Goal: Use online tool/utility: Utilize a website feature to perform a specific function

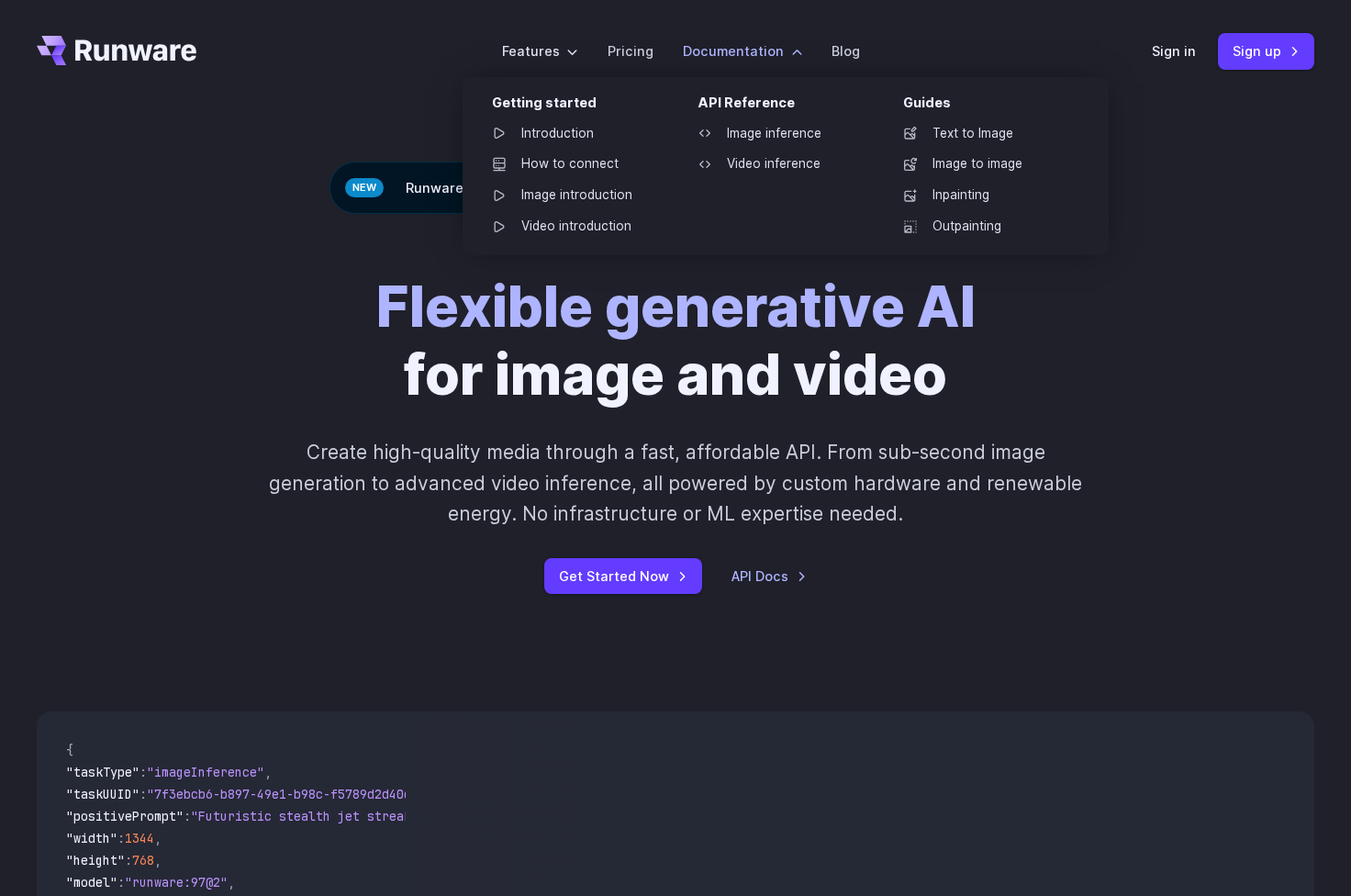
click at [771, 50] on label "Documentation" at bounding box center [742, 51] width 120 height 21
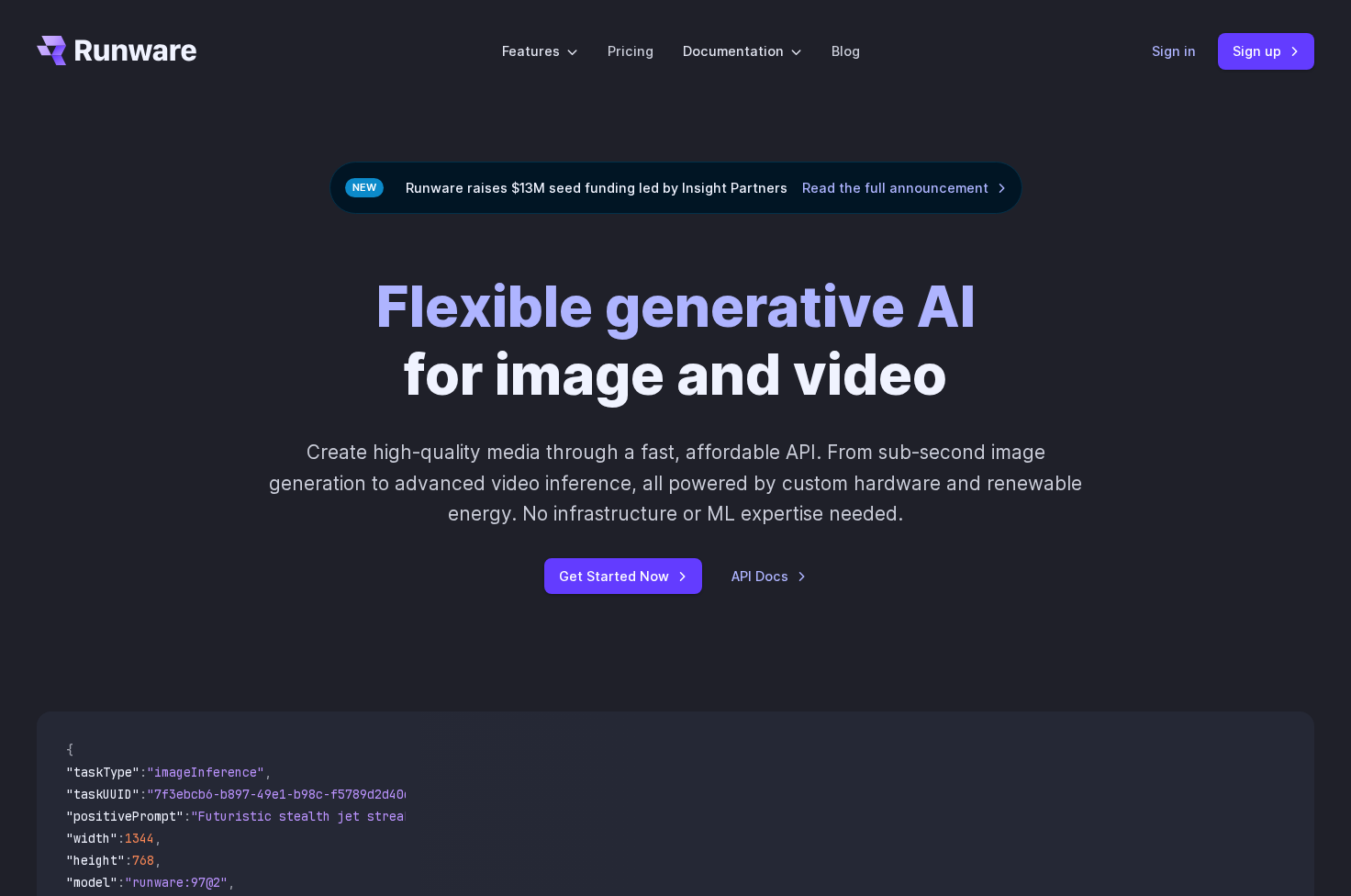
click at [1175, 44] on link "Sign in" at bounding box center [1174, 51] width 44 height 21
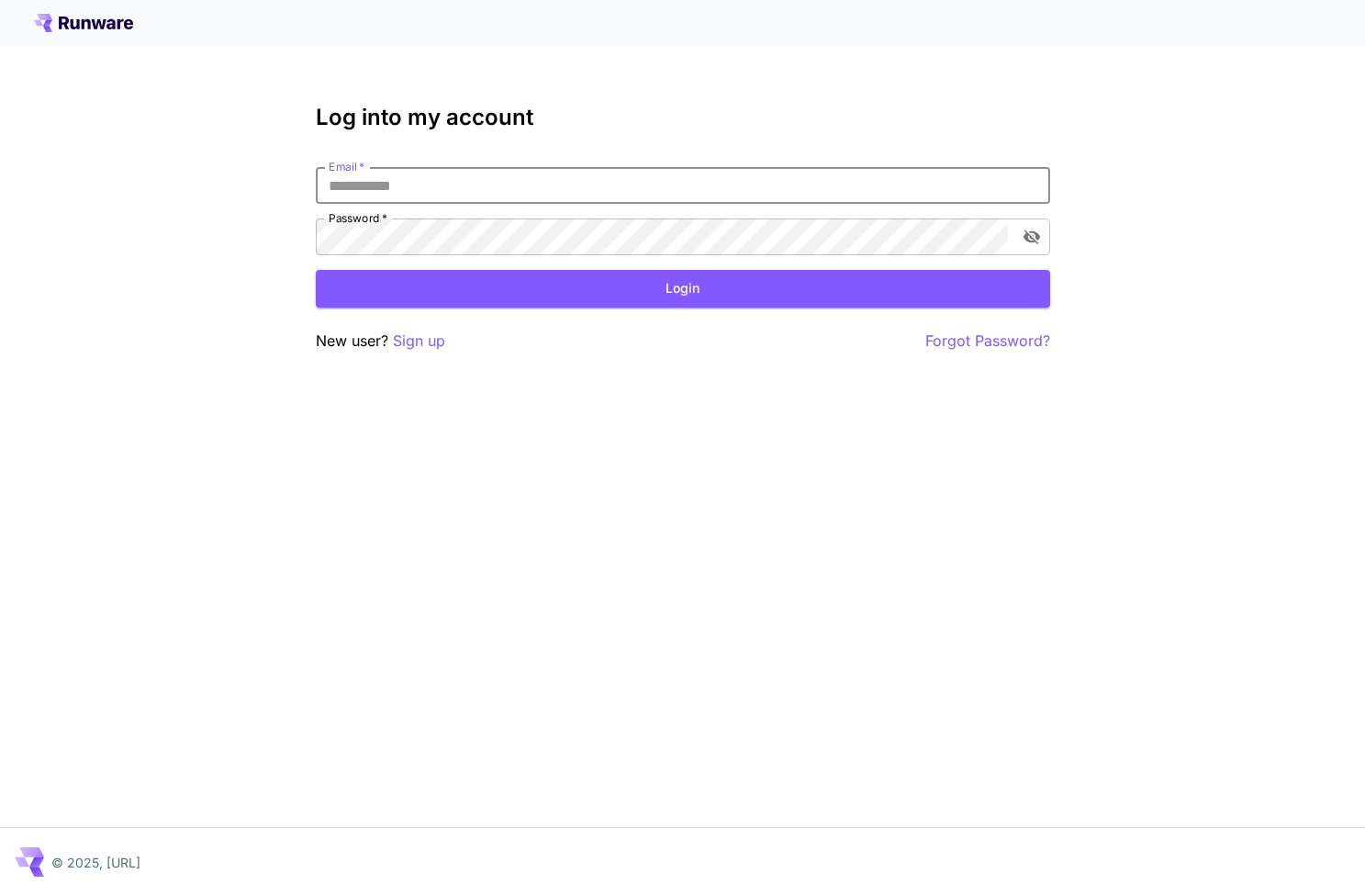
type input "**********"
click at [682, 288] on button "Login" at bounding box center [682, 288] width 734 height 38
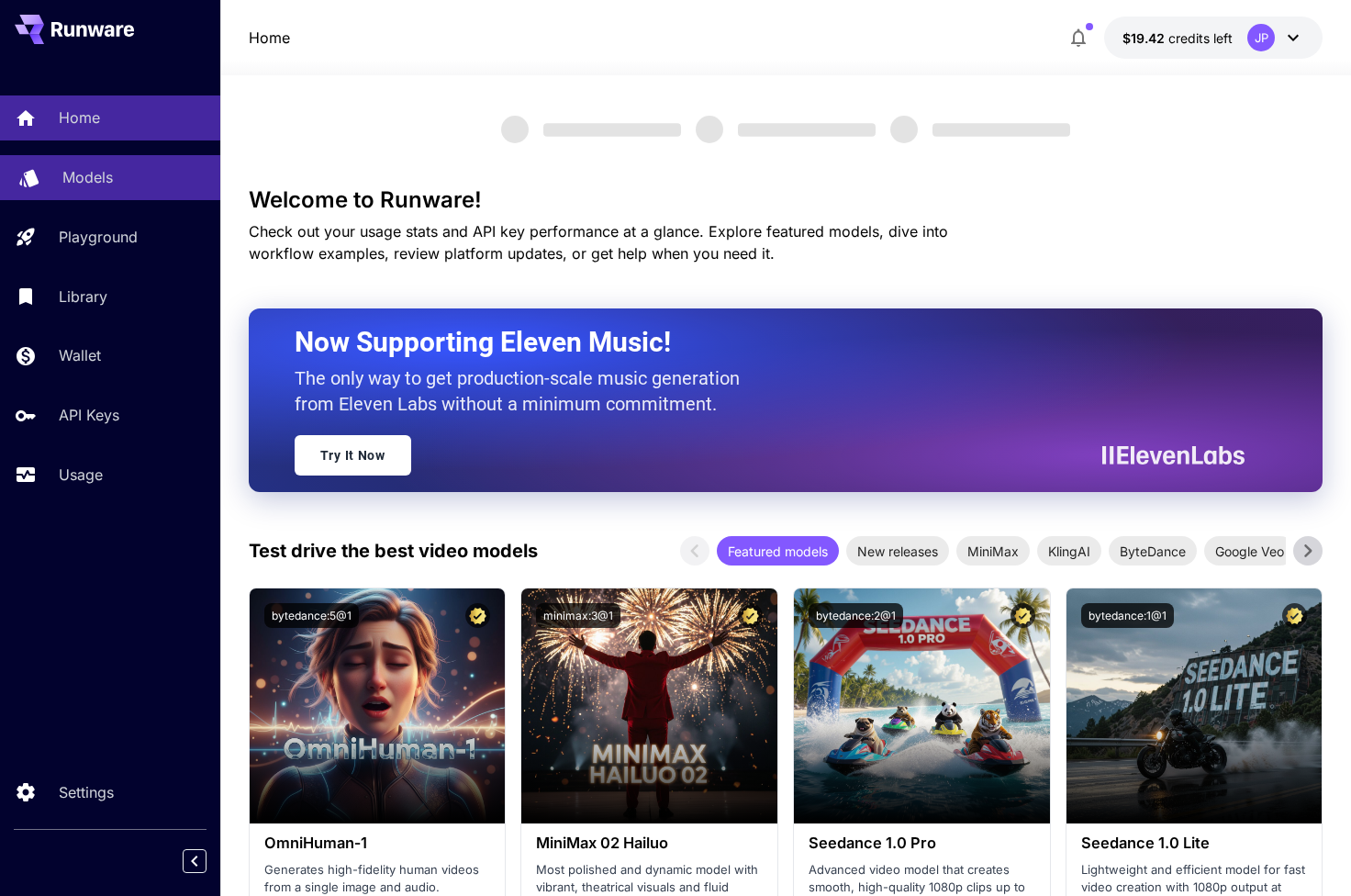
click at [88, 171] on p "Models" at bounding box center [87, 177] width 50 height 22
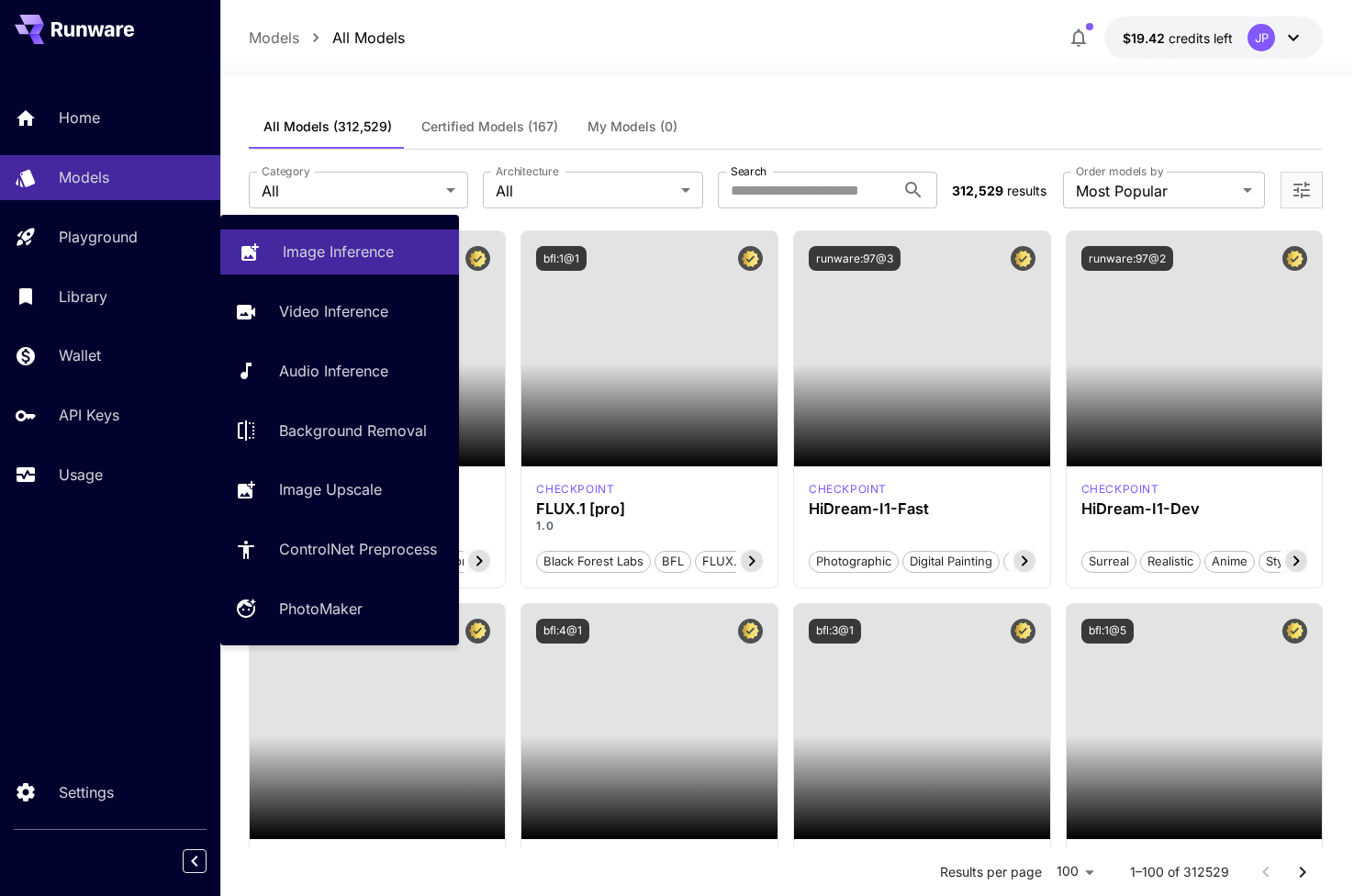
click at [283, 248] on p "Image Inference" at bounding box center [339, 251] width 111 height 22
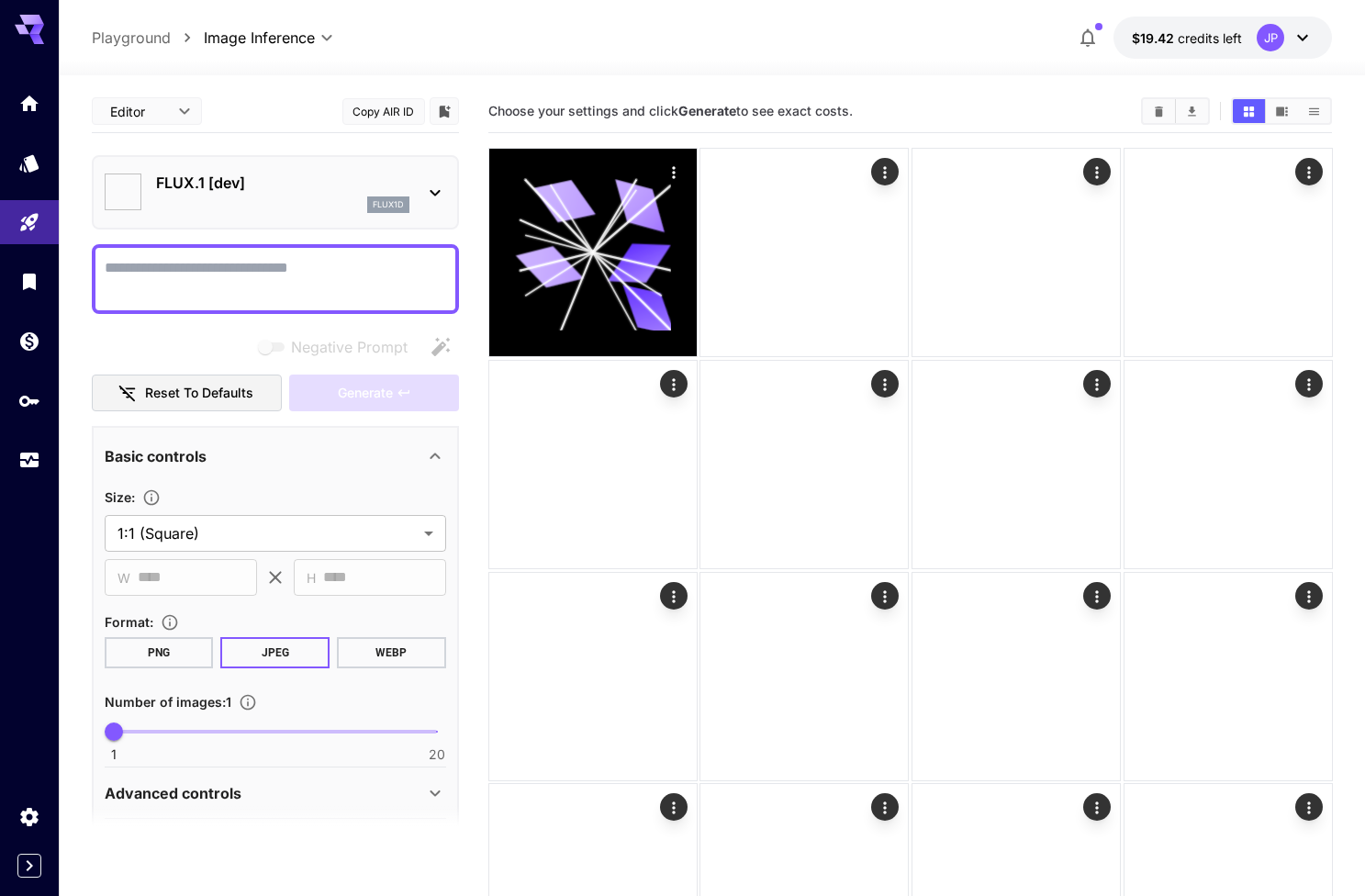
type input "**********"
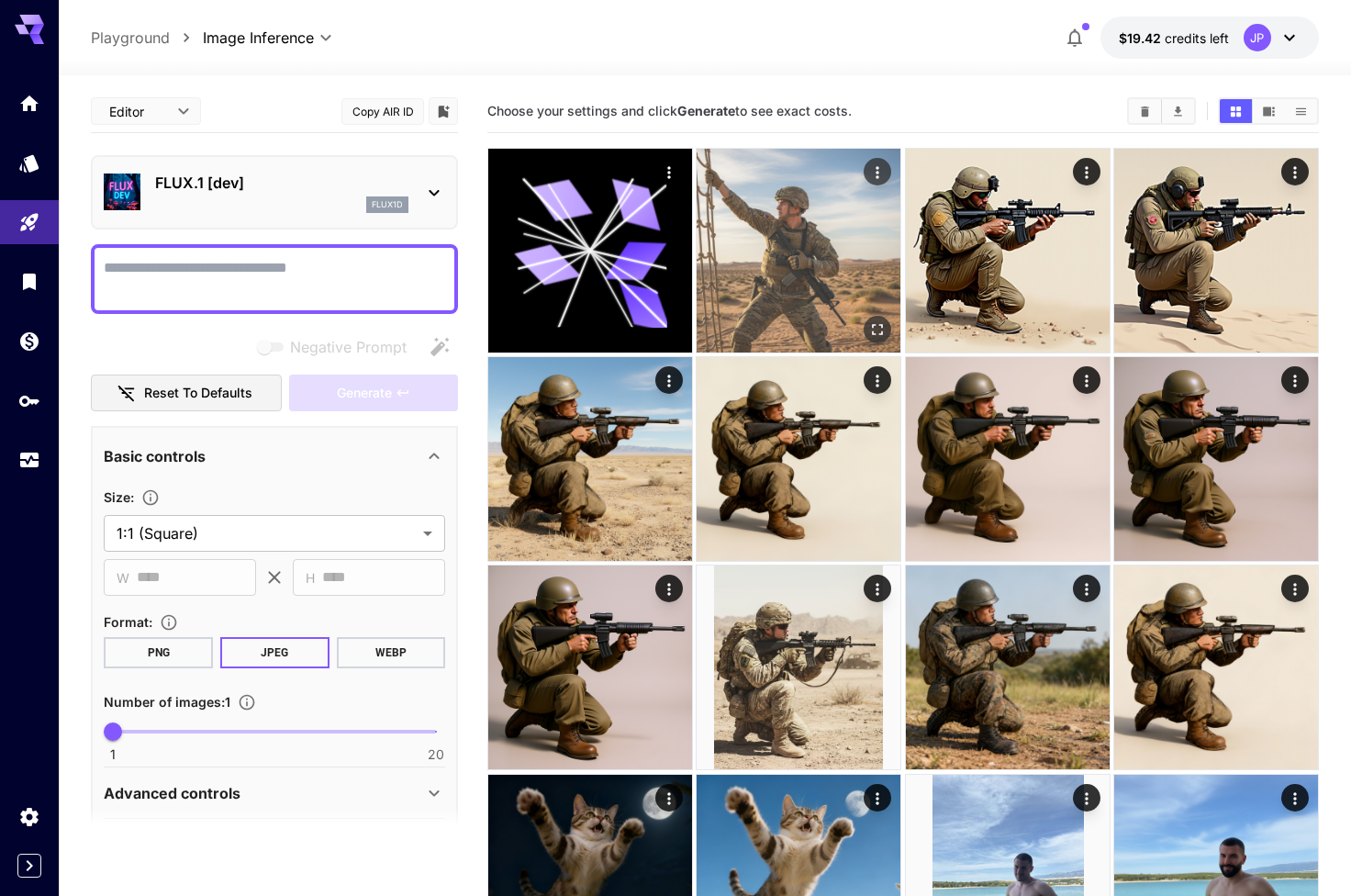
click at [834, 187] on img at bounding box center [799, 250] width 204 height 204
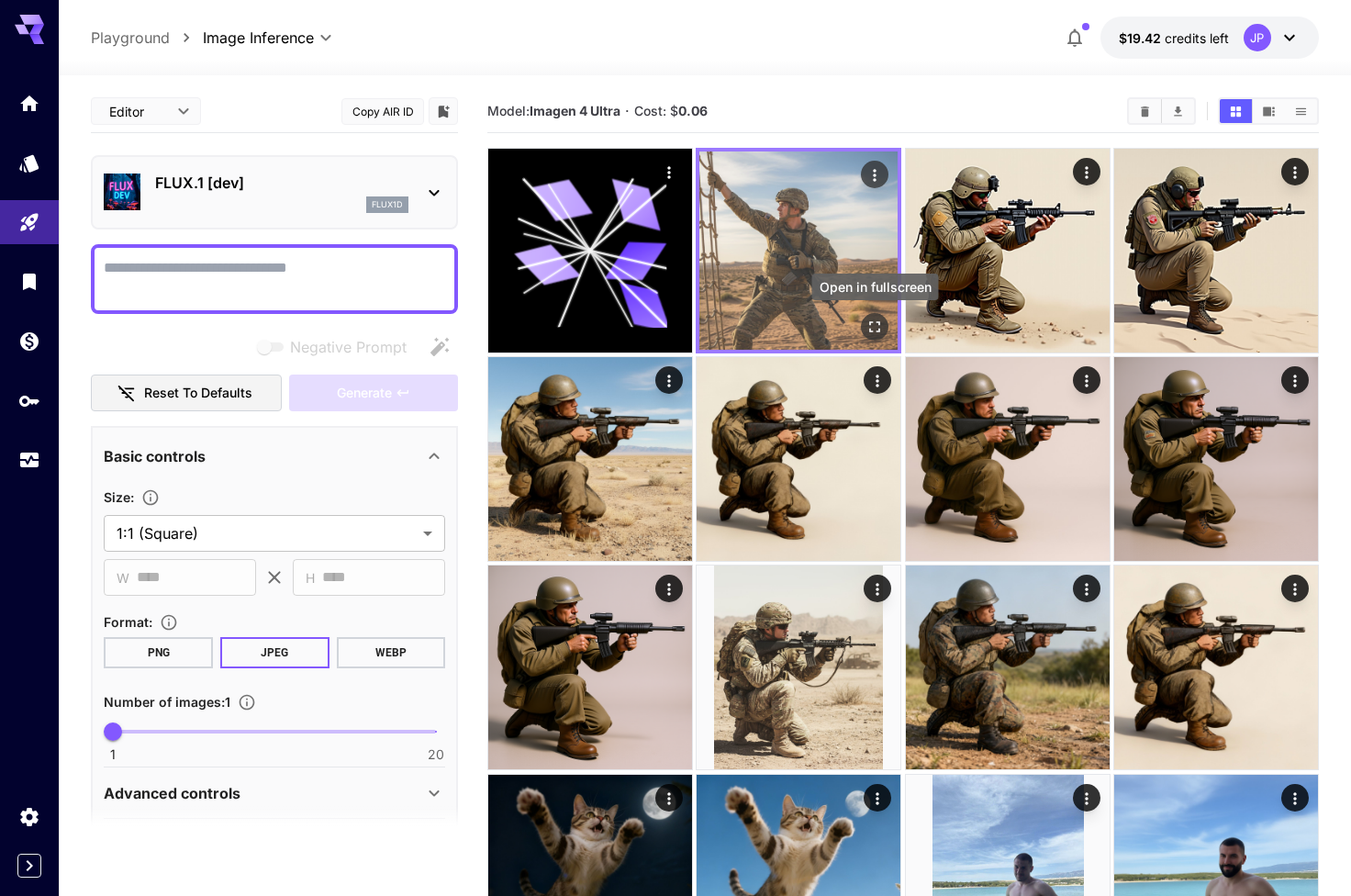
click at [868, 316] on button "Open in fullscreen" at bounding box center [875, 326] width 28 height 28
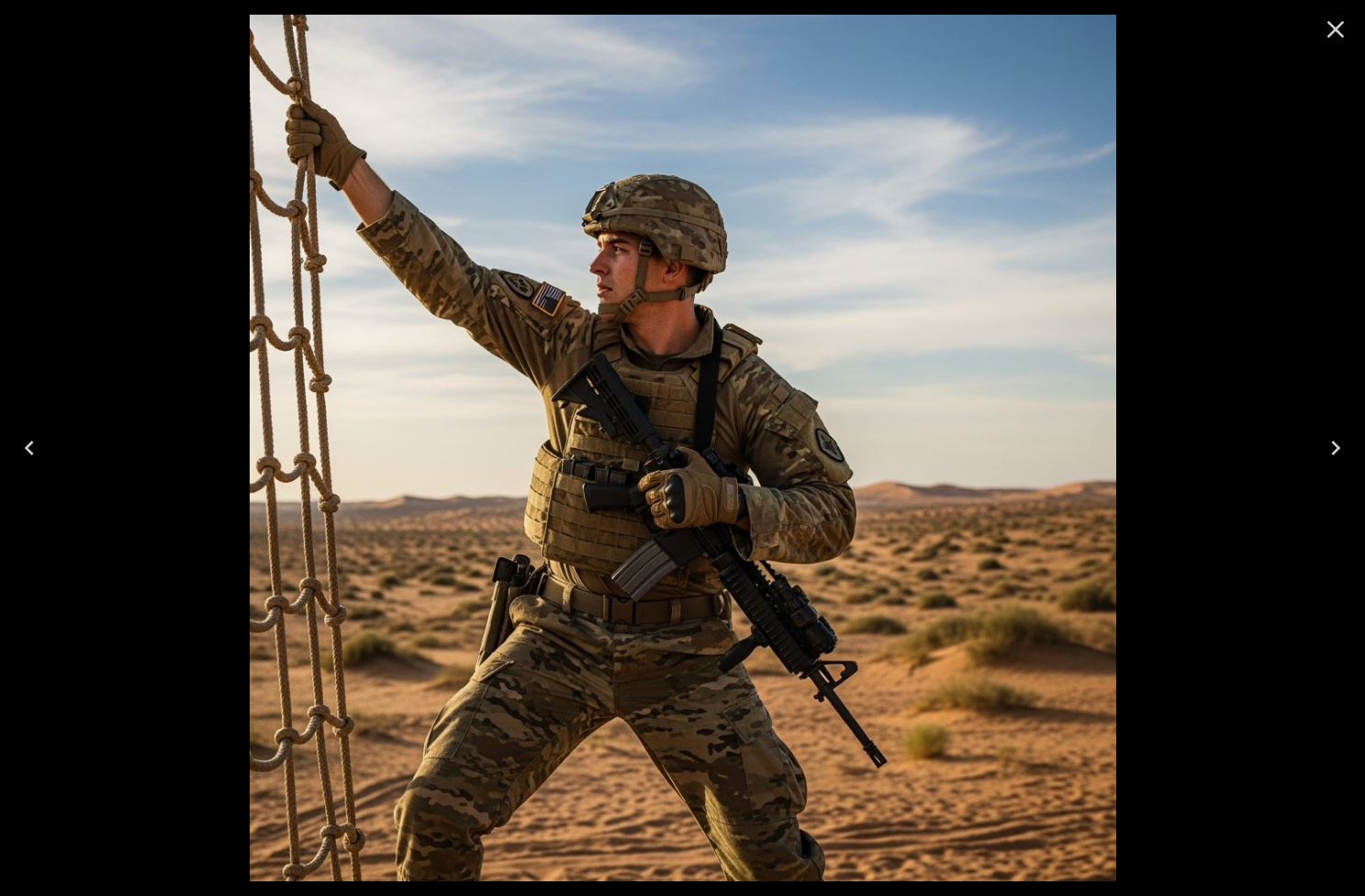
click at [1351, 9] on button "Close" at bounding box center [1335, 29] width 44 height 44
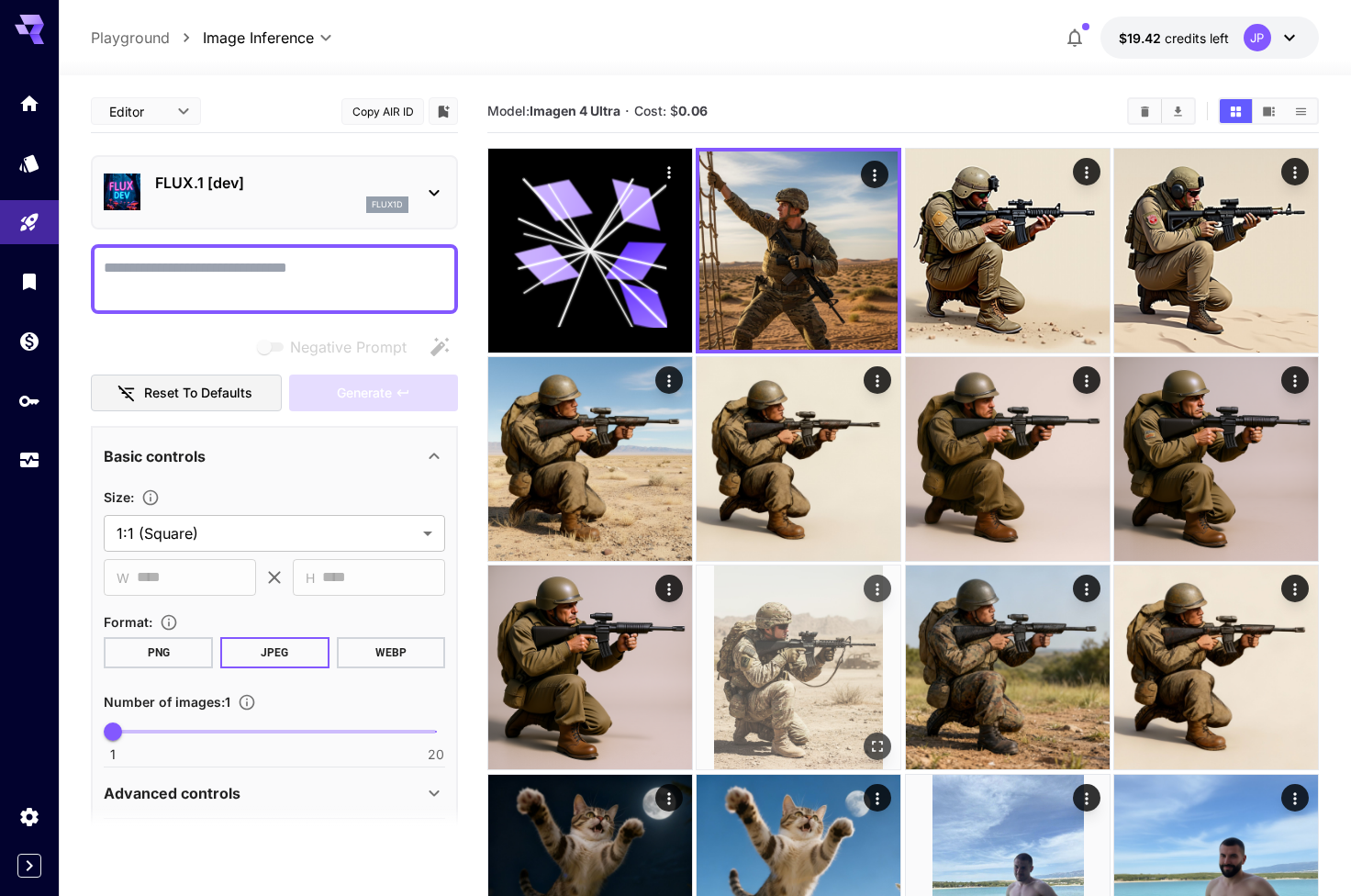
click at [867, 735] on div "Open in fullscreen" at bounding box center [878, 746] width 28 height 28
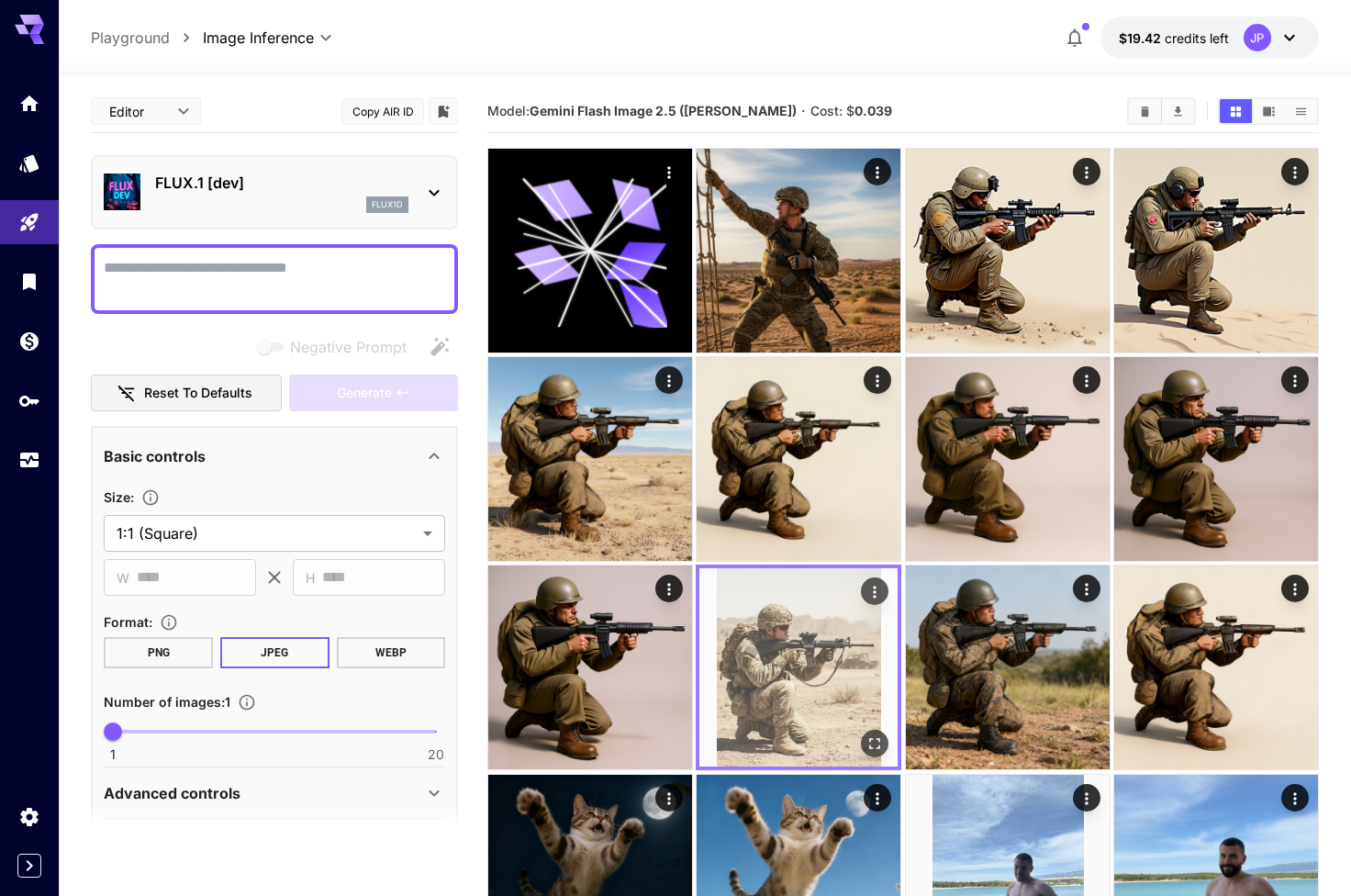
click at [893, 748] on img at bounding box center [799, 667] width 199 height 198
click at [873, 748] on icon "Open in fullscreen" at bounding box center [876, 744] width 11 height 11
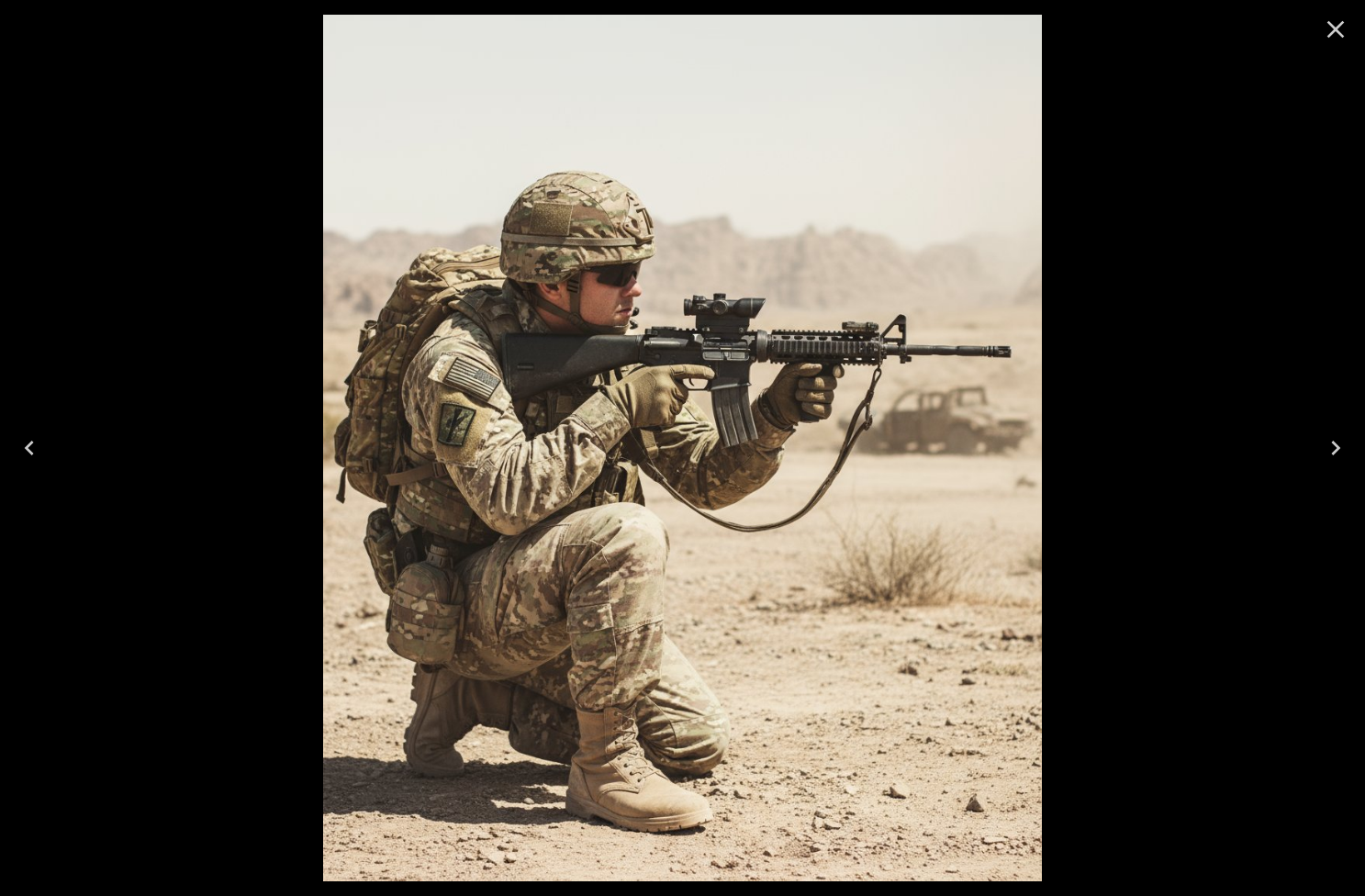
click at [1333, 39] on icon "Close" at bounding box center [1336, 30] width 30 height 30
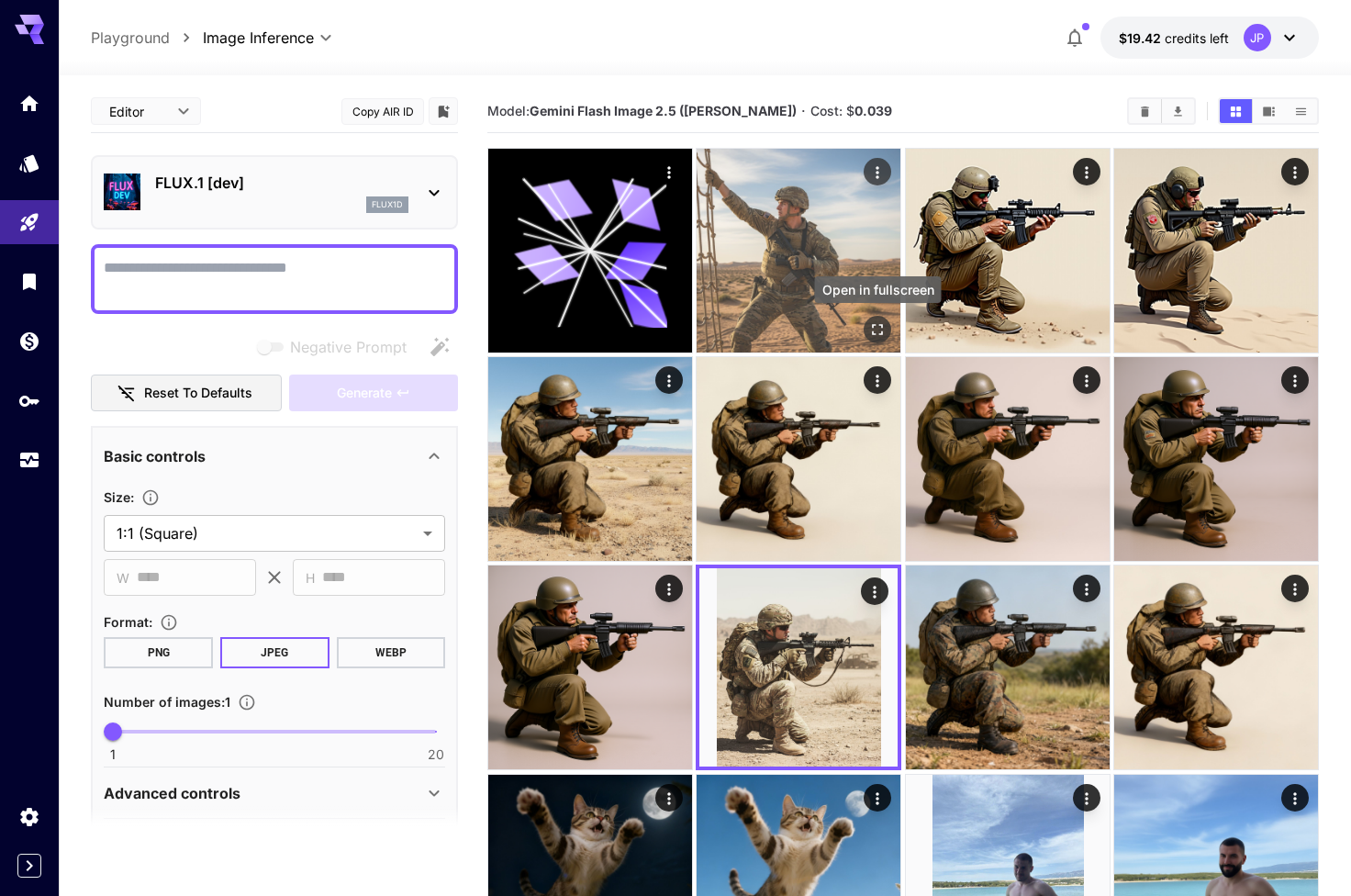
click at [876, 329] on icon "Open in fullscreen" at bounding box center [878, 329] width 19 height 19
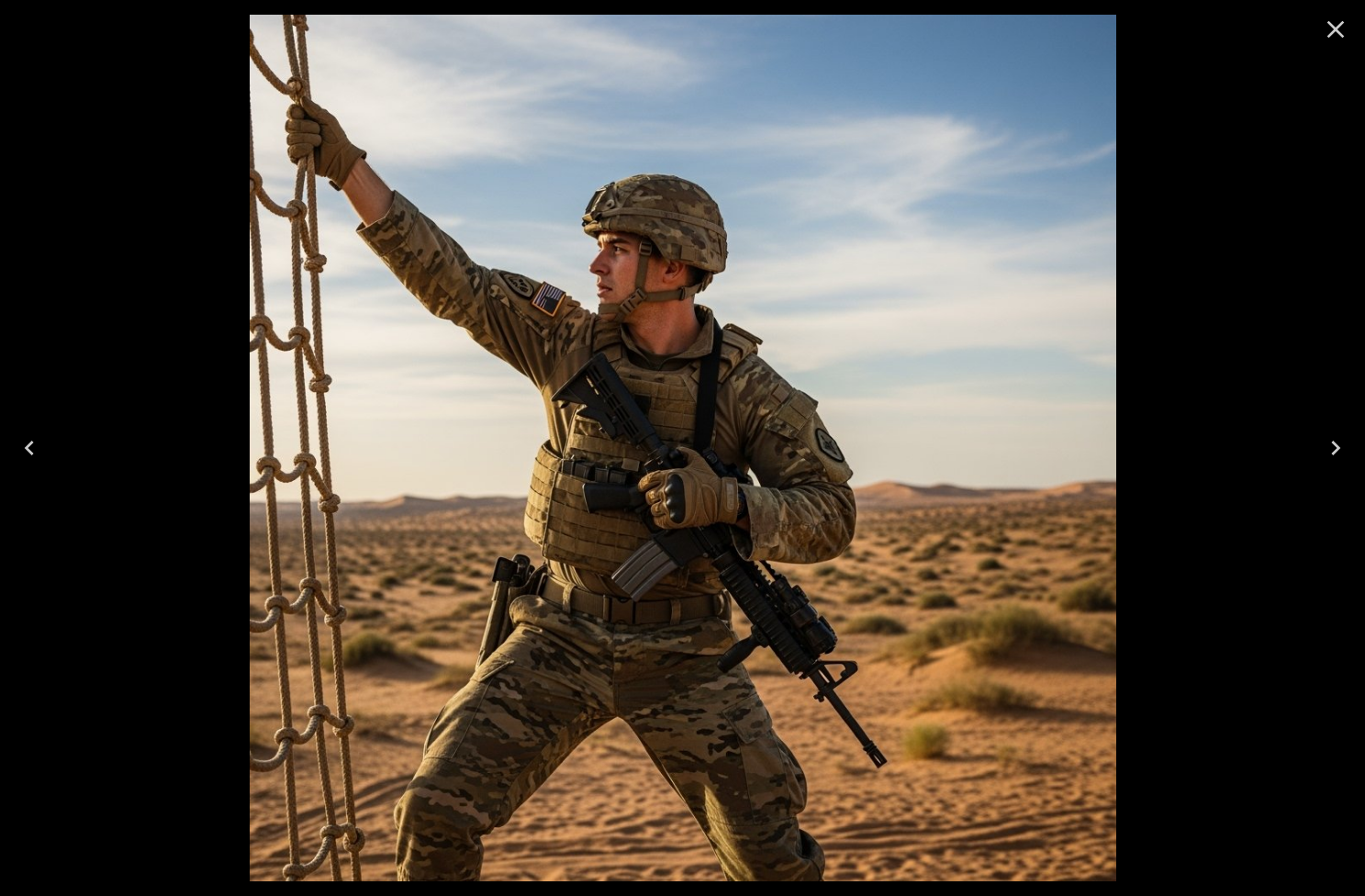
click at [1344, 34] on icon "Close" at bounding box center [1336, 30] width 30 height 30
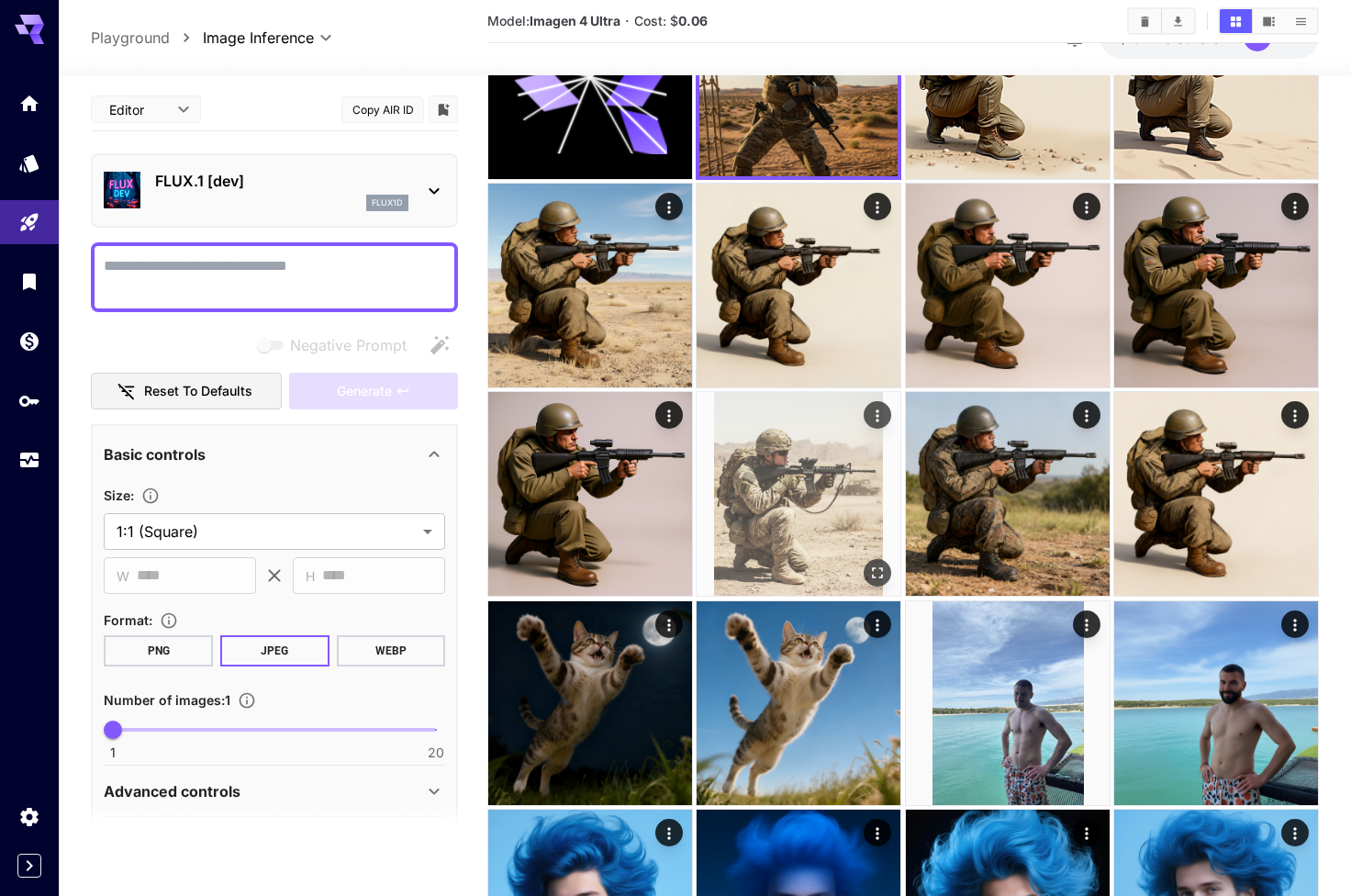
scroll to position [164, 0]
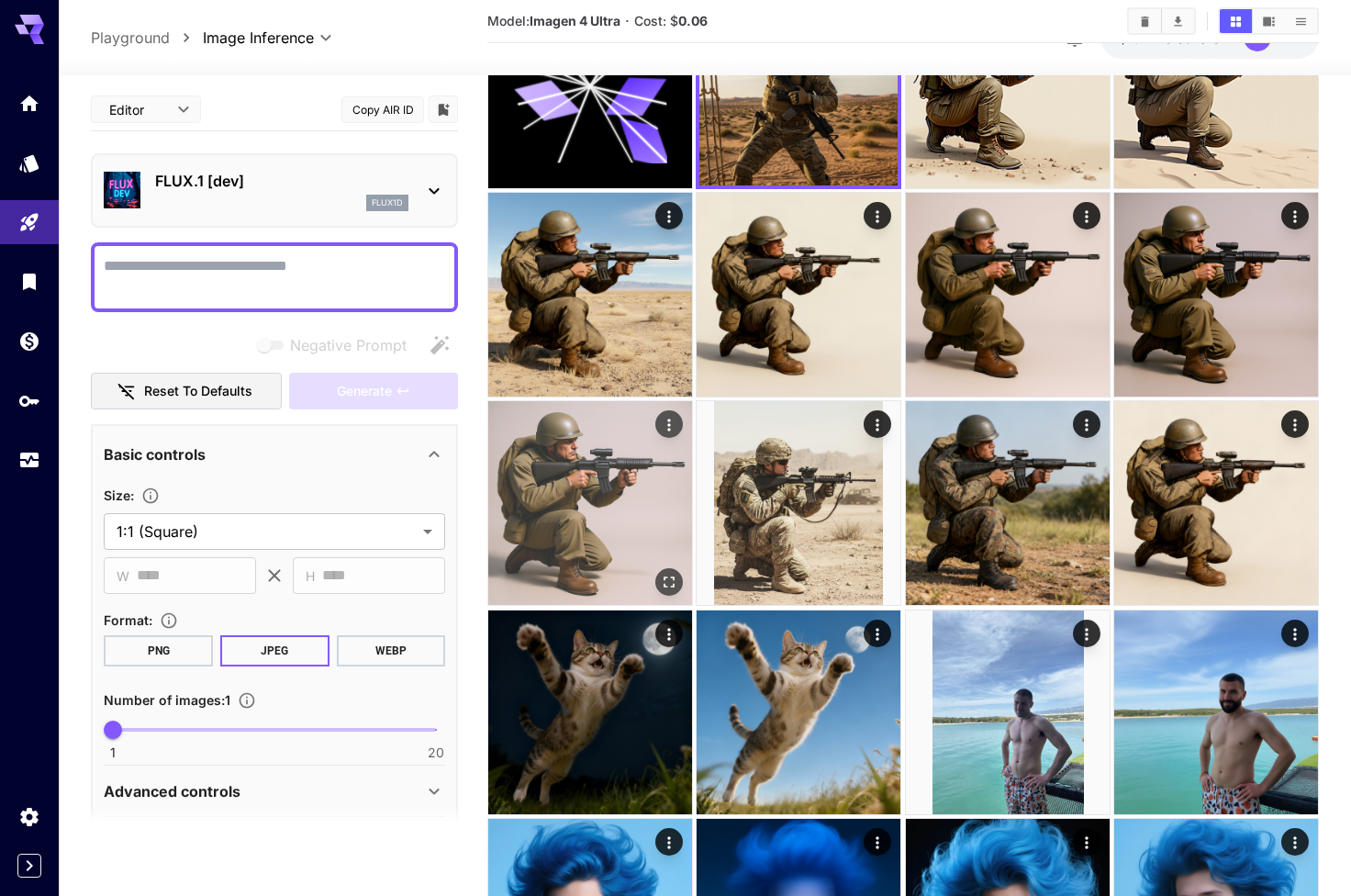
click at [670, 577] on icon "Open in fullscreen" at bounding box center [669, 582] width 19 height 19
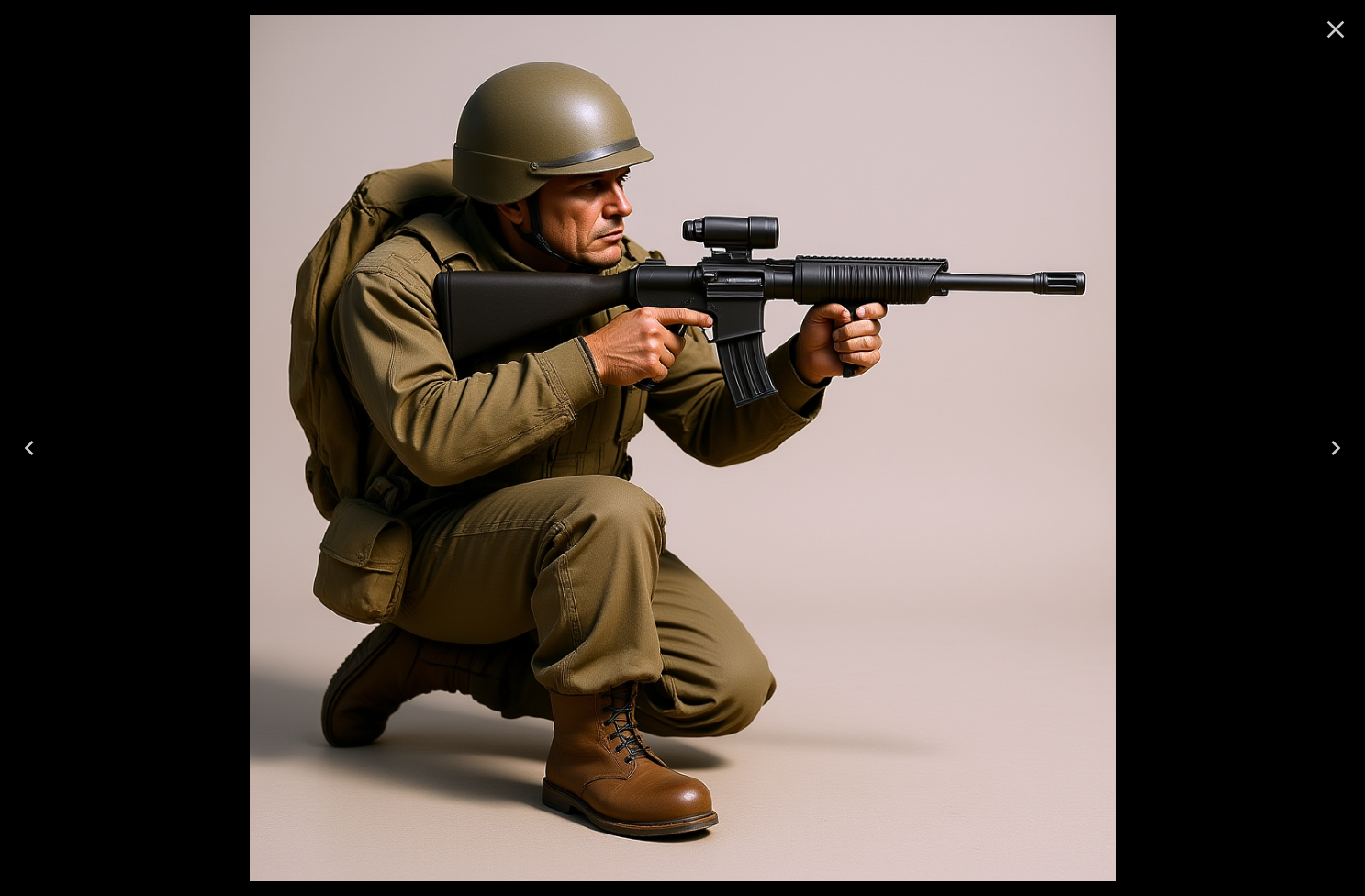
click at [1331, 47] on button "Close" at bounding box center [1335, 29] width 44 height 44
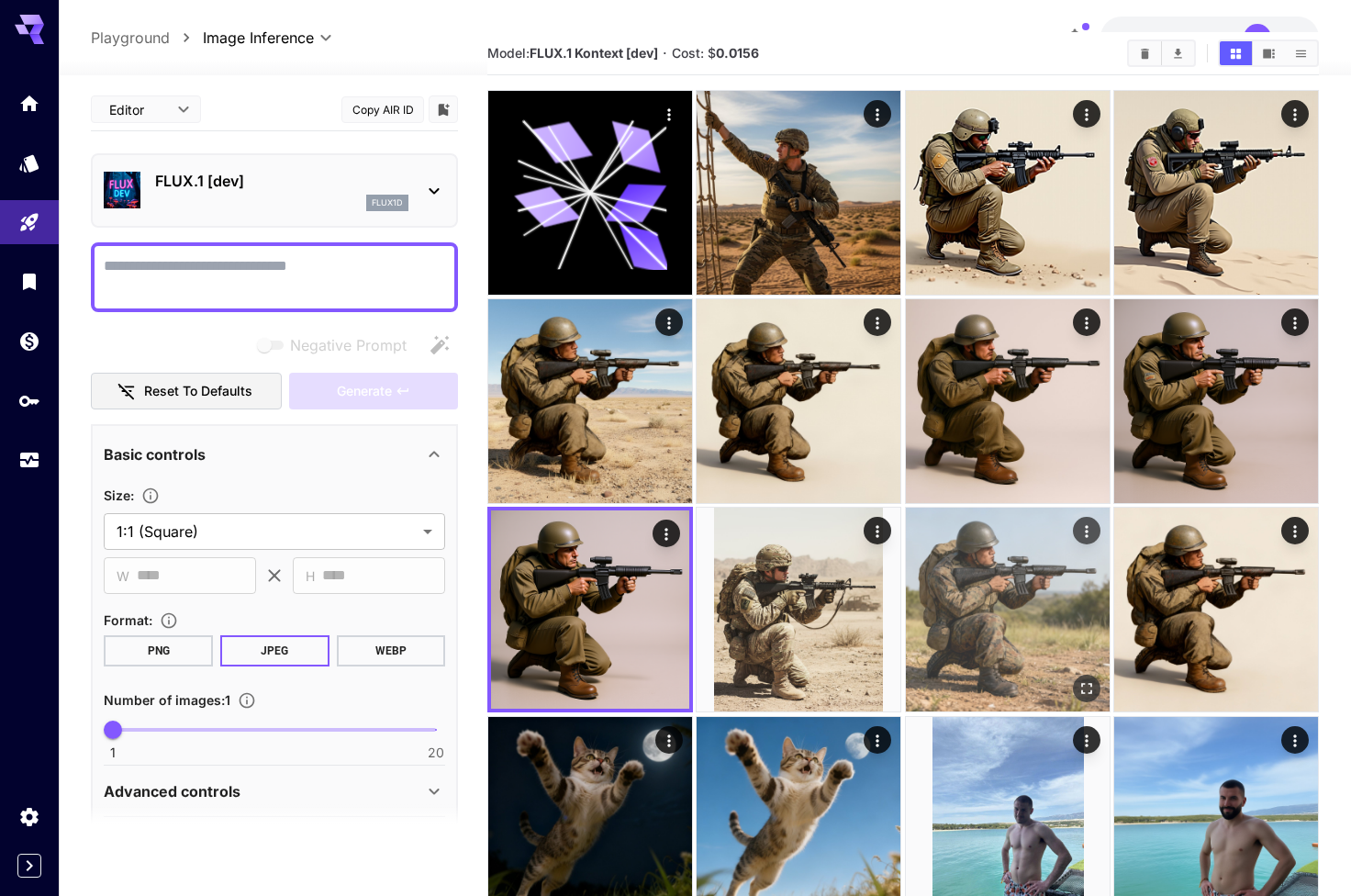
scroll to position [53, 0]
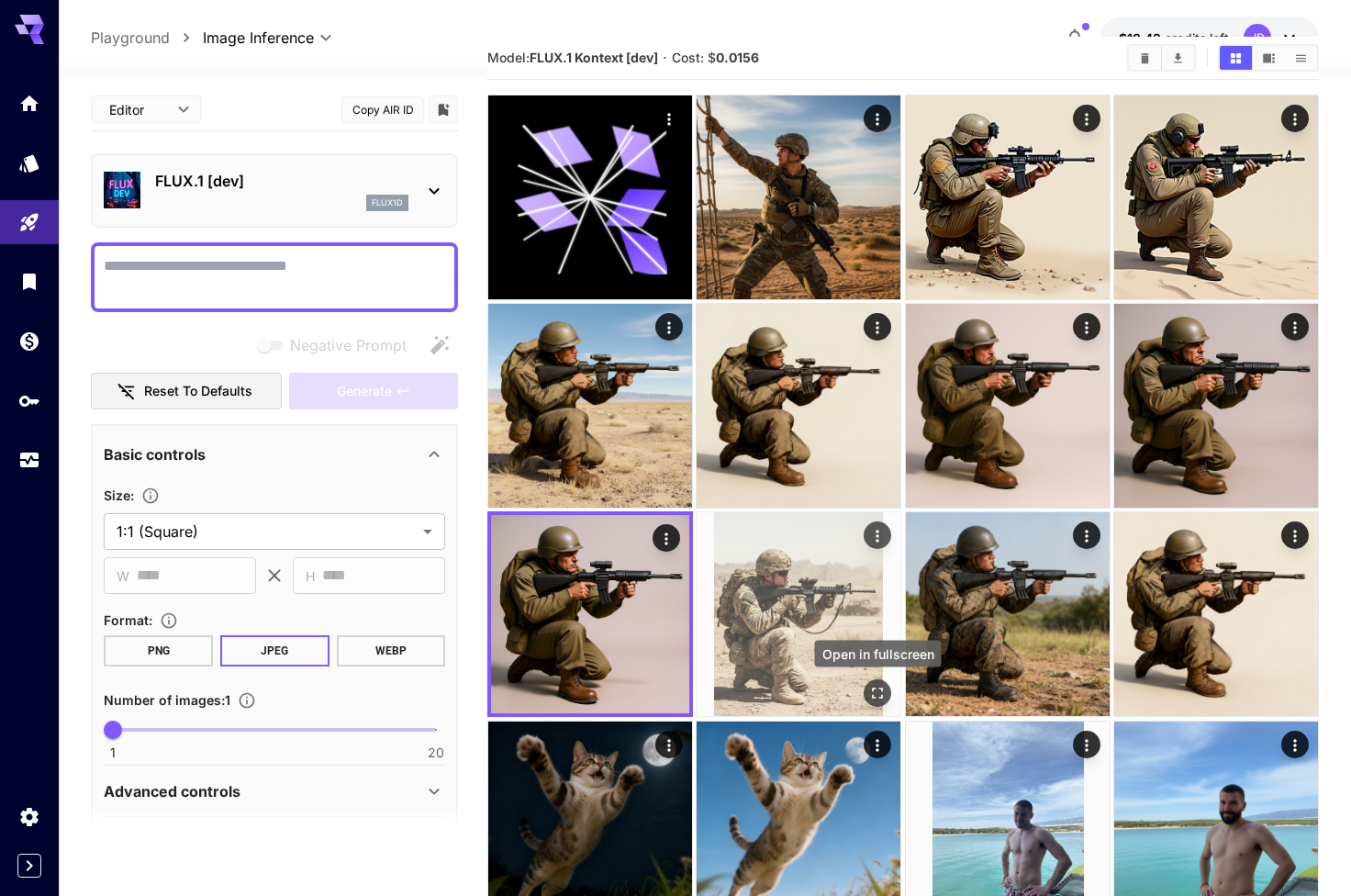
click at [869, 692] on icon "Open in fullscreen" at bounding box center [878, 693] width 19 height 19
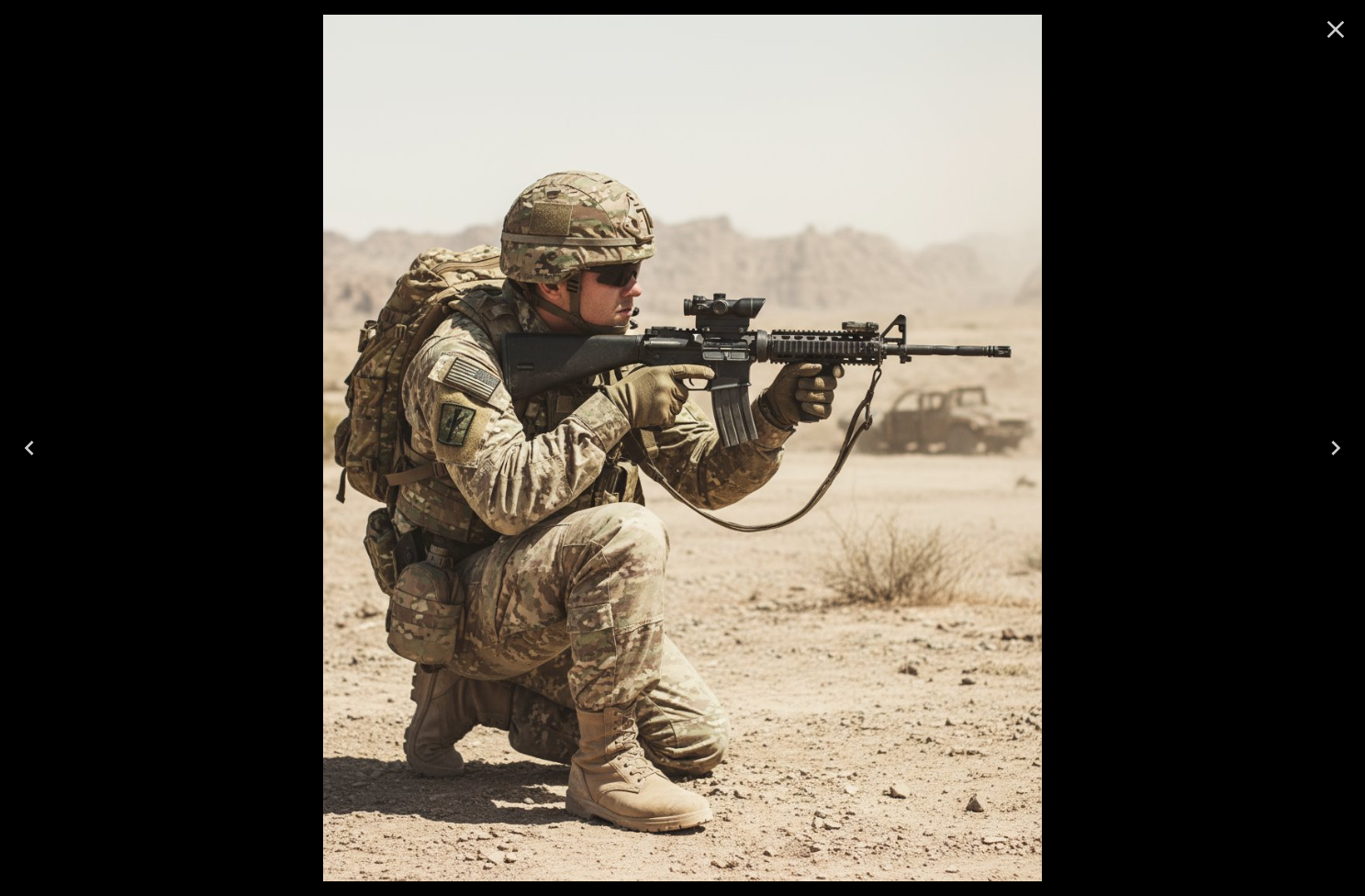
click at [1334, 23] on icon "Close" at bounding box center [1336, 30] width 30 height 30
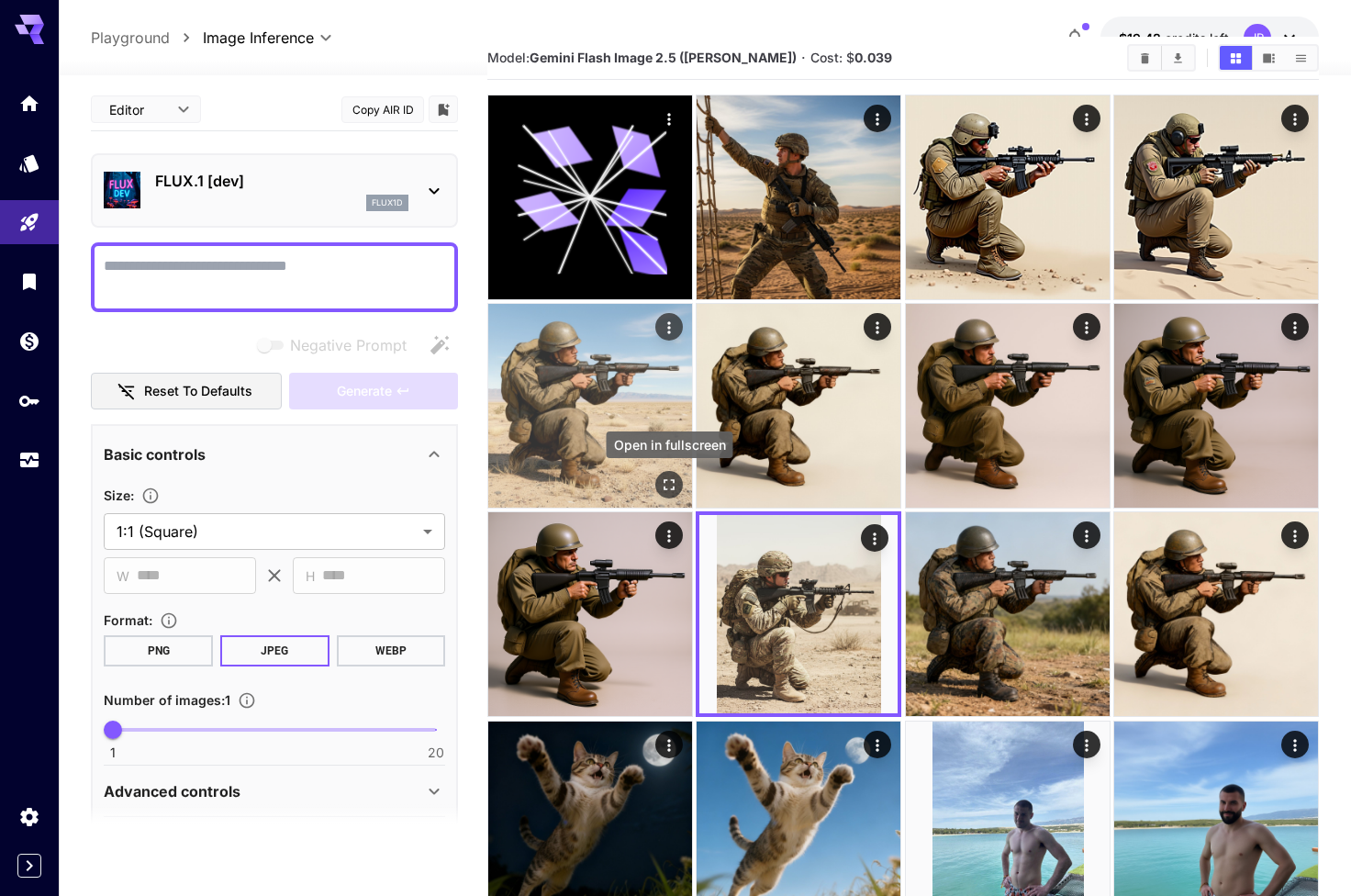
click at [661, 479] on icon "Open in fullscreen" at bounding box center [669, 484] width 19 height 19
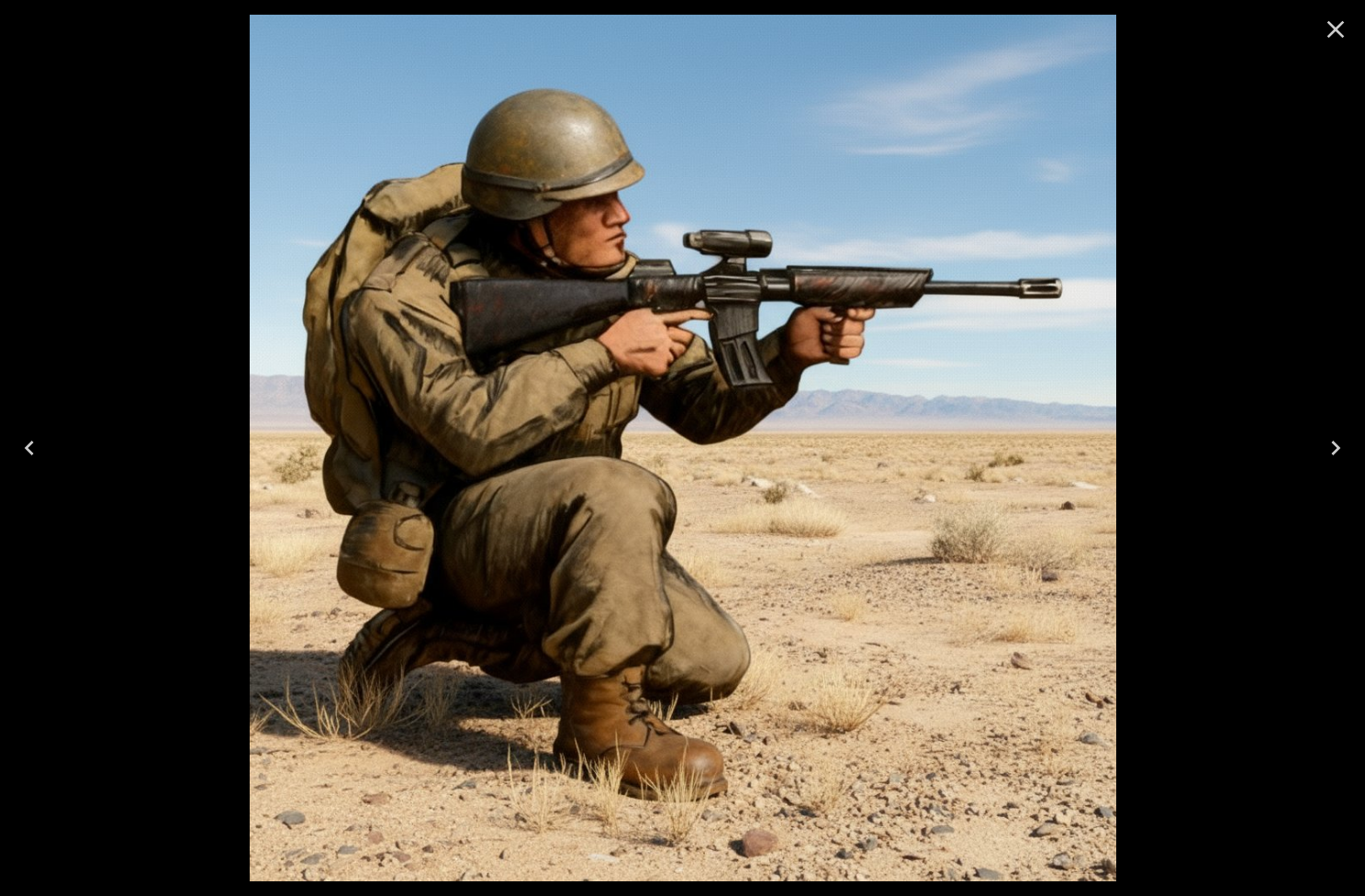
click at [1337, 42] on icon "Close" at bounding box center [1336, 30] width 30 height 30
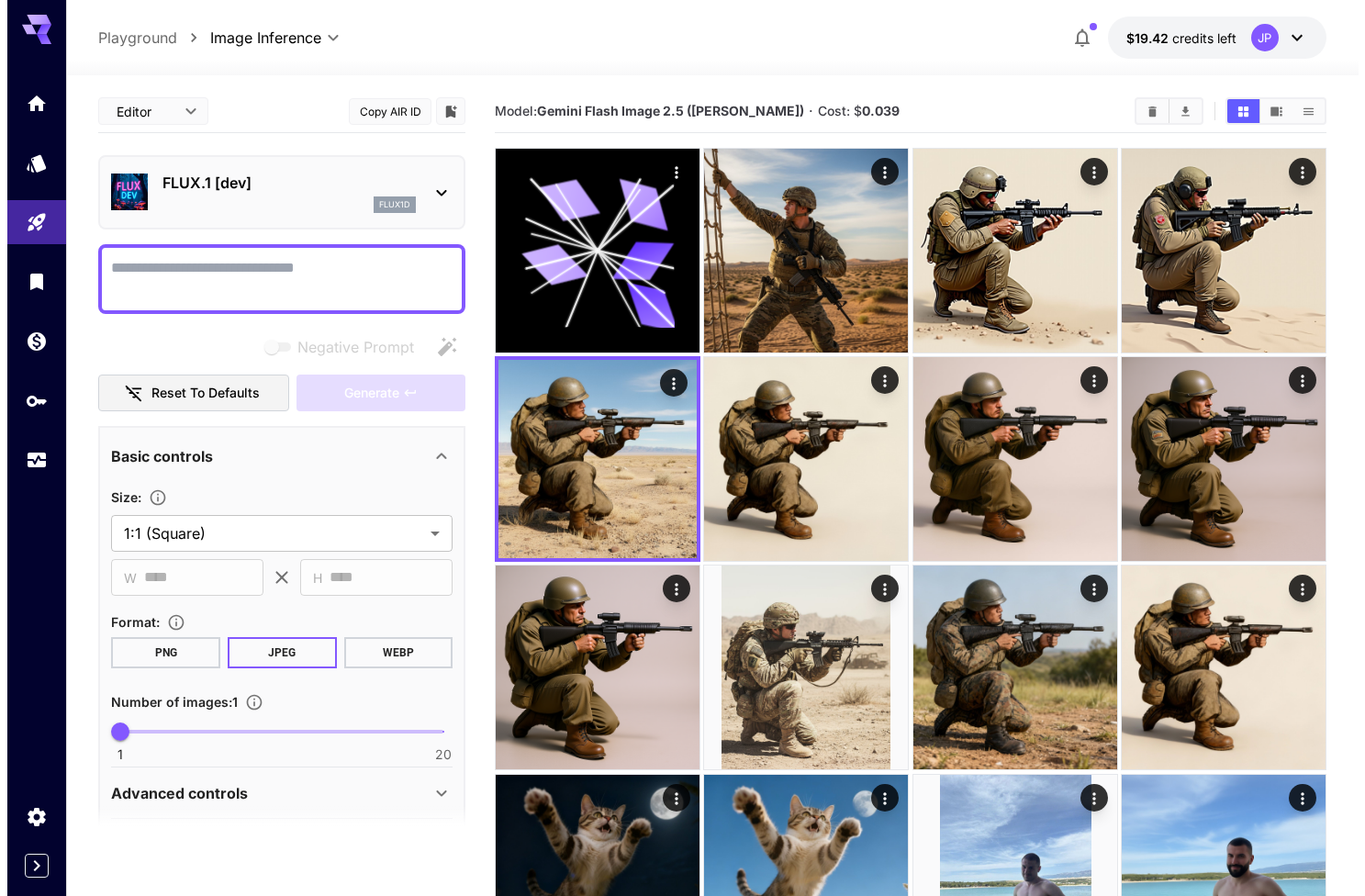
scroll to position [0, 0]
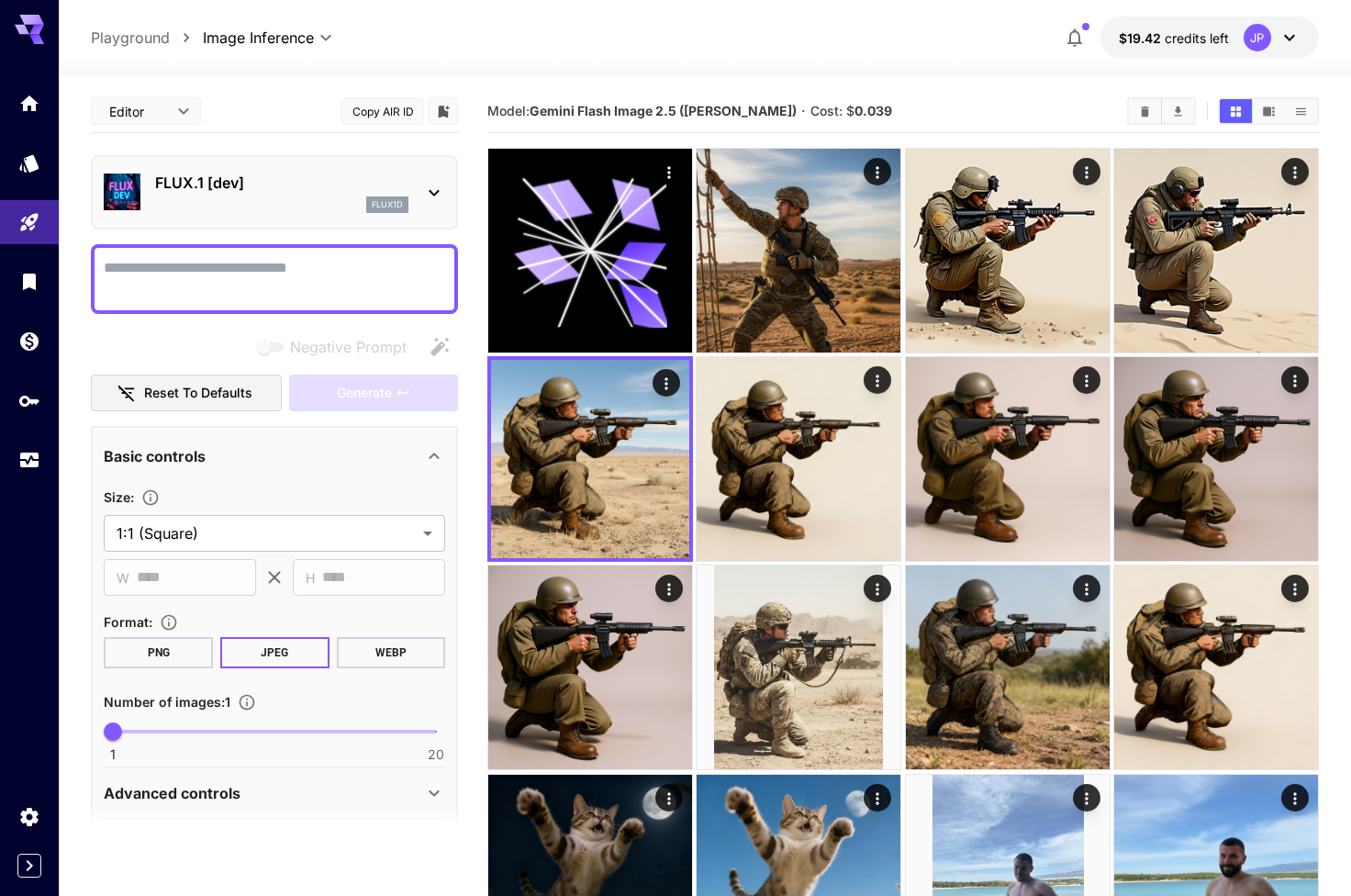
click at [286, 255] on div at bounding box center [275, 278] width 367 height 70
click at [263, 190] on p "FLUX.1 [dev]" at bounding box center [281, 183] width 253 height 22
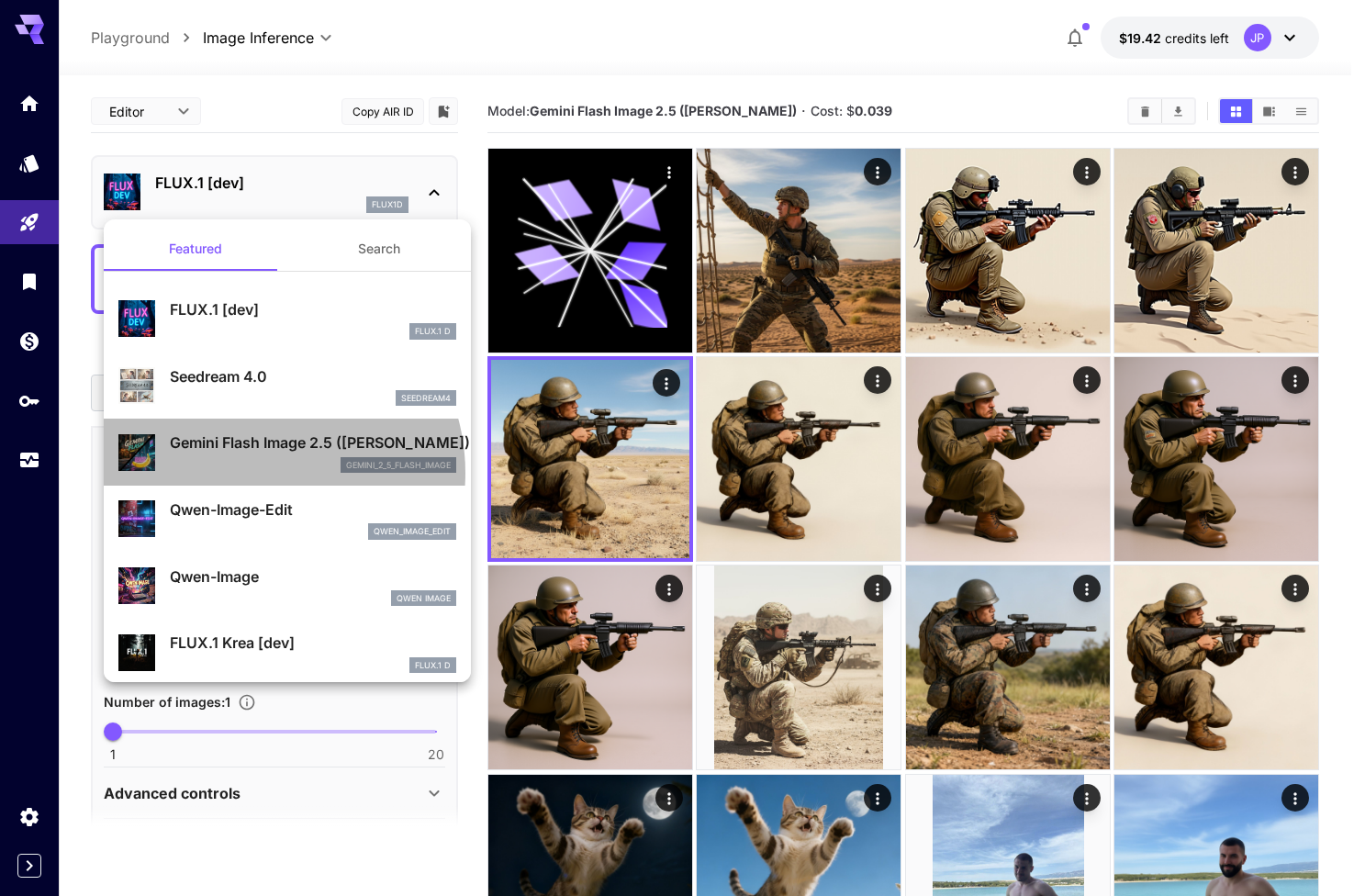
click at [256, 472] on div "Gemini Flash Image 2.5 (Nano Banana) gemini_2_5_flash_image" at bounding box center [288, 452] width 338 height 56
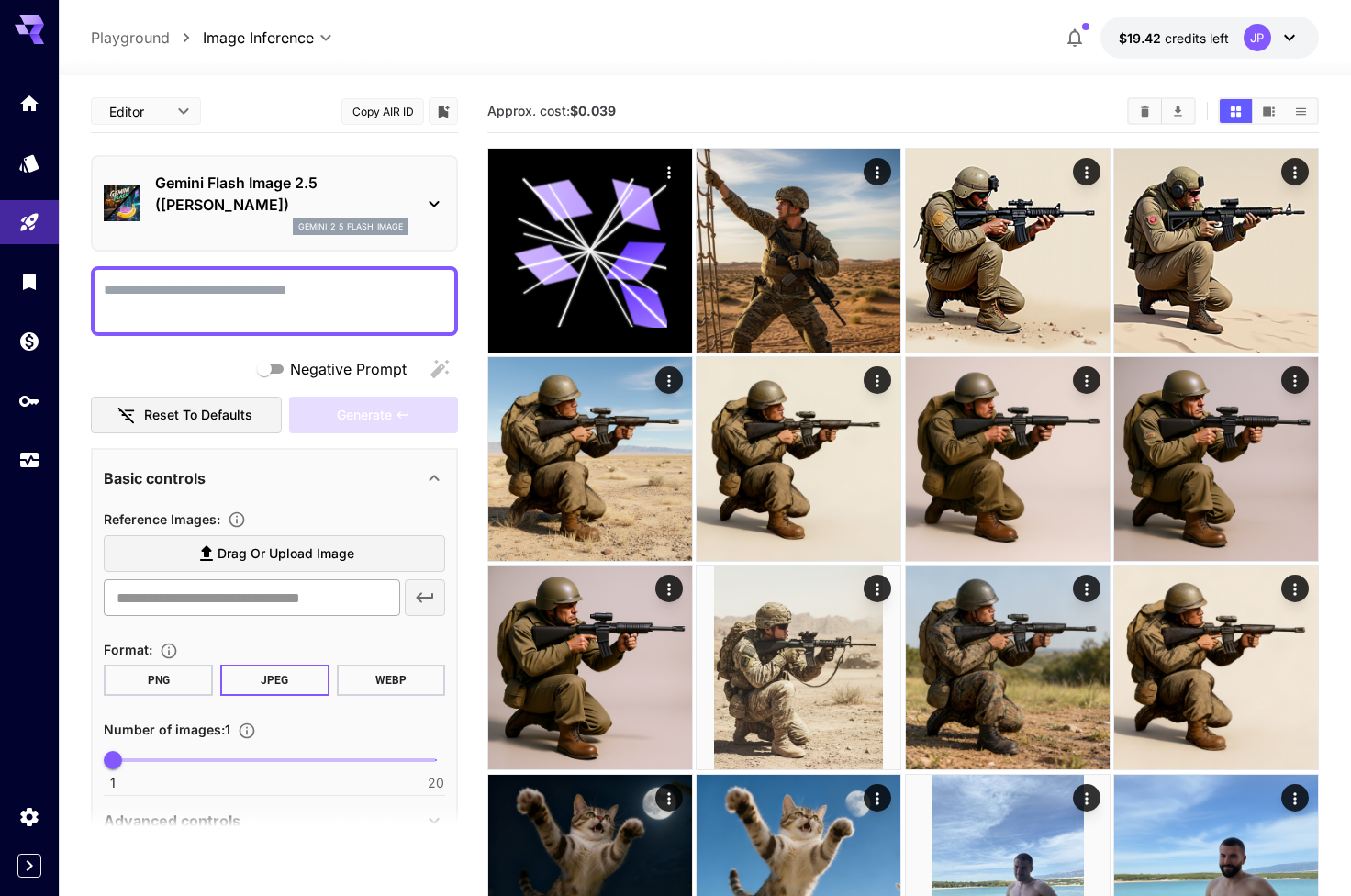
click at [254, 593] on input "text" at bounding box center [252, 597] width 297 height 37
paste input "**********"
type input "**********"
click at [414, 593] on icon "button" at bounding box center [425, 597] width 22 height 22
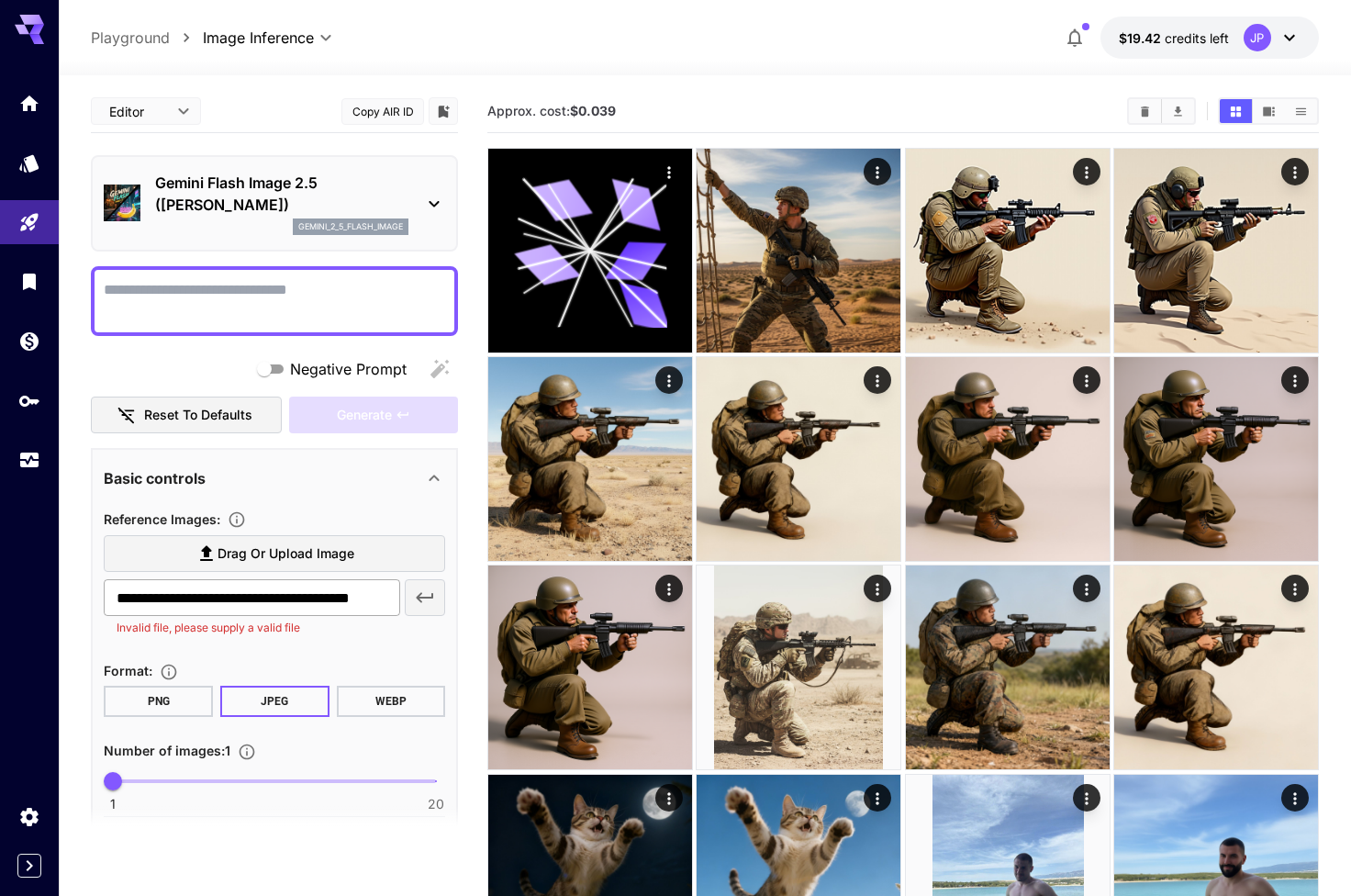
click at [387, 600] on input "**********" at bounding box center [252, 597] width 297 height 37
click at [241, 298] on textarea "Negative Prompt" at bounding box center [275, 301] width 341 height 44
click at [342, 588] on input "**********" at bounding box center [252, 597] width 297 height 37
click at [204, 546] on icon at bounding box center [207, 554] width 22 height 22
click at [0, 0] on input "Drag or upload image" at bounding box center [0, 0] width 0 height 0
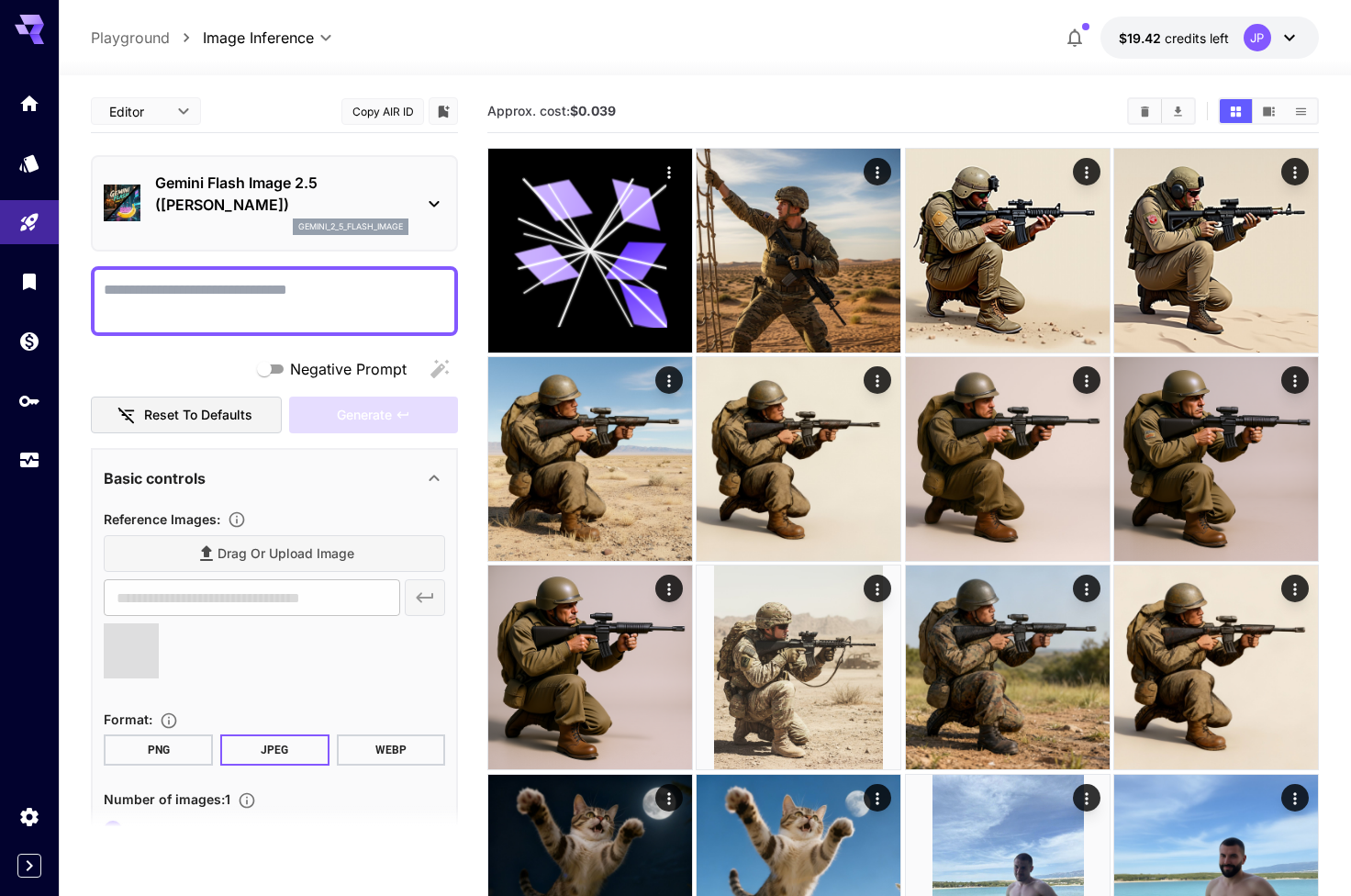
type input "**********"
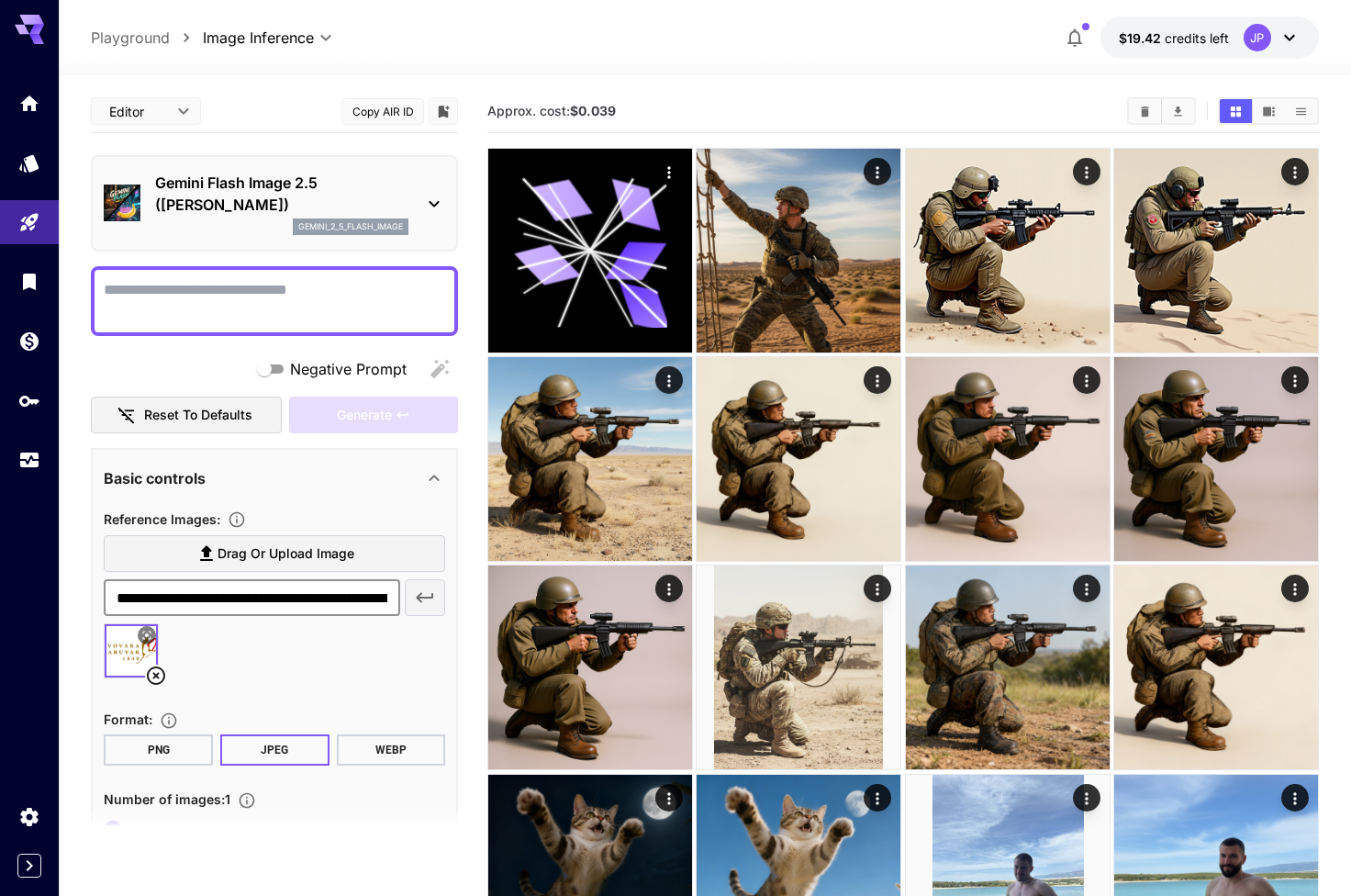
click at [276, 600] on input "**********" at bounding box center [252, 597] width 297 height 37
click at [269, 306] on textarea "Negative Prompt" at bounding box center [275, 301] width 341 height 44
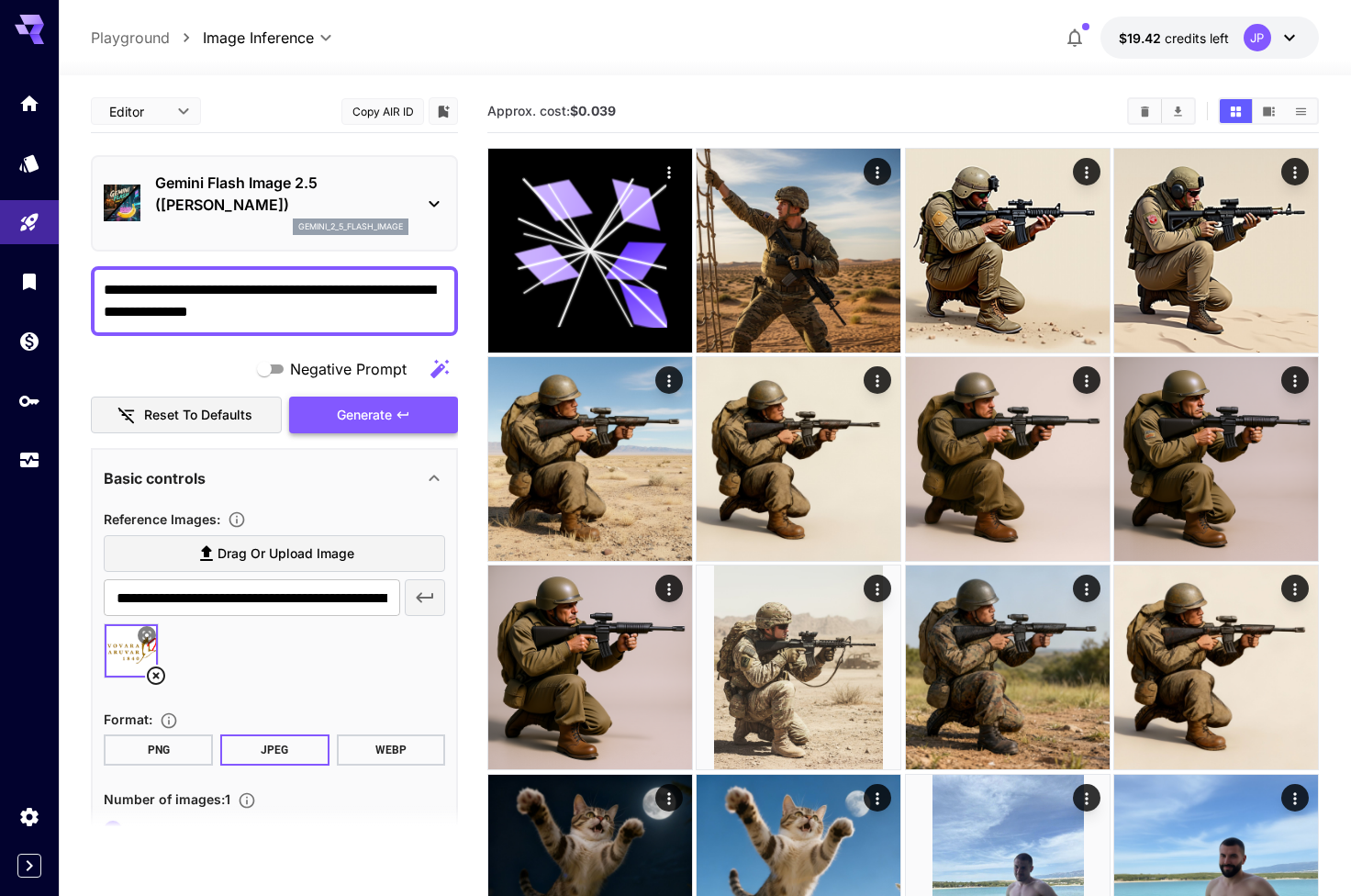
click at [379, 420] on span "Generate" at bounding box center [364, 415] width 55 height 23
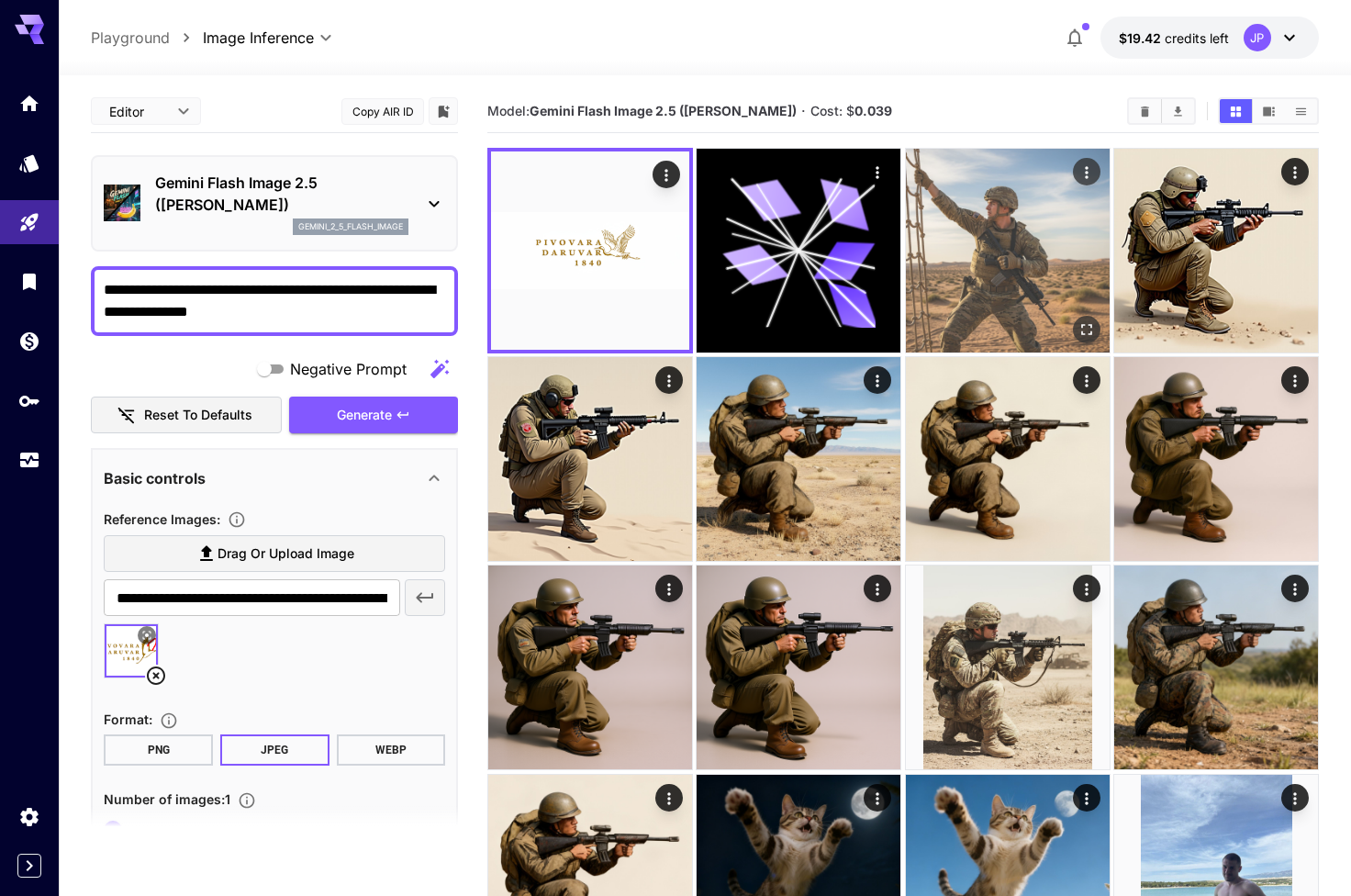
click at [965, 209] on img at bounding box center [1008, 250] width 204 height 204
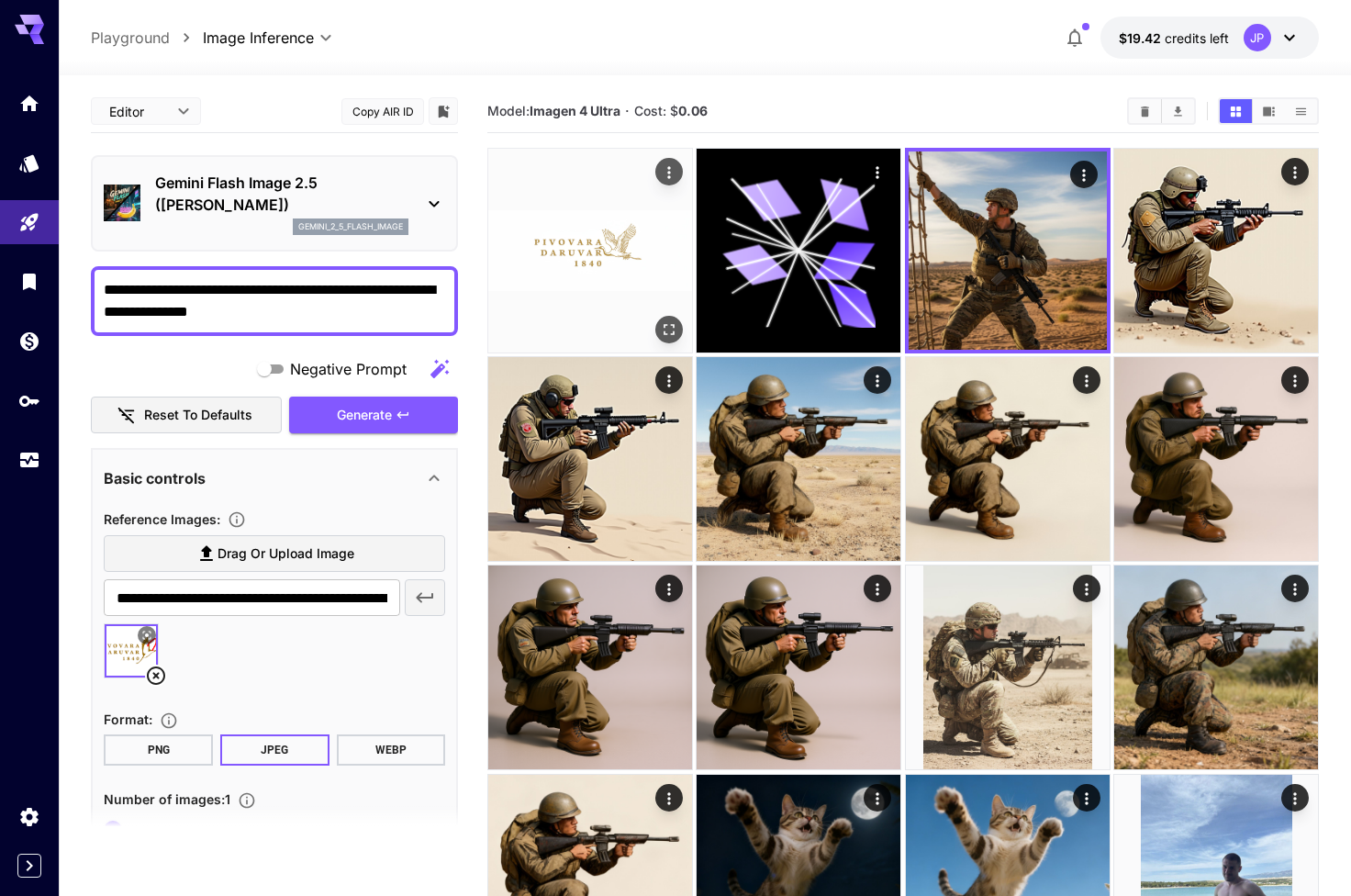
click at [626, 231] on img at bounding box center [590, 250] width 204 height 204
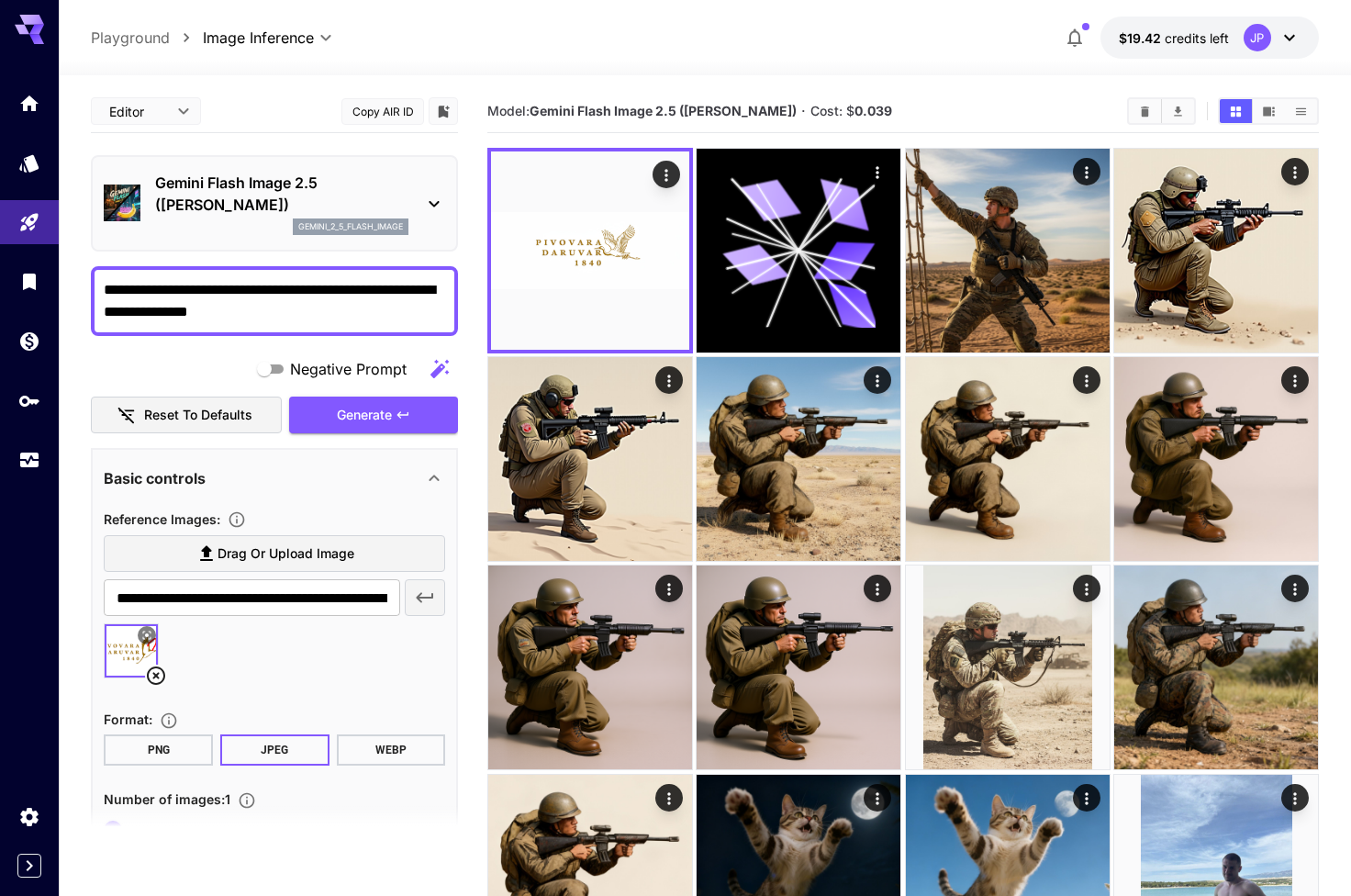
click at [328, 205] on p "Gemini Flash Image 2.5 (Nano Banana)" at bounding box center [281, 193] width 253 height 44
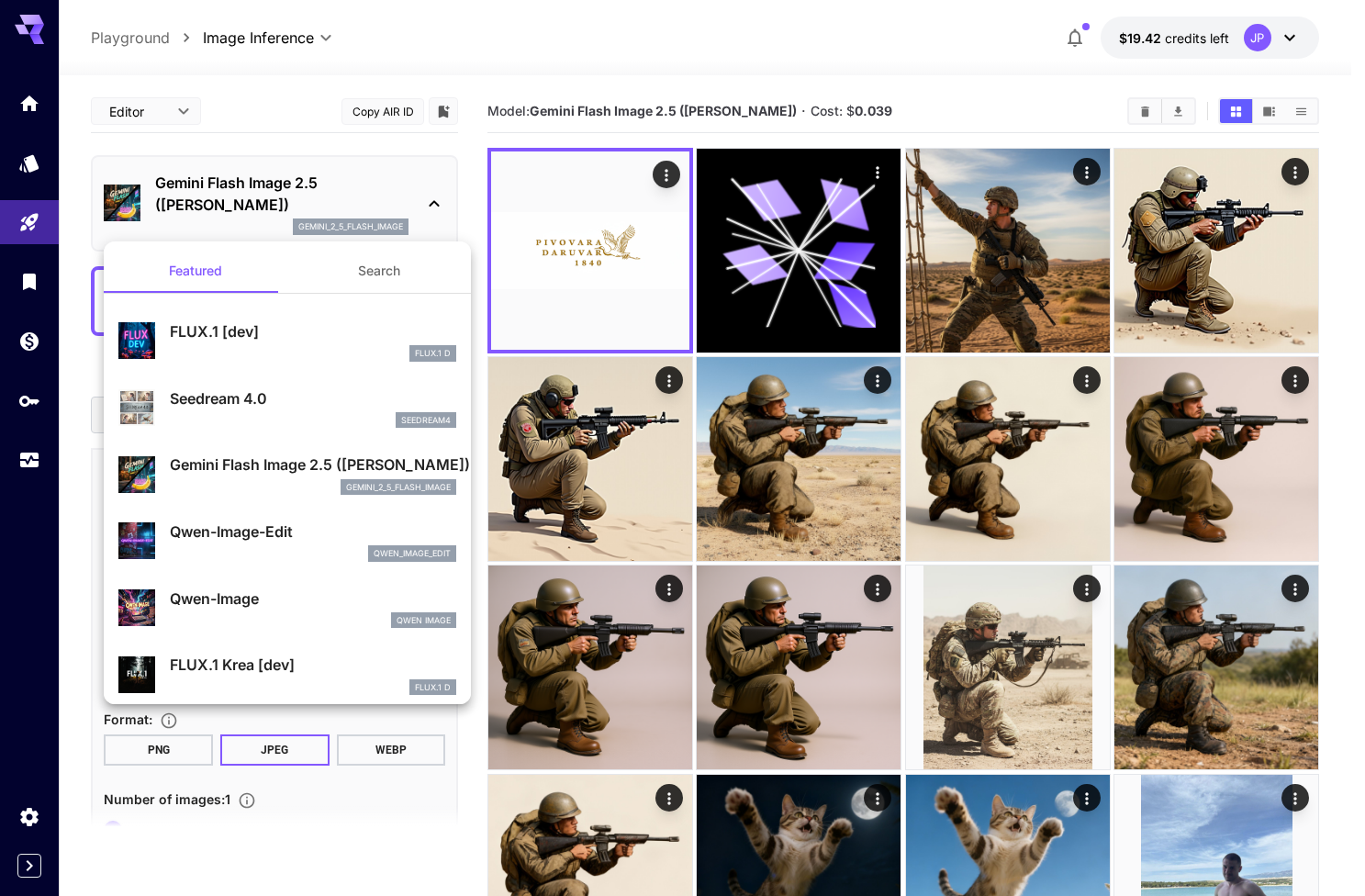
click at [258, 416] on div "seedream4" at bounding box center [313, 420] width 287 height 17
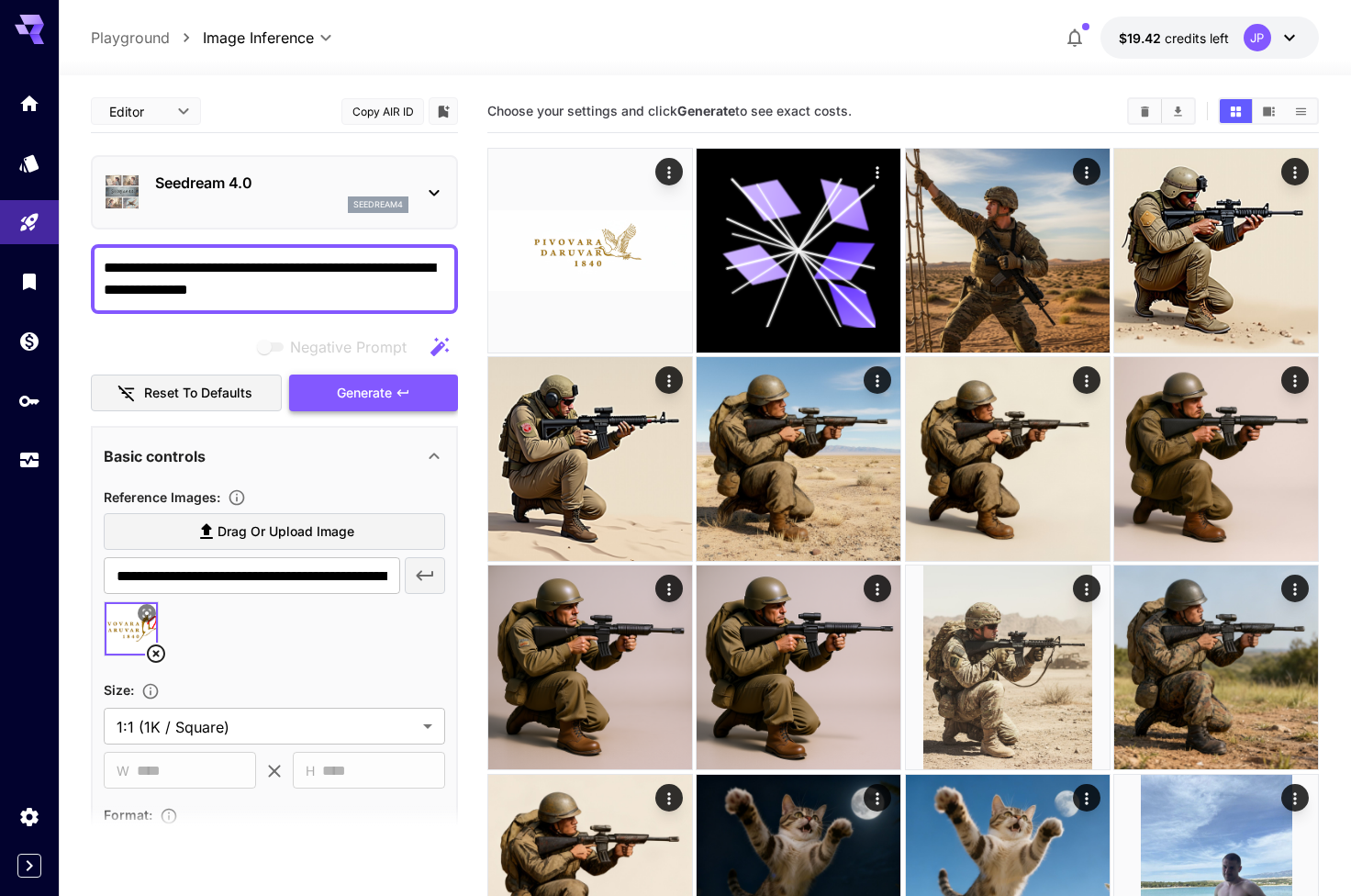
click at [363, 397] on span "Generate" at bounding box center [364, 393] width 55 height 23
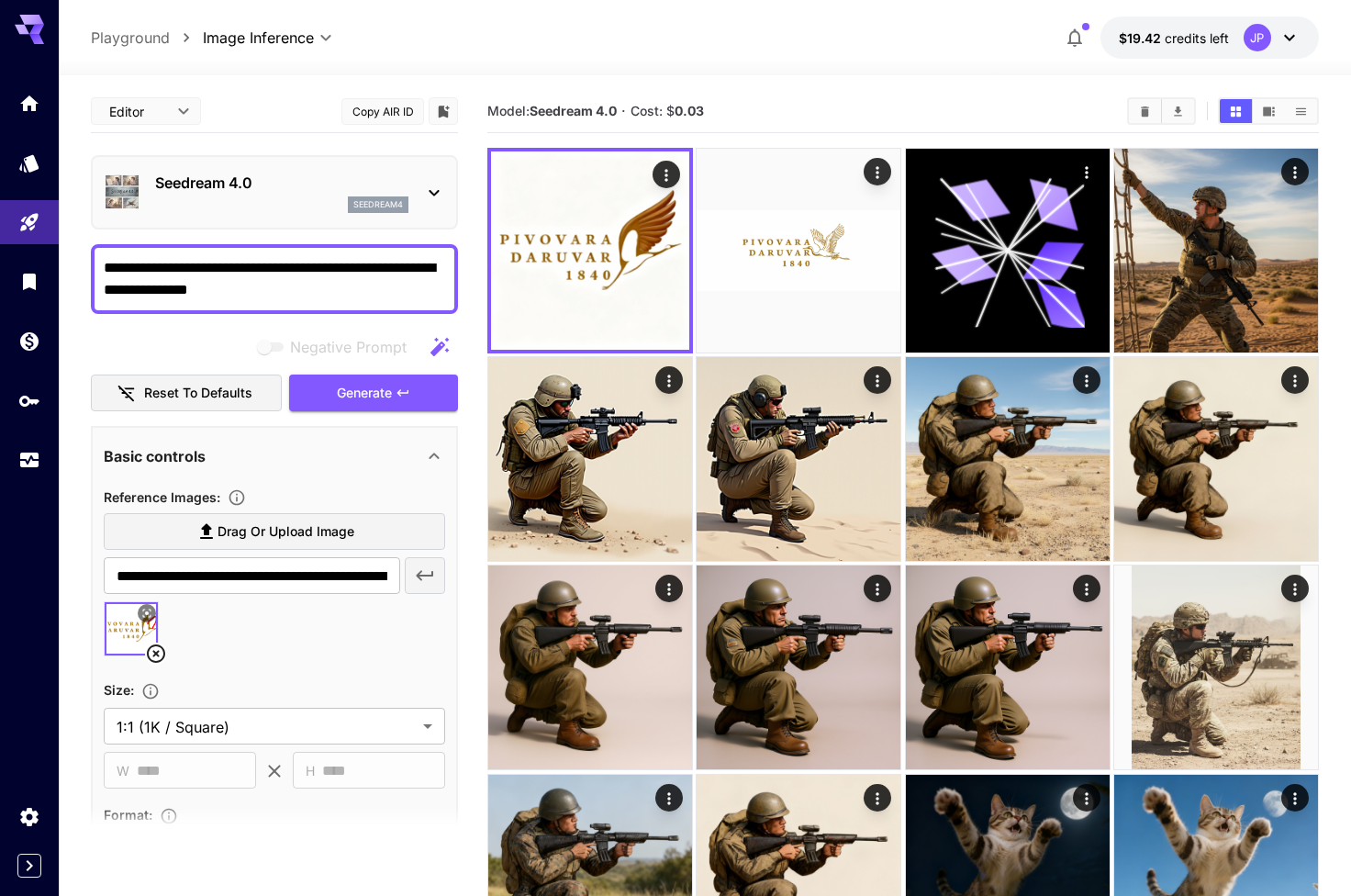
drag, startPoint x: 313, startPoint y: 288, endPoint x: 85, endPoint y: 265, distance: 229.2
click at [287, 287] on textarea "**********" at bounding box center [275, 278] width 341 height 44
drag, startPoint x: 297, startPoint y: 288, endPoint x: 76, endPoint y: 249, distance: 224.4
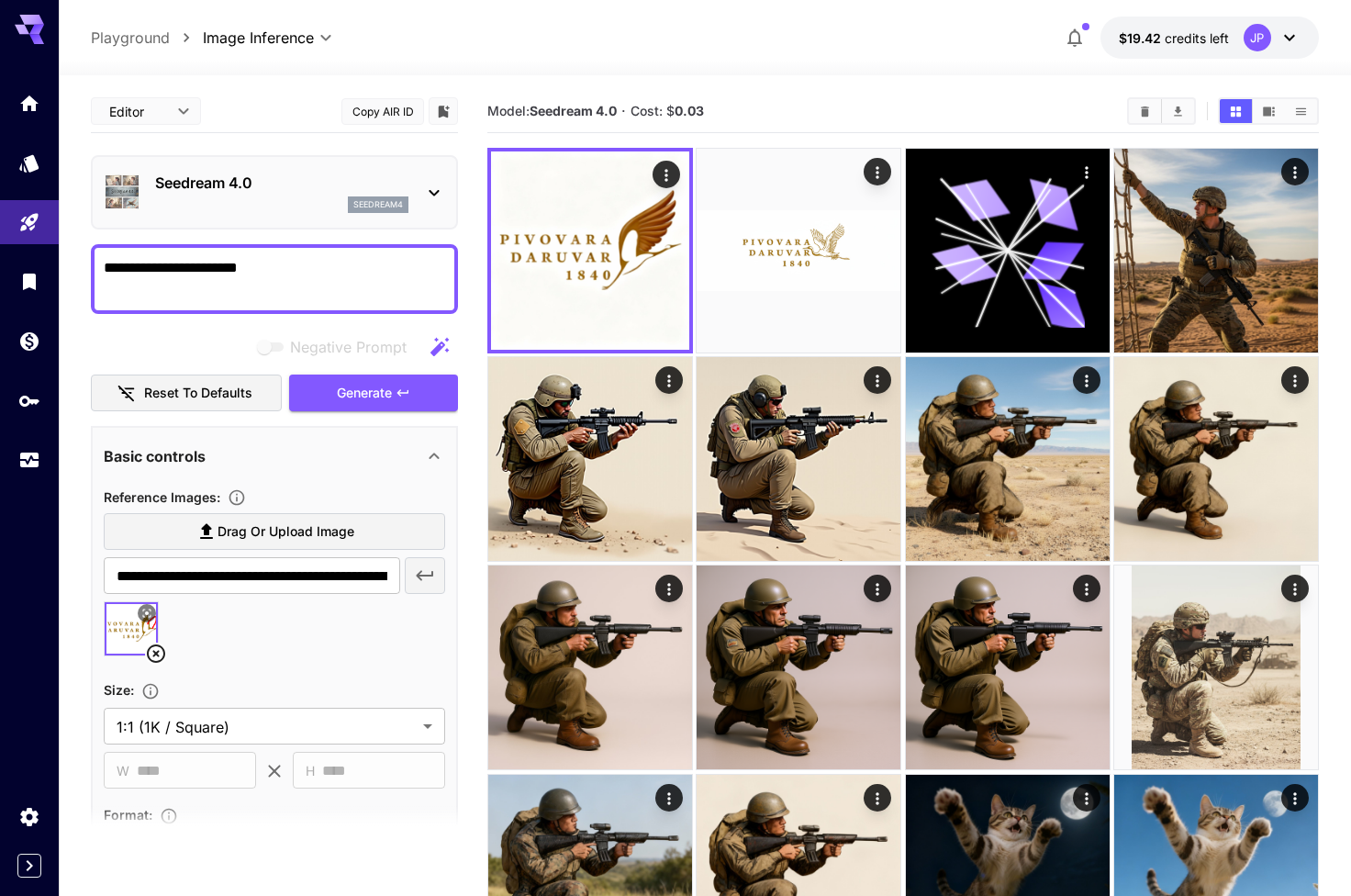
click at [429, 188] on icon at bounding box center [434, 193] width 22 height 22
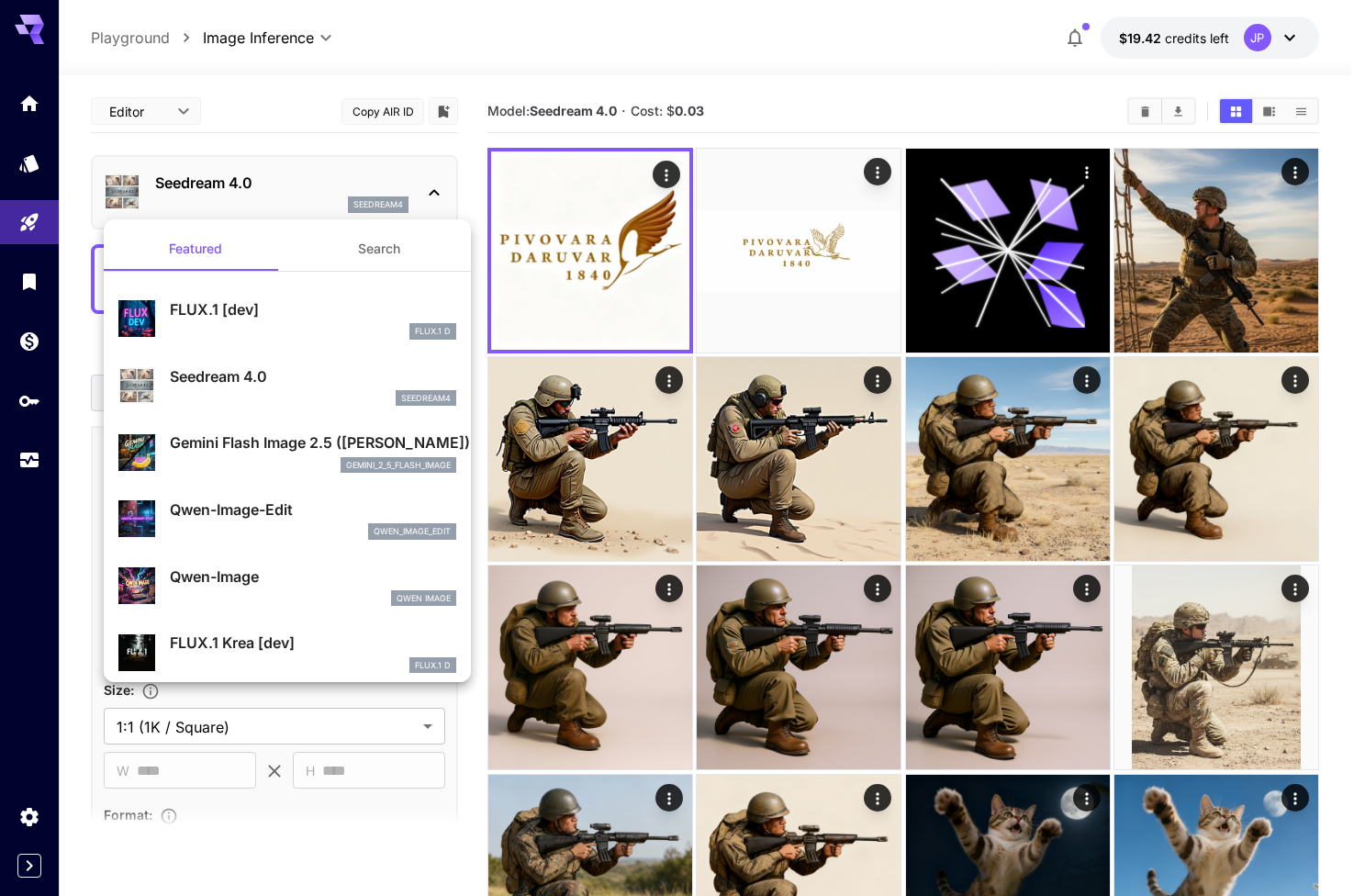
click at [289, 437] on p "Gemini Flash Image 2.5 ([PERSON_NAME])" at bounding box center [313, 442] width 287 height 22
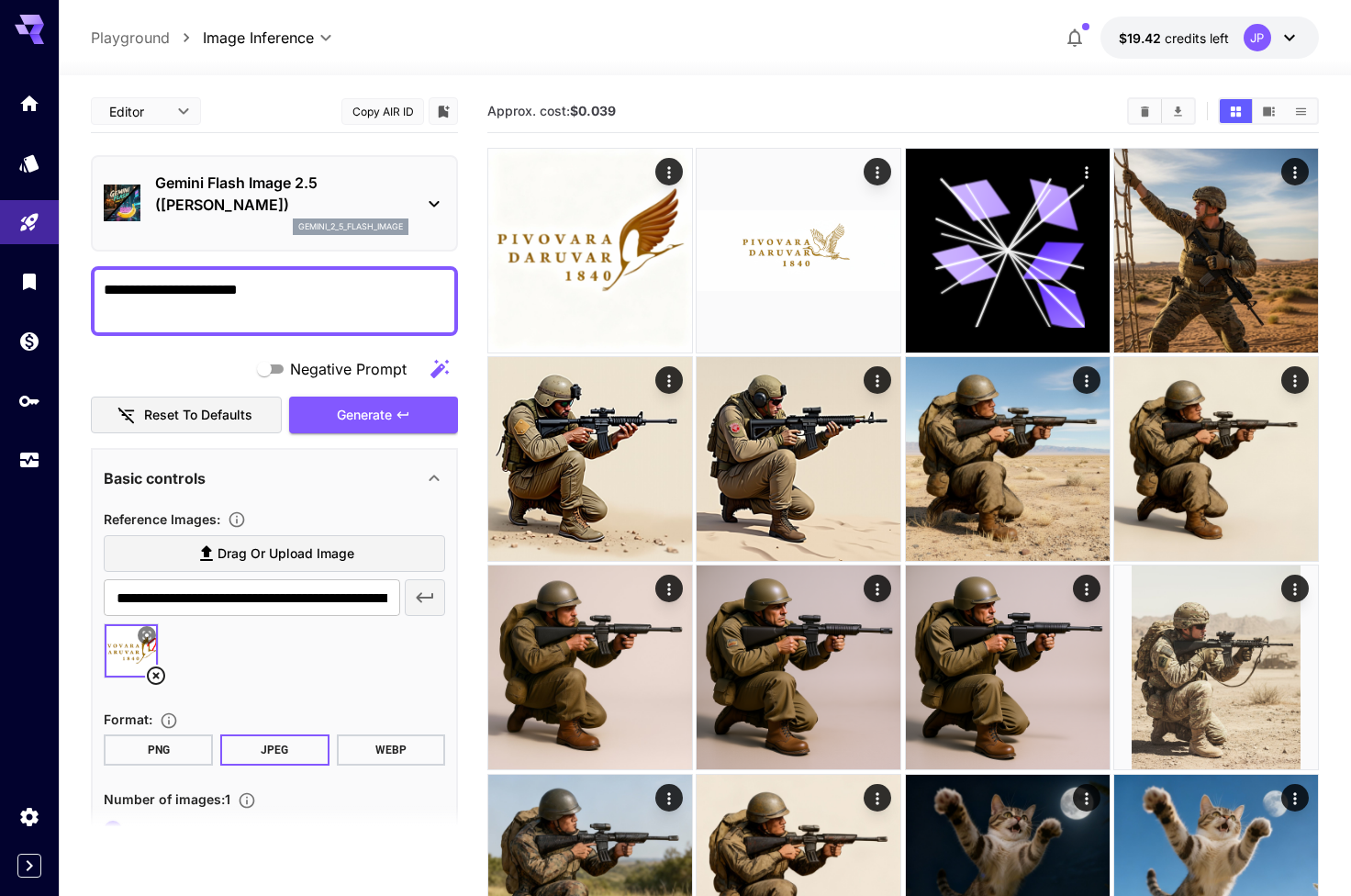
click at [321, 297] on textarea "**********" at bounding box center [275, 301] width 341 height 44
type textarea "**********"
click at [381, 417] on span "Generate" at bounding box center [364, 415] width 55 height 23
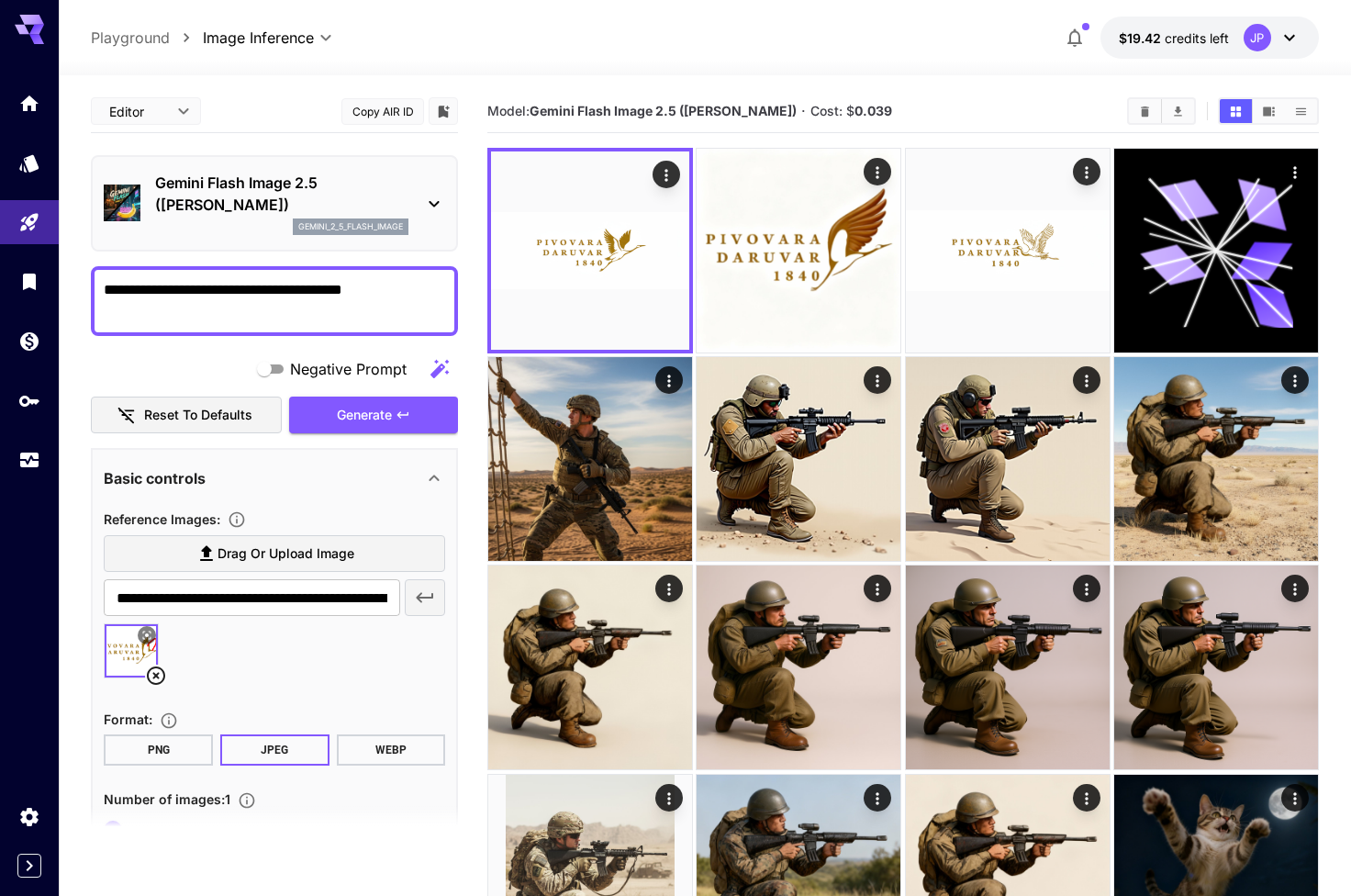
click at [298, 211] on p "Gemini Flash Image 2.5 ([PERSON_NAME])" at bounding box center [281, 193] width 253 height 44
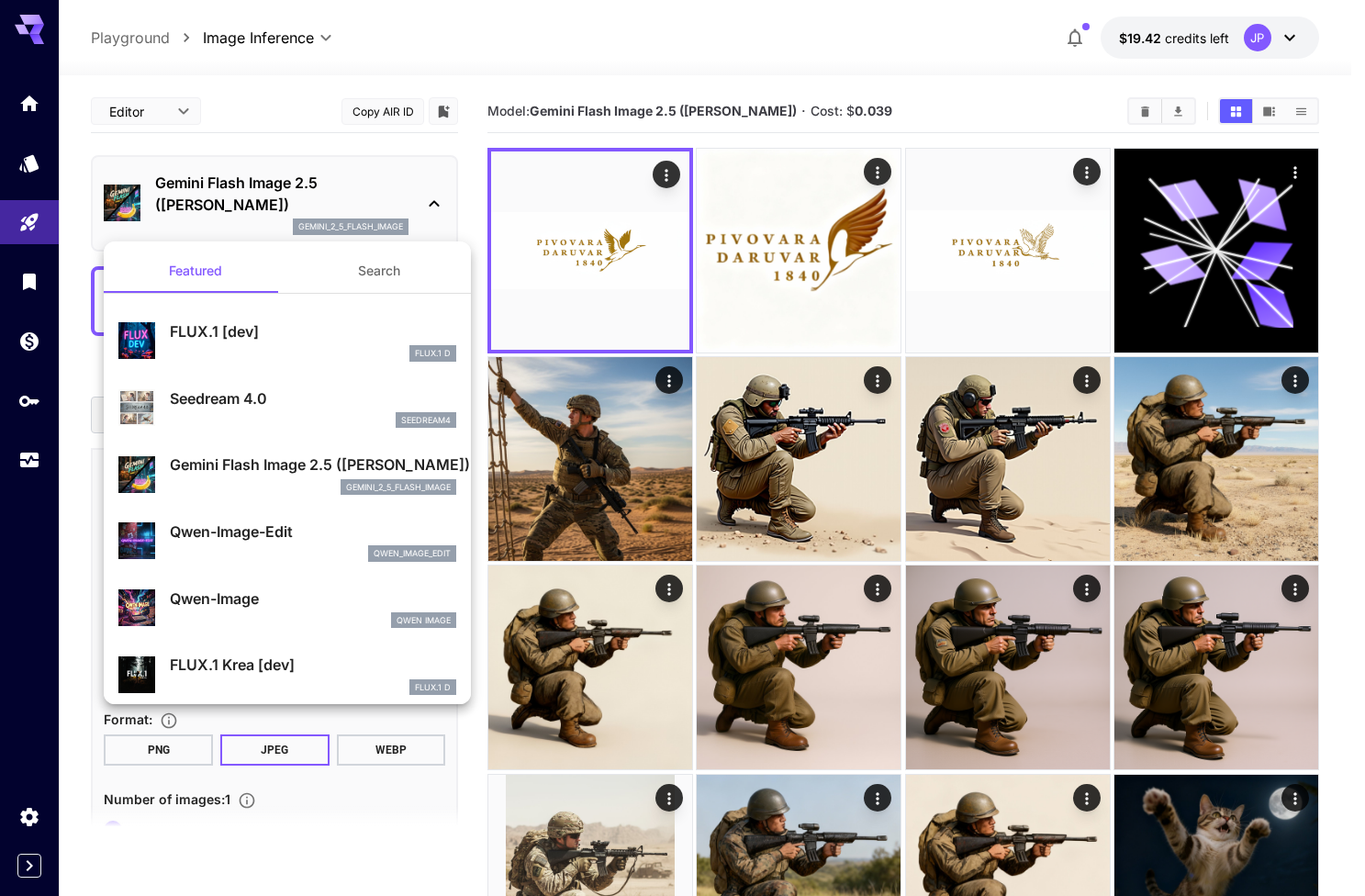
click at [252, 545] on div "qwen_image_edit" at bounding box center [313, 554] width 287 height 17
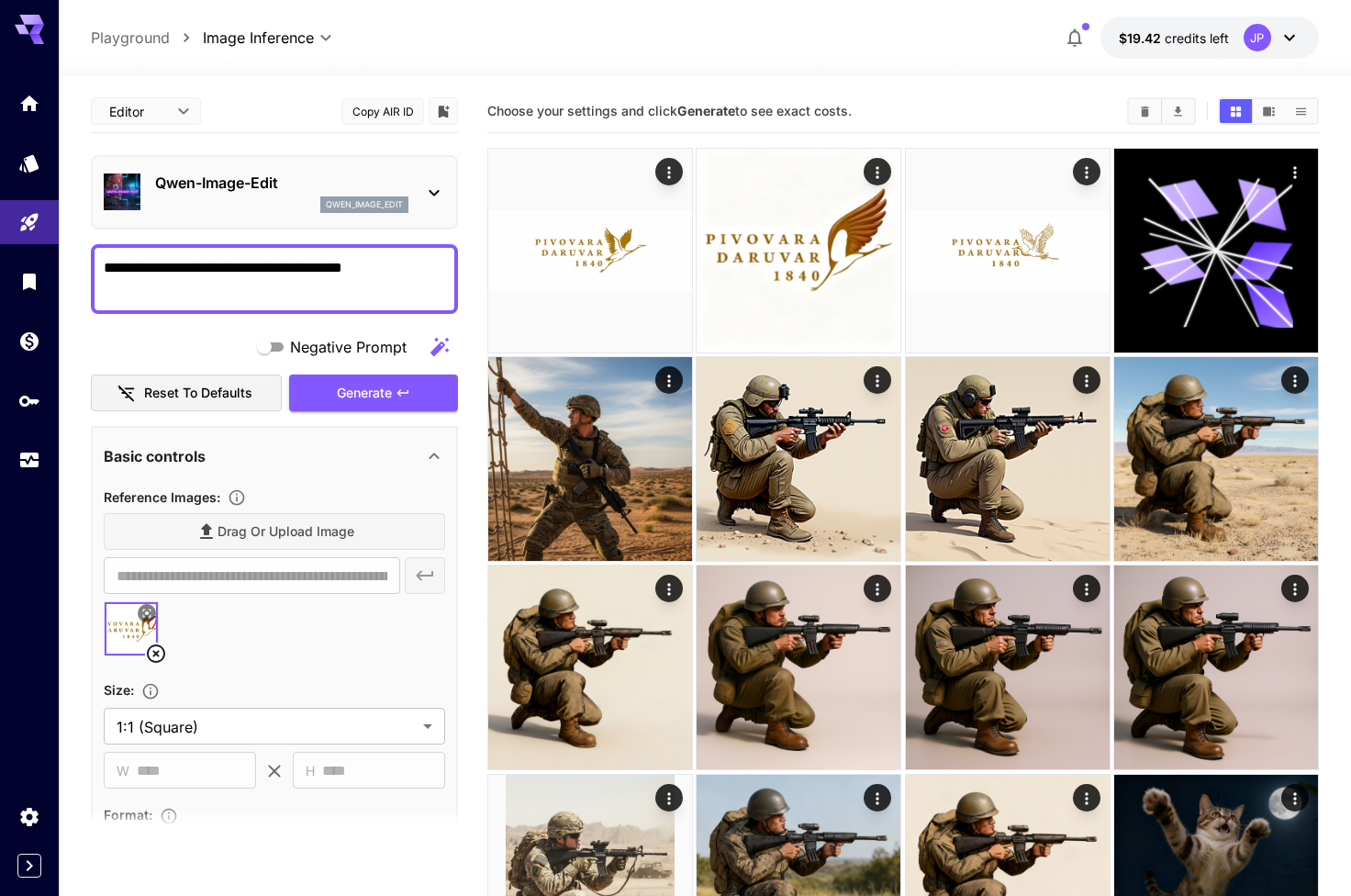
click at [354, 215] on div "Qwen-Image-Edit qwen_image_edit" at bounding box center [275, 192] width 341 height 56
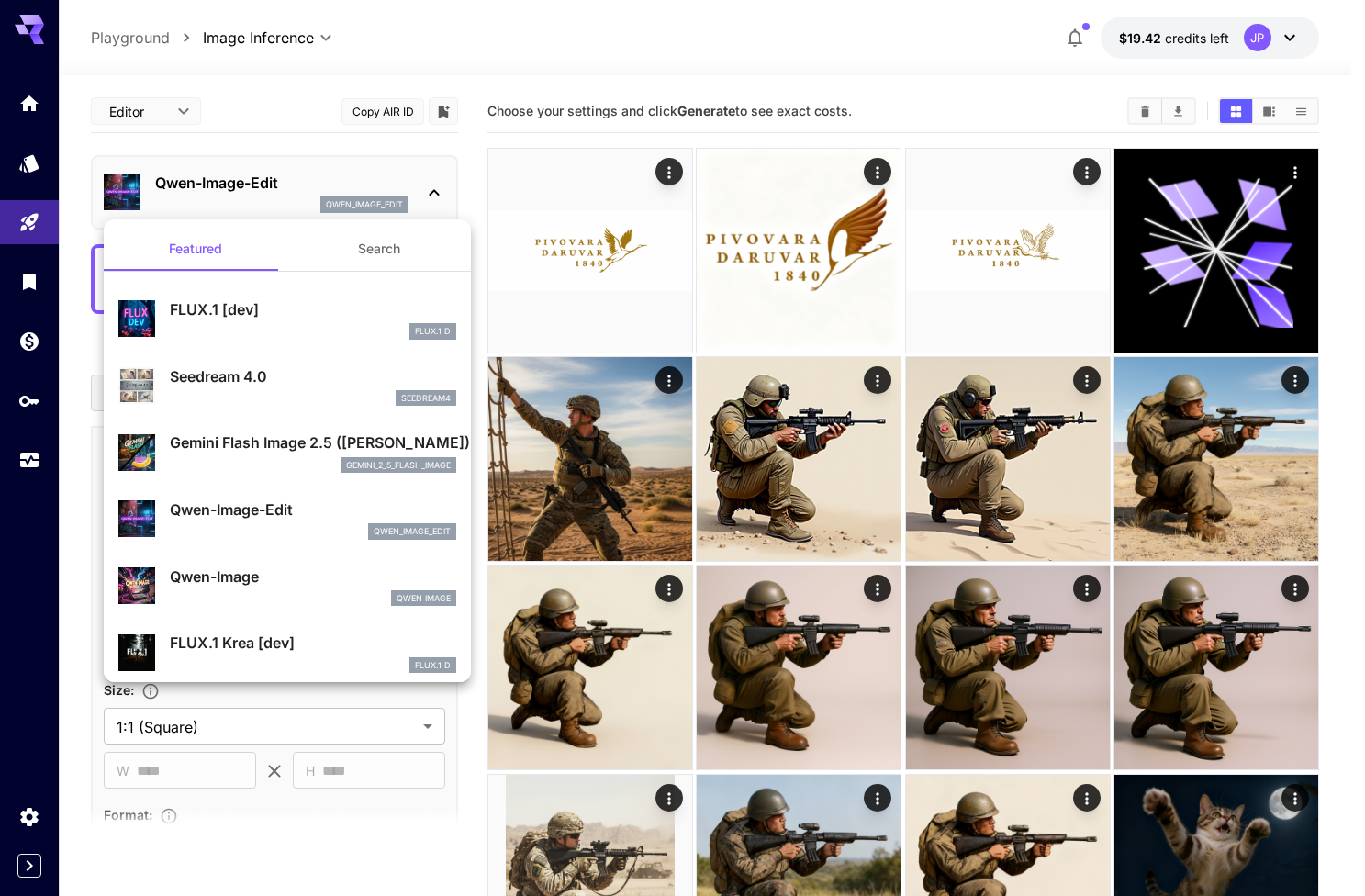
click at [227, 394] on div "seedream4" at bounding box center [313, 398] width 287 height 17
type input "**********"
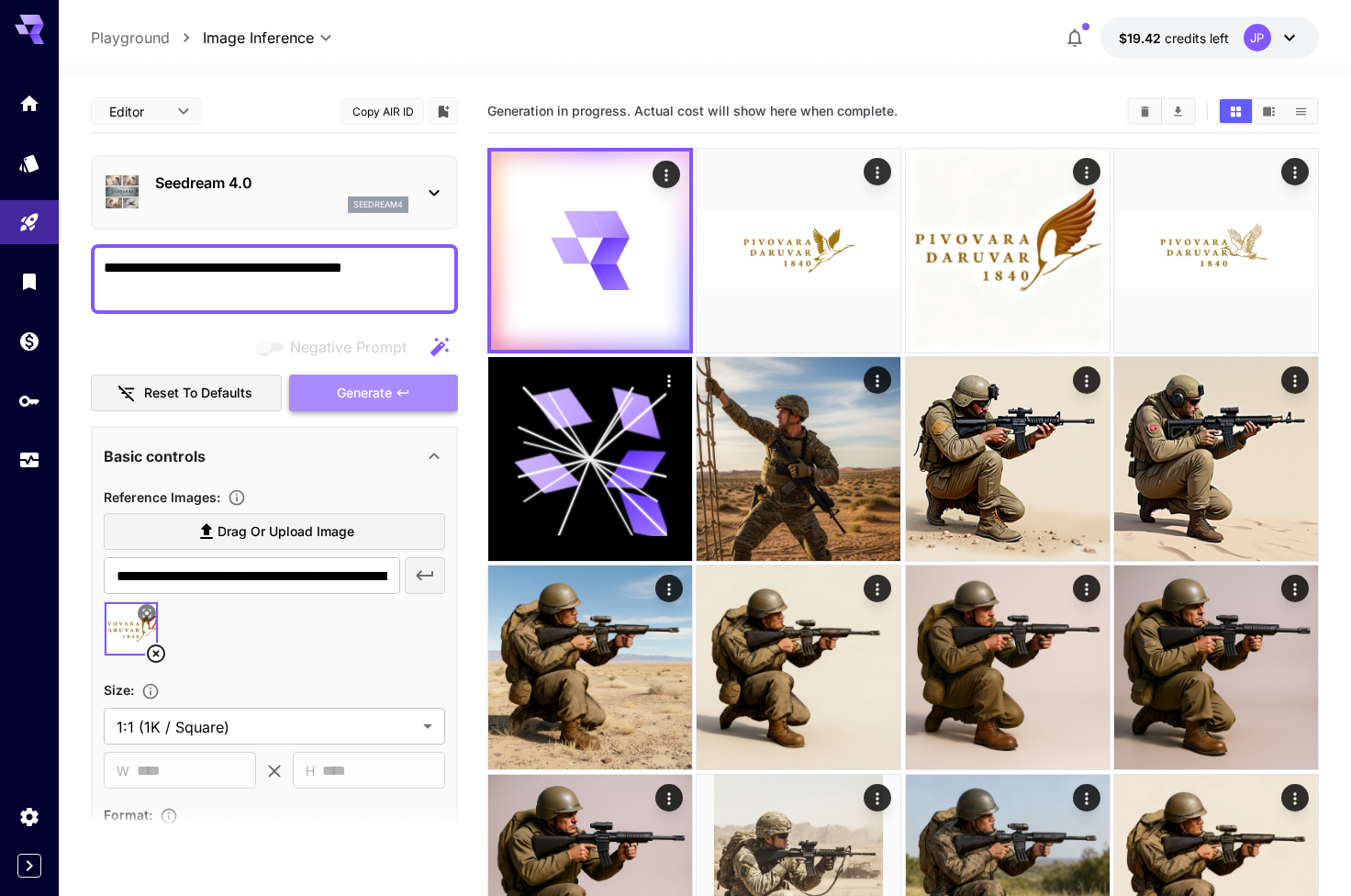
click at [386, 385] on span "Generate" at bounding box center [364, 393] width 55 height 23
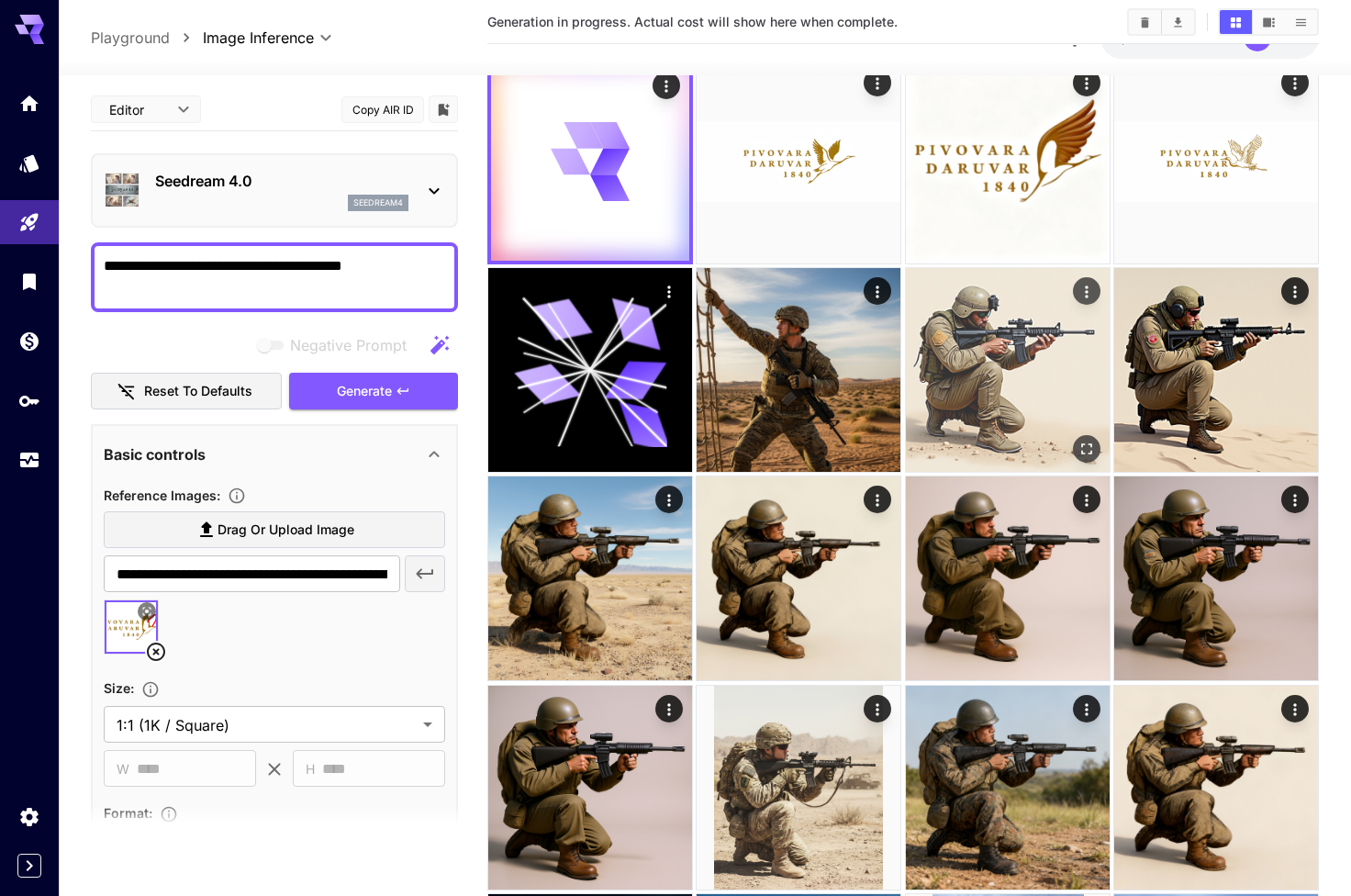
scroll to position [70, 0]
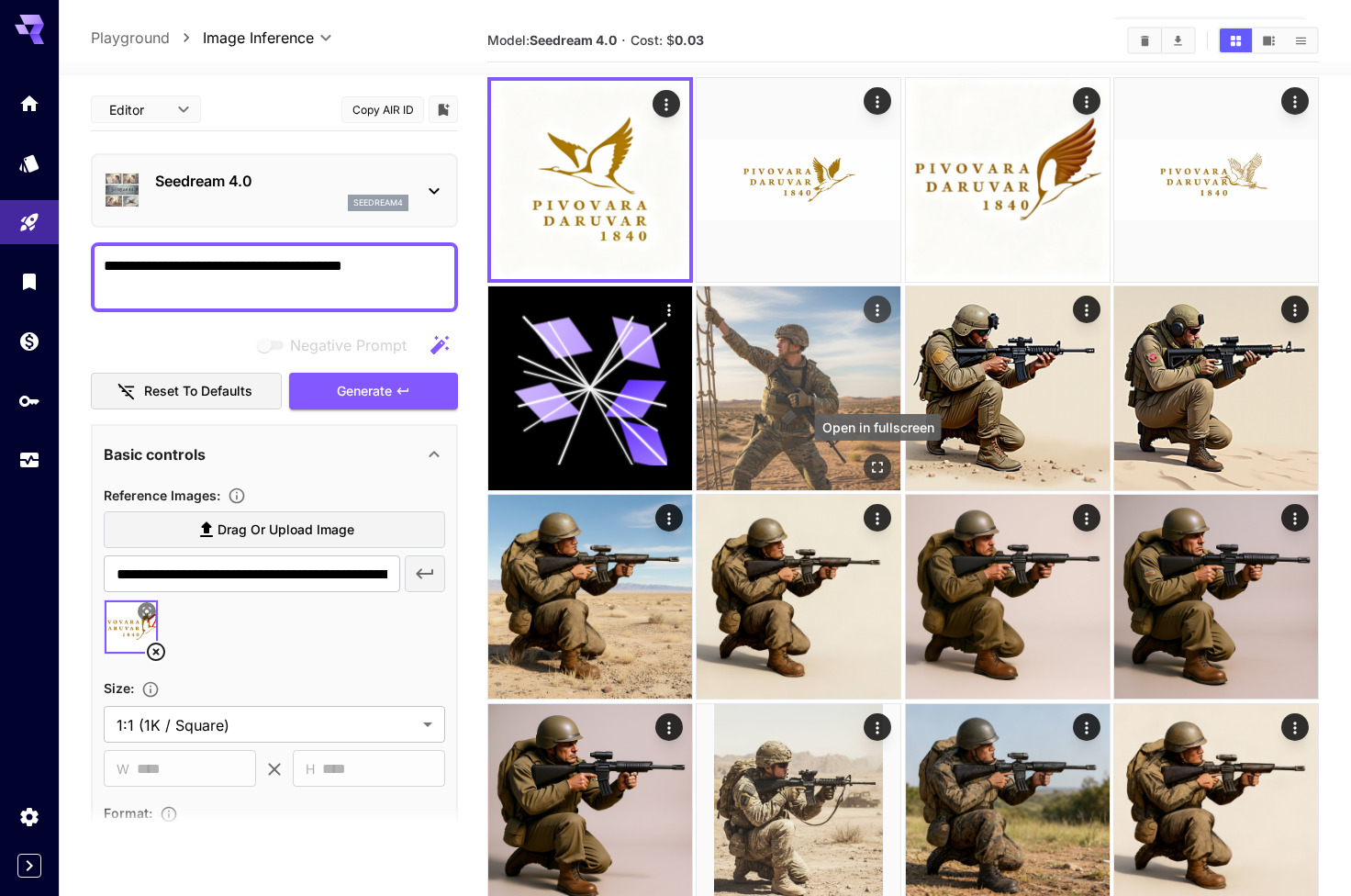
click at [875, 460] on icon "Open in fullscreen" at bounding box center [878, 467] width 19 height 19
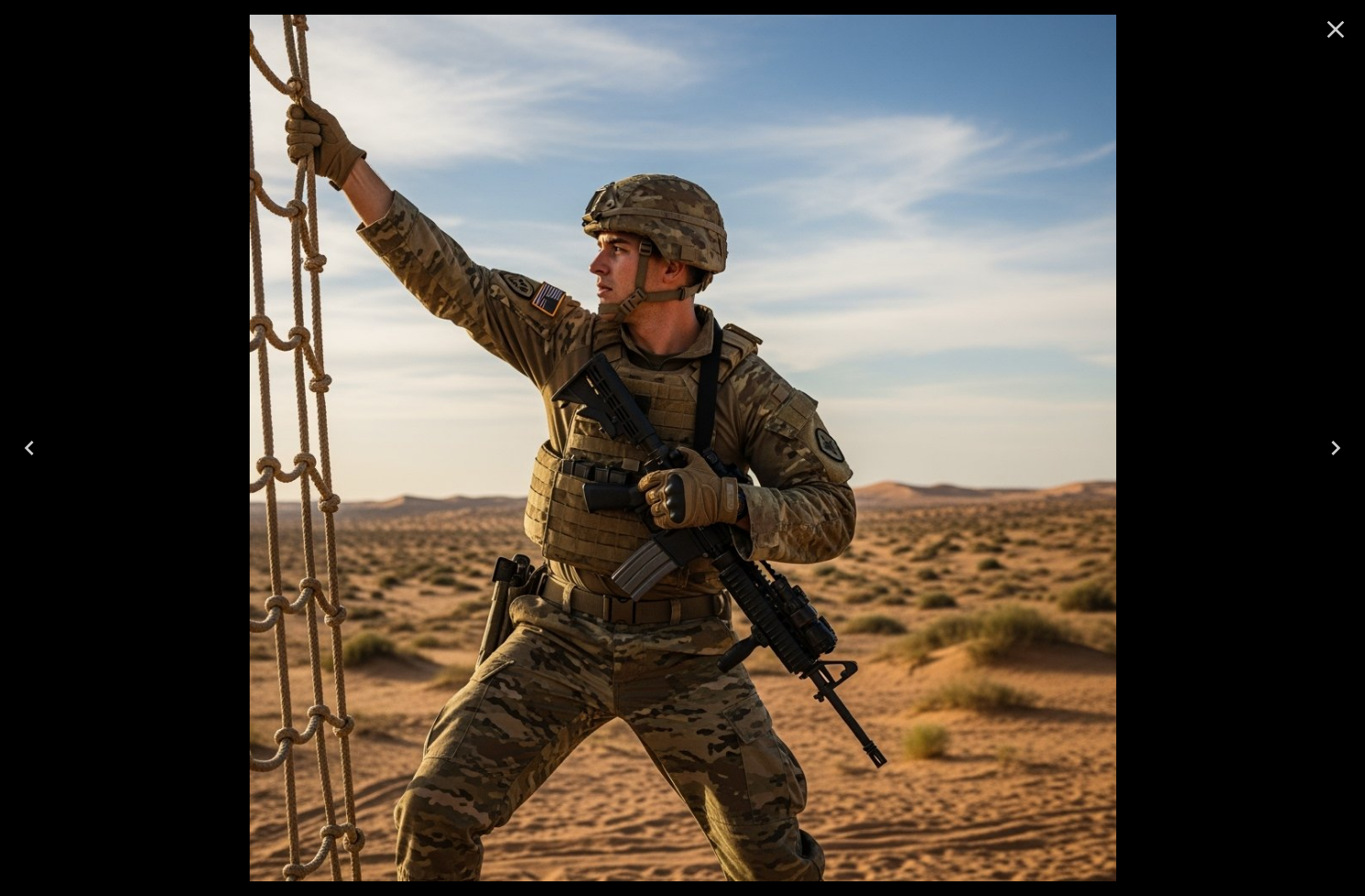
click at [1328, 28] on icon "Close" at bounding box center [1336, 30] width 30 height 30
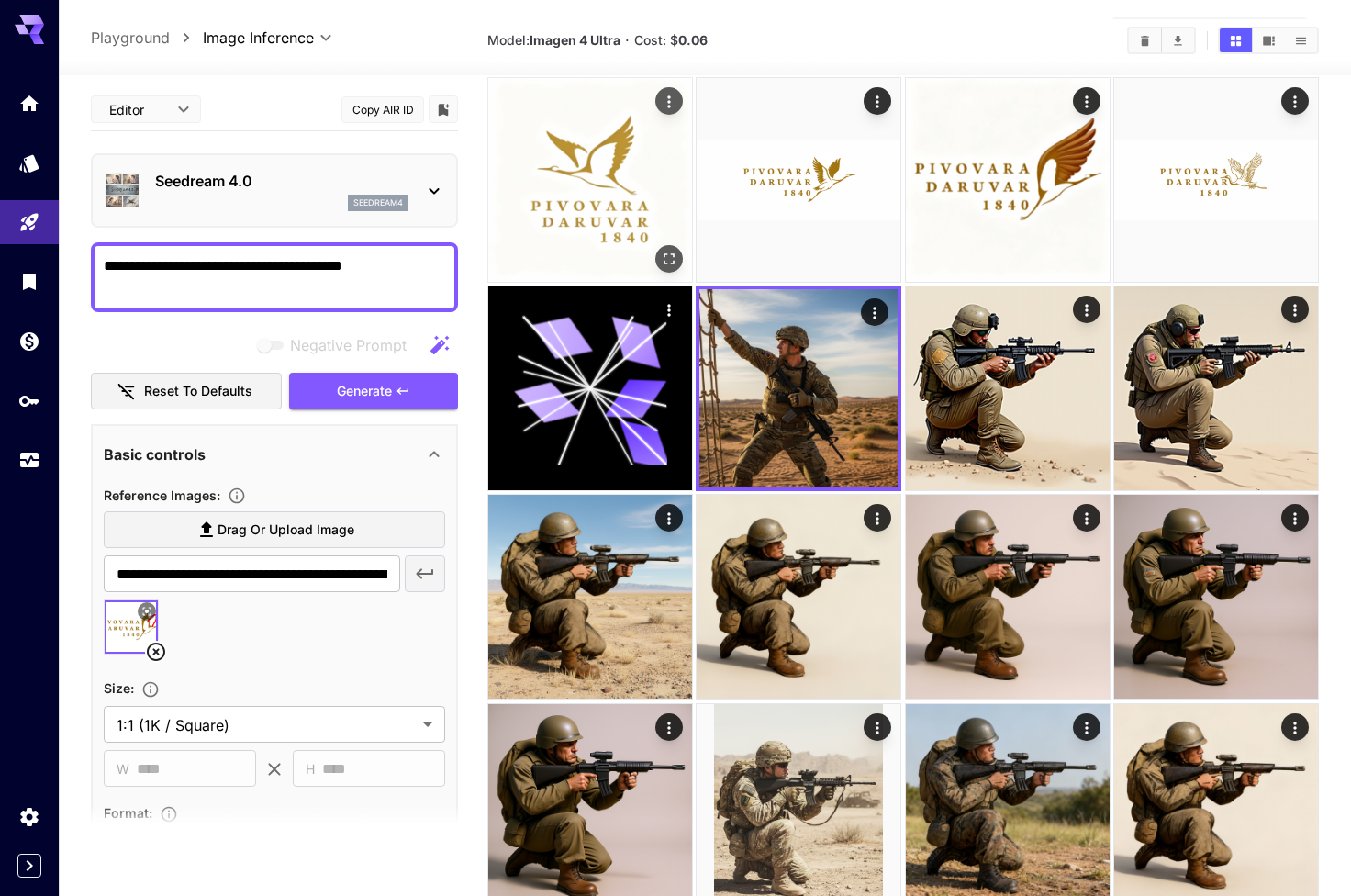
click at [663, 247] on button "Open in fullscreen" at bounding box center [669, 259] width 28 height 28
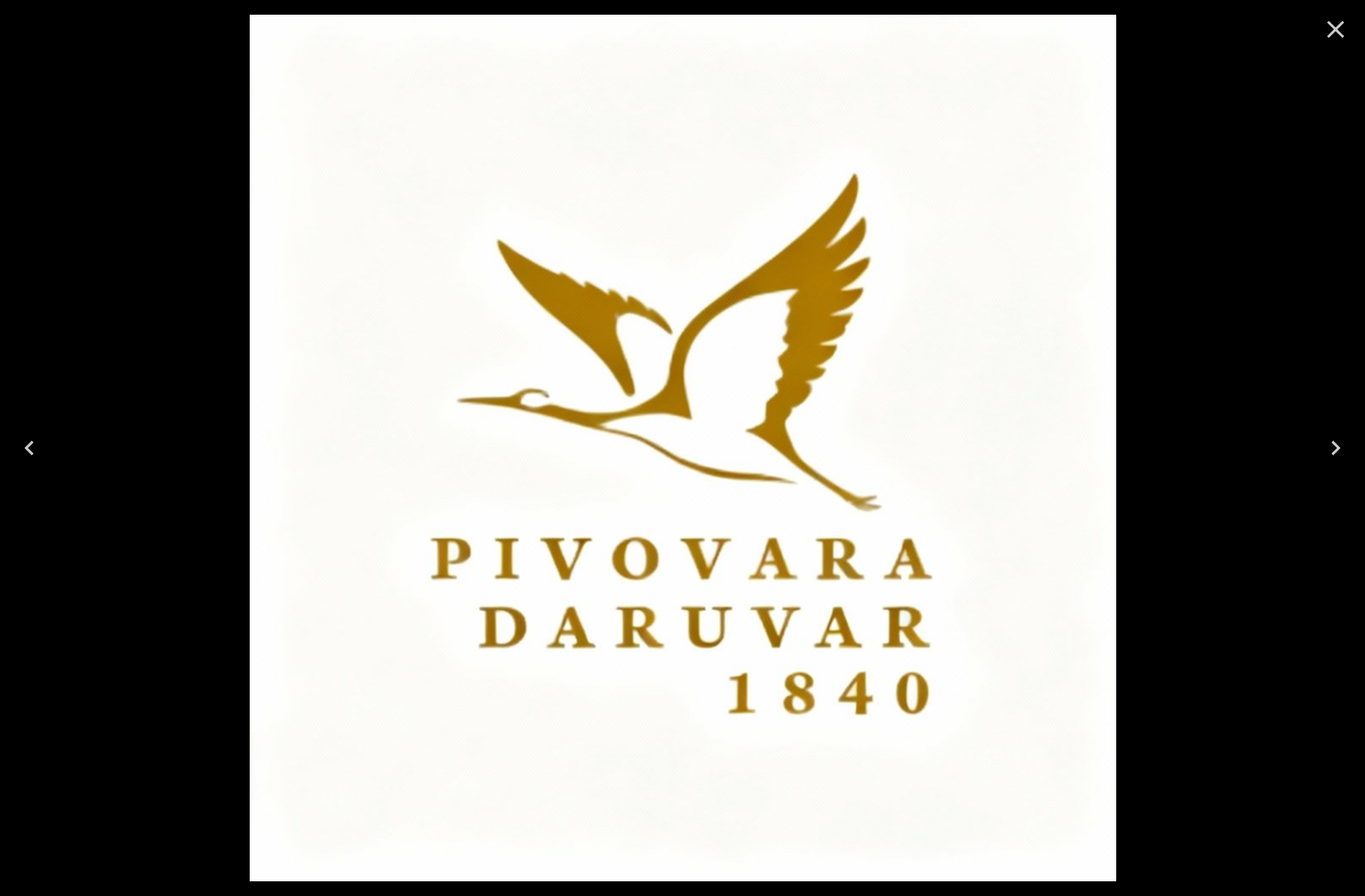
click at [1321, 31] on icon "Close" at bounding box center [1336, 30] width 30 height 30
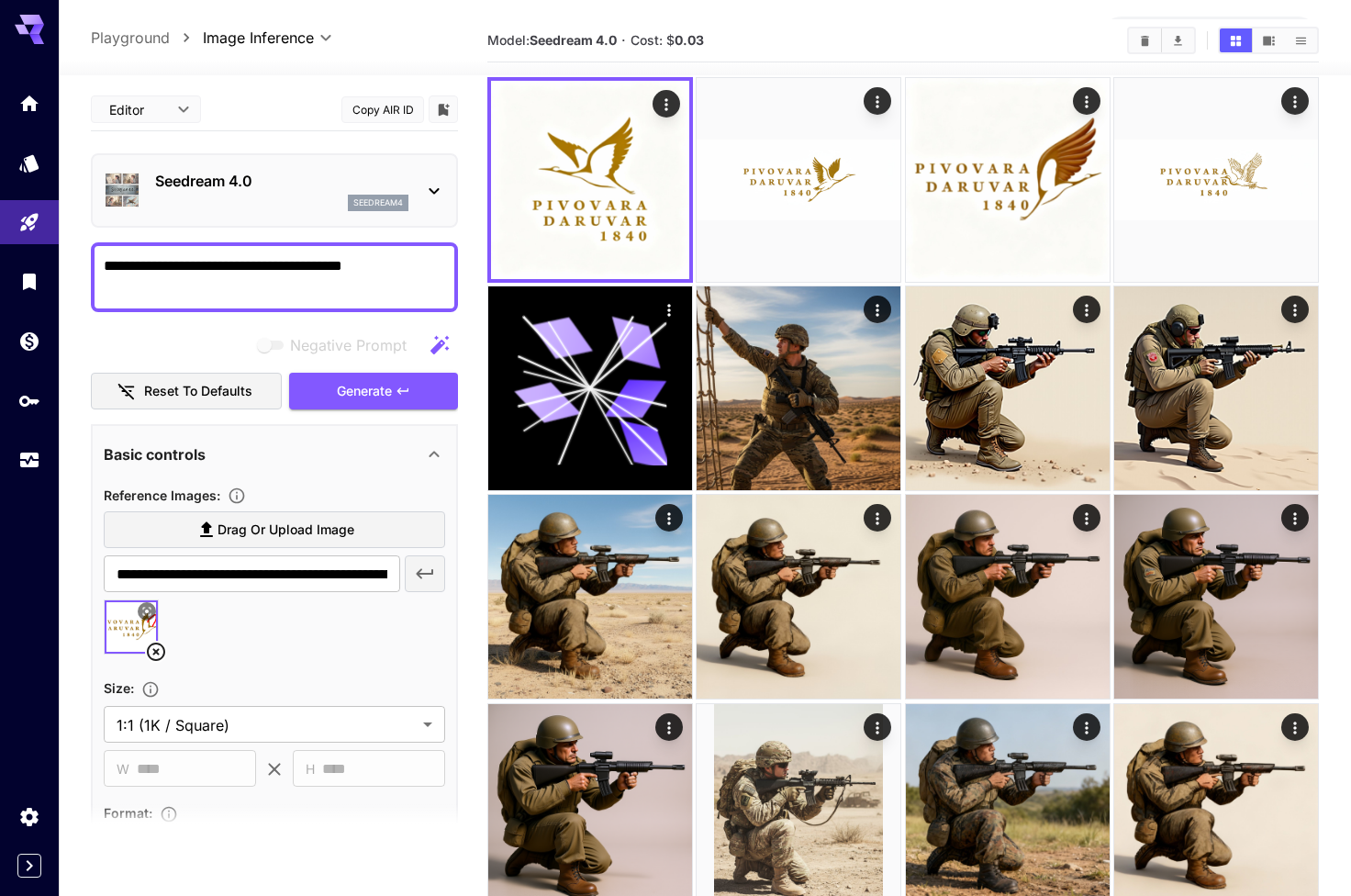
click at [147, 613] on icon at bounding box center [147, 611] width 11 height 11
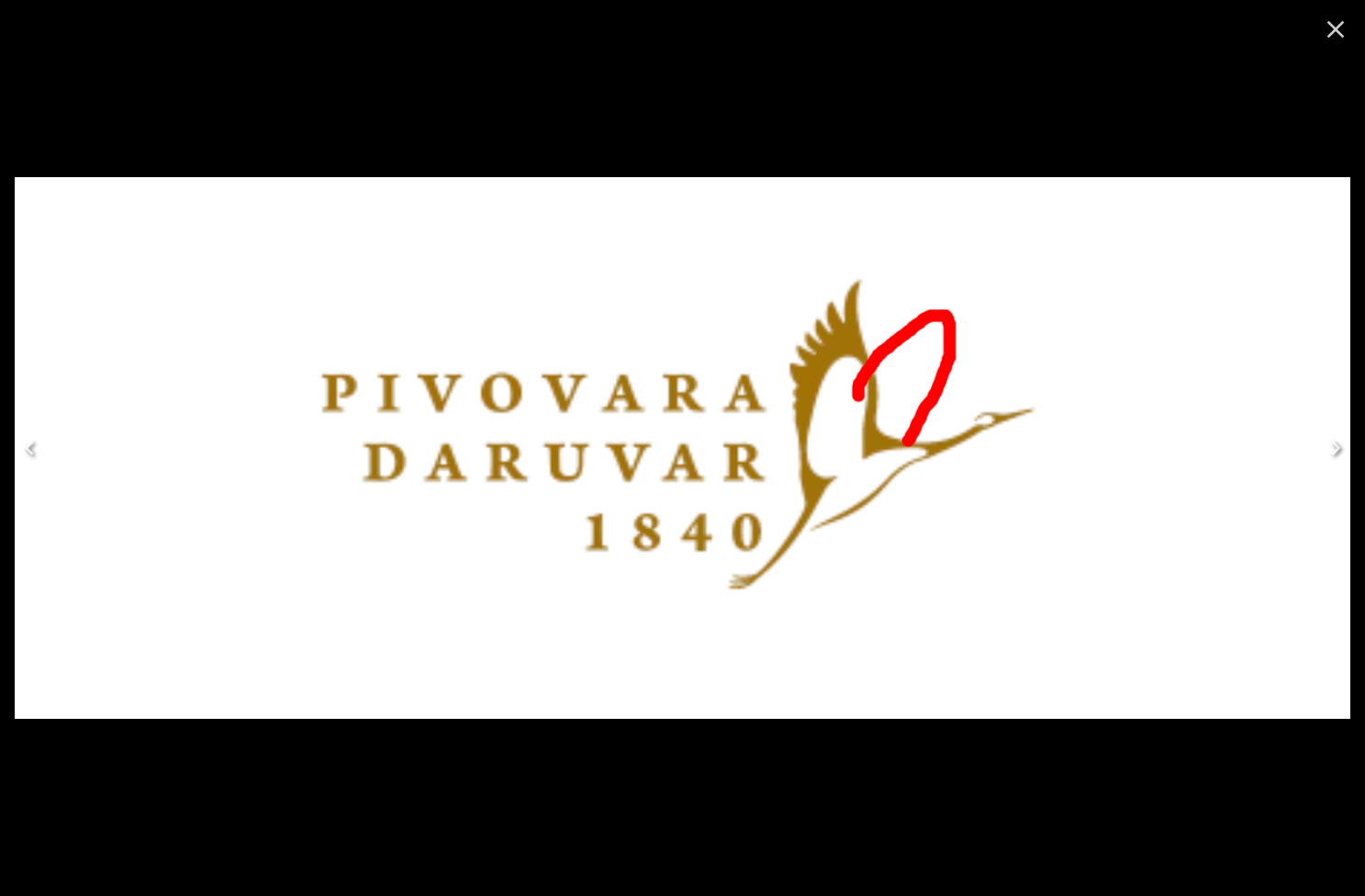
click at [726, 703] on img at bounding box center [682, 447] width 1335 height 541
click at [1331, 26] on icon "Close" at bounding box center [1336, 30] width 30 height 30
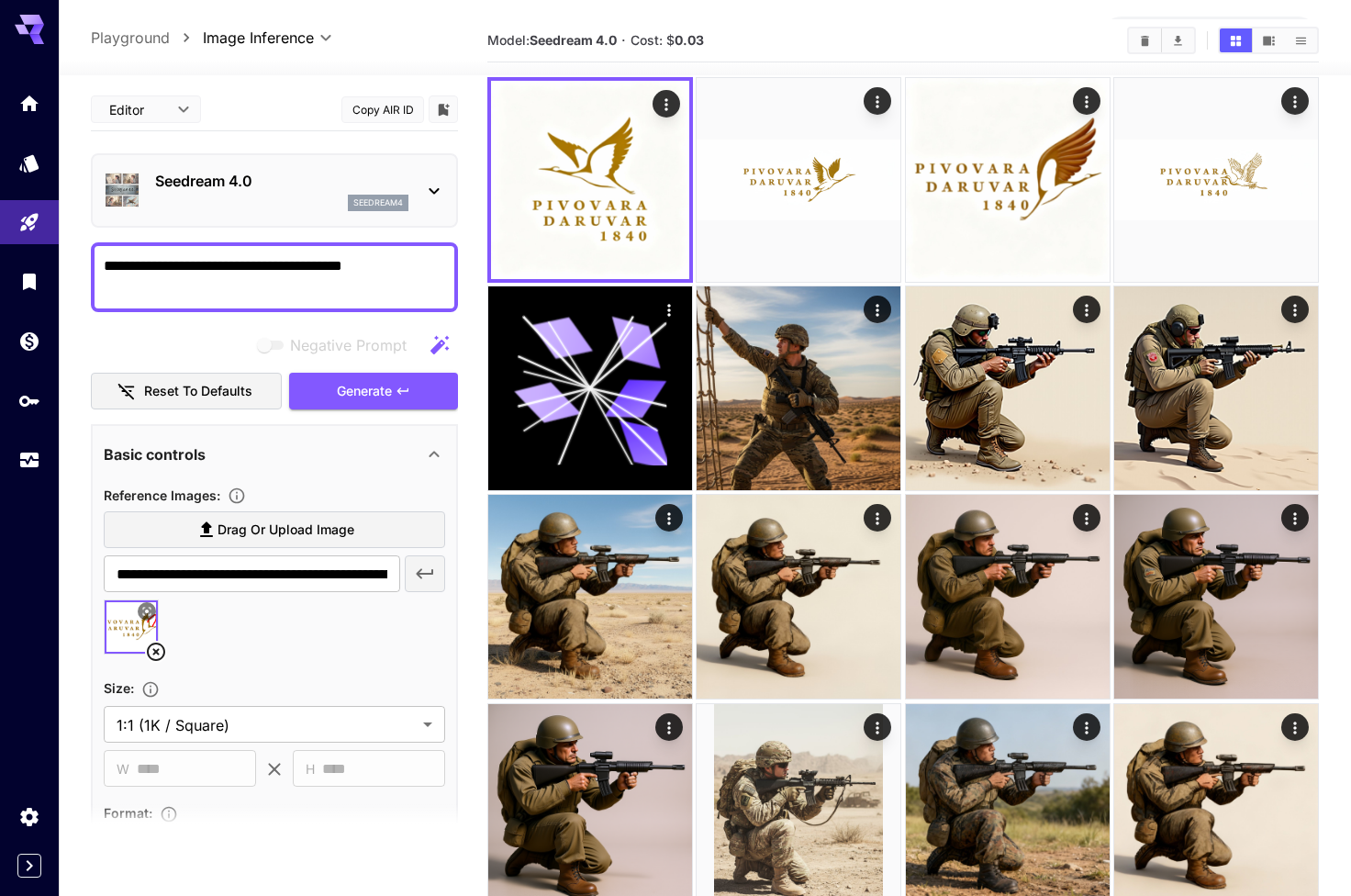
click at [435, 275] on textarea "**********" at bounding box center [275, 276] width 341 height 44
type textarea "**********"
click at [422, 388] on button "Generate" at bounding box center [374, 391] width 169 height 38
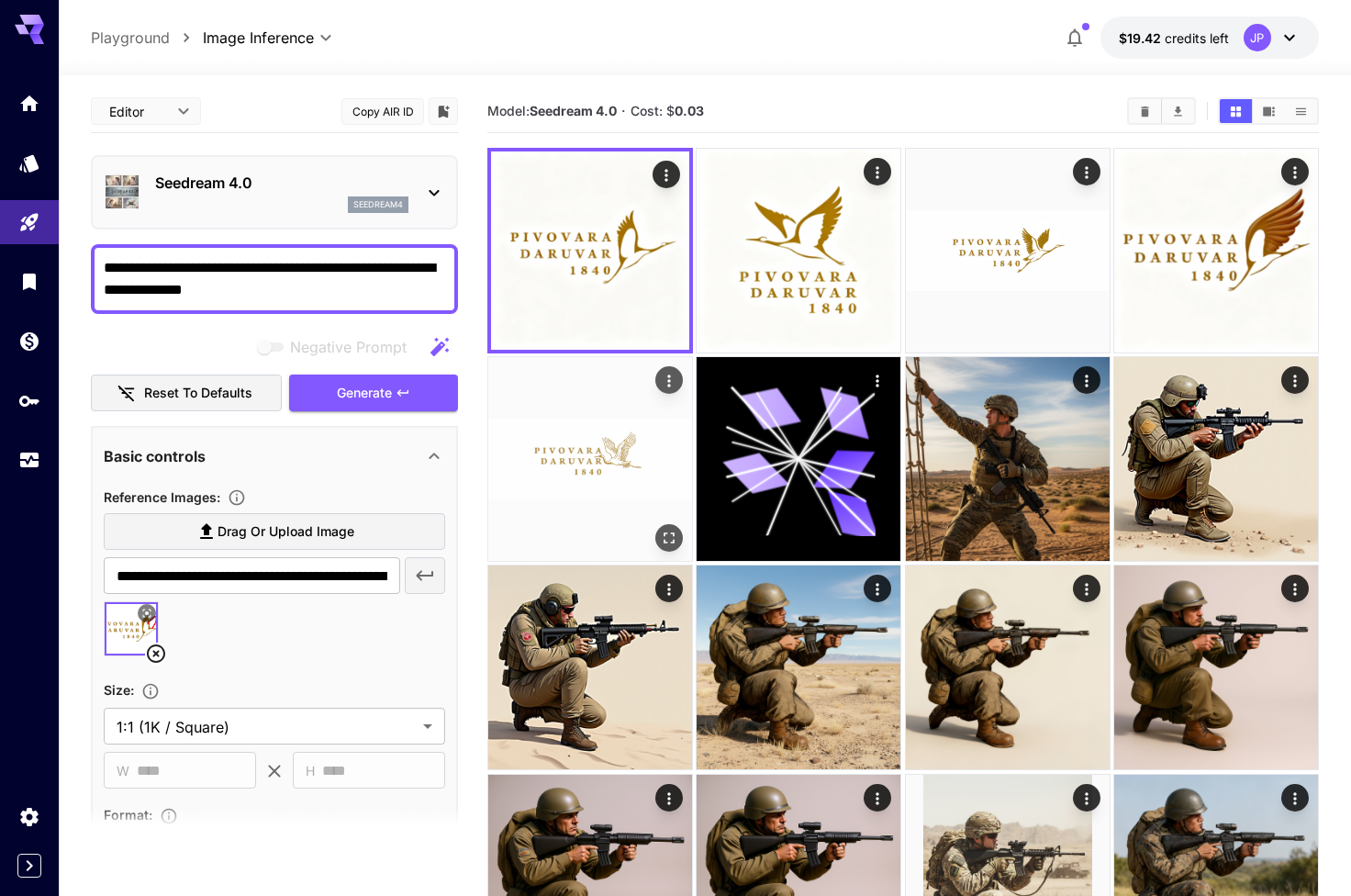
scroll to position [0, 0]
click at [36, 168] on icon "Models" at bounding box center [32, 157] width 22 height 22
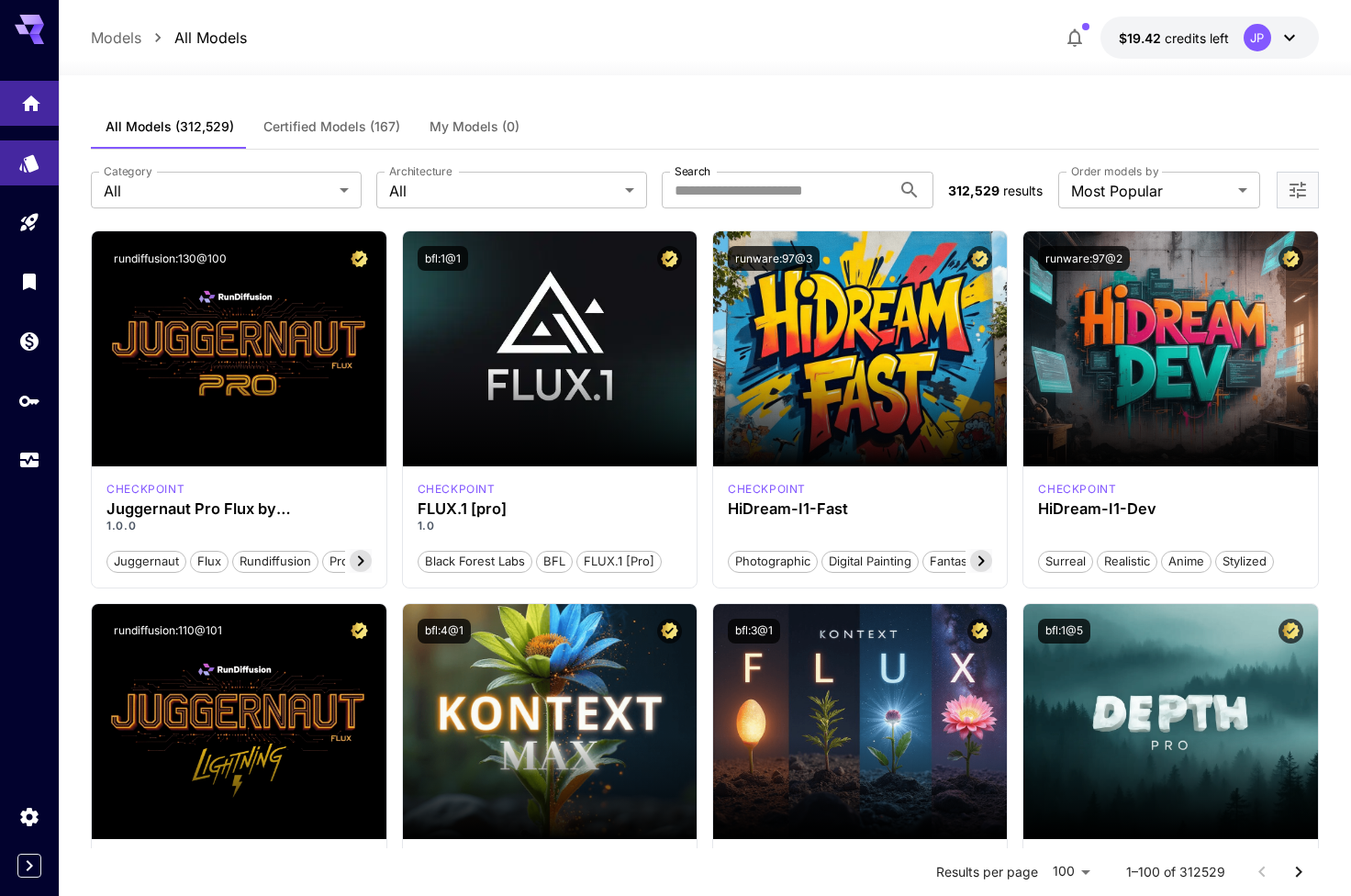
click at [42, 105] on link at bounding box center [29, 103] width 58 height 45
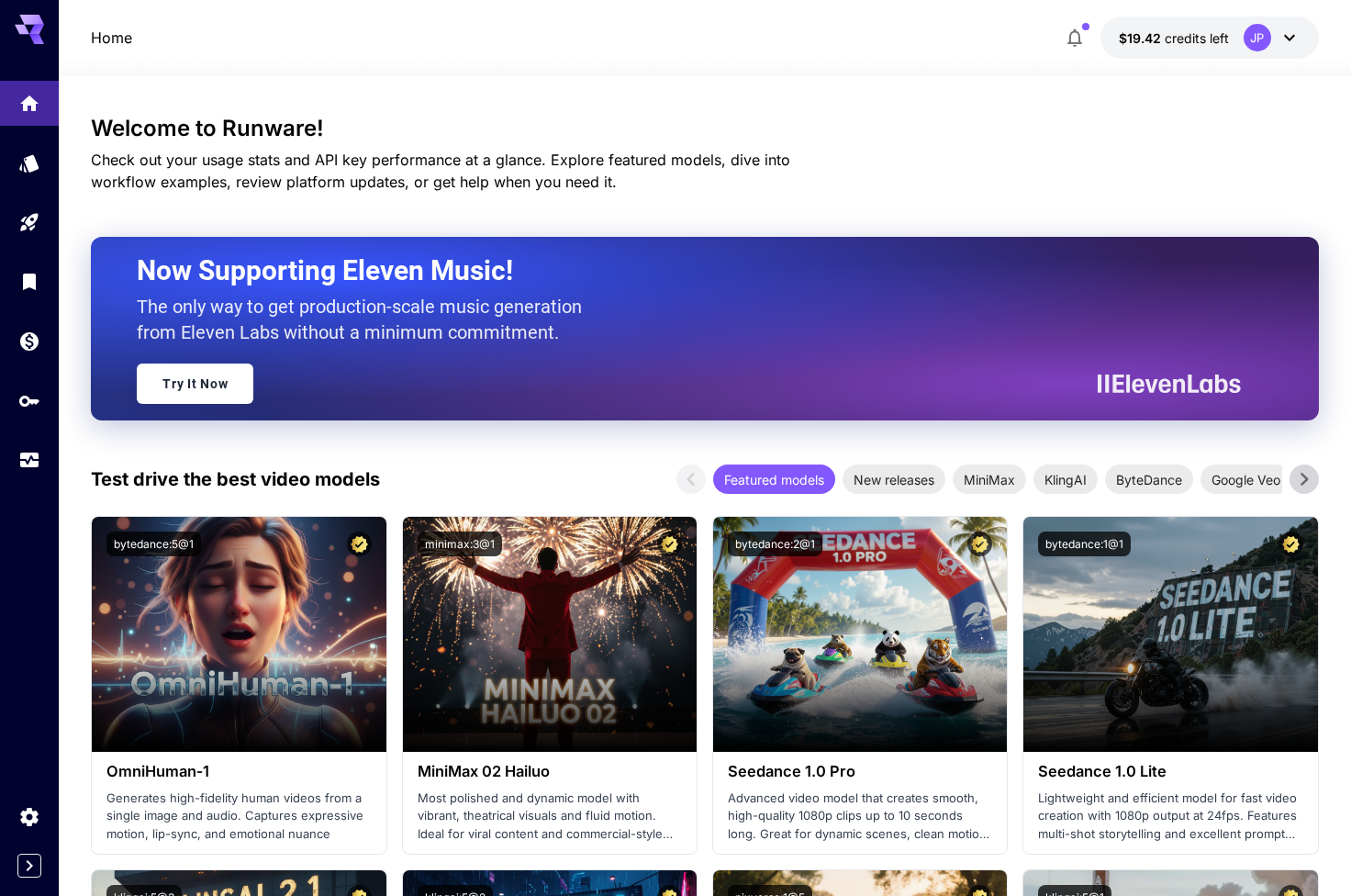
click at [38, 26] on icon at bounding box center [37, 30] width 15 height 10
click at [96, 35] on p "Home" at bounding box center [111, 38] width 42 height 22
click at [126, 43] on p "Home" at bounding box center [111, 38] width 42 height 22
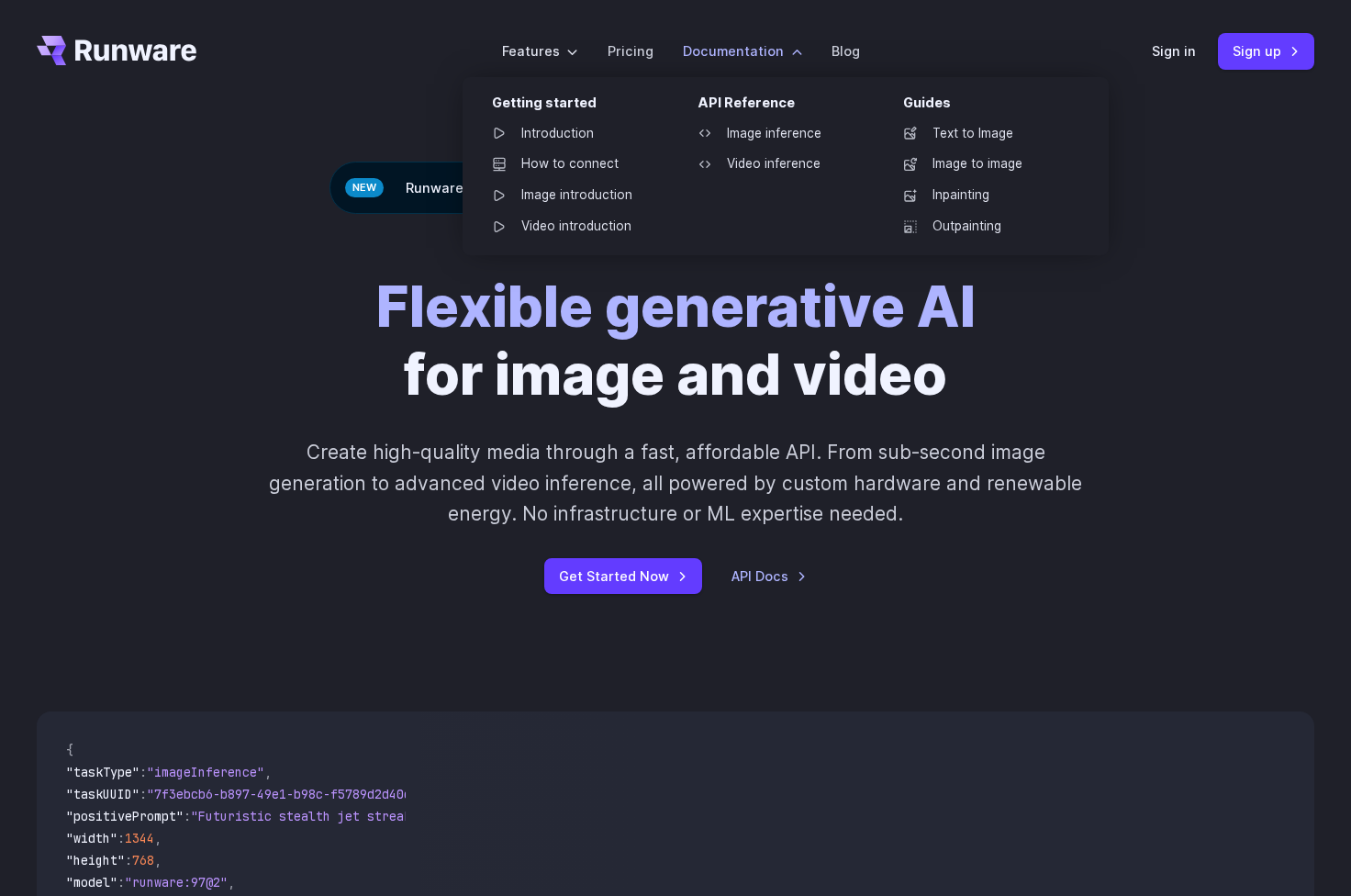
click at [740, 42] on label "Documentation" at bounding box center [742, 51] width 120 height 21
click at [963, 184] on link "Inpainting" at bounding box center [984, 196] width 191 height 28
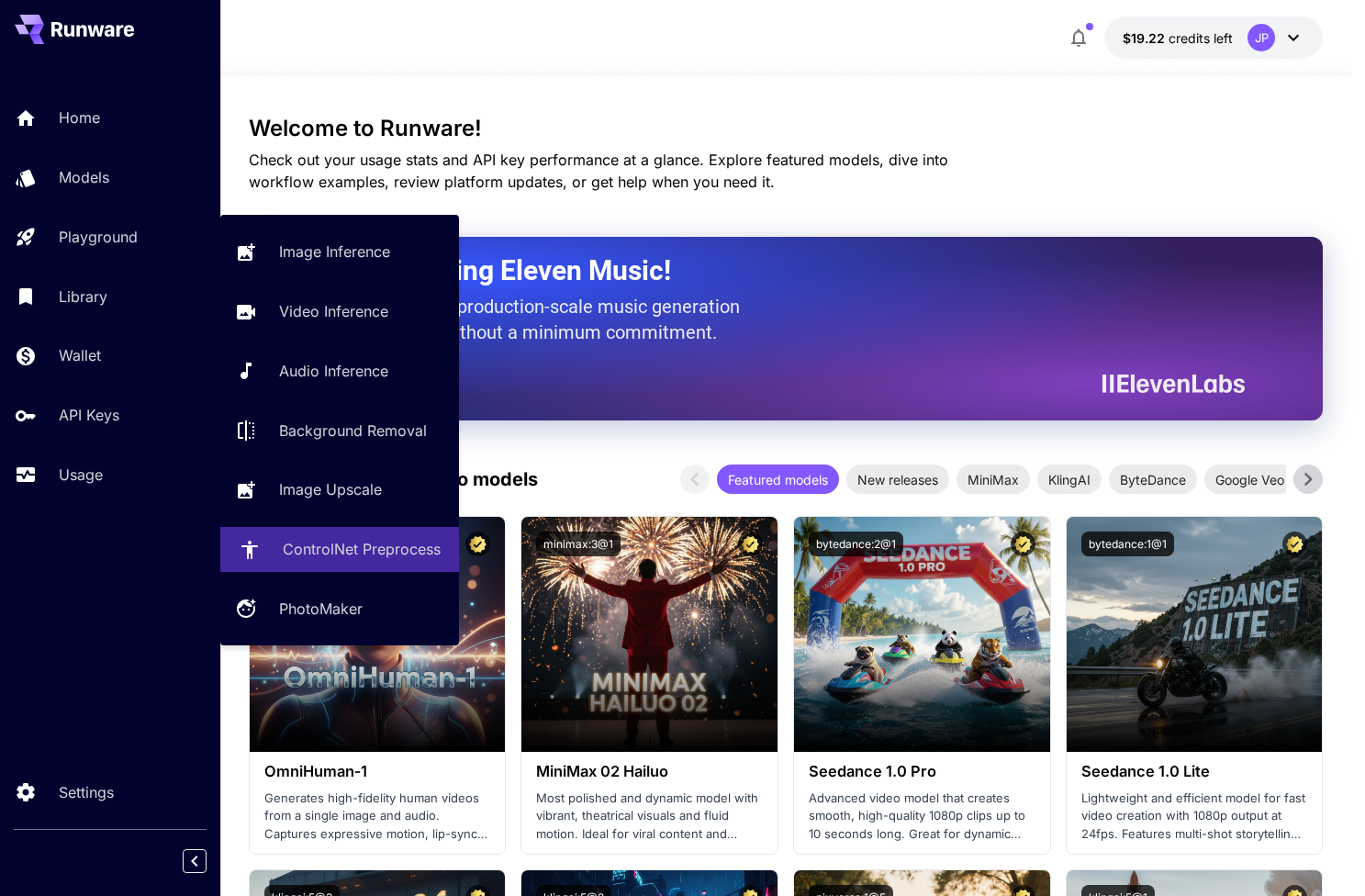
click at [351, 562] on link "ControlNet Preprocess" at bounding box center [339, 549] width 238 height 45
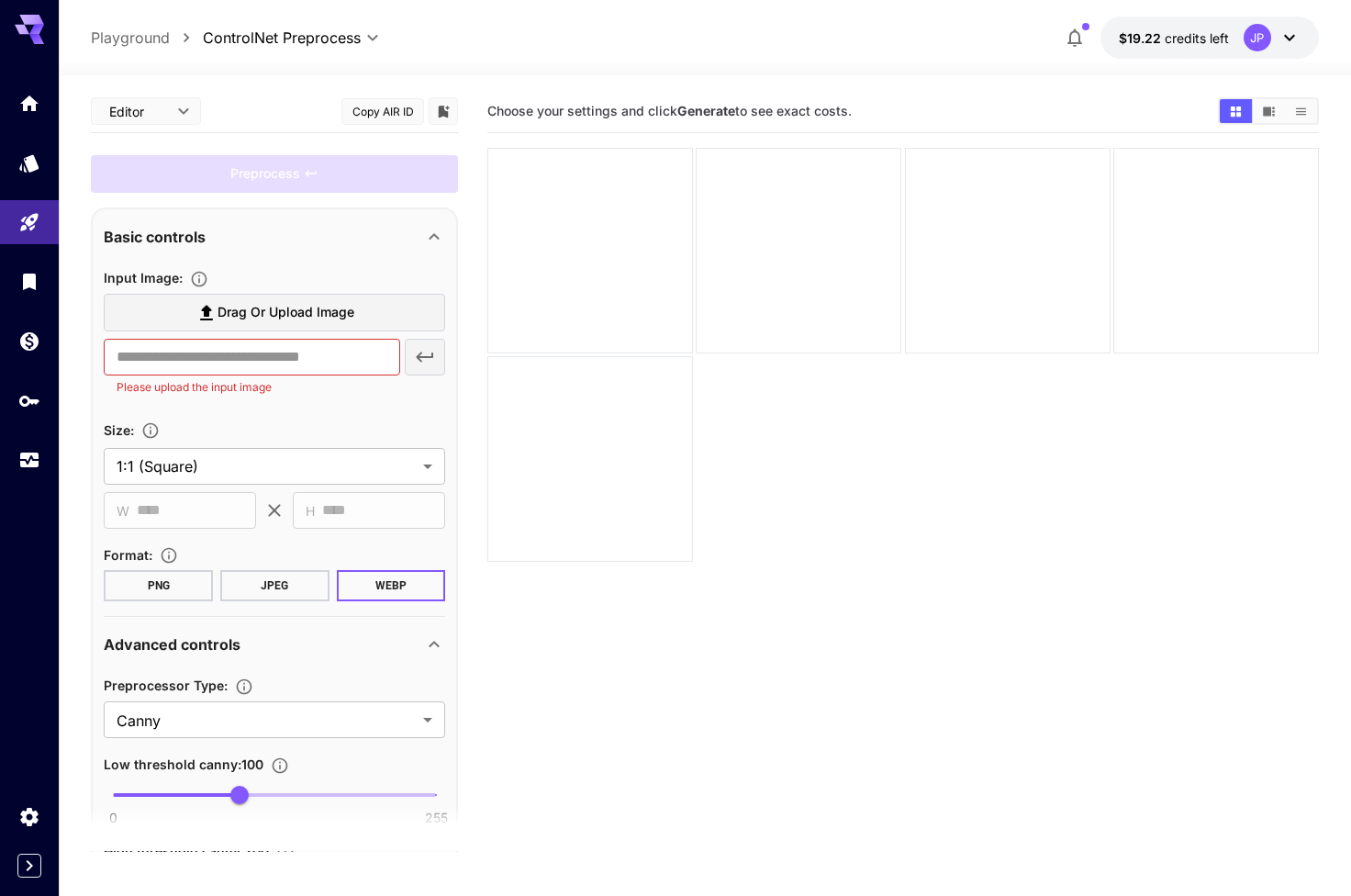
click at [295, 39] on body "**********" at bounding box center [676, 520] width 1351 height 1041
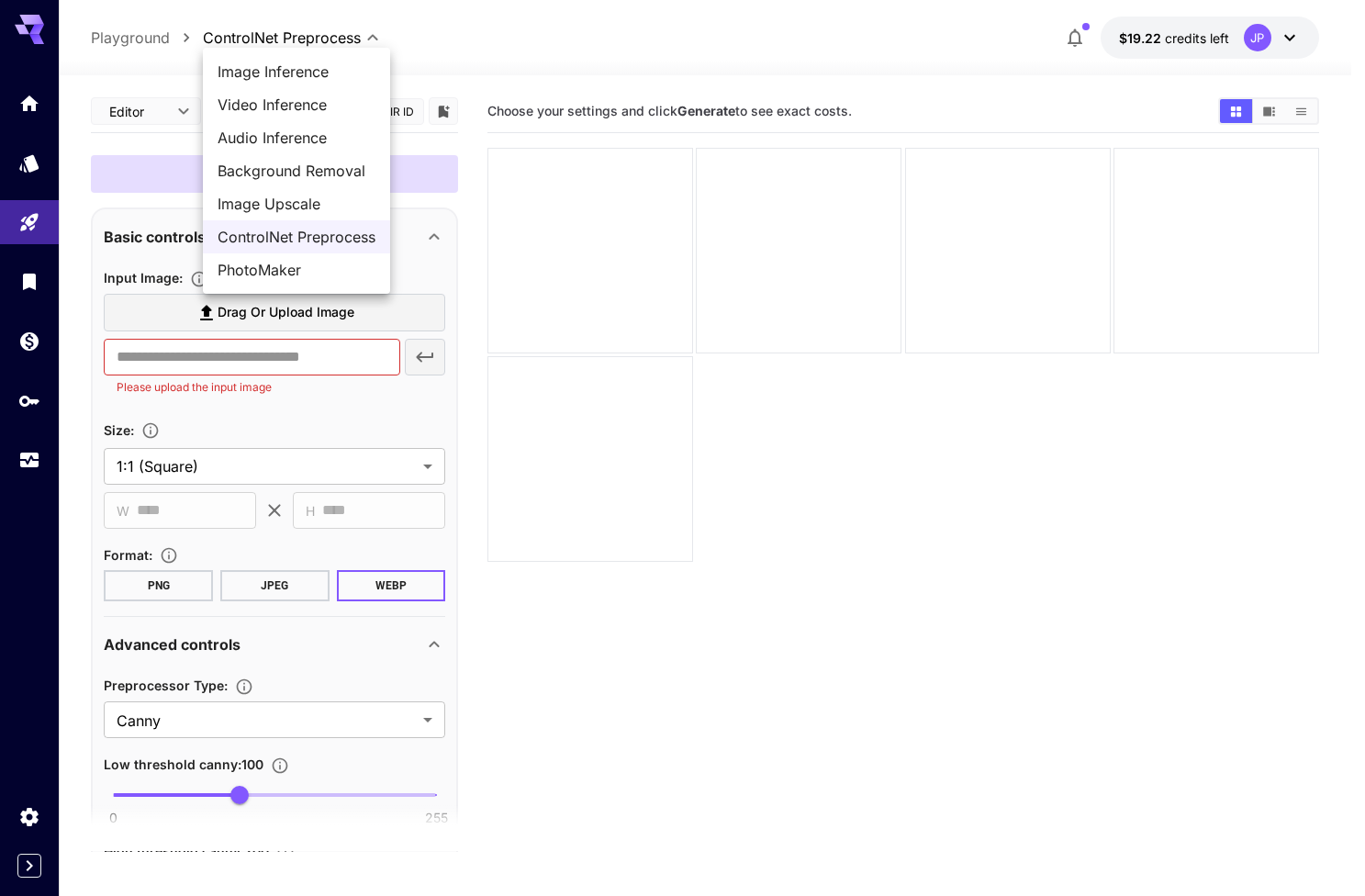
click at [141, 41] on div at bounding box center [682, 448] width 1365 height 896
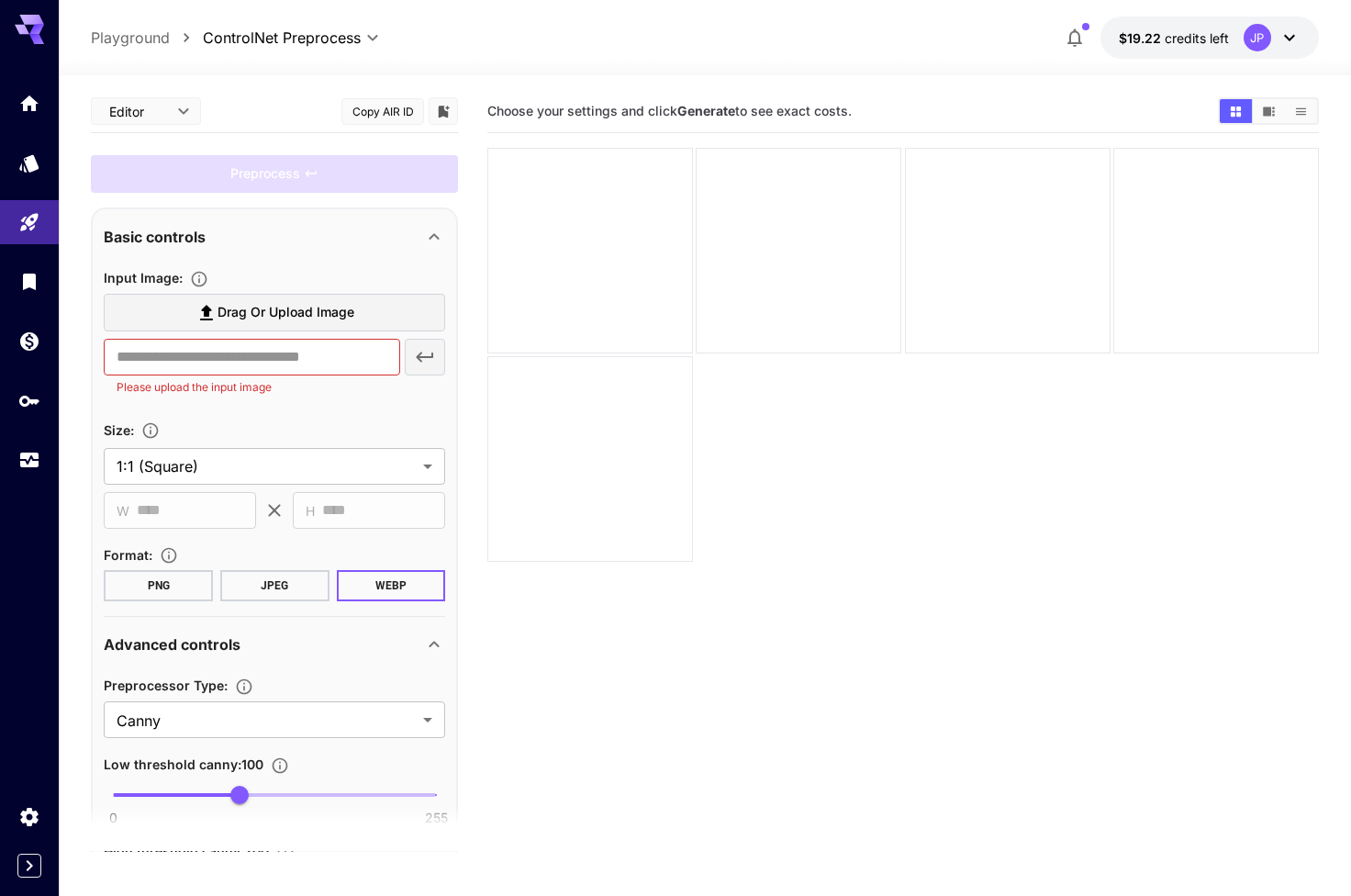
click at [280, 40] on body "**********" at bounding box center [676, 520] width 1351 height 1041
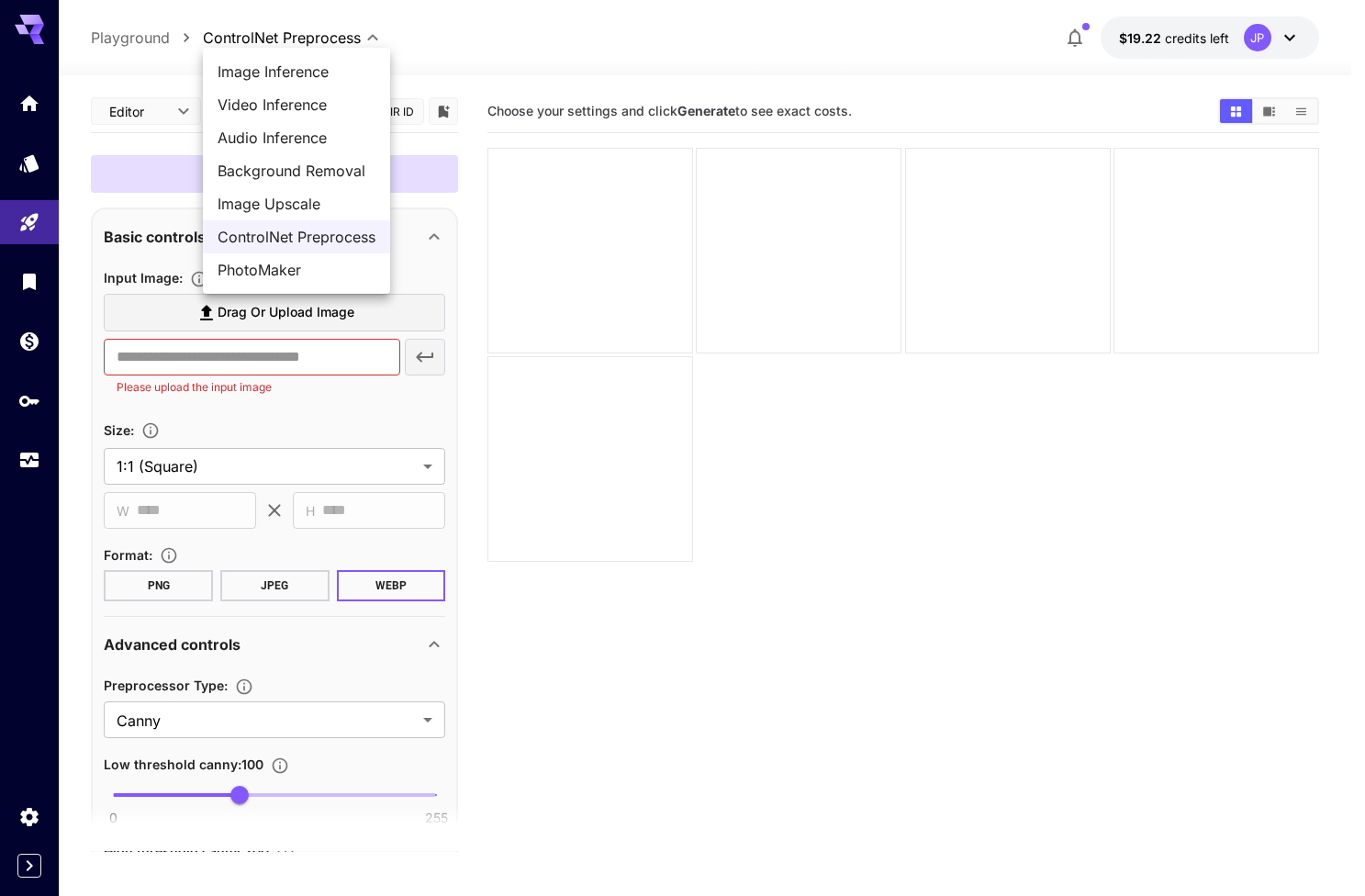
click at [324, 76] on span "Image Inference" at bounding box center [296, 71] width 158 height 22
type input "**********"
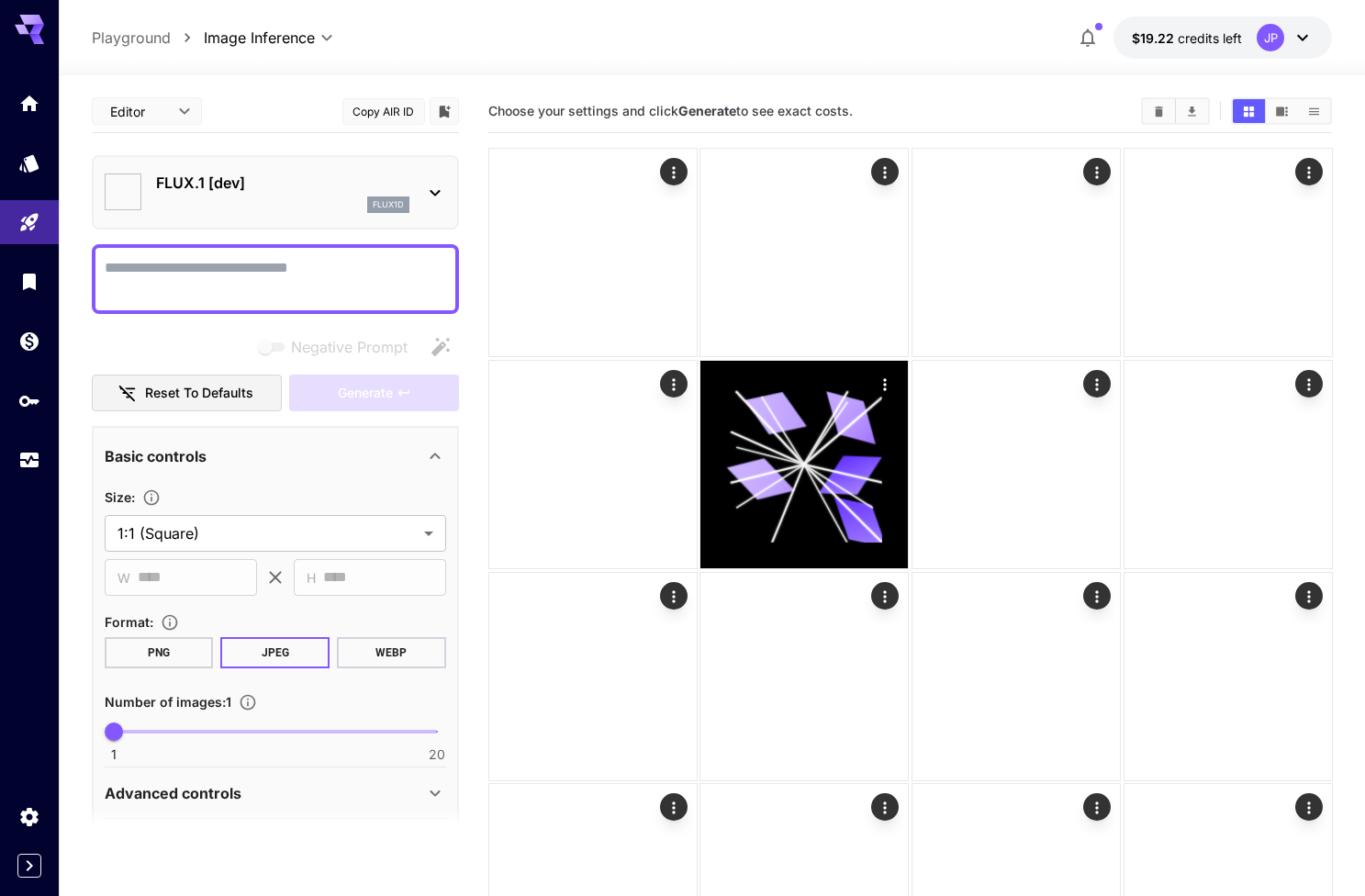
type input "**********"
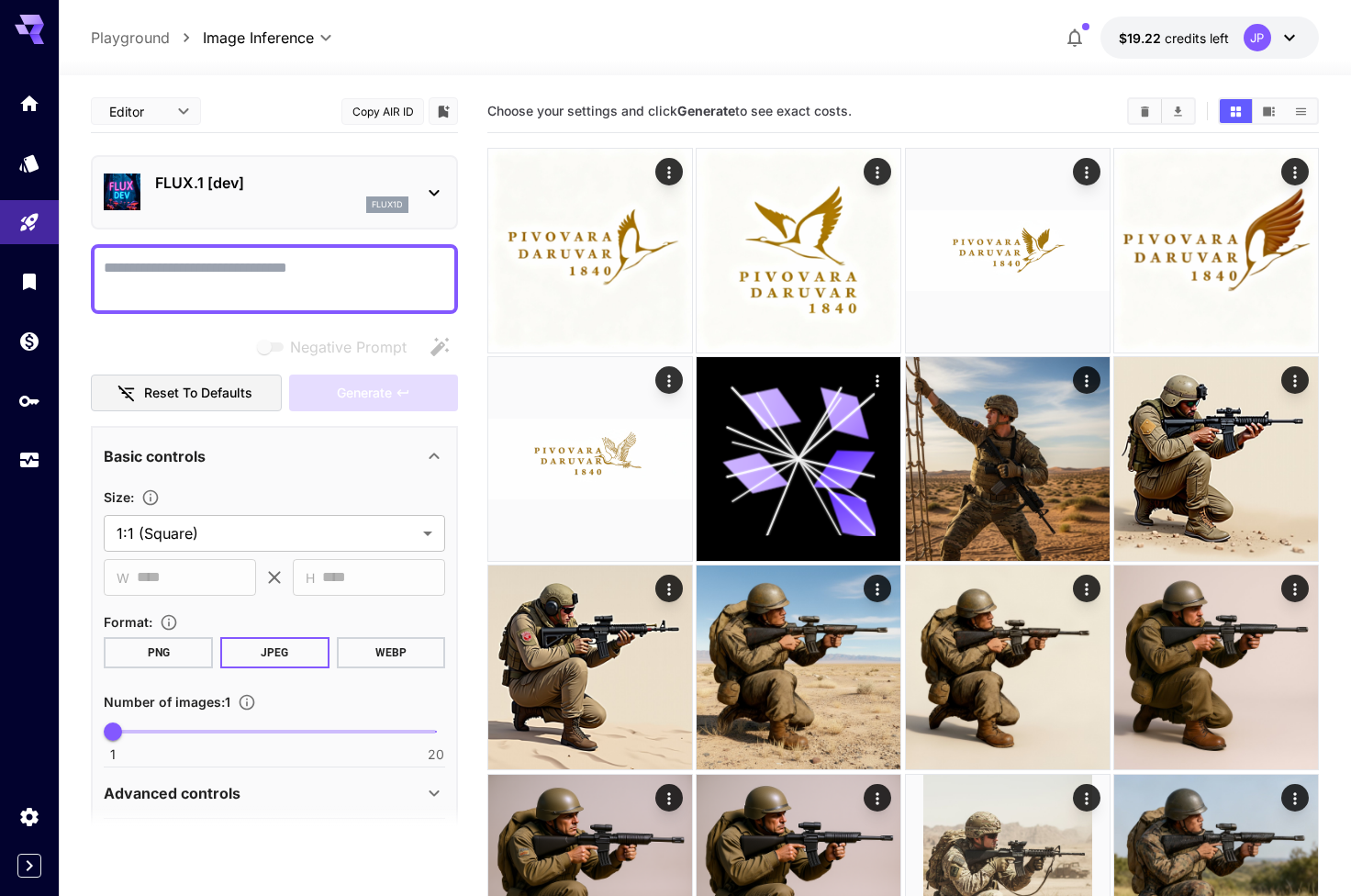
click at [123, 173] on img at bounding box center [122, 192] width 37 height 37
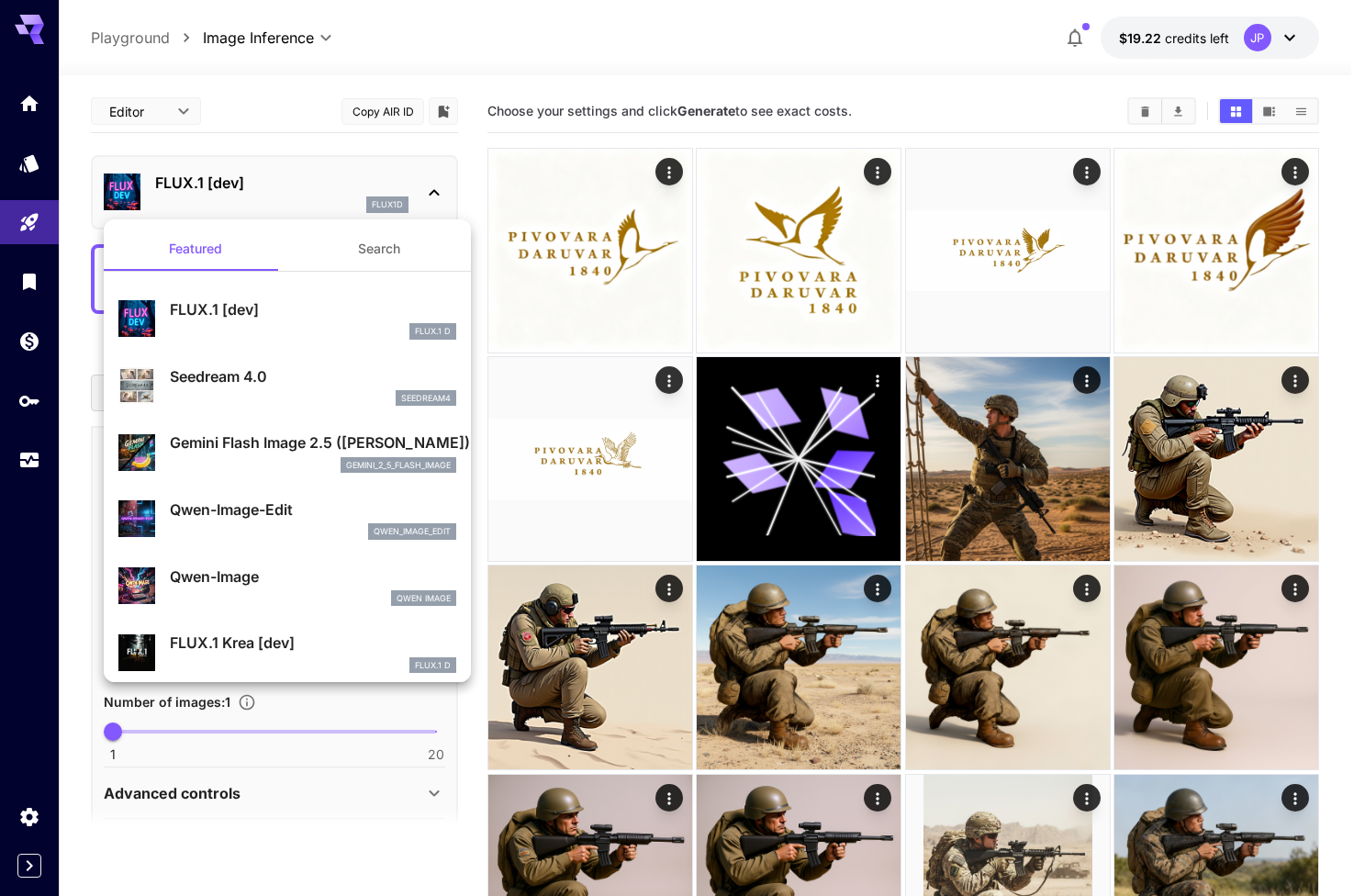
click at [33, 106] on div at bounding box center [682, 448] width 1365 height 896
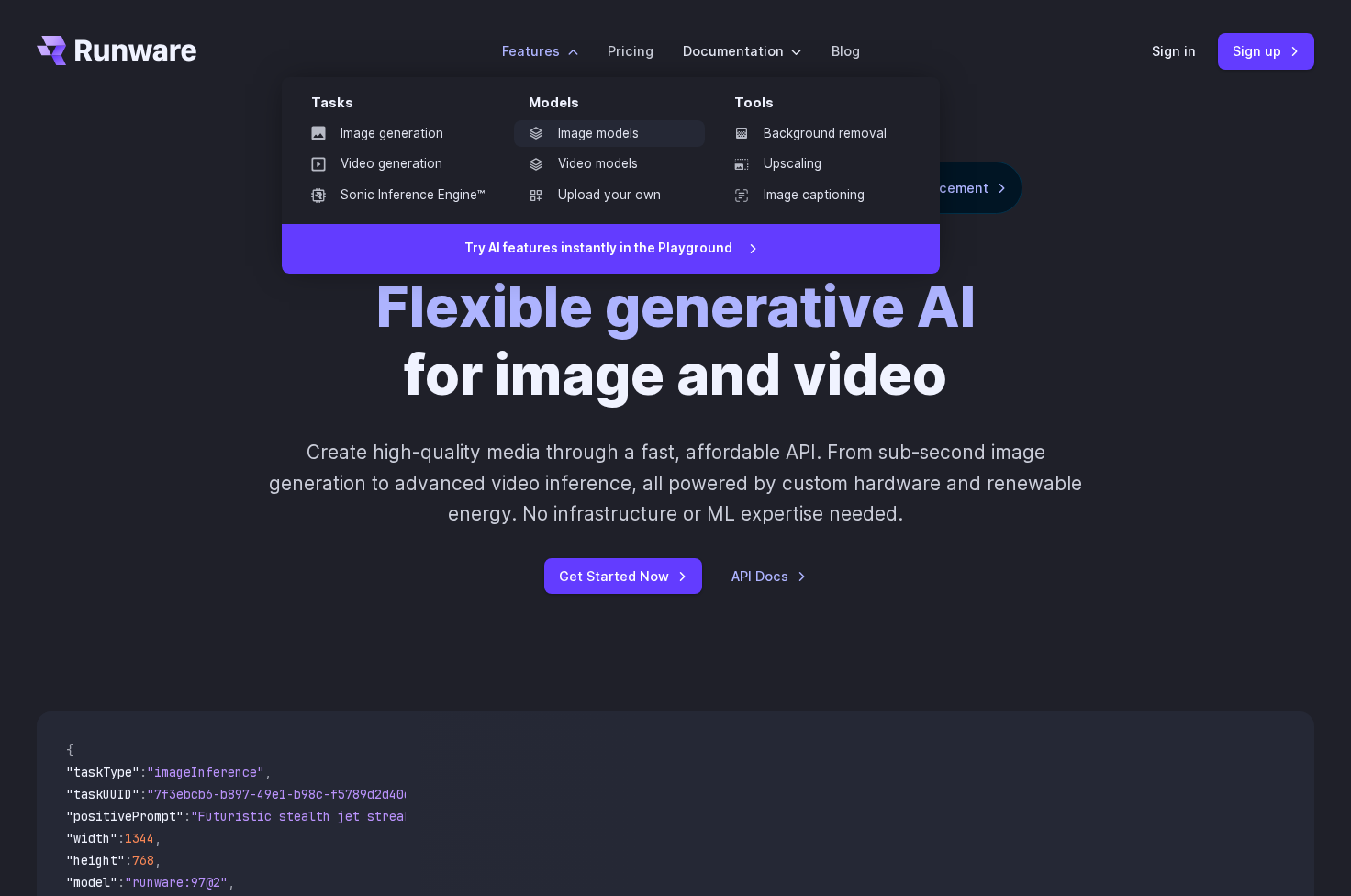
click at [595, 137] on link "Image models" at bounding box center [610, 134] width 191 height 28
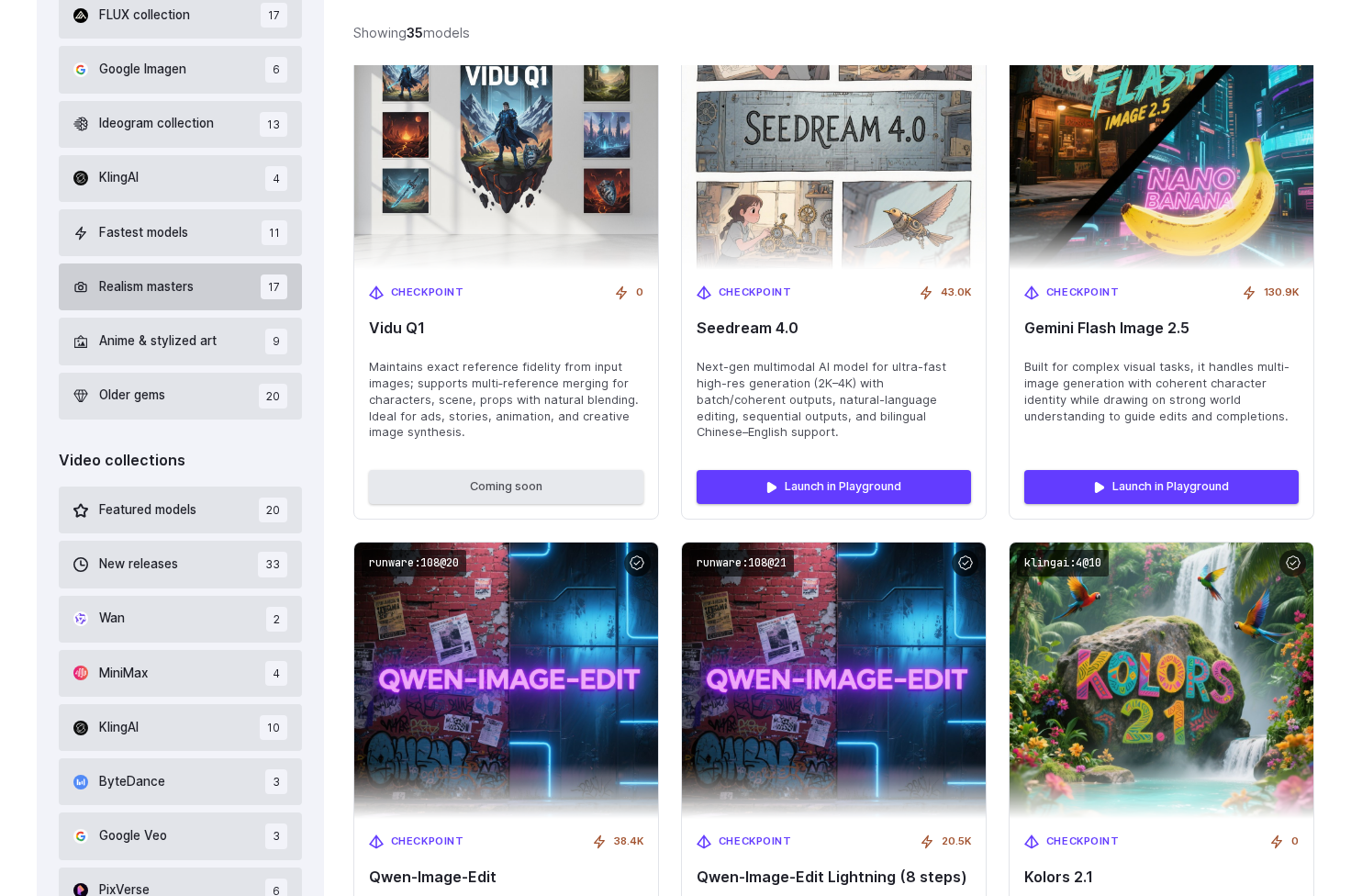
click at [159, 271] on button "Realism masters 17" at bounding box center [180, 287] width 243 height 46
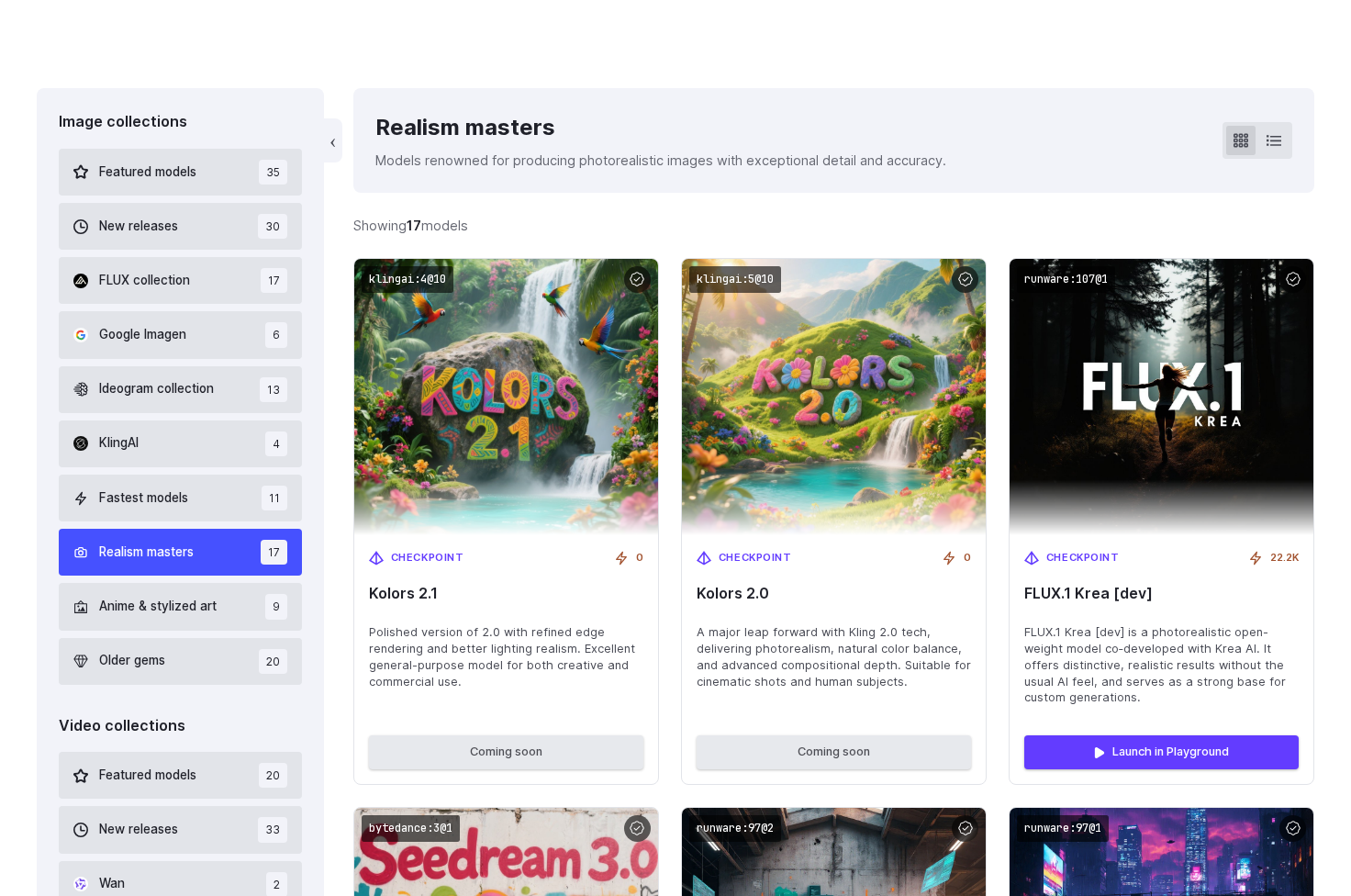
scroll to position [417, 0]
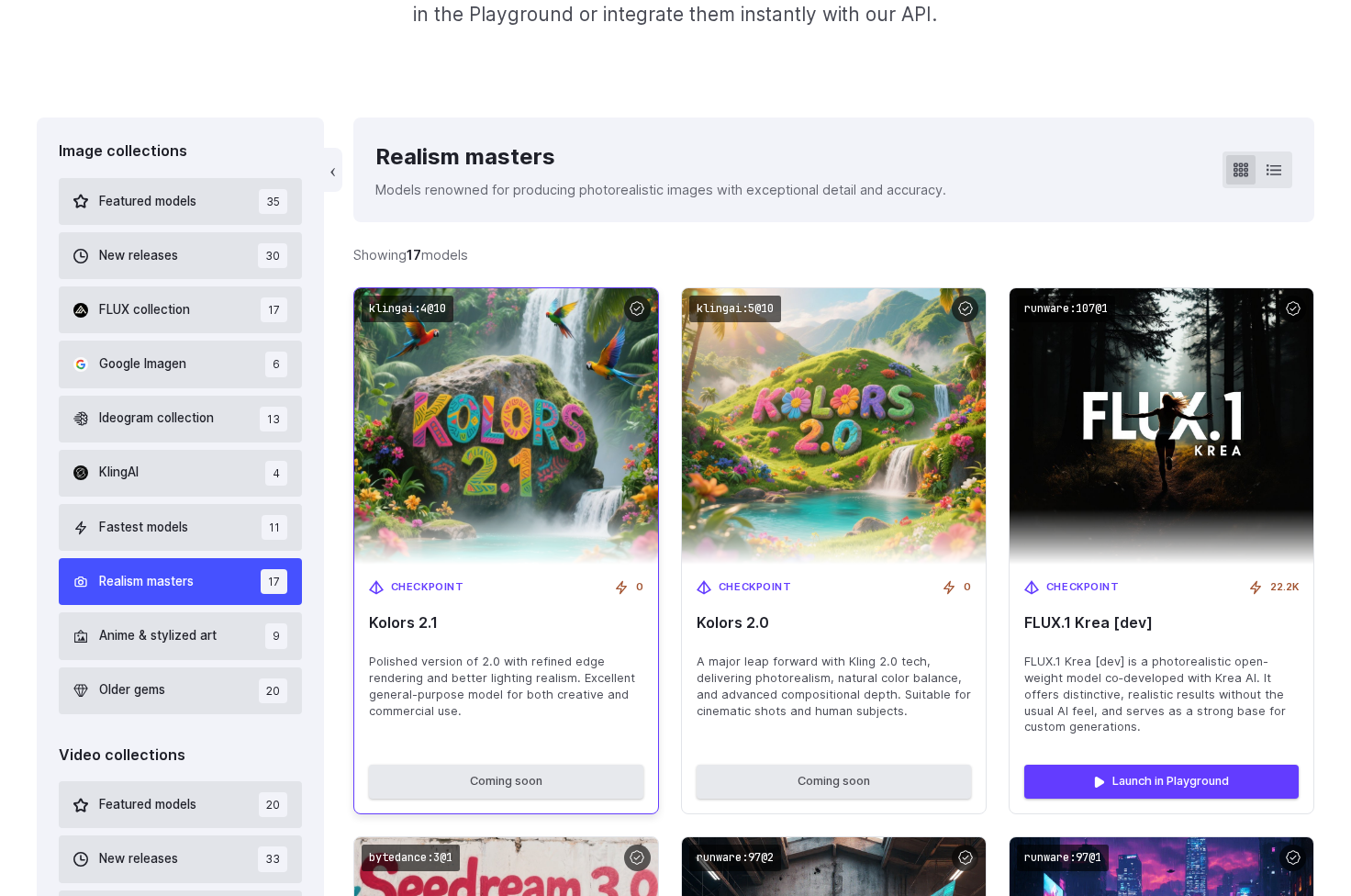
click at [460, 648] on div "Checkpoint 0 Kolors 2.1 Polished version of 2.0 with refined edge rendering and…" at bounding box center [506, 657] width 303 height 186
click at [435, 630] on div "Checkpoint 0 Kolors 2.1 Polished version of 2.0 with refined edge rendering and…" at bounding box center [506, 657] width 303 height 186
click at [431, 340] on img at bounding box center [506, 426] width 334 height 303
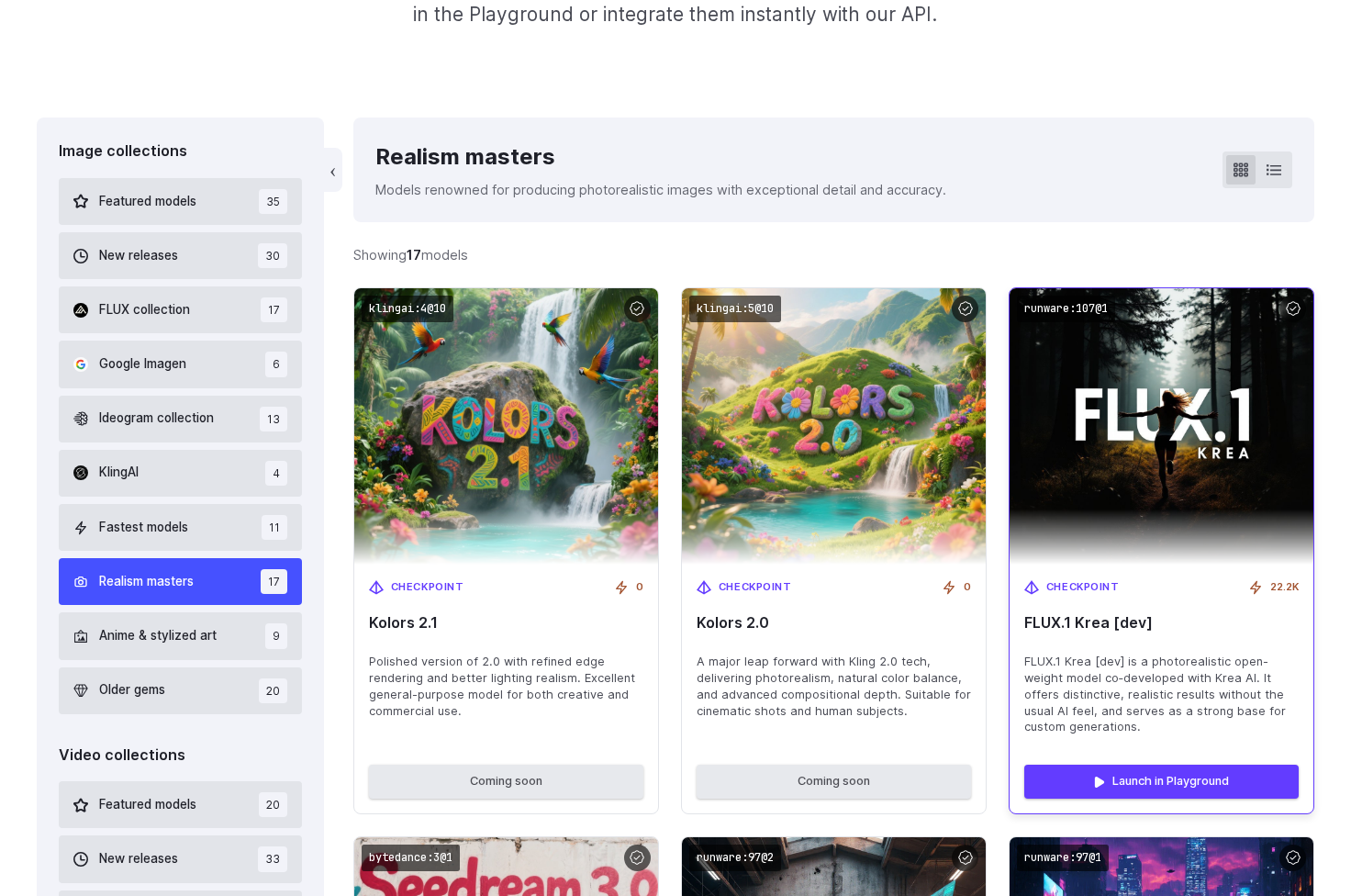
click at [1079, 352] on img at bounding box center [1161, 426] width 334 height 303
click at [1127, 779] on link "Launch in Playground" at bounding box center [1162, 781] width 275 height 33
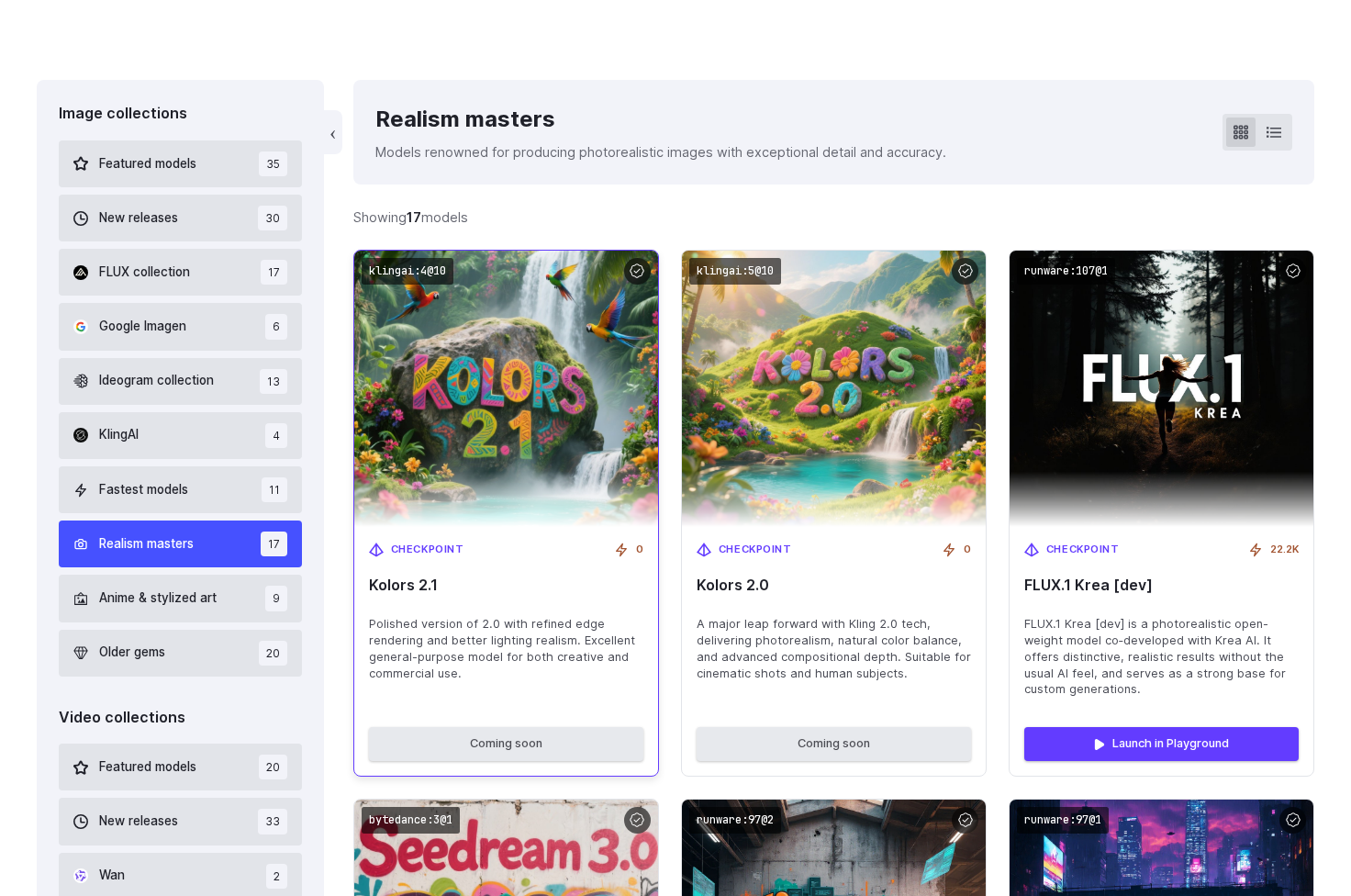
scroll to position [470, 0]
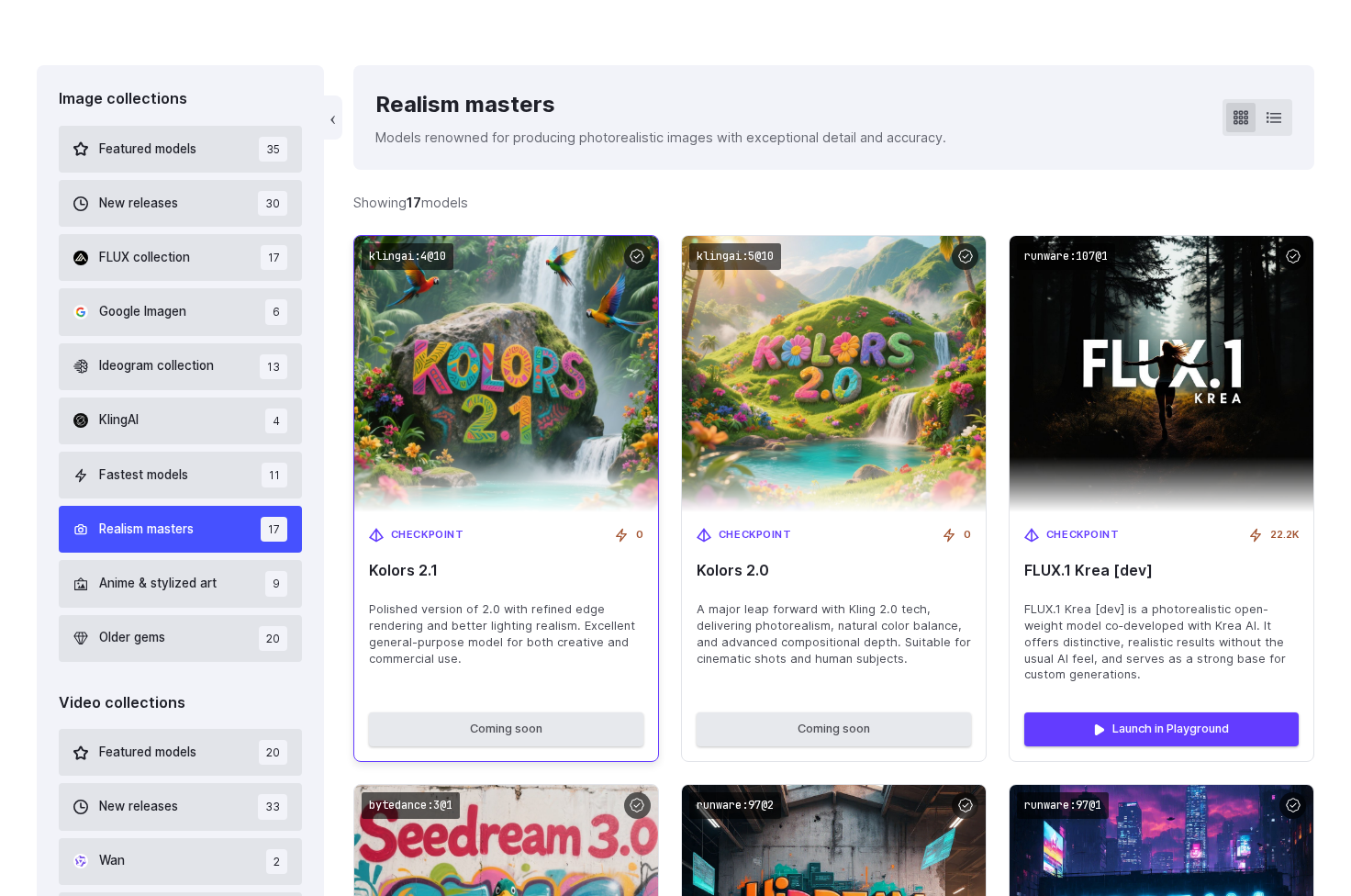
click at [522, 498] on img at bounding box center [506, 373] width 334 height 303
drag, startPoint x: 444, startPoint y: 567, endPoint x: 367, endPoint y: 567, distance: 77.0
click at [367, 567] on div "Checkpoint 0 Kolors 2.1 Polished version of 2.0 with refined edge rendering and…" at bounding box center [506, 605] width 303 height 186
copy span "Kolors 2.1"
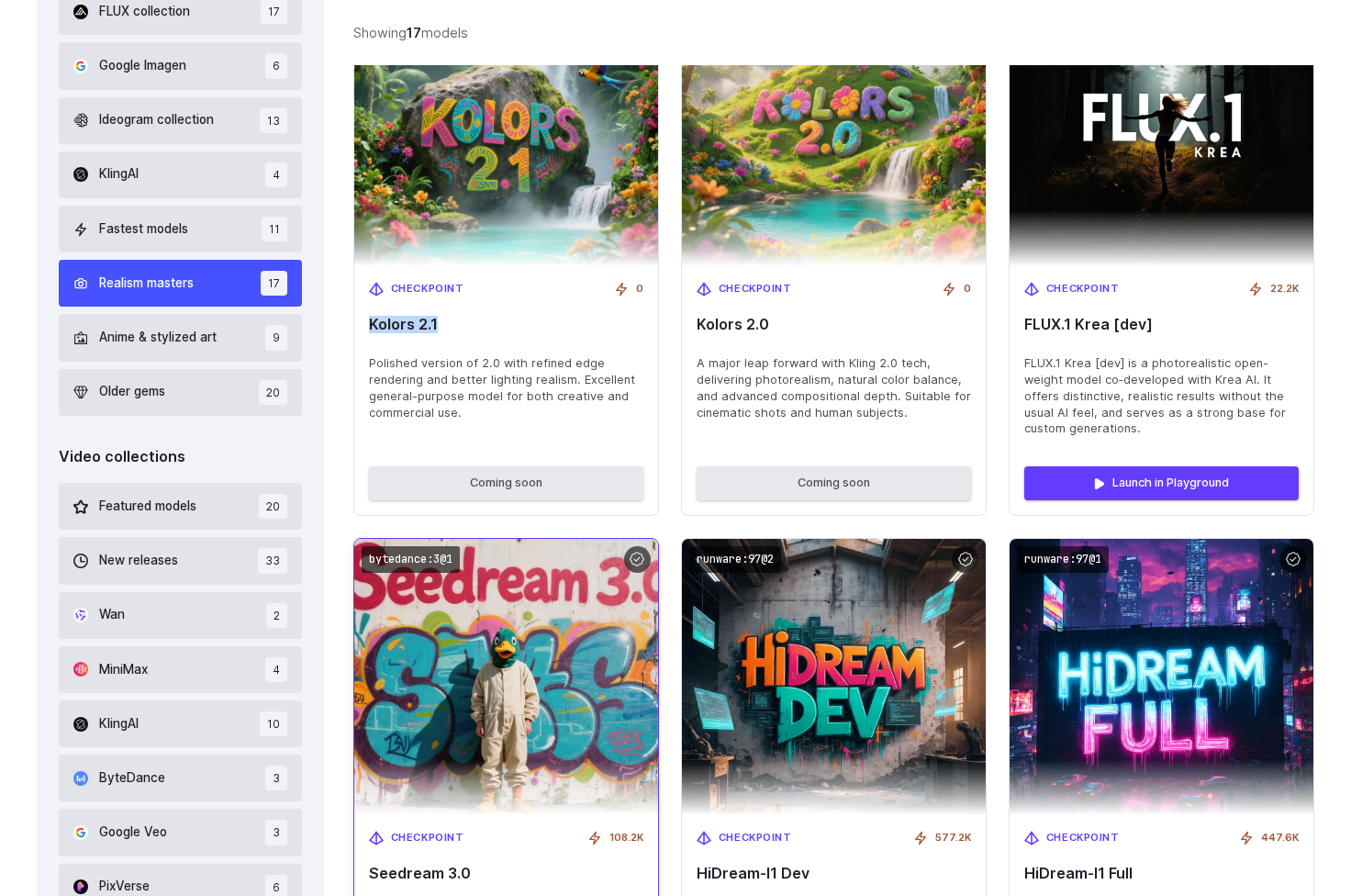
scroll to position [732, 0]
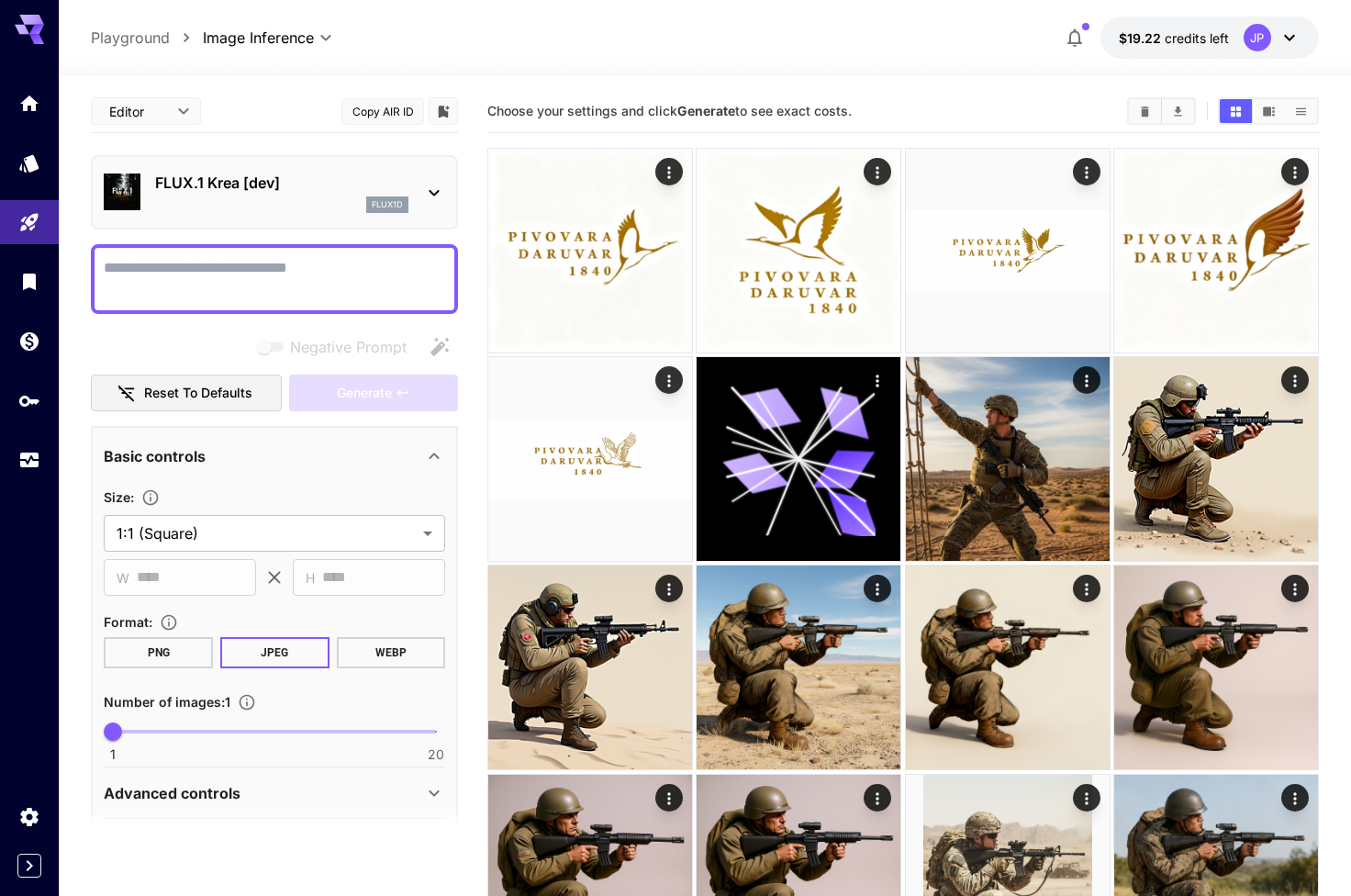
click at [267, 215] on div "FLUX.1 Krea [dev] flux1d" at bounding box center [275, 192] width 341 height 56
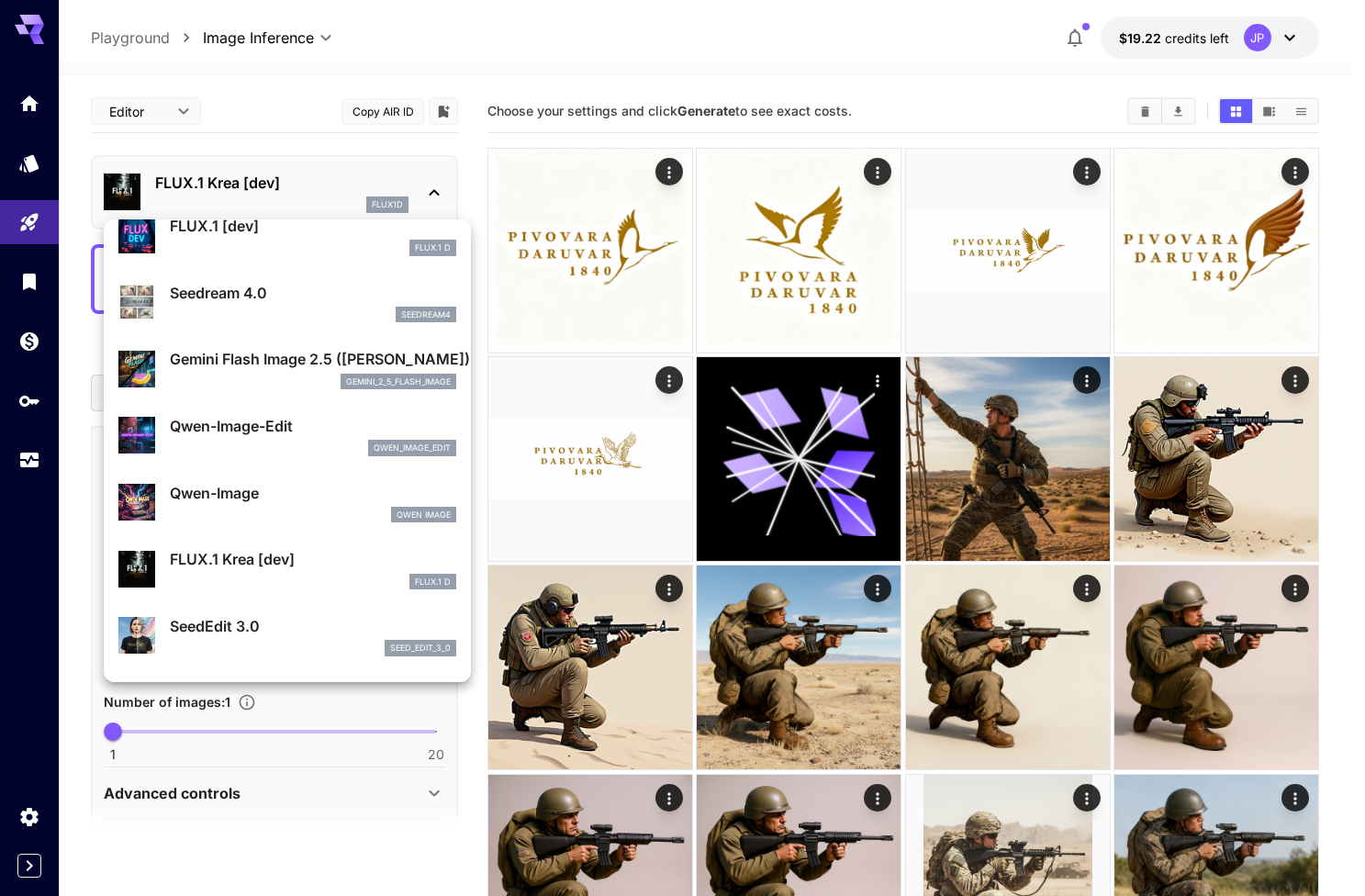
scroll to position [88, 0]
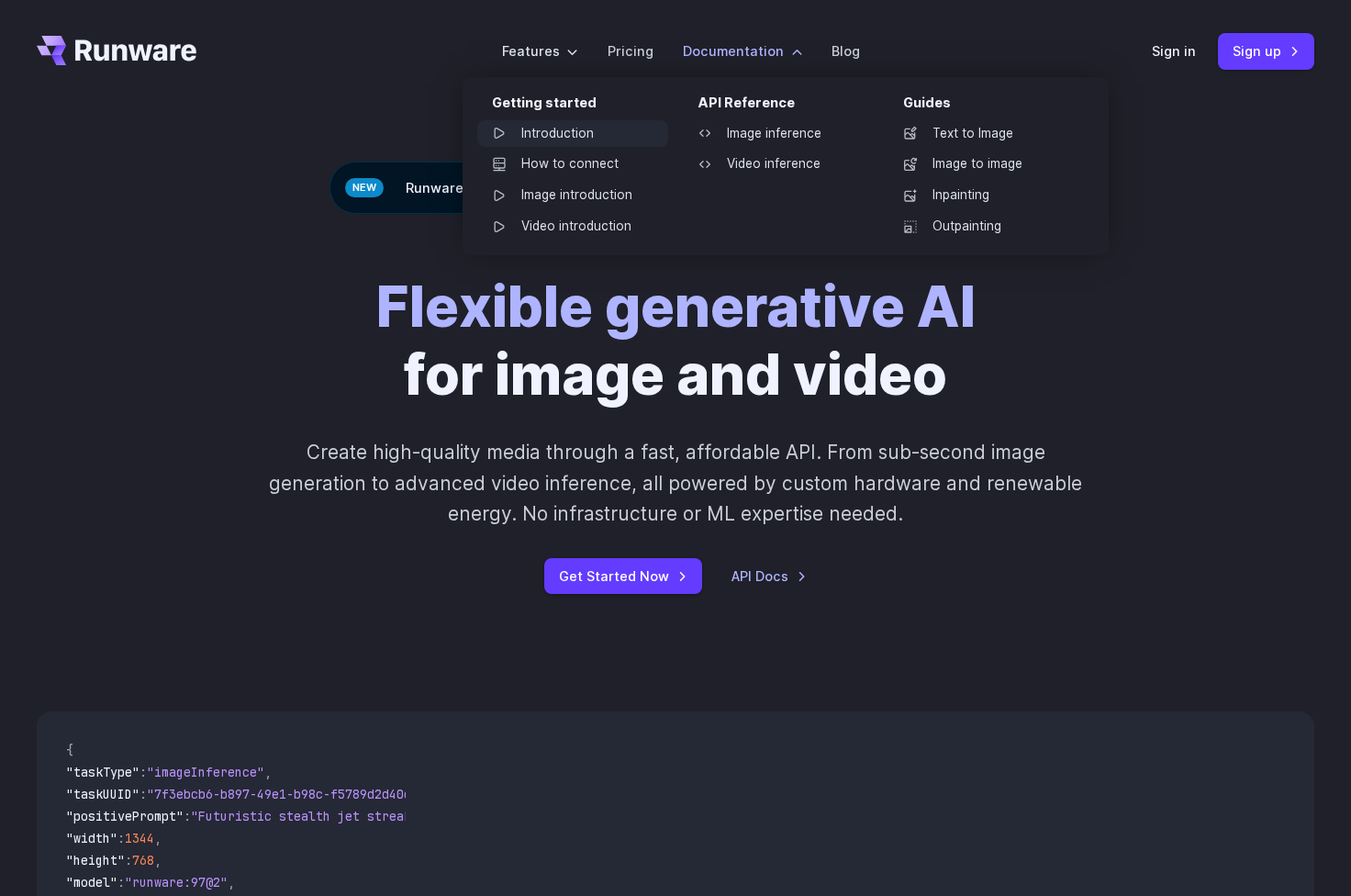
click at [546, 136] on link "Introduction" at bounding box center [573, 134] width 191 height 28
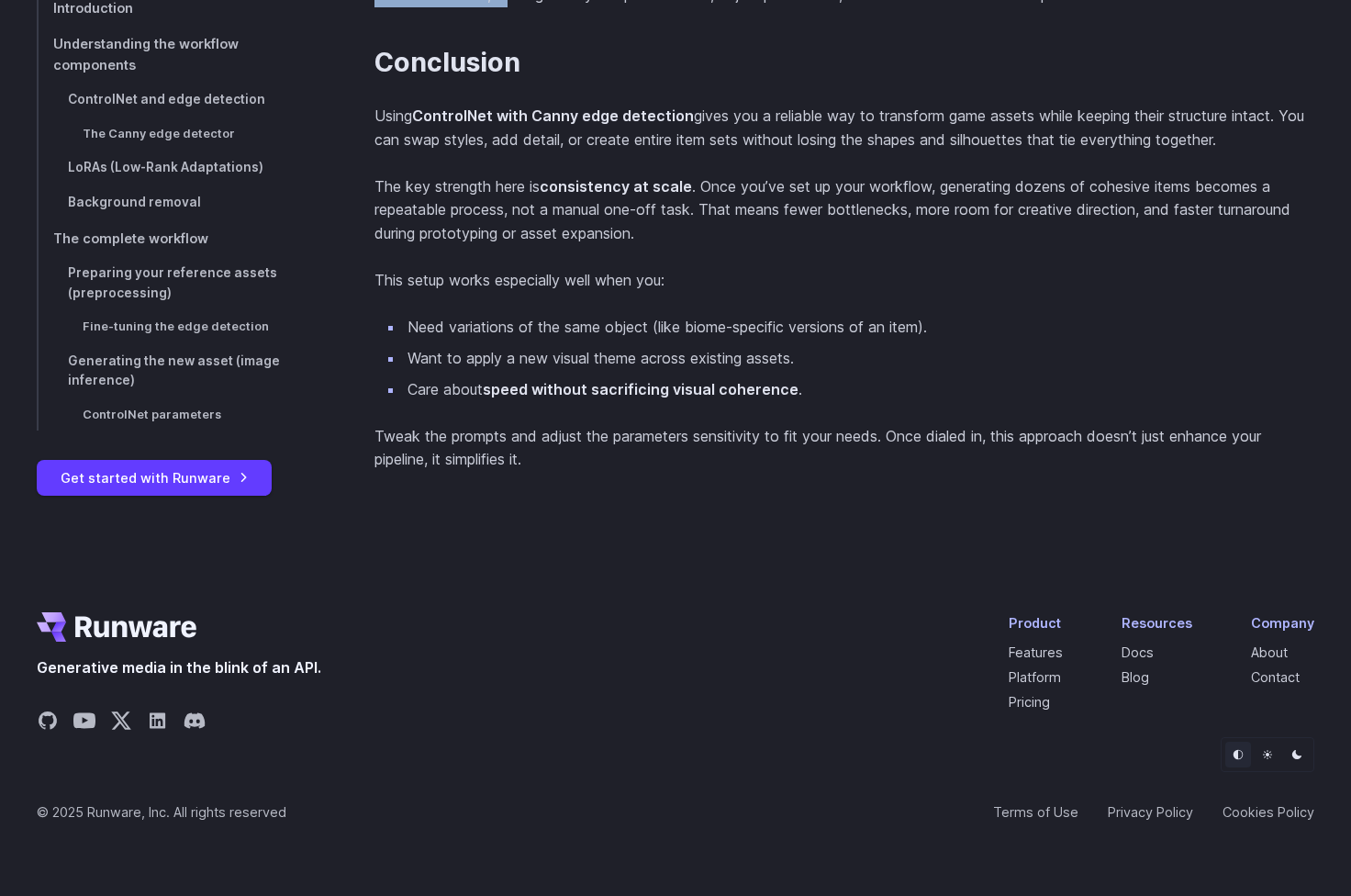
scroll to position [11733, 0]
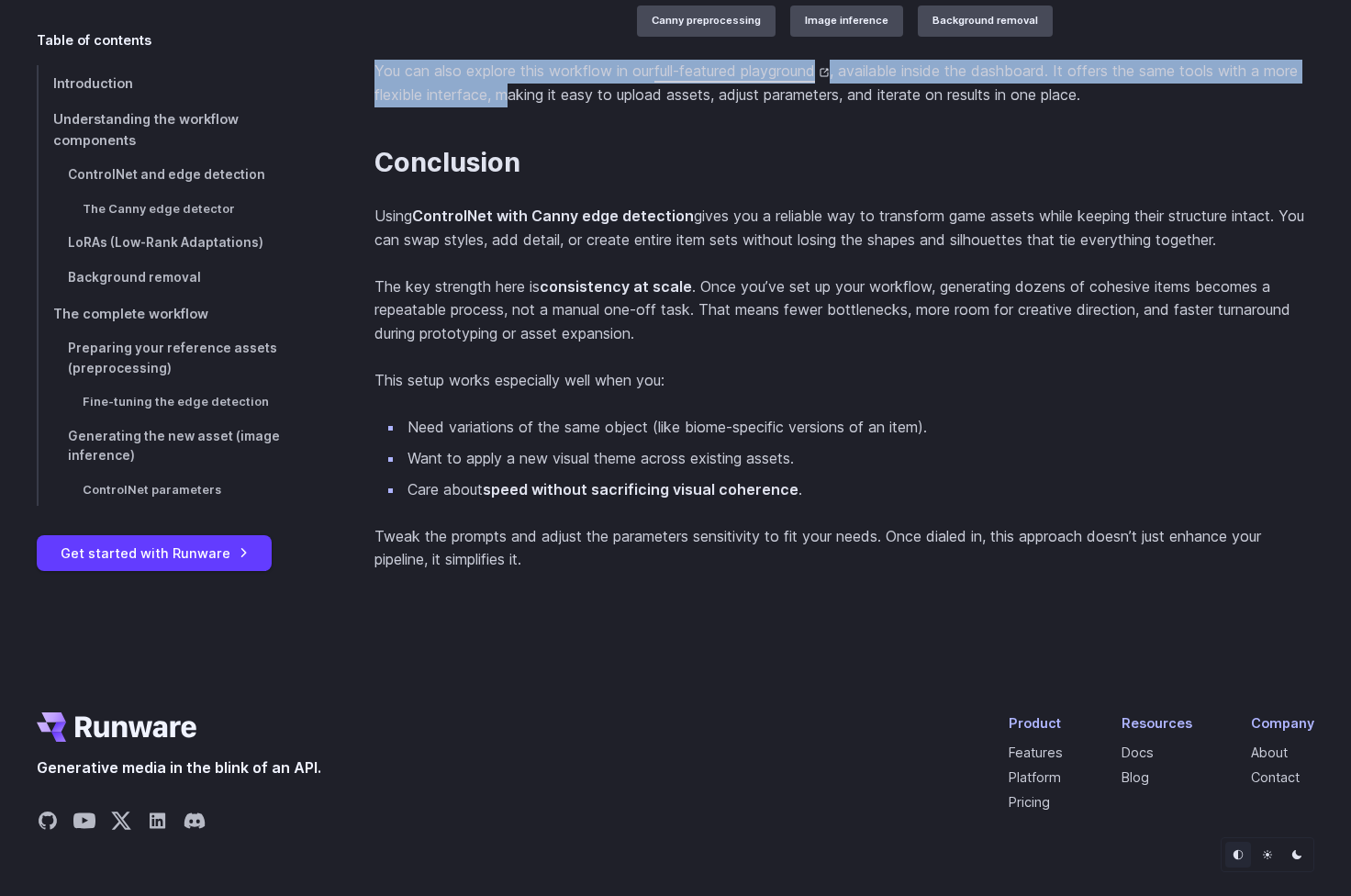
drag, startPoint x: 551, startPoint y: 0, endPoint x: 636, endPoint y: 0, distance: 85.0
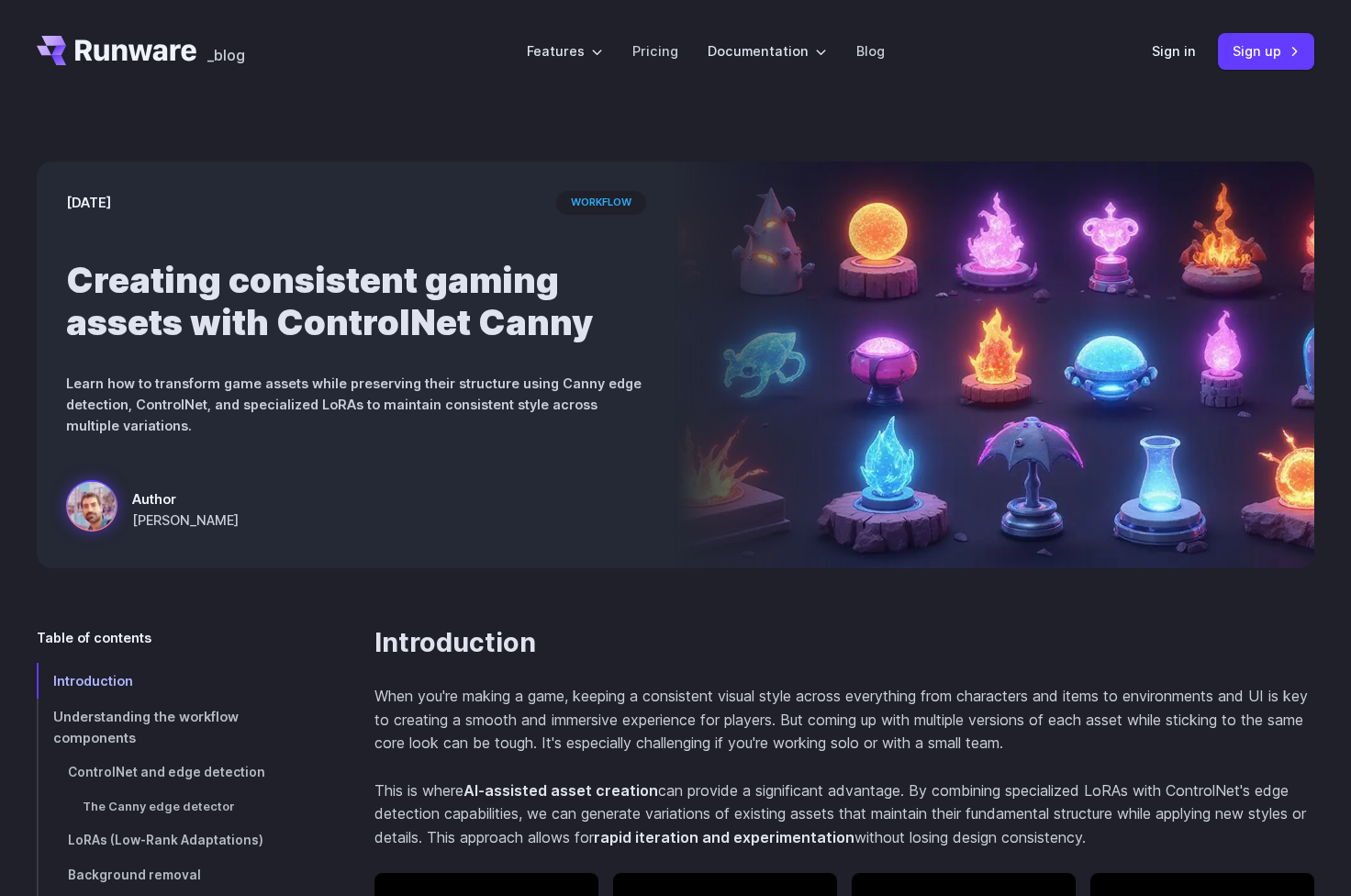
scroll to position [0, 0]
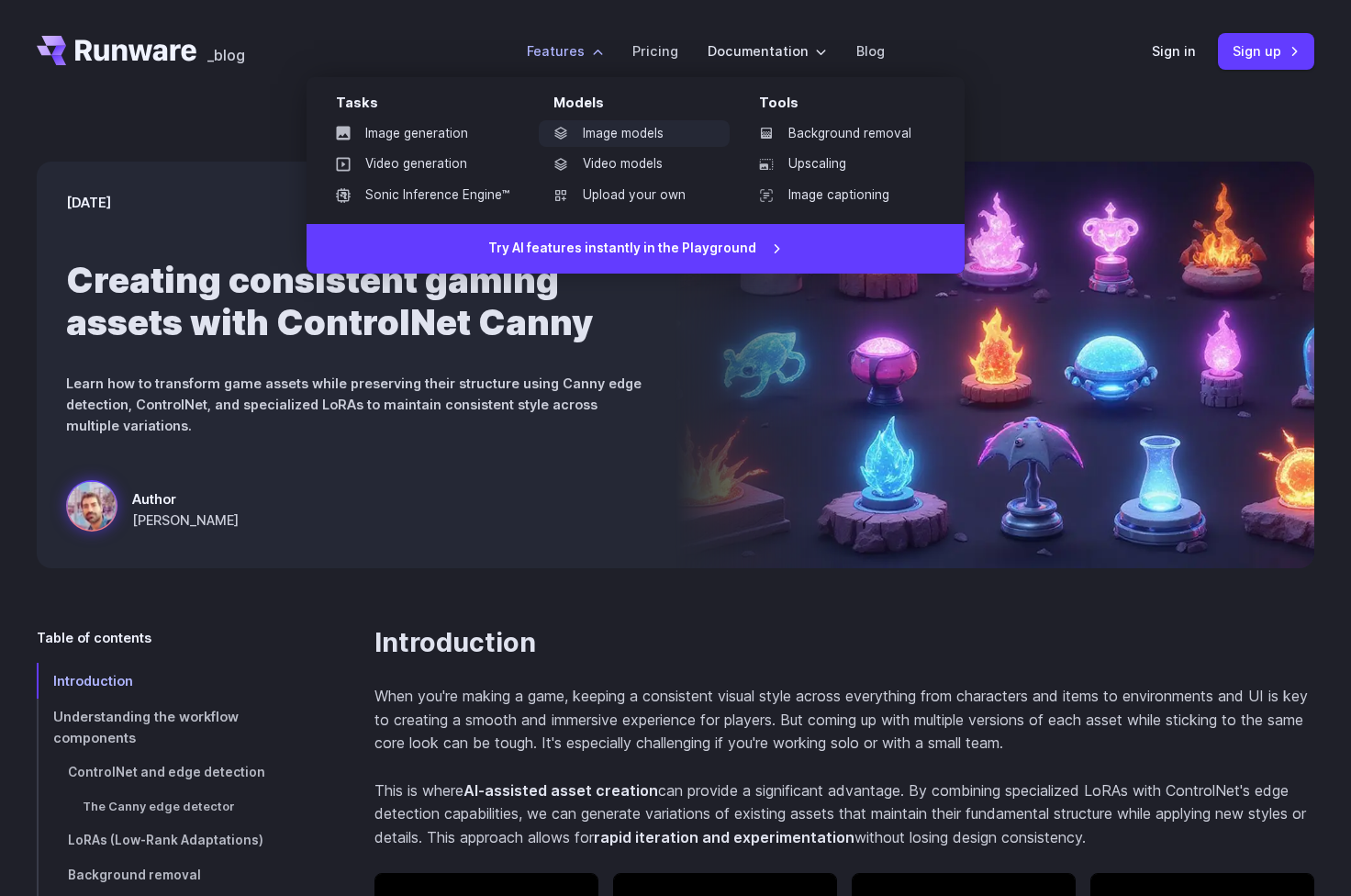
click at [566, 137] on icon at bounding box center [560, 134] width 12 height 13
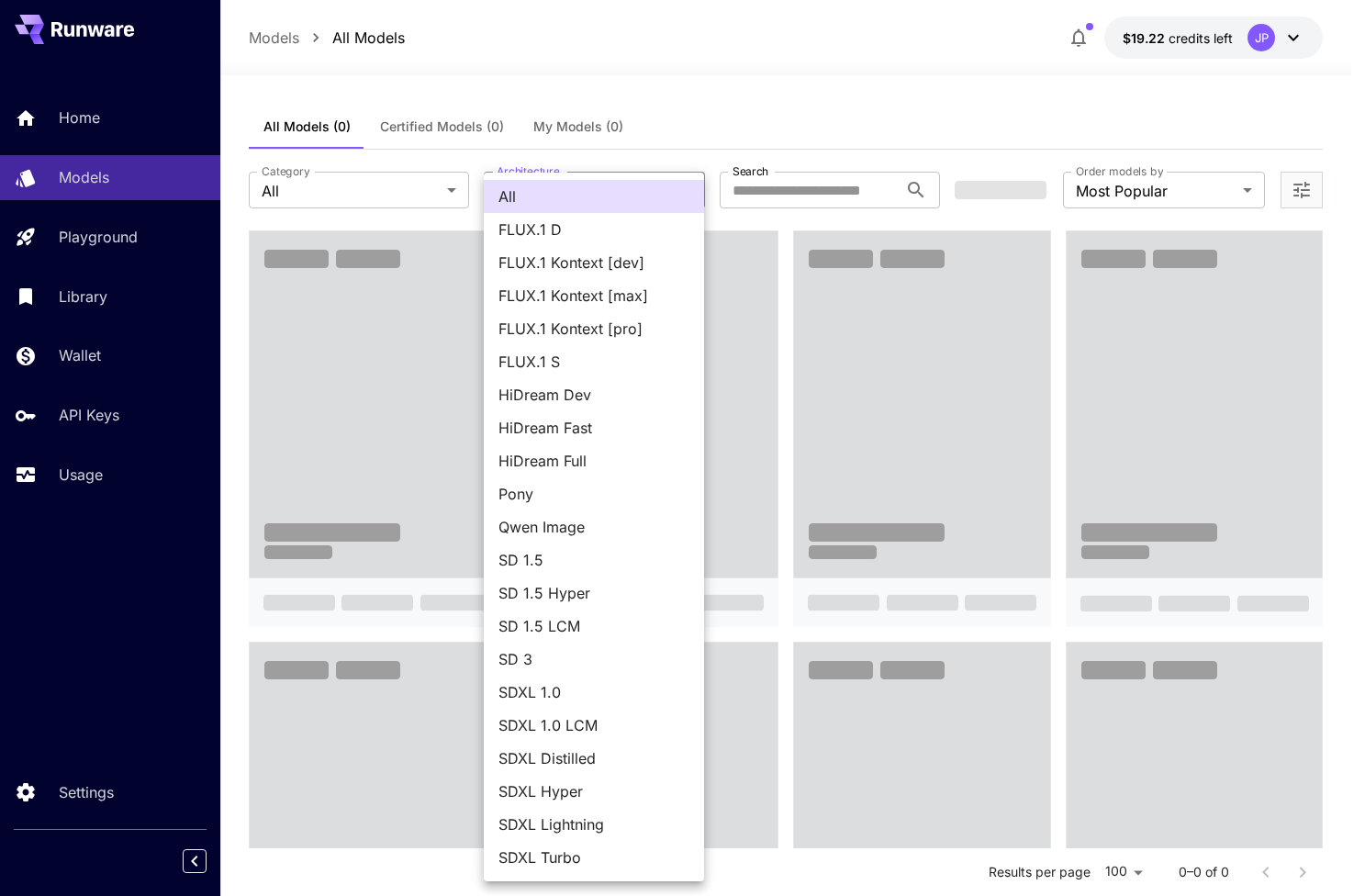
click at [439, 196] on div at bounding box center [682, 448] width 1365 height 896
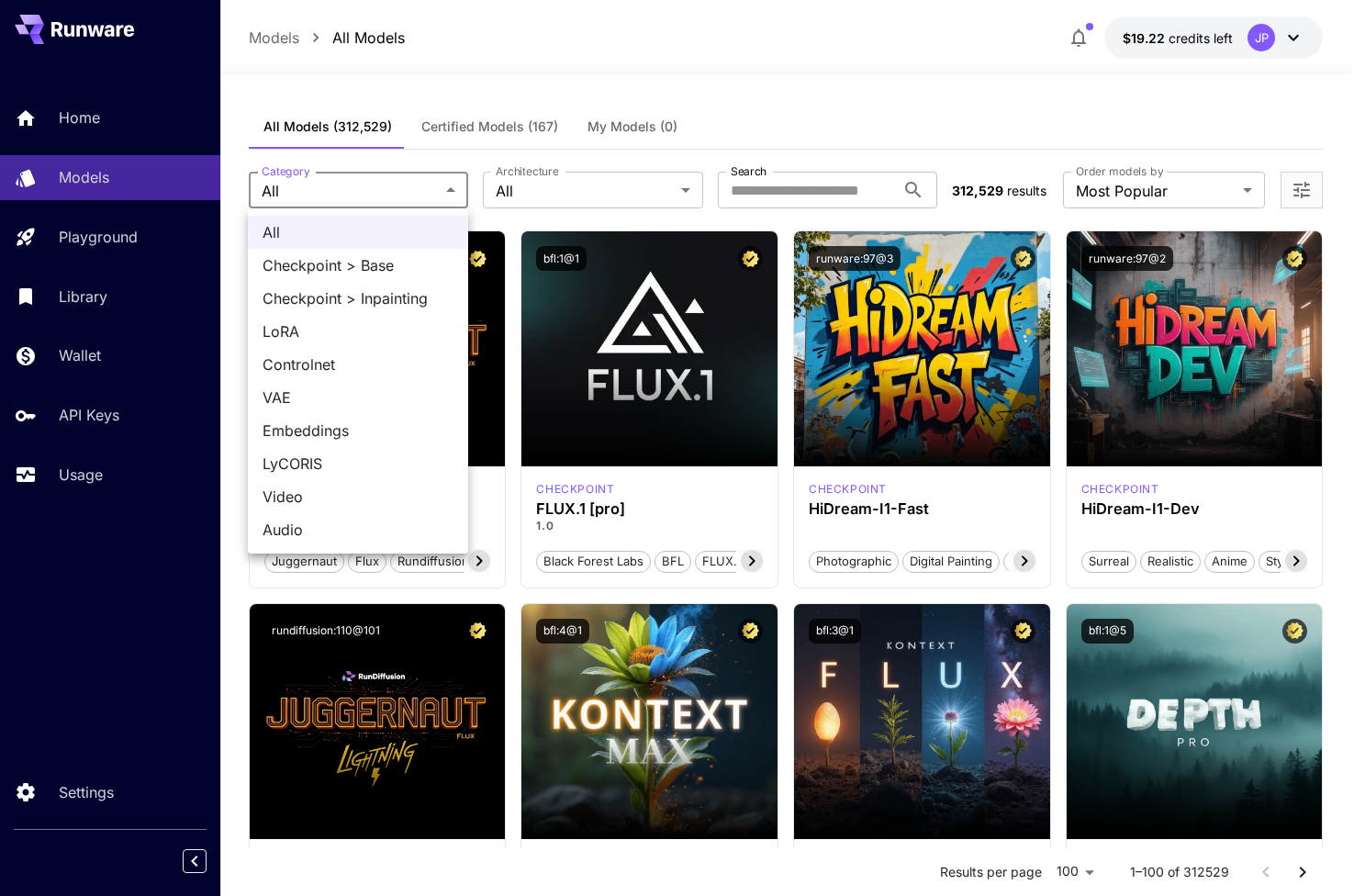
click at [465, 95] on div at bounding box center [682, 448] width 1365 height 896
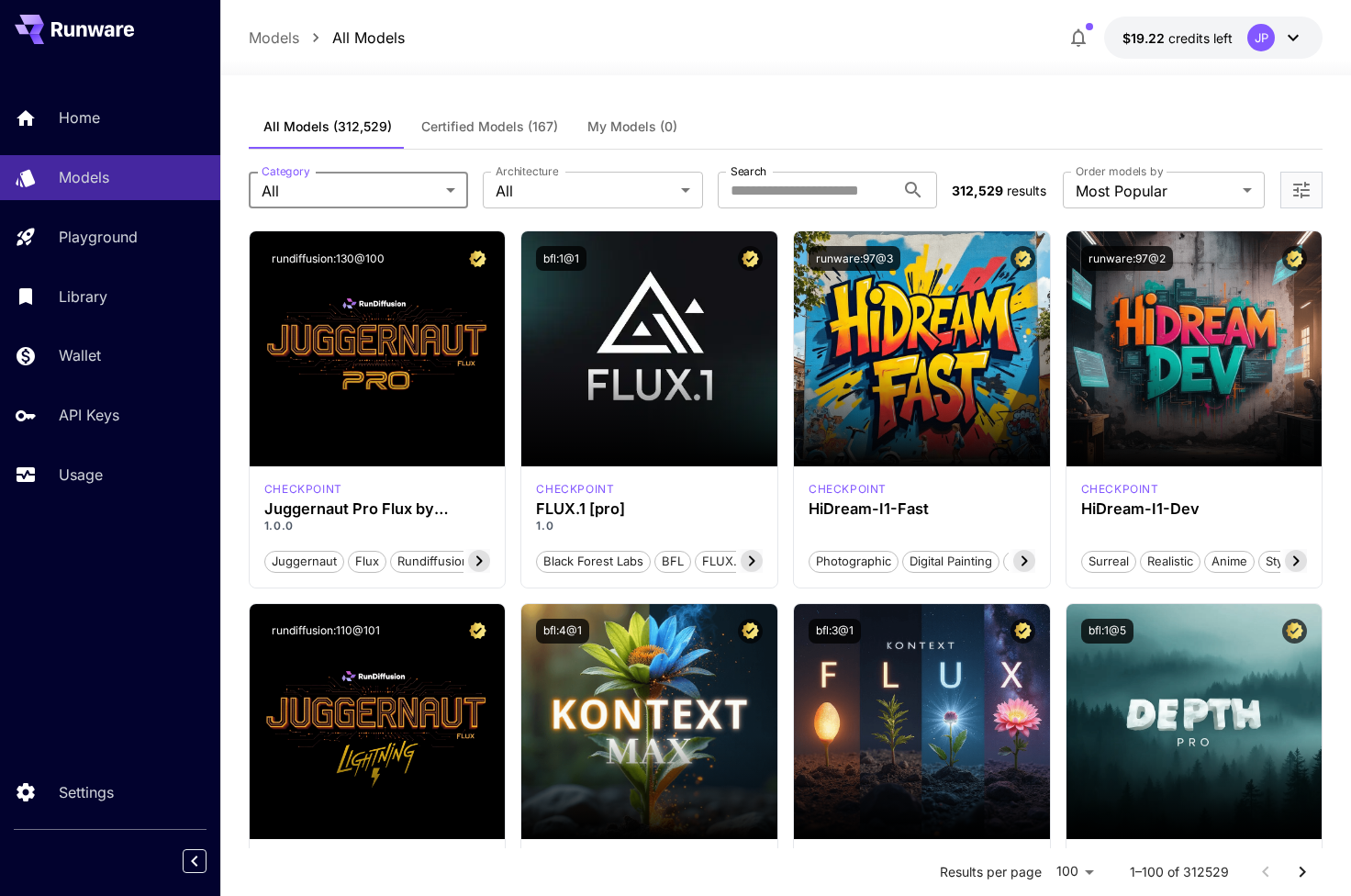
click at [534, 131] on span "Certified Models (167)" at bounding box center [489, 127] width 136 height 17
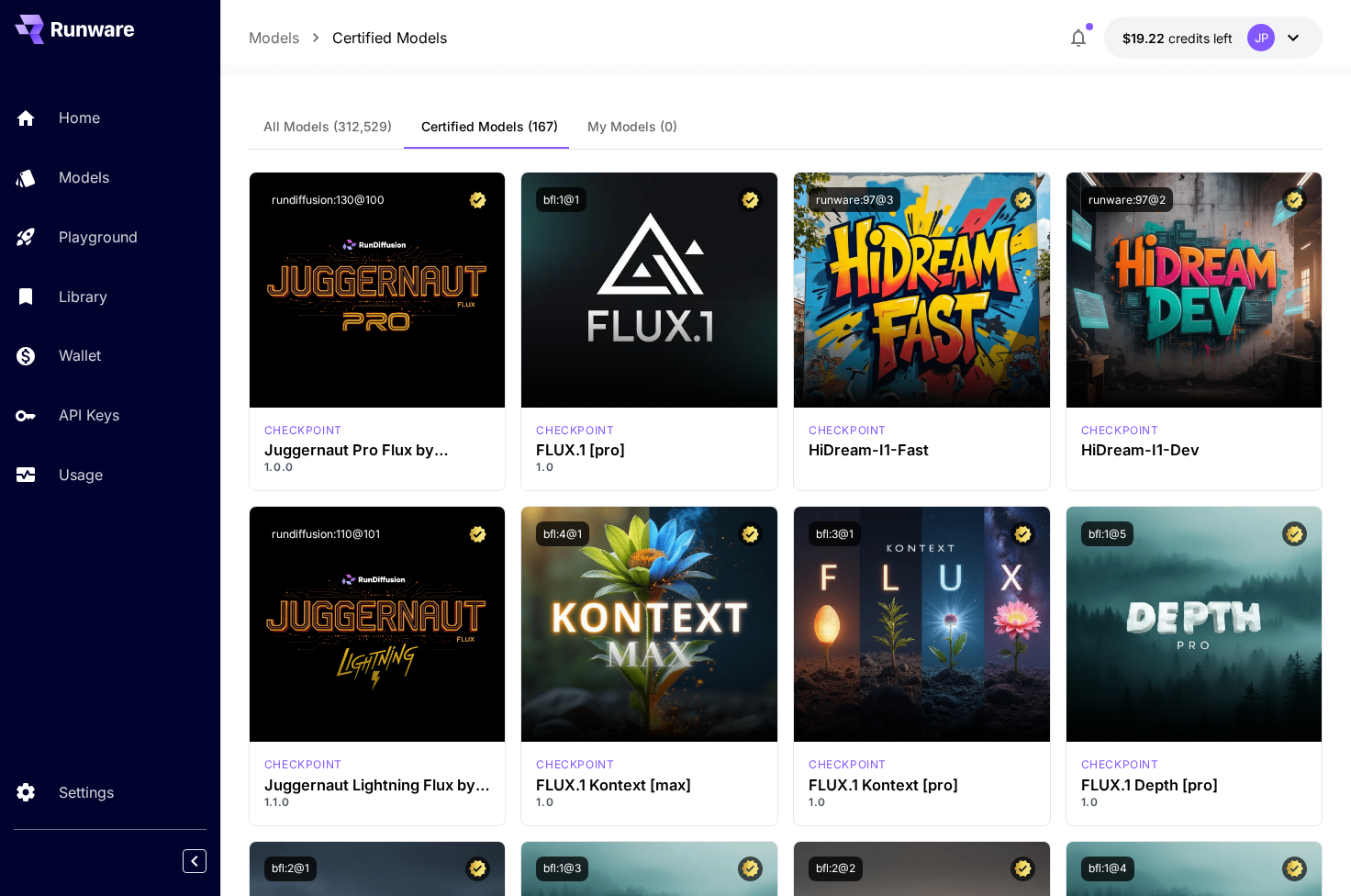
click at [385, 138] on button "All Models (312,529)" at bounding box center [328, 126] width 158 height 44
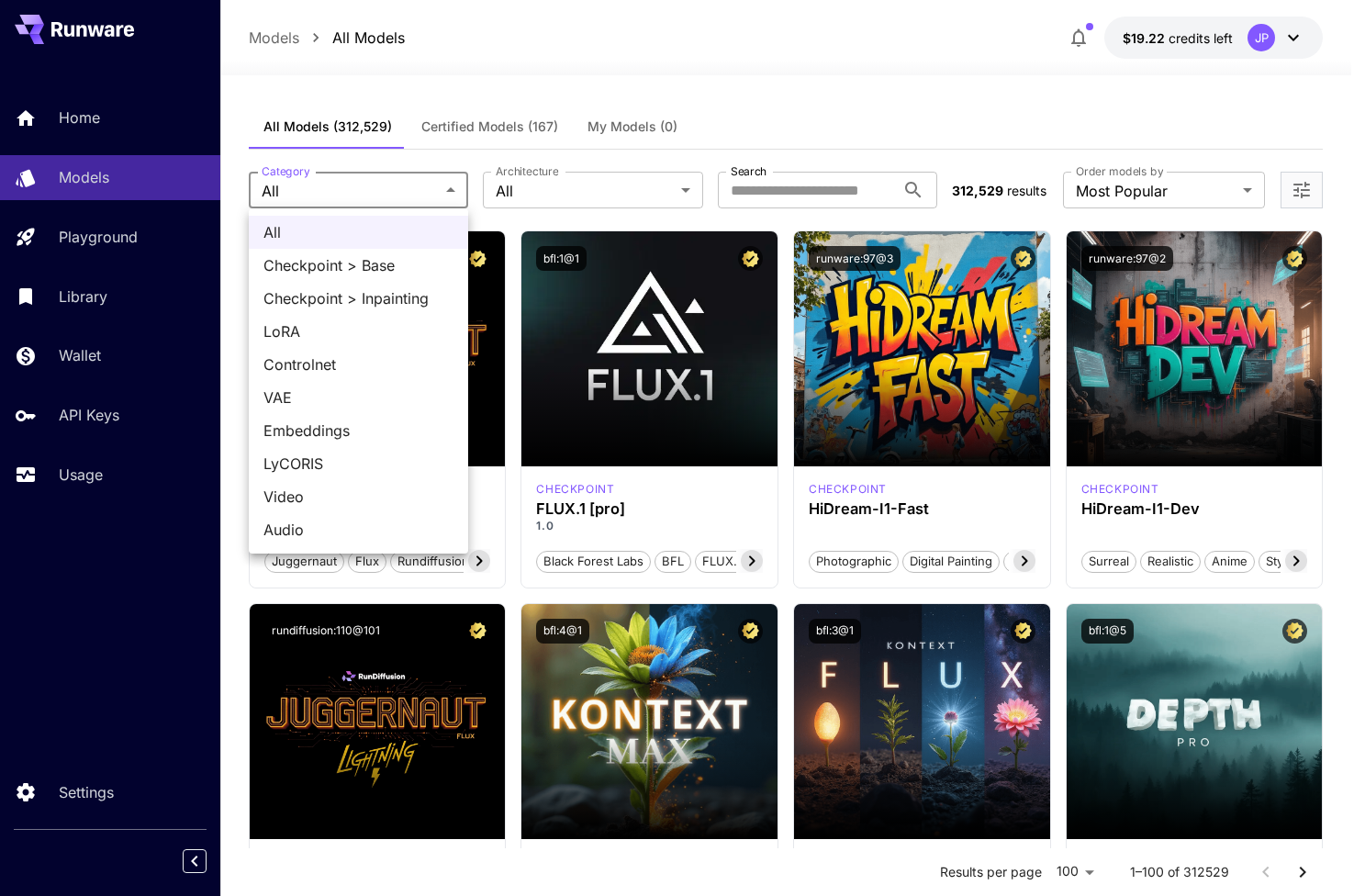
click at [372, 301] on span "Checkpoint > Inpainting" at bounding box center [358, 299] width 190 height 22
type input "**********"
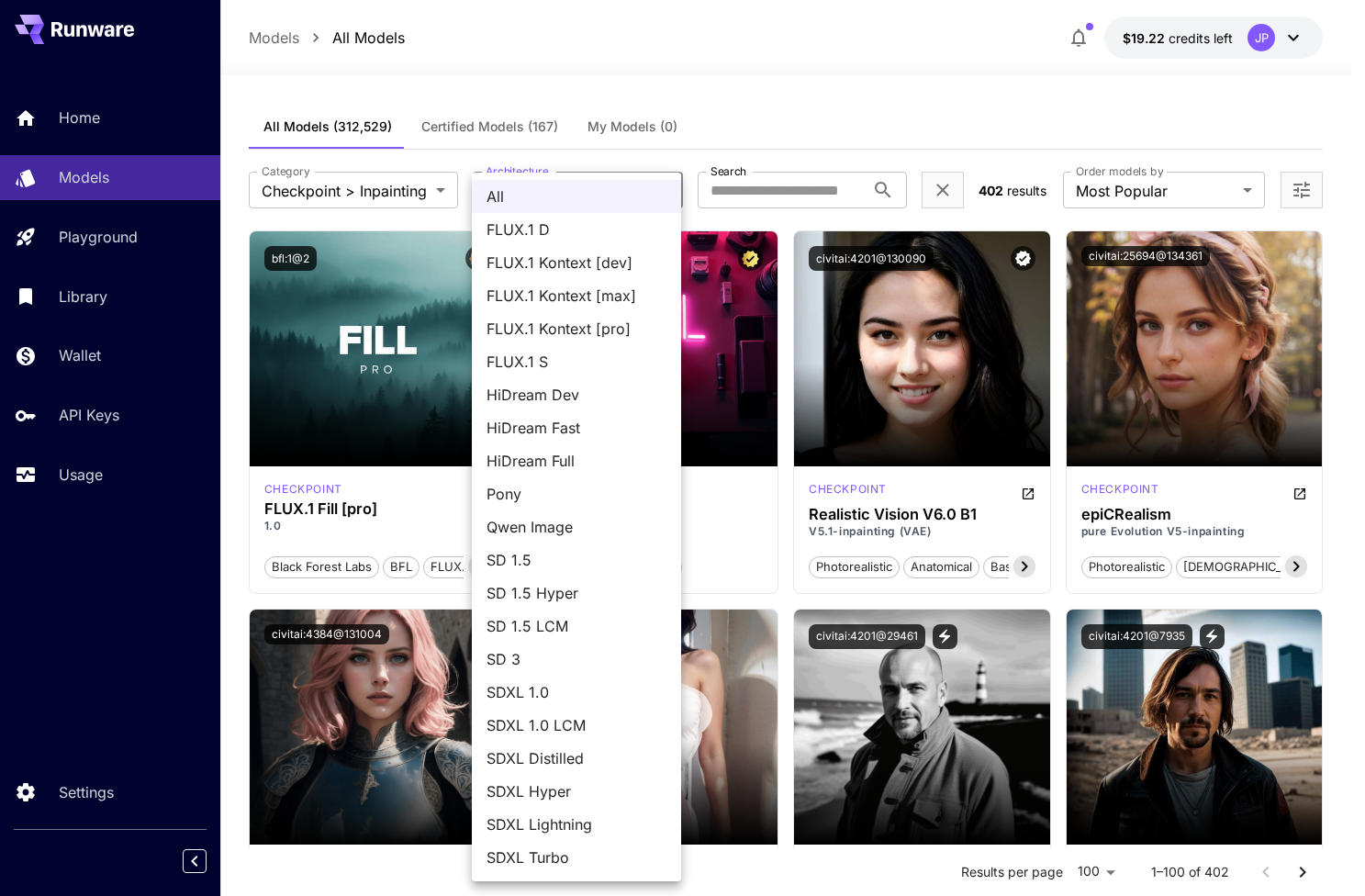
click at [798, 89] on div at bounding box center [682, 448] width 1365 height 896
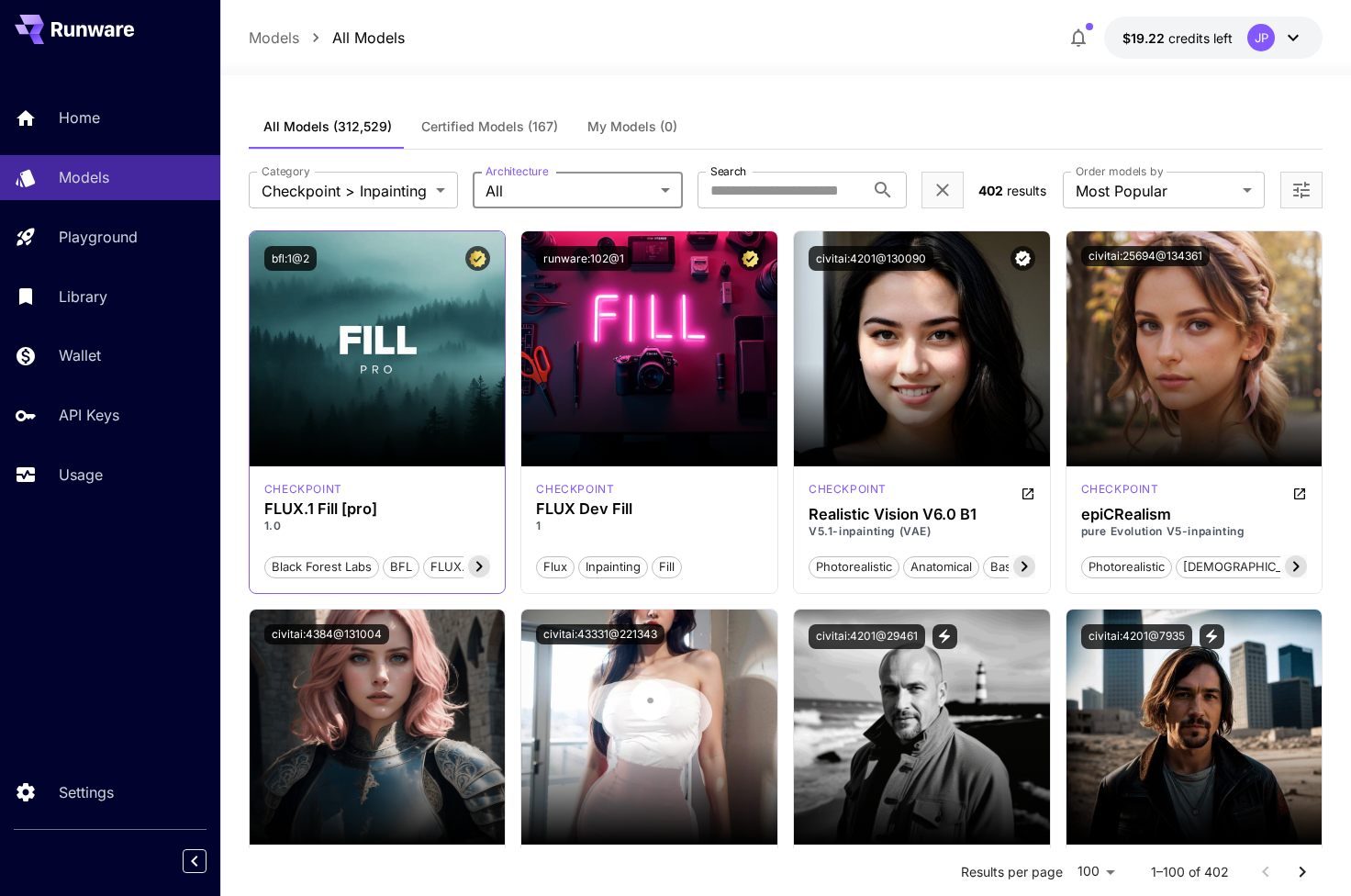
click at [394, 493] on div "checkpoint" at bounding box center [378, 489] width 226 height 17
click at [318, 492] on p "checkpoint" at bounding box center [303, 489] width 78 height 17
click at [318, 527] on p "1.0" at bounding box center [378, 526] width 226 height 17
click at [482, 575] on icon at bounding box center [480, 567] width 22 height 22
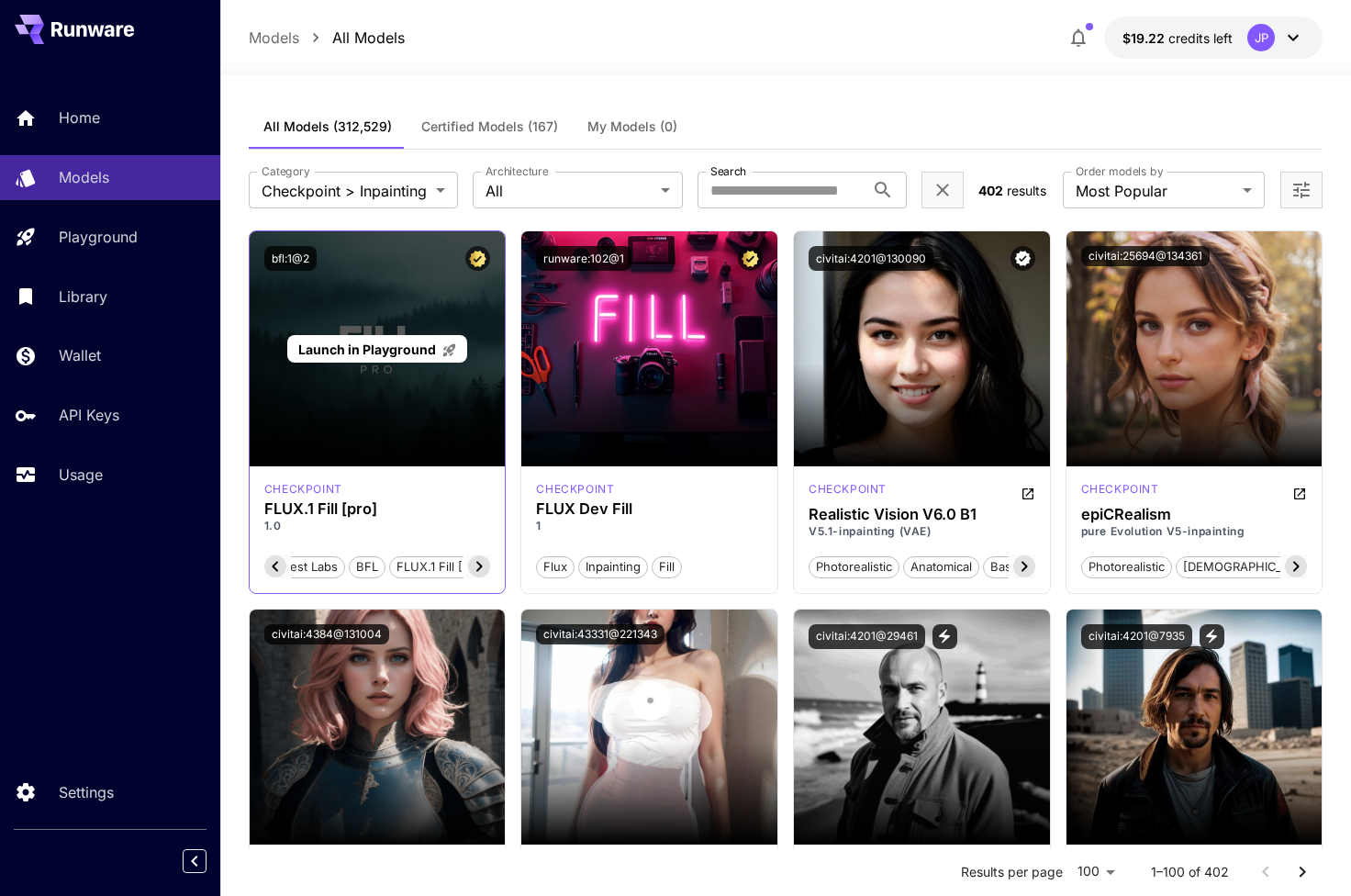
click at [366, 317] on div "Launch in Playground" at bounding box center [378, 348] width 256 height 235
click at [366, 349] on span "Launch in Playground" at bounding box center [367, 349] width 137 height 16
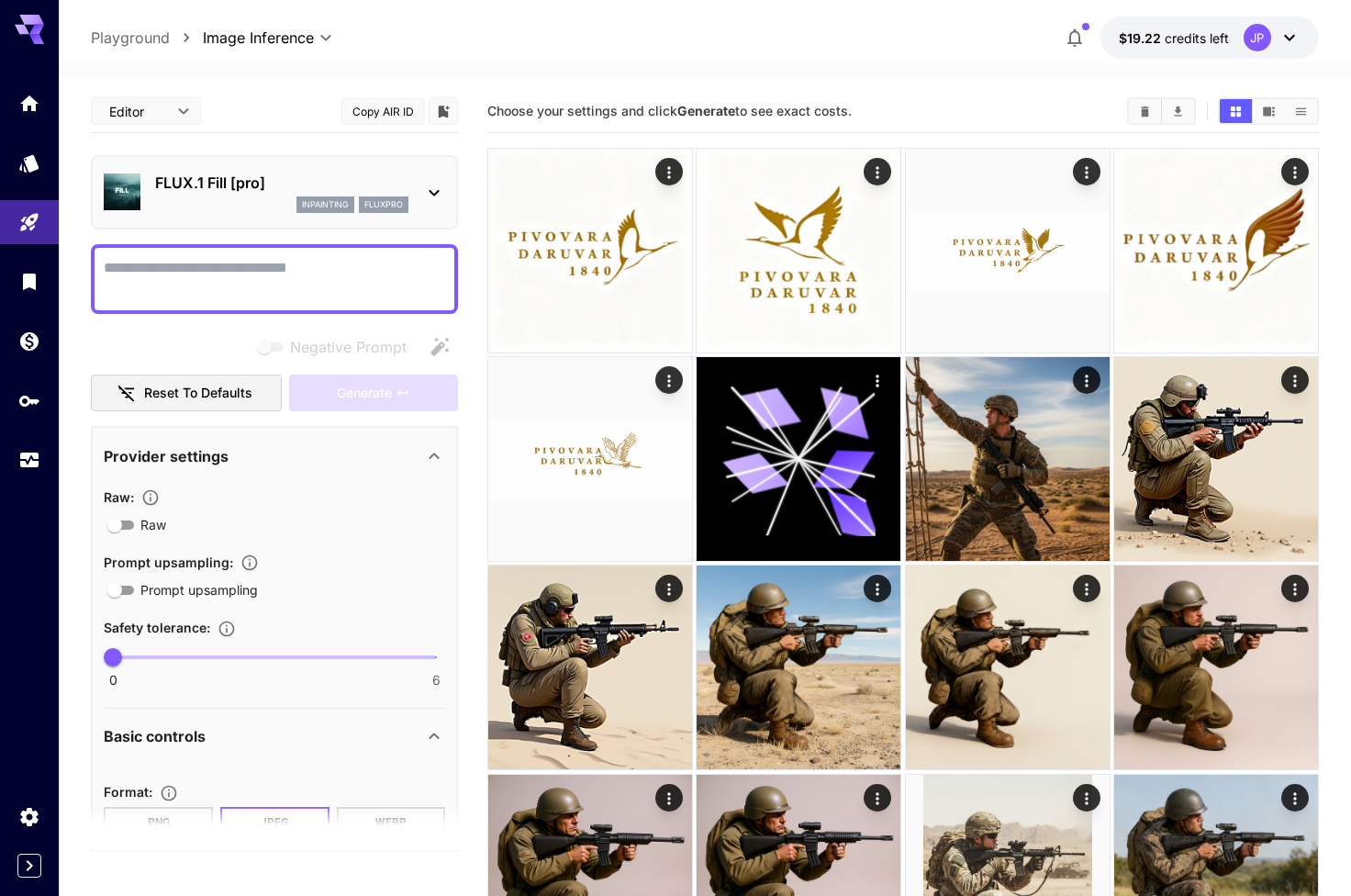
click at [324, 186] on p "FLUX.1 Fill [pro]" at bounding box center [281, 183] width 253 height 22
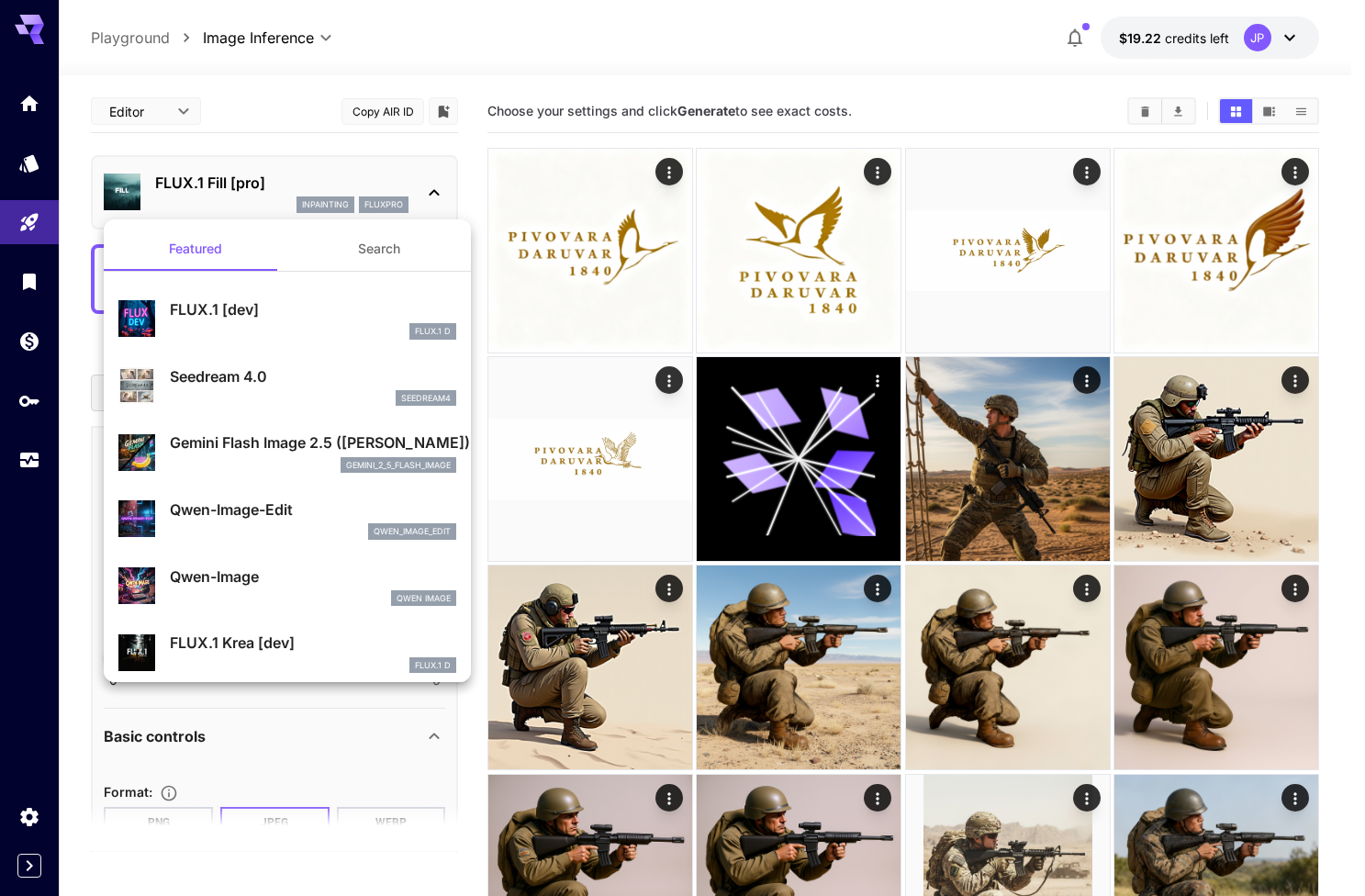
click at [488, 161] on div at bounding box center [682, 448] width 1365 height 896
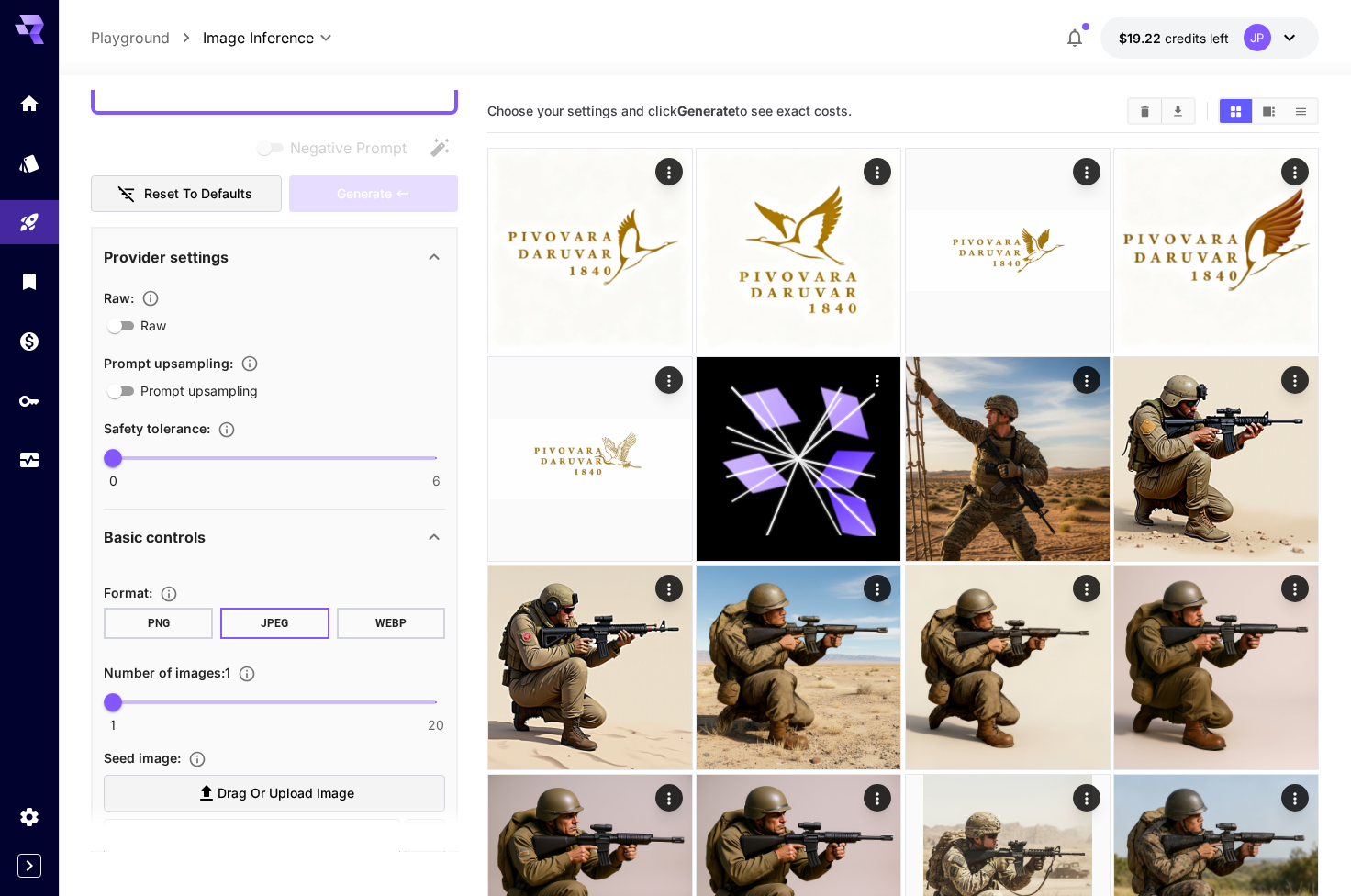
scroll to position [203, 0]
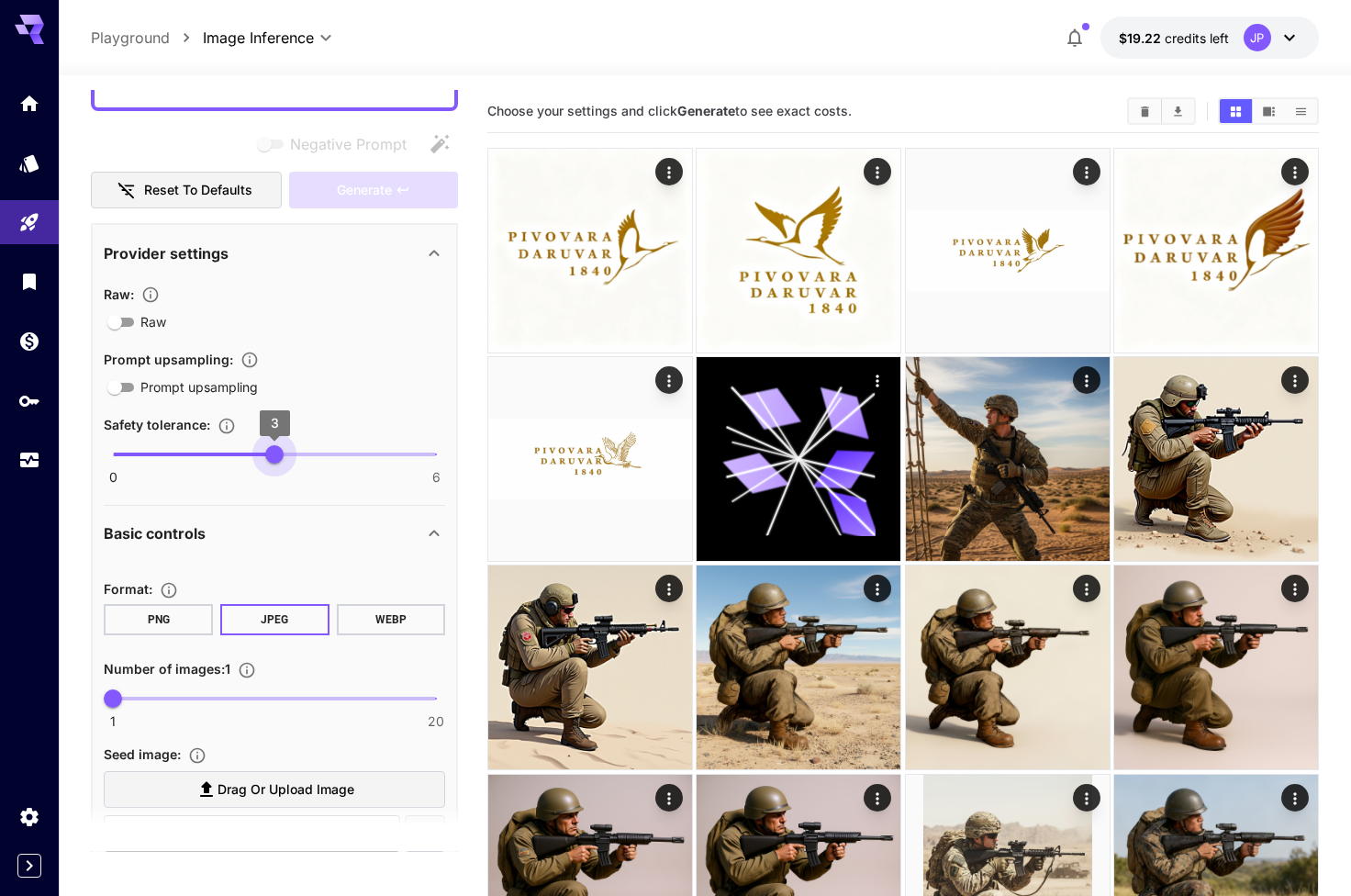
type input "*"
drag, startPoint x: 120, startPoint y: 450, endPoint x: 480, endPoint y: 460, distance: 360.1
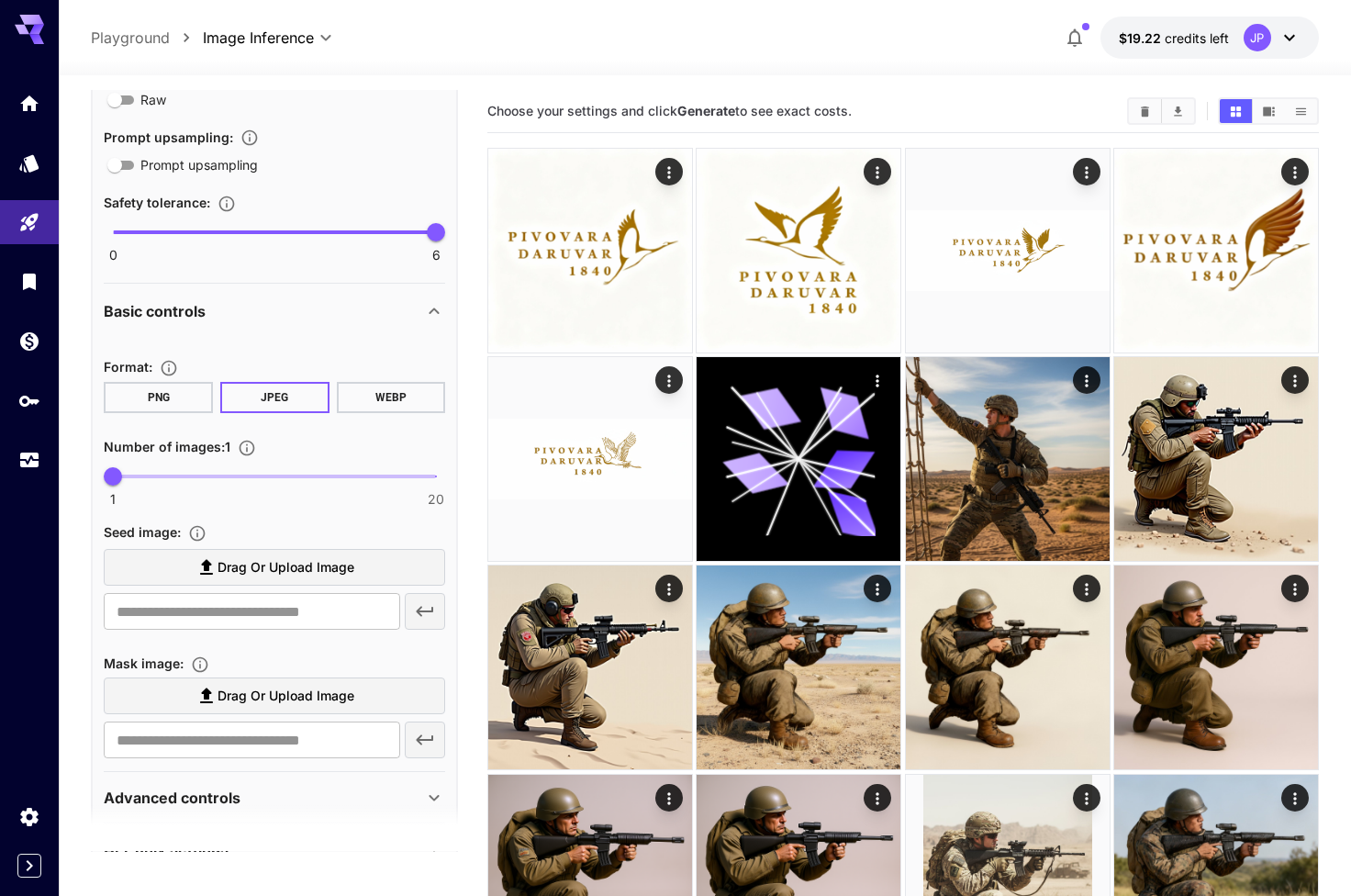
click at [166, 398] on button "PNG" at bounding box center [159, 398] width 109 height 32
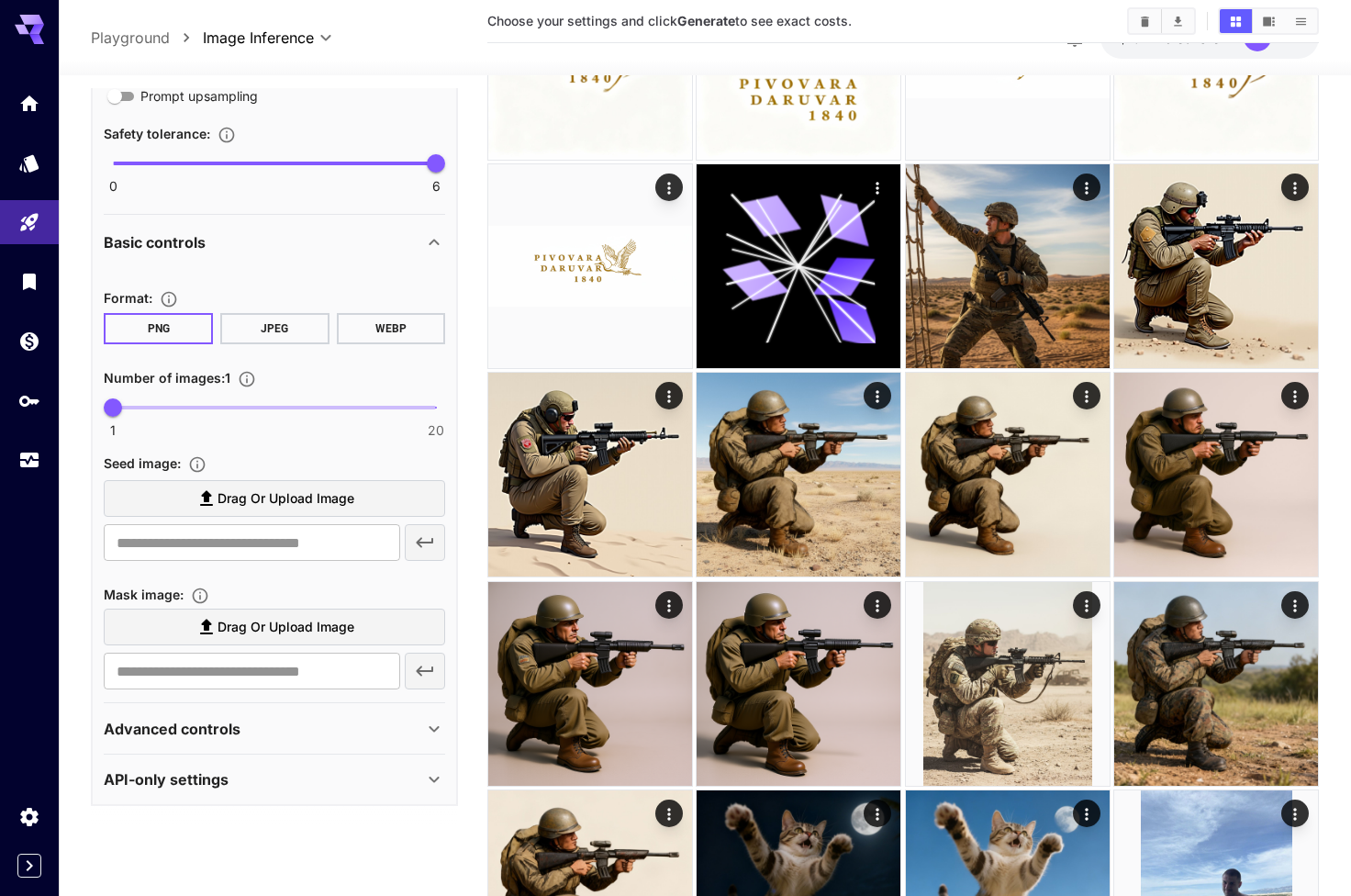
scroll to position [211, 0]
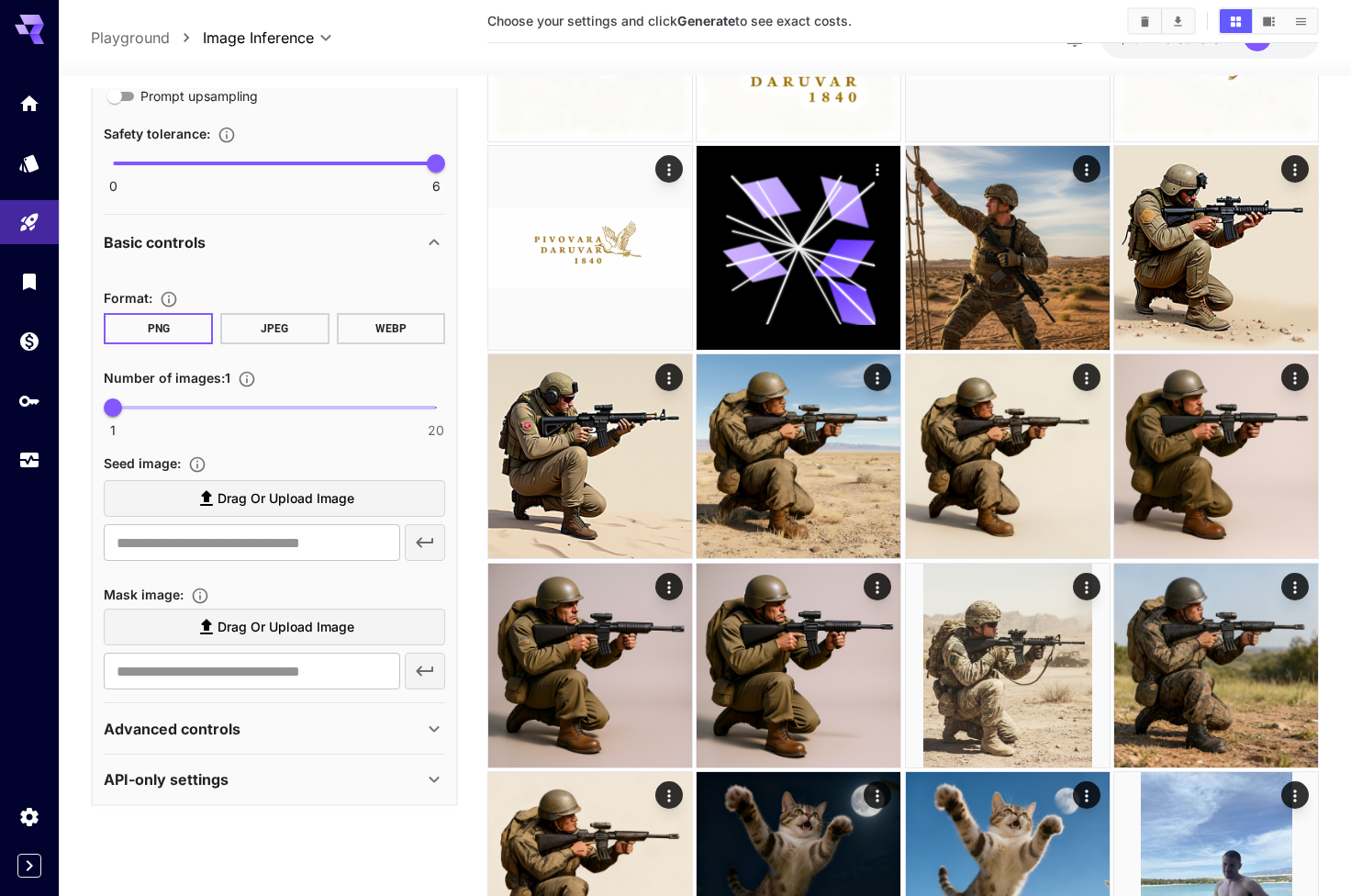
click at [414, 726] on div "Advanced controls" at bounding box center [264, 729] width 319 height 22
click at [378, 723] on div "Advanced controls" at bounding box center [264, 729] width 319 height 22
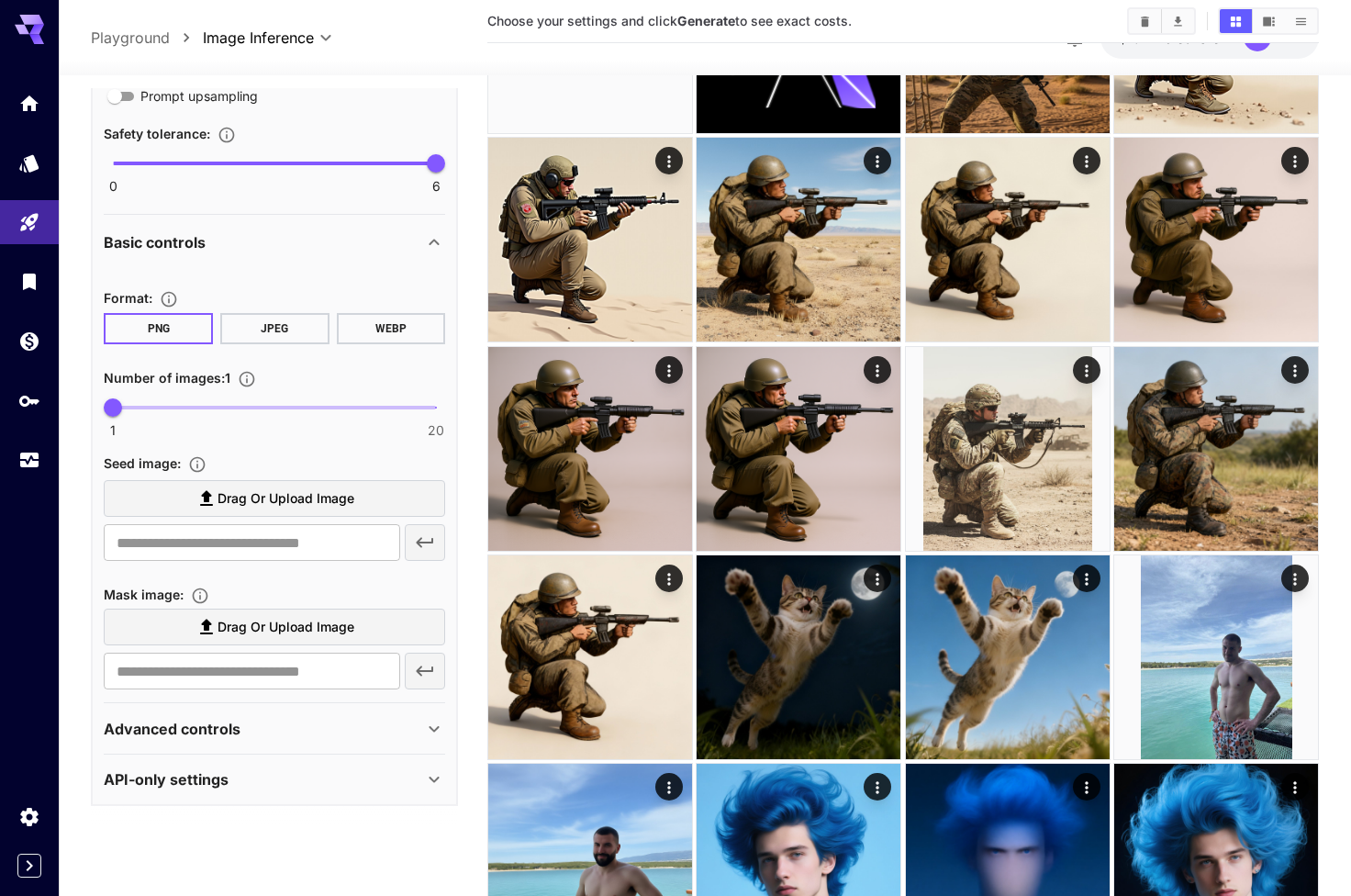
scroll to position [459, 0]
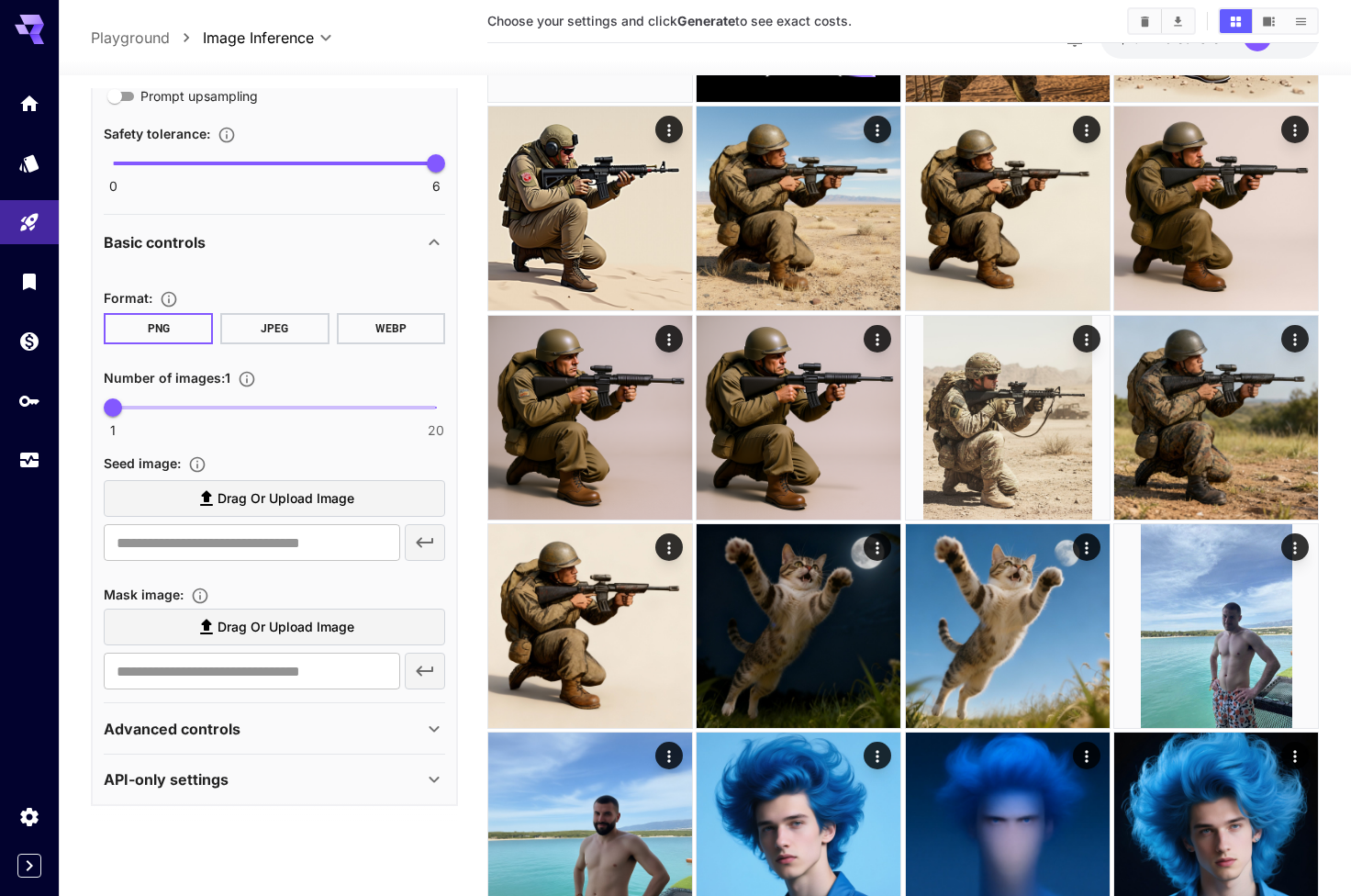
click at [289, 736] on div "Advanced controls" at bounding box center [264, 729] width 319 height 22
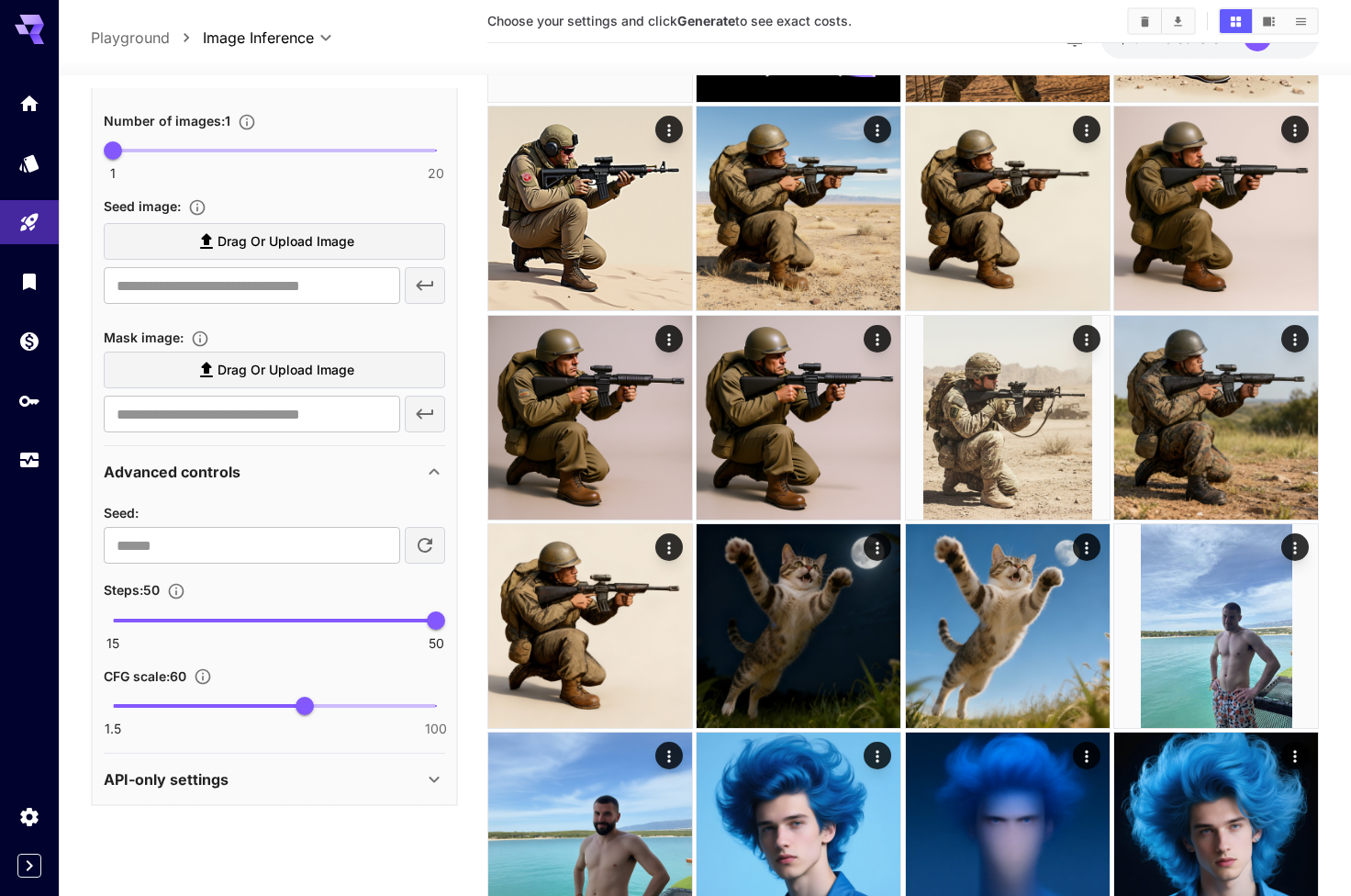
click at [290, 775] on div "API-only settings" at bounding box center [264, 779] width 319 height 22
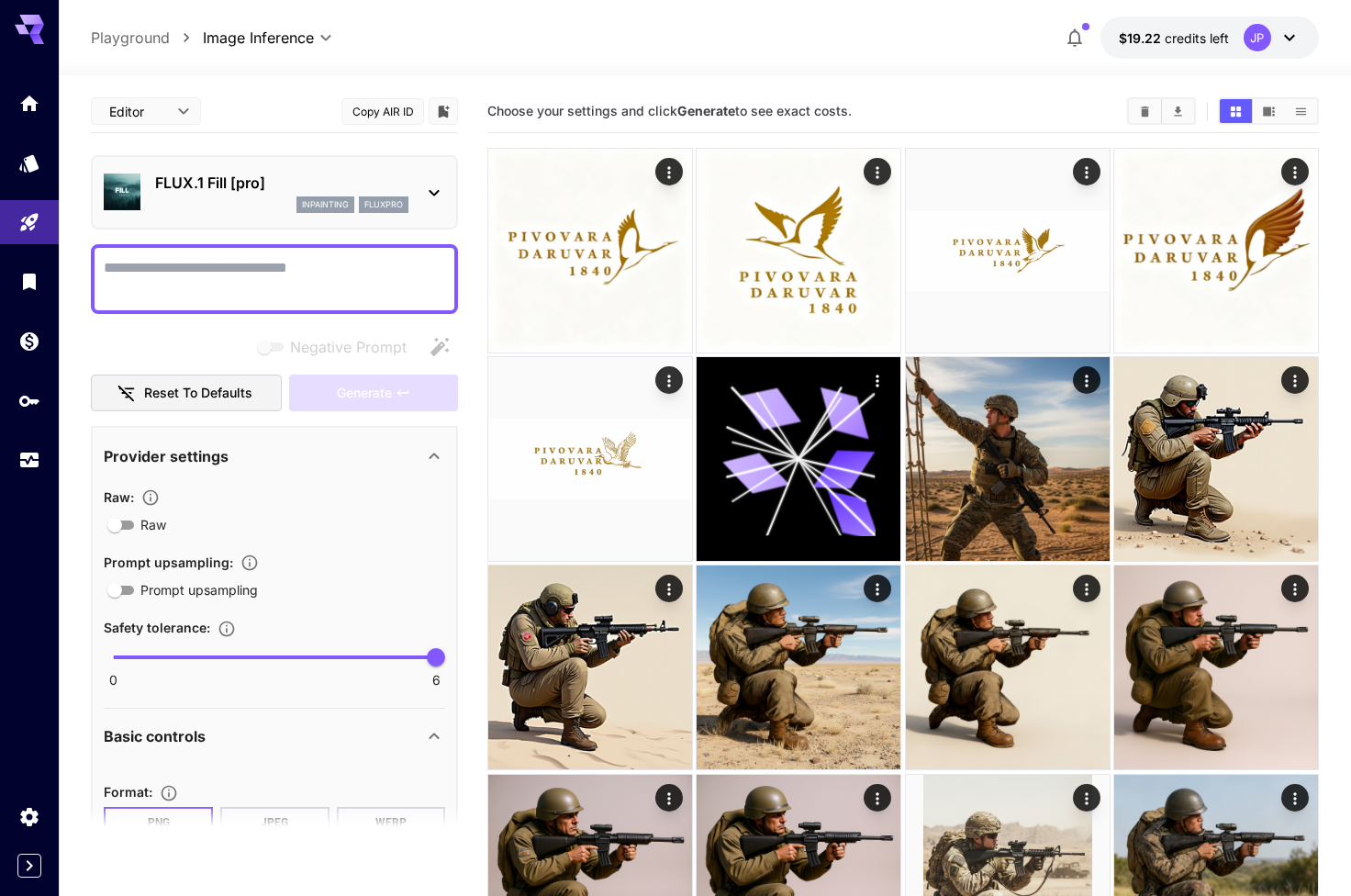
scroll to position [0, 0]
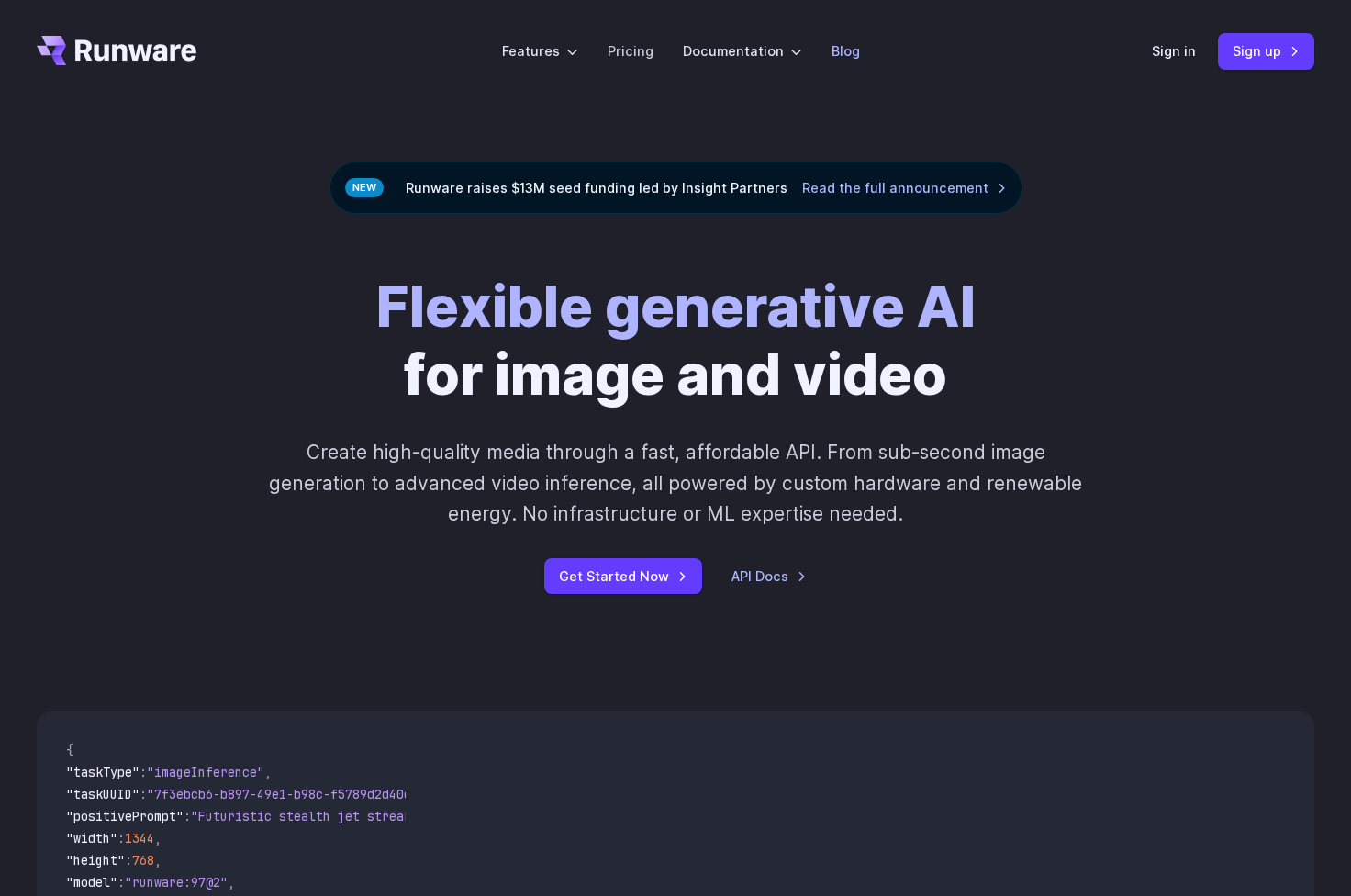
click at [857, 47] on li "Blog" at bounding box center [846, 51] width 58 height 50
click at [850, 53] on link "Blog" at bounding box center [845, 51] width 29 height 21
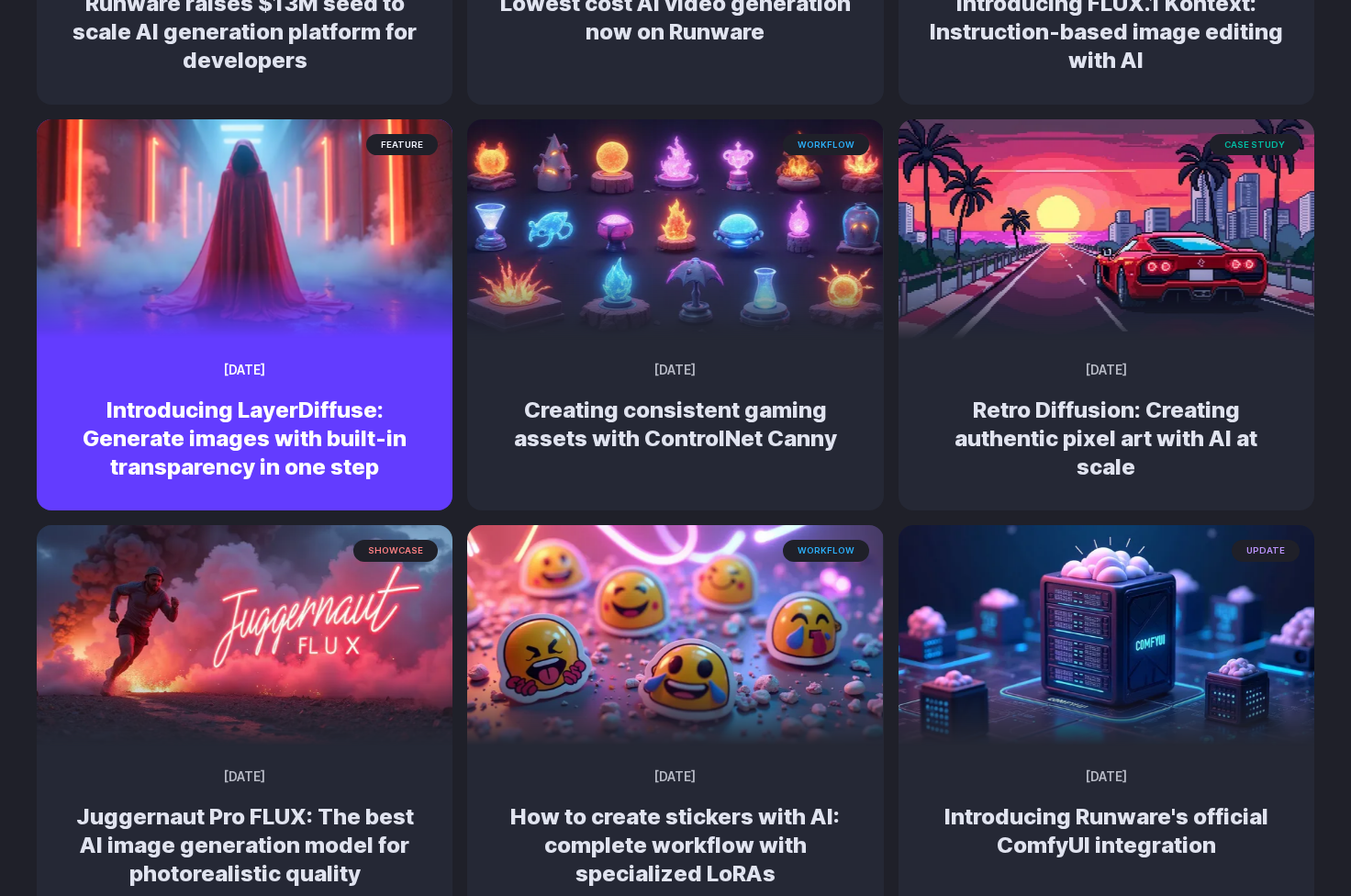
scroll to position [532, 0]
click at [313, 365] on div "feature [DATE] Introducing LayerDiffuse: Generate images with built-in transpar…" at bounding box center [245, 427] width 416 height 164
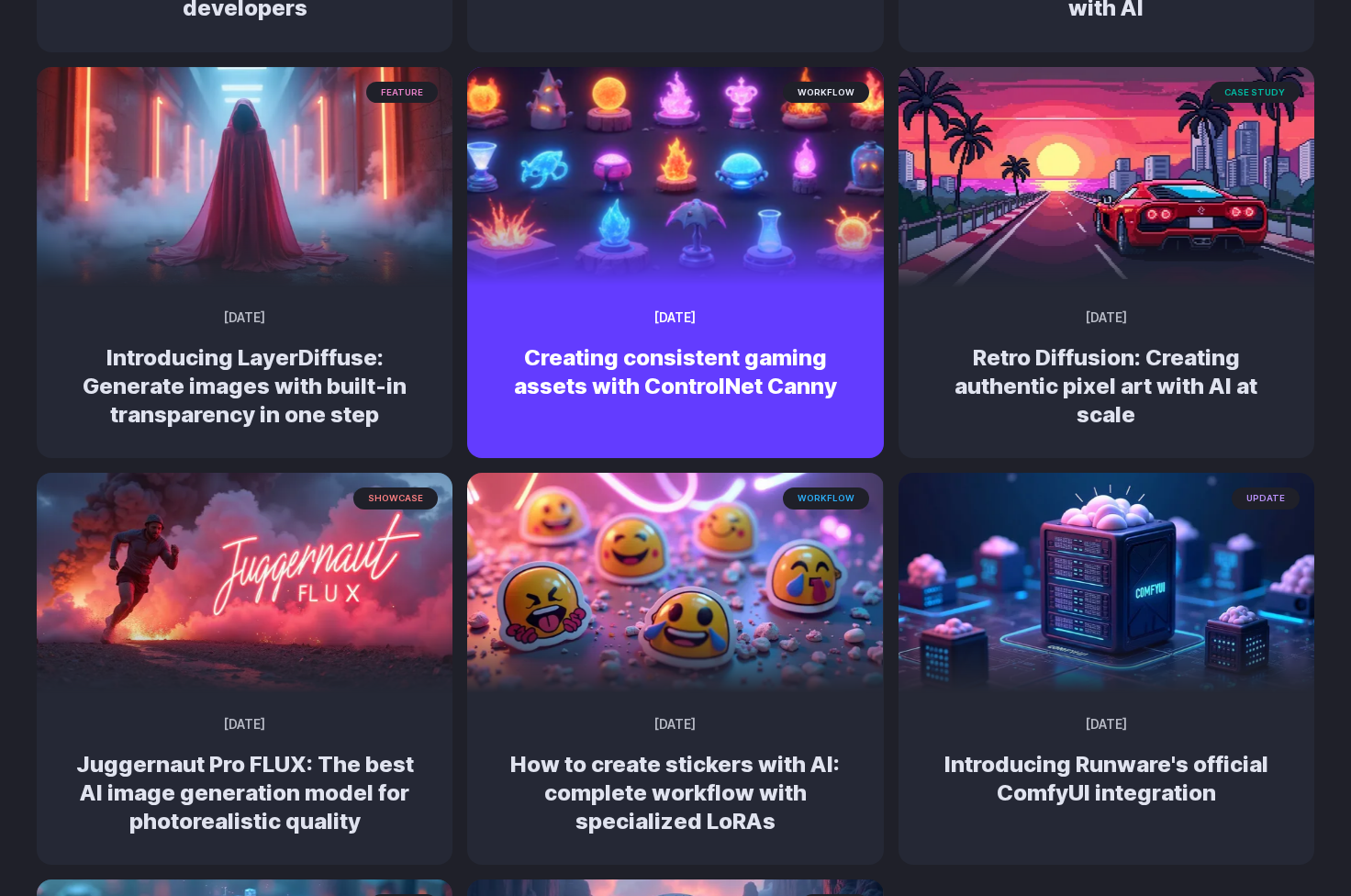
scroll to position [599, 0]
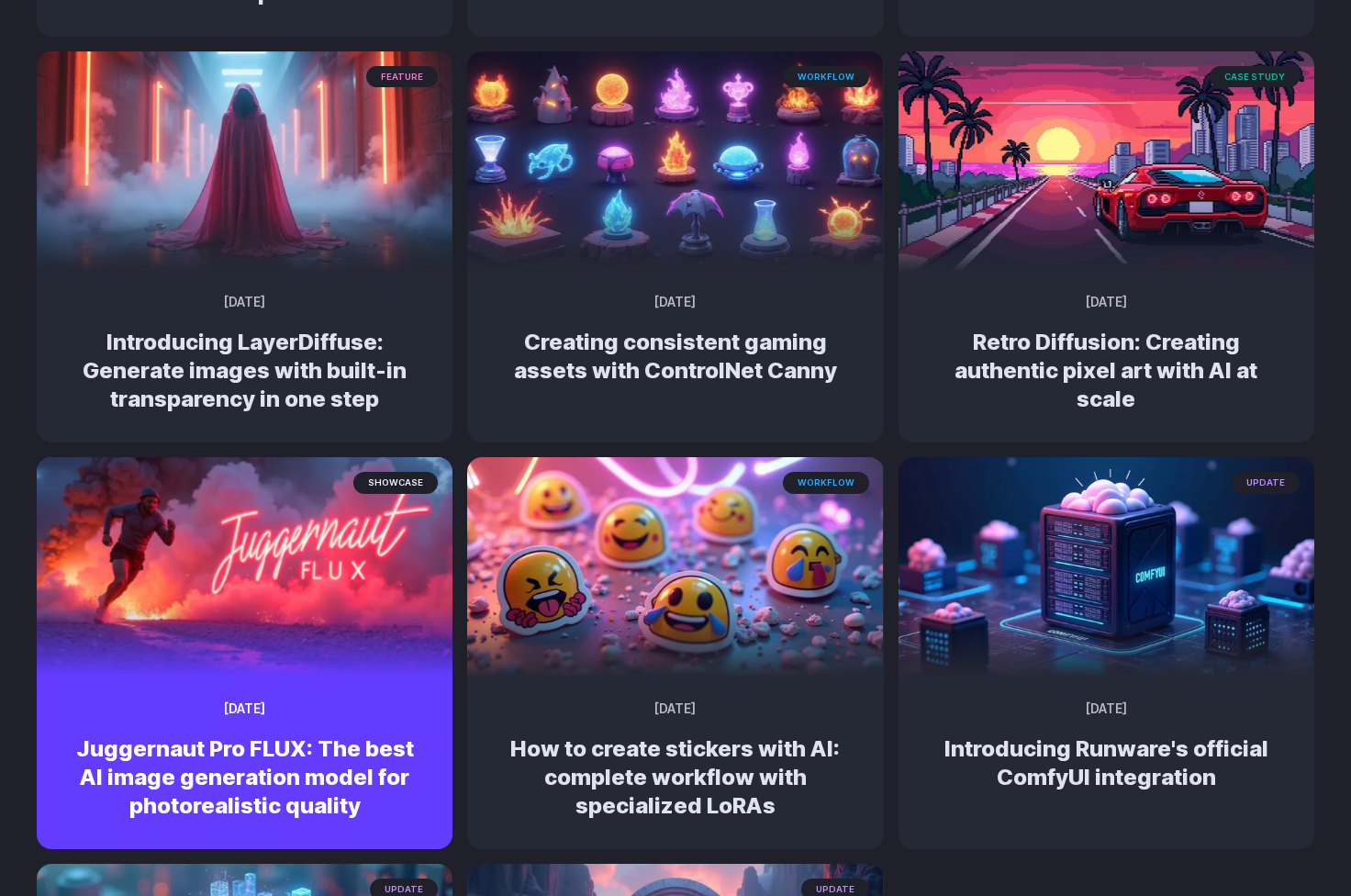
click at [310, 747] on h2 "Juggernaut Pro FLUX: The best AI image generation model for photorealistic qual…" at bounding box center [244, 776] width 357 height 86
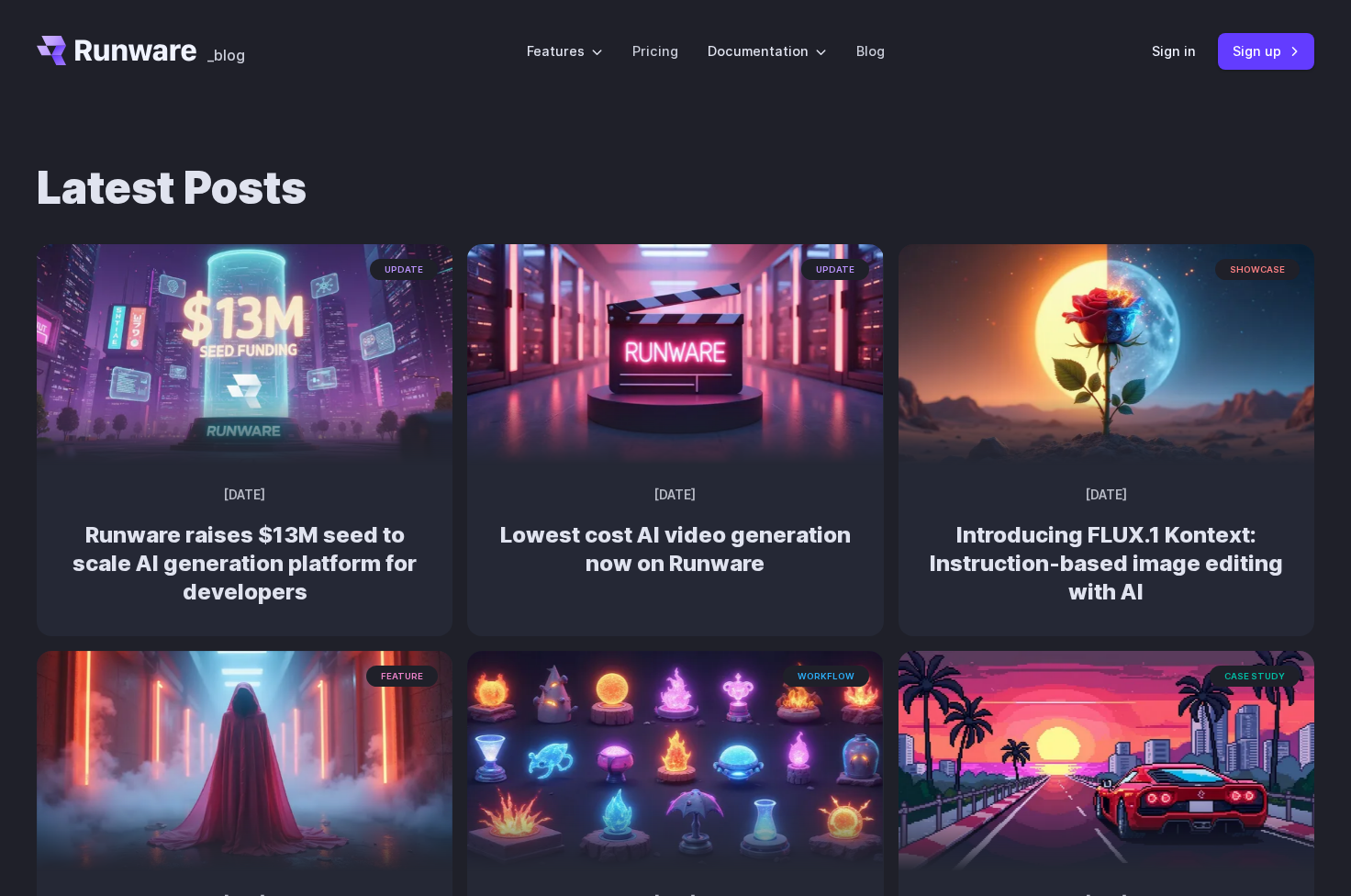
scroll to position [0, 0]
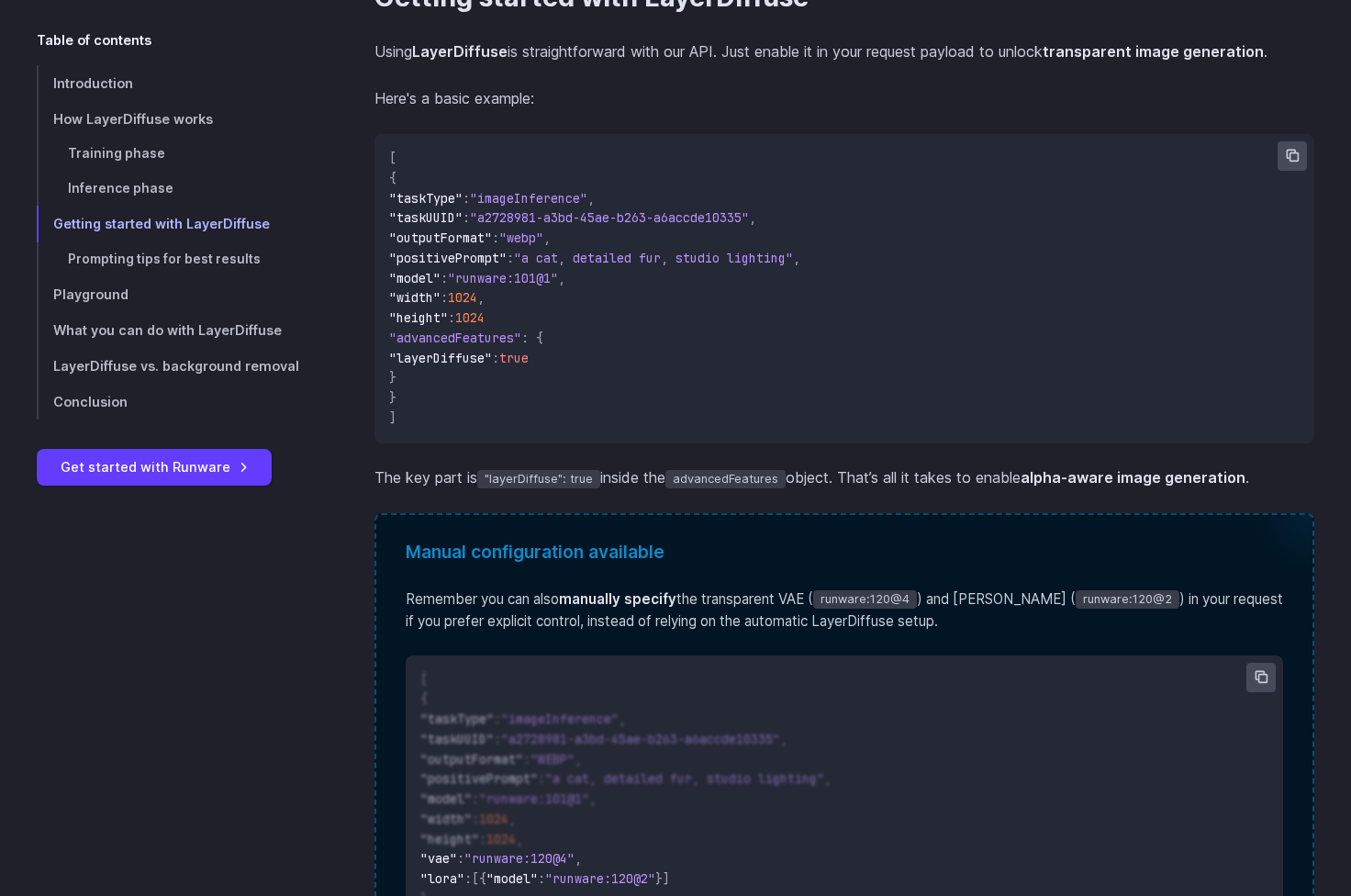
scroll to position [2860, 0]
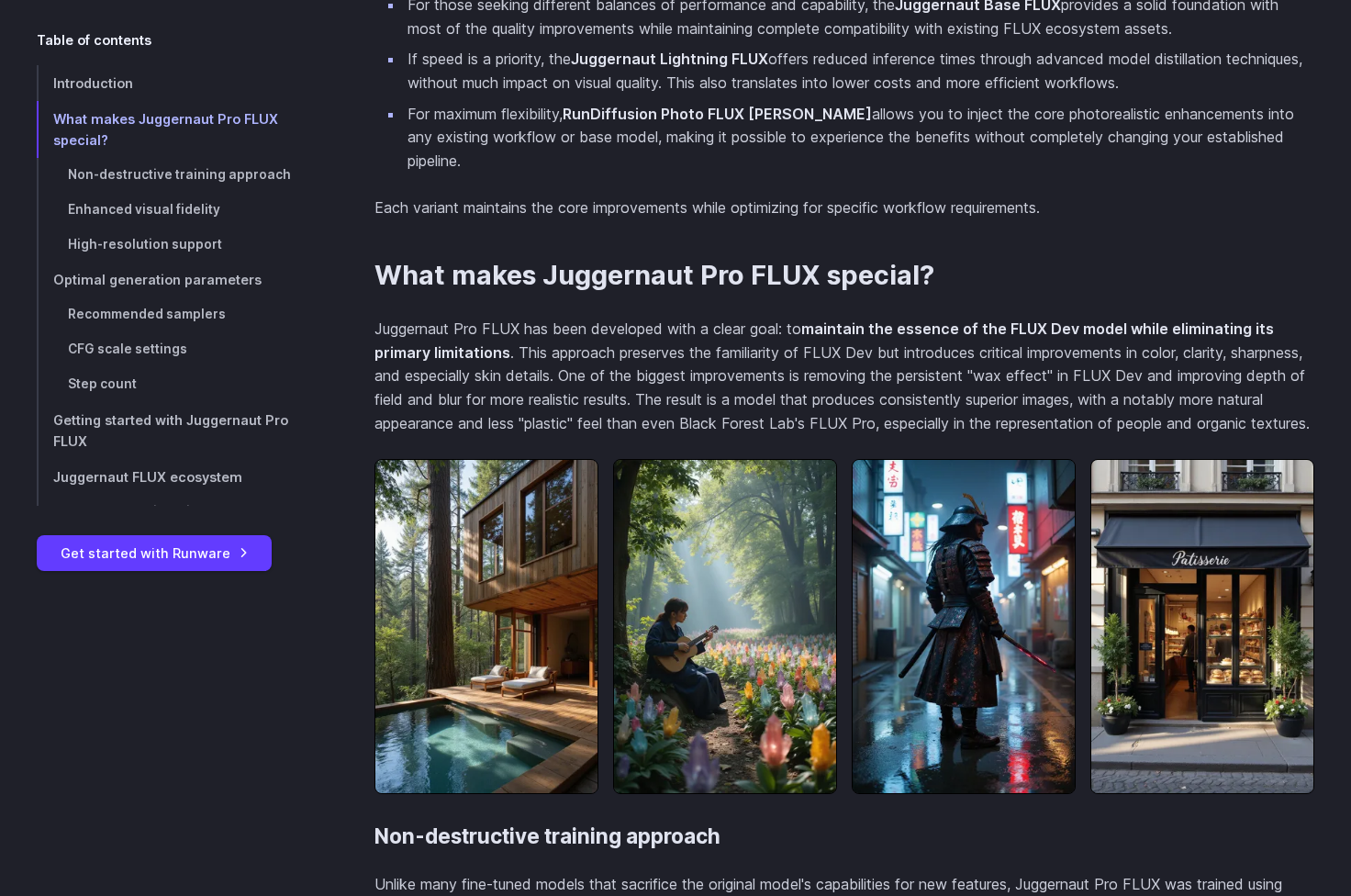
scroll to position [1613, 0]
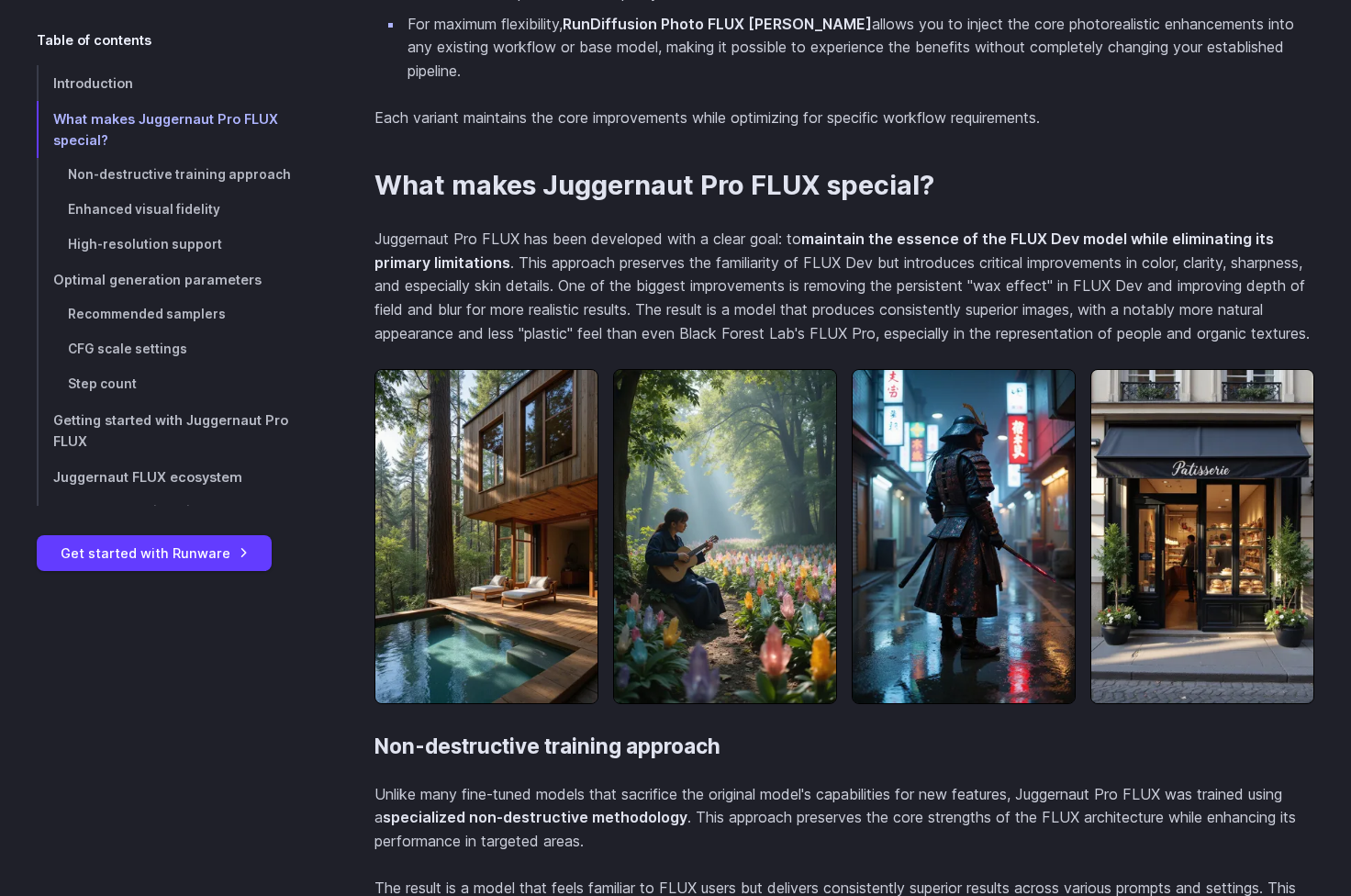
click at [482, 456] on img at bounding box center [486, 536] width 224 height 335
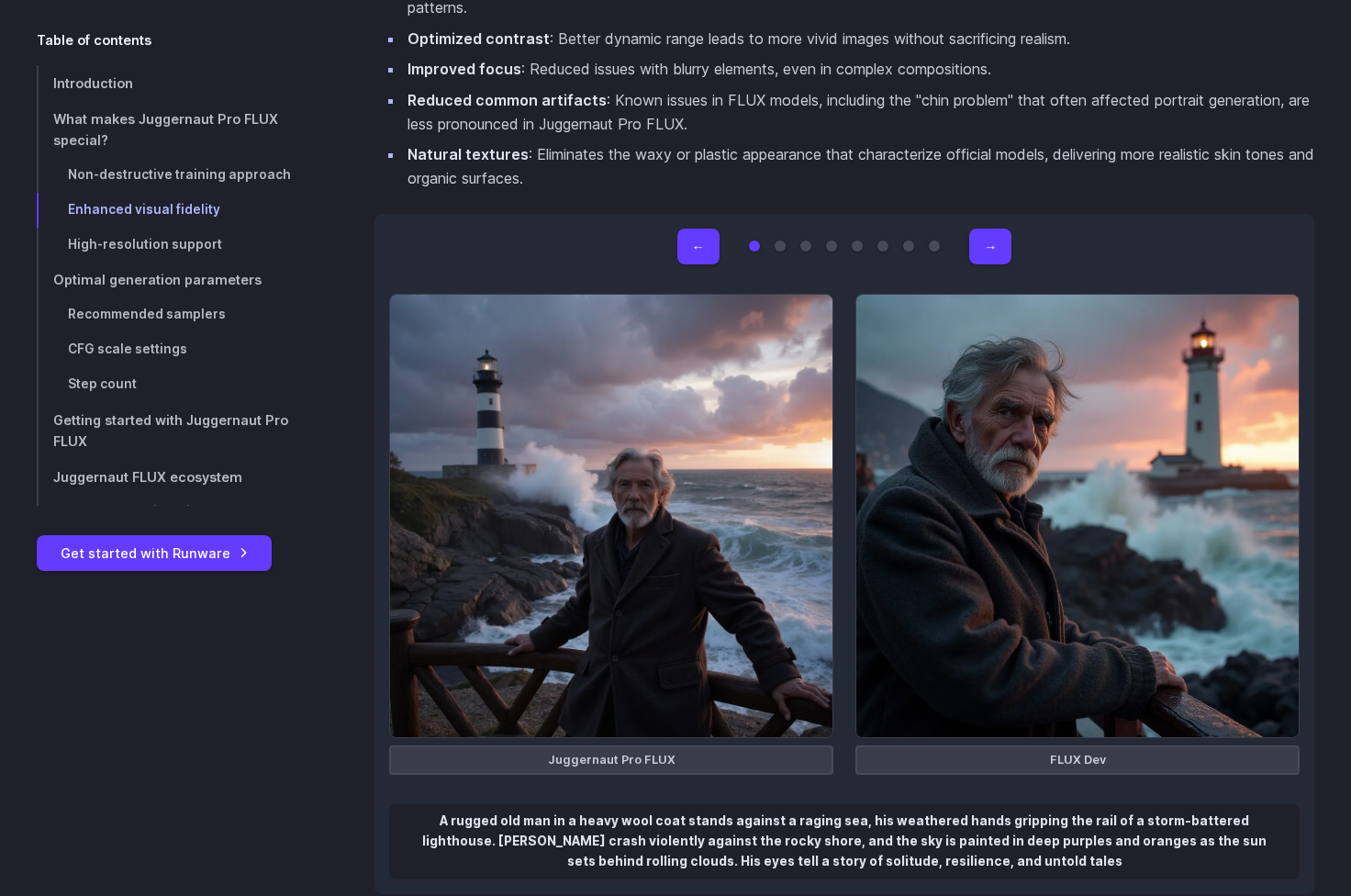
scroll to position [2691, 0]
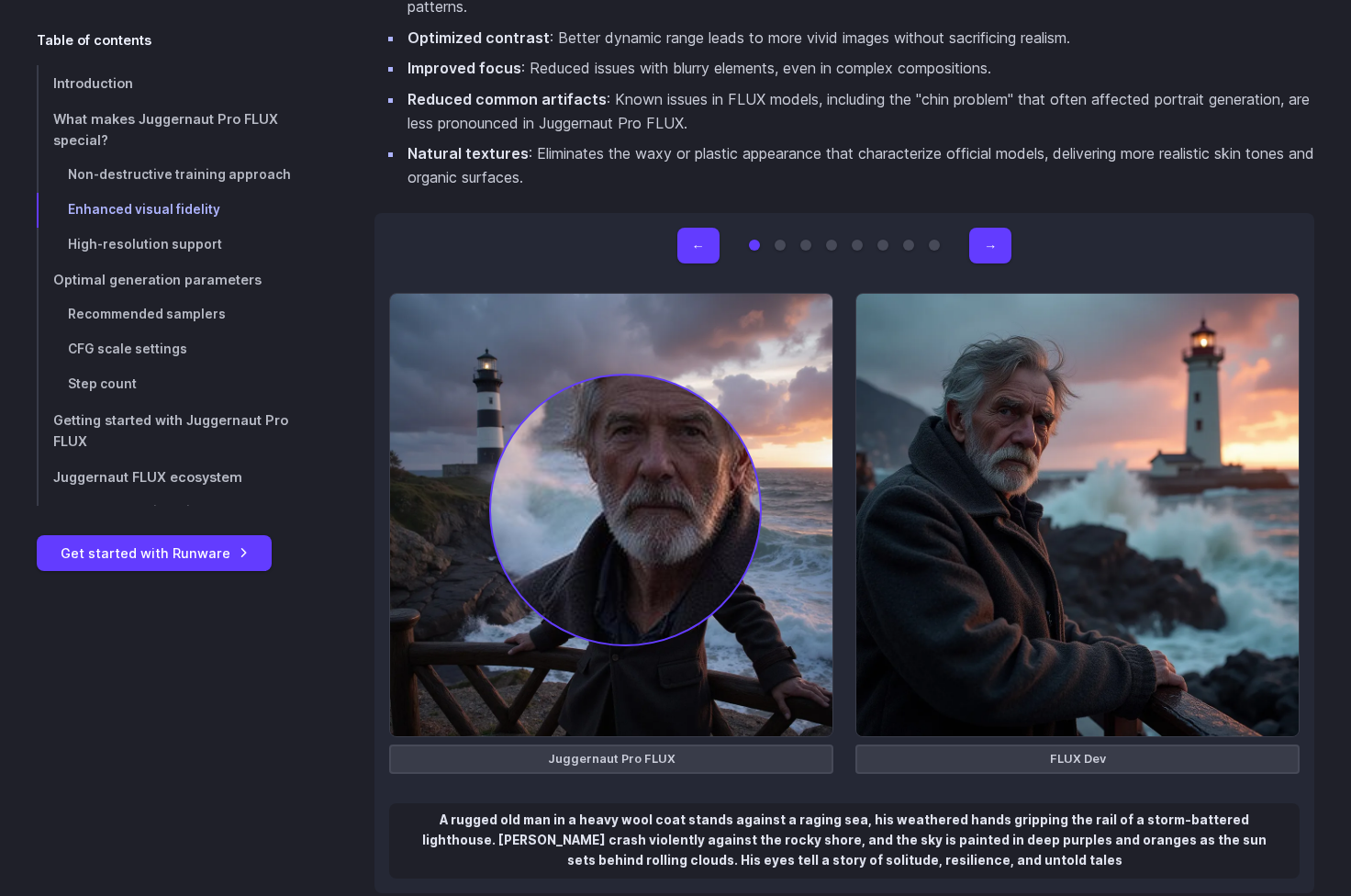
click at [627, 489] on img at bounding box center [611, 515] width 444 height 444
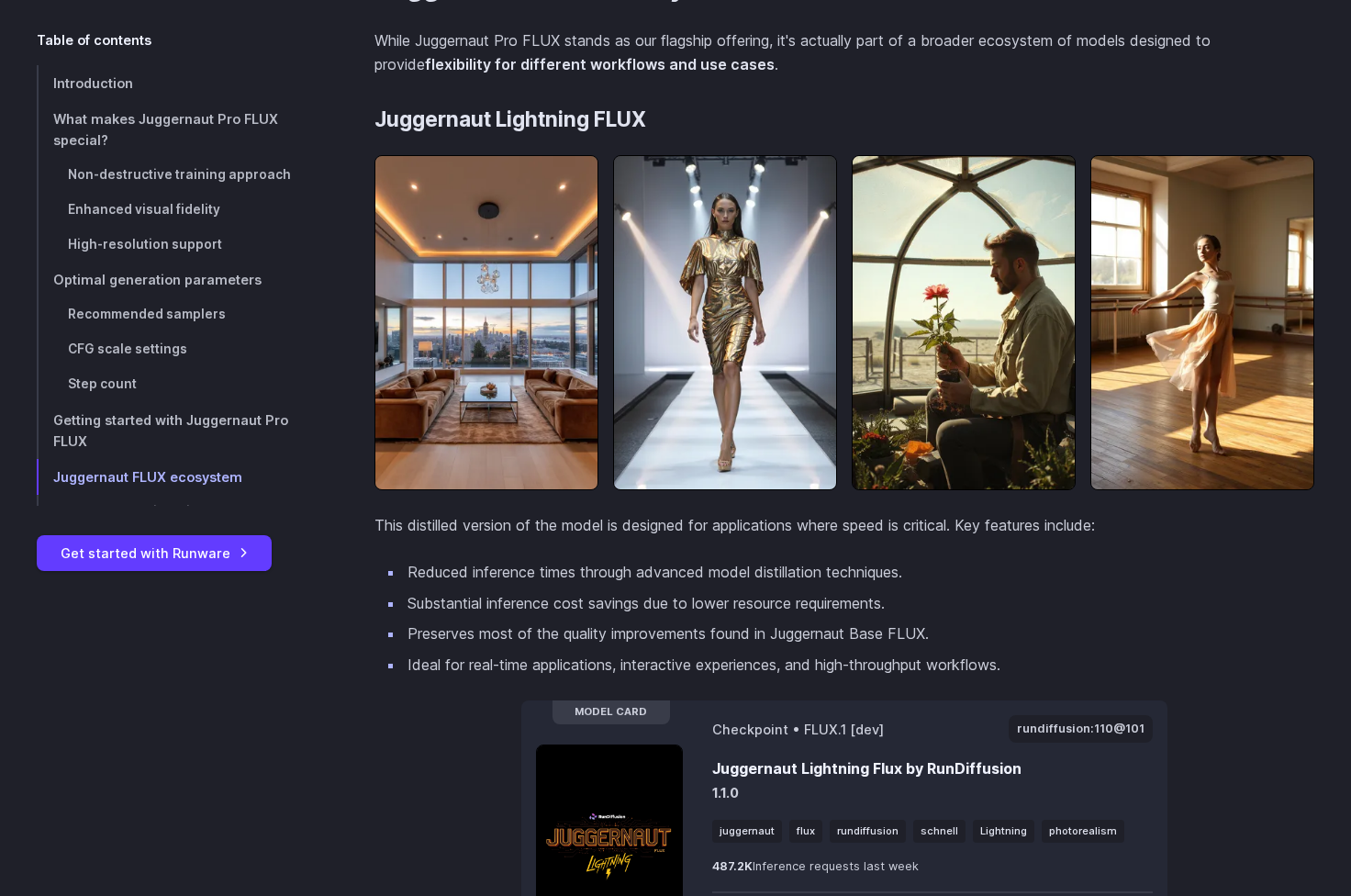
scroll to position [5678, 0]
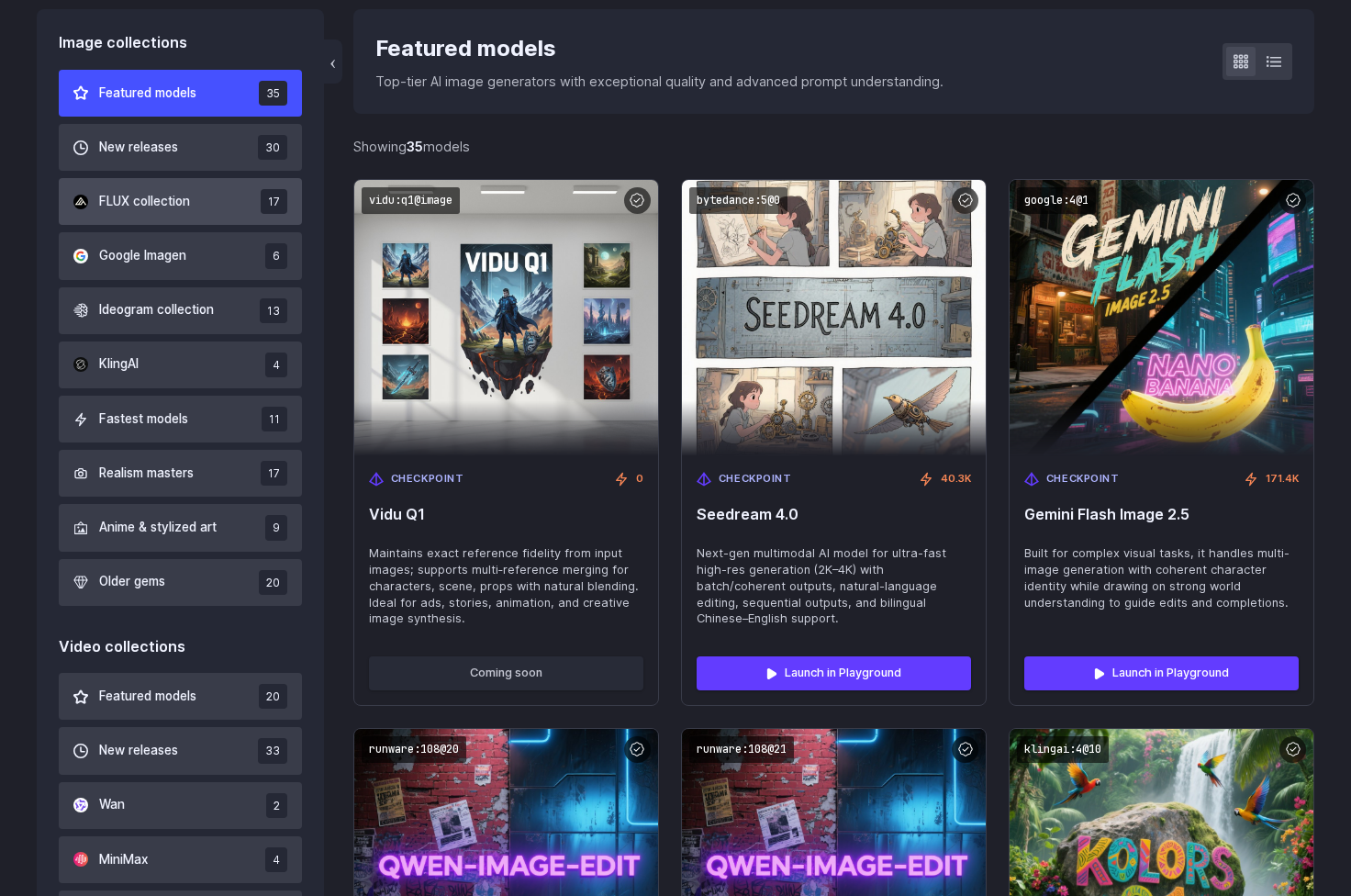
click at [204, 215] on button "FLUX collection 17" at bounding box center [180, 201] width 243 height 46
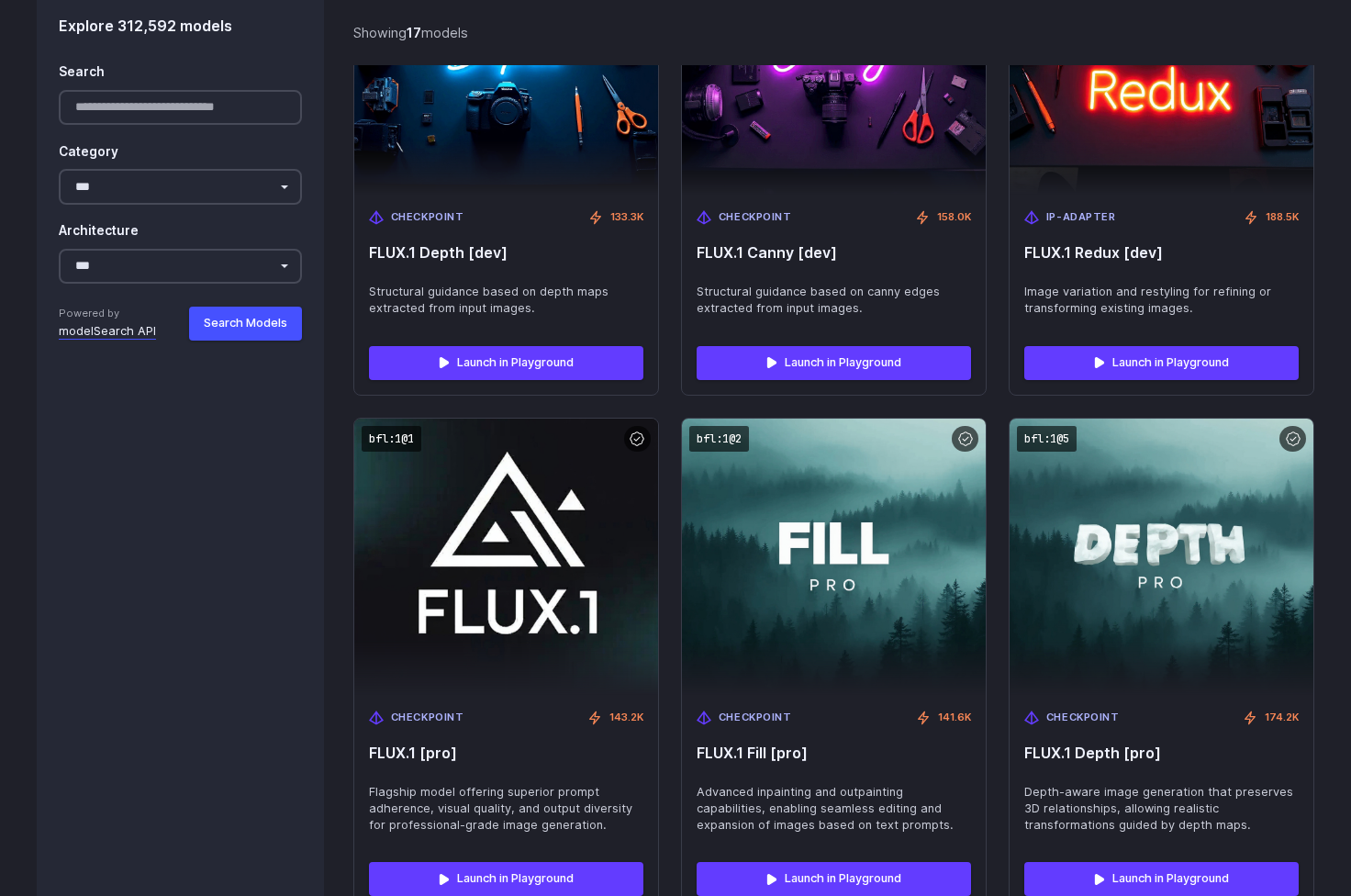
scroll to position [2606, 0]
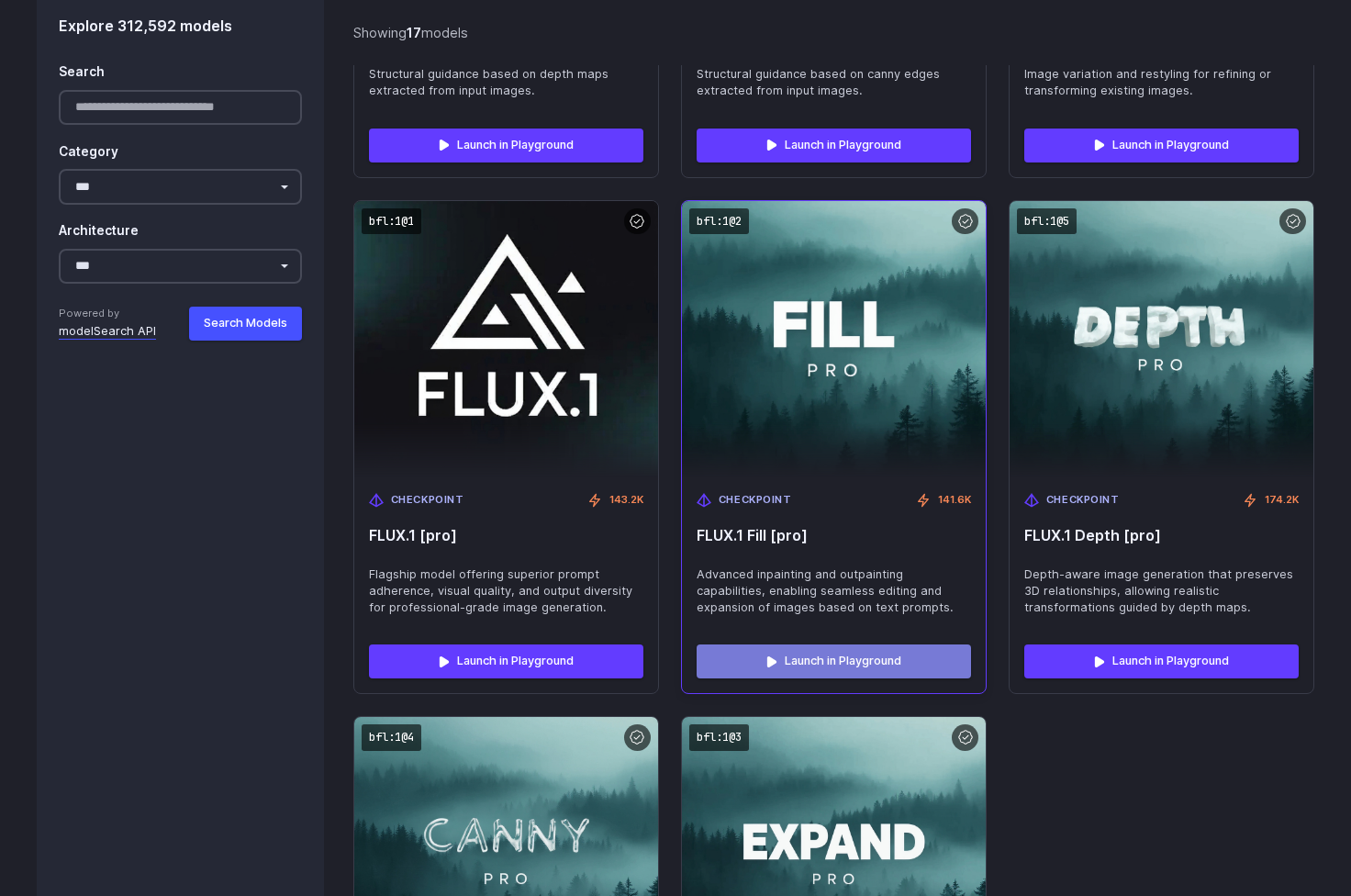
click at [793, 645] on link "Launch in Playground" at bounding box center [834, 661] width 275 height 33
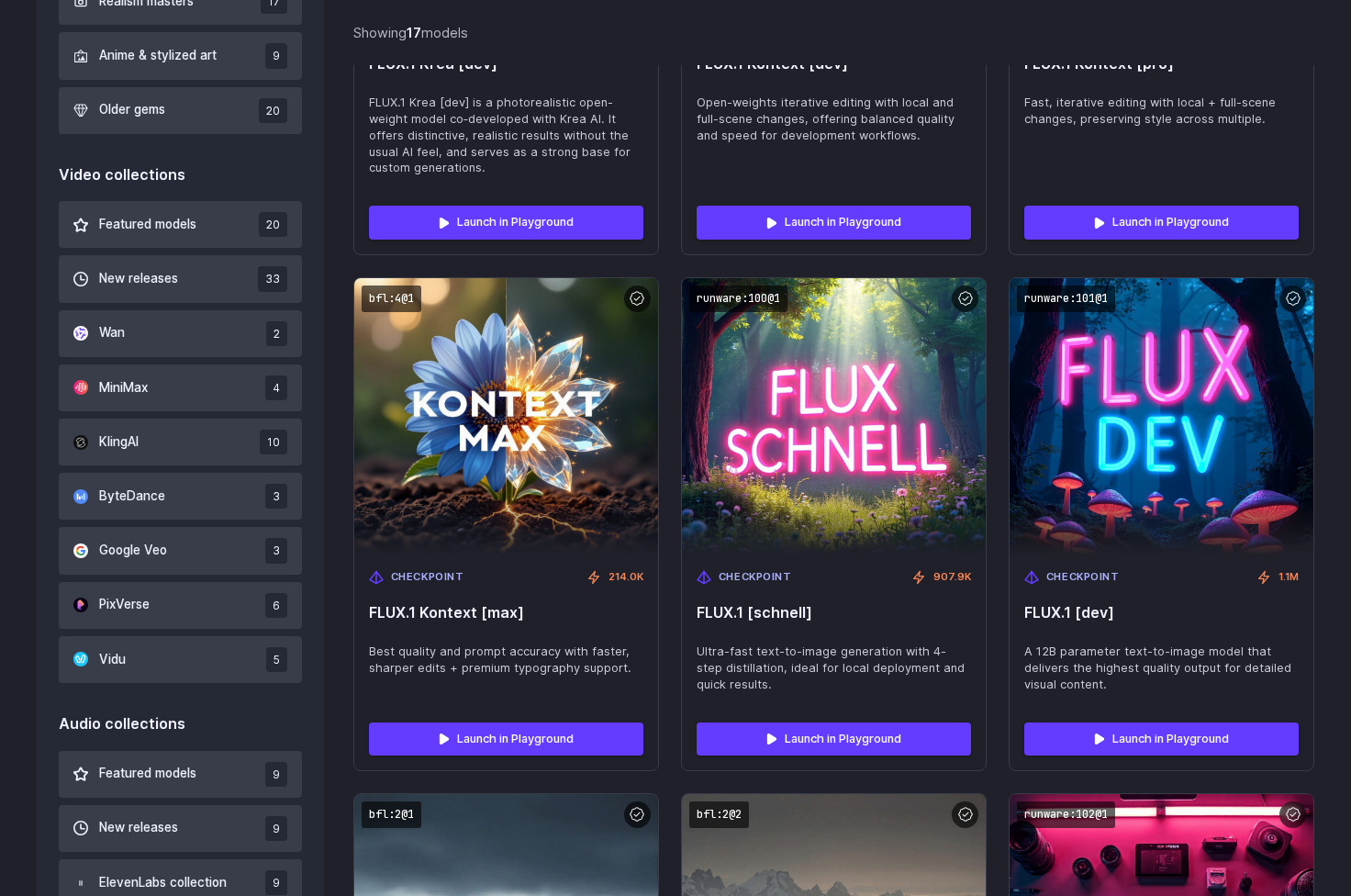
scroll to position [996, 0]
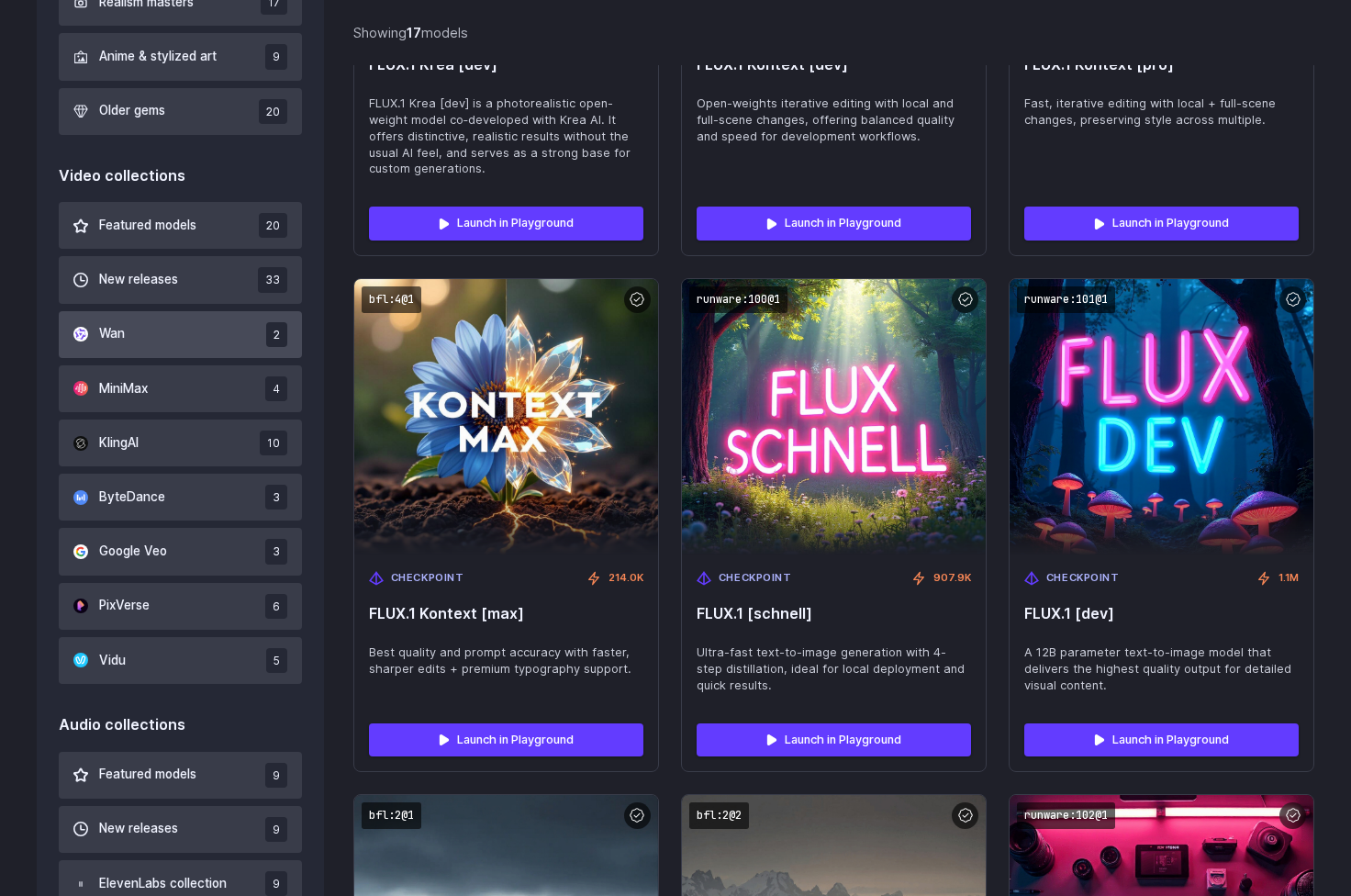
click at [139, 337] on button "Wan 2" at bounding box center [180, 334] width 243 height 46
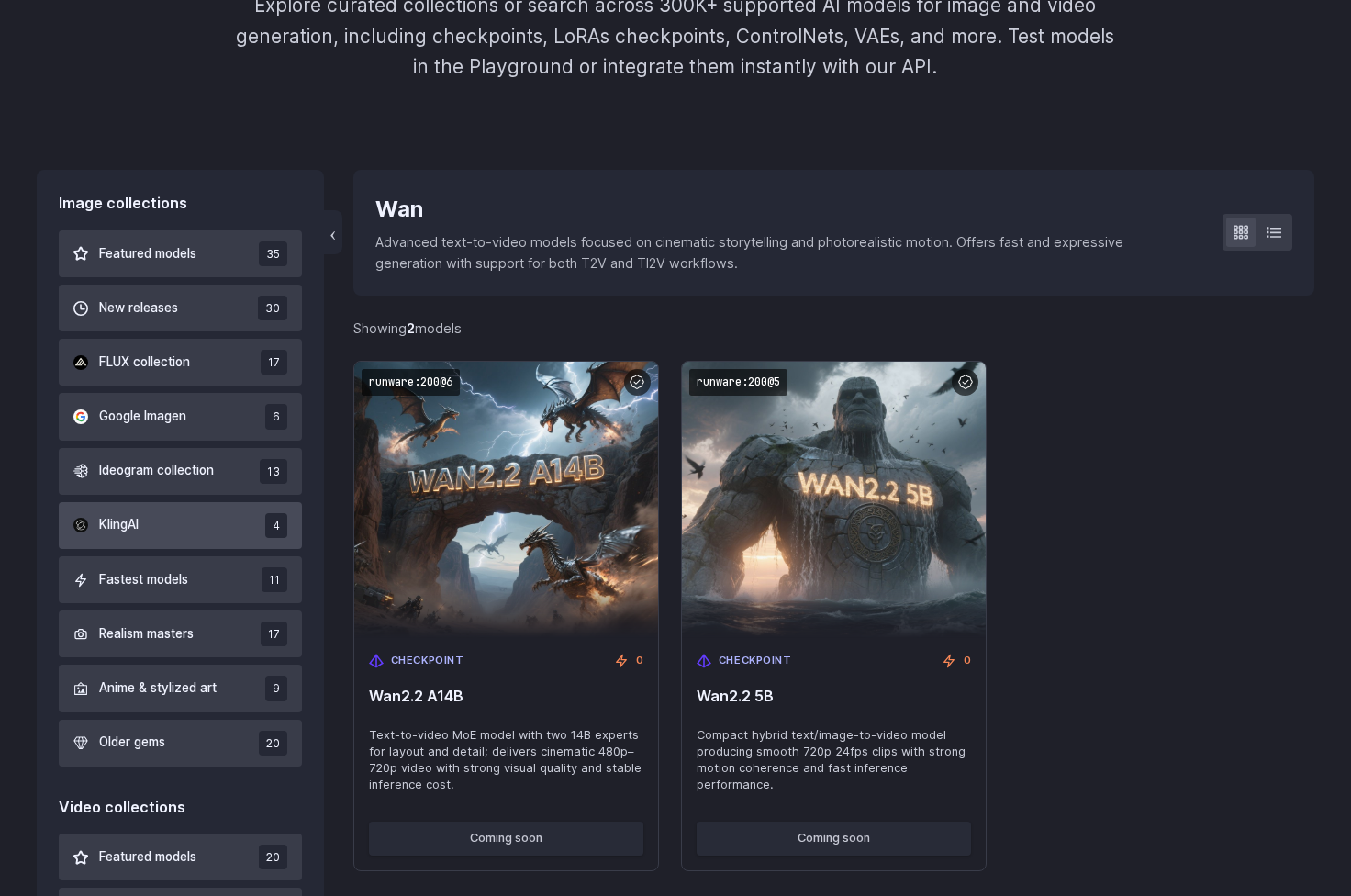
scroll to position [378, 0]
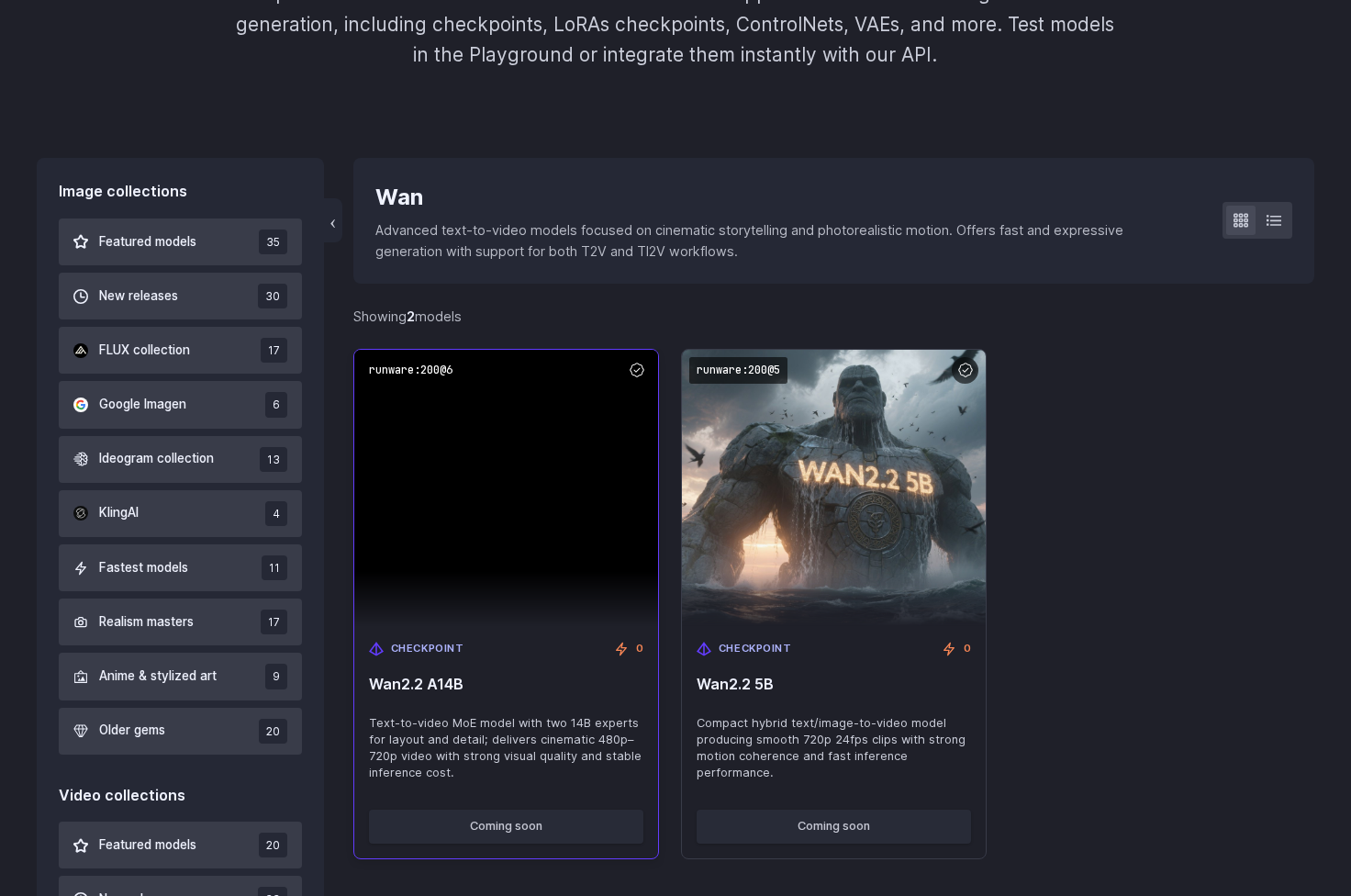
click at [445, 600] on img at bounding box center [506, 488] width 303 height 276
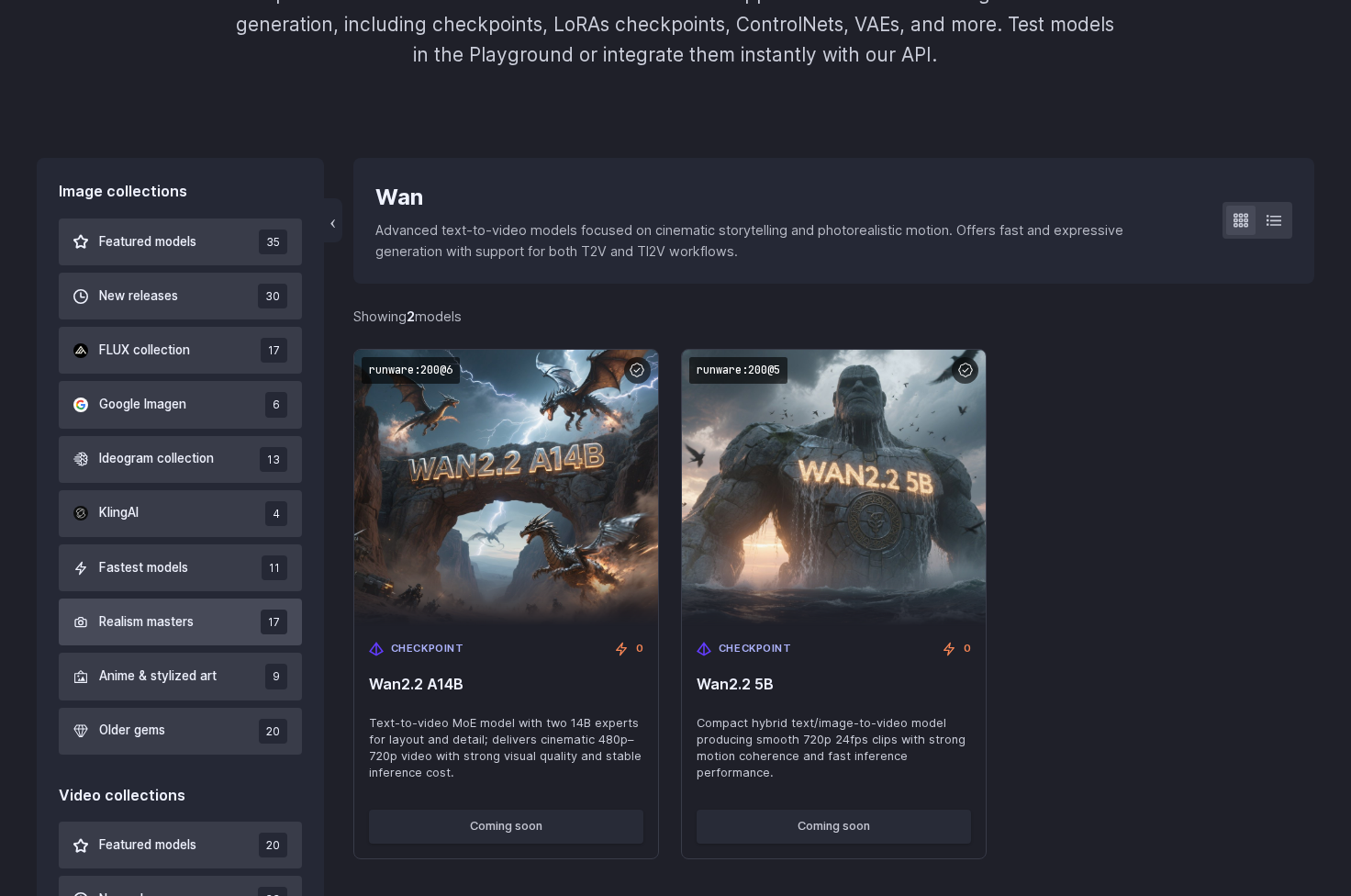
click at [177, 598] on button "Realism masters 17" at bounding box center [180, 621] width 243 height 46
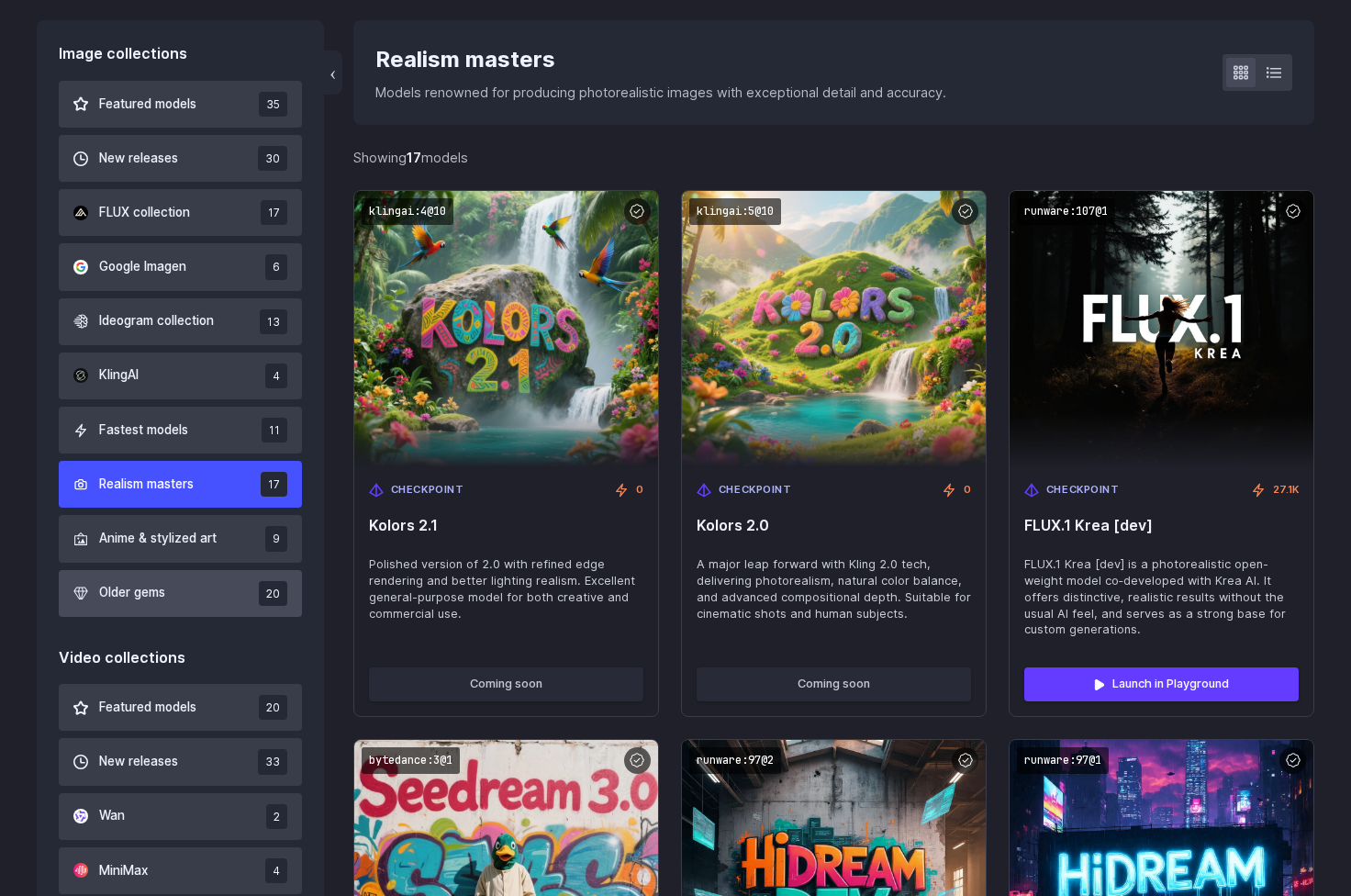
scroll to position [501, 0]
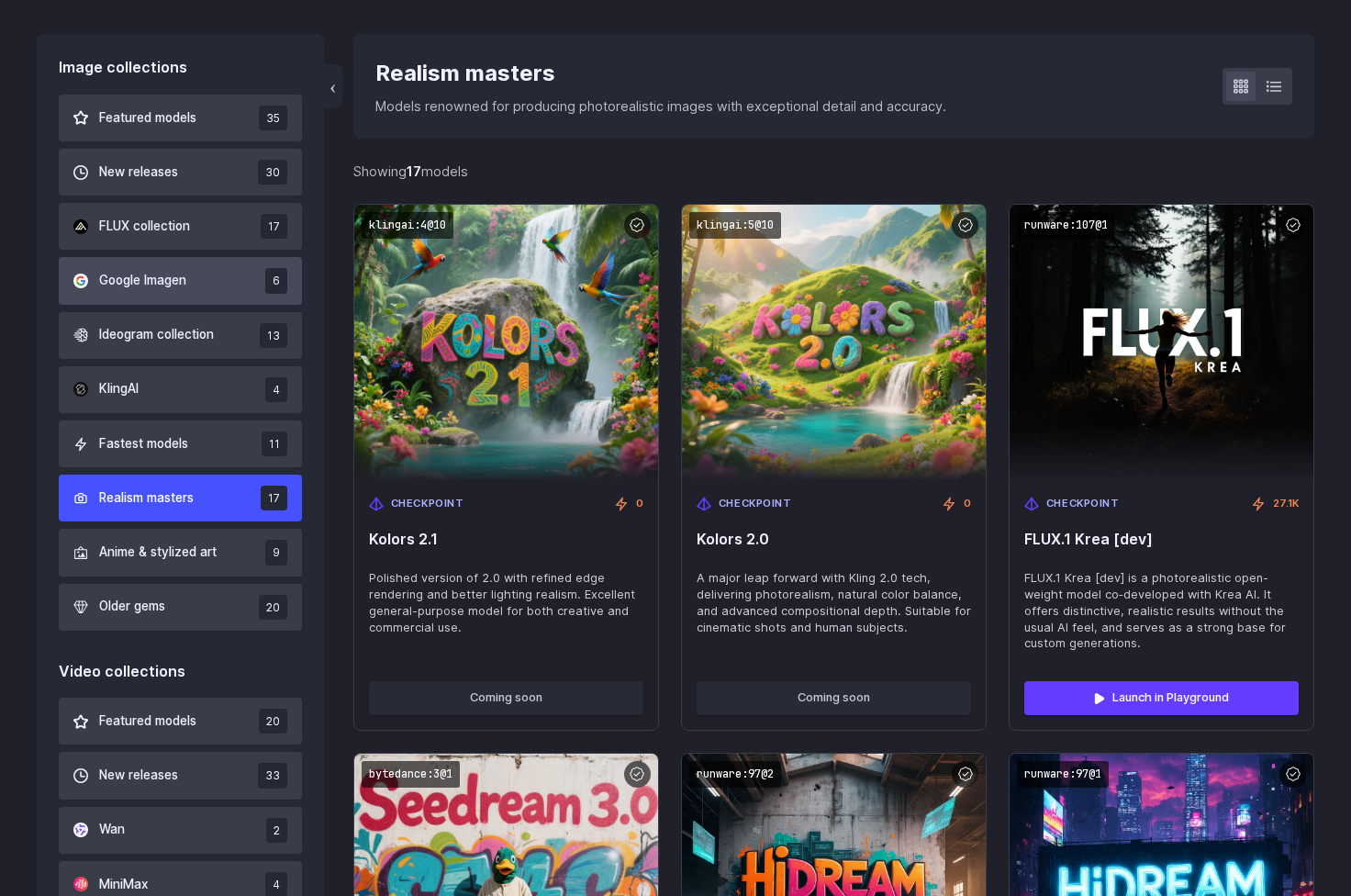
click at [152, 283] on span "Google Imagen" at bounding box center [143, 281] width 87 height 20
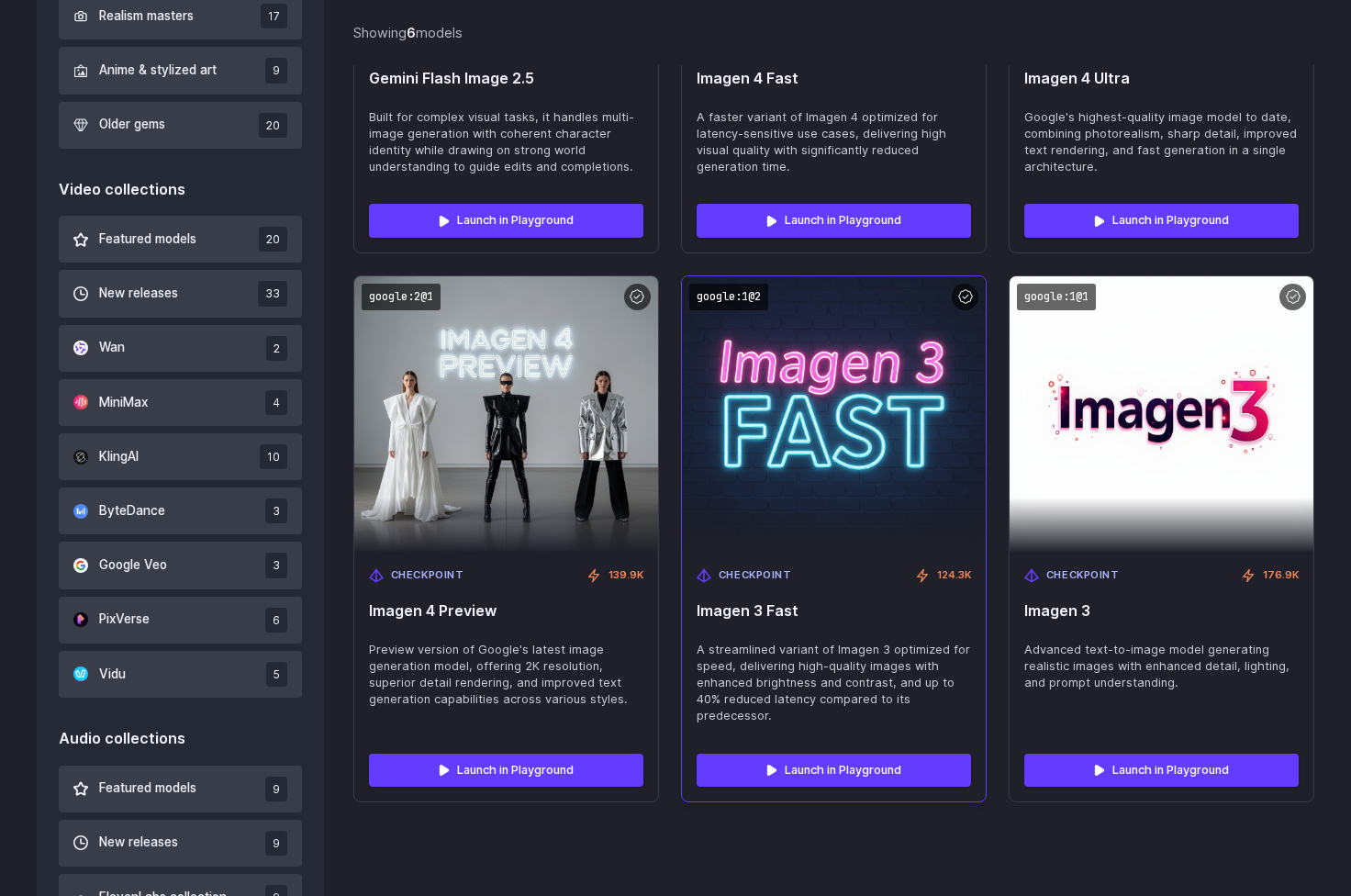
scroll to position [830, 0]
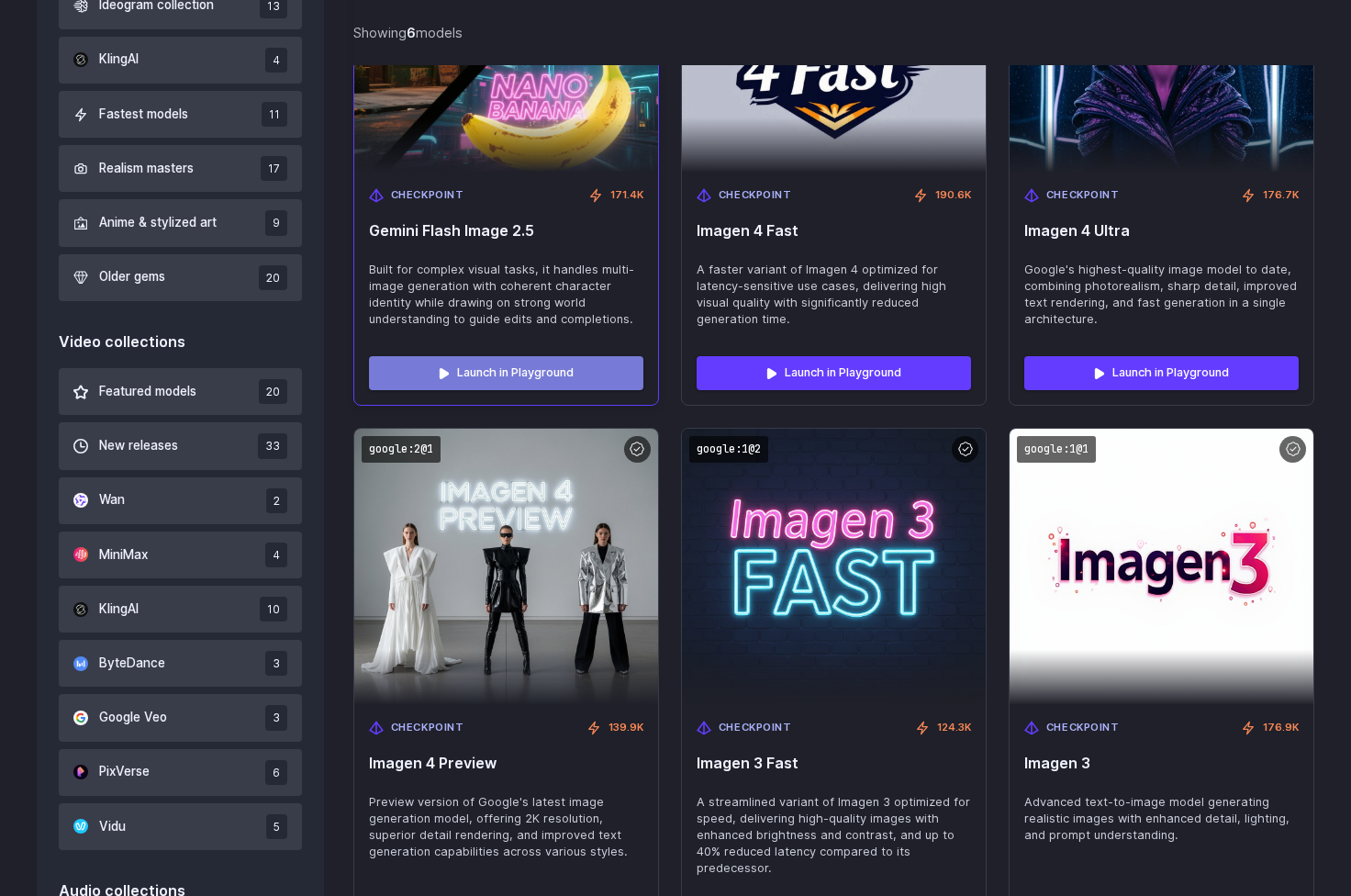
click at [501, 362] on link "Launch in Playground" at bounding box center [507, 373] width 275 height 33
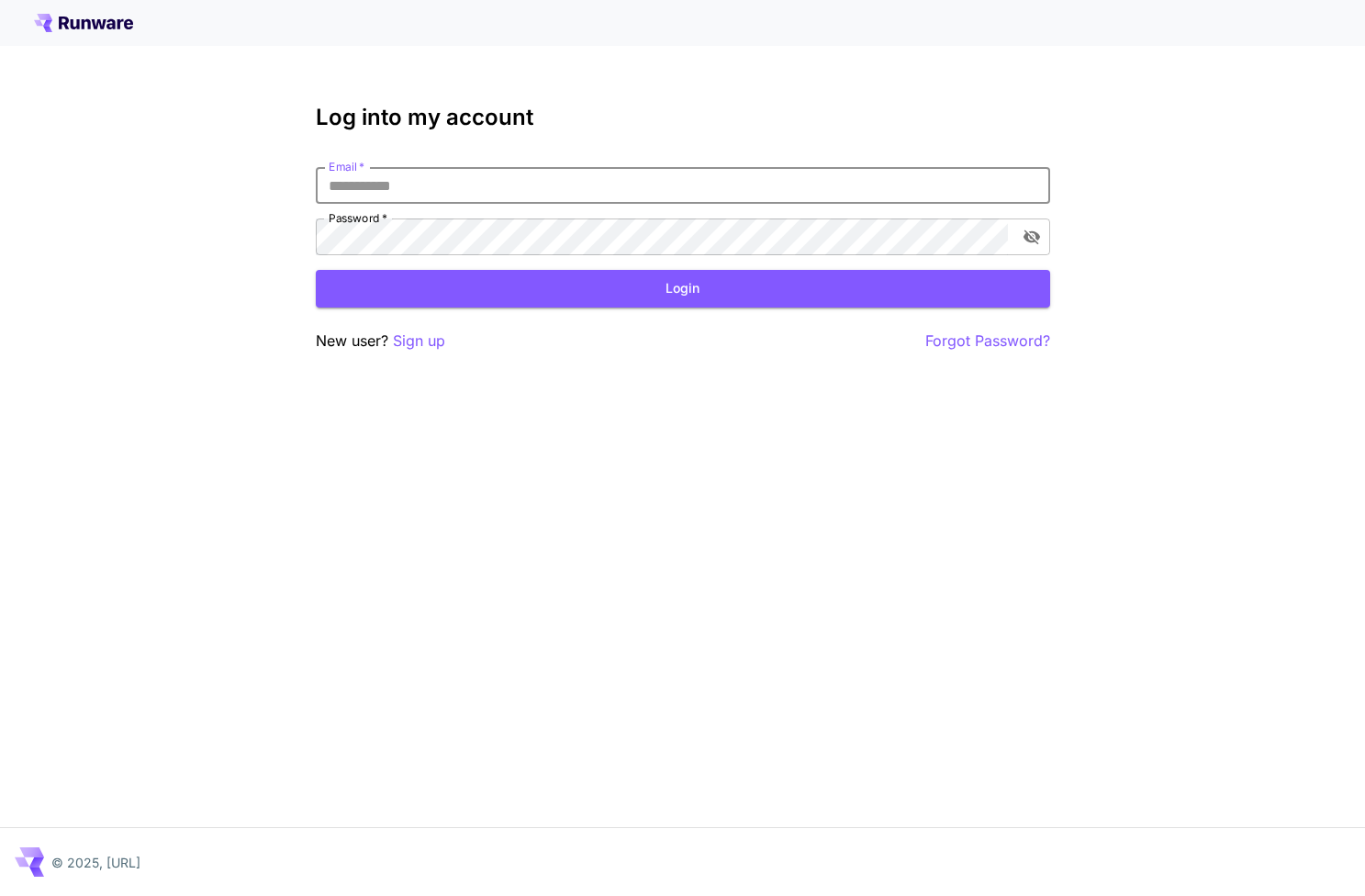
type input "**********"
click at [682, 288] on button "Login" at bounding box center [682, 288] width 734 height 38
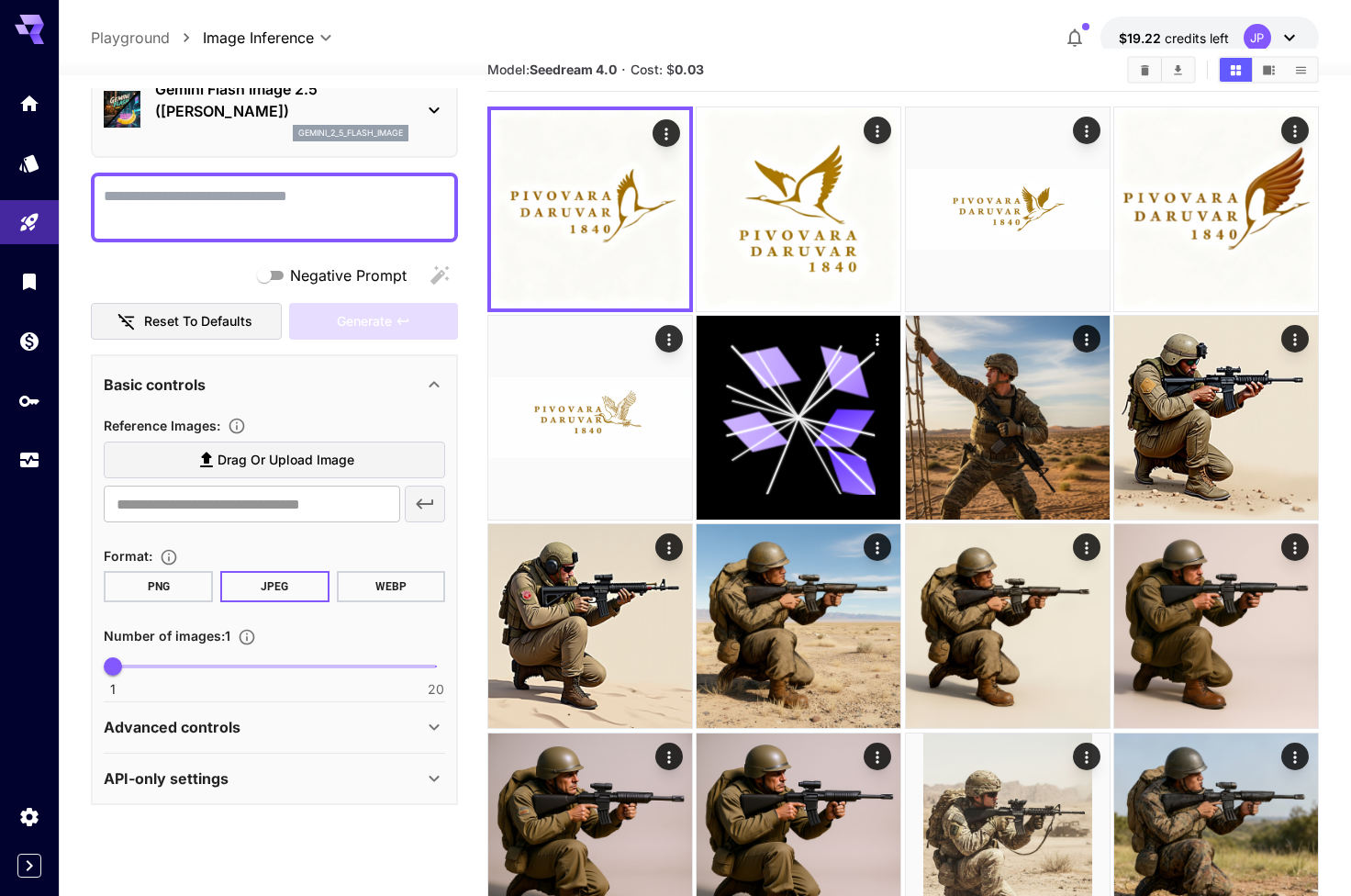
scroll to position [76, 0]
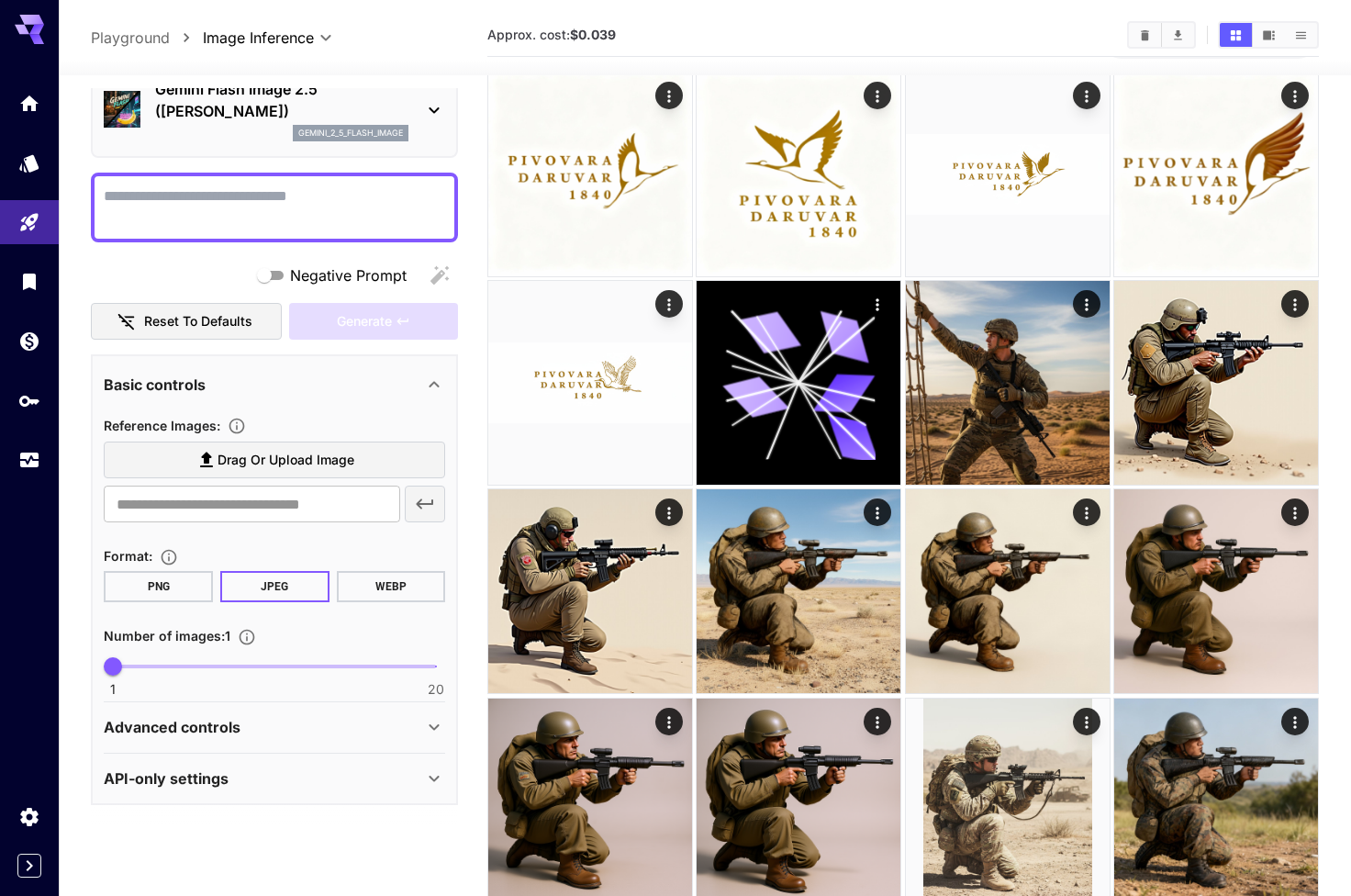
click at [340, 730] on div "Advanced controls" at bounding box center [264, 727] width 319 height 22
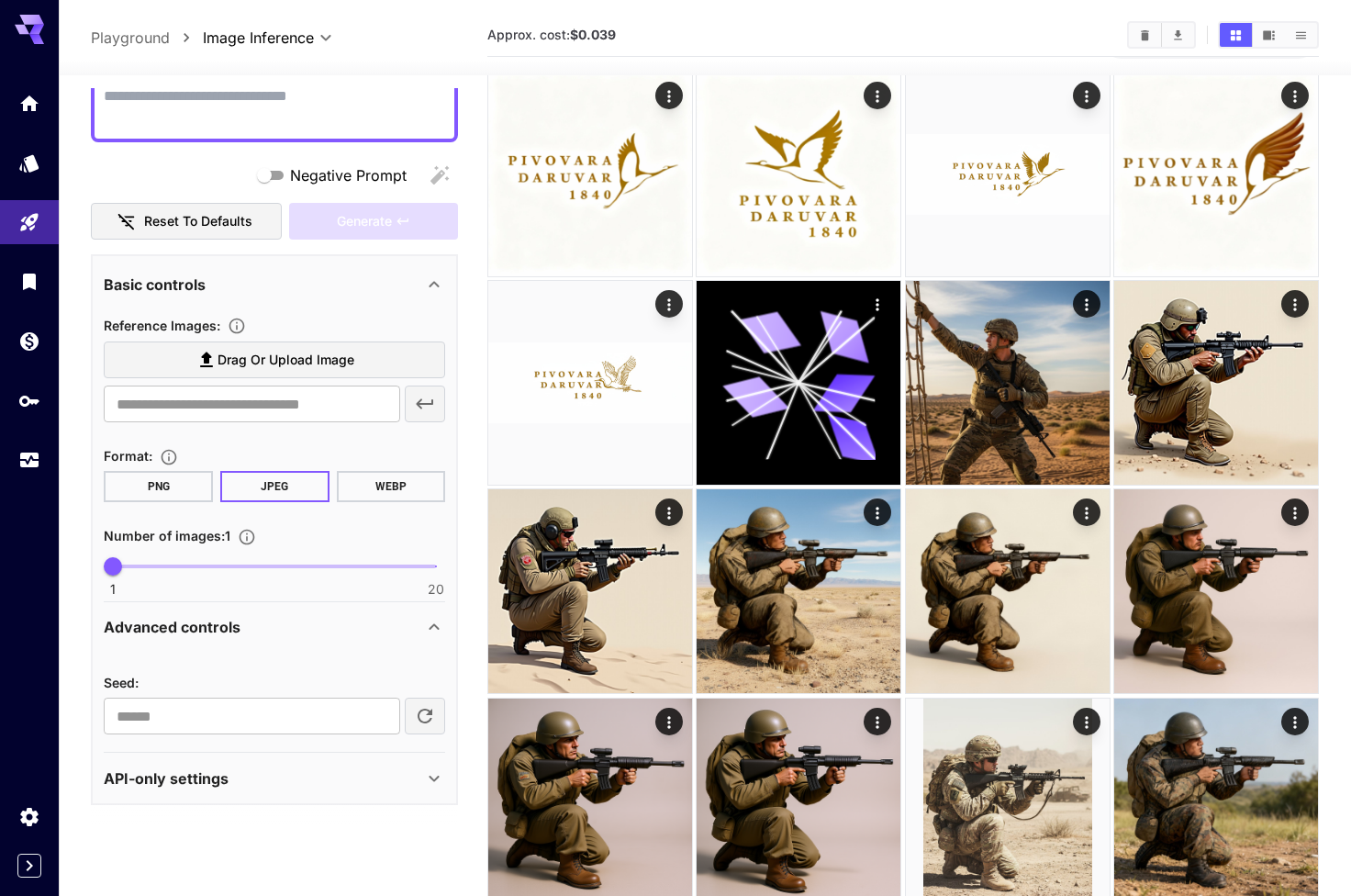
scroll to position [191, 0]
click at [286, 782] on div "API-only settings" at bounding box center [264, 779] width 319 height 22
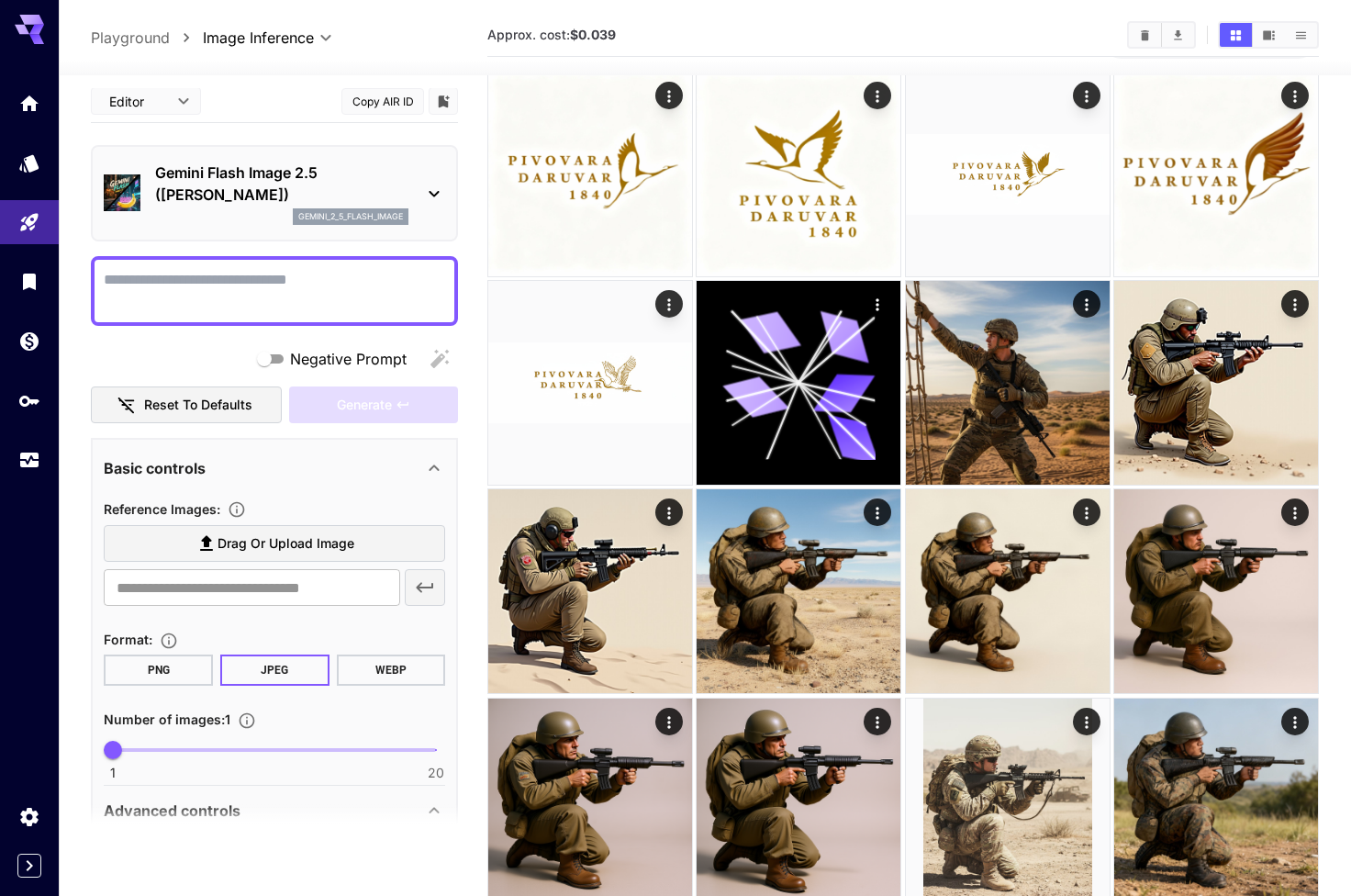
scroll to position [0, 0]
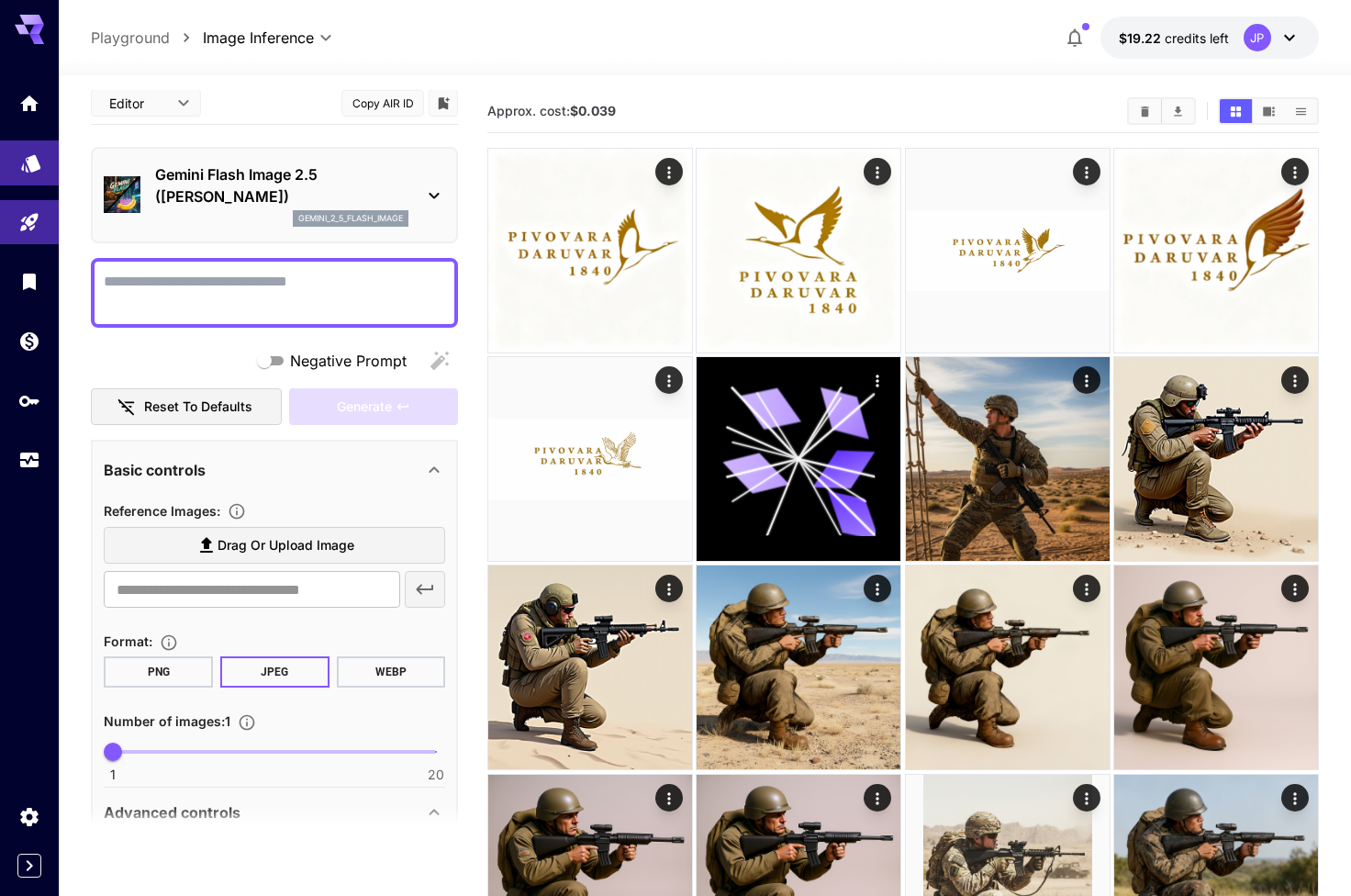
click at [30, 154] on icon "Models" at bounding box center [32, 160] width 22 height 22
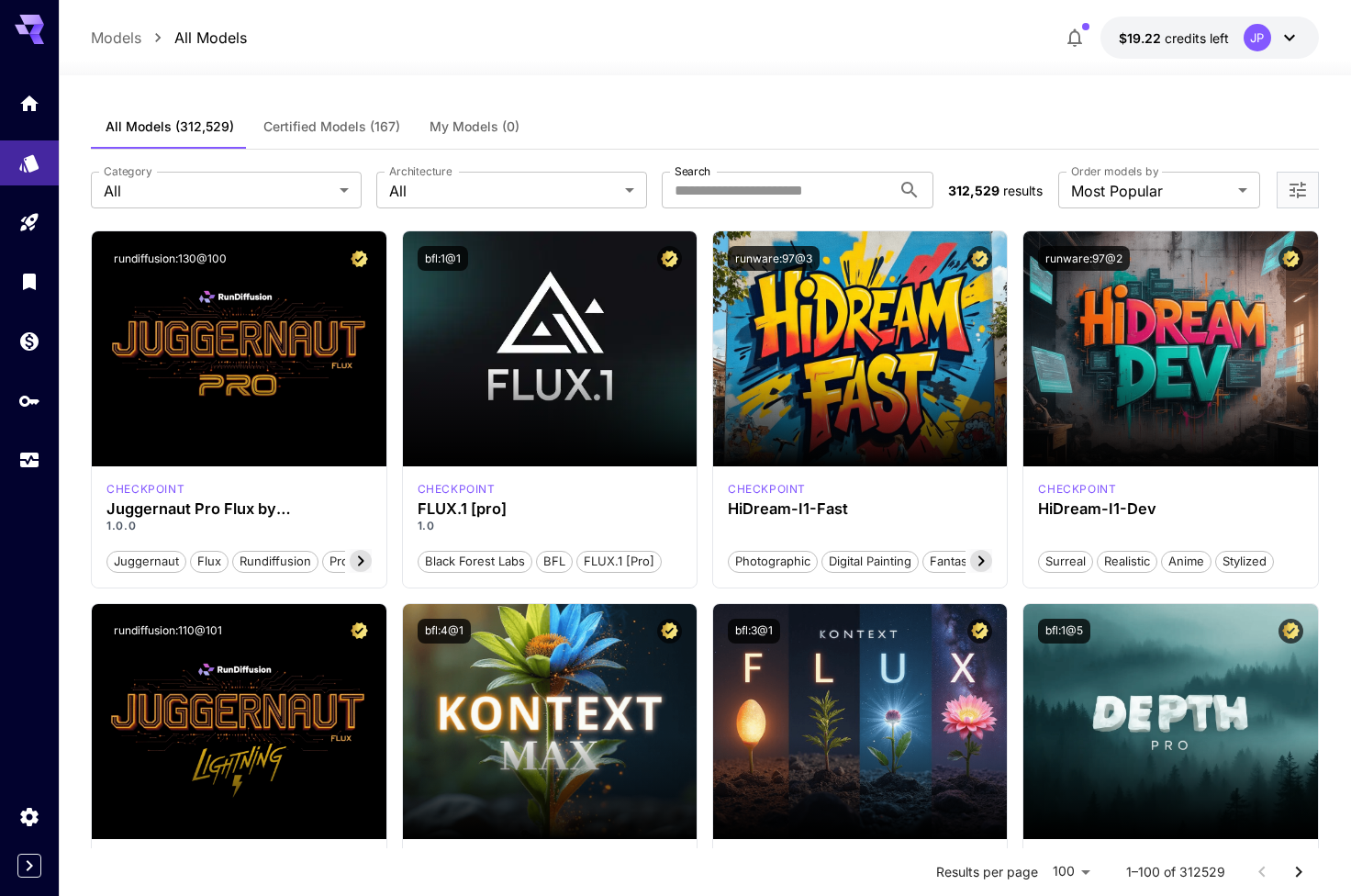
click at [310, 127] on span "Certified Models (167)" at bounding box center [331, 127] width 136 height 17
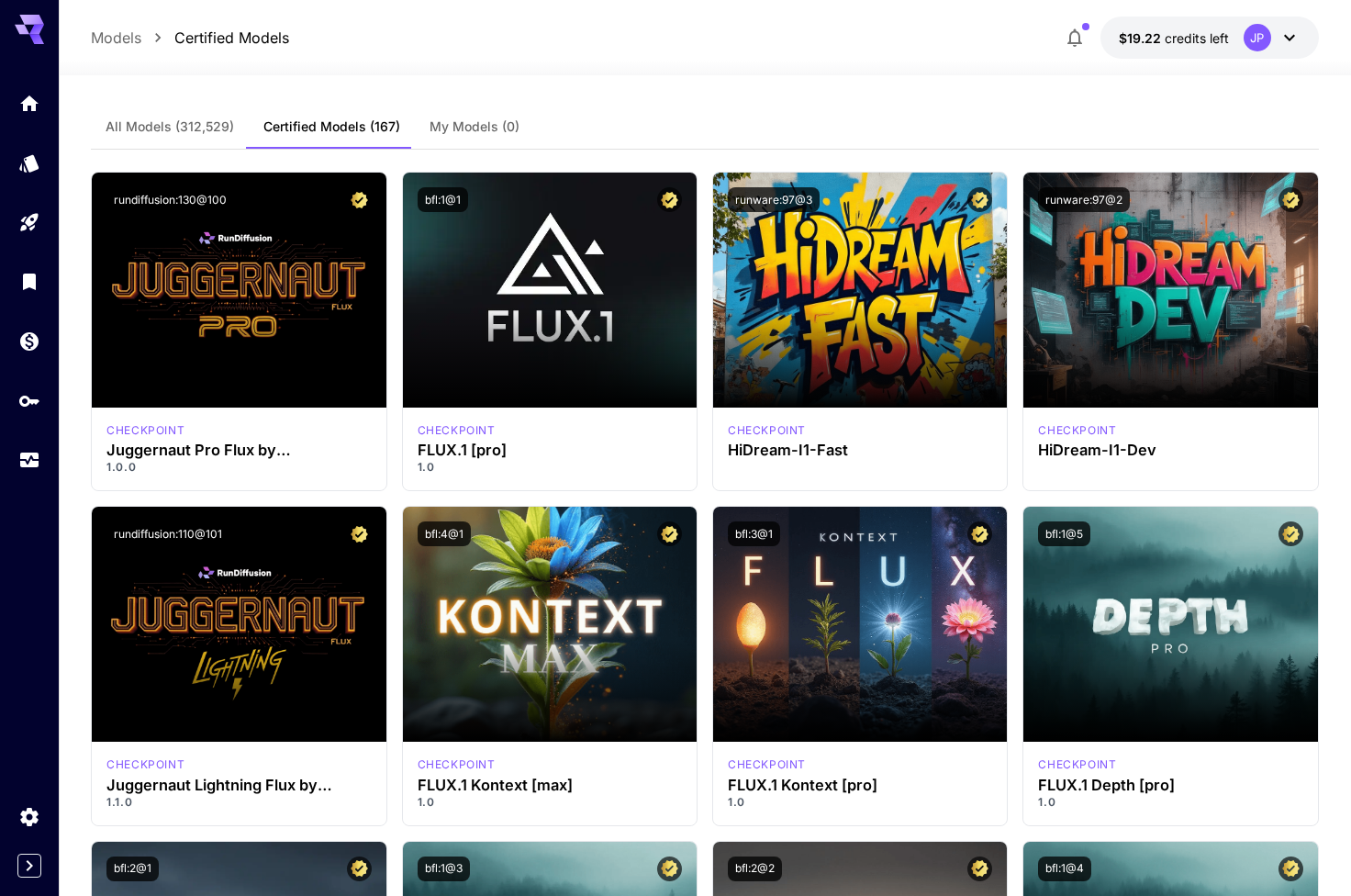
click at [215, 108] on button "All Models (312,529)" at bounding box center [170, 126] width 158 height 44
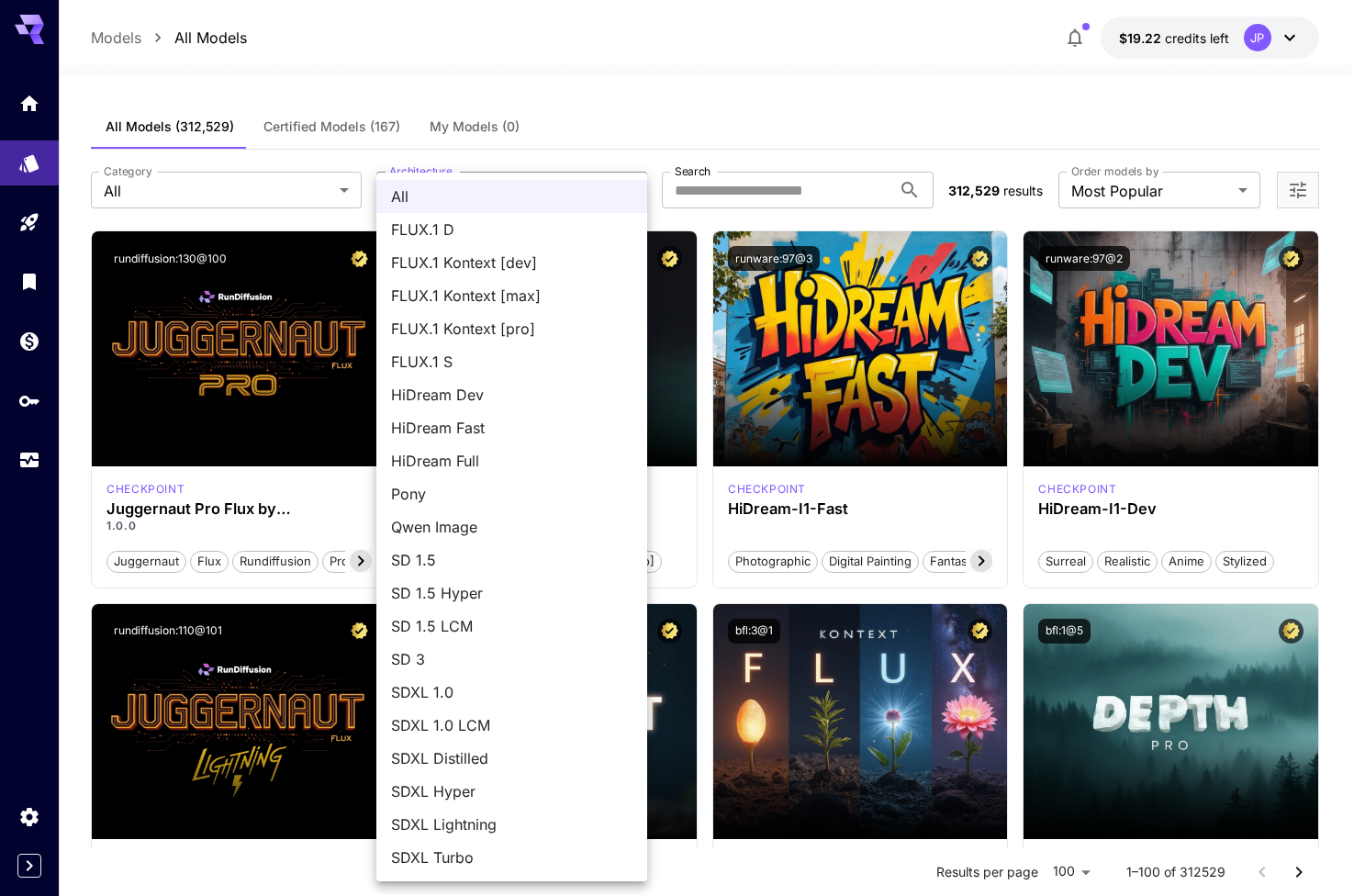
click at [761, 167] on div at bounding box center [682, 448] width 1365 height 896
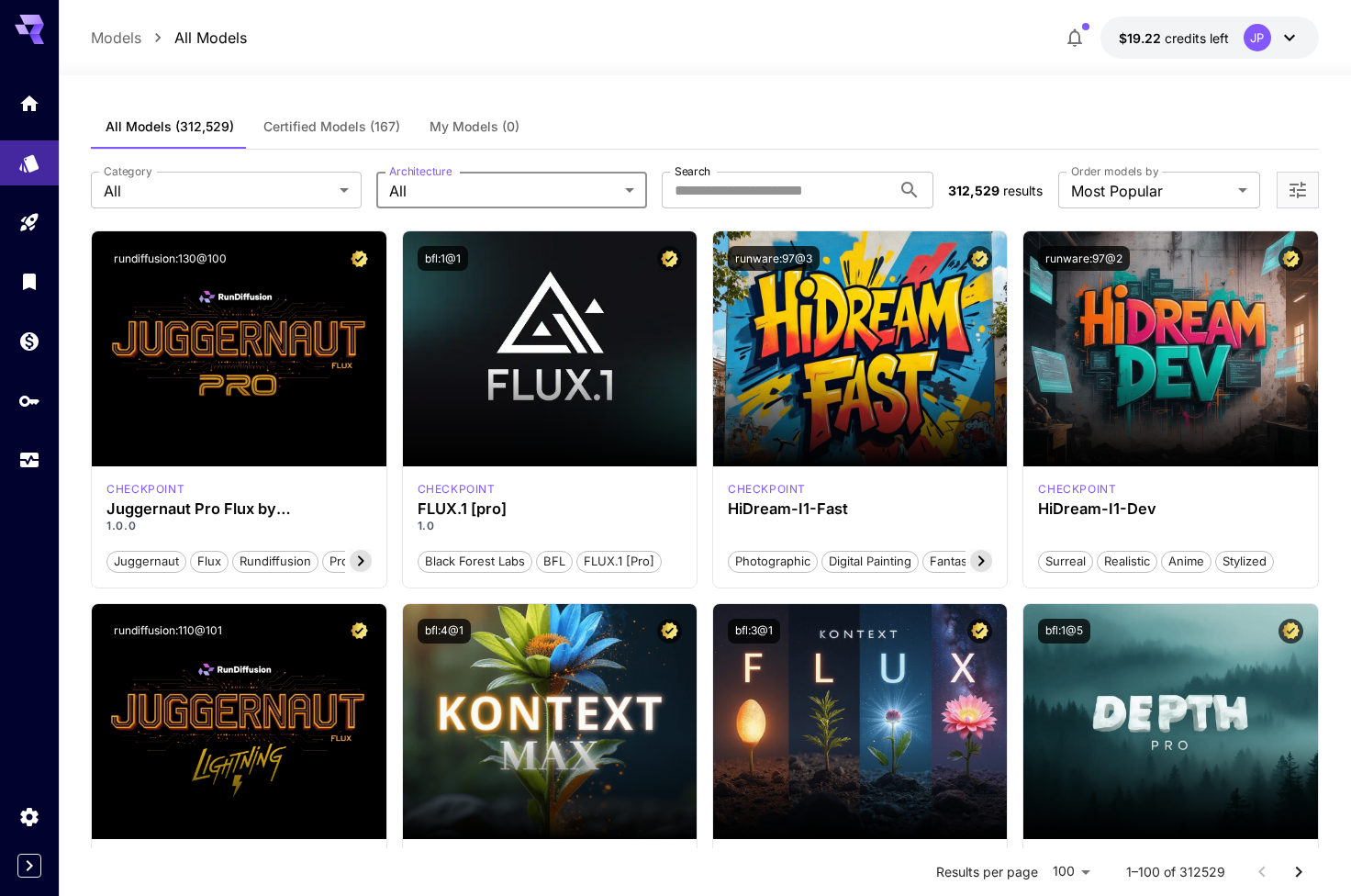
click at [1299, 191] on icon "Open more filters" at bounding box center [1298, 190] width 17 height 17
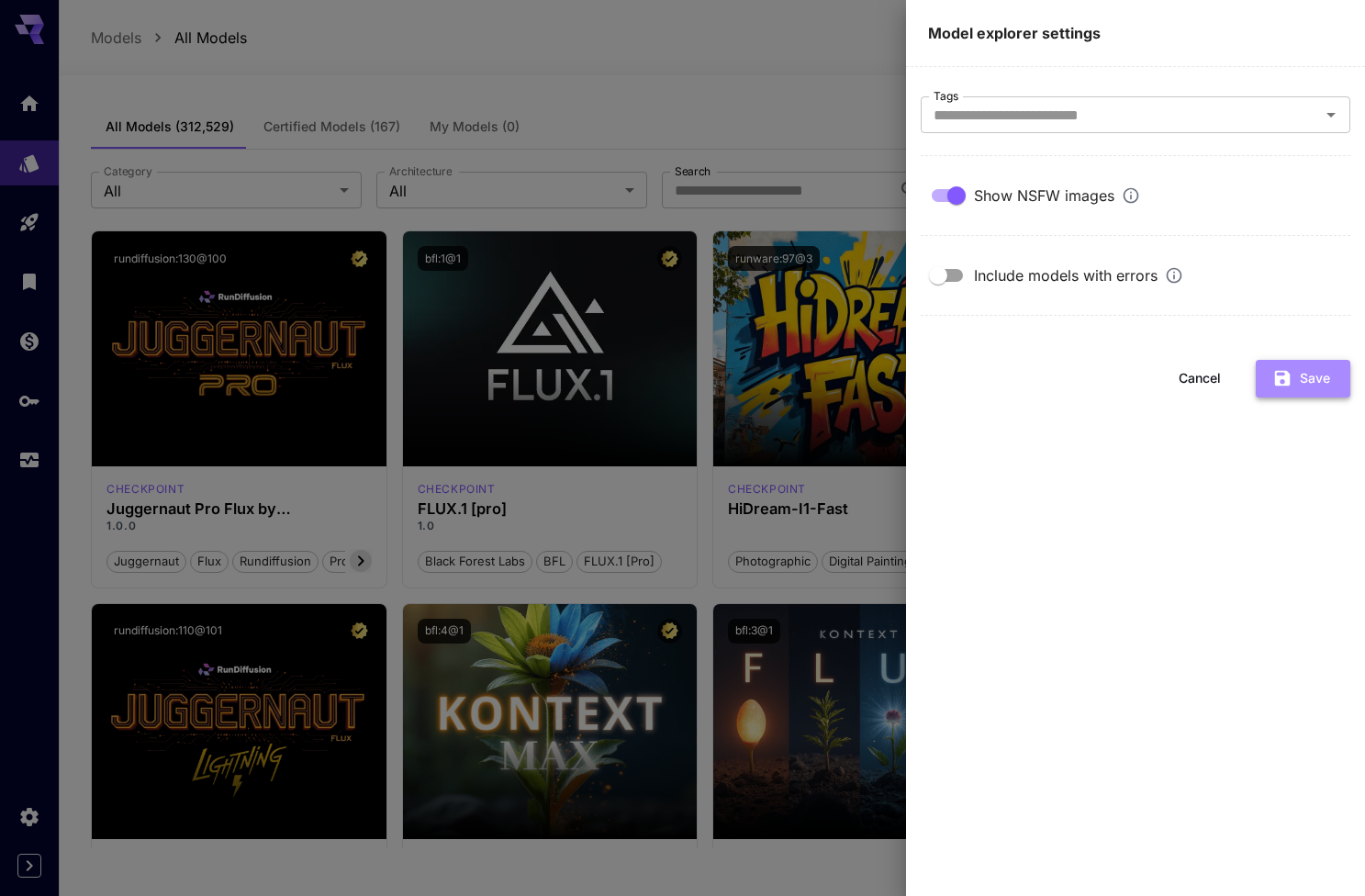
click at [1289, 379] on icon "button" at bounding box center [1282, 378] width 16 height 16
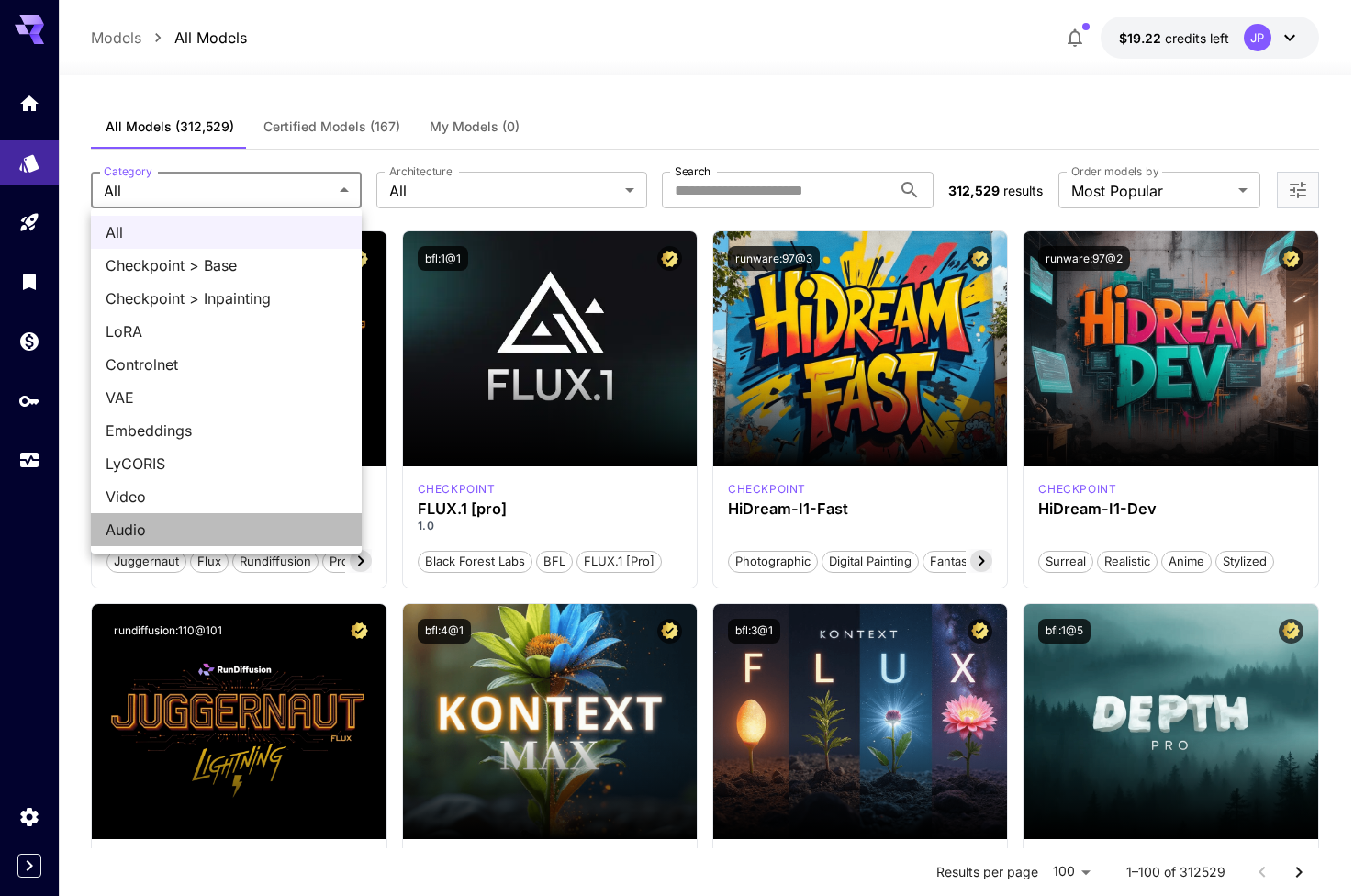
click at [168, 519] on span "Audio" at bounding box center [226, 530] width 241 height 22
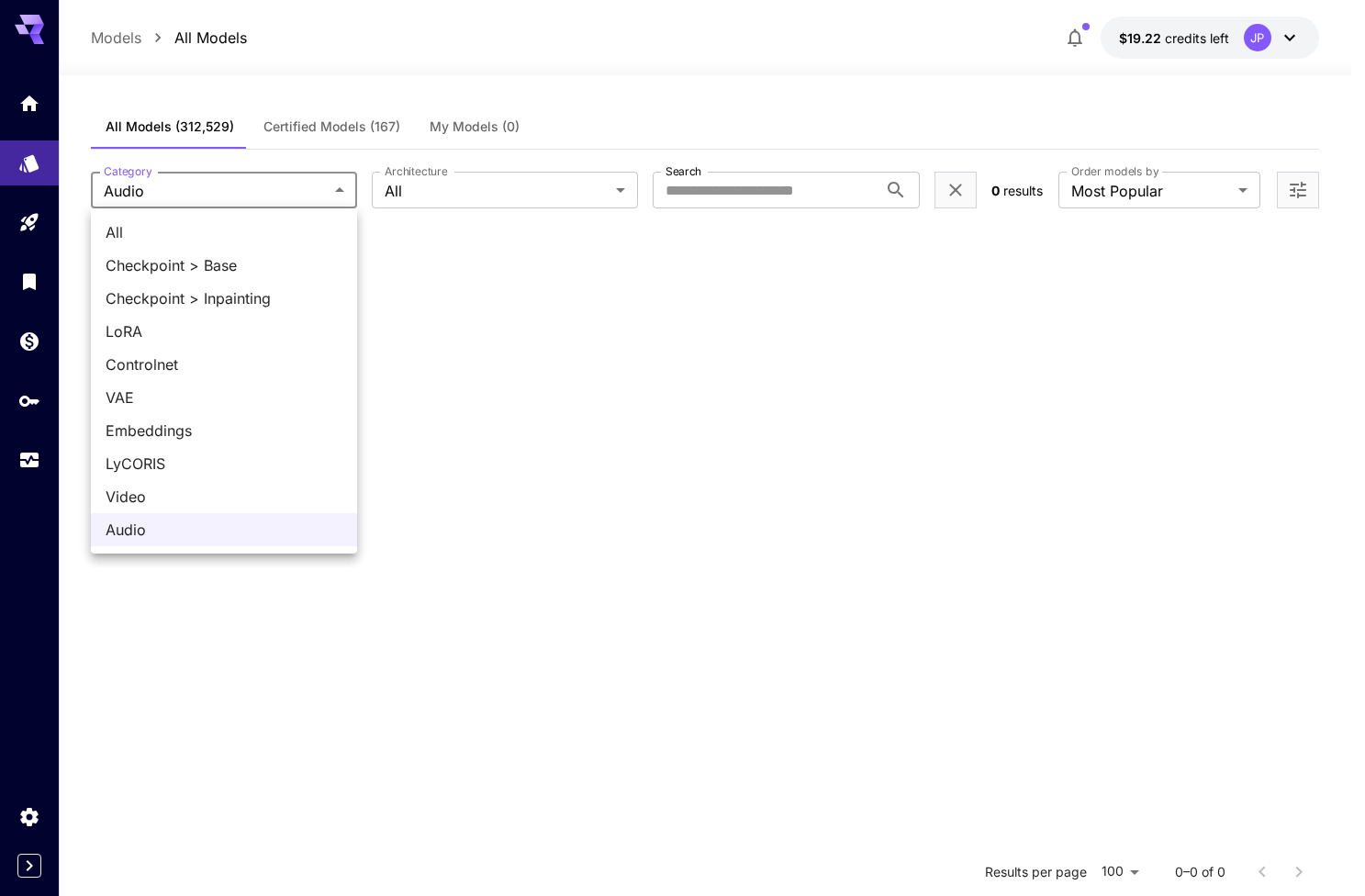
click at [264, 188] on body "**********" at bounding box center [682, 614] width 1365 height 1229
click at [209, 488] on span "Video" at bounding box center [224, 496] width 237 height 22
type input "*****"
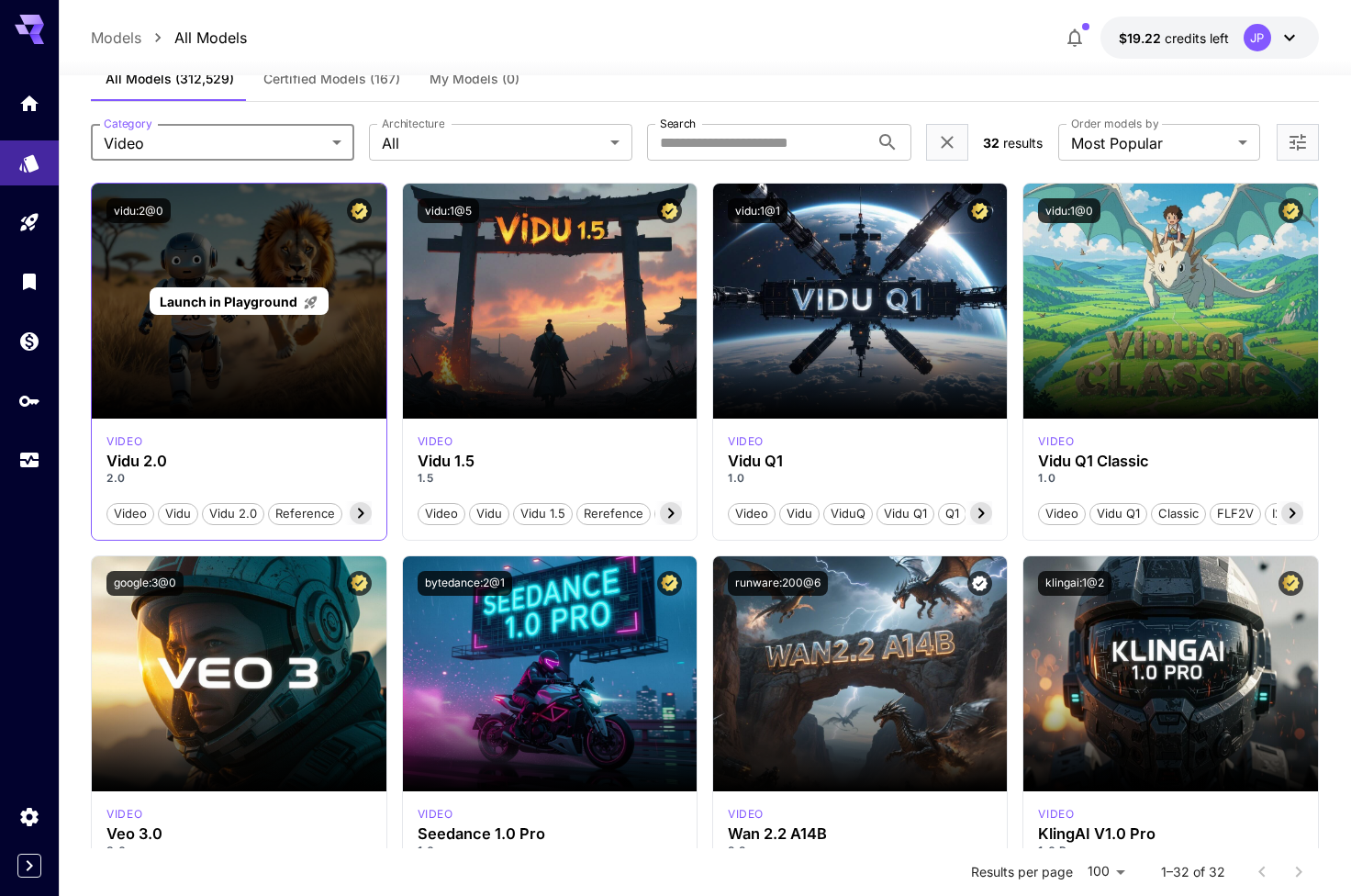
scroll to position [5, 0]
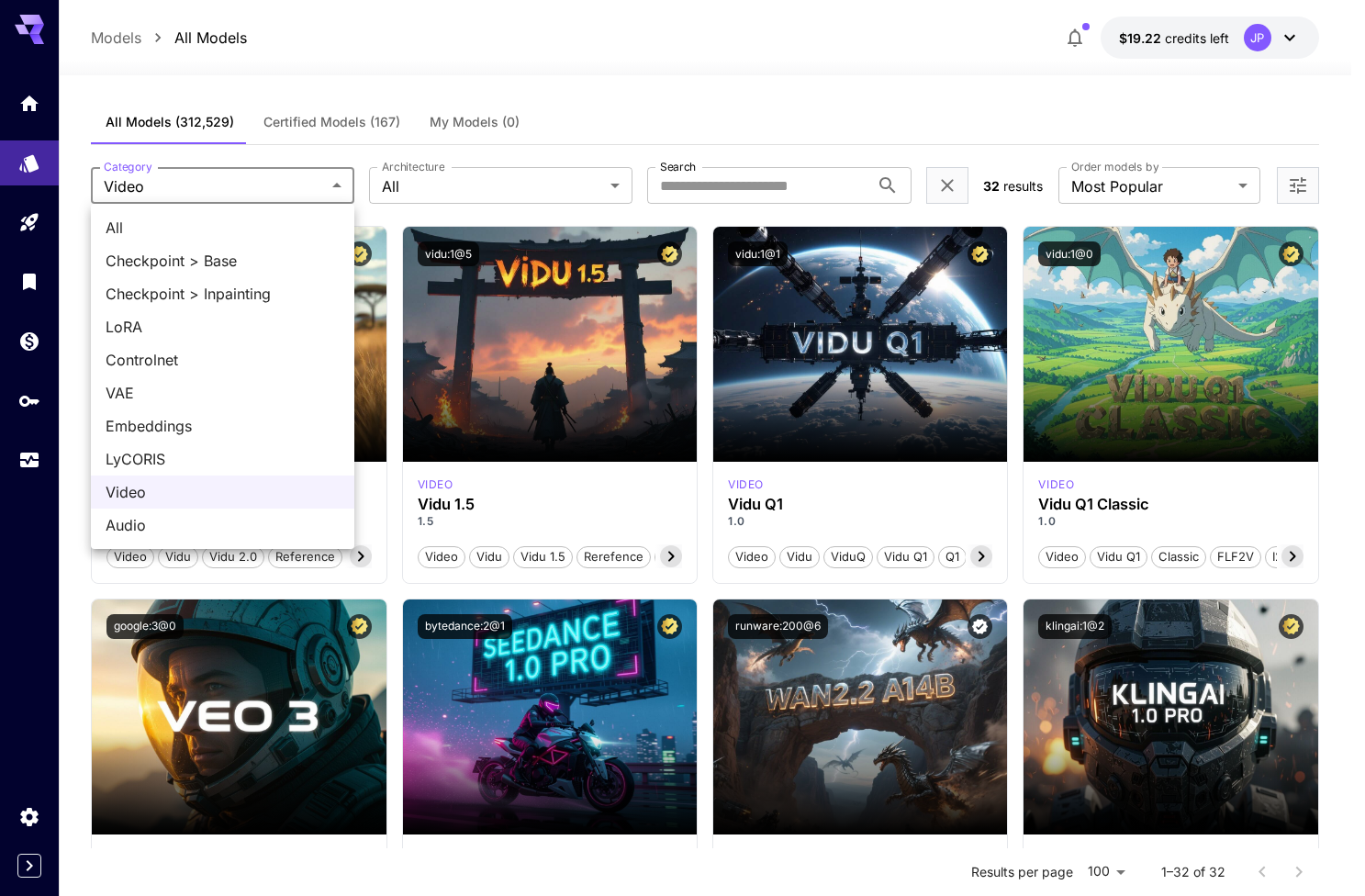
click at [233, 283] on span "Checkpoint > Inpainting" at bounding box center [223, 294] width 234 height 22
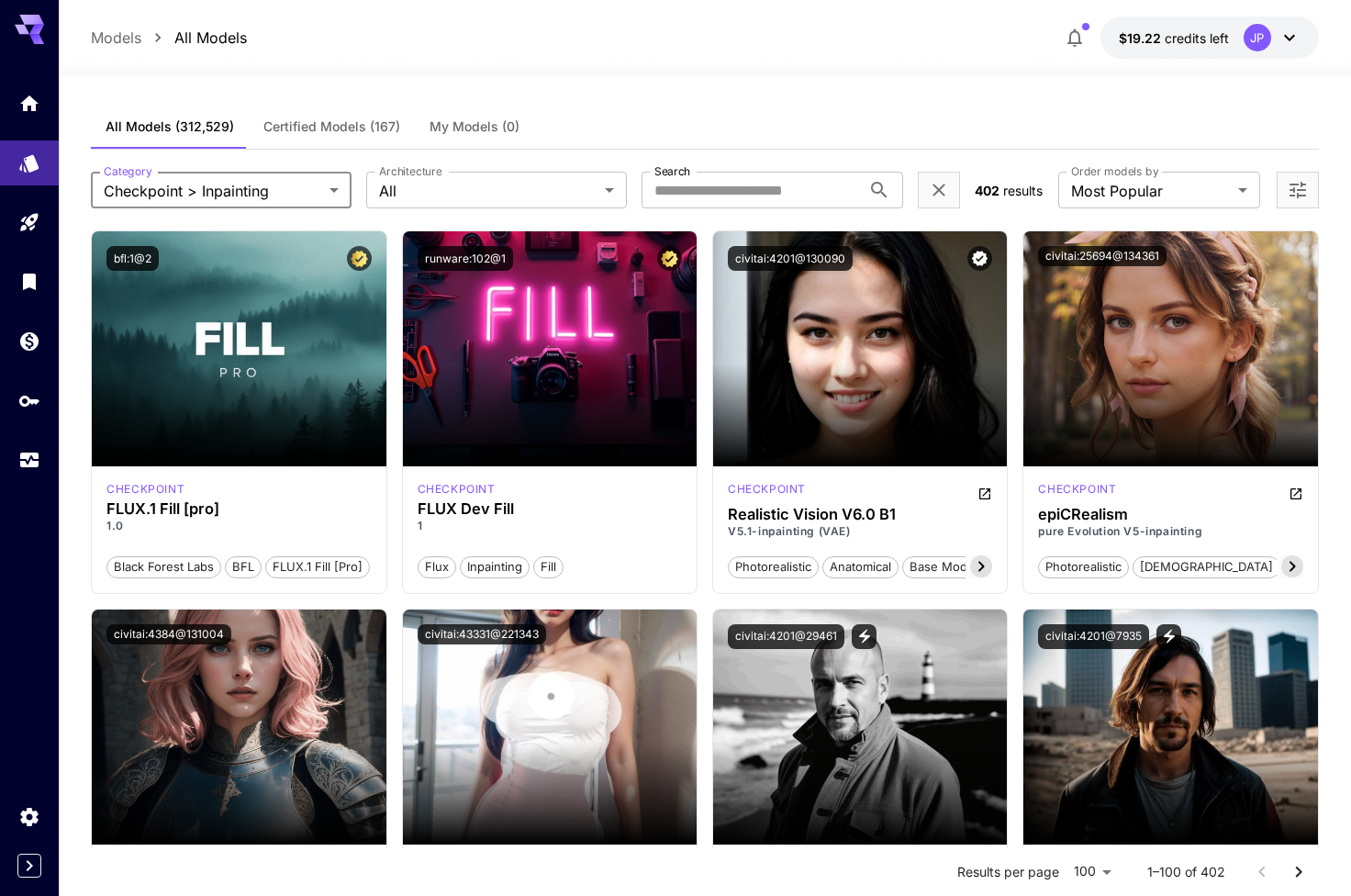
scroll to position [0, 0]
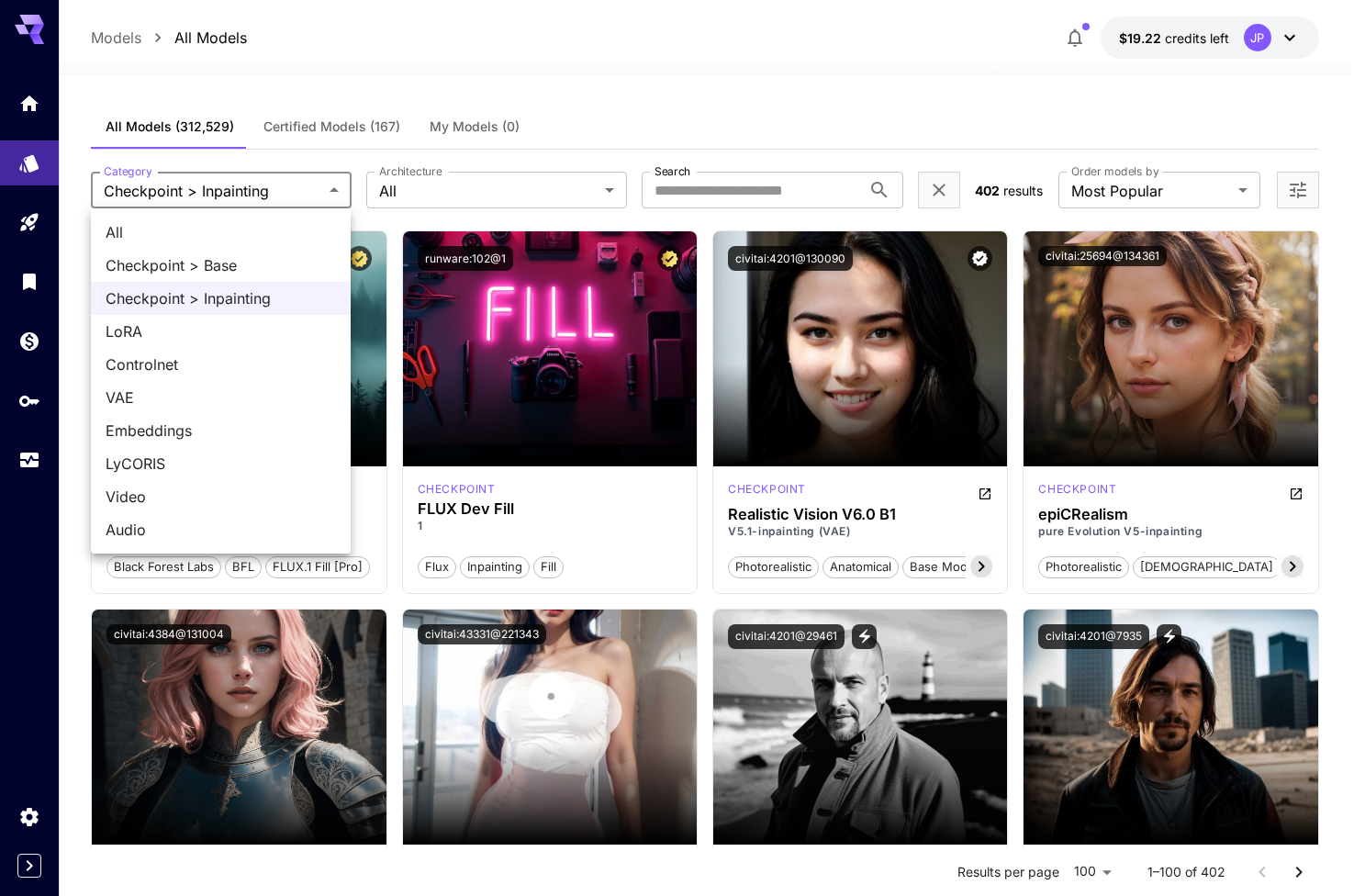
click at [214, 262] on span "Checkpoint > Base" at bounding box center [221, 265] width 230 height 22
type input "**********"
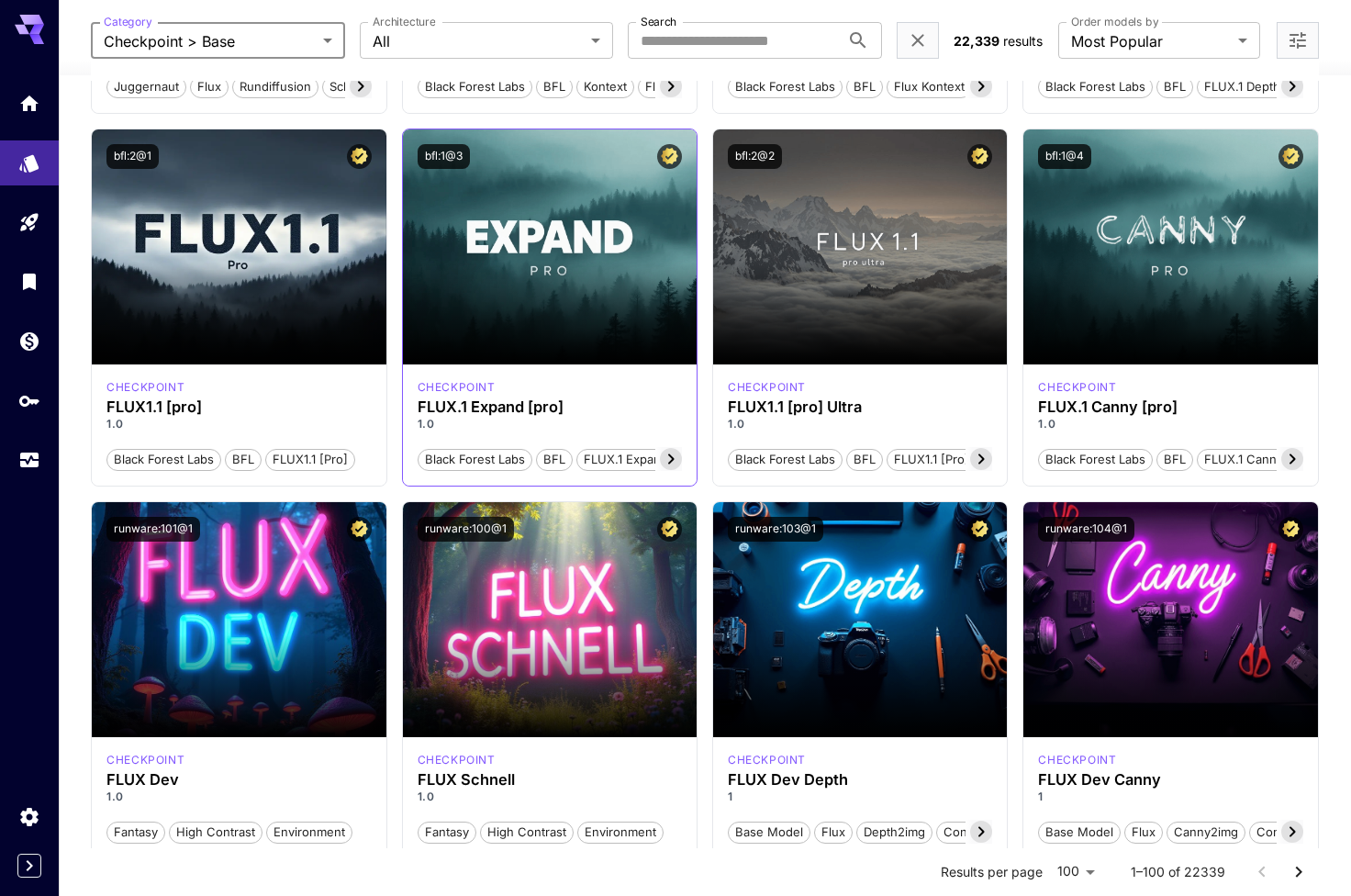
scroll to position [847, 0]
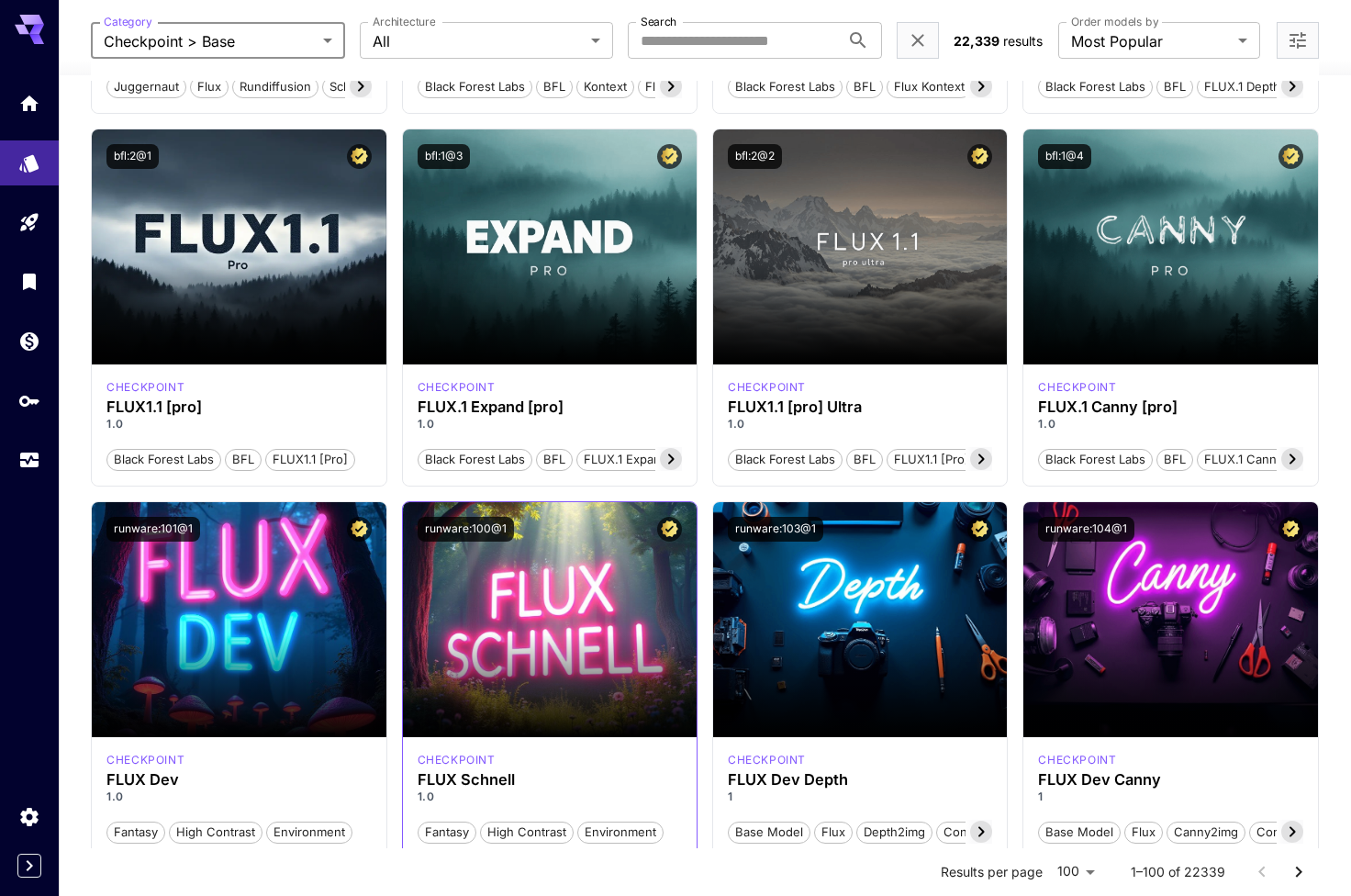
click at [527, 751] on div "checkpoint" at bounding box center [549, 760] width 264 height 17
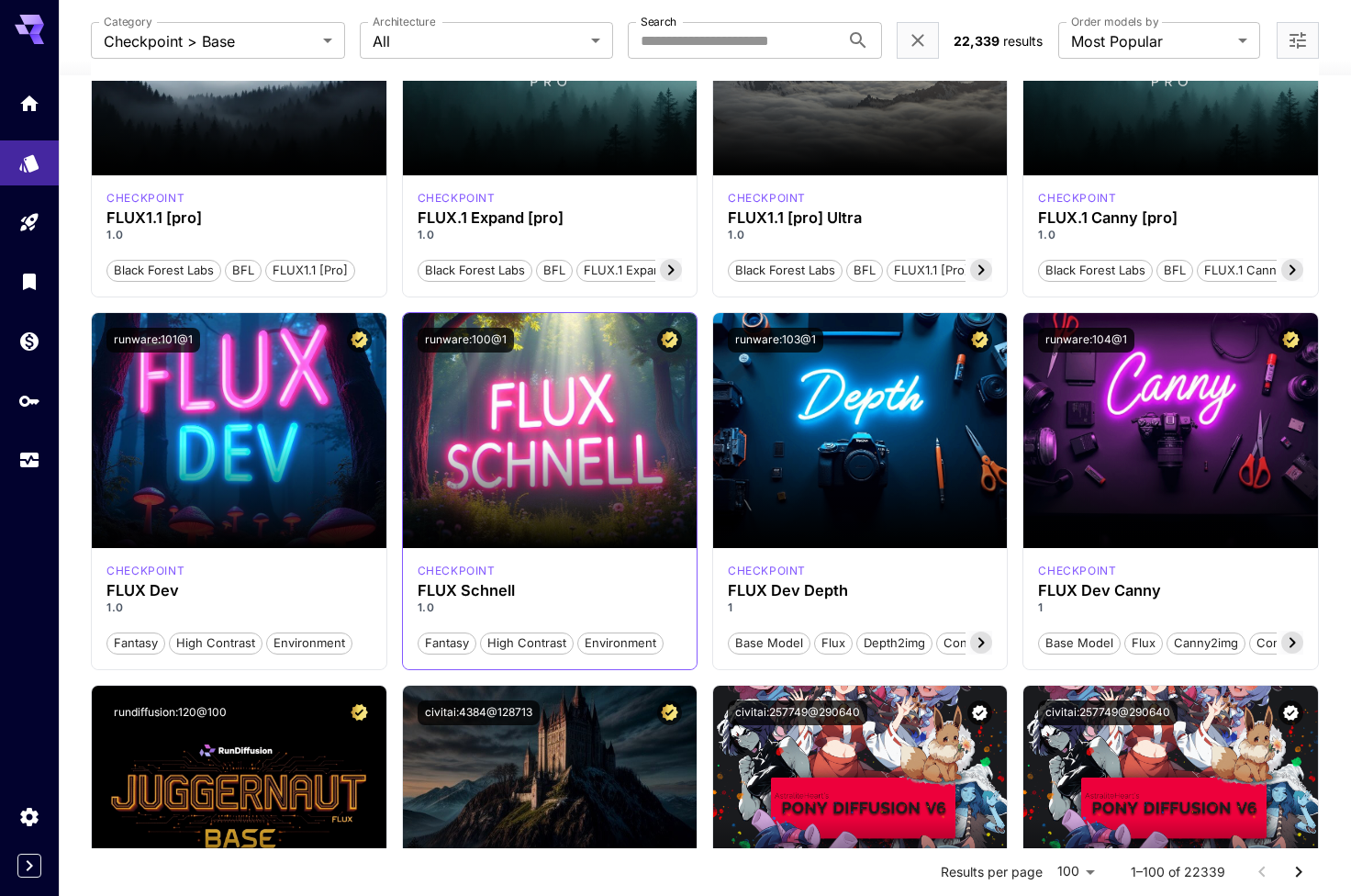
scroll to position [1066, 0]
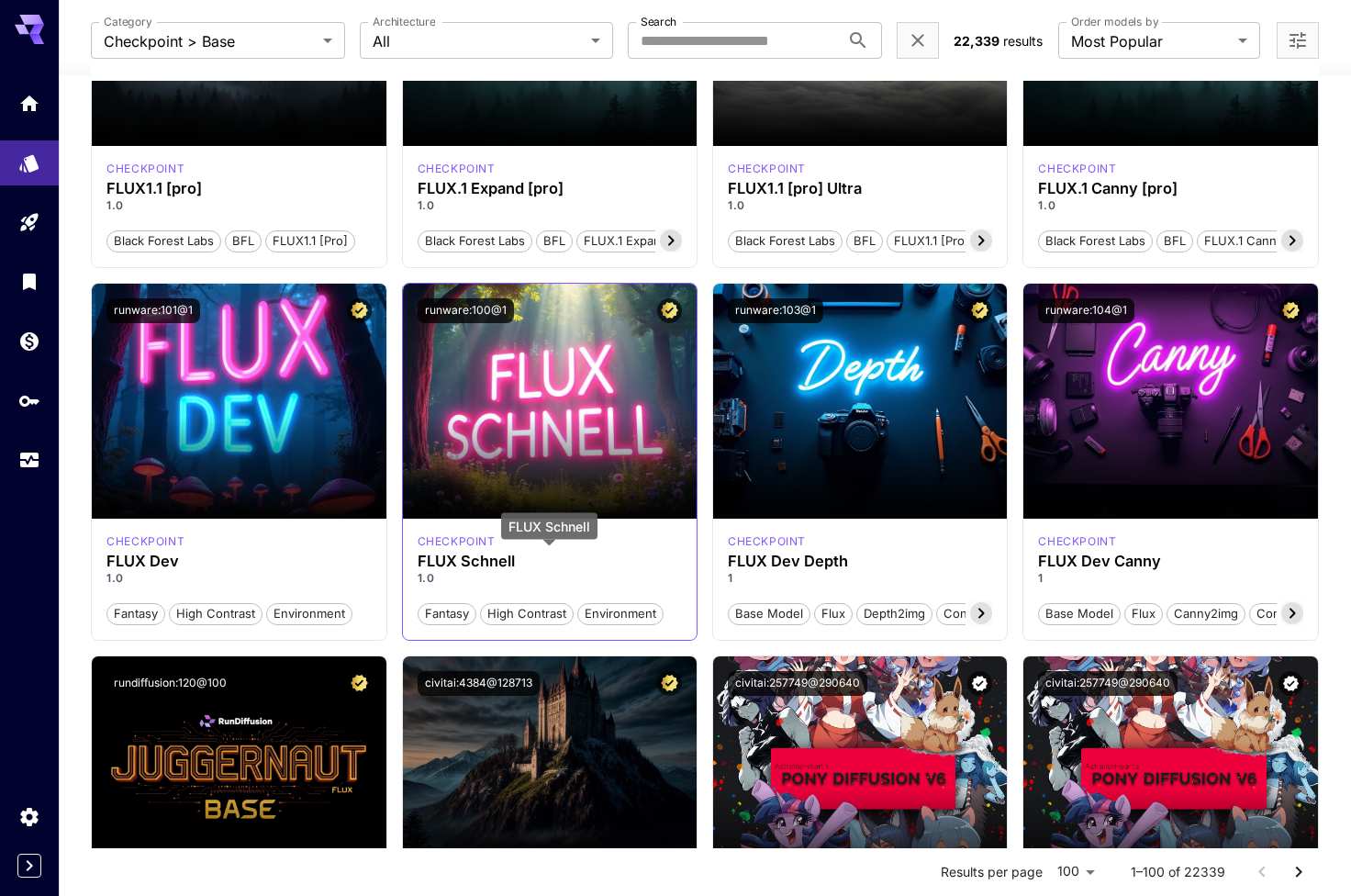
click at [467, 553] on h3 "FLUX Schnell" at bounding box center [549, 561] width 264 height 18
click at [467, 543] on p "checkpoint" at bounding box center [457, 542] width 78 height 17
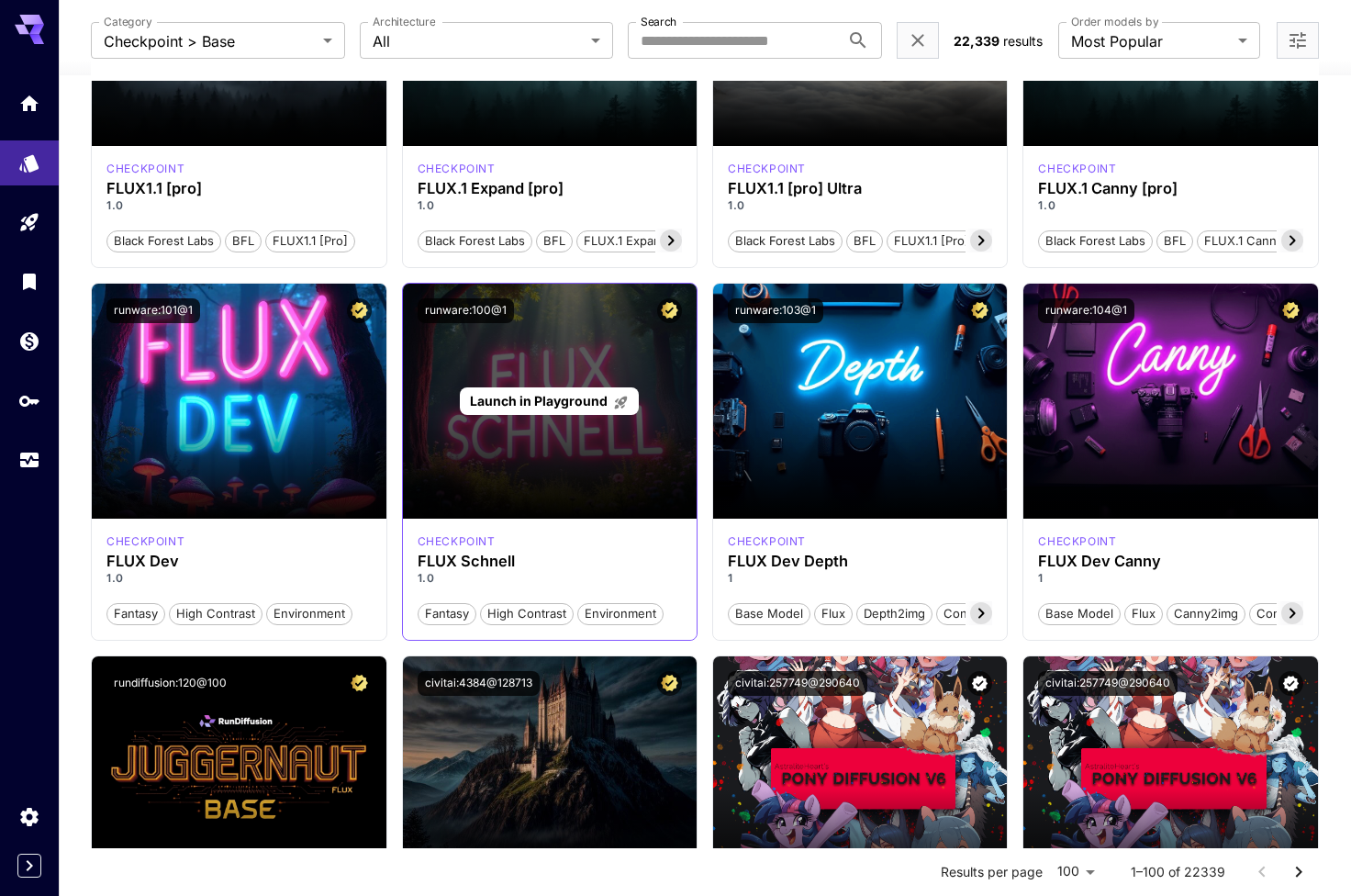
click at [625, 352] on div "Launch in Playground" at bounding box center [549, 401] width 294 height 235
click at [556, 410] on div "Launch in Playground" at bounding box center [549, 401] width 179 height 29
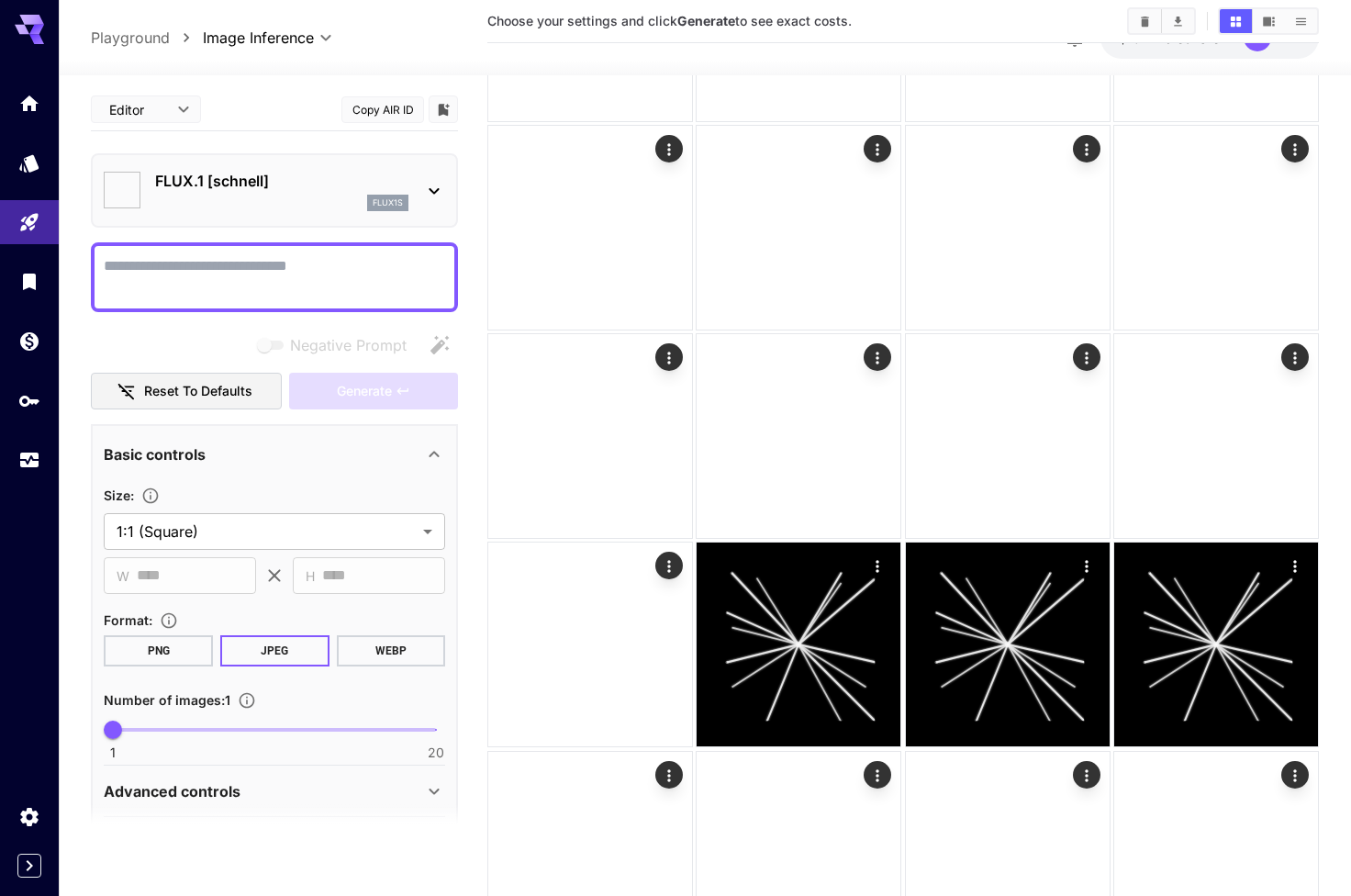
type input "**********"
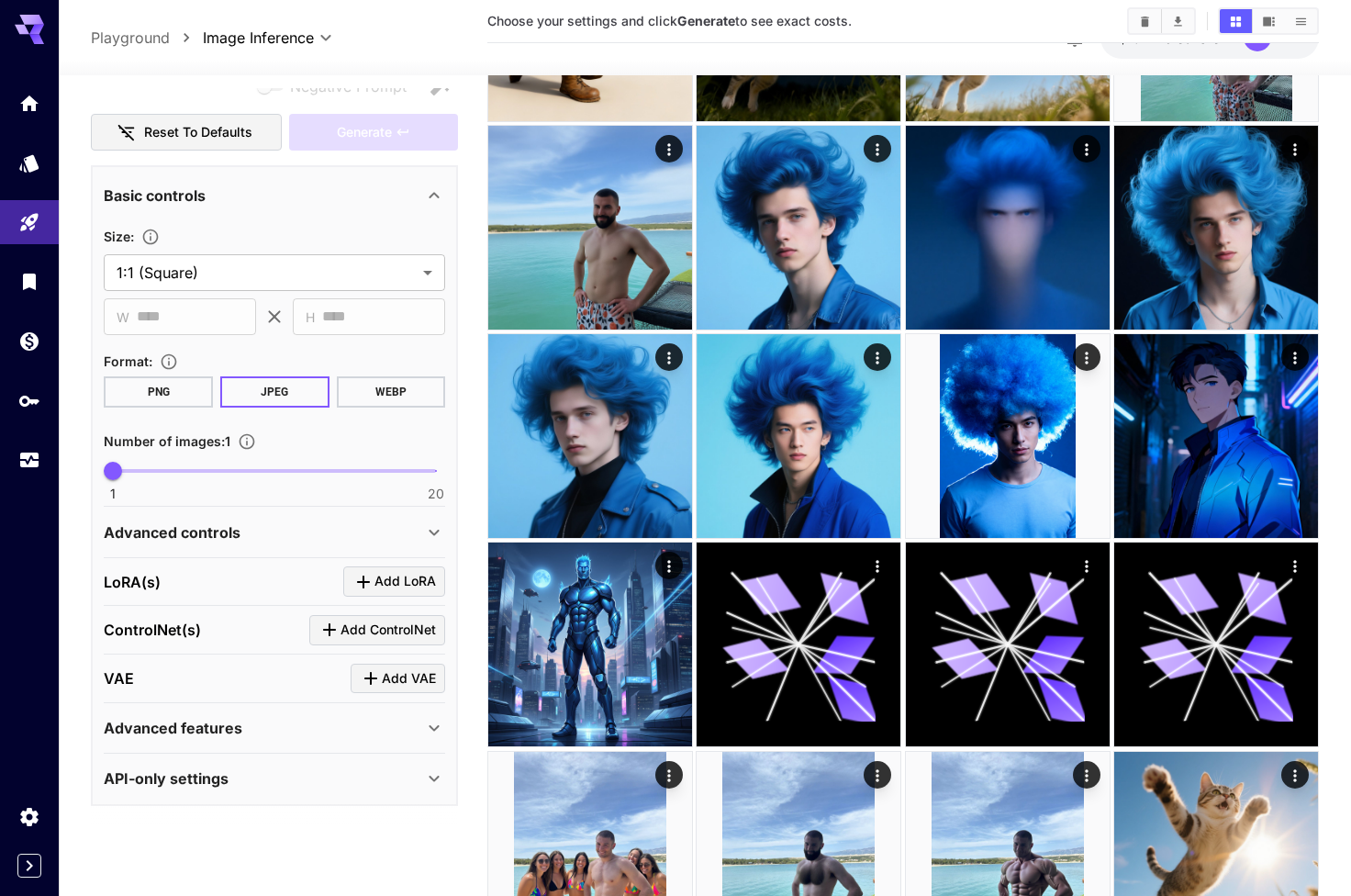
scroll to position [258, 0]
click at [236, 664] on div "VAE Add VAE" at bounding box center [275, 679] width 341 height 31
click at [231, 710] on div "Advanced features" at bounding box center [275, 728] width 341 height 44
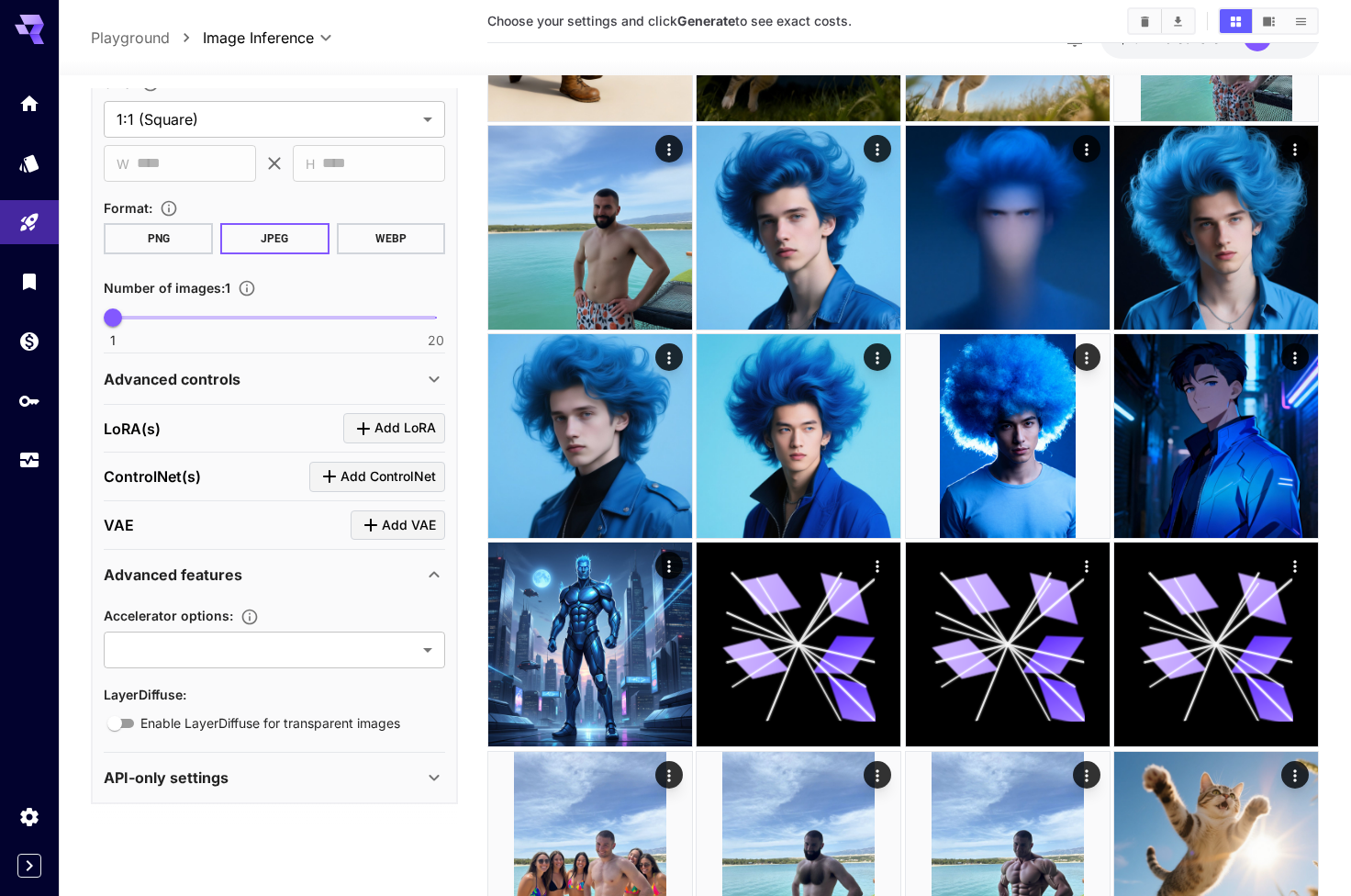
scroll to position [410, 0]
click at [417, 535] on span "Add VAE" at bounding box center [409, 527] width 54 height 23
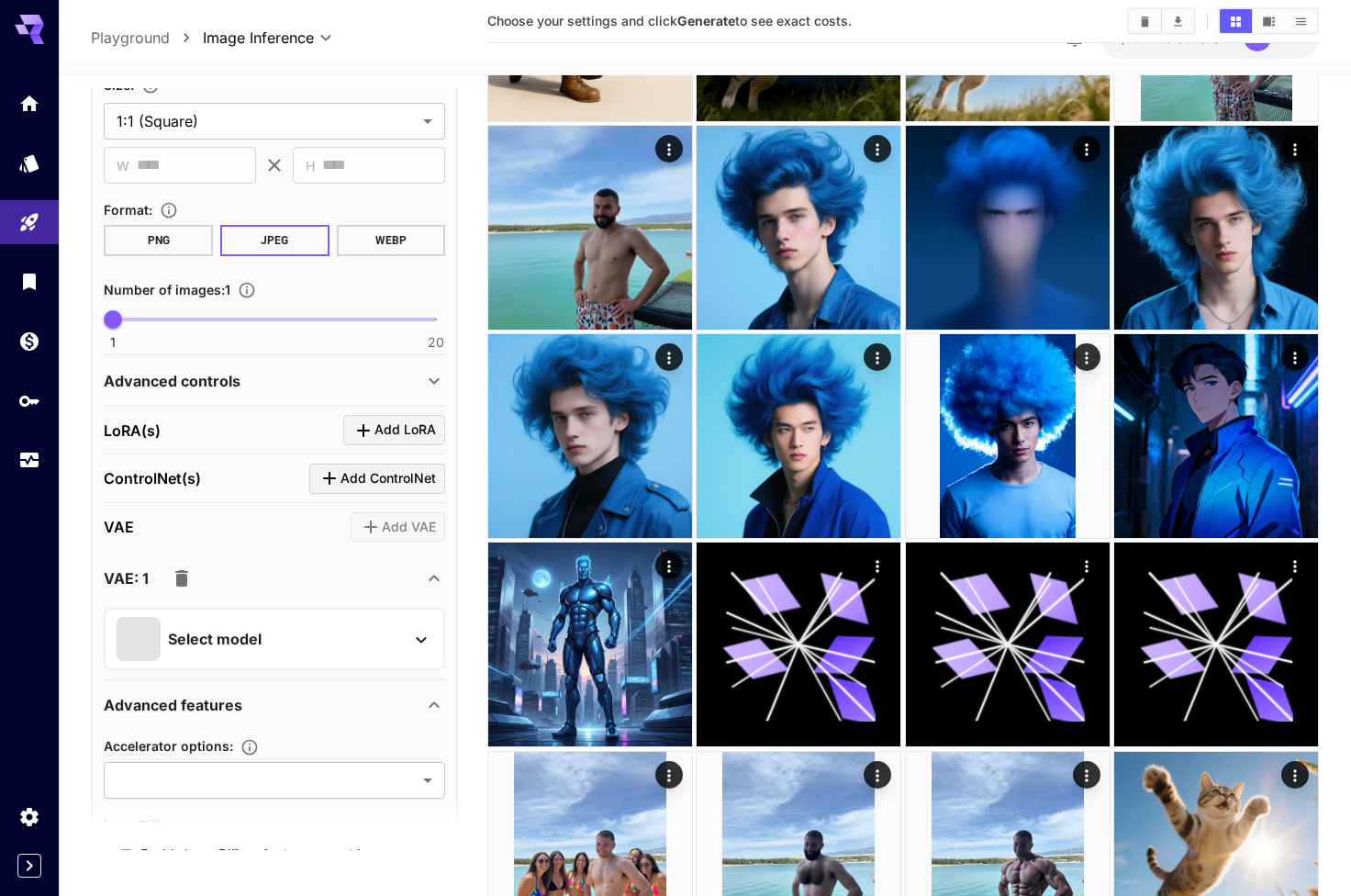
click at [182, 582] on icon "button" at bounding box center [182, 578] width 13 height 17
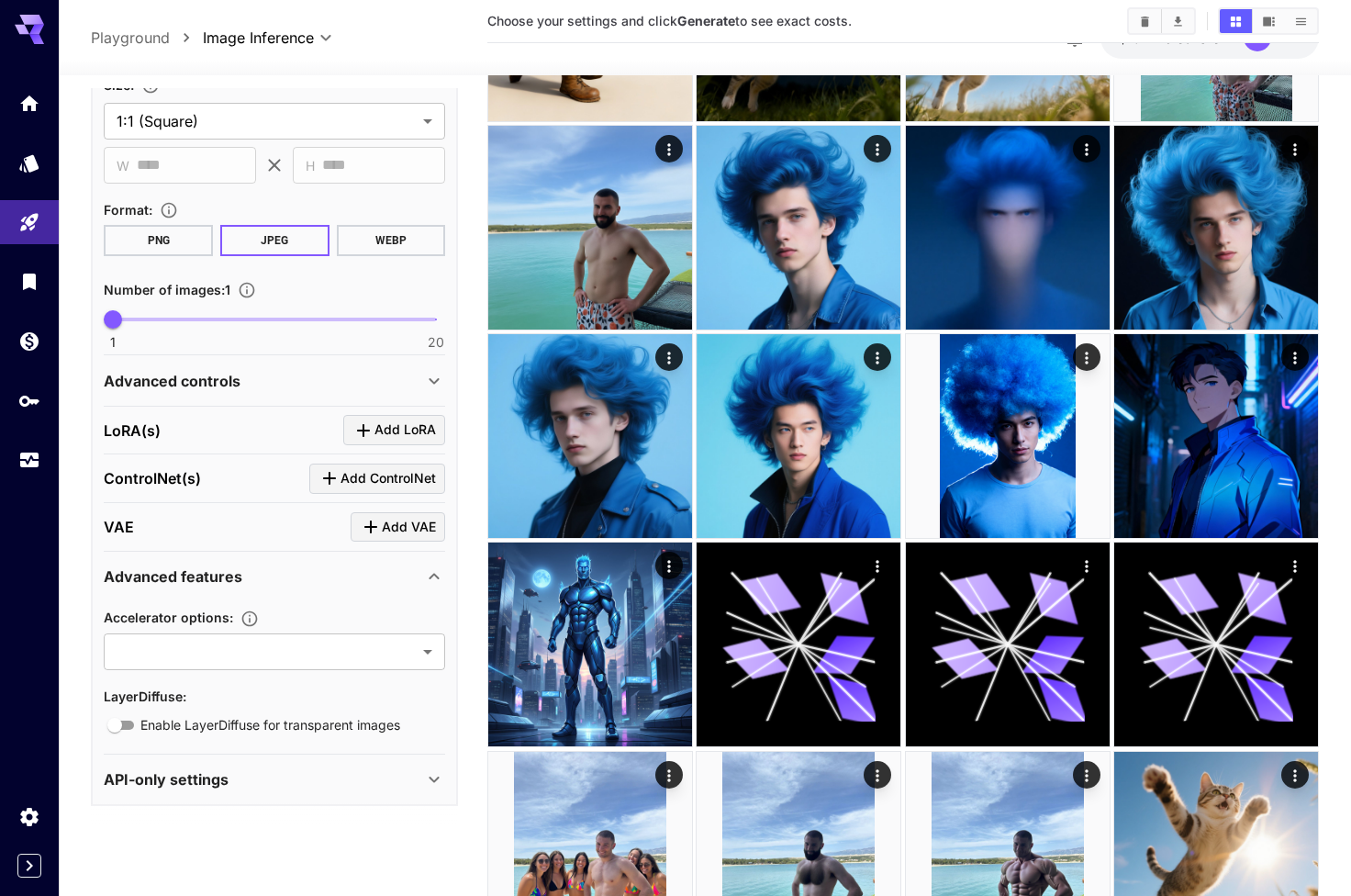
click at [241, 471] on div "ControlNet(s) Add ControlNet" at bounding box center [275, 479] width 341 height 31
click at [209, 378] on p "Advanced controls" at bounding box center [172, 381] width 136 height 22
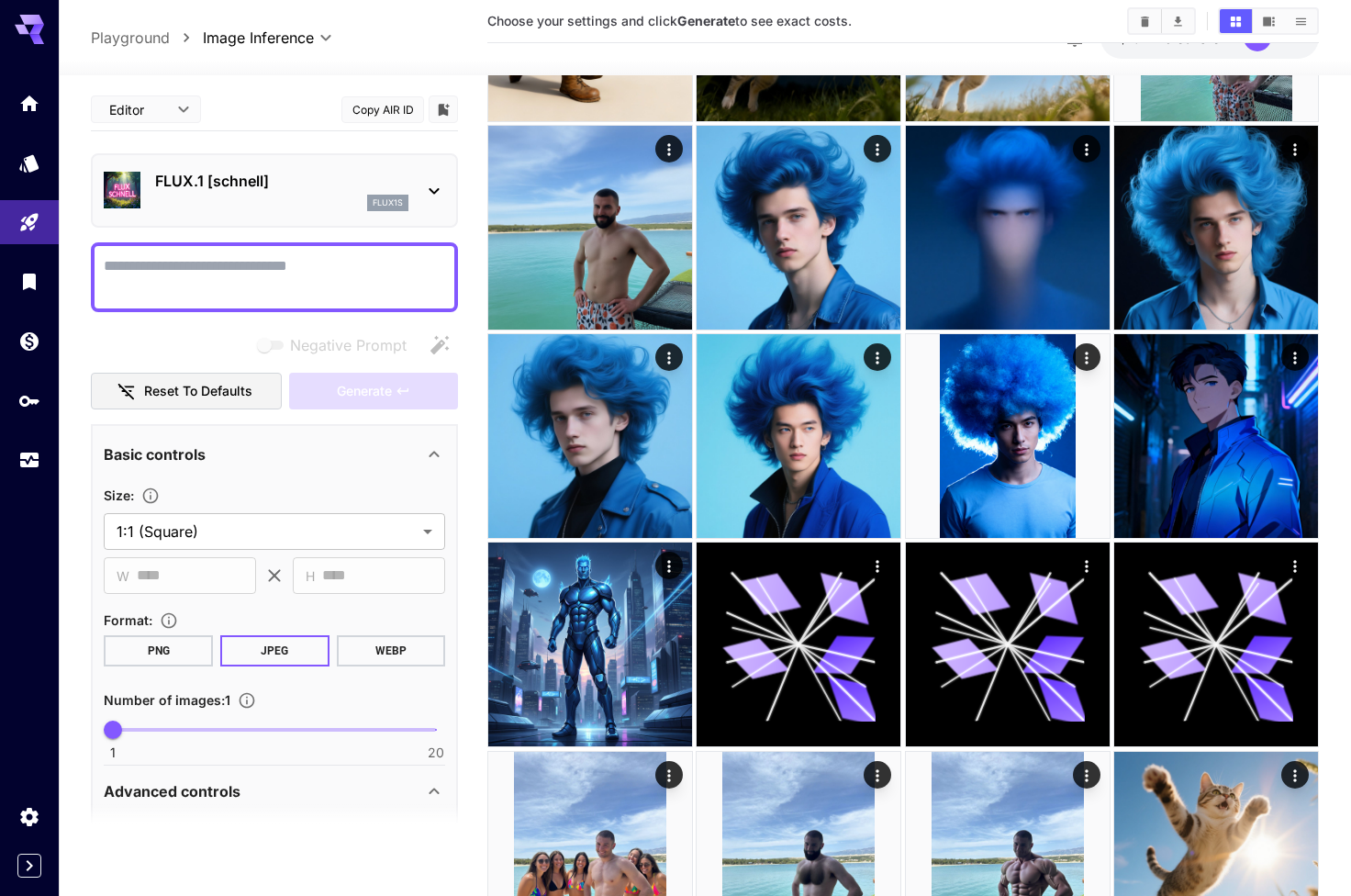
scroll to position [0, 0]
click at [313, 213] on div "FLUX.1 [schnell] flux1s" at bounding box center [275, 190] width 341 height 56
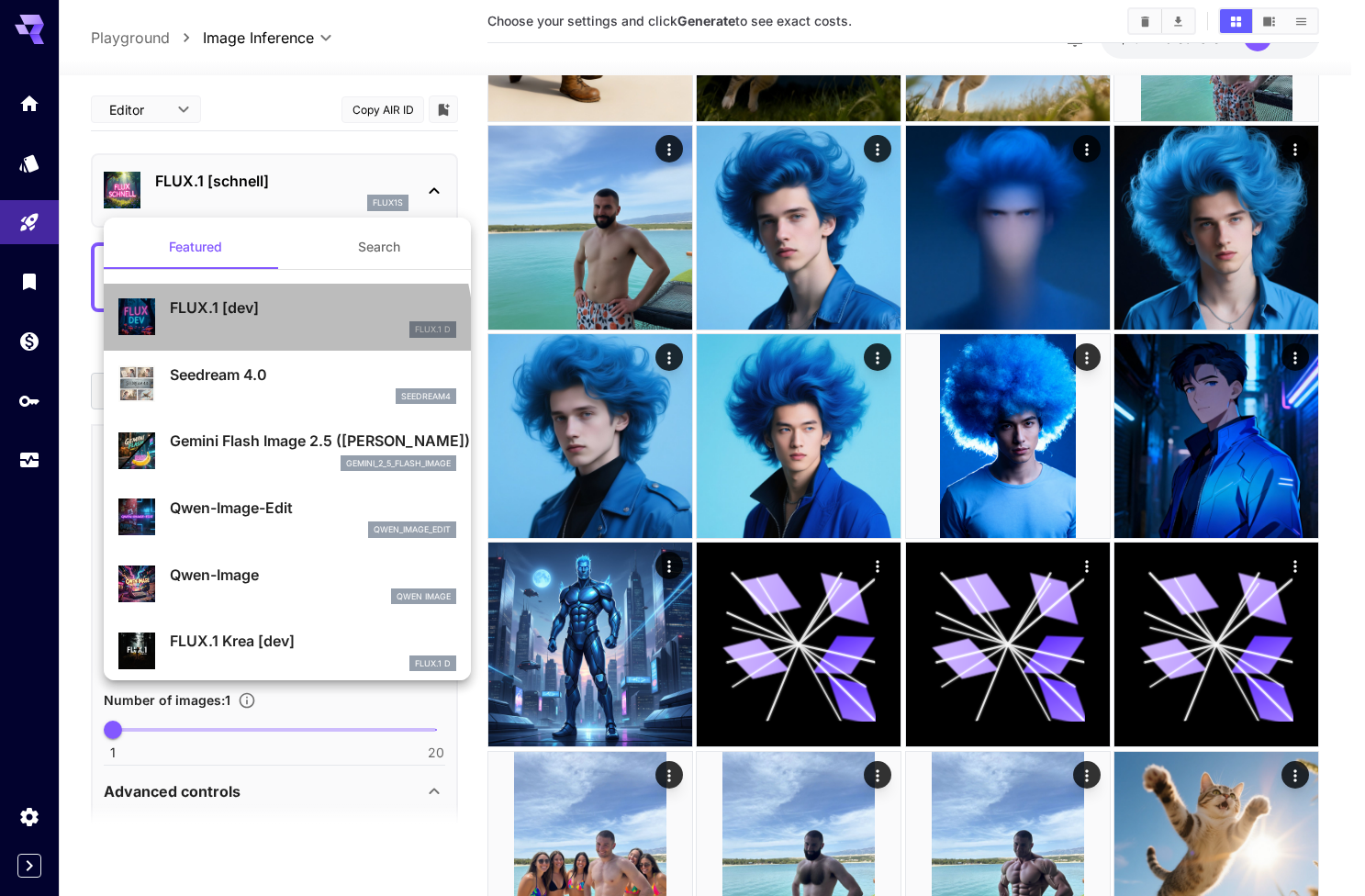
click at [286, 324] on div "FLUX.1 D" at bounding box center [313, 329] width 287 height 17
type input "**"
type input "***"
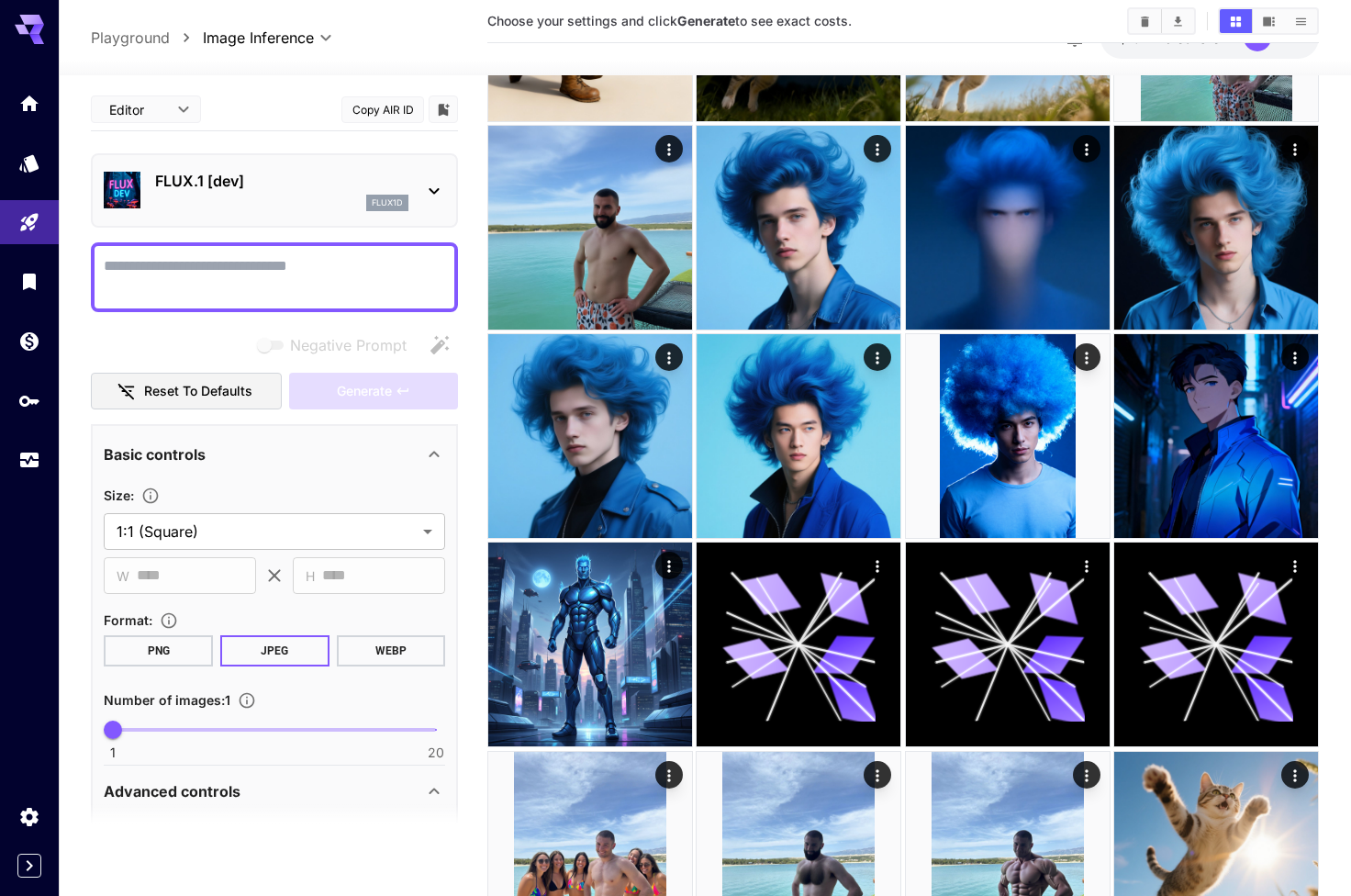
click at [285, 190] on p "FLUX.1 [dev]" at bounding box center [281, 181] width 253 height 22
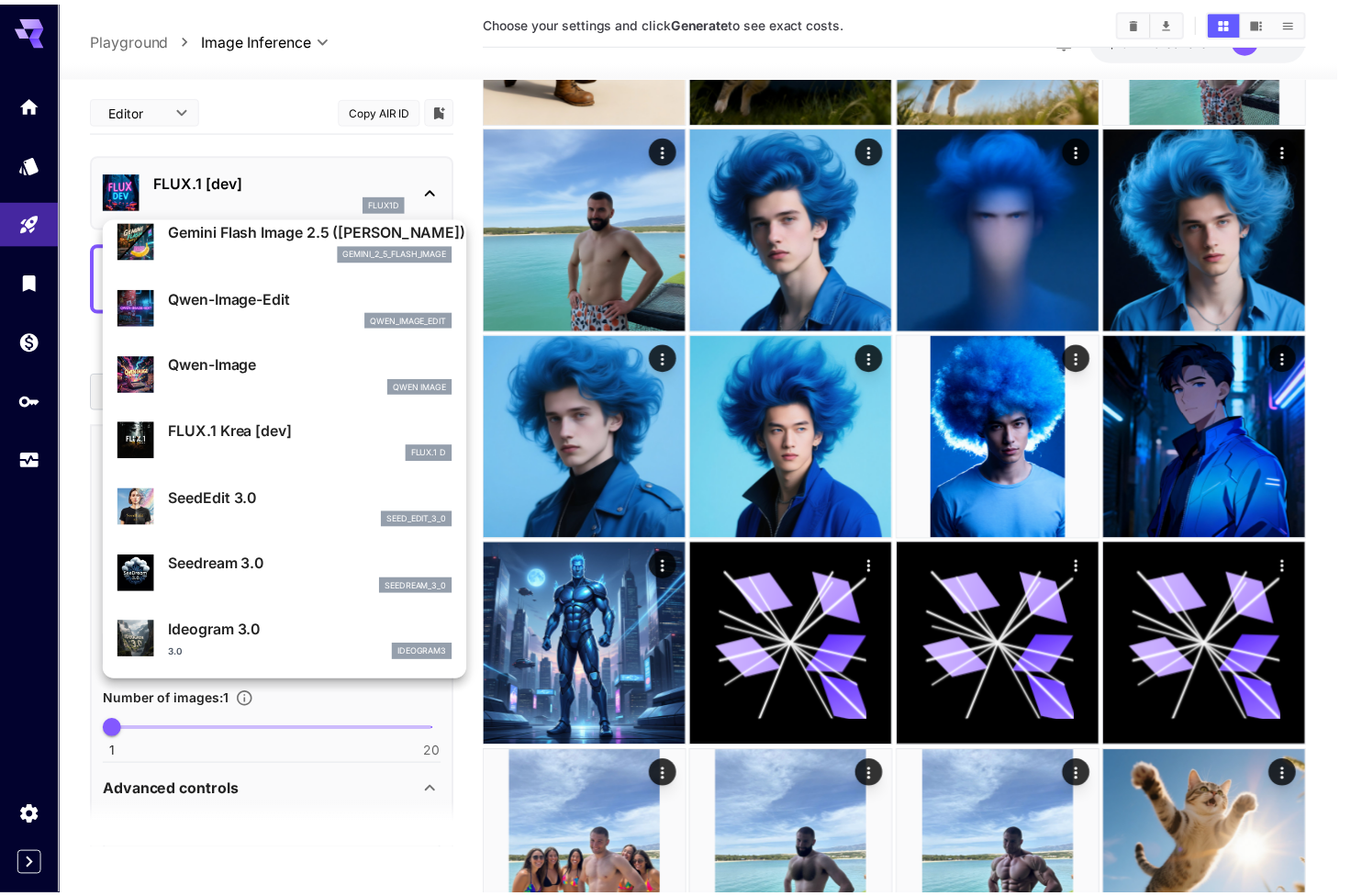
scroll to position [215, 0]
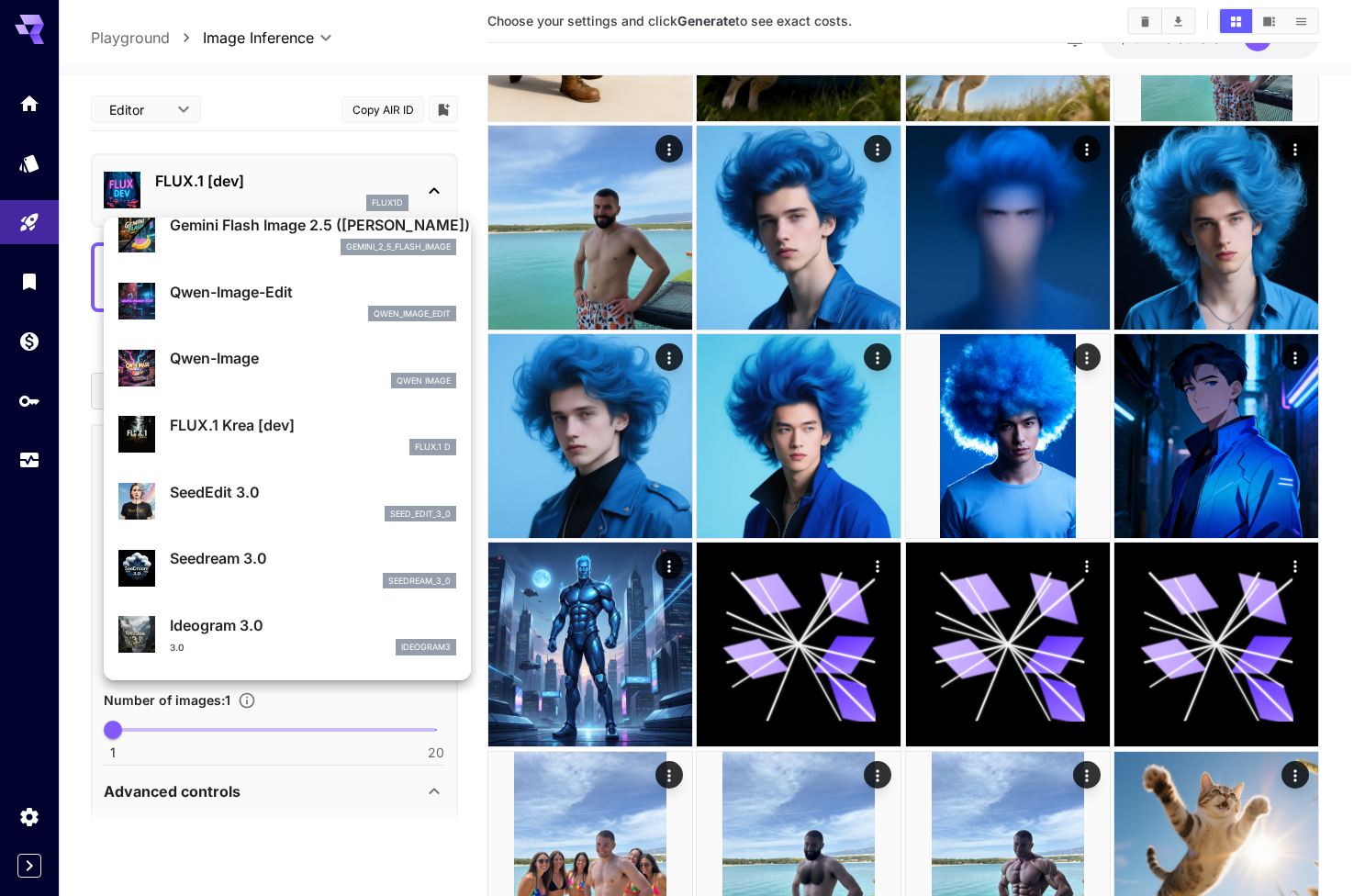
click at [293, 443] on div "FLUX.1 D" at bounding box center [313, 447] width 287 height 17
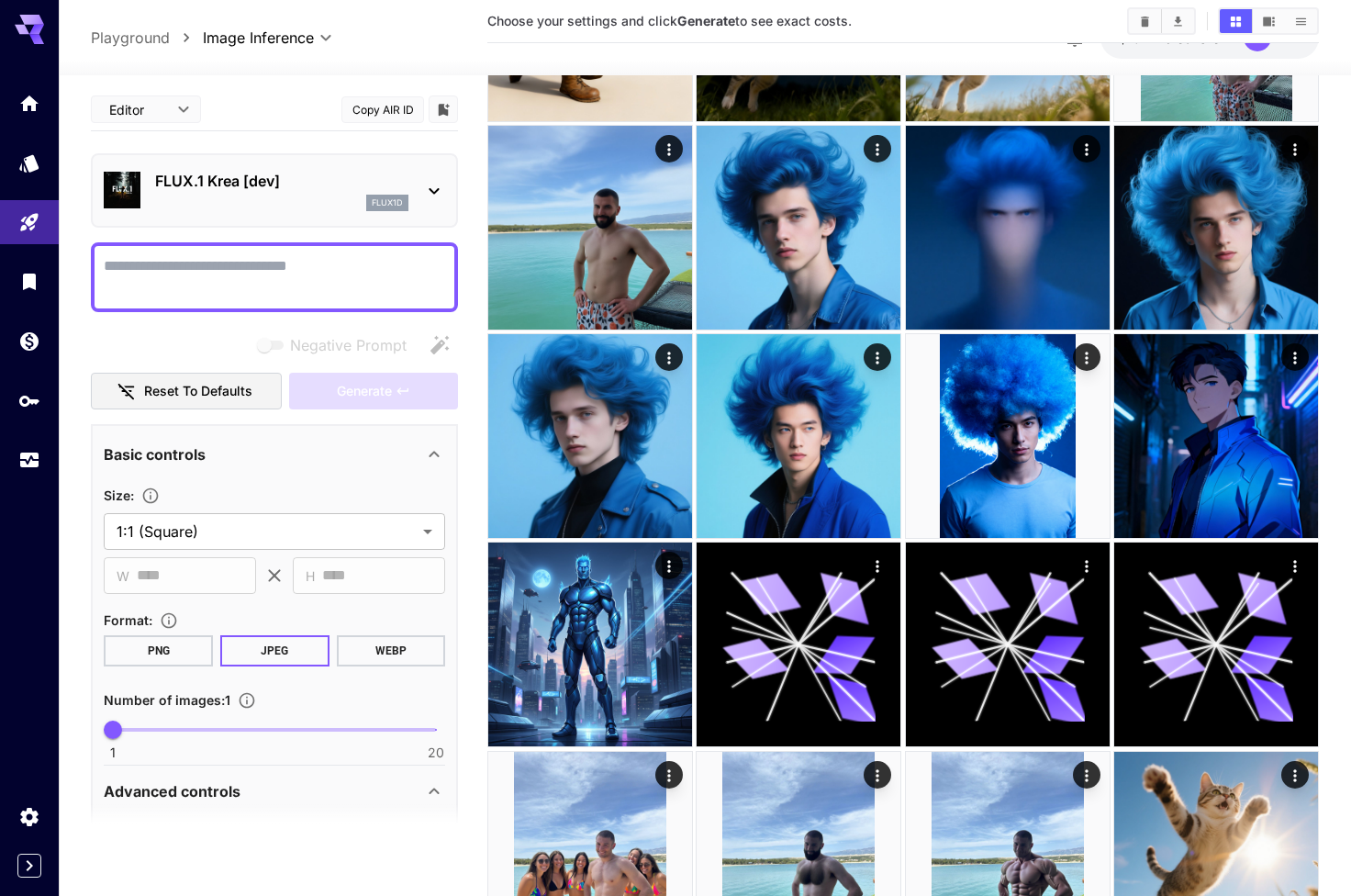
click at [278, 199] on div "flux1d" at bounding box center [281, 203] width 253 height 17
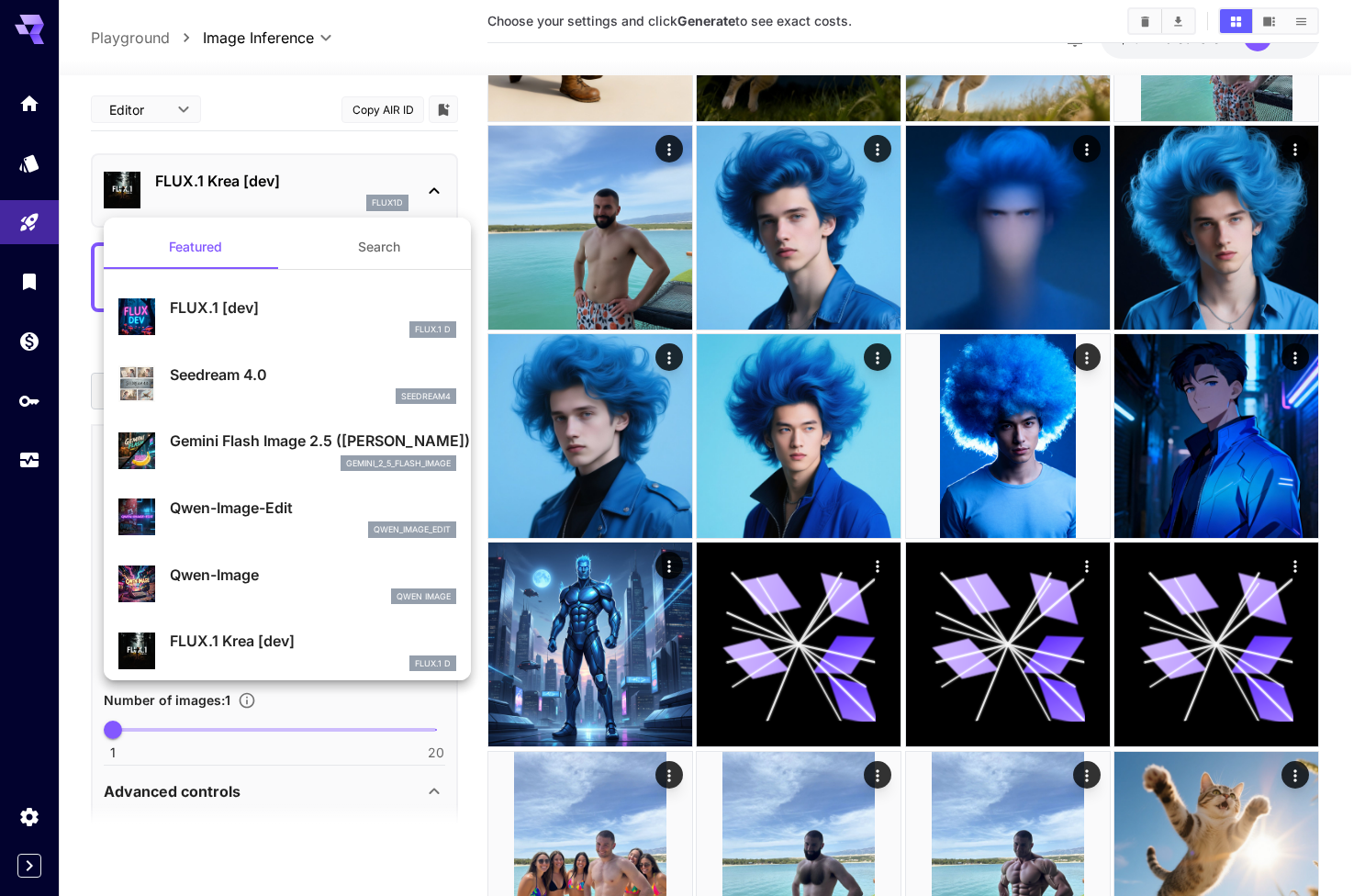
click at [265, 405] on div "Seedream 4.0 seedream4" at bounding box center [288, 384] width 338 height 56
type input "**********"
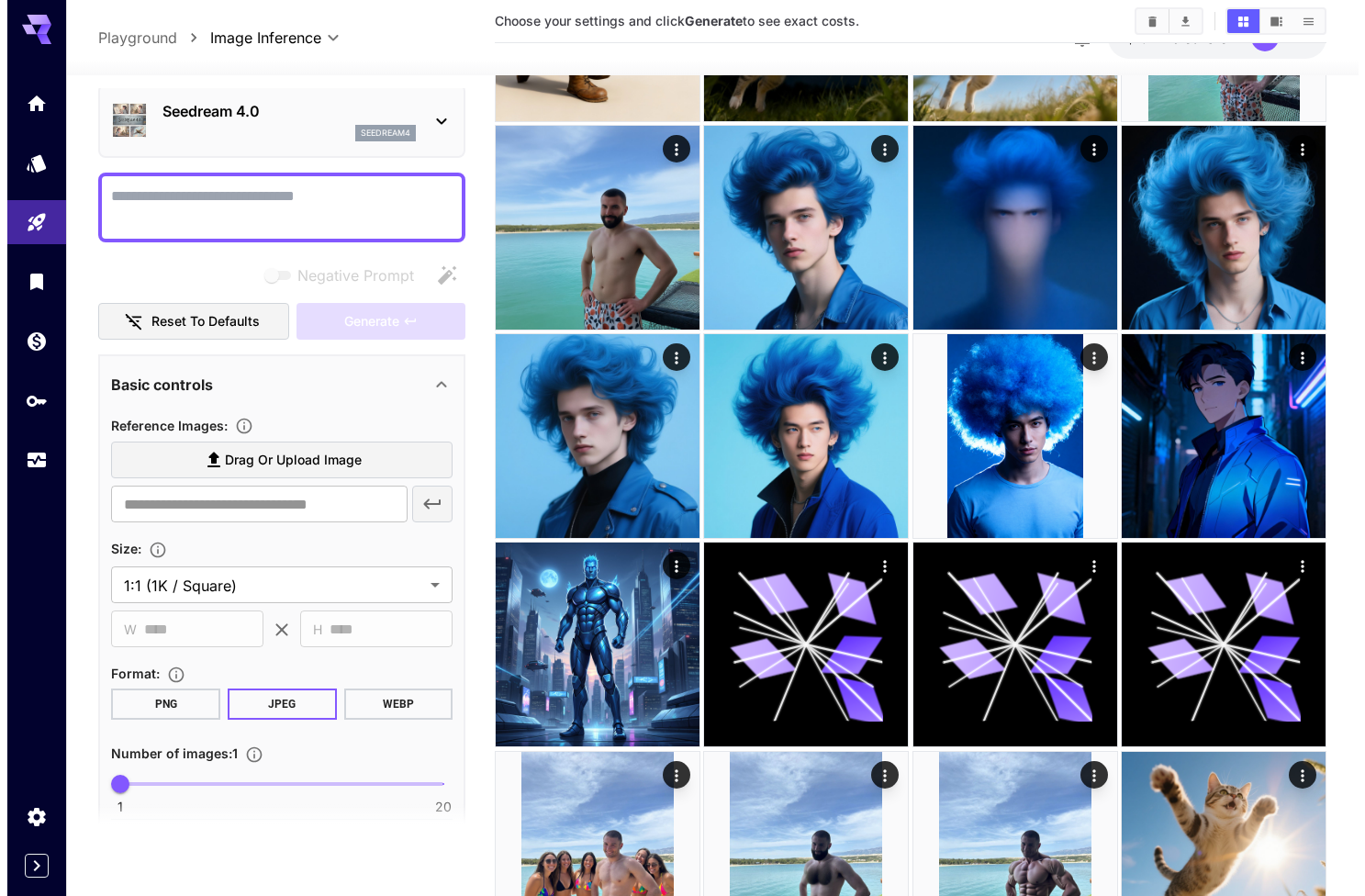
scroll to position [35, 0]
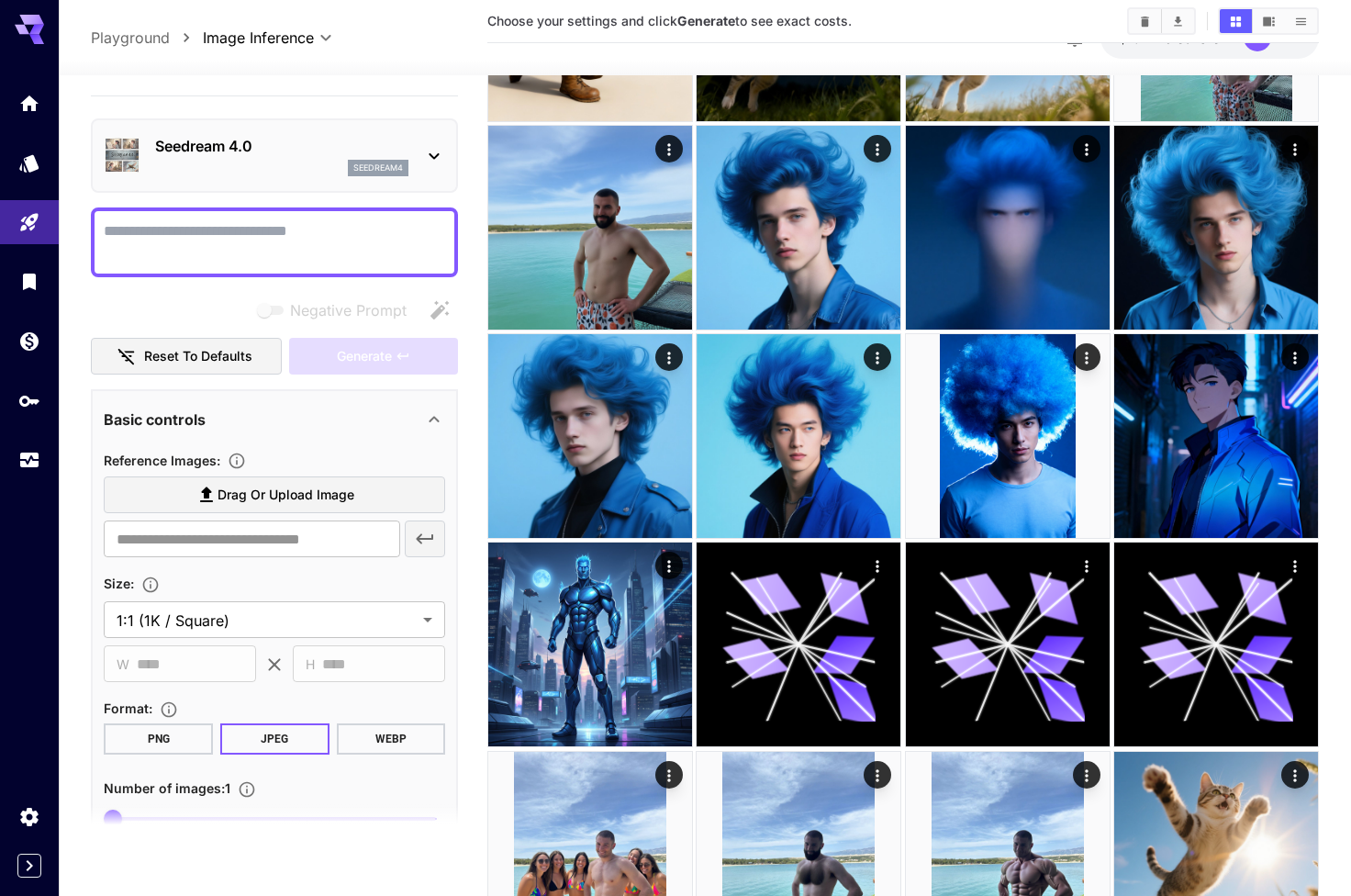
click at [298, 162] on div "seedream4" at bounding box center [281, 168] width 253 height 17
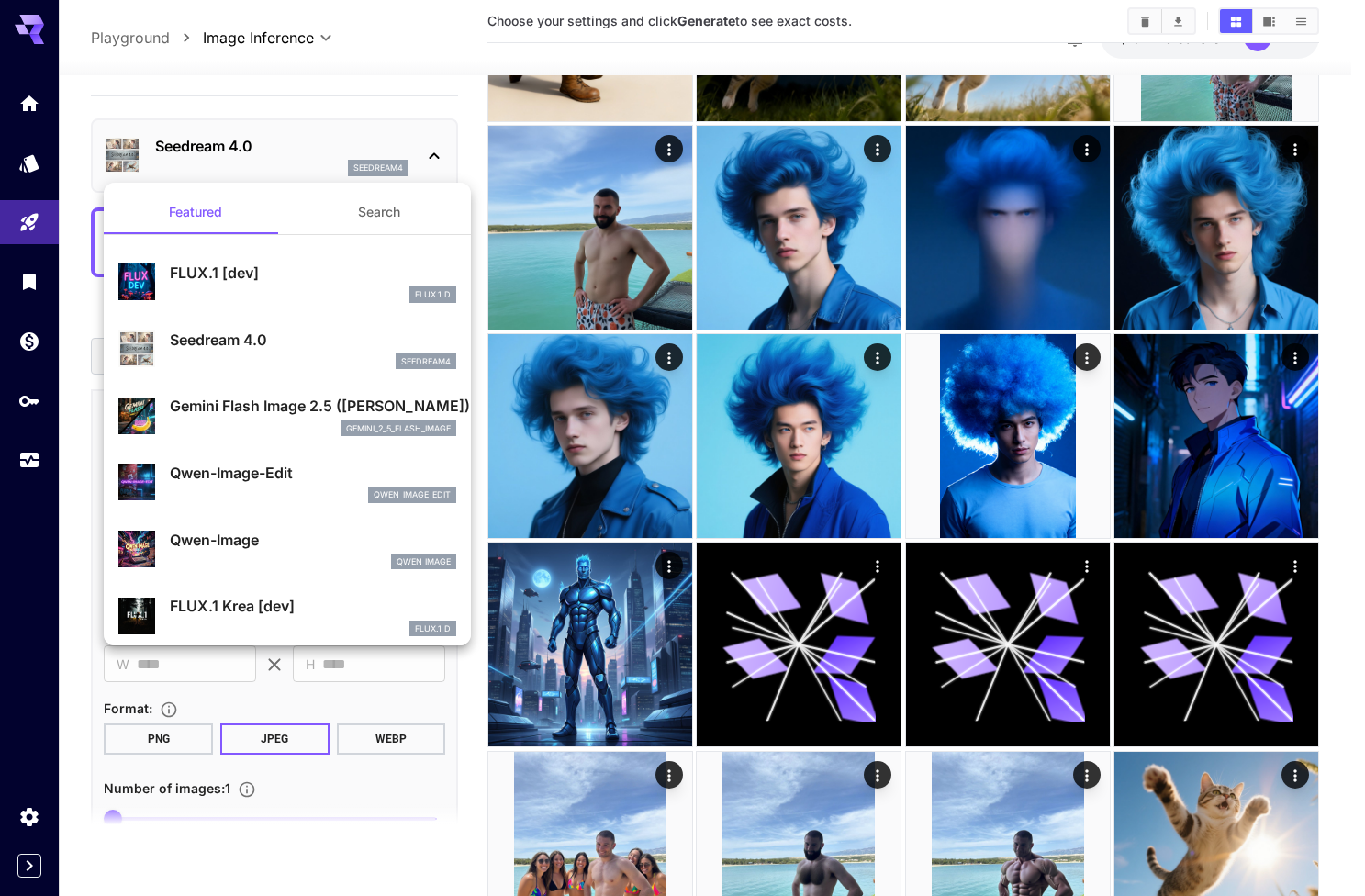
scroll to position [0, 0]
click at [347, 204] on button "Search" at bounding box center [380, 211] width 184 height 44
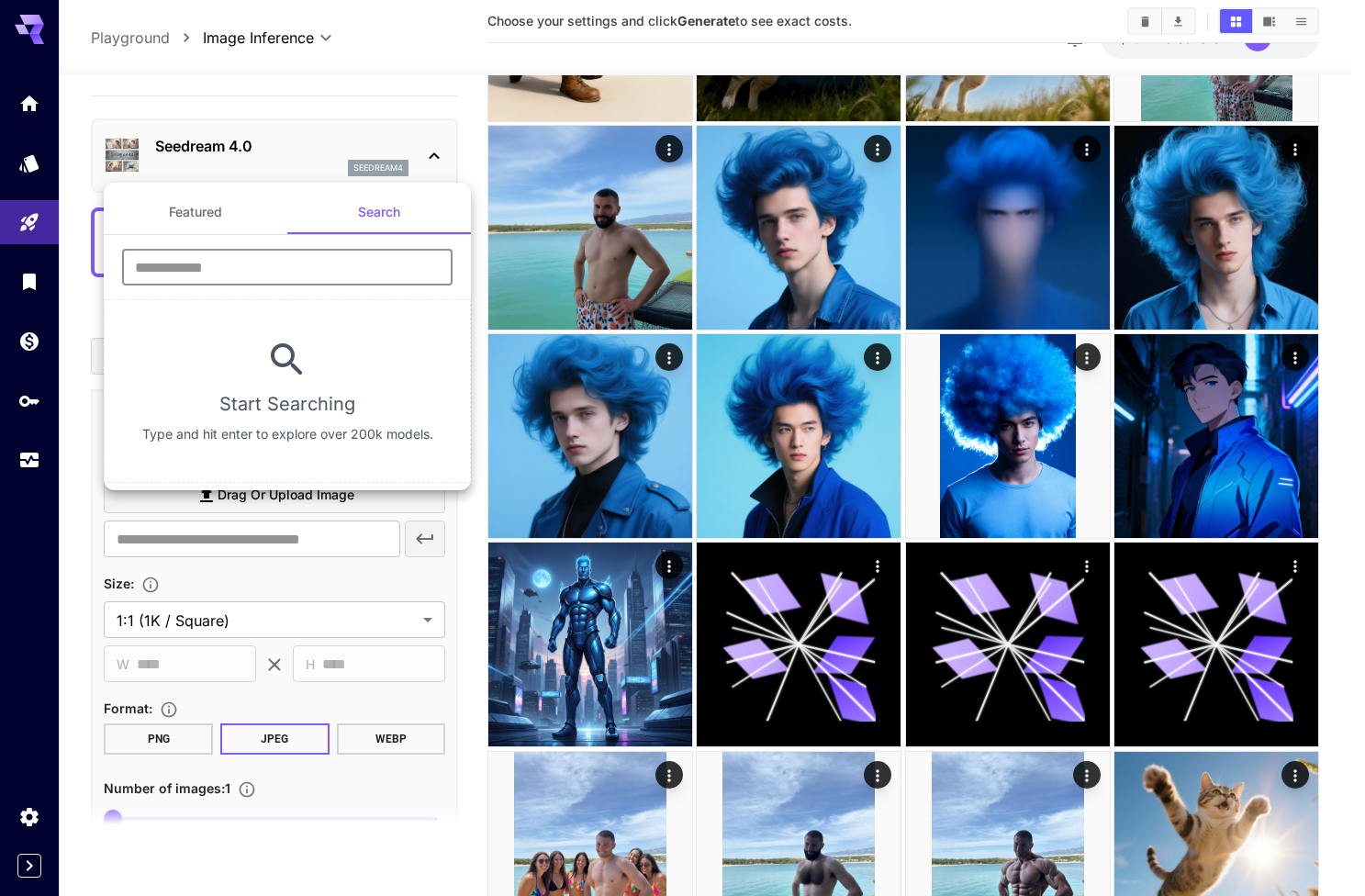
click at [259, 269] on input "text" at bounding box center [288, 267] width 330 height 37
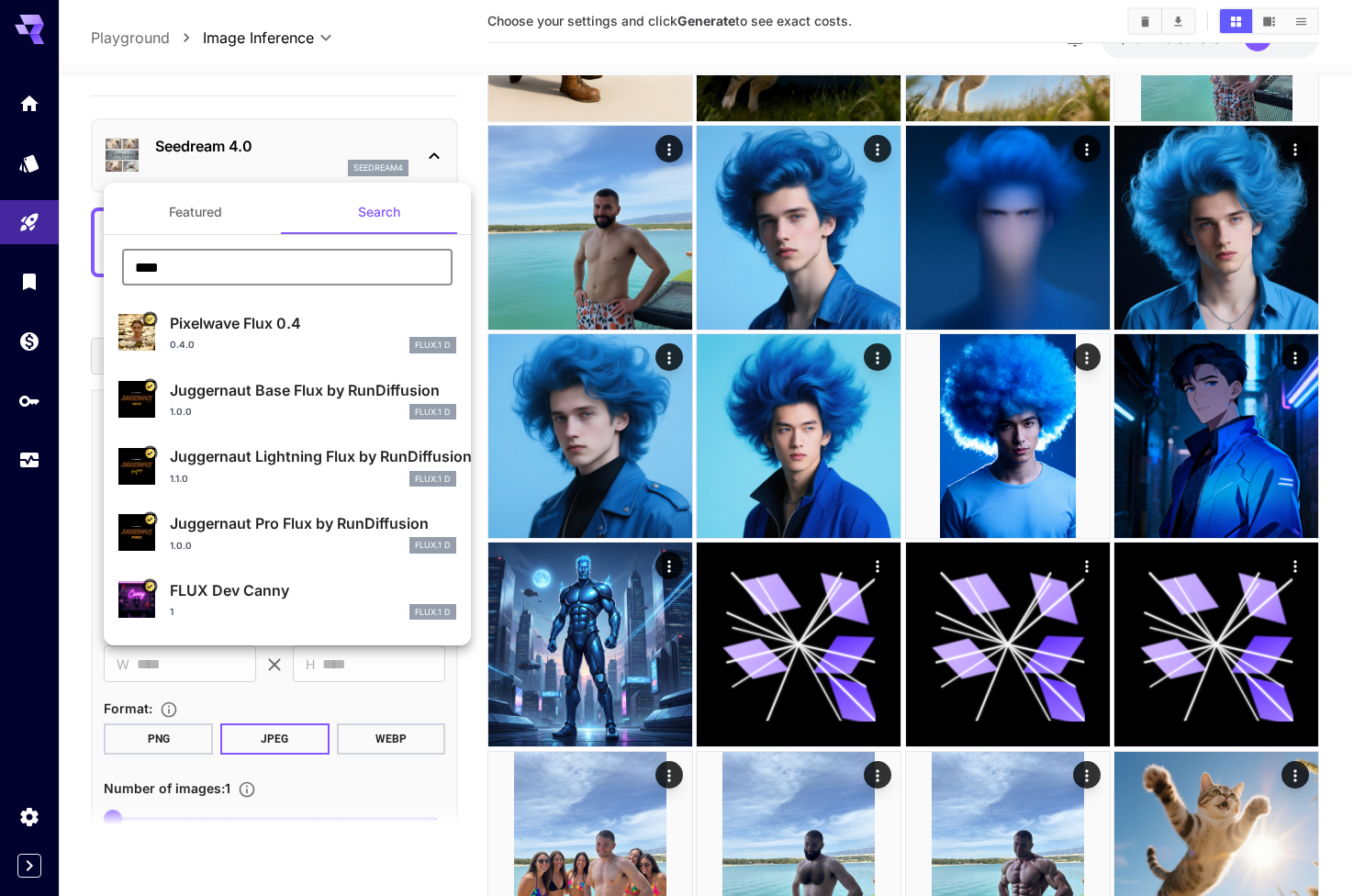
type input "****"
click at [174, 218] on button "Featured" at bounding box center [196, 211] width 184 height 44
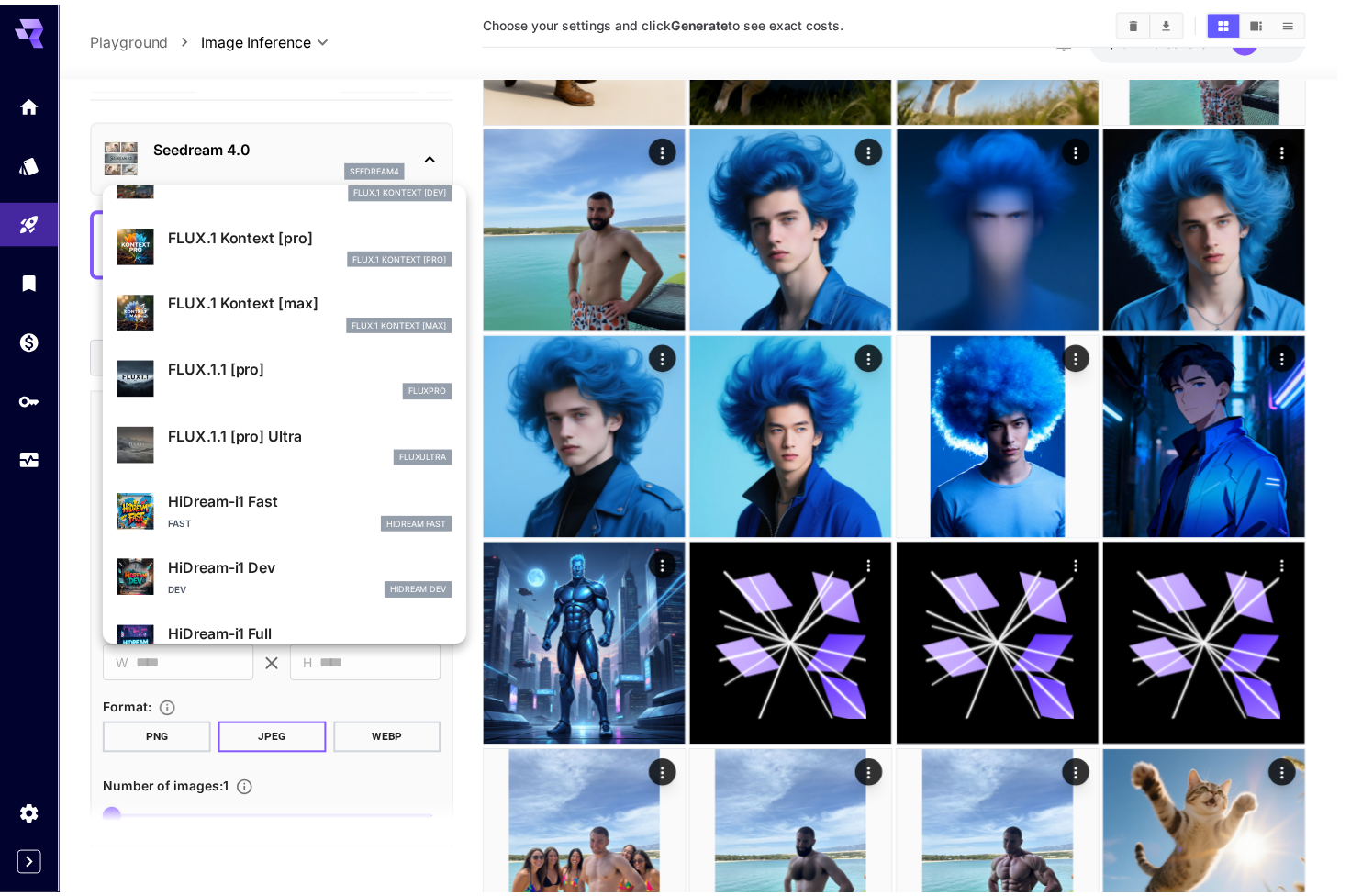
scroll to position [1256, 0]
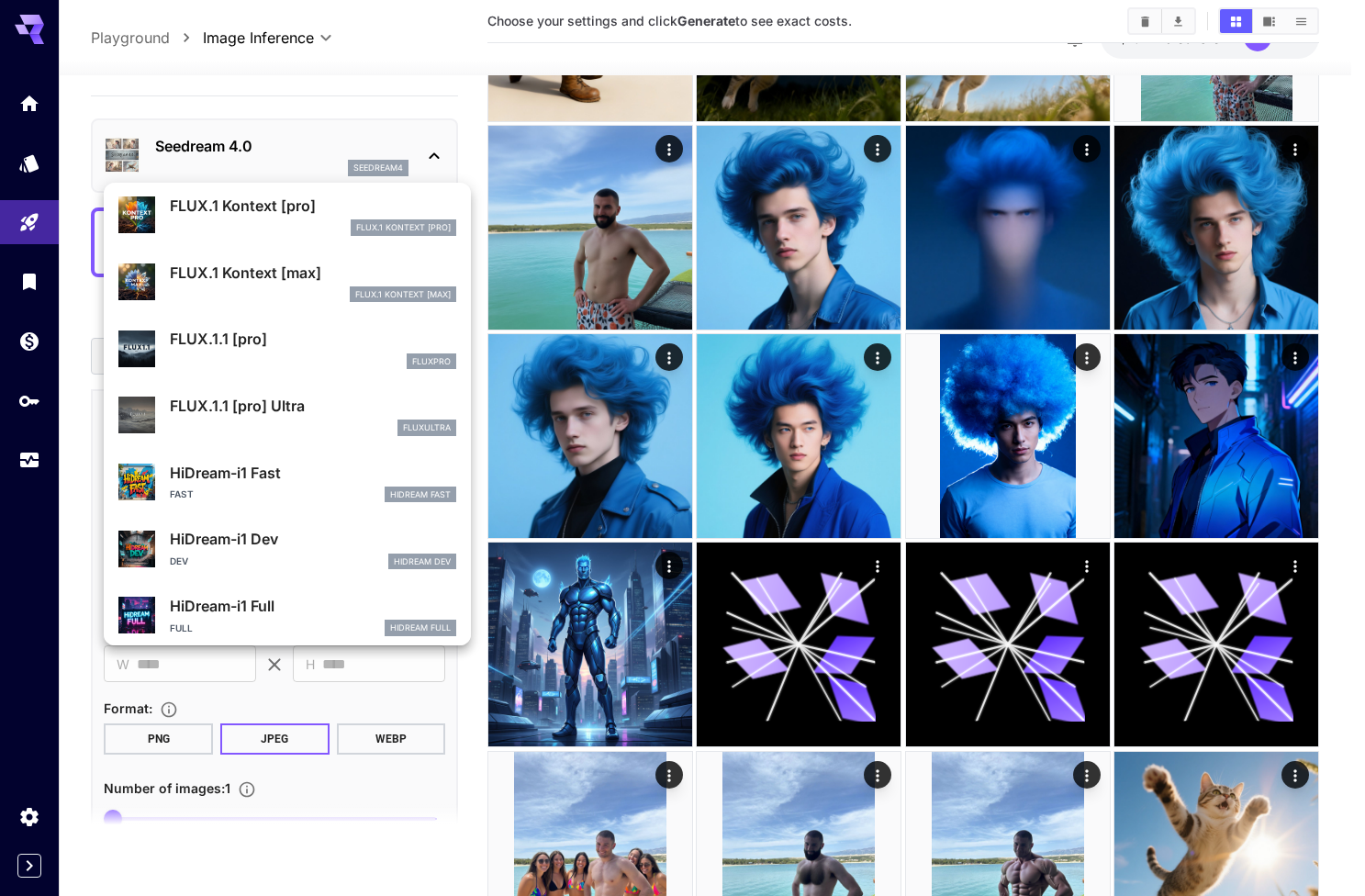
click at [258, 394] on p "FLUX.1.1 [pro] Ultra" at bounding box center [313, 405] width 287 height 22
type input "**********"
type input "****"
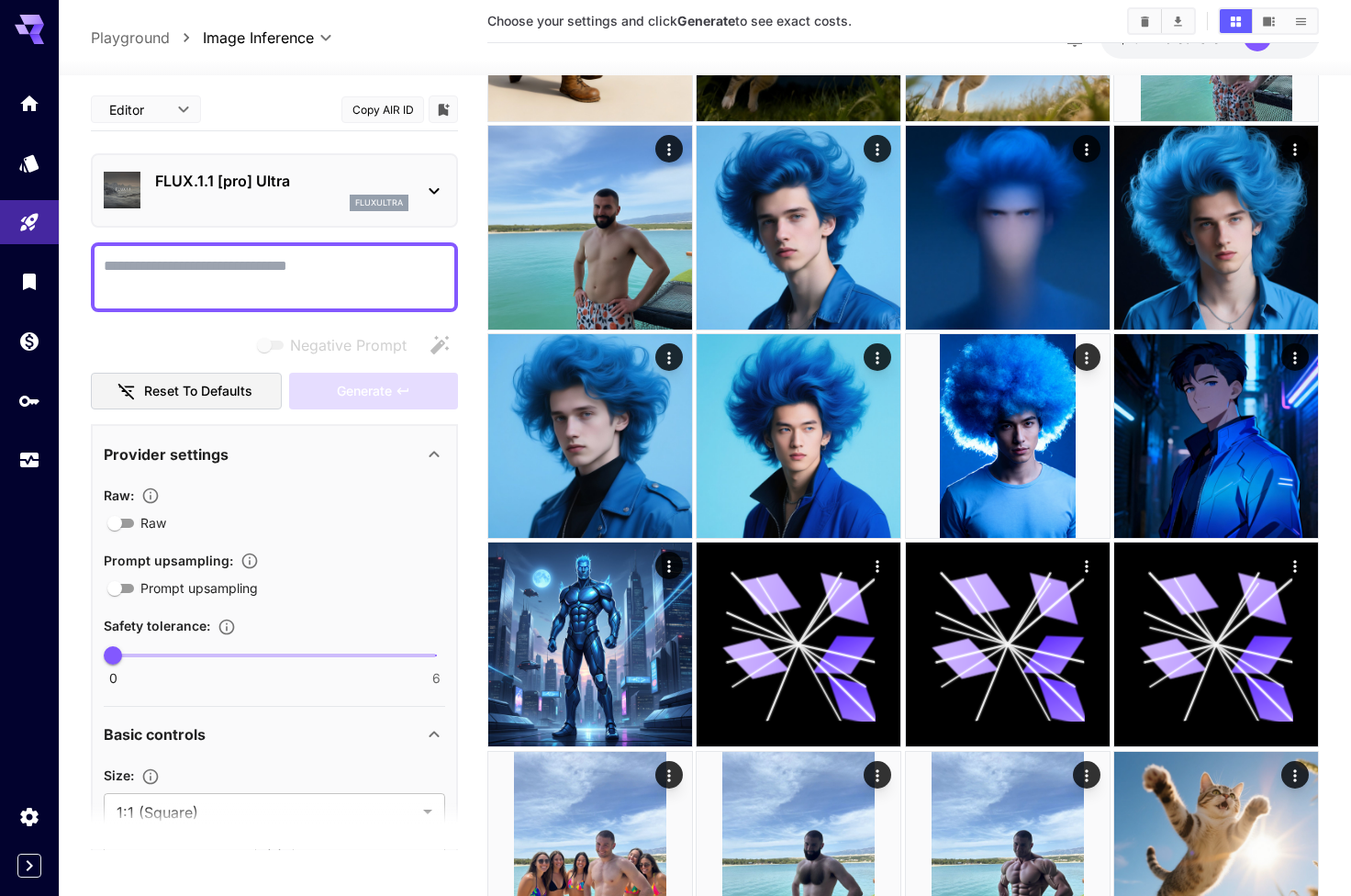
click at [252, 187] on p "FLUX.1.1 [pro] Ultra" at bounding box center [281, 181] width 253 height 22
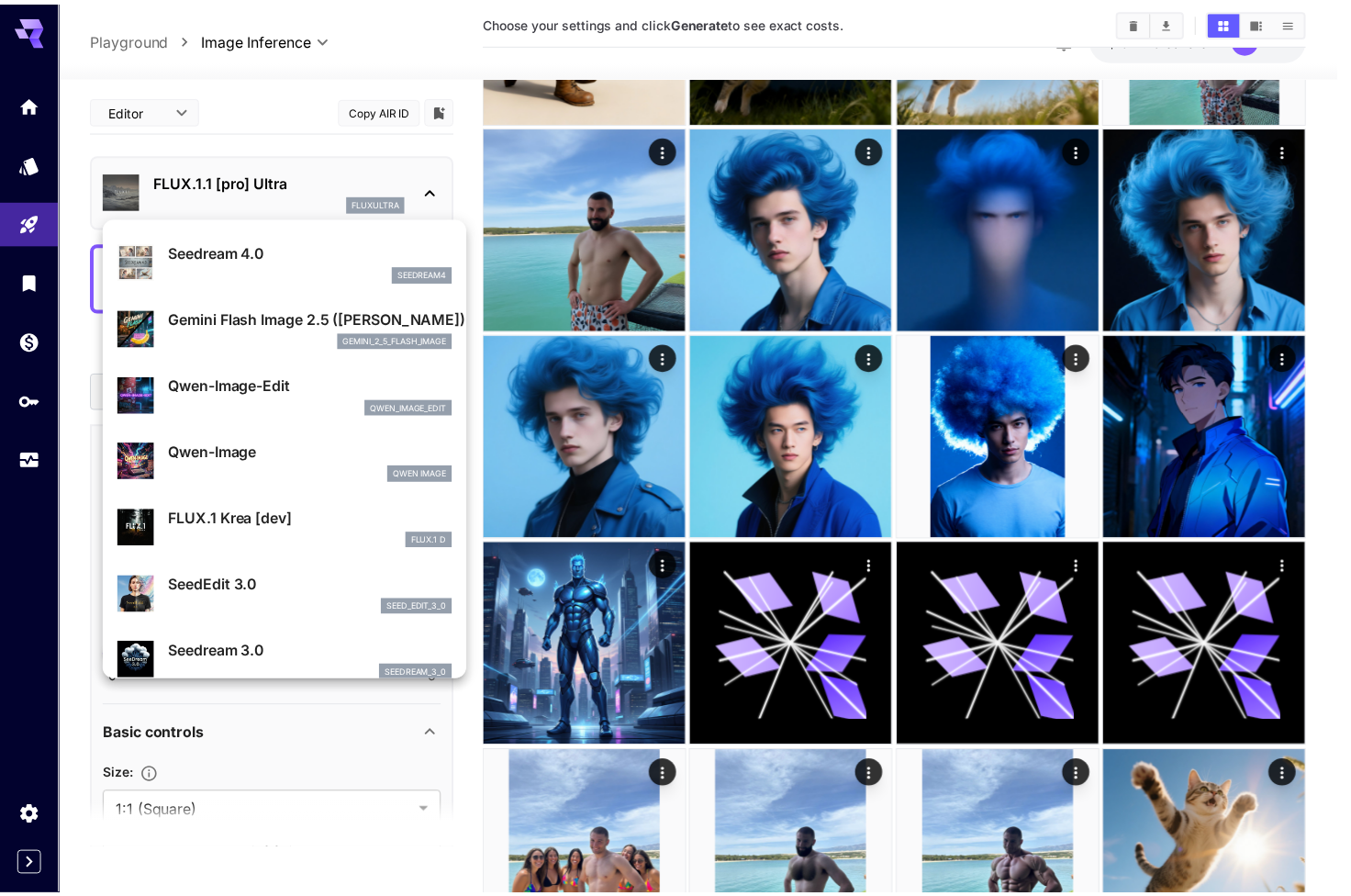
scroll to position [122, 0]
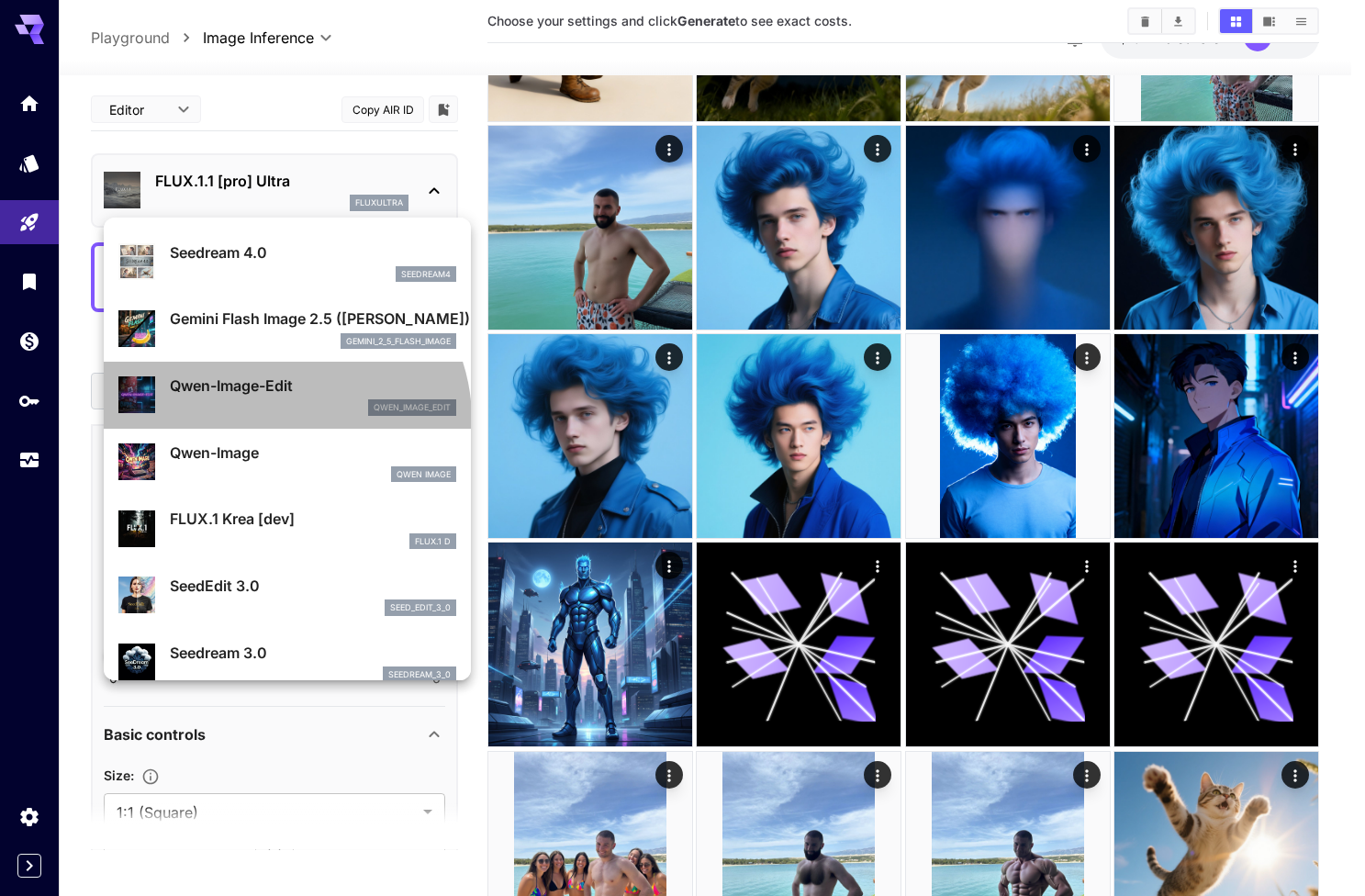
click at [283, 418] on div "Qwen-Image-Edit qwen_image_edit" at bounding box center [288, 395] width 338 height 56
type input "**********"
type input "****"
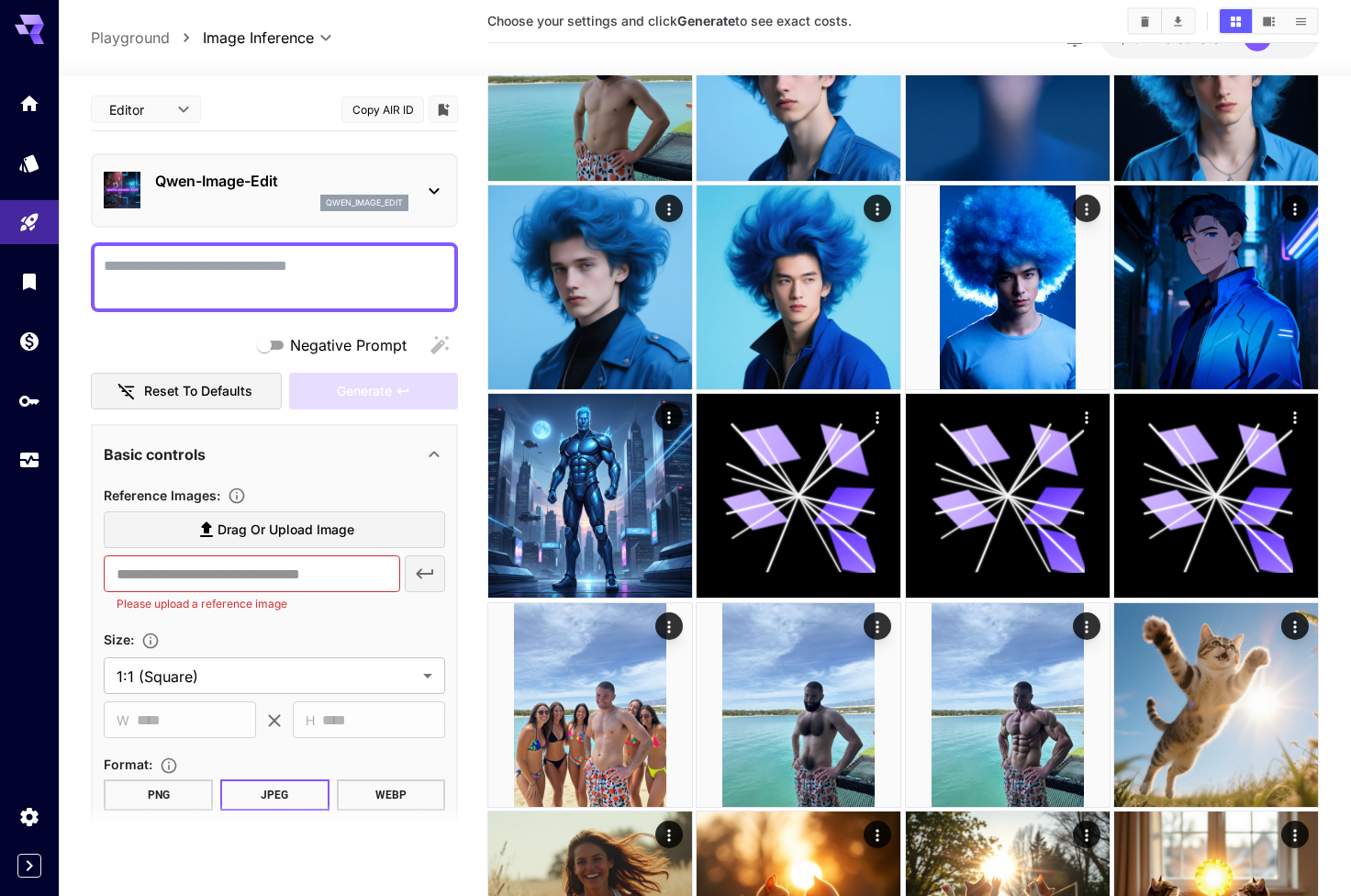
click at [266, 167] on div "Qwen-Image-Edit qwen_image_edit" at bounding box center [275, 190] width 341 height 56
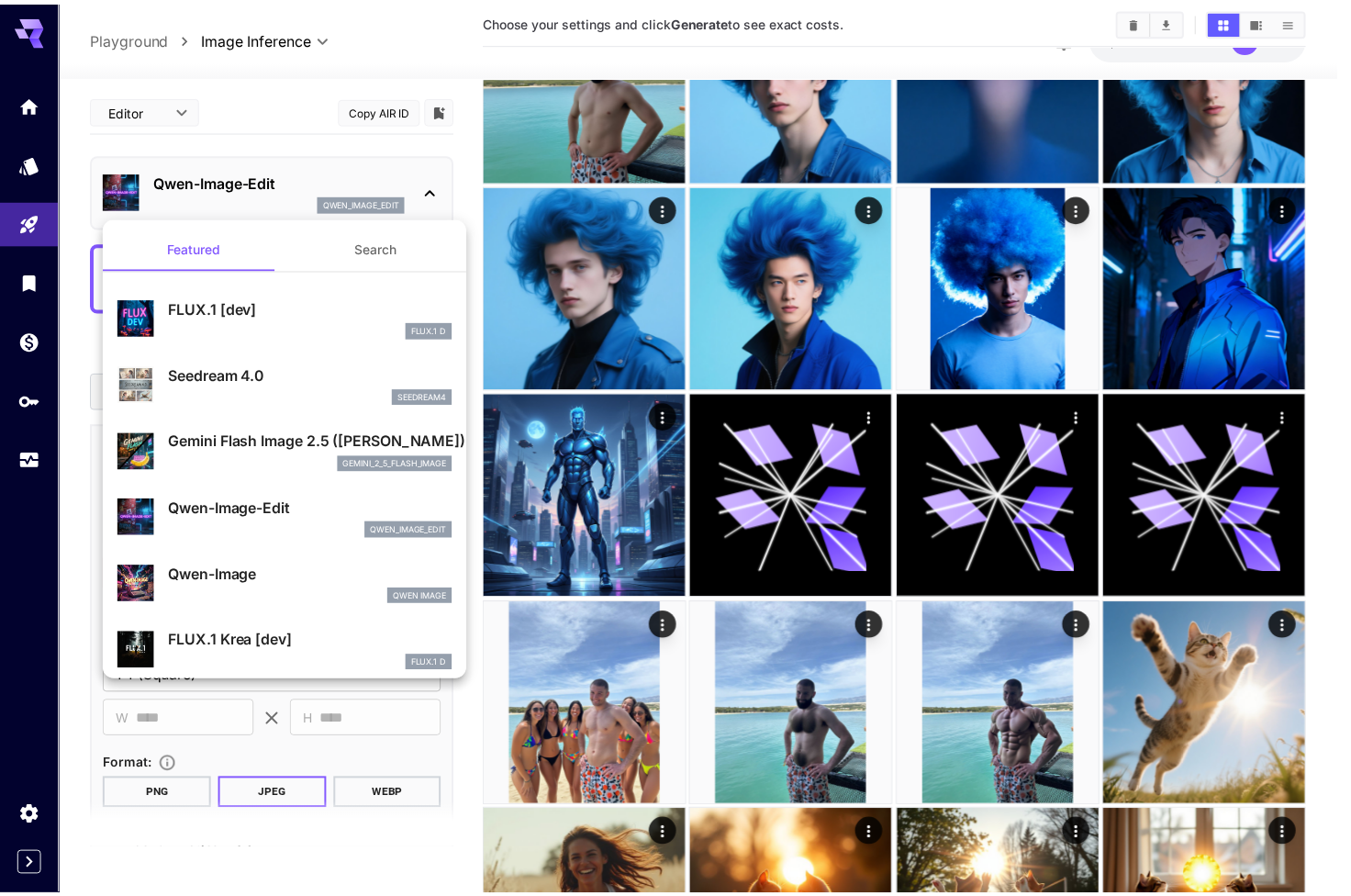
scroll to position [54, 0]
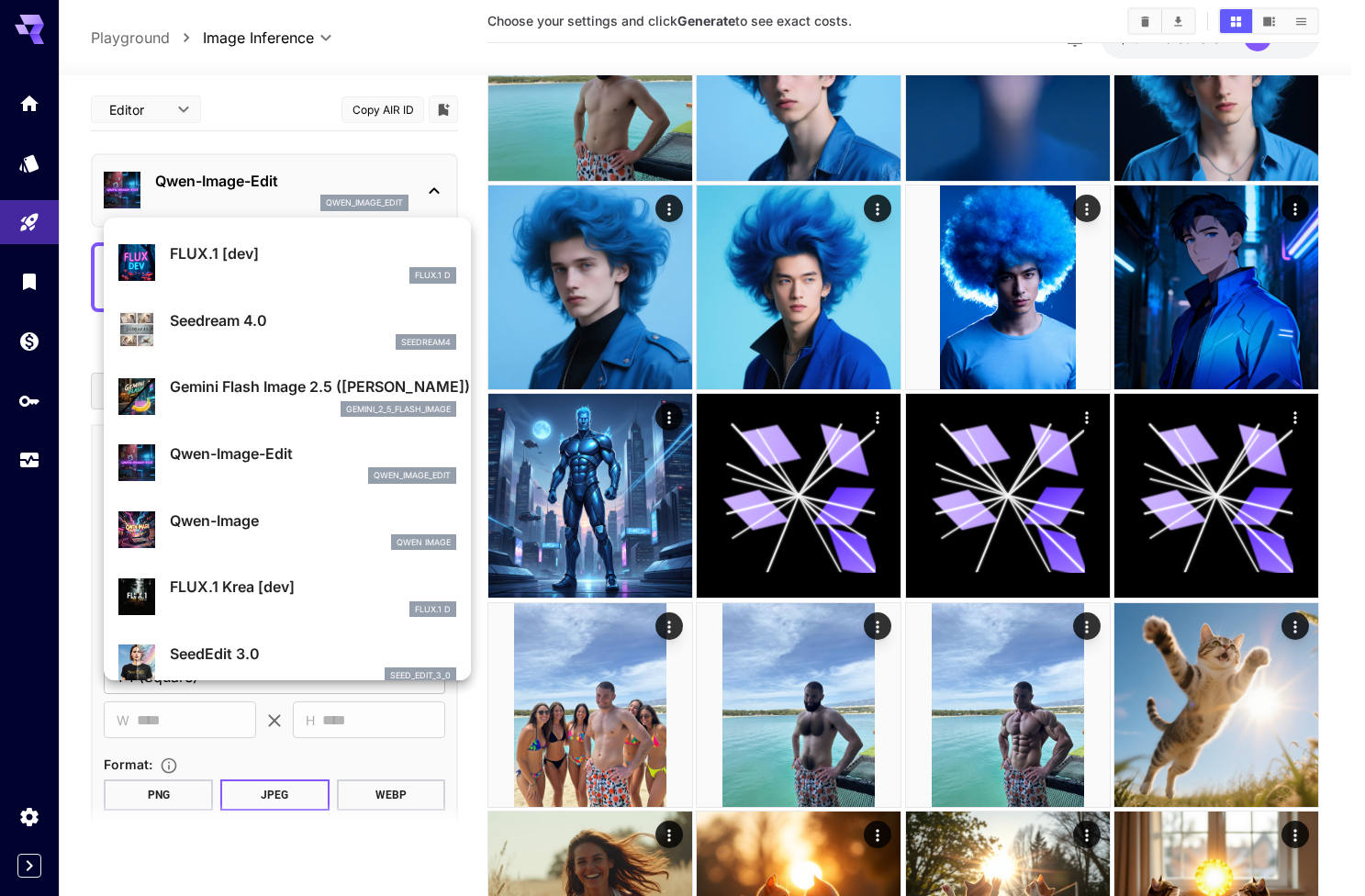
click at [240, 523] on p "Qwen-Image" at bounding box center [313, 520] width 287 height 22
type input "**"
type input "***"
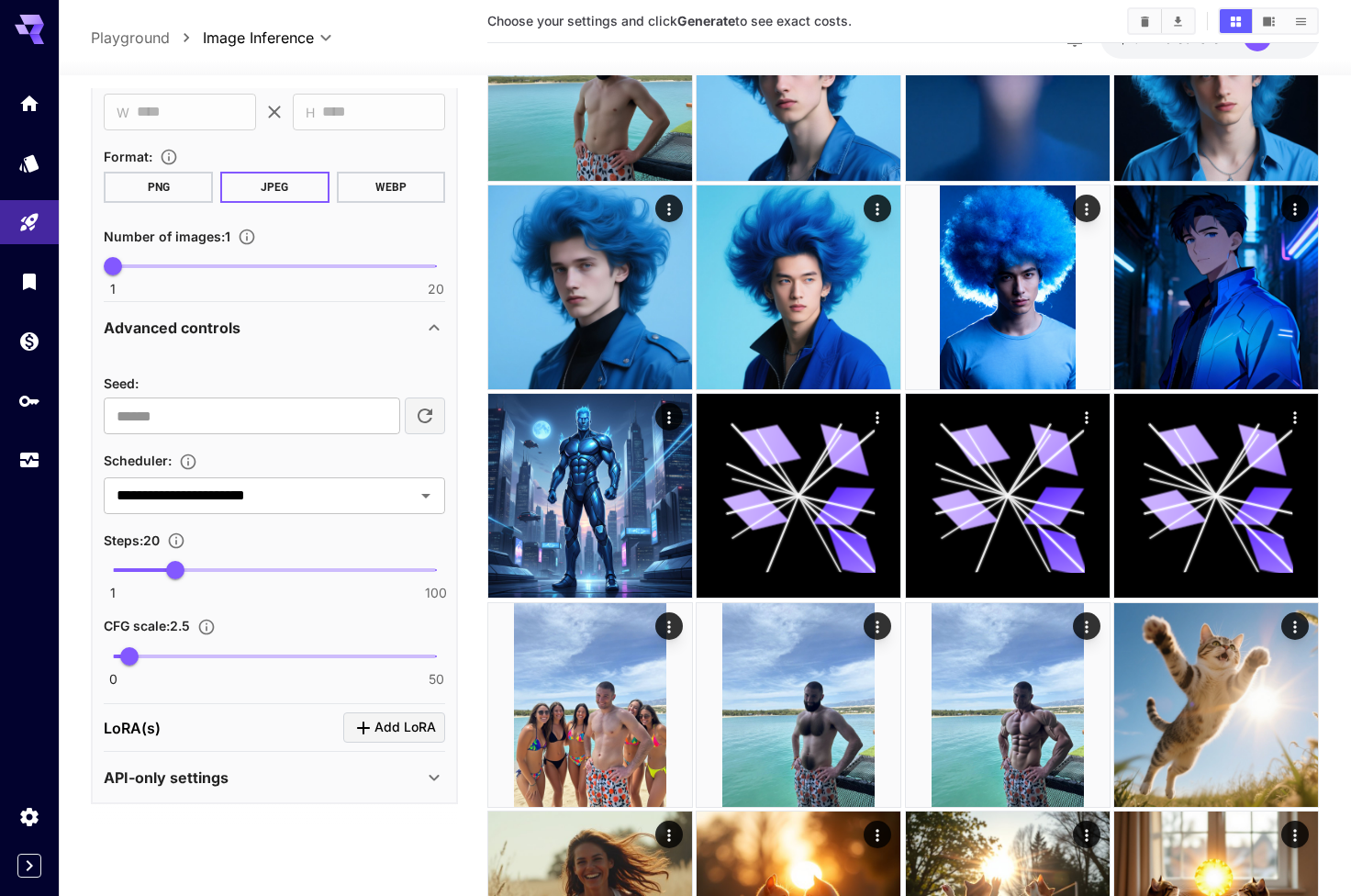
scroll to position [462, 0]
click at [311, 780] on div "API-only settings" at bounding box center [264, 779] width 319 height 22
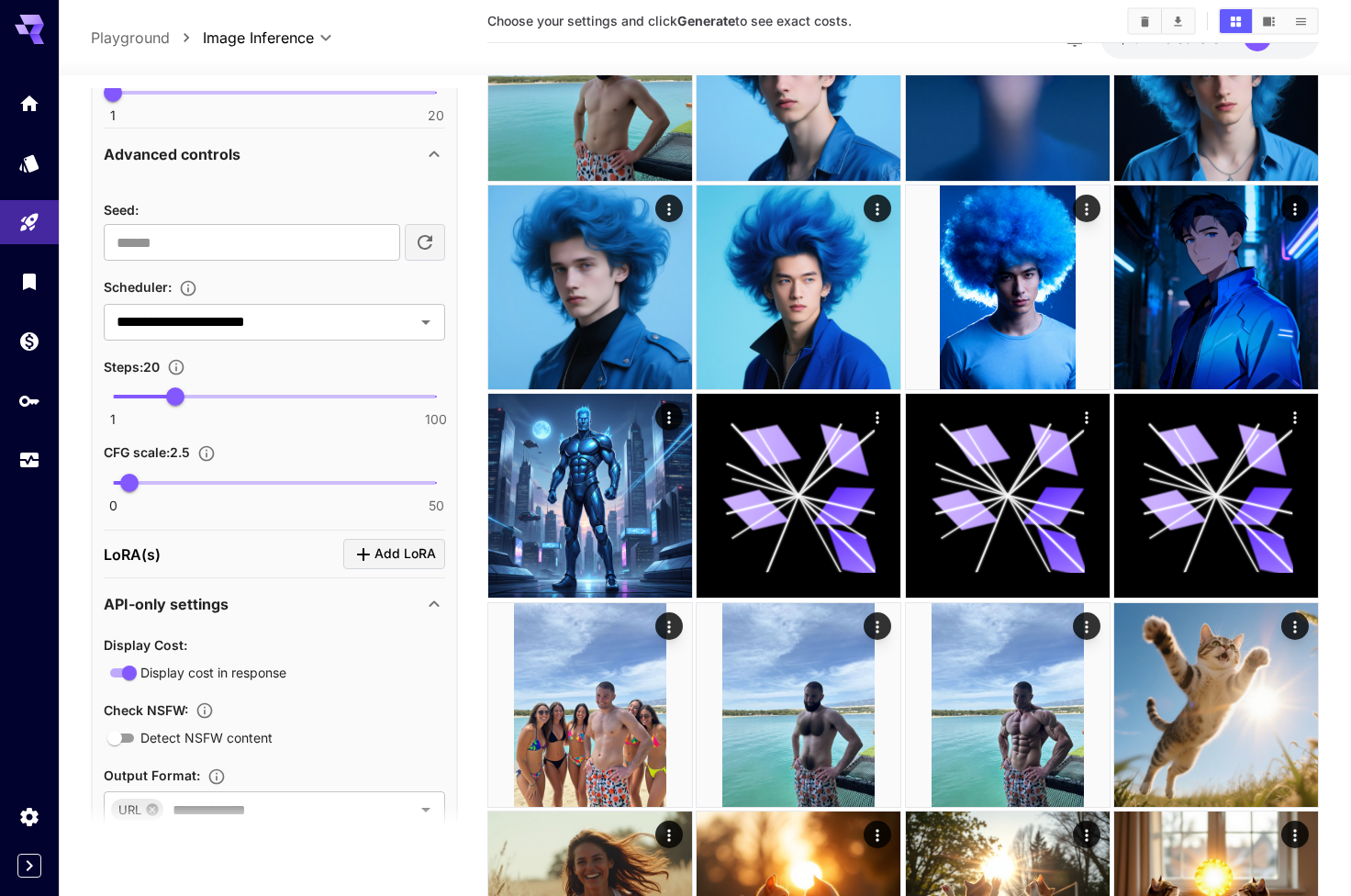
scroll to position [707, 0]
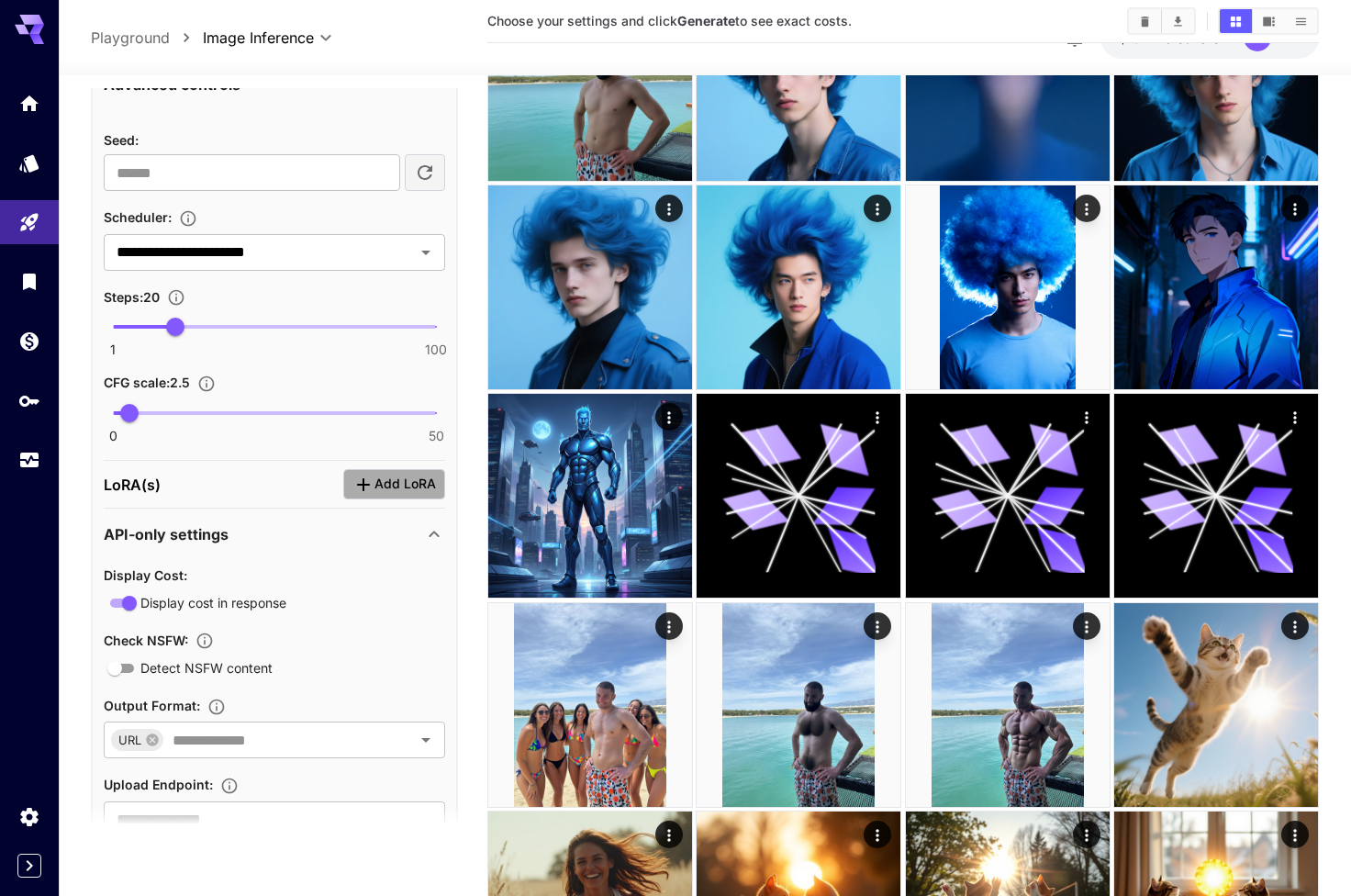
click at [404, 497] on button "Add LoRA" at bounding box center [394, 484] width 102 height 31
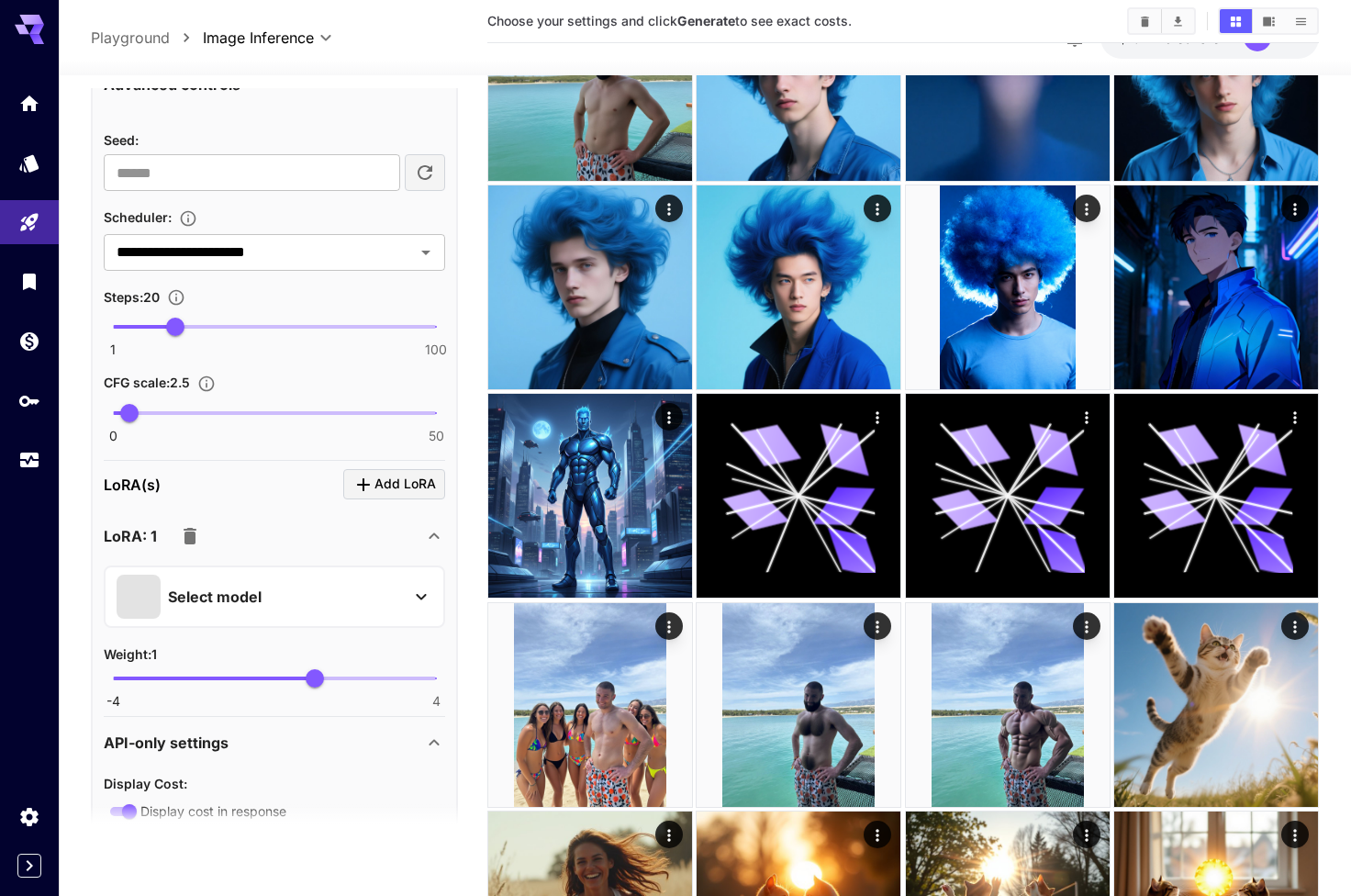
click at [177, 602] on p "Select model" at bounding box center [214, 596] width 94 height 22
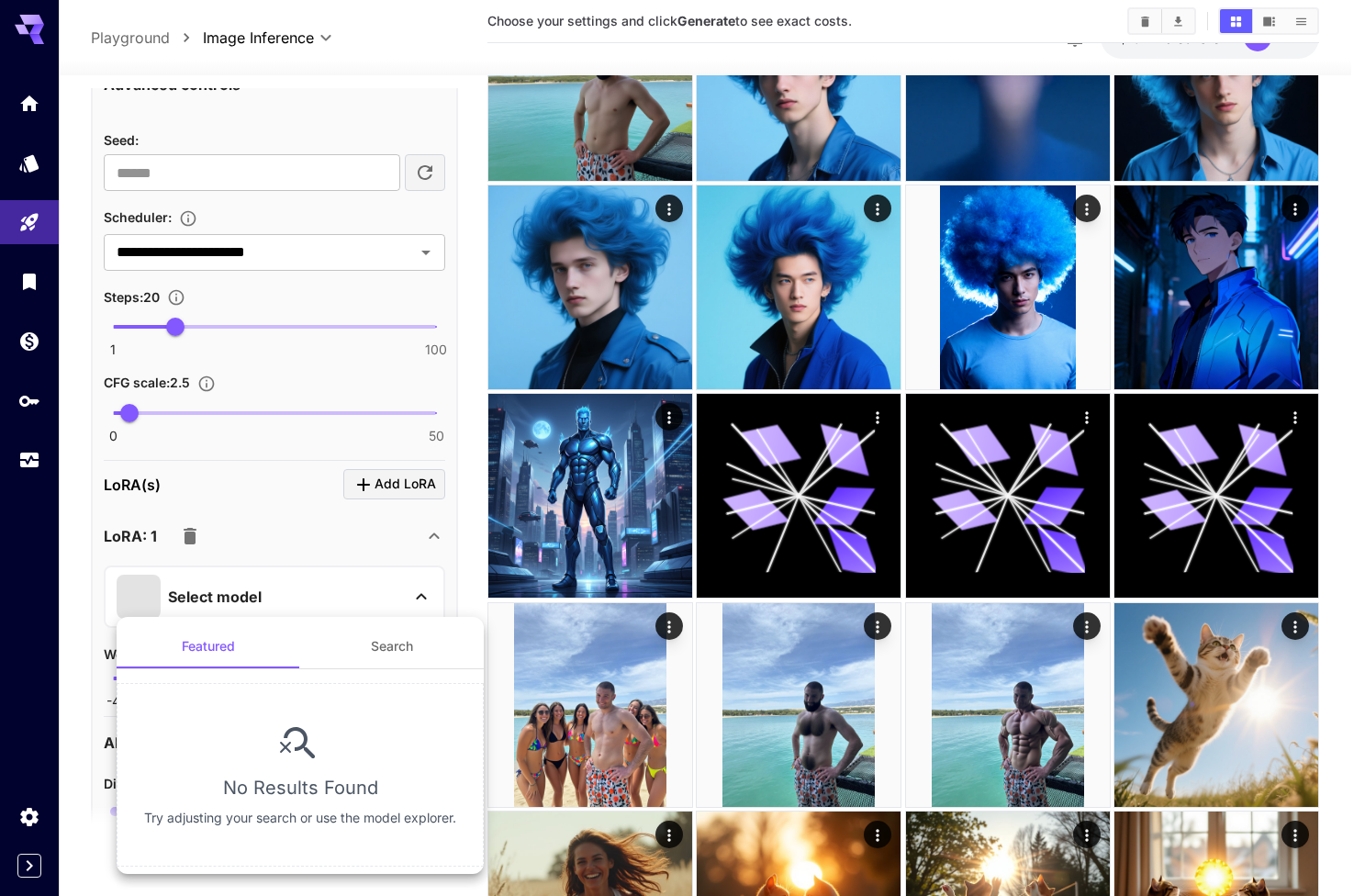
click at [332, 637] on button "Search" at bounding box center [393, 646] width 184 height 44
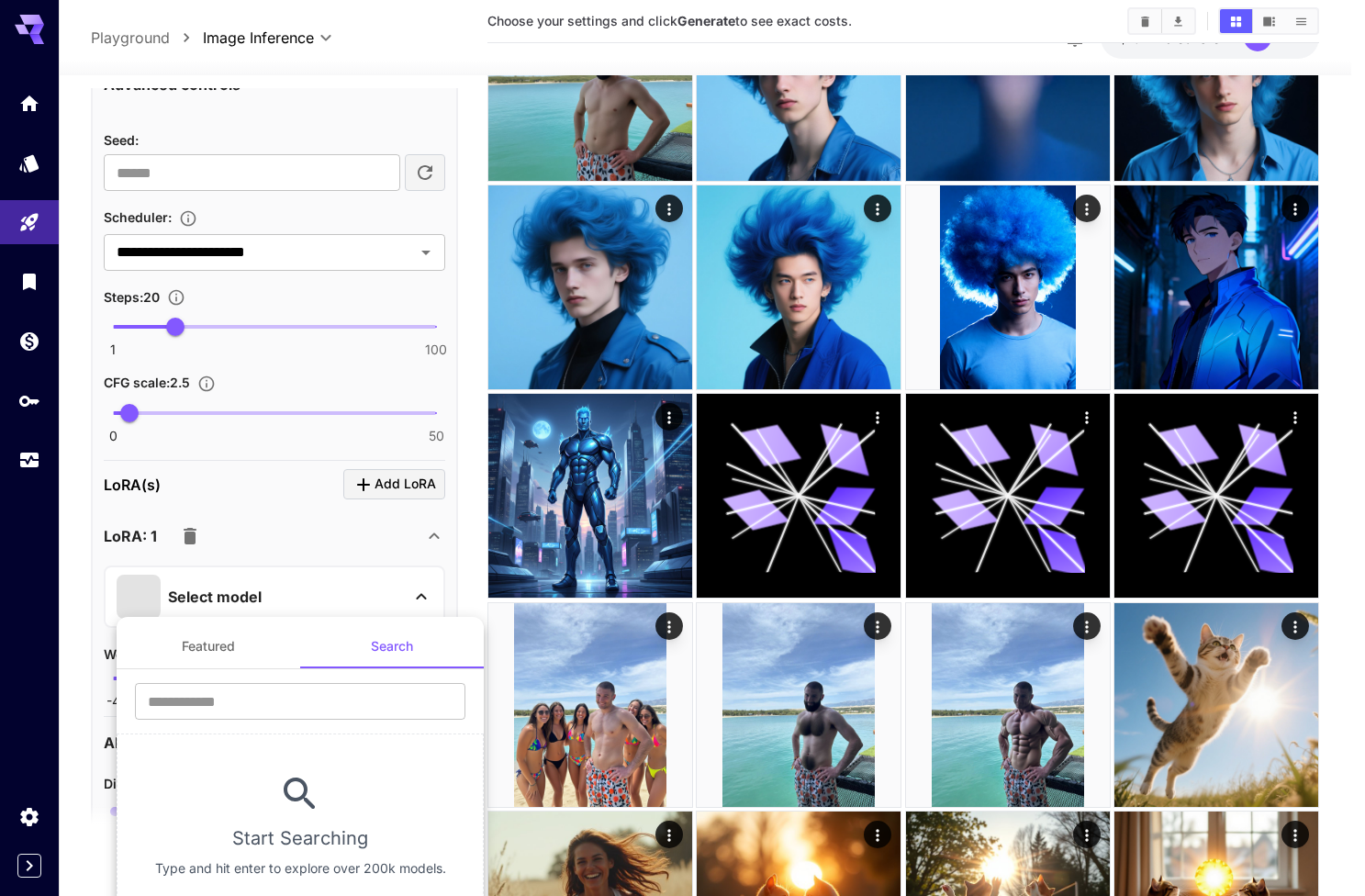
click at [214, 672] on section "​ Start Searching Type and hit enter to explore over 200k models." at bounding box center [301, 792] width 367 height 248
click at [211, 713] on input "text" at bounding box center [300, 701] width 330 height 37
click at [211, 715] on input "text" at bounding box center [300, 701] width 330 height 37
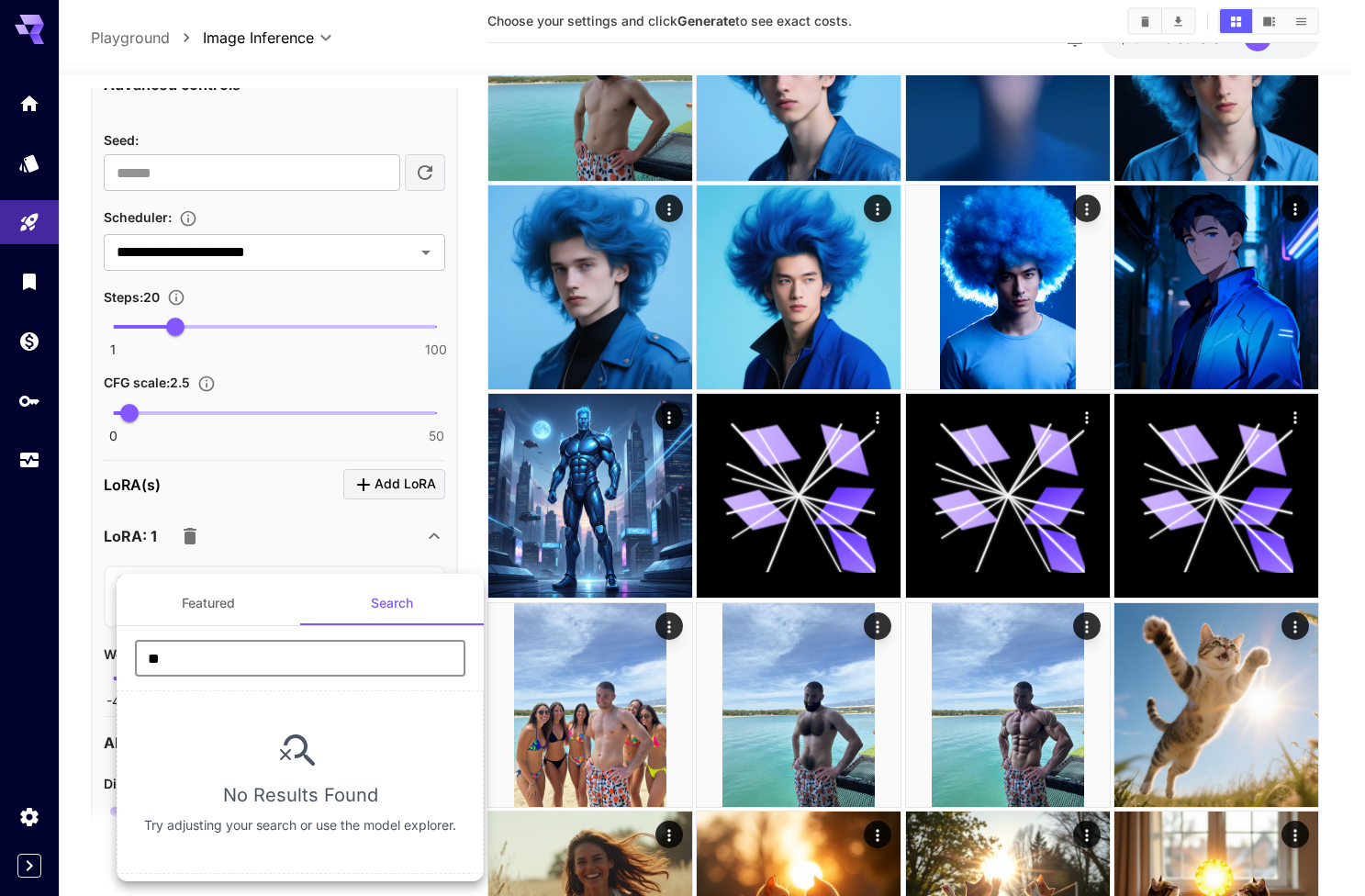
type input "**"
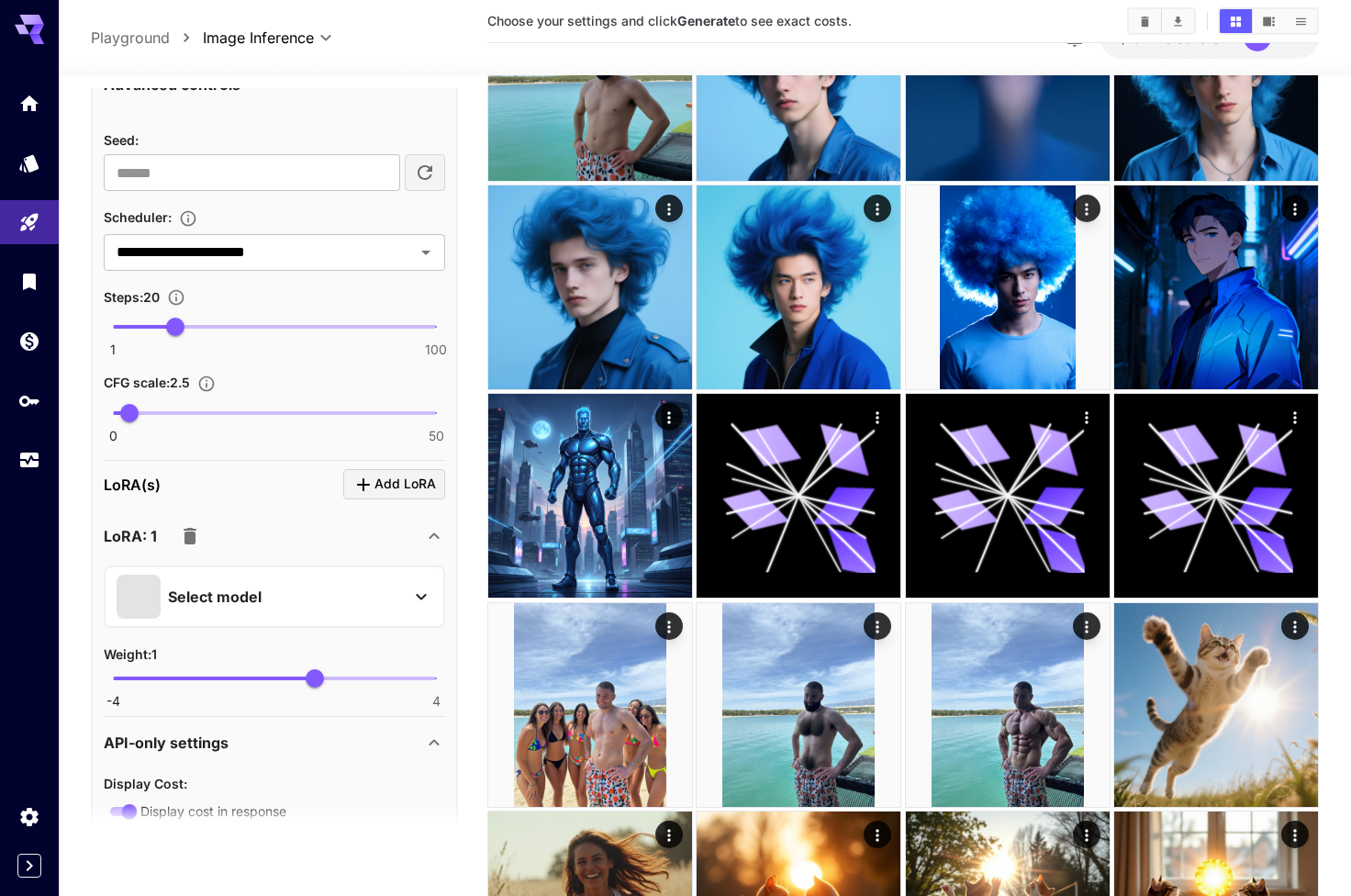
click at [186, 533] on icon "button" at bounding box center [190, 536] width 13 height 17
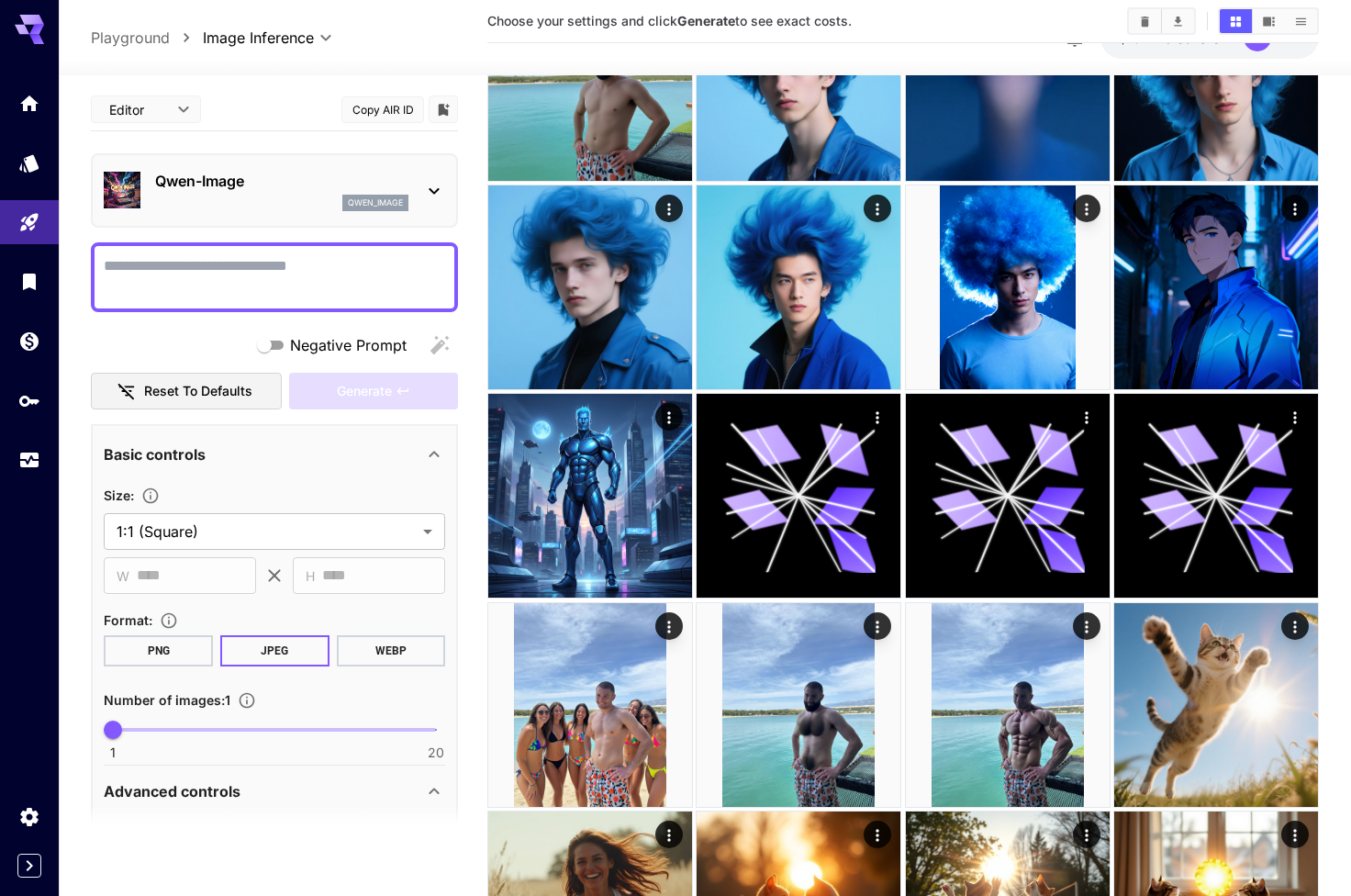
scroll to position [0, 0]
click at [235, 198] on div "qwen_image" at bounding box center [281, 203] width 253 height 17
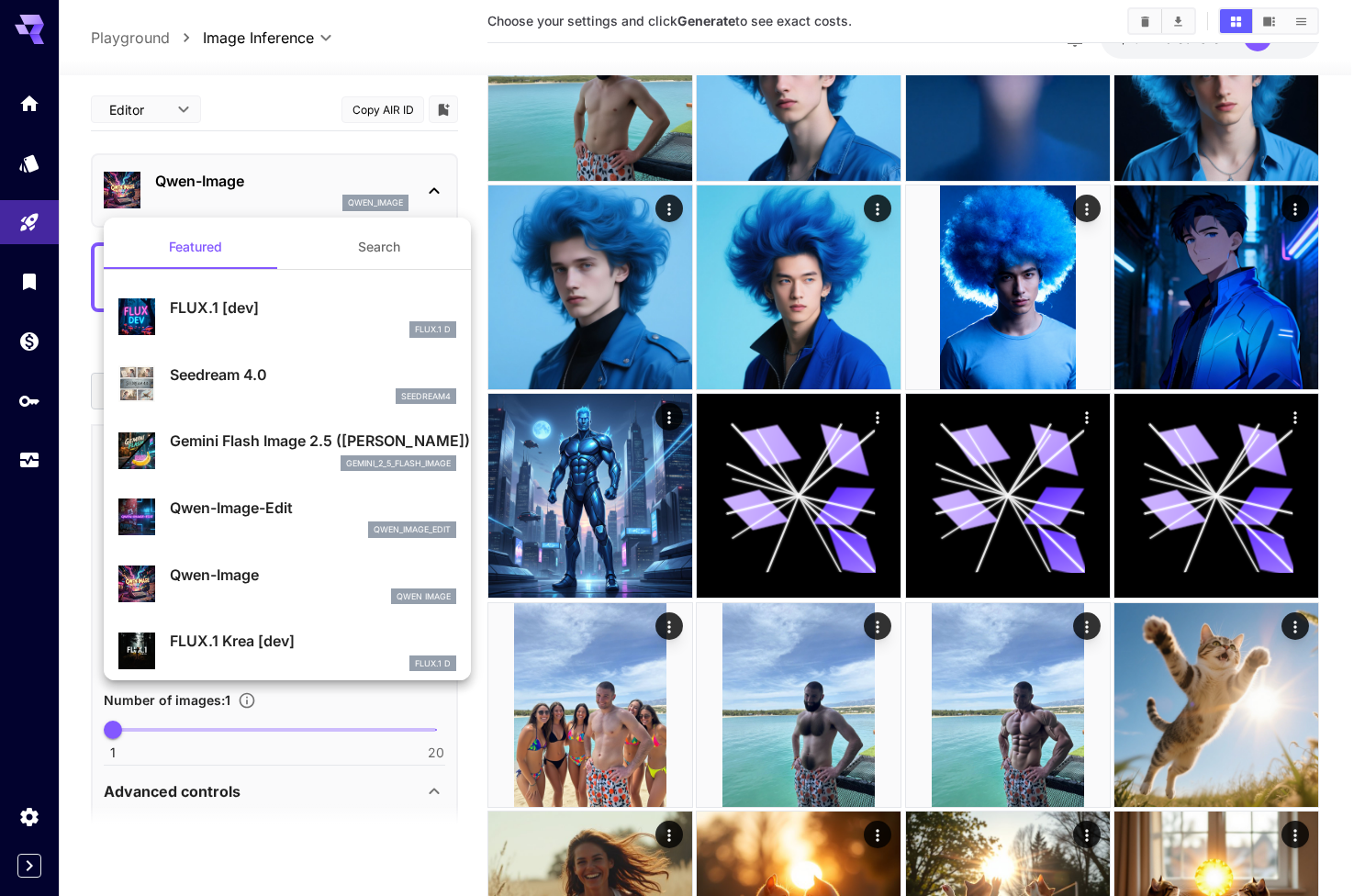
click at [248, 445] on p "Gemini Flash Image 2.5 ([PERSON_NAME])" at bounding box center [313, 441] width 287 height 22
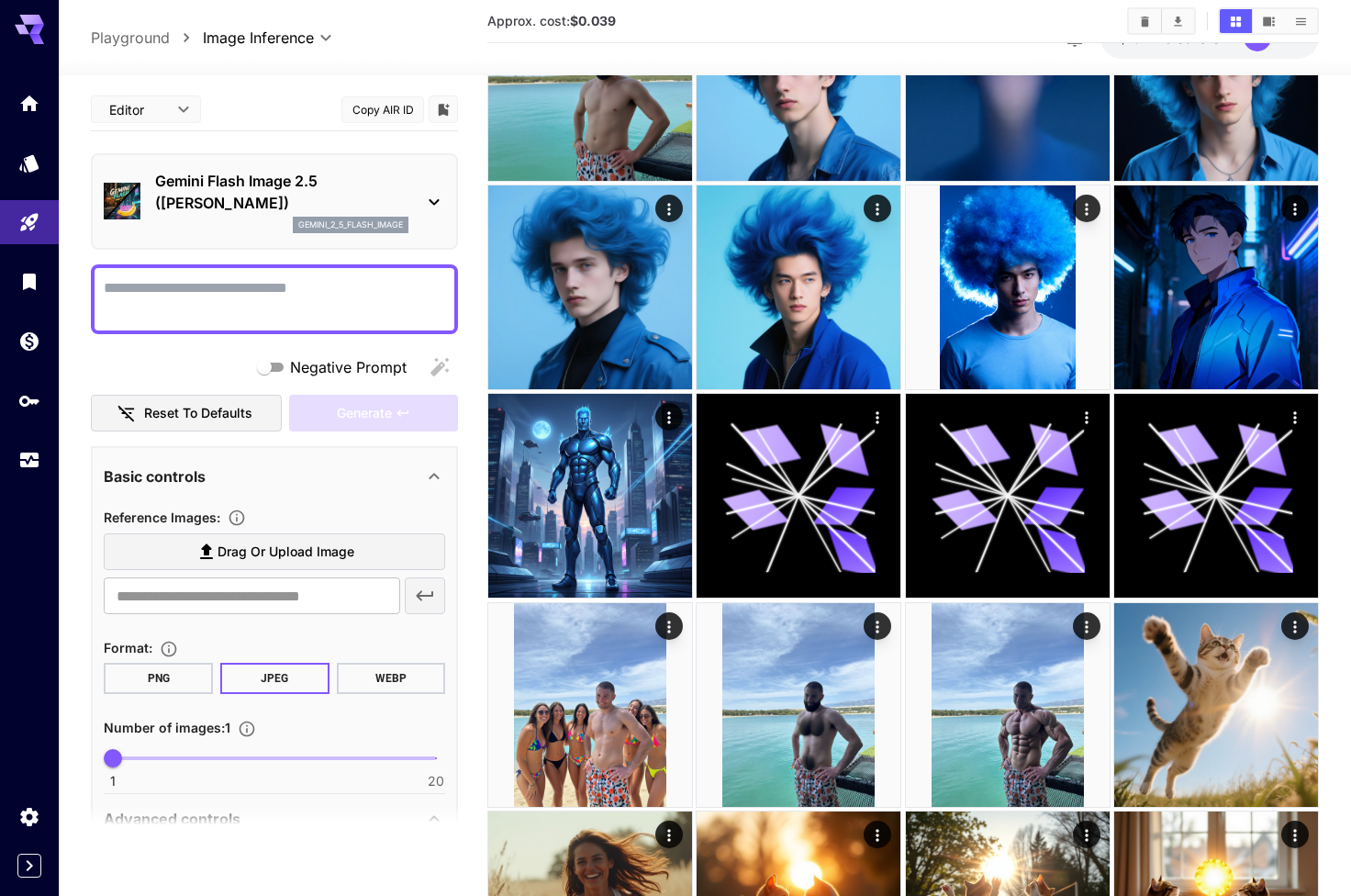
click at [272, 245] on div "Gemini Flash Image 2.5 (Nano Banana) gemini_2_5_flash_image" at bounding box center [275, 201] width 367 height 96
click at [261, 208] on p "Gemini Flash Image 2.5 ([PERSON_NAME])" at bounding box center [281, 191] width 253 height 44
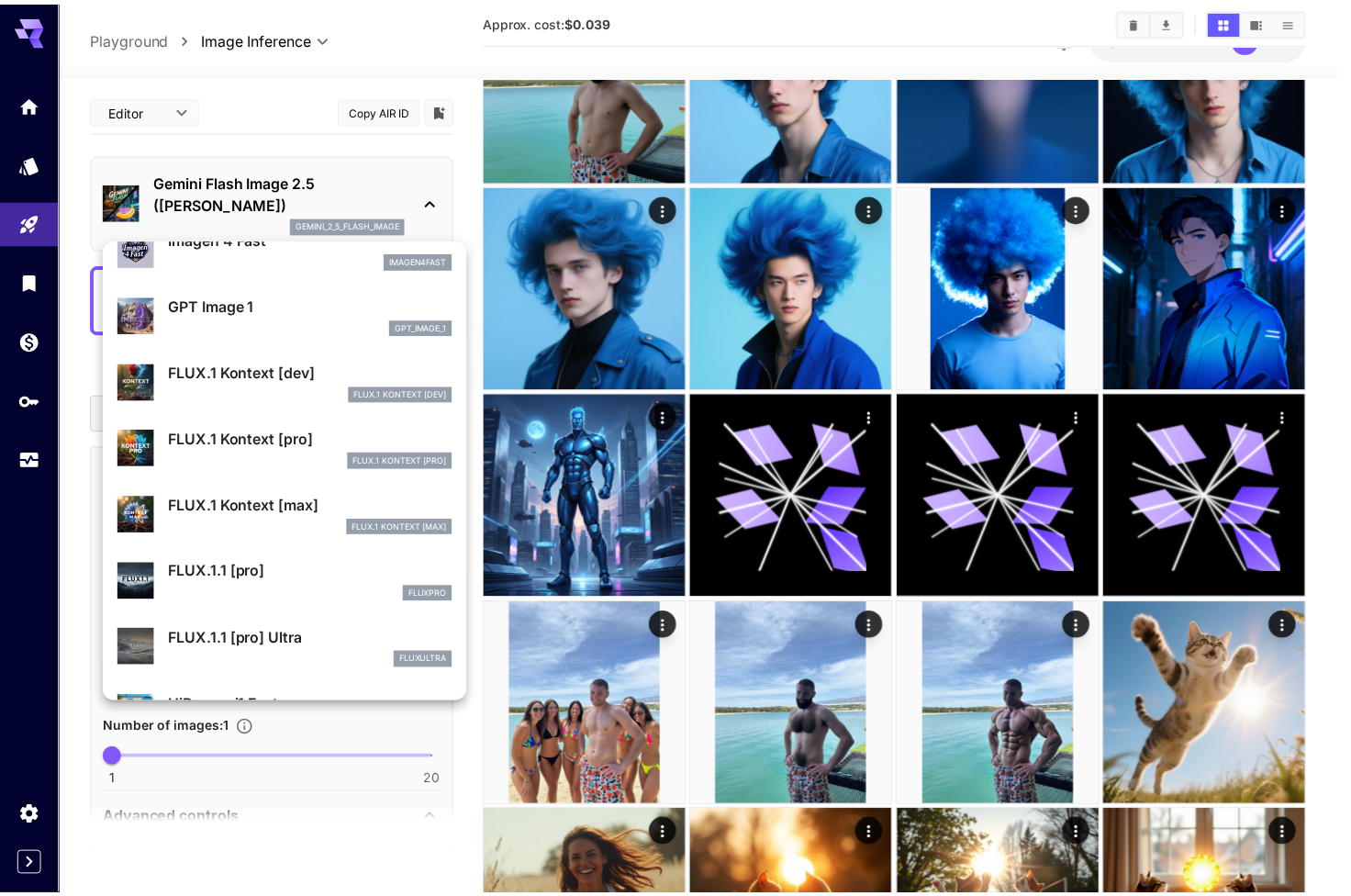
scroll to position [1084, 0]
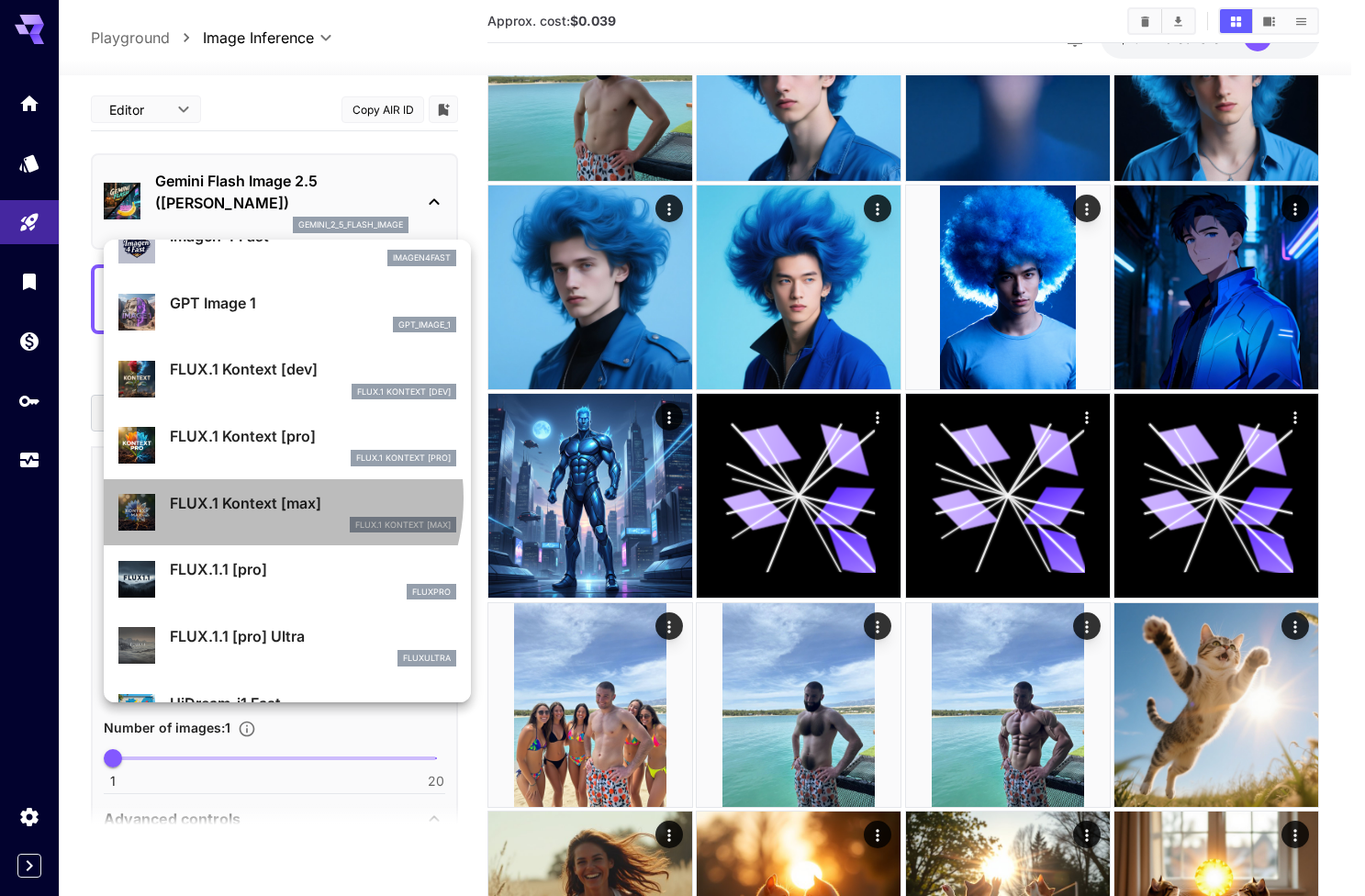
click at [269, 496] on p "FLUX.1 Kontext [max]" at bounding box center [313, 503] width 287 height 22
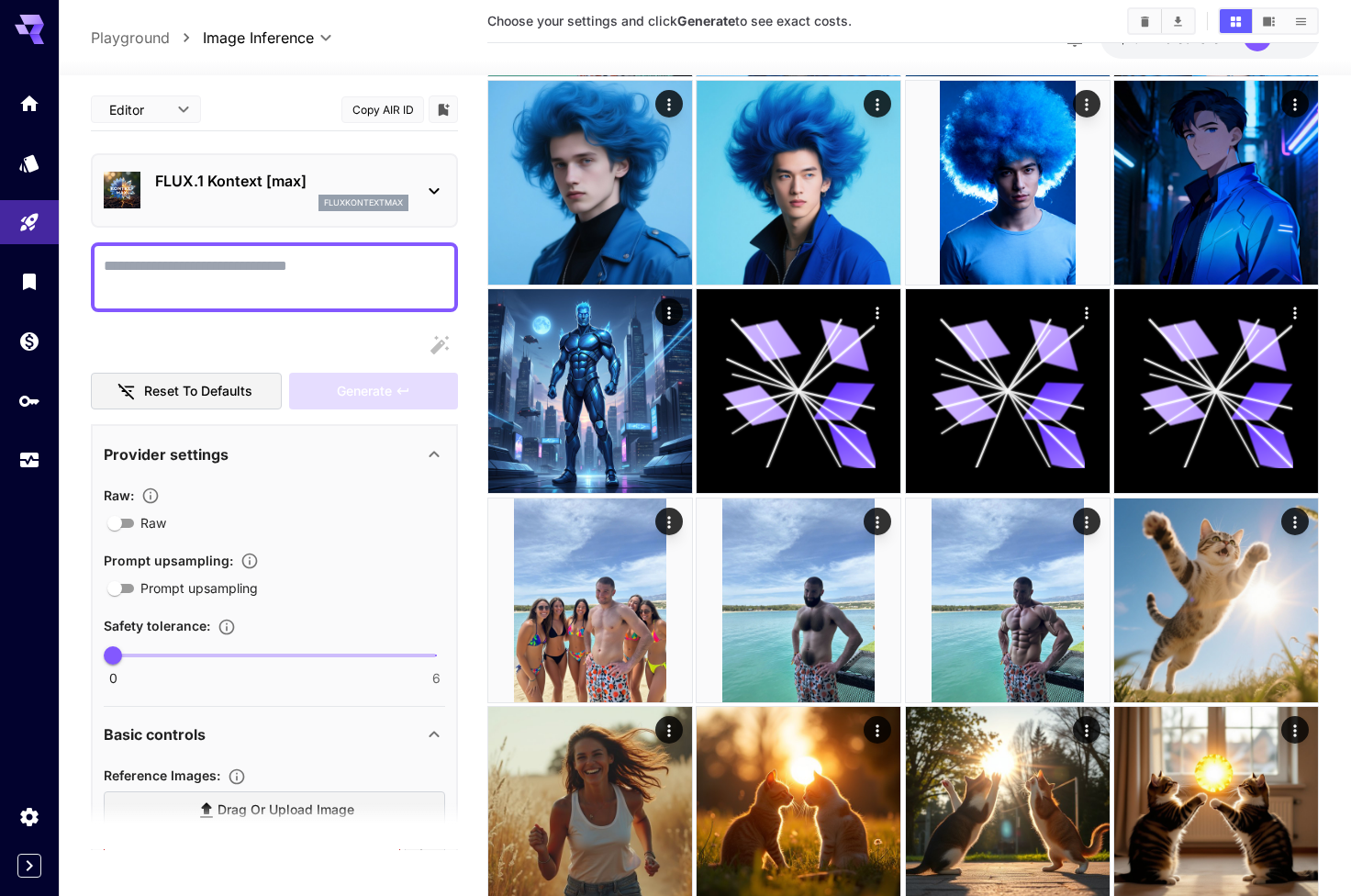
click at [253, 199] on div "fluxkontextmax" at bounding box center [281, 203] width 253 height 17
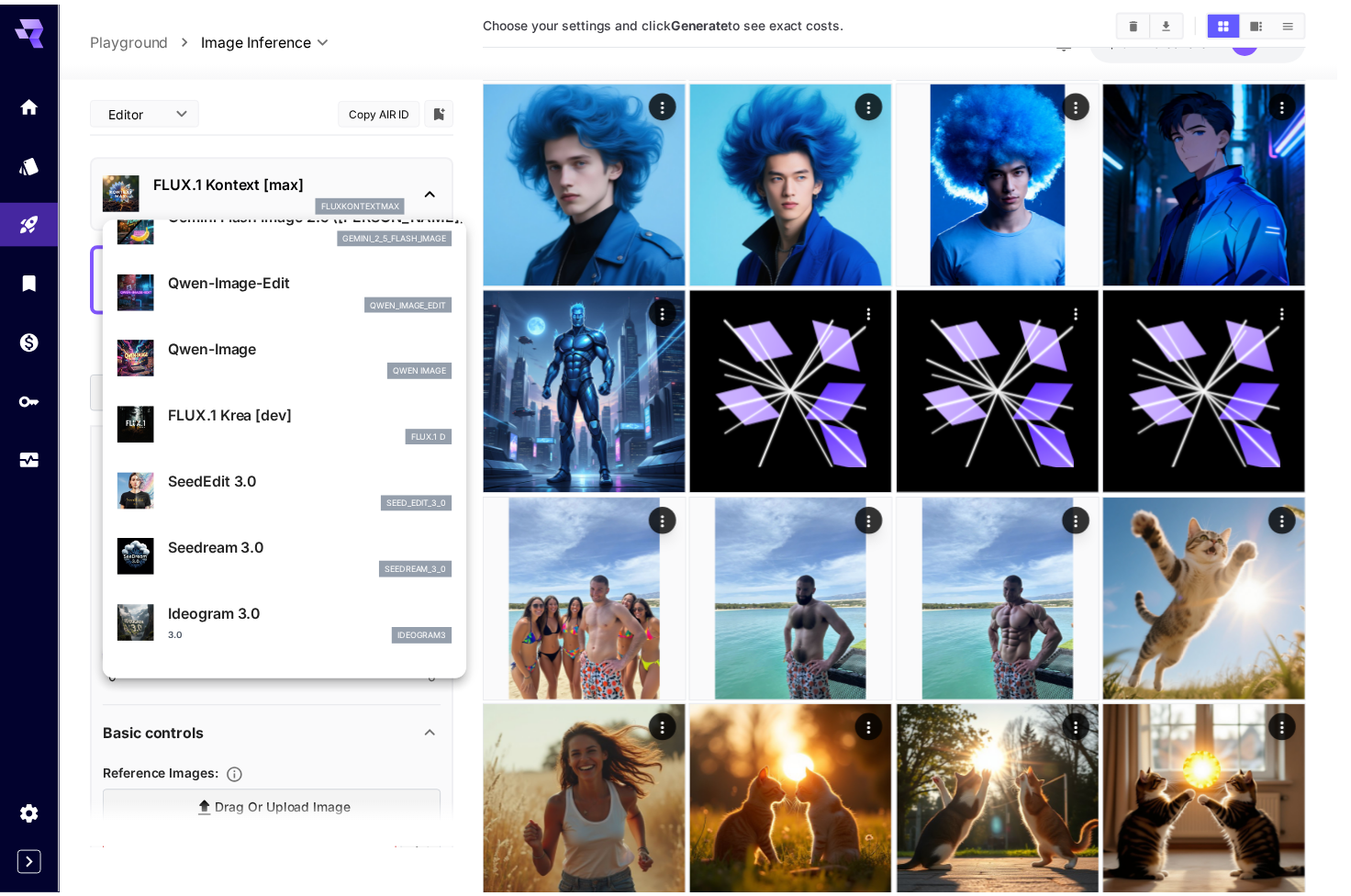
scroll to position [241, 0]
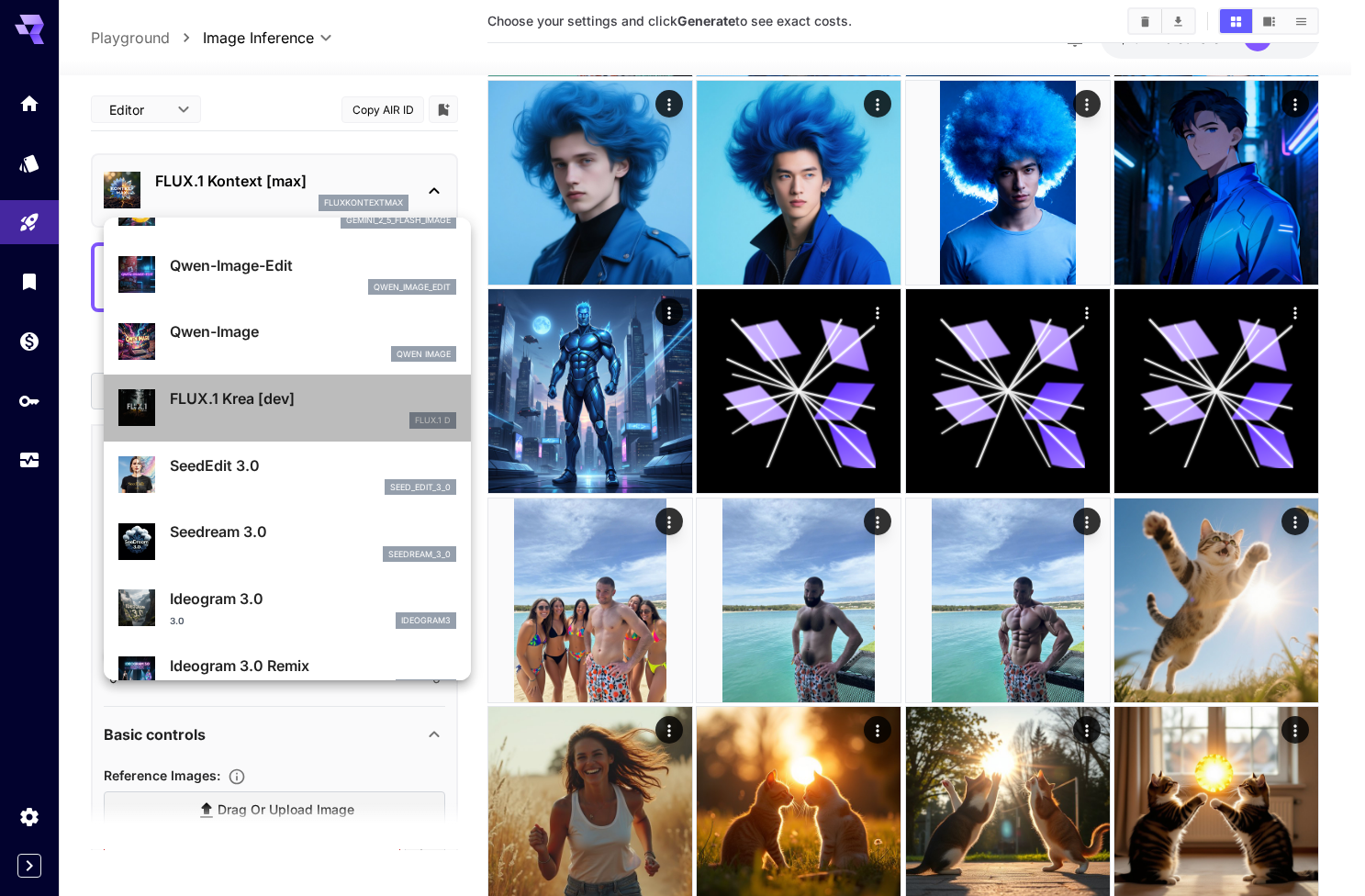
click at [289, 421] on div "FLUX.1 D" at bounding box center [313, 420] width 287 height 17
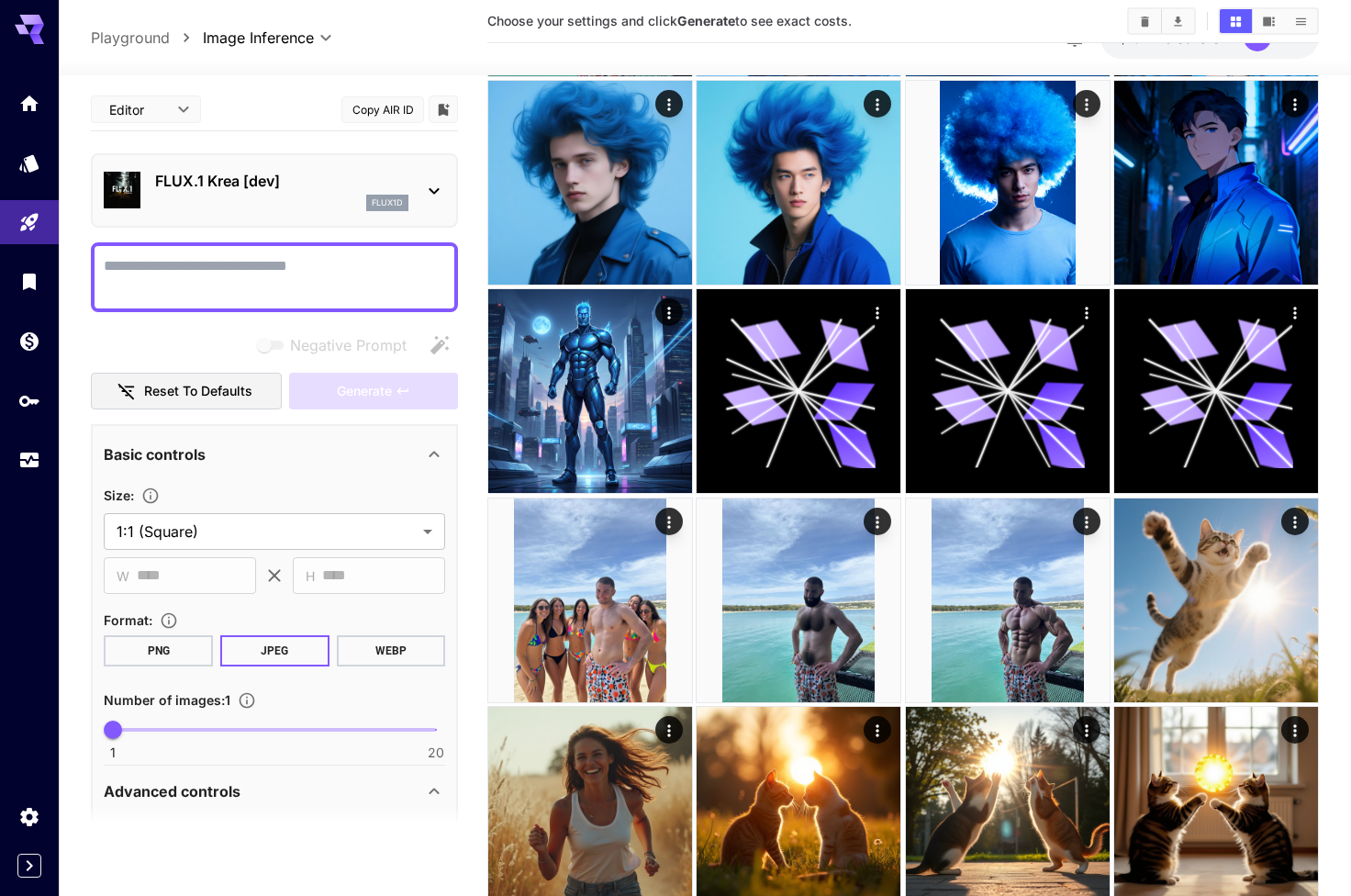
scroll to position [-1, 0]
click at [266, 171] on p "FLUX.1 Krea [dev]" at bounding box center [281, 181] width 253 height 22
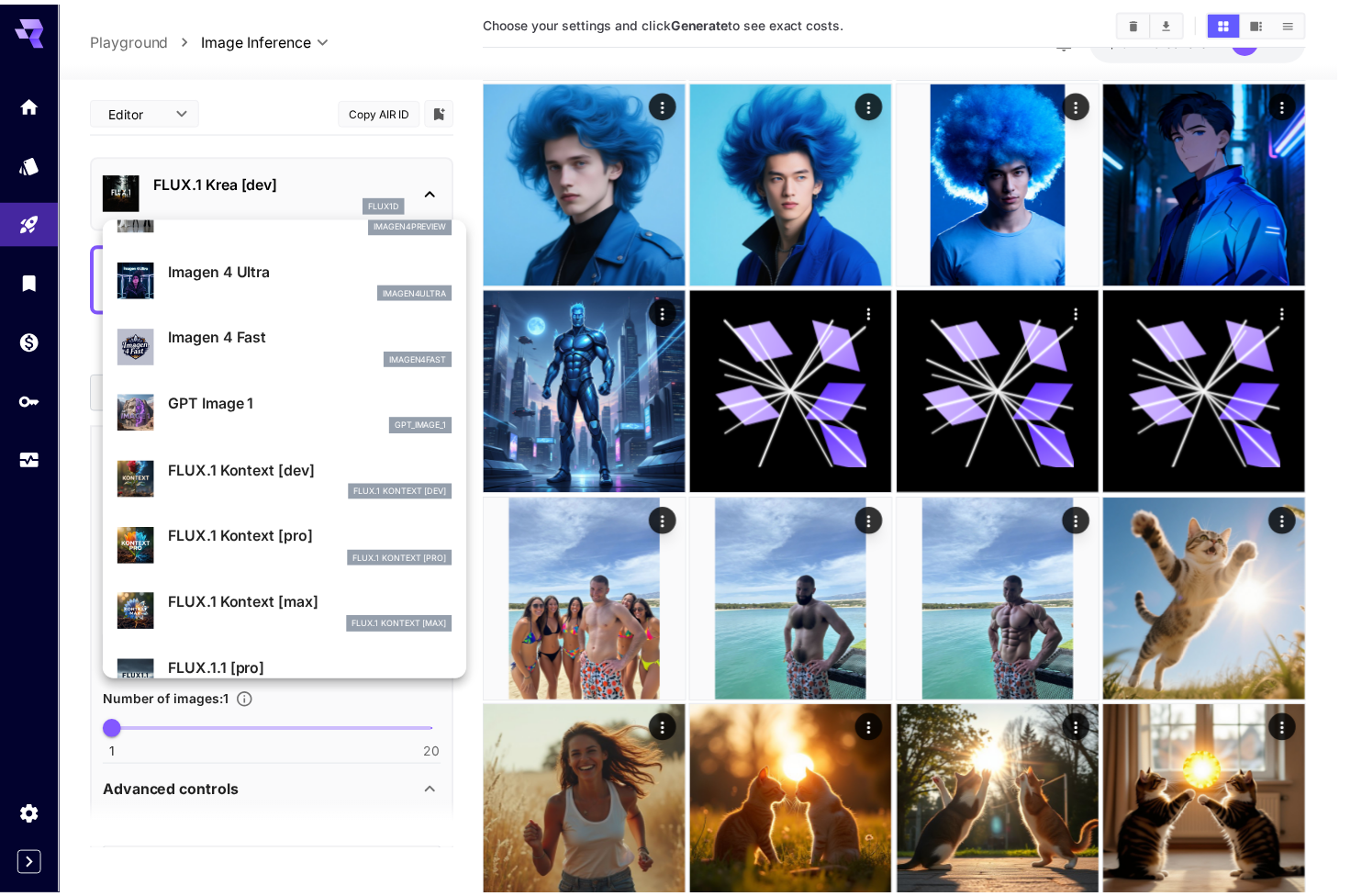
scroll to position [972, 0]
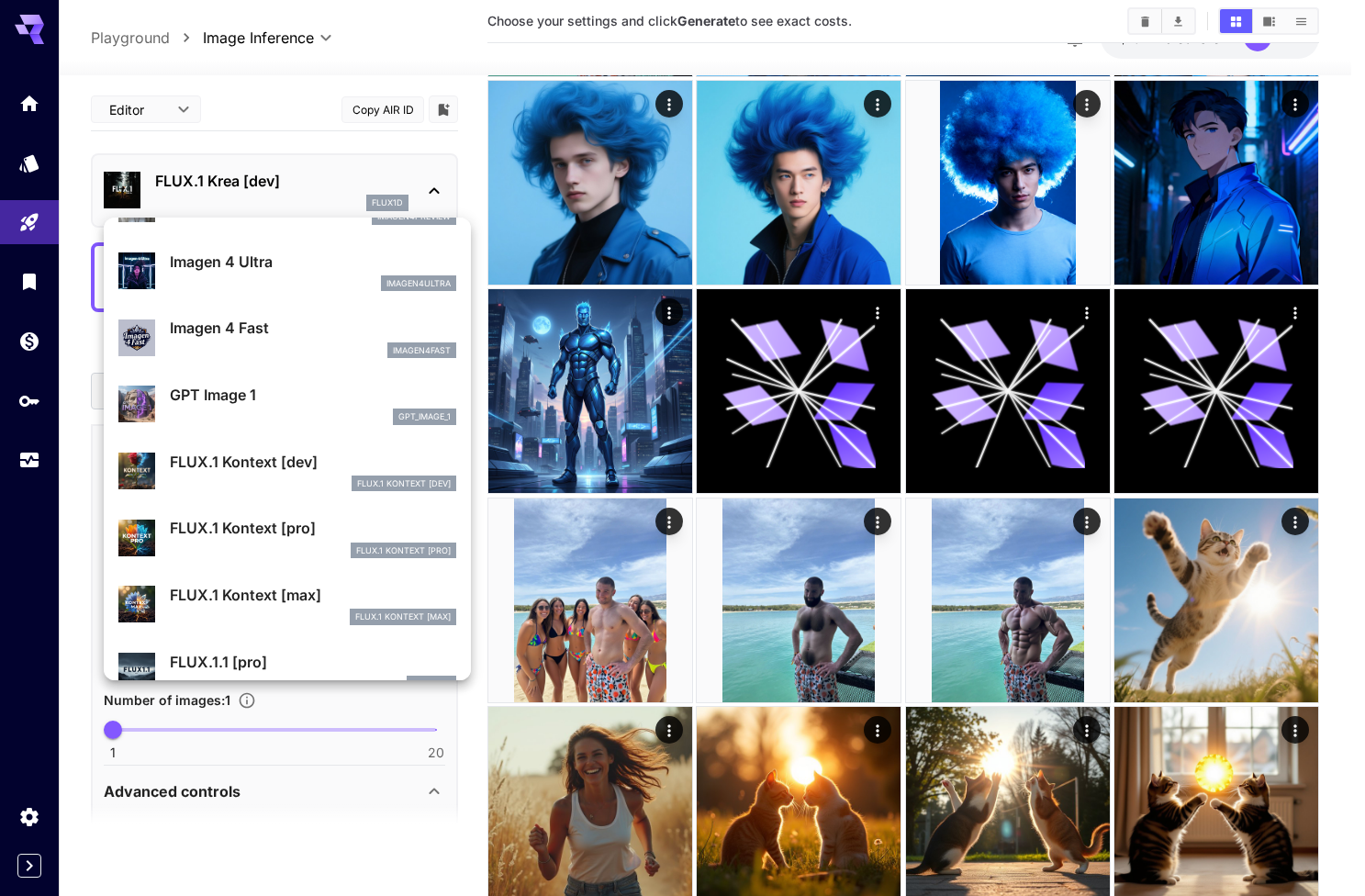
click at [290, 391] on p "GPT Image 1" at bounding box center [313, 395] width 287 height 22
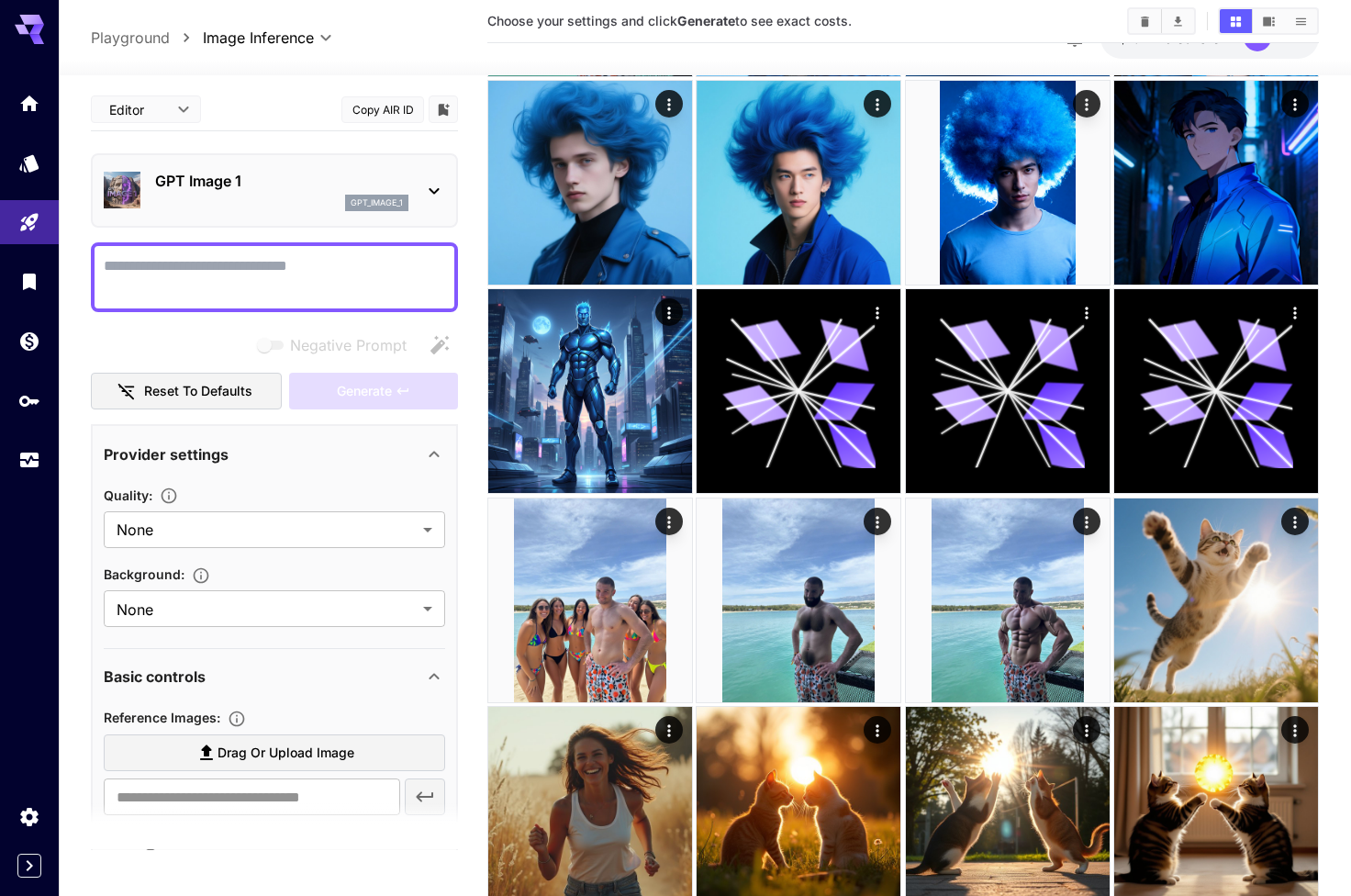
click at [280, 198] on div "gpt_image_1" at bounding box center [281, 203] width 253 height 17
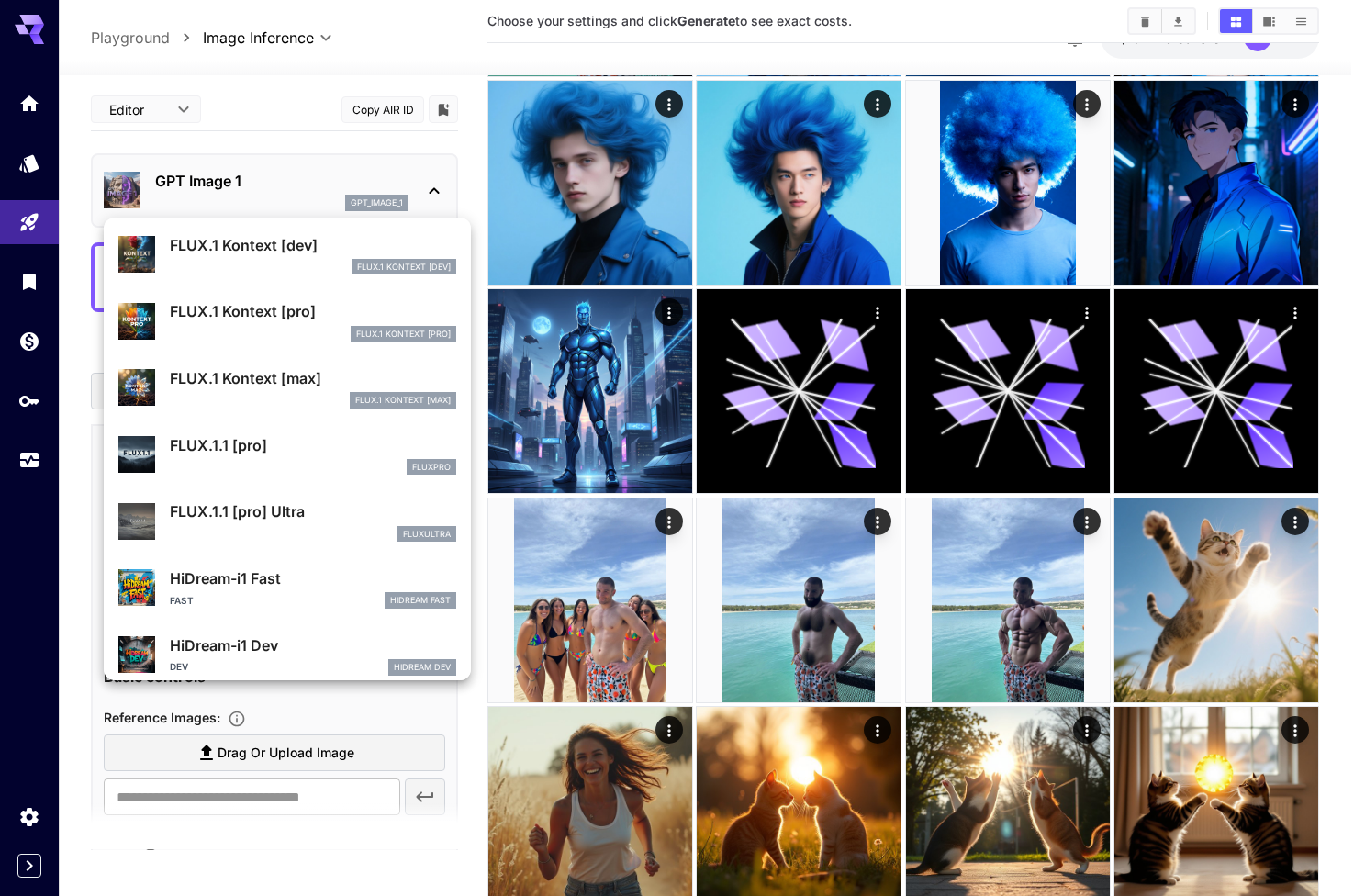
click at [310, 434] on p "FLUX.1.1 [pro]" at bounding box center [313, 445] width 287 height 22
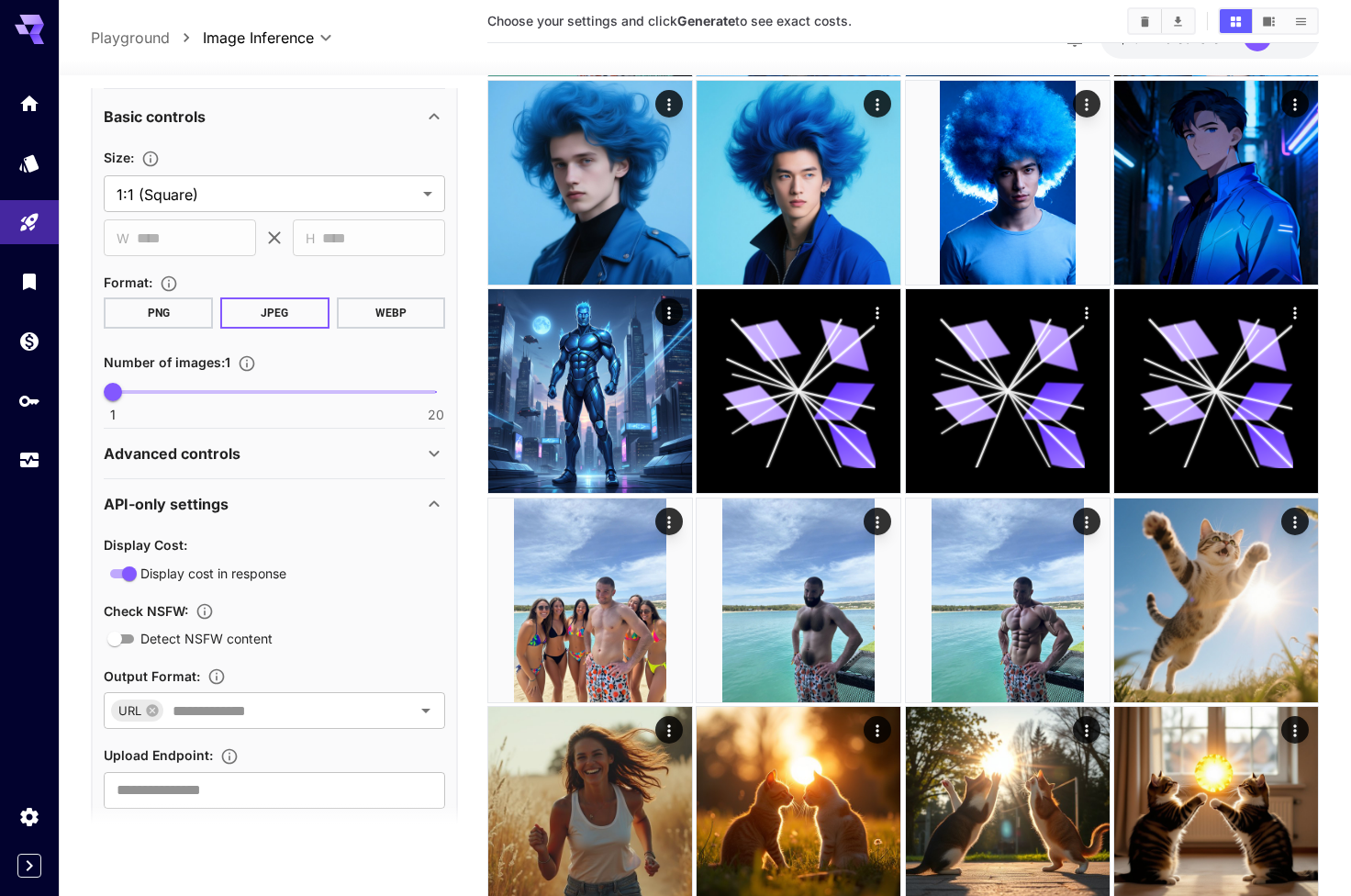
click at [302, 437] on div "Advanced controls" at bounding box center [275, 453] width 341 height 44
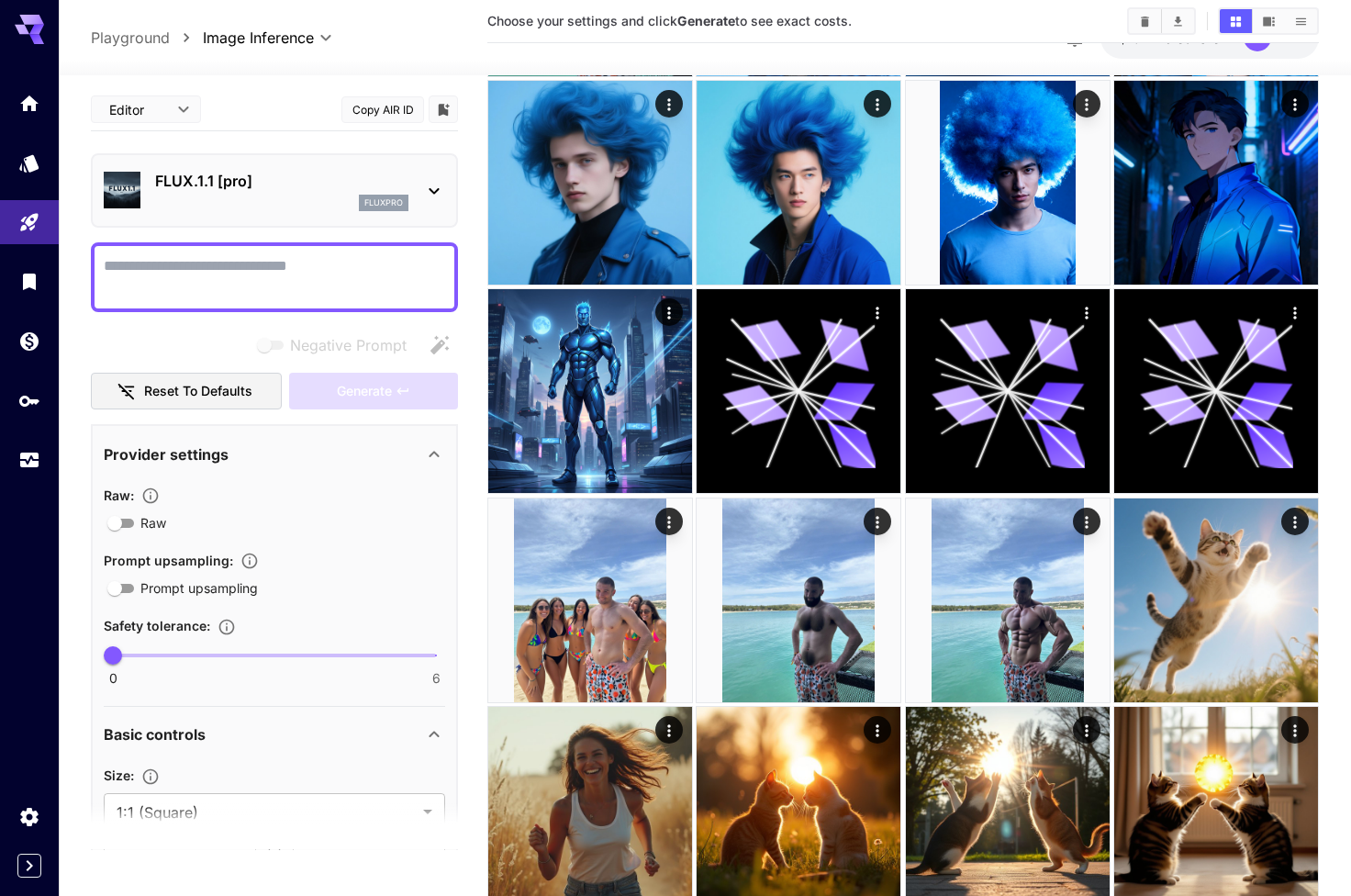
click at [277, 183] on p "FLUX.1.1 [pro]" at bounding box center [281, 181] width 253 height 22
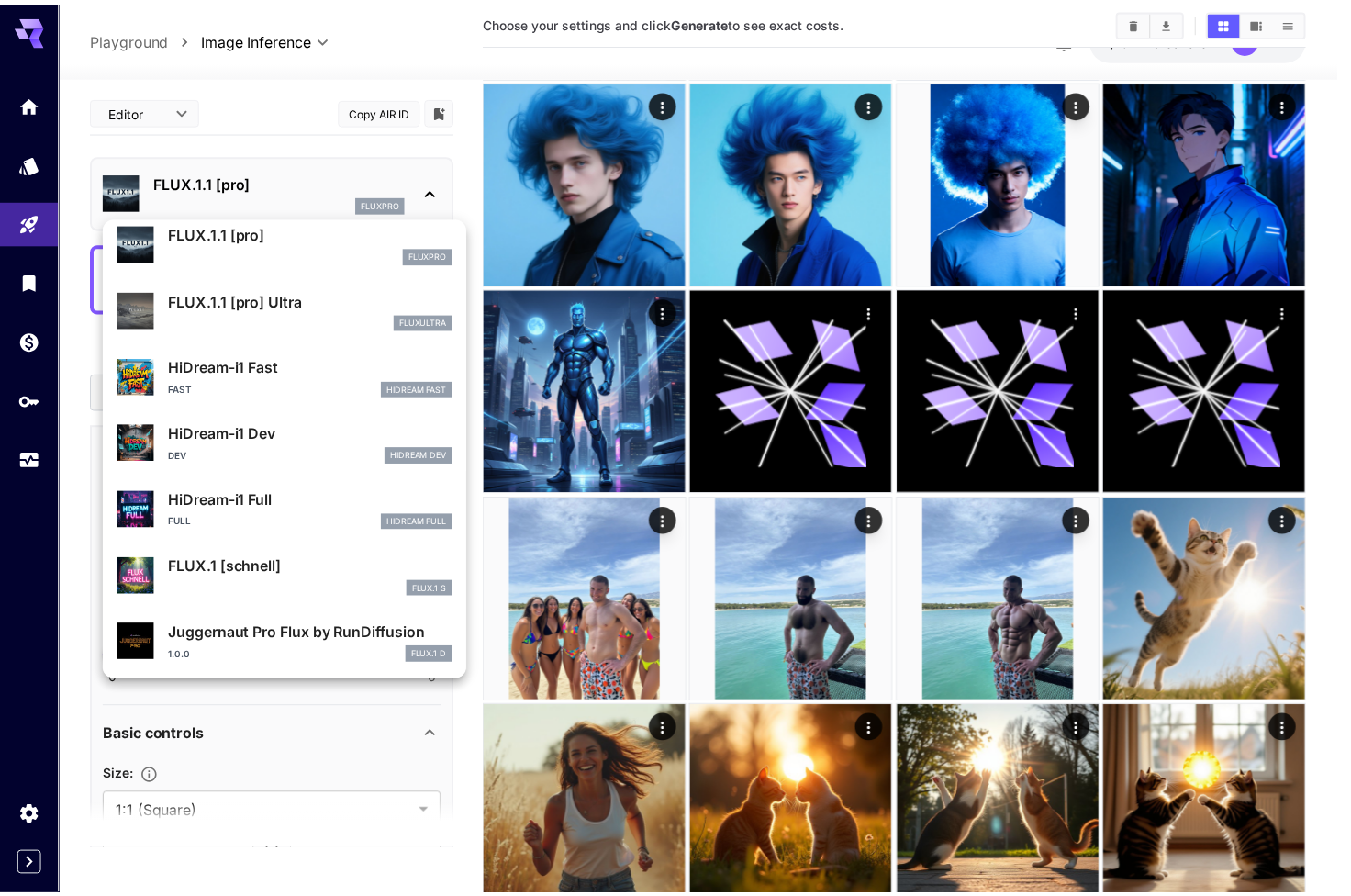
scroll to position [1399, 0]
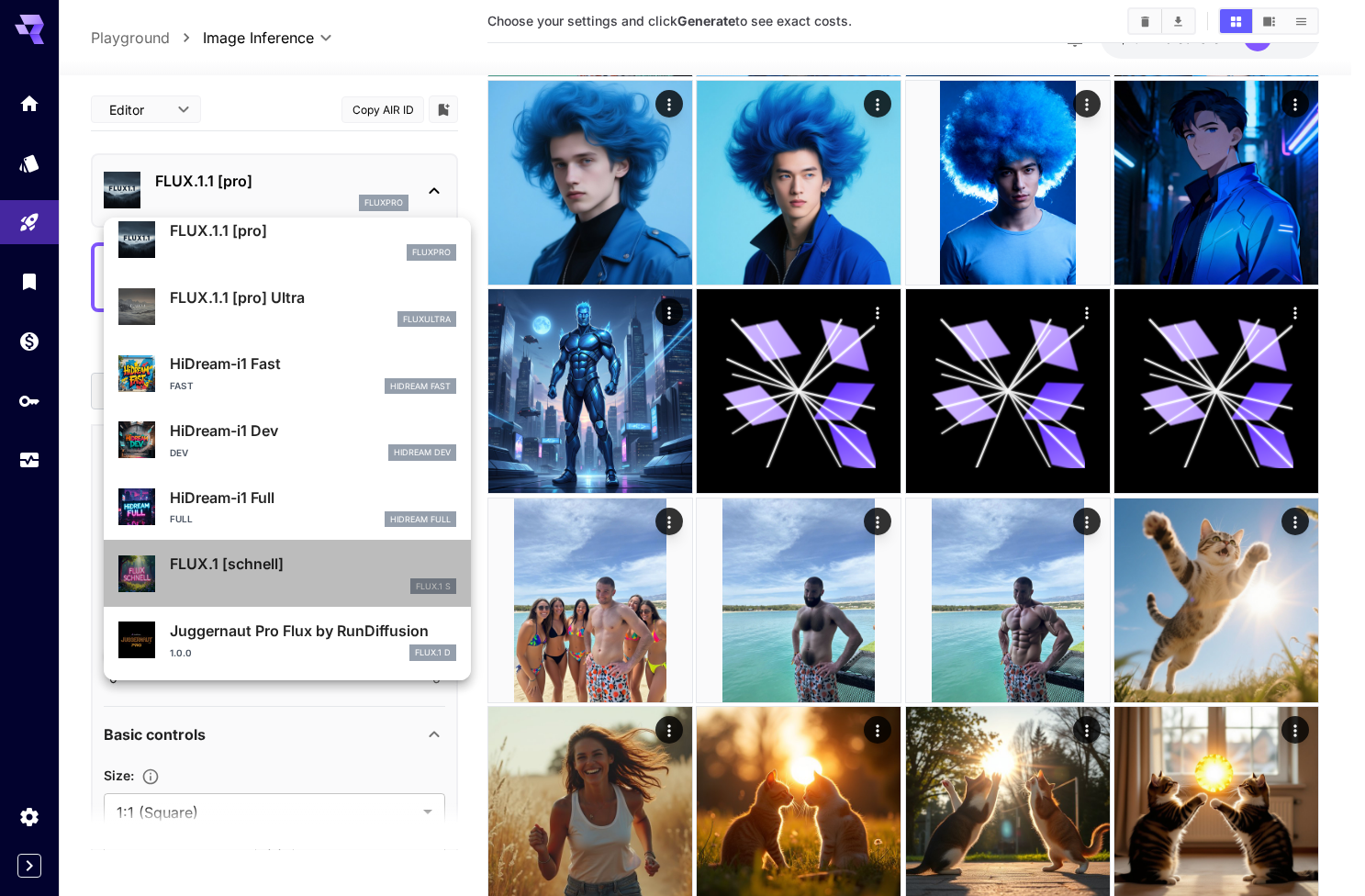
click at [296, 542] on li "FLUX.1 [schnell] FLUX.1 S" at bounding box center [288, 573] width 367 height 67
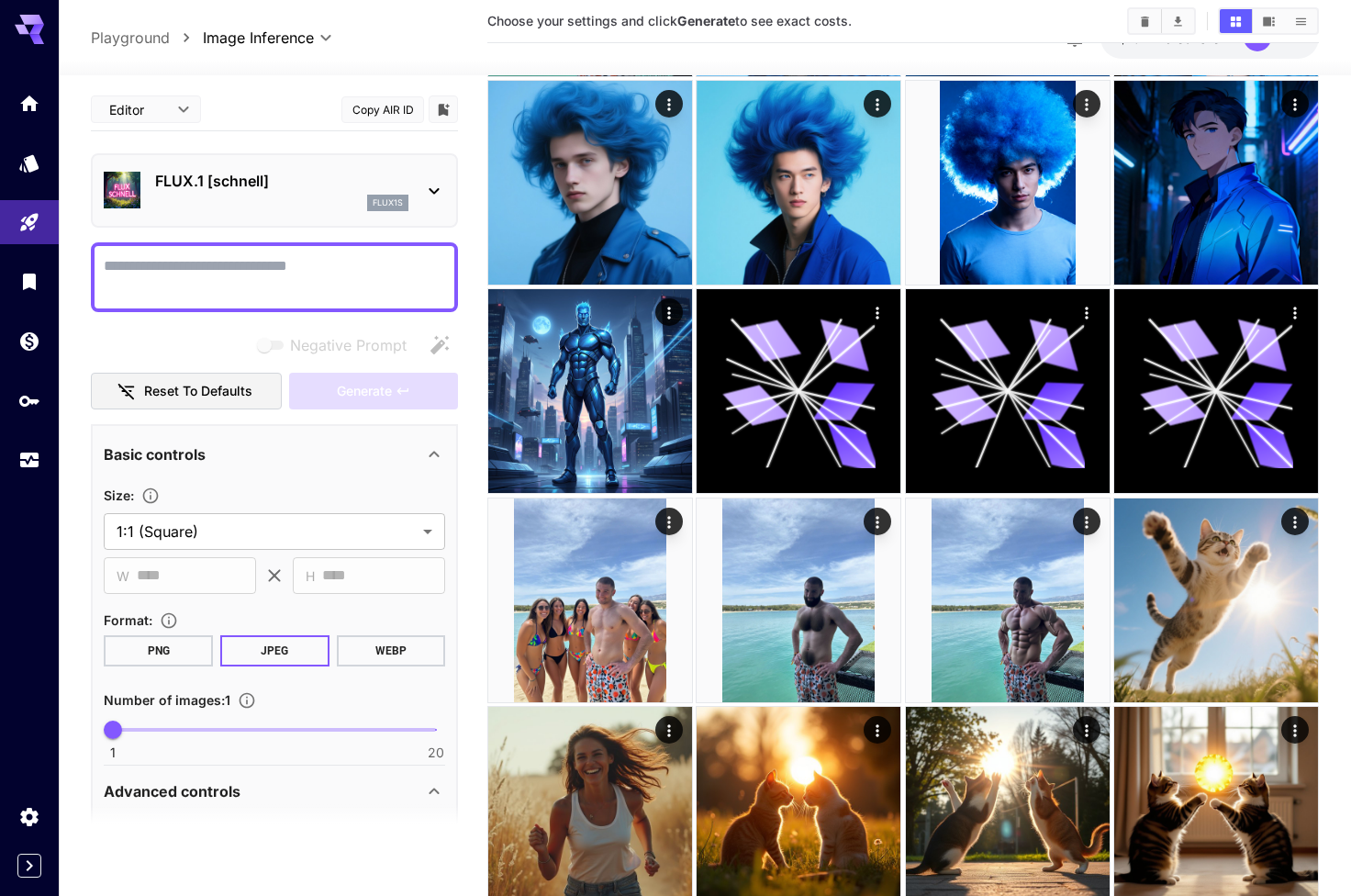
click at [354, 199] on div "flux1s" at bounding box center [281, 203] width 253 height 17
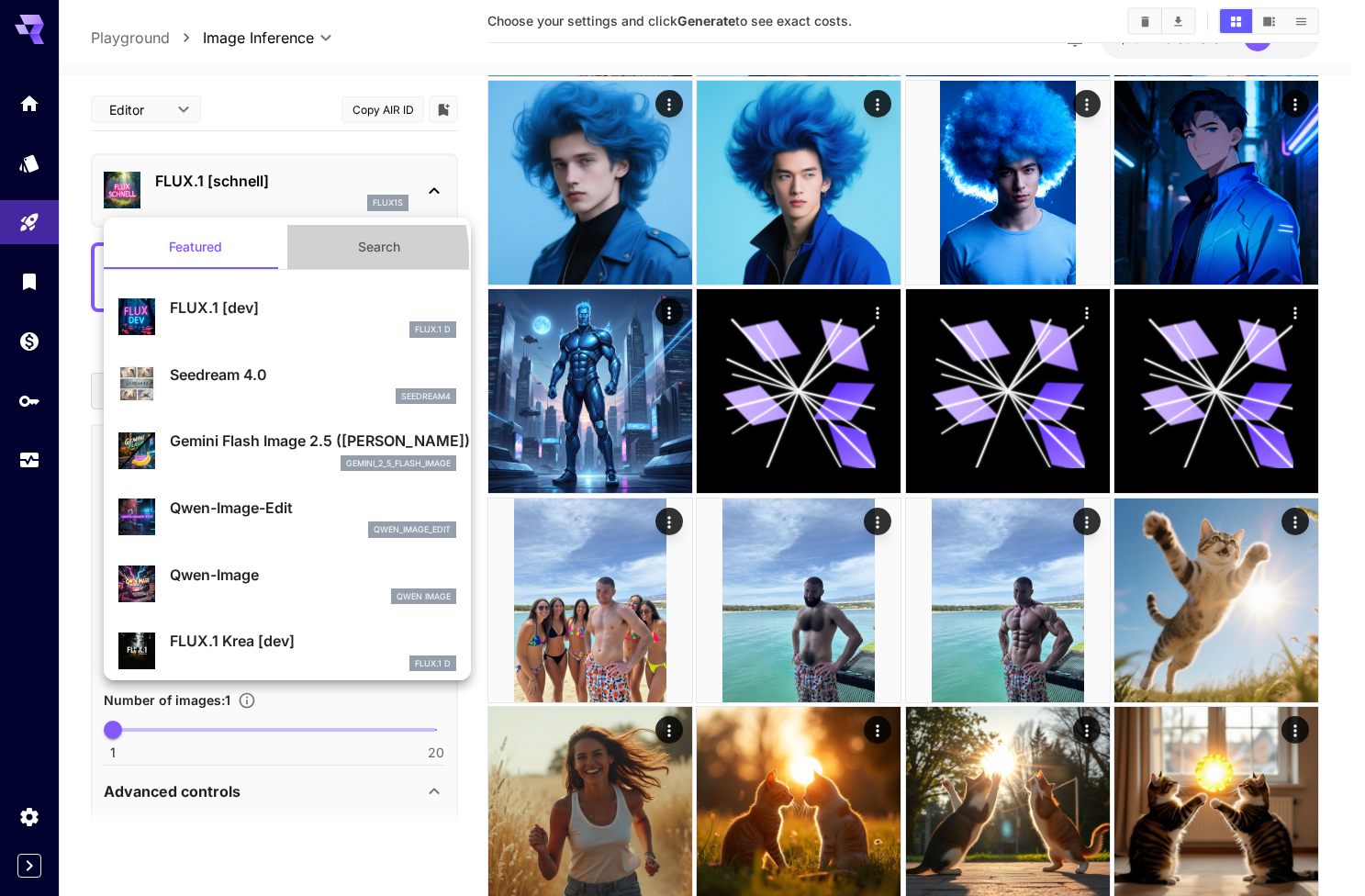
click at [291, 257] on button "Search" at bounding box center [380, 246] width 184 height 44
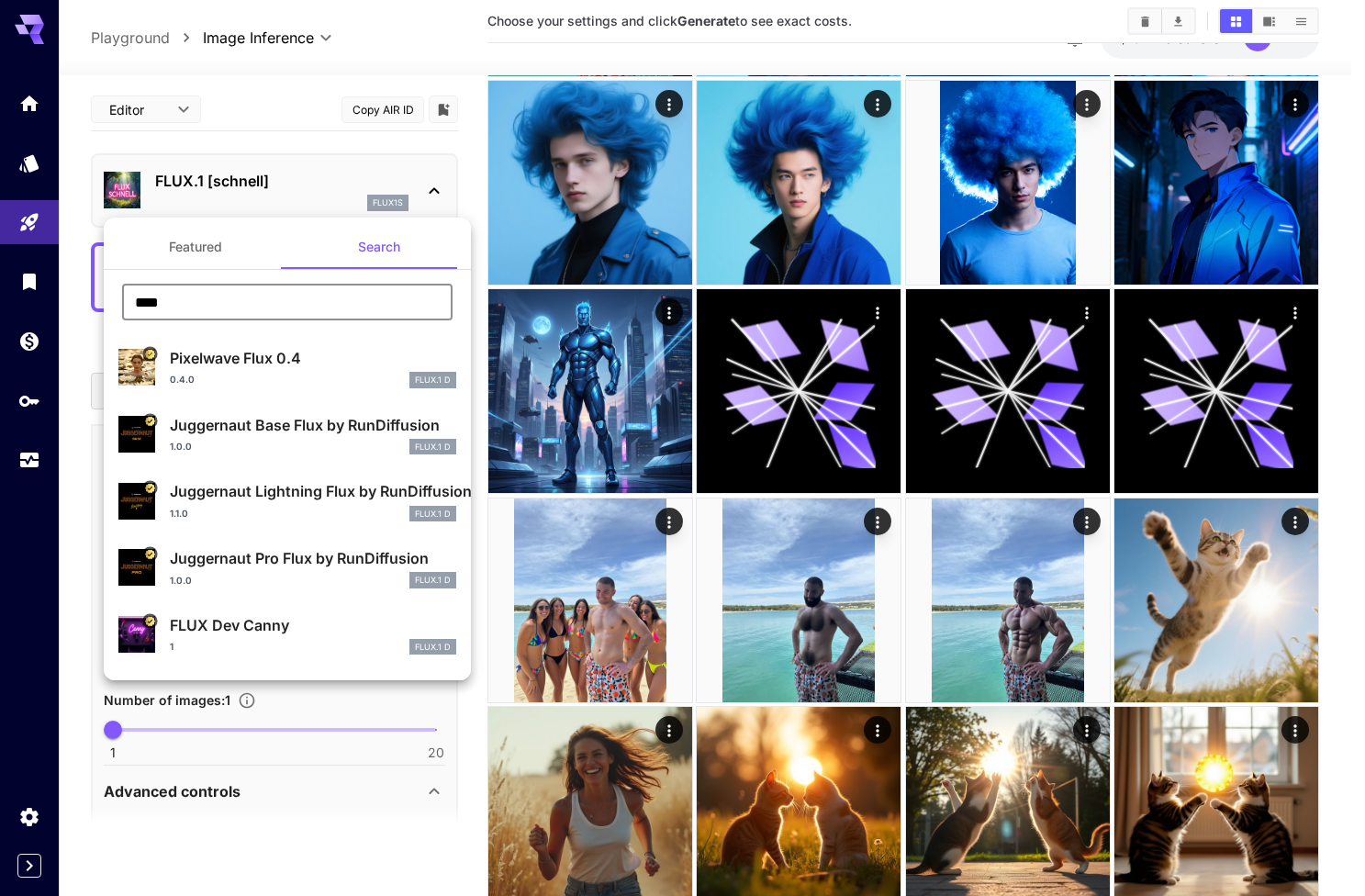
click at [277, 317] on input "****" at bounding box center [288, 302] width 330 height 37
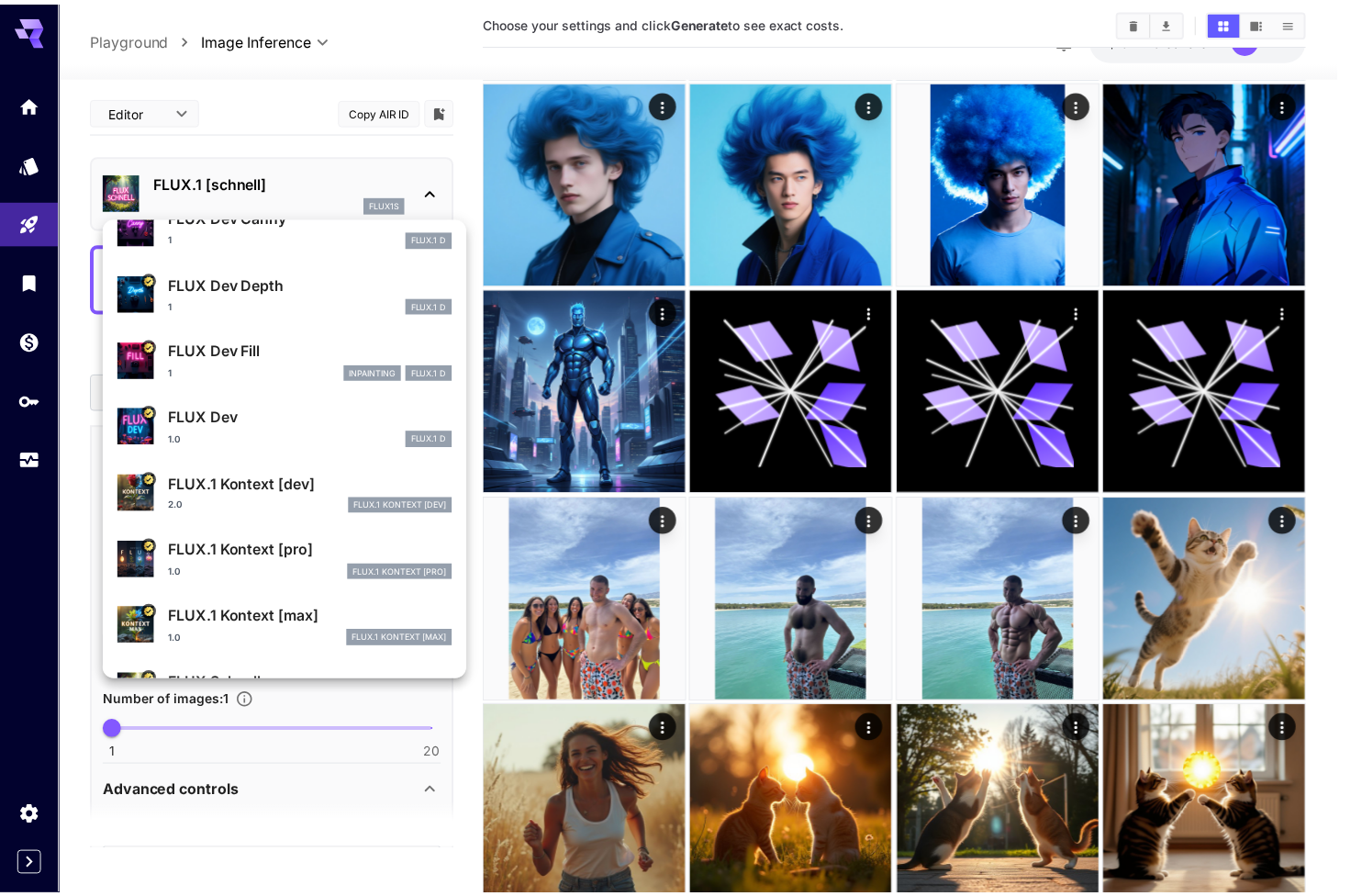
scroll to position [378, 0]
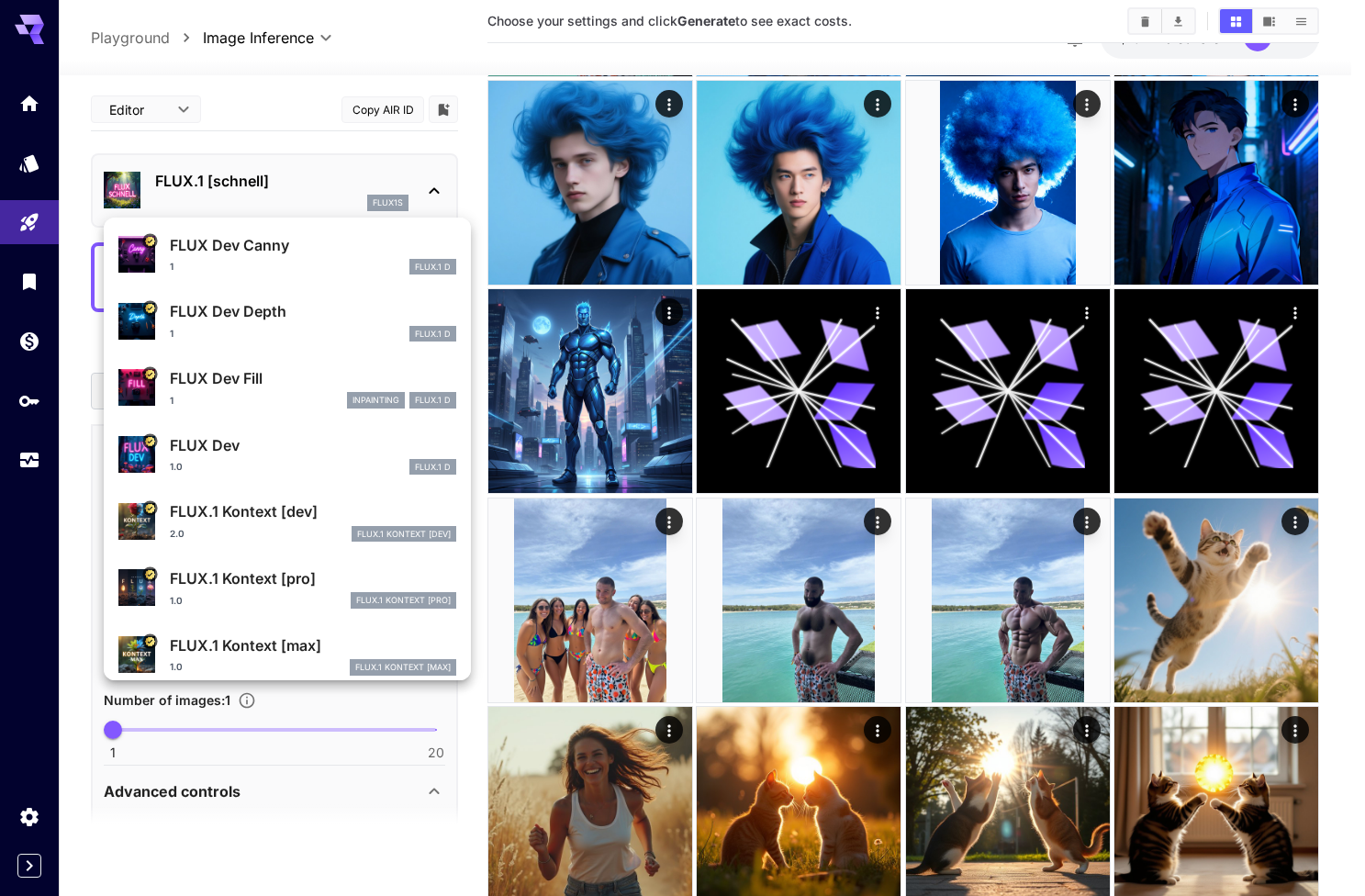
click at [294, 158] on div at bounding box center [682, 448] width 1365 height 896
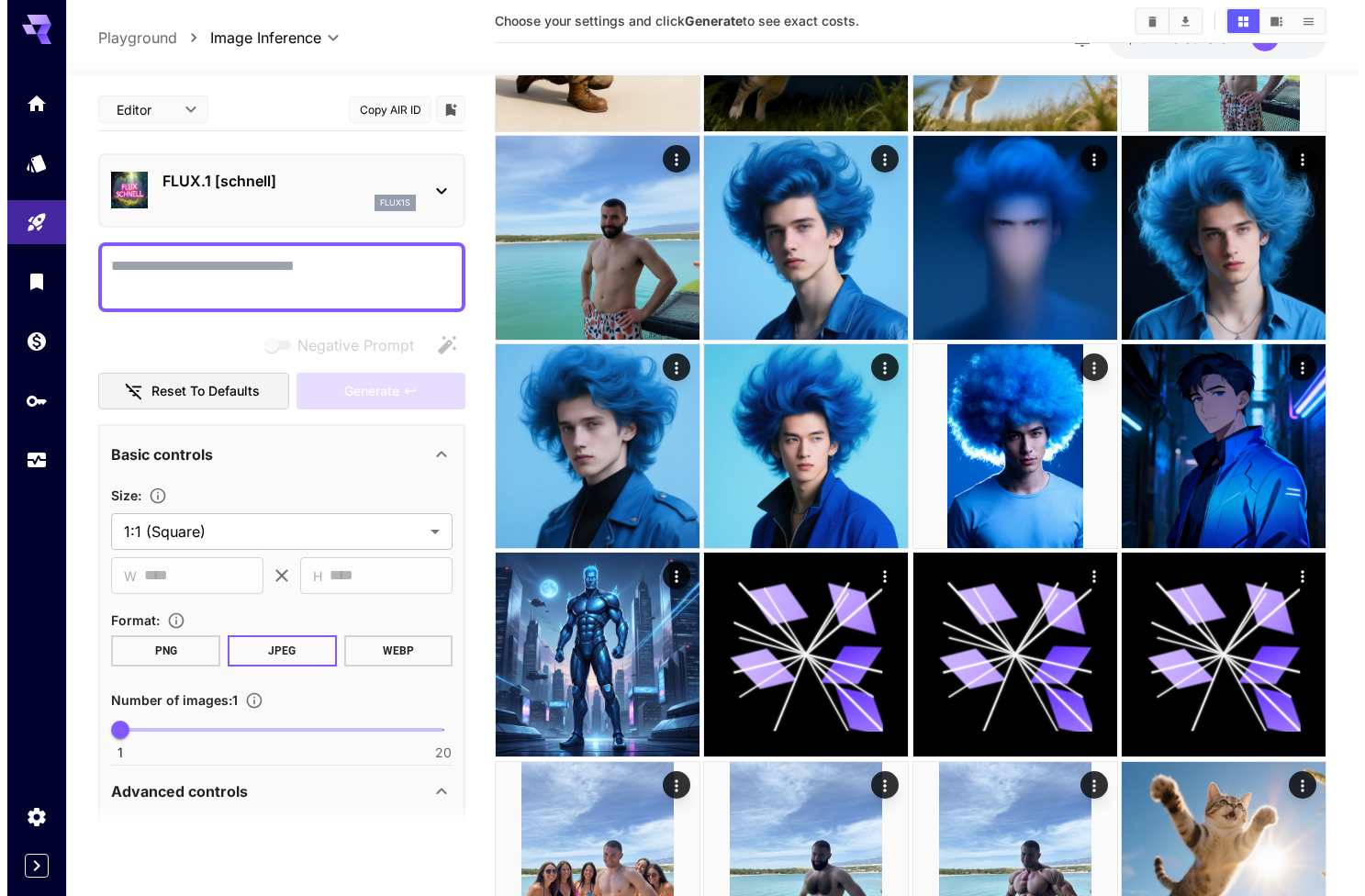
scroll to position [891, 0]
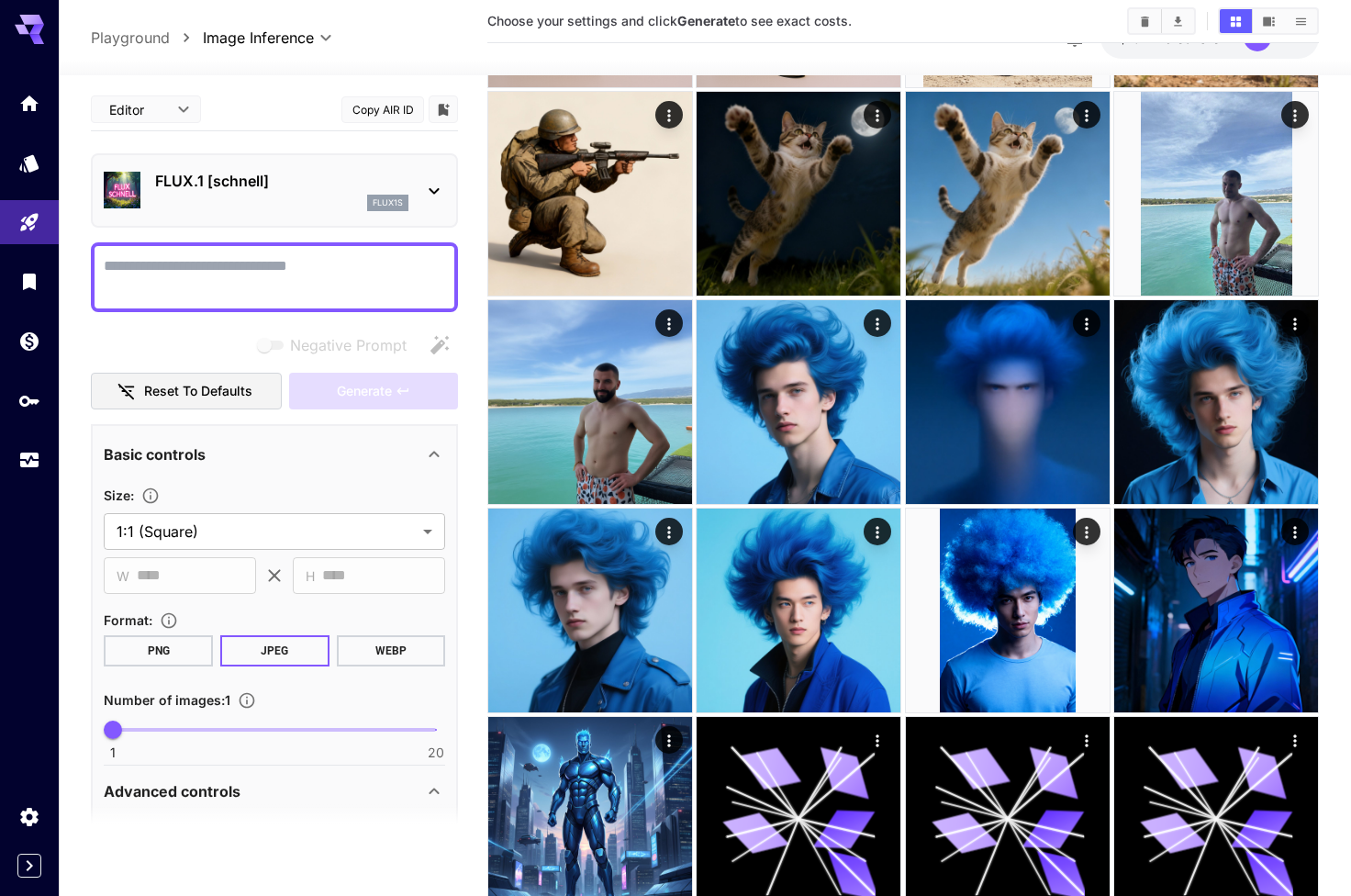
click at [229, 195] on div "flux1s" at bounding box center [281, 203] width 253 height 17
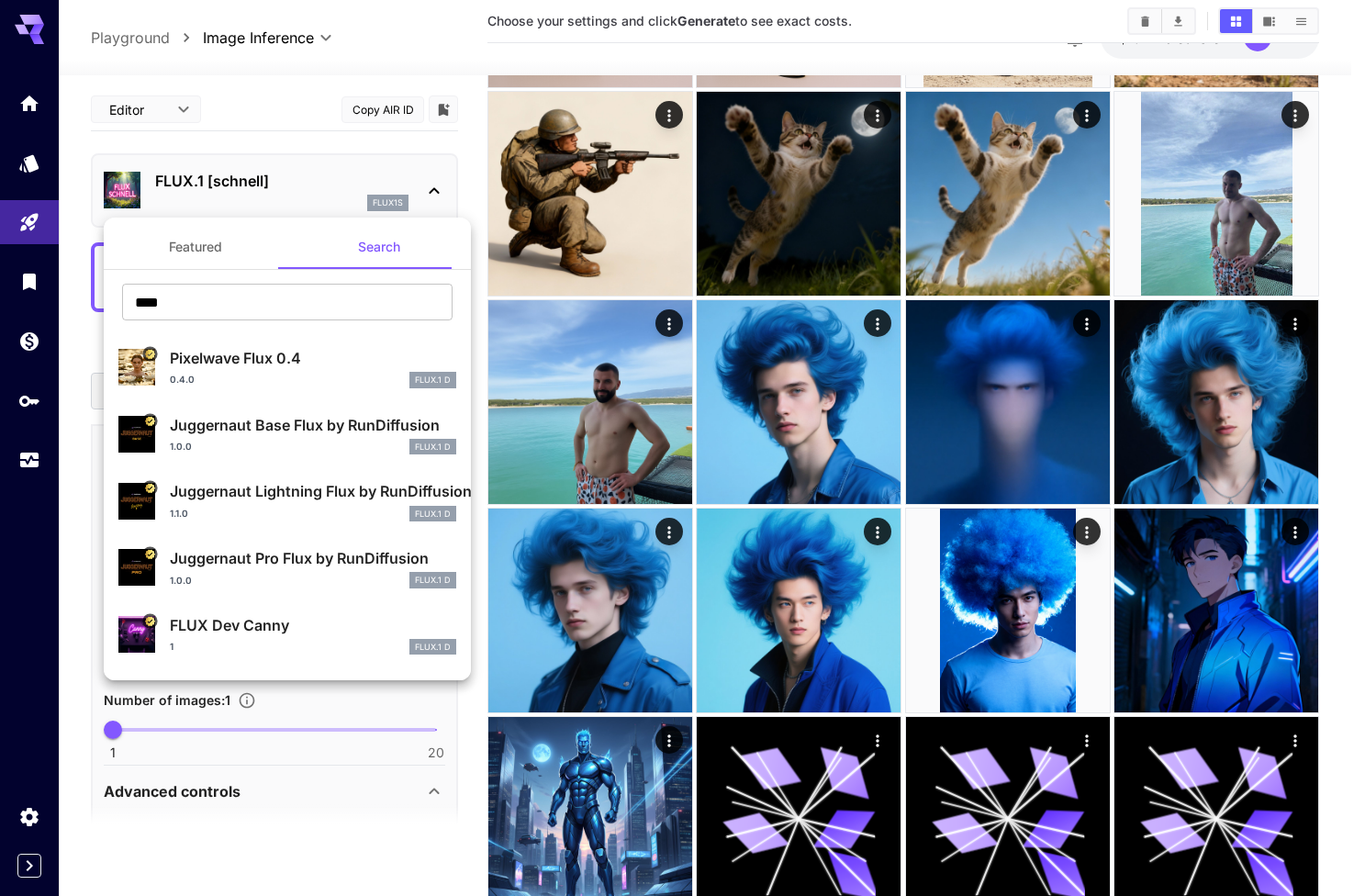
click at [187, 255] on button "Featured" at bounding box center [196, 246] width 184 height 44
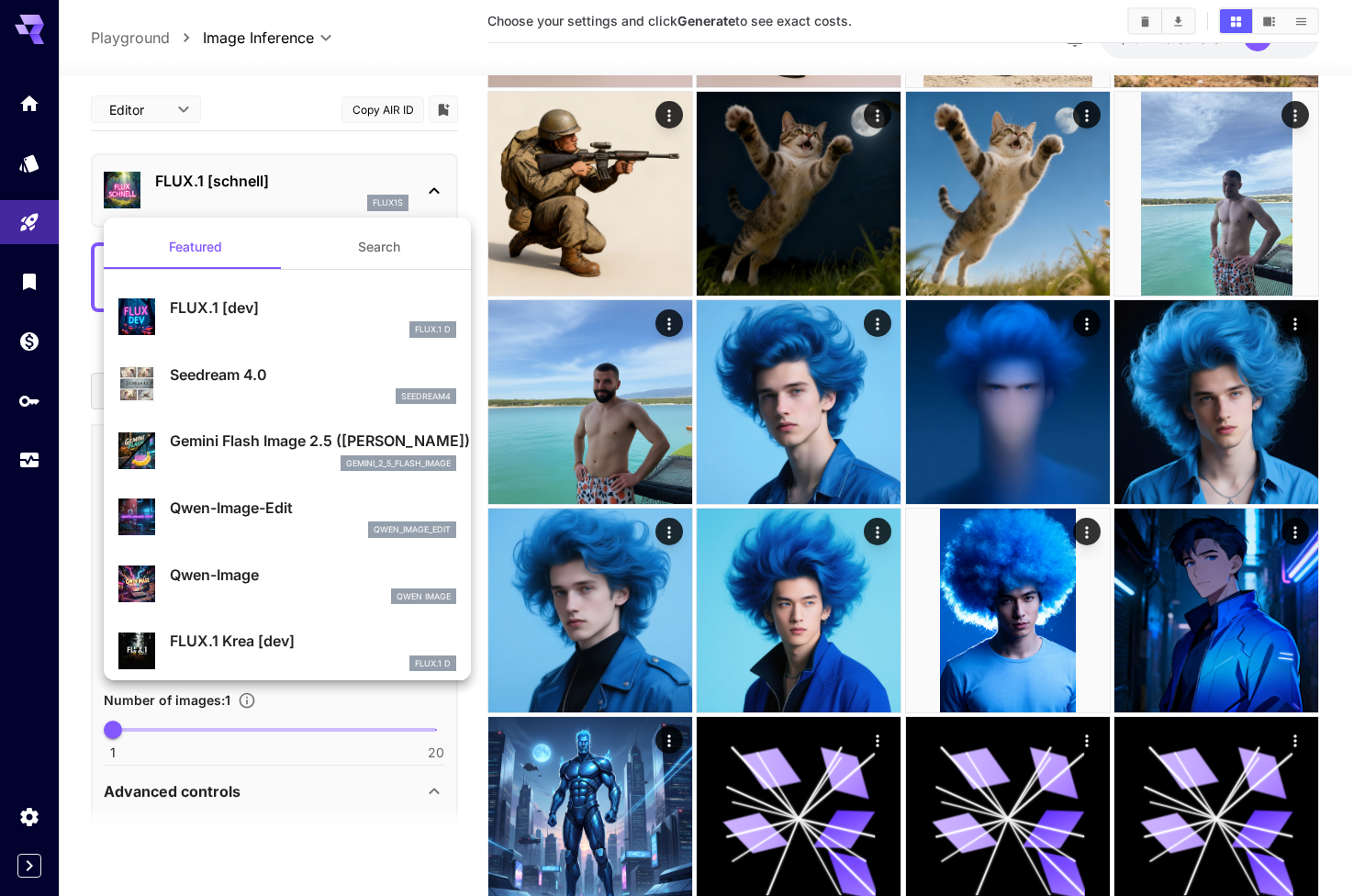
click at [361, 248] on button "Search" at bounding box center [380, 246] width 184 height 44
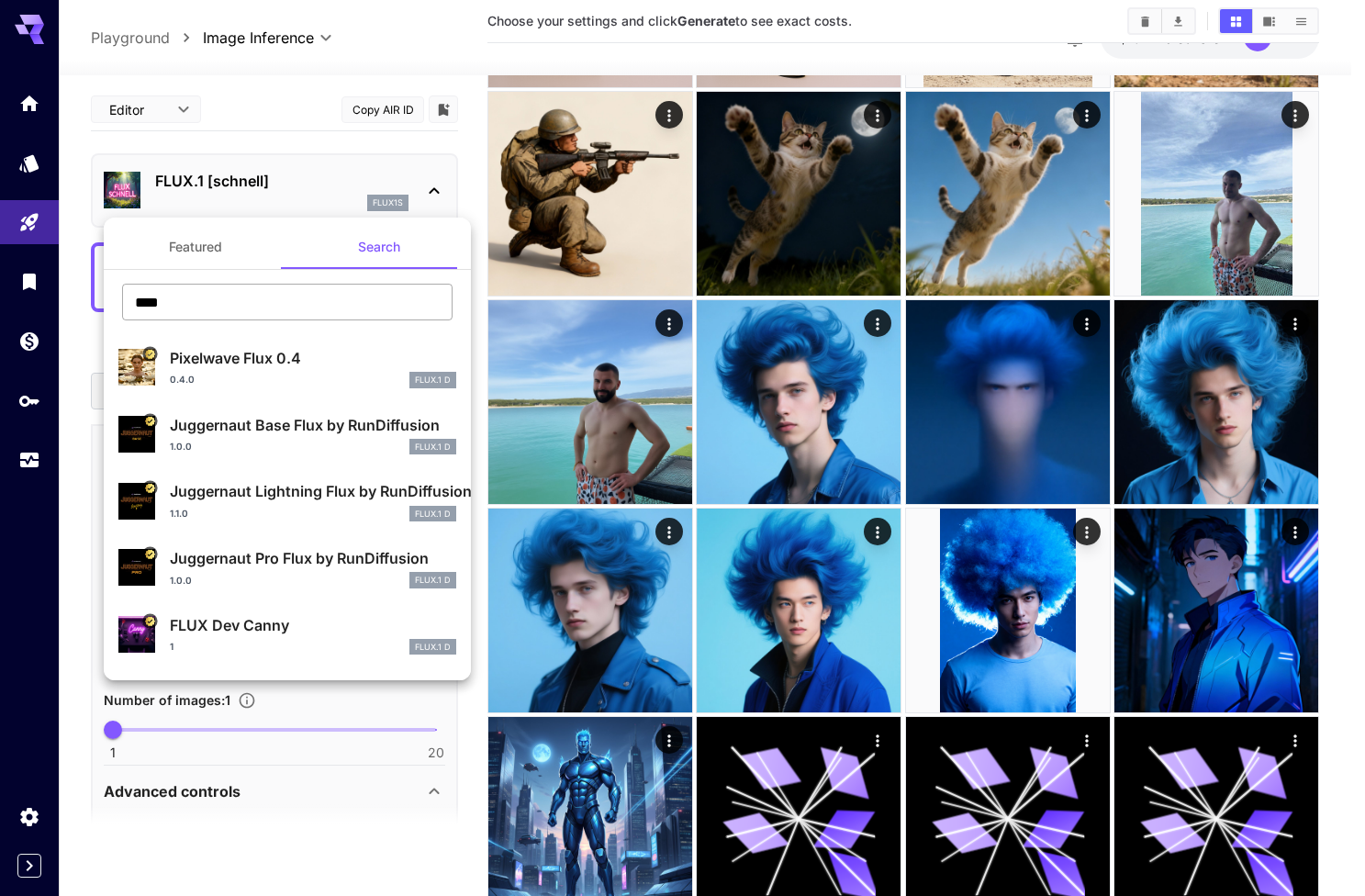
click at [260, 313] on input "****" at bounding box center [288, 302] width 330 height 37
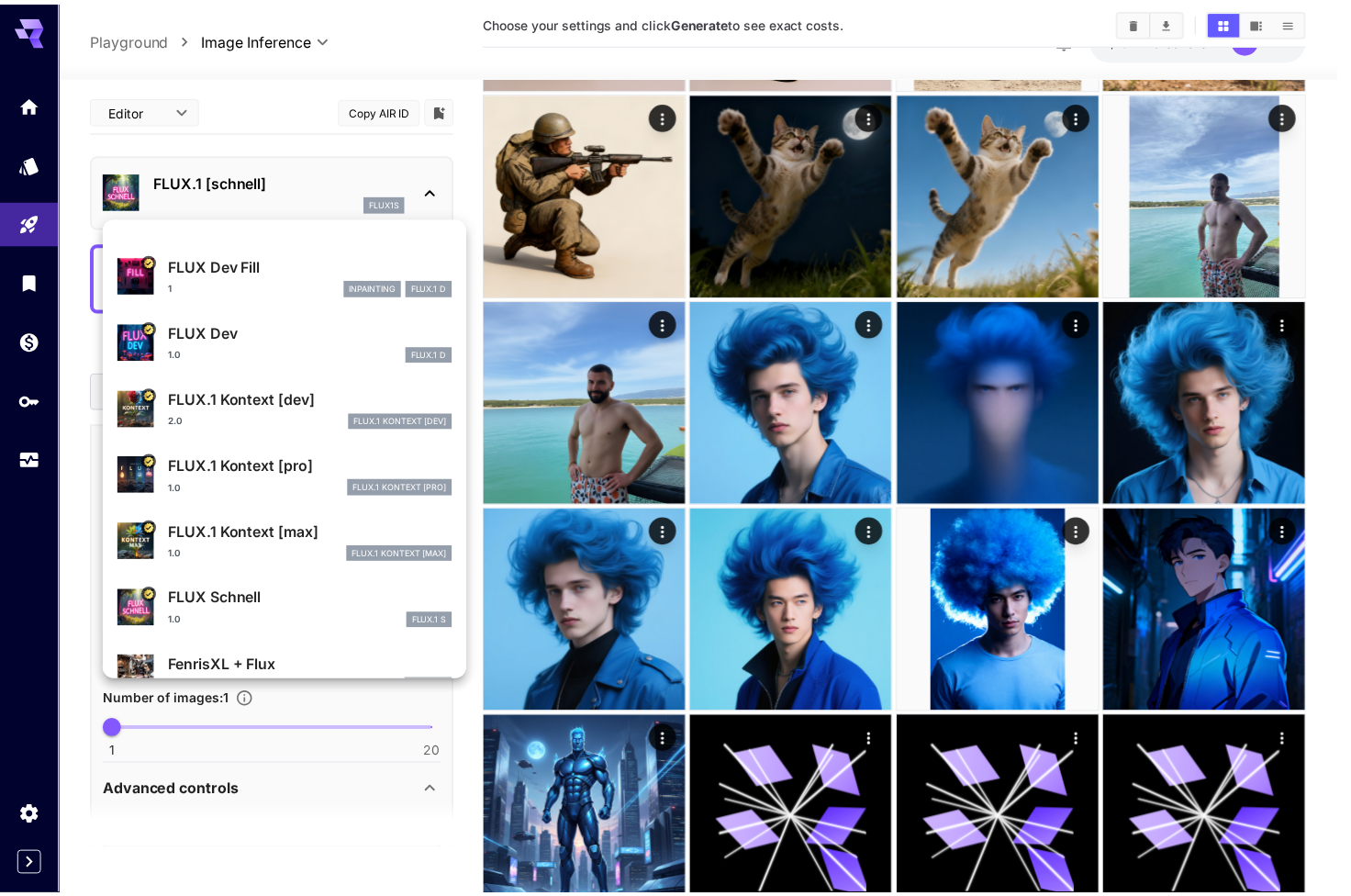
scroll to position [485, 0]
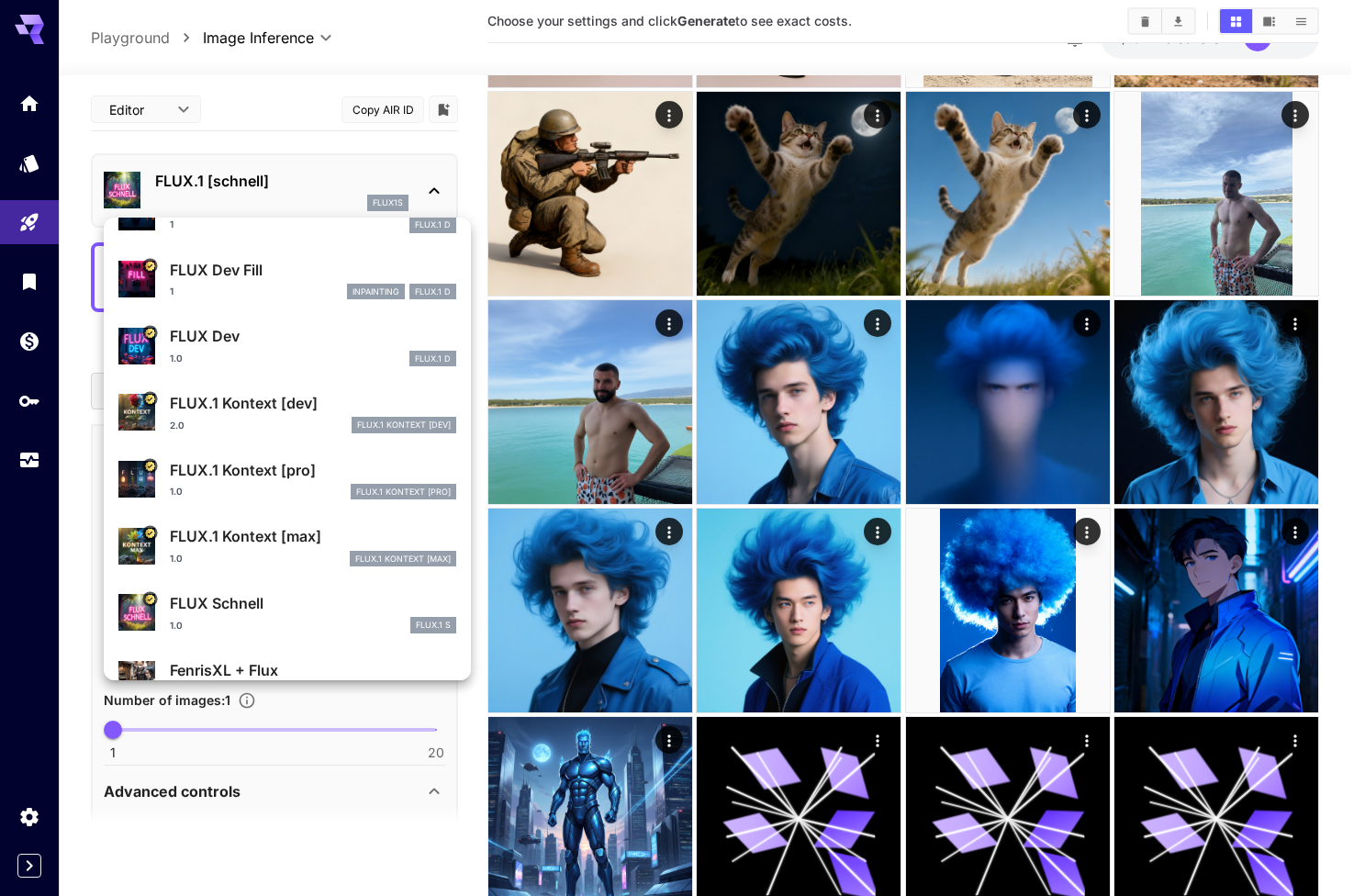
click at [273, 259] on p "FLUX Dev Fill" at bounding box center [313, 270] width 287 height 22
type input "**"
type input "*"
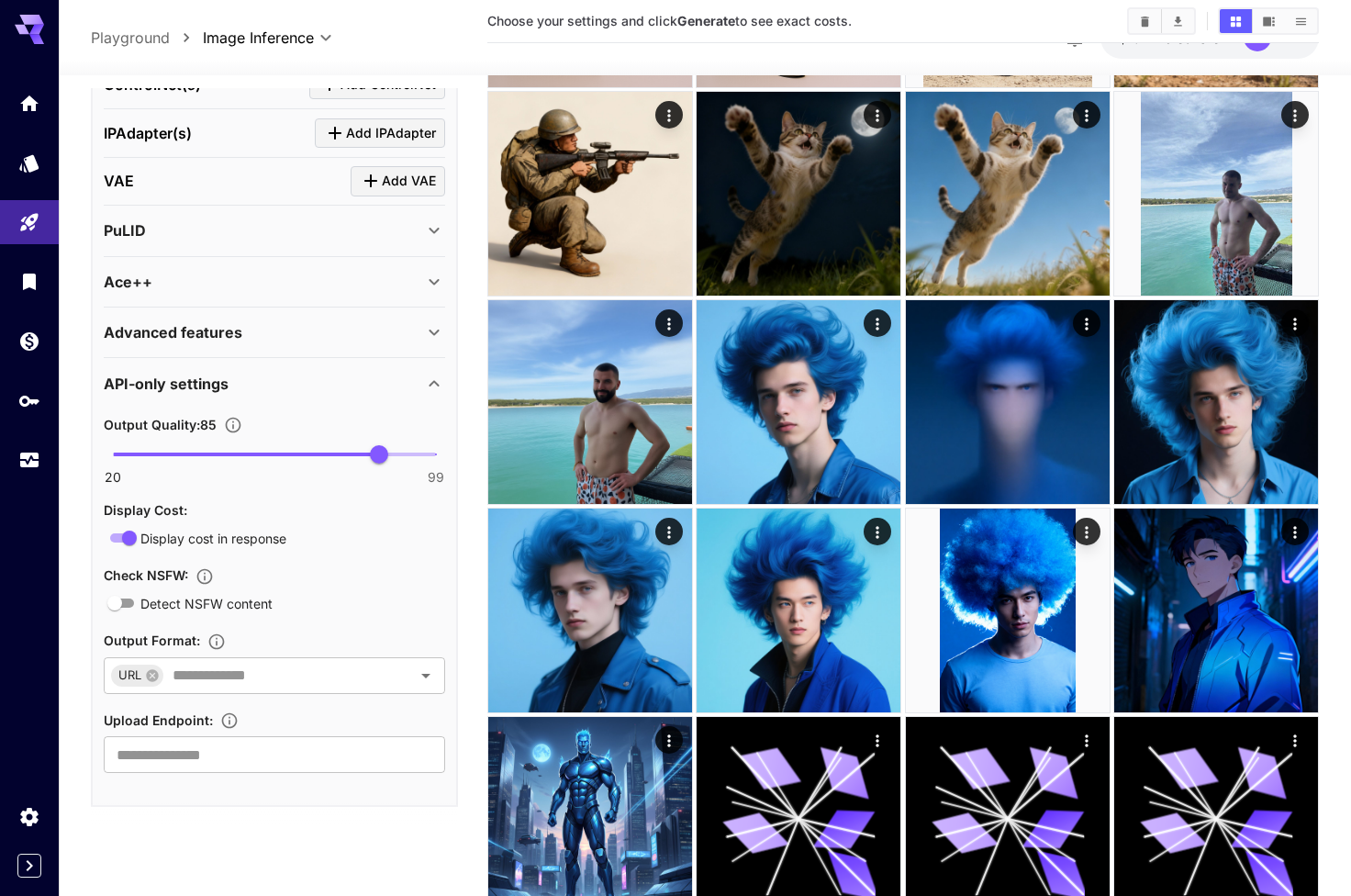
scroll to position [1837, 0]
drag, startPoint x: 381, startPoint y: 452, endPoint x: 471, endPoint y: 462, distance: 90.6
click at [470, 456] on main "**********" at bounding box center [705, 275] width 1229 height 2155
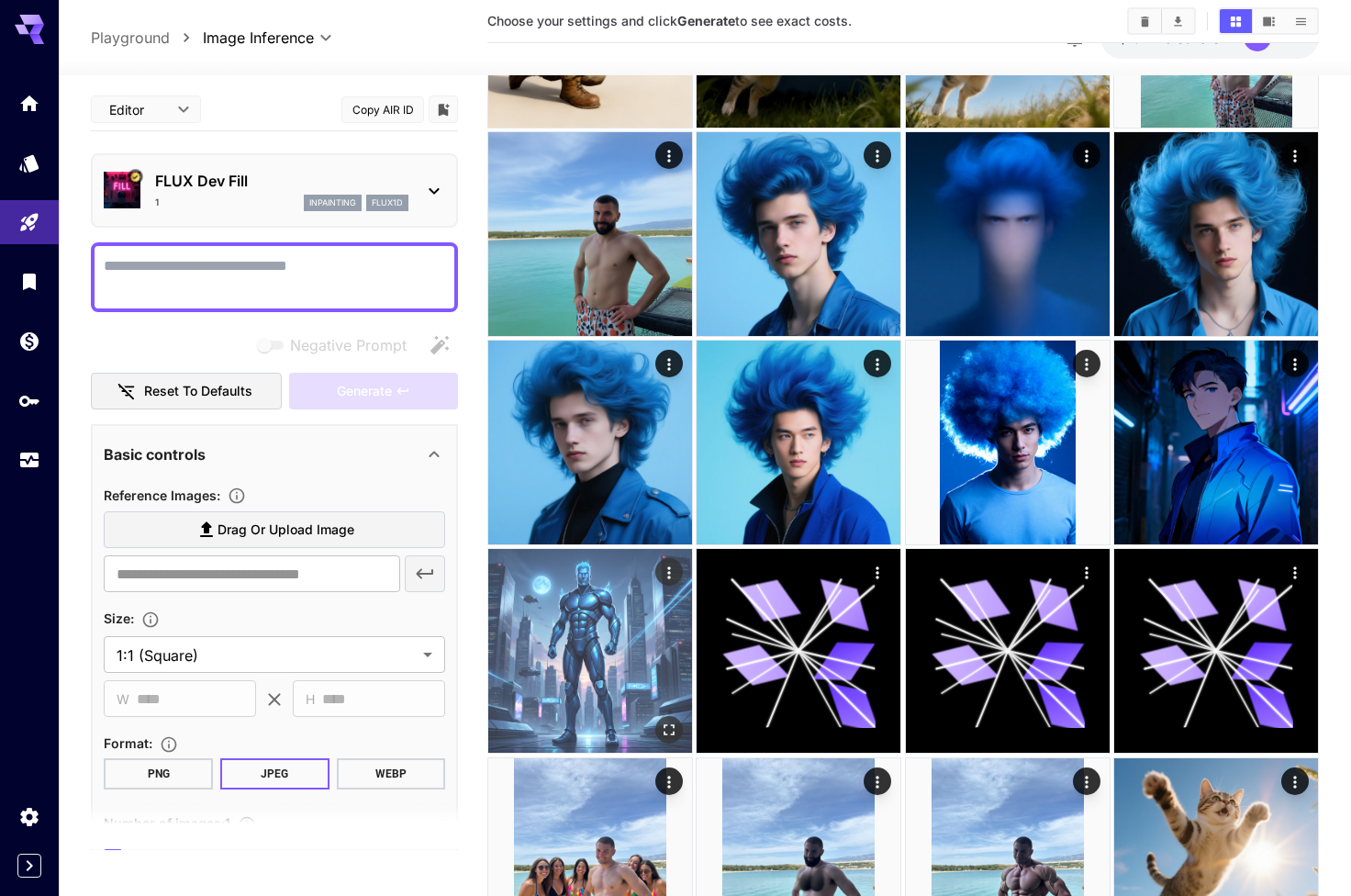
scroll to position [1056, 0]
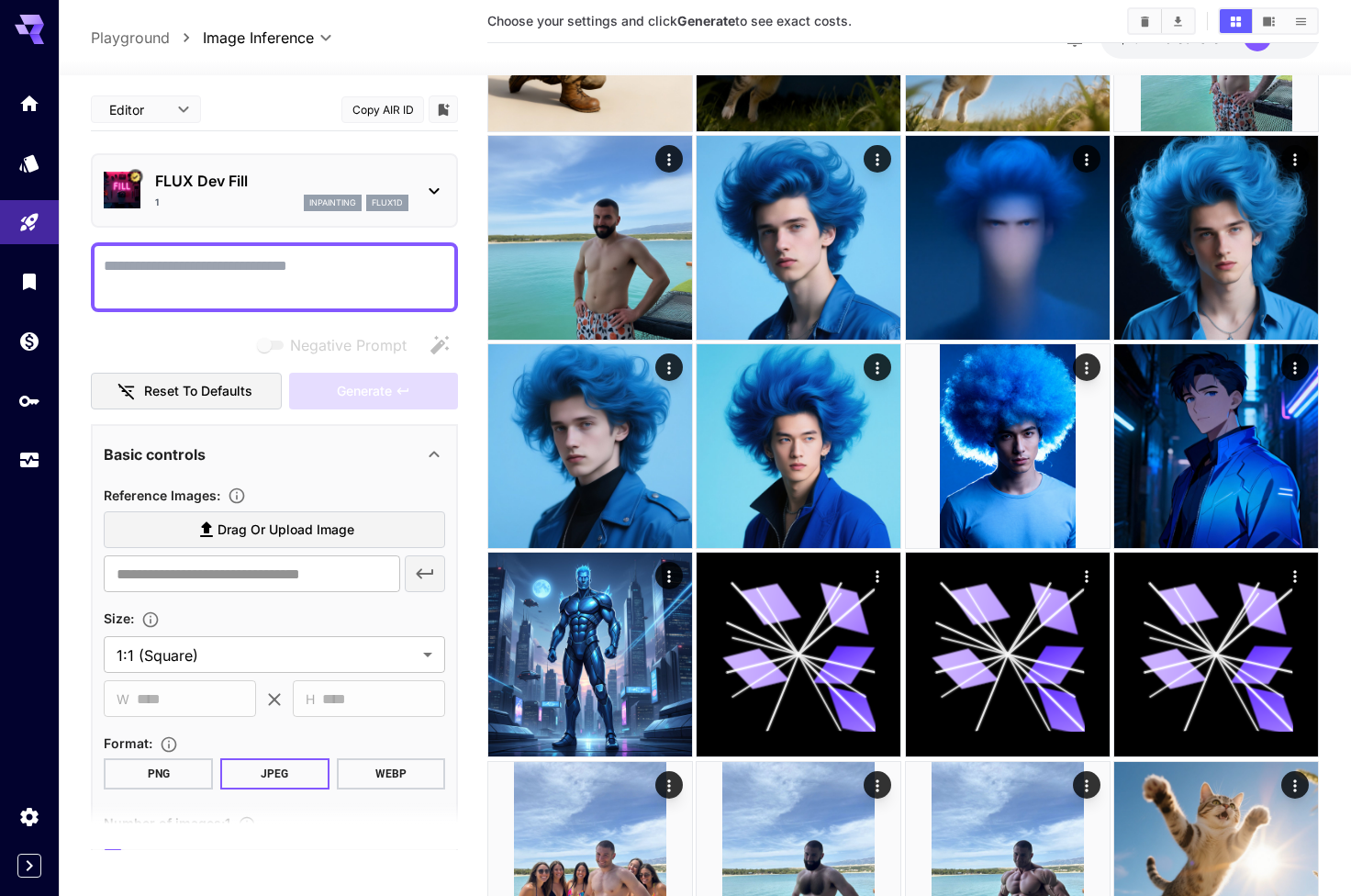
click at [213, 197] on div "1 inpainting flux1d" at bounding box center [281, 203] width 253 height 17
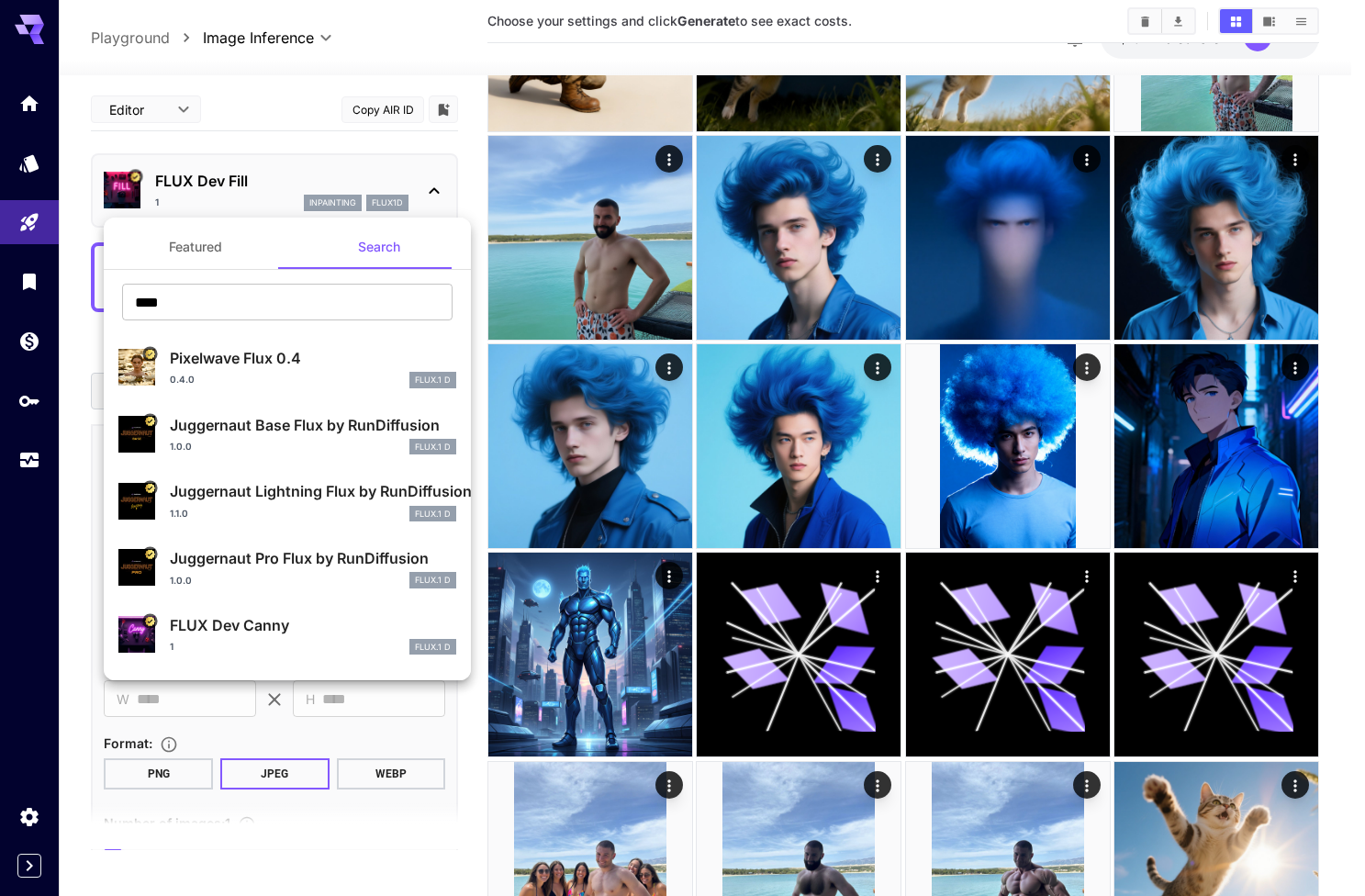
click at [244, 162] on div at bounding box center [682, 448] width 1365 height 896
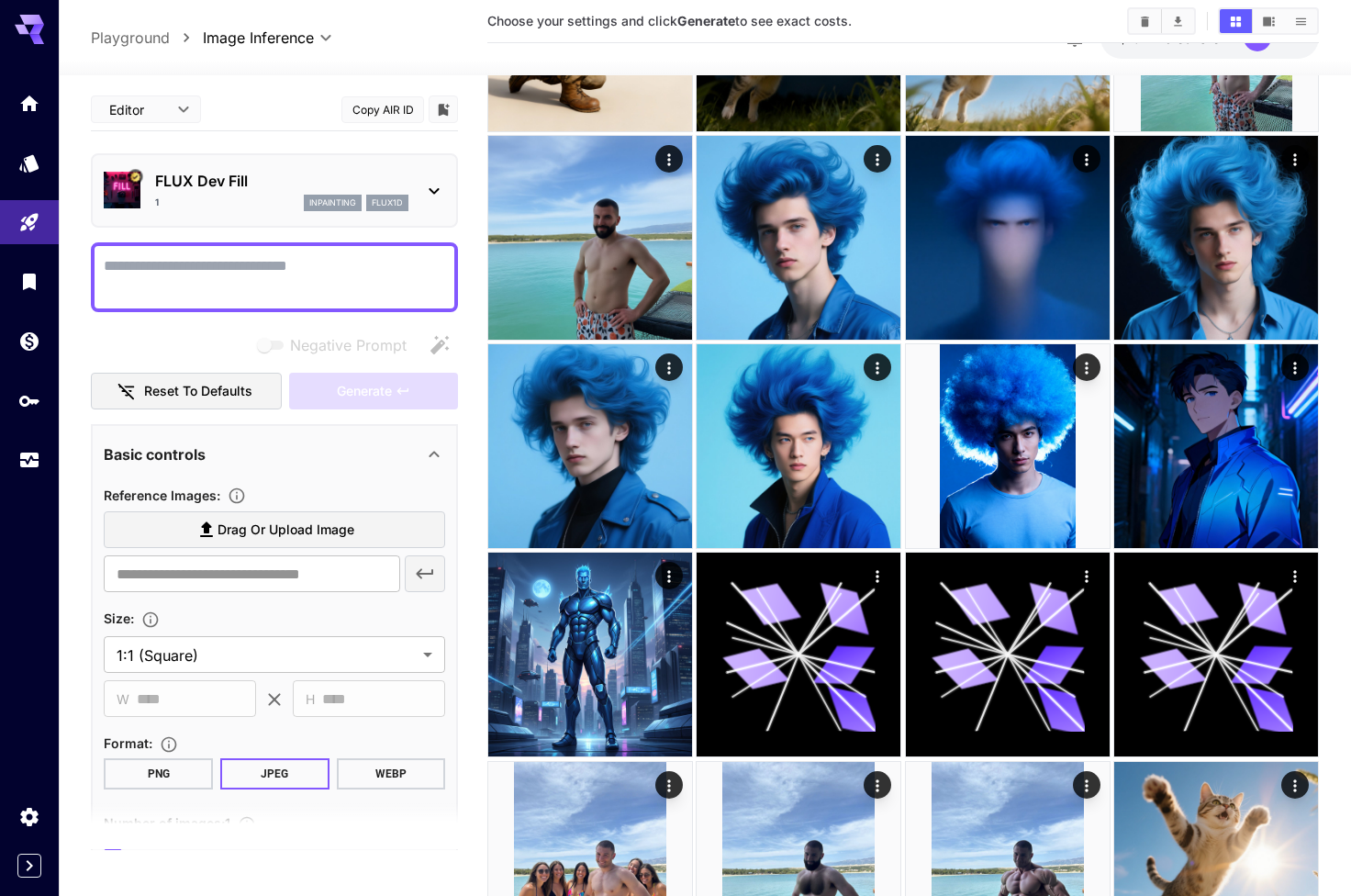
click at [236, 175] on p "FLUX Dev Fill" at bounding box center [281, 181] width 253 height 22
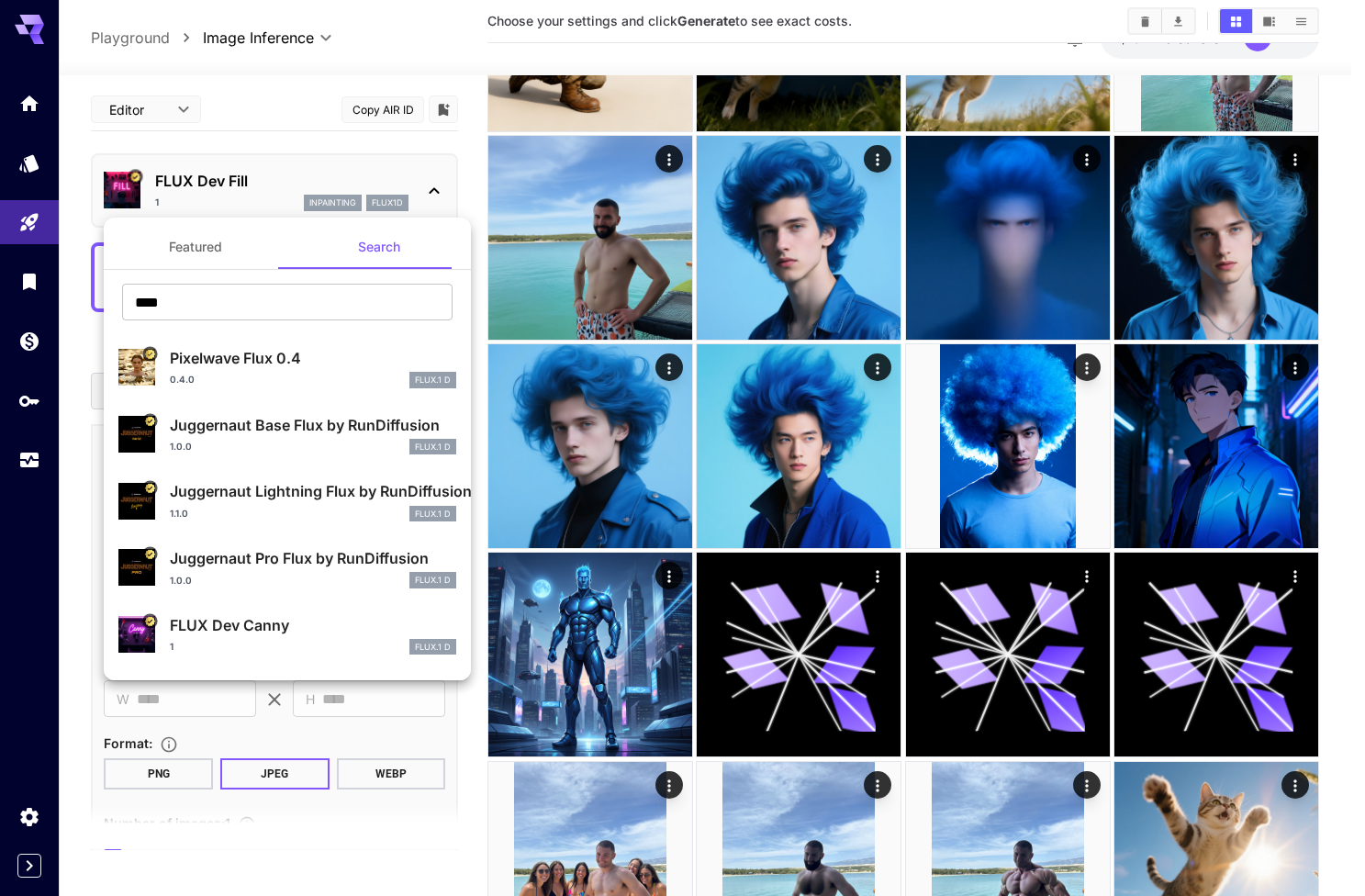
click at [204, 258] on button "Featured" at bounding box center [196, 246] width 184 height 44
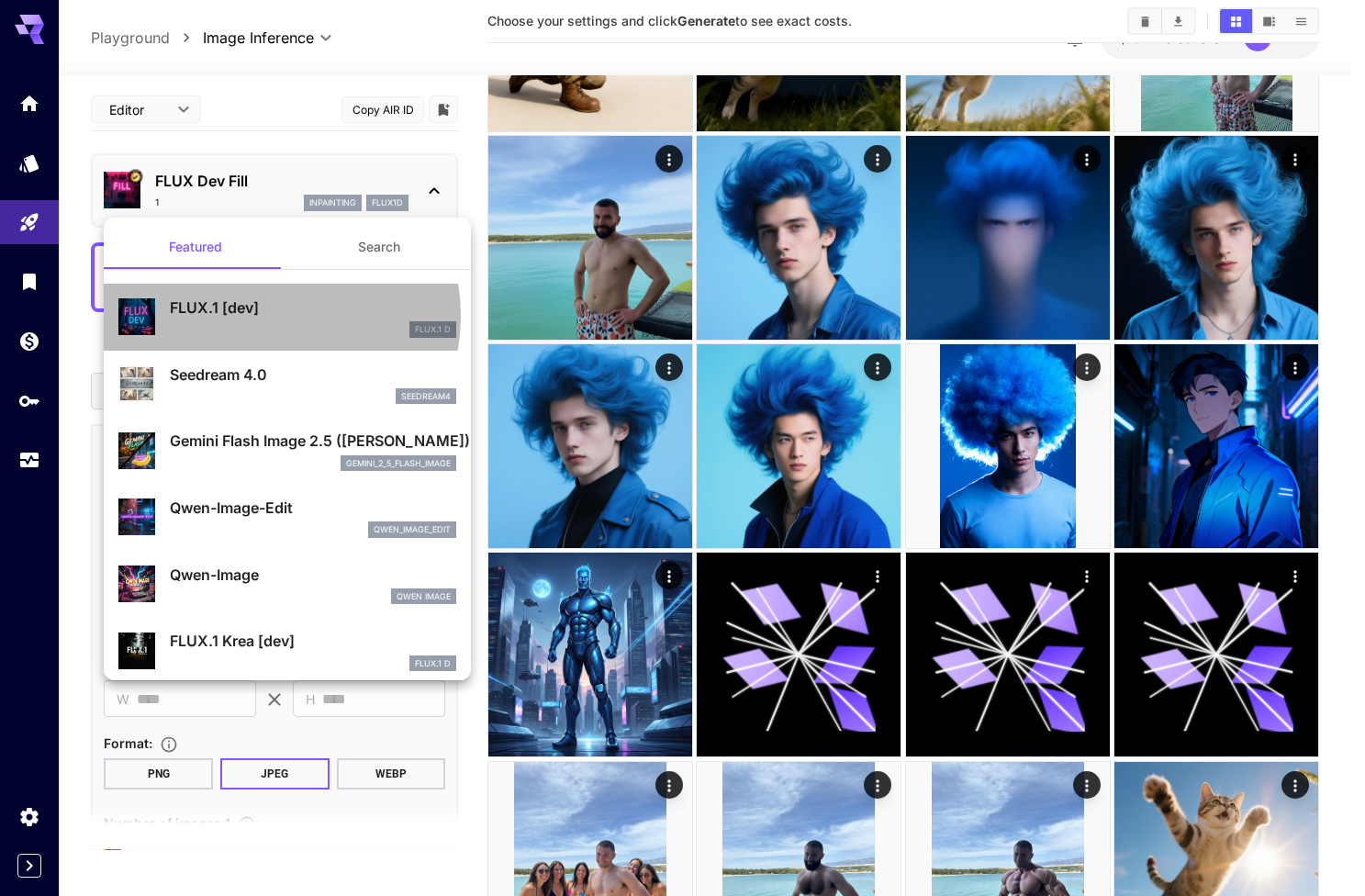
click at [262, 315] on p "FLUX.1 [dev]" at bounding box center [313, 308] width 287 height 22
type input "**"
type input "***"
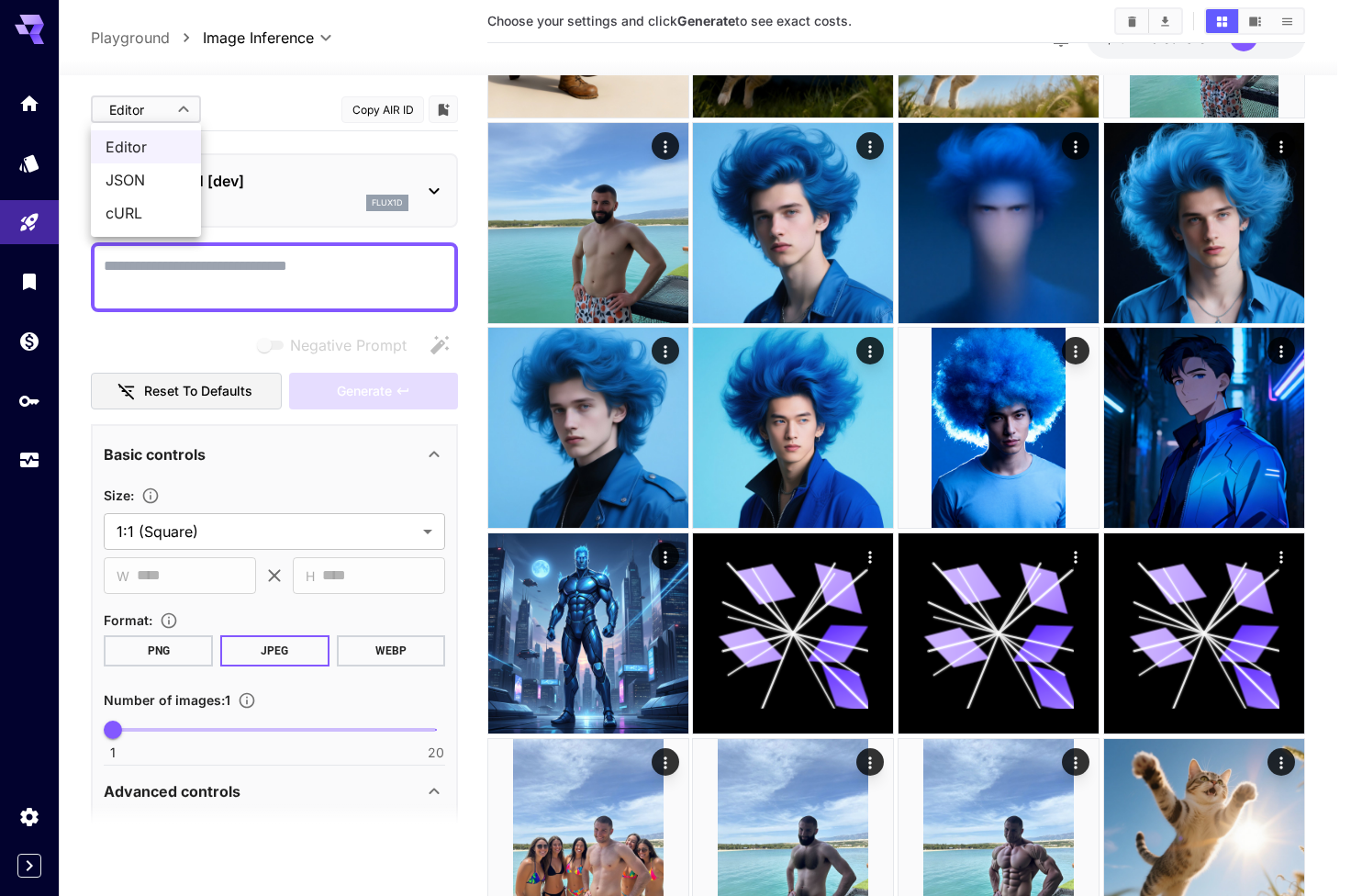
click at [183, 108] on body "**********" at bounding box center [676, 73] width 1351 height 2259
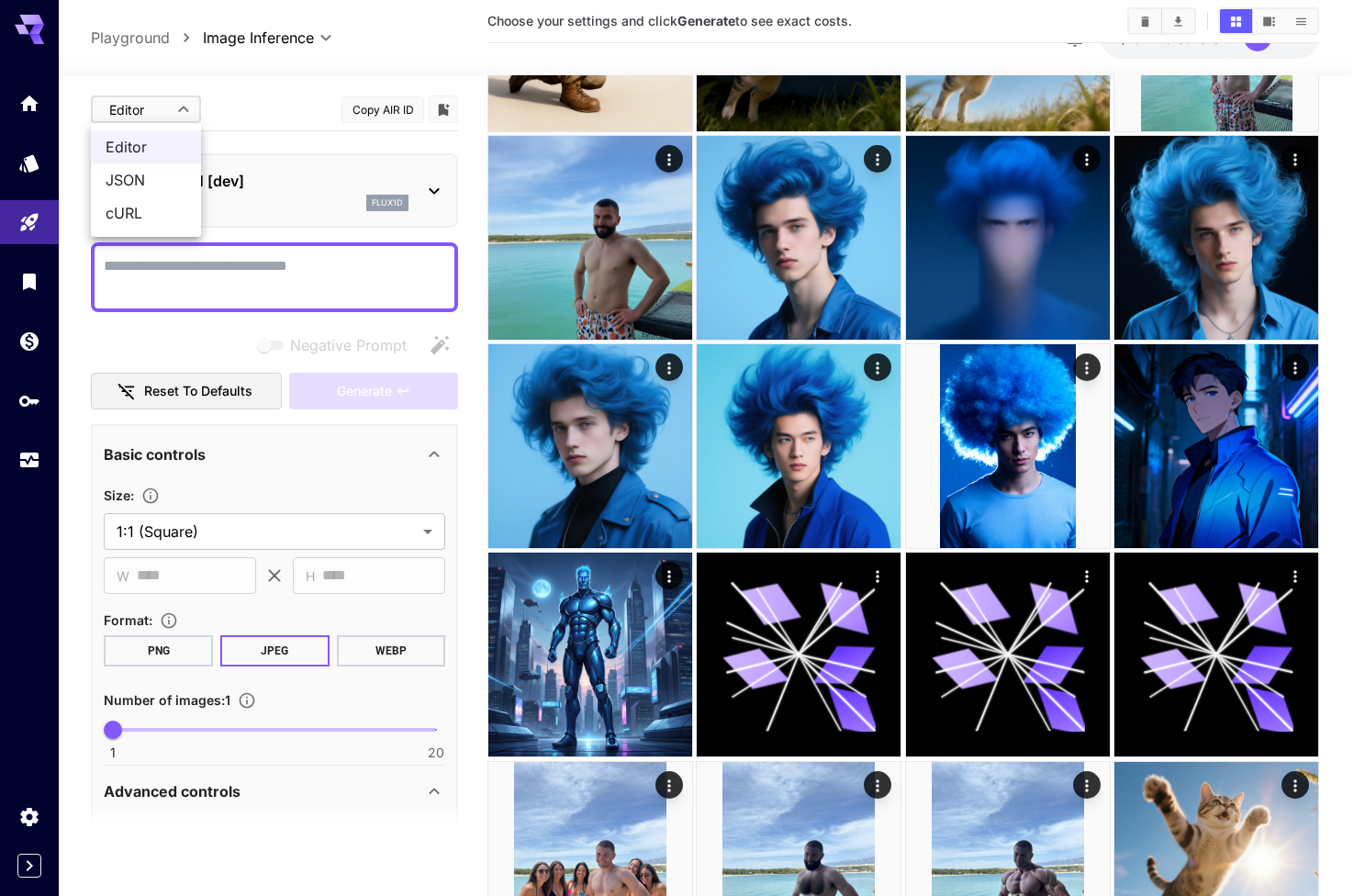
click at [295, 105] on div at bounding box center [682, 448] width 1365 height 896
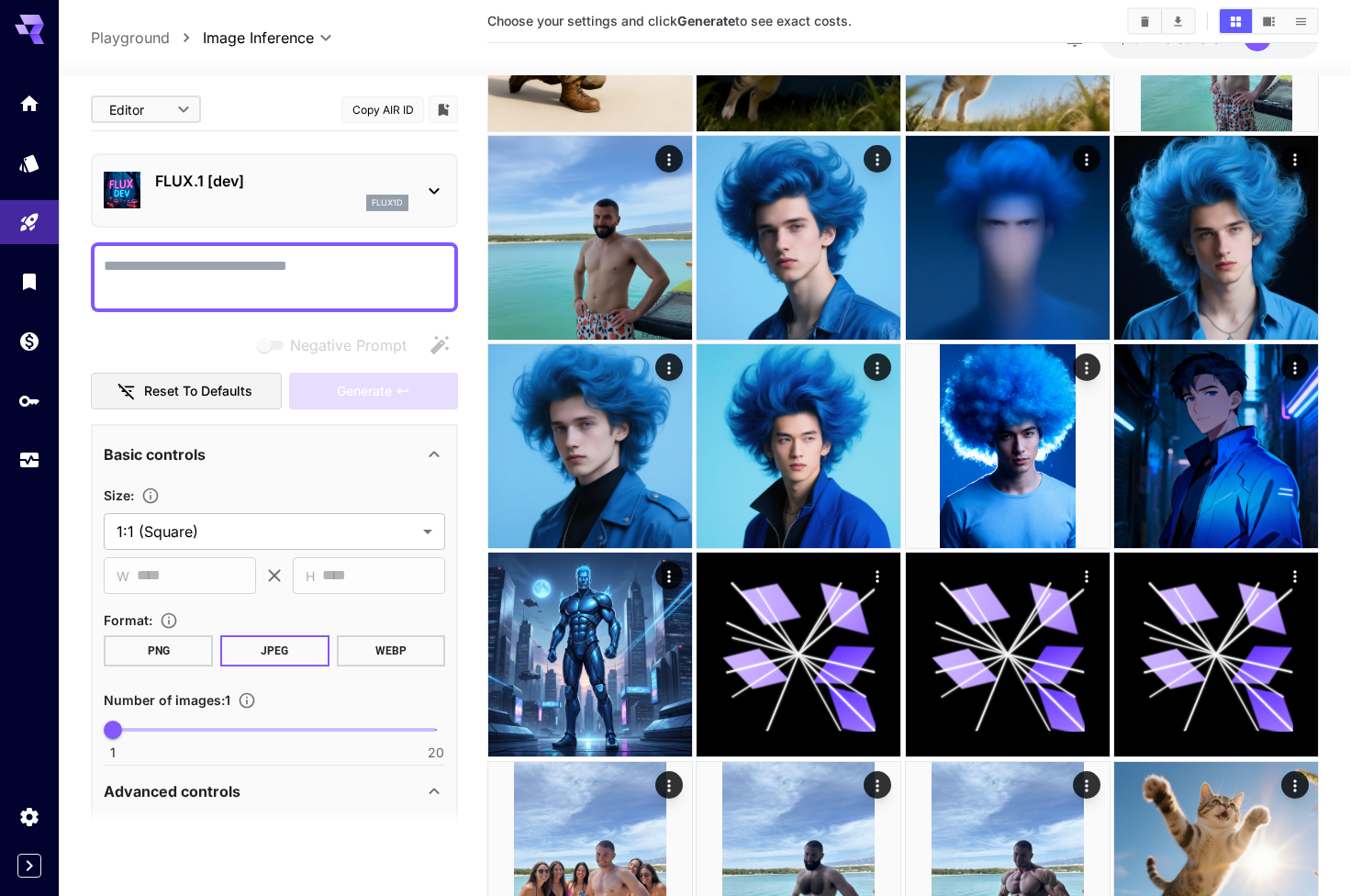
click at [236, 176] on p "FLUX.1 [dev]" at bounding box center [281, 181] width 253 height 22
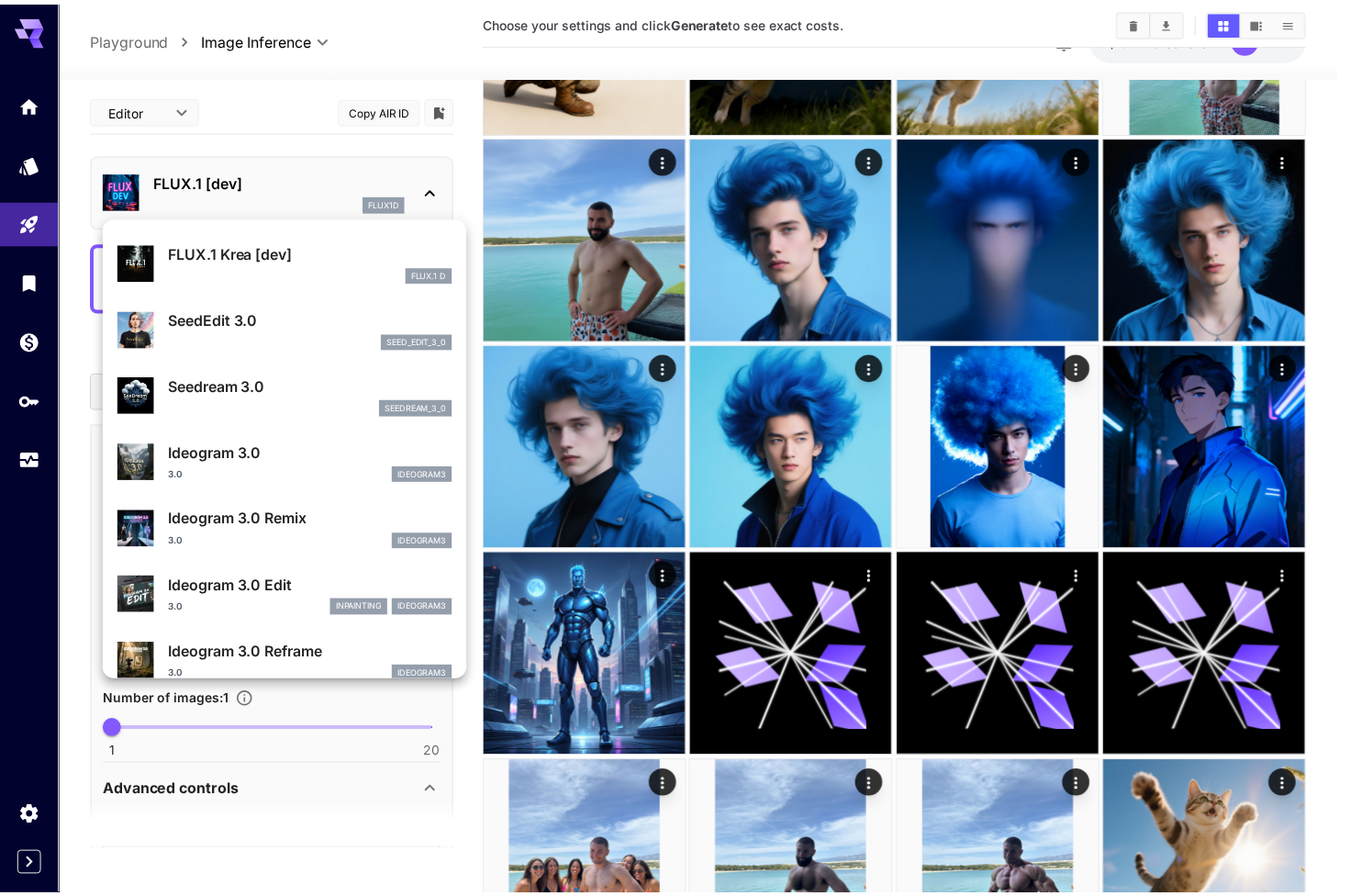
scroll to position [388, 0]
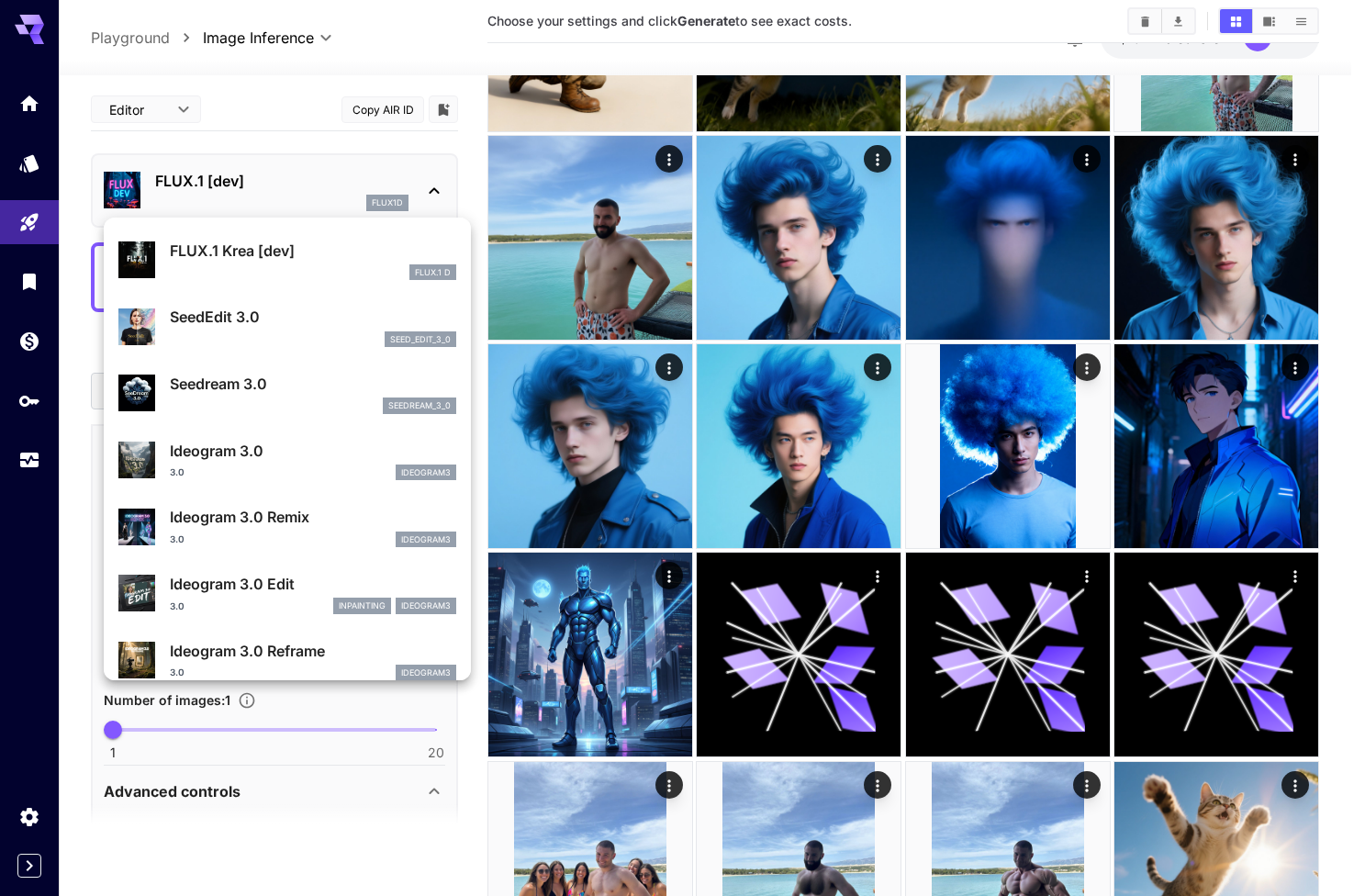
click at [309, 265] on div "FLUX.1 D" at bounding box center [313, 273] width 287 height 17
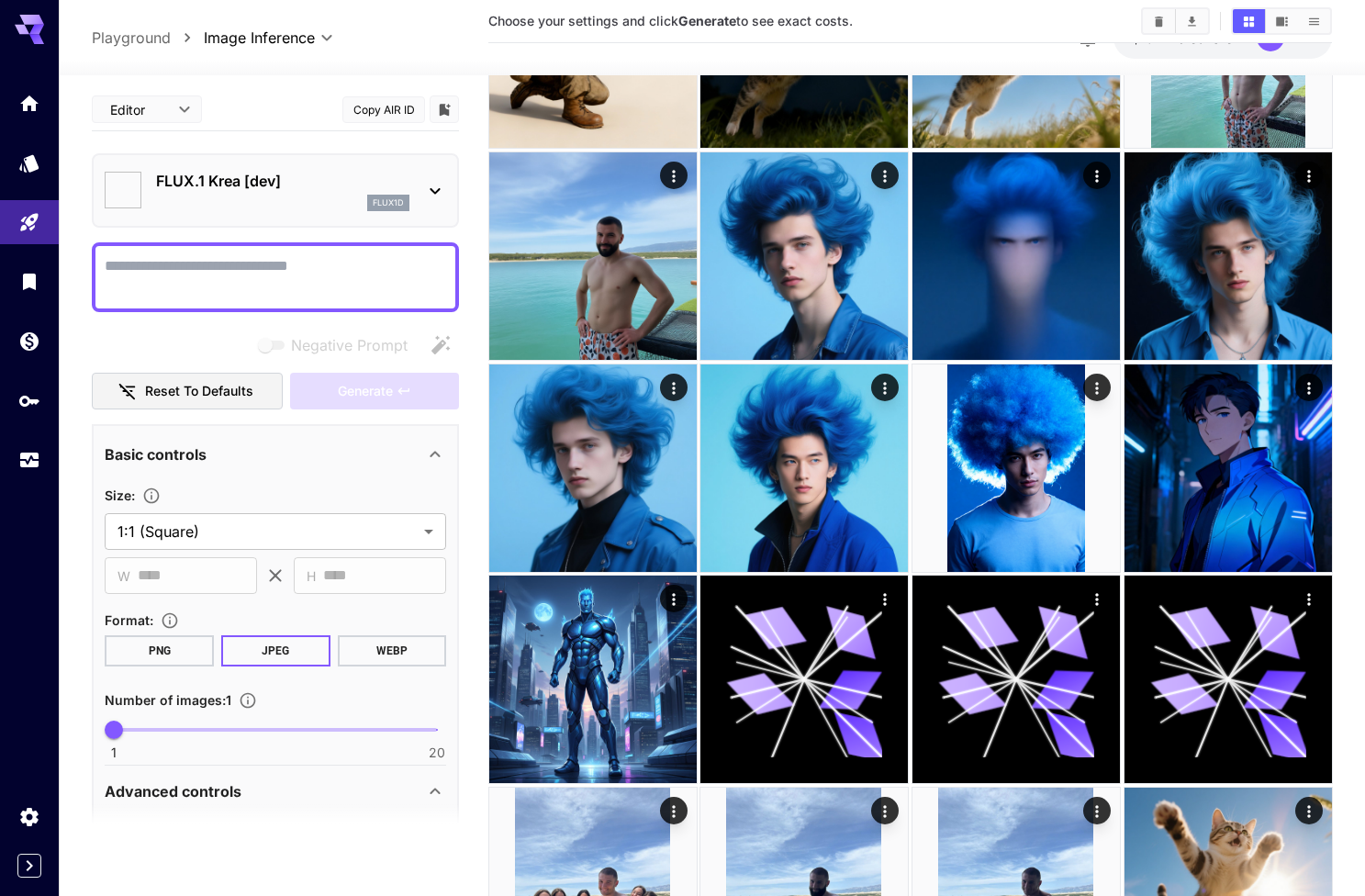
type input "*******"
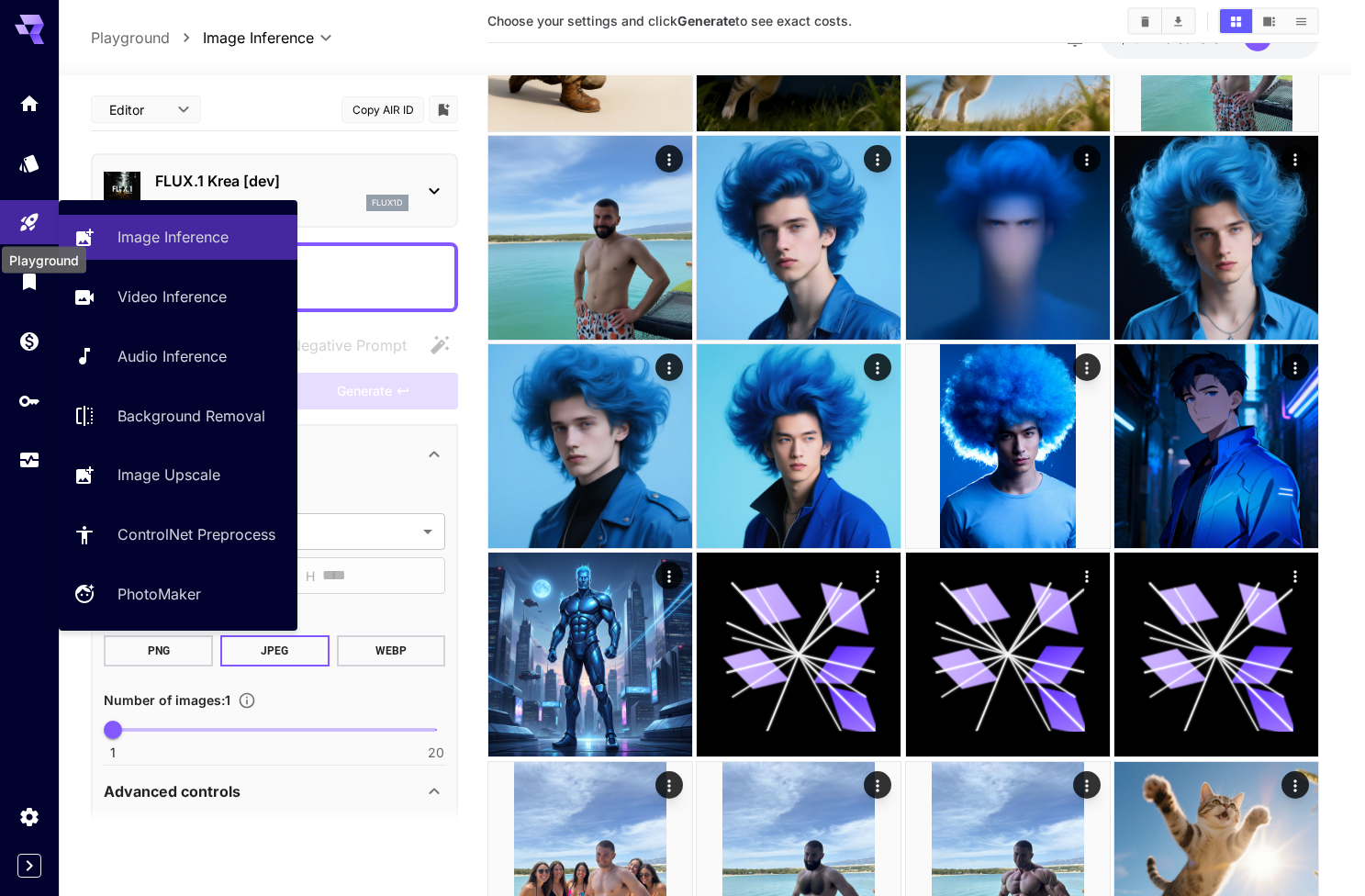
click at [29, 265] on div "Playground" at bounding box center [44, 260] width 84 height 27
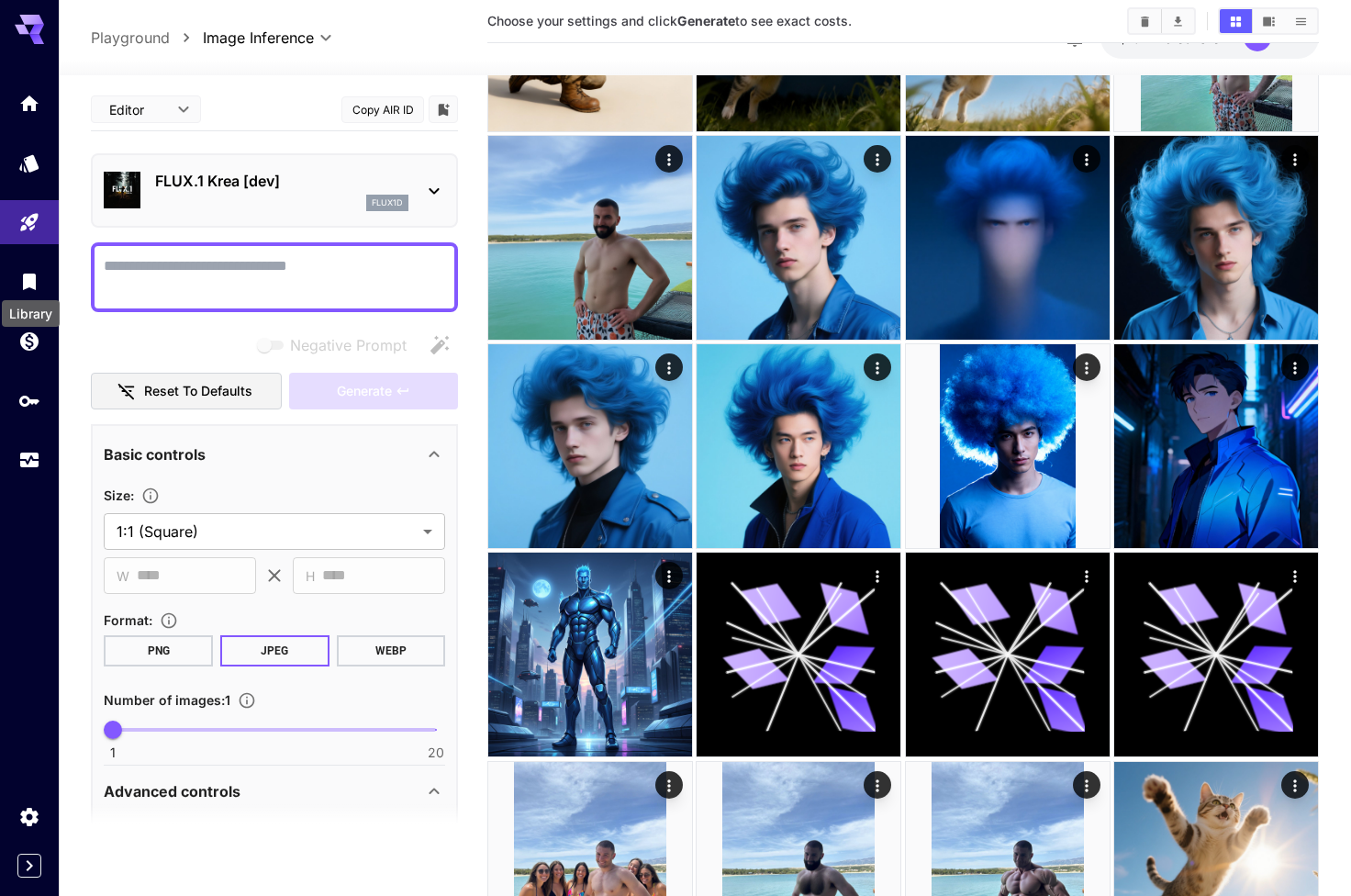
click at [29, 290] on div "Library" at bounding box center [31, 308] width 61 height 42
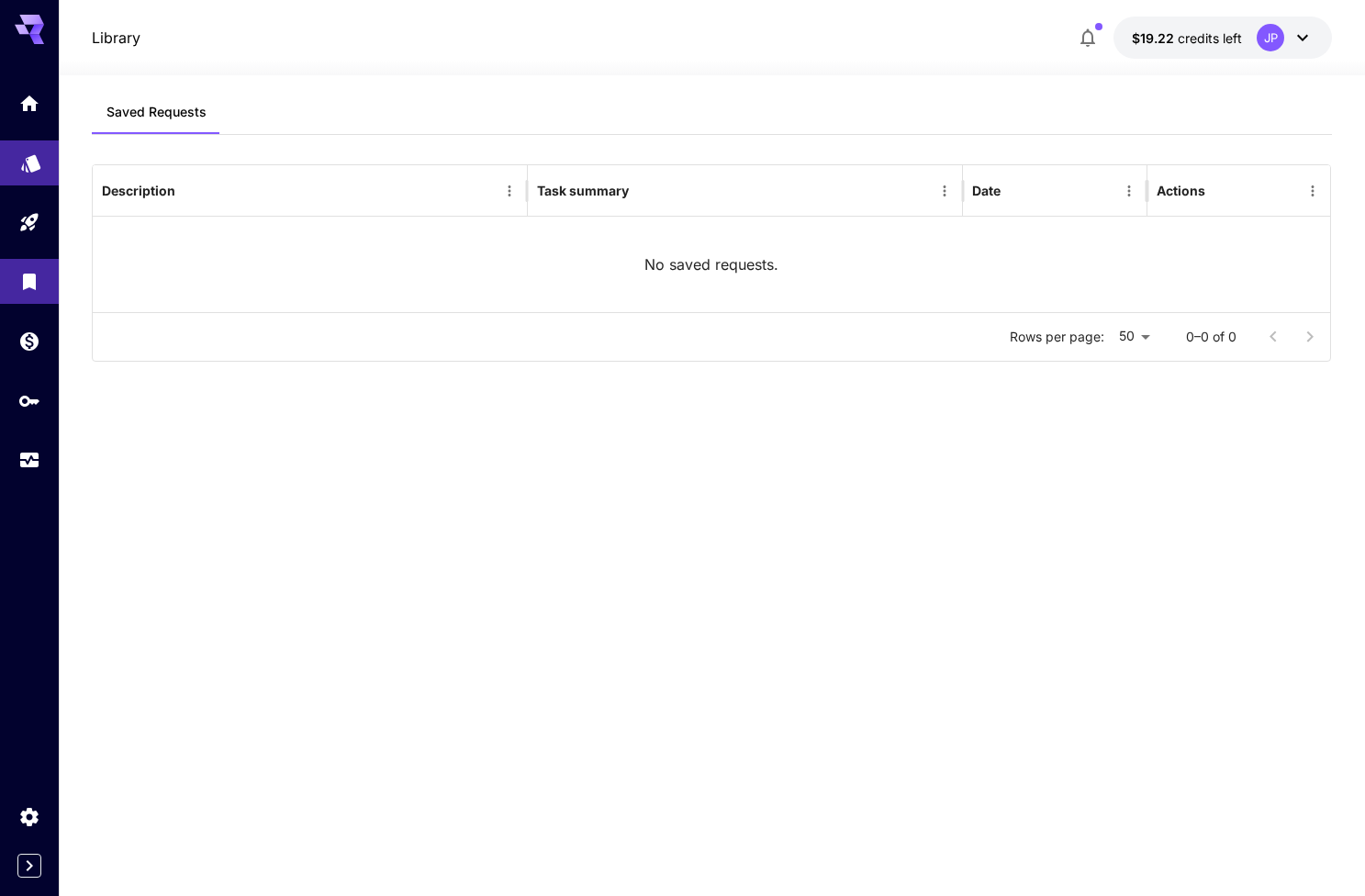
click at [26, 175] on link at bounding box center [29, 162] width 58 height 45
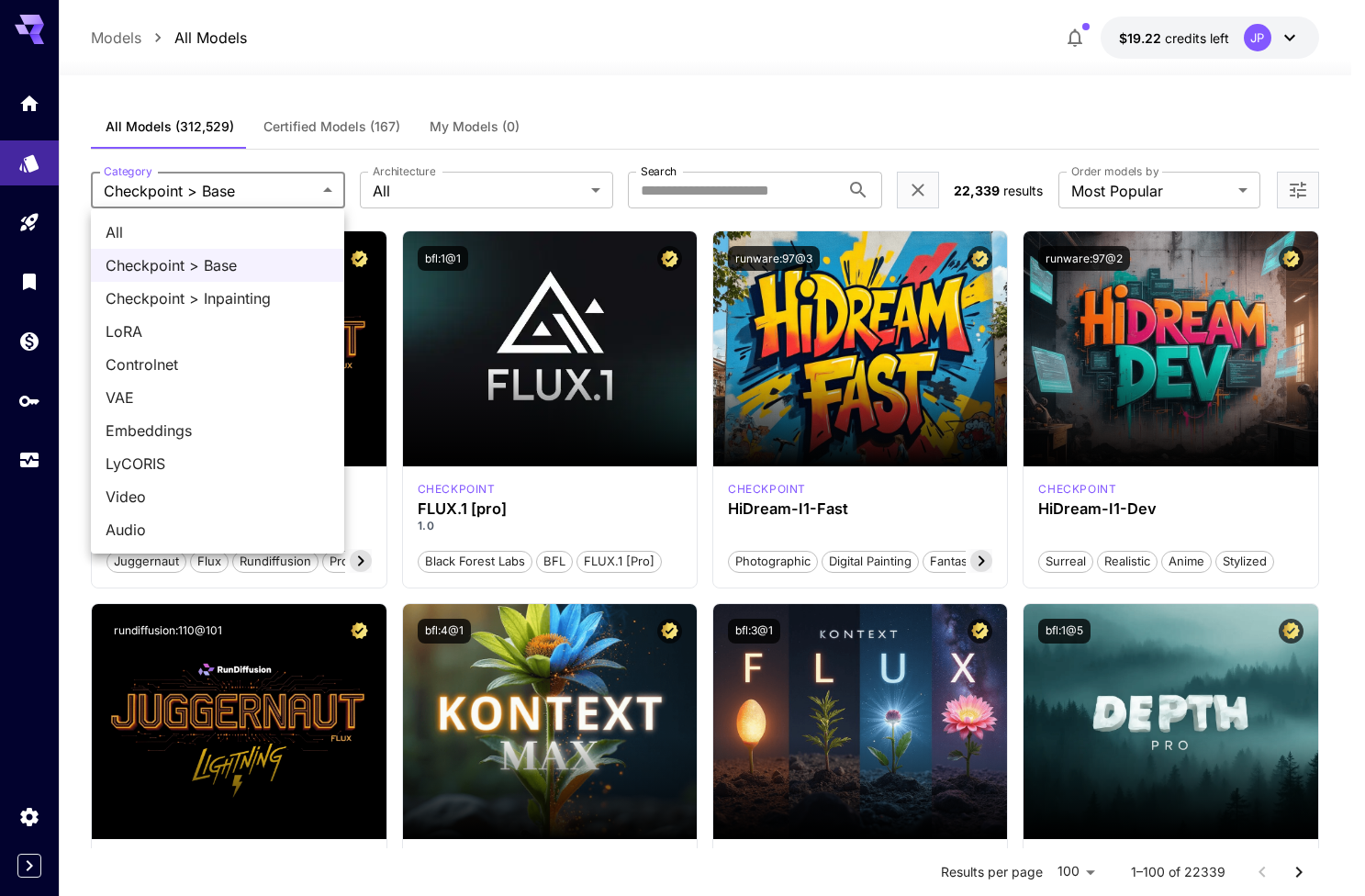
click at [462, 199] on div at bounding box center [682, 448] width 1365 height 896
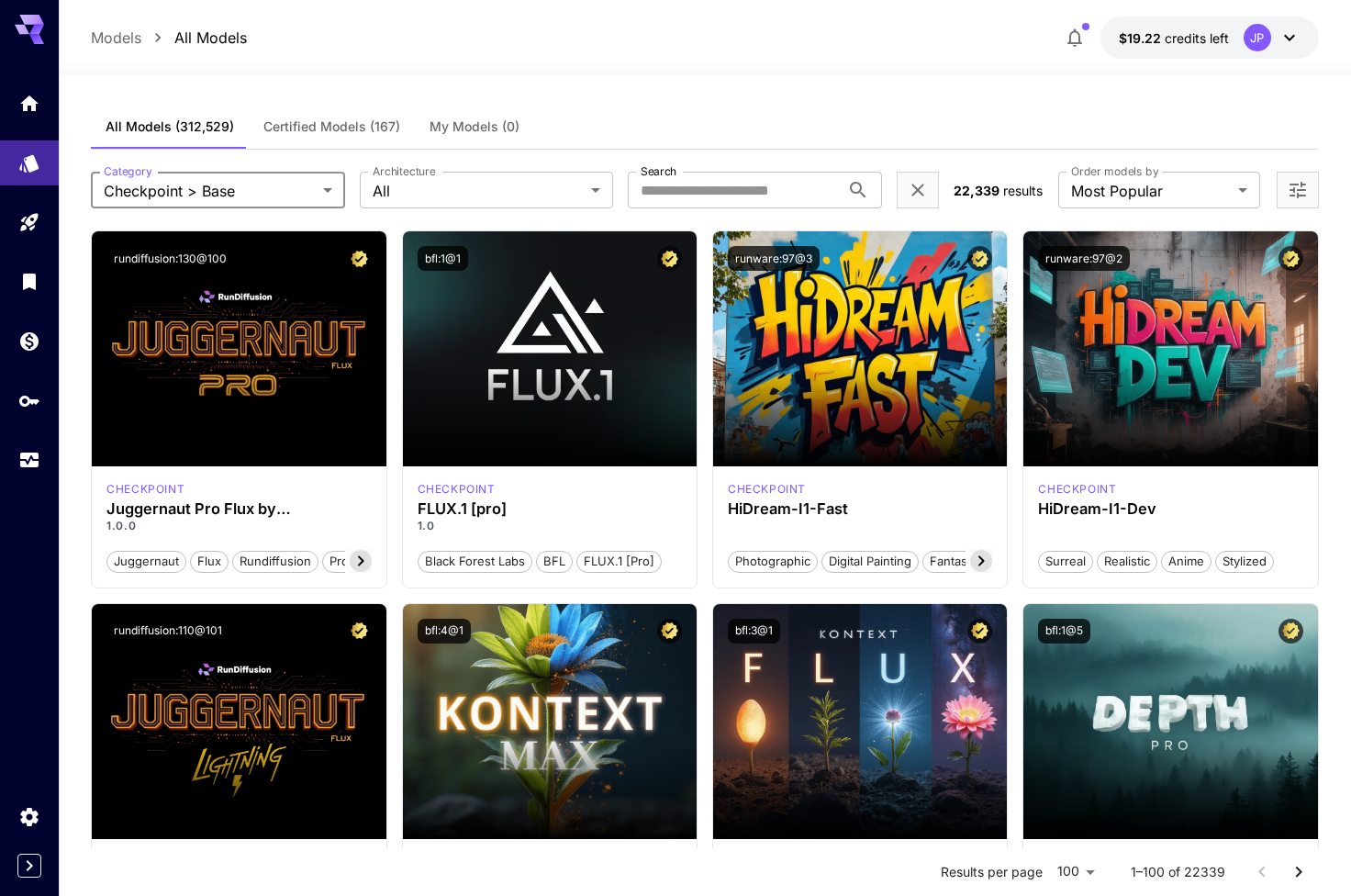
click at [495, 160] on div "**********" at bounding box center [705, 189] width 1229 height 81
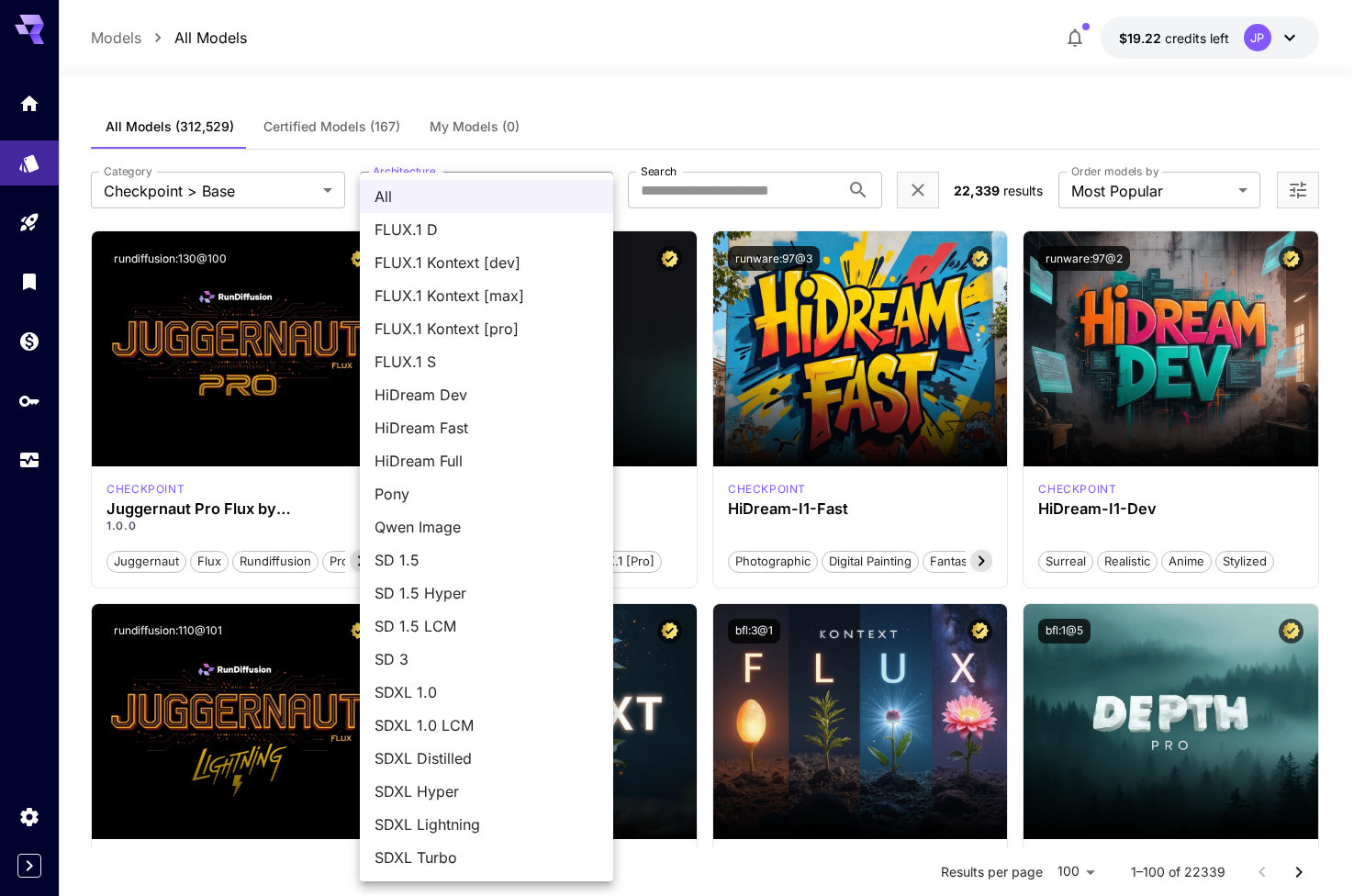
click at [444, 231] on span "FLUX.1 D" at bounding box center [486, 229] width 224 height 22
type input "******"
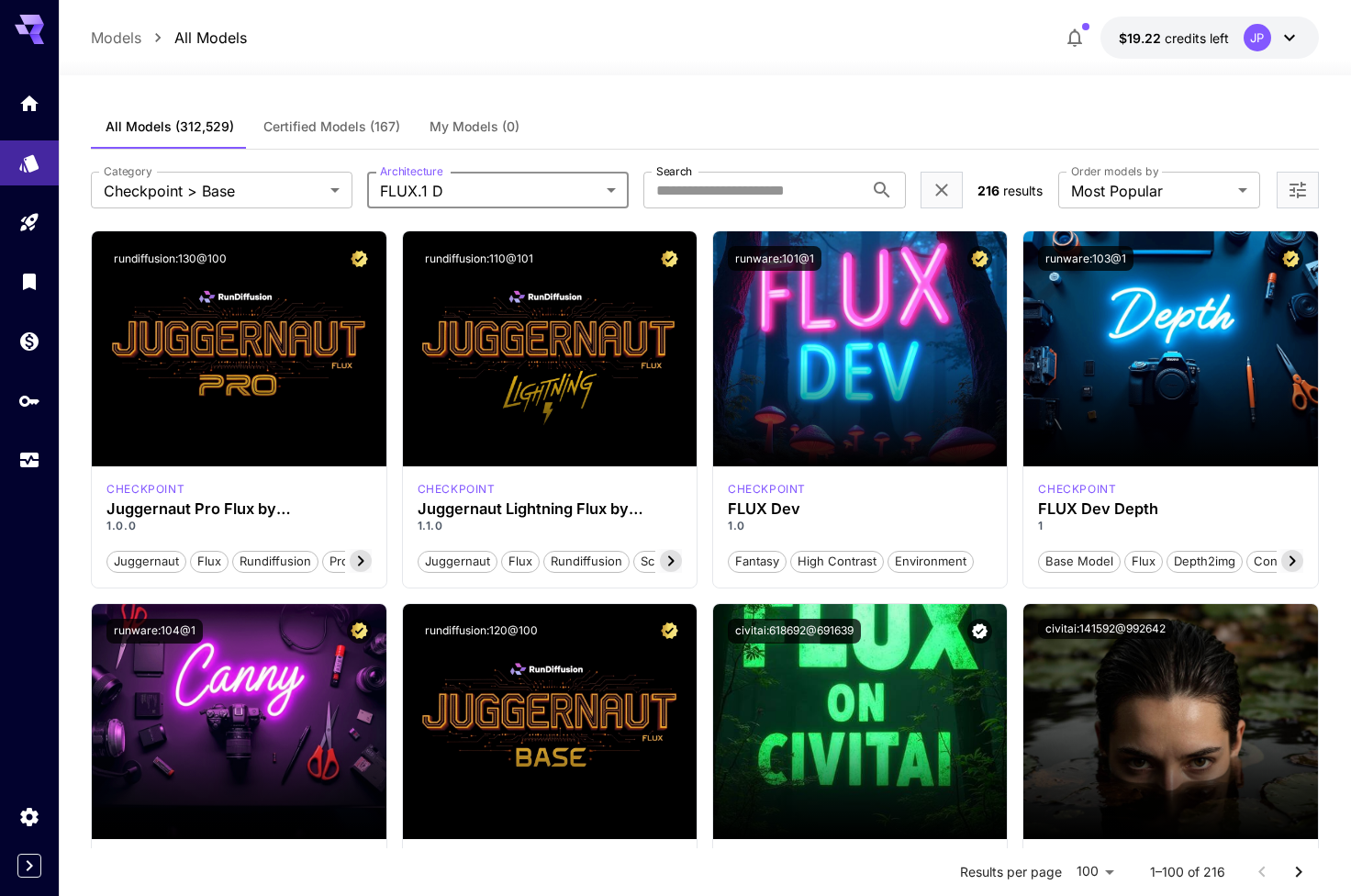
click at [308, 138] on button "Certified Models (167)" at bounding box center [331, 126] width 166 height 44
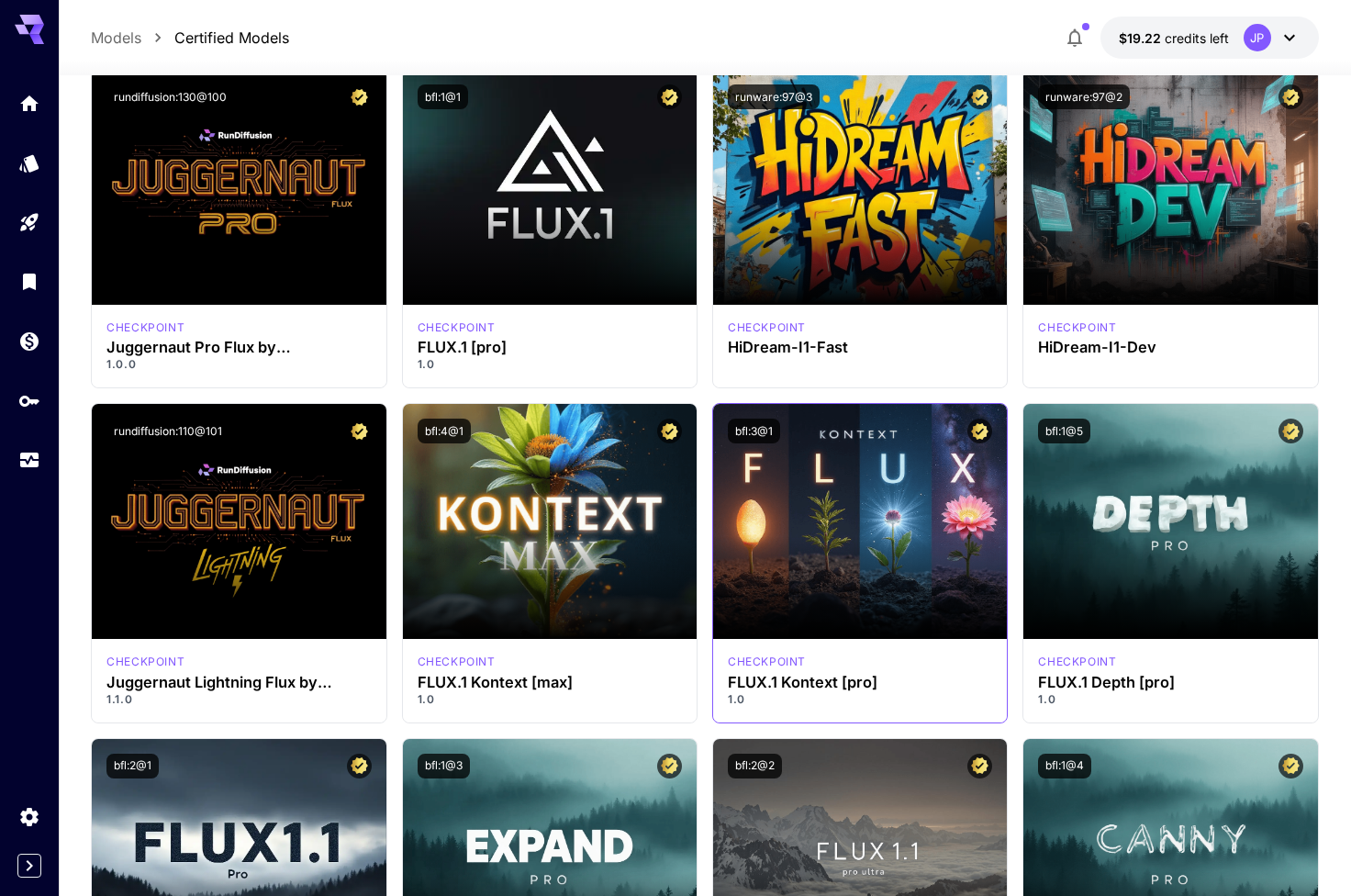
scroll to position [117, 0]
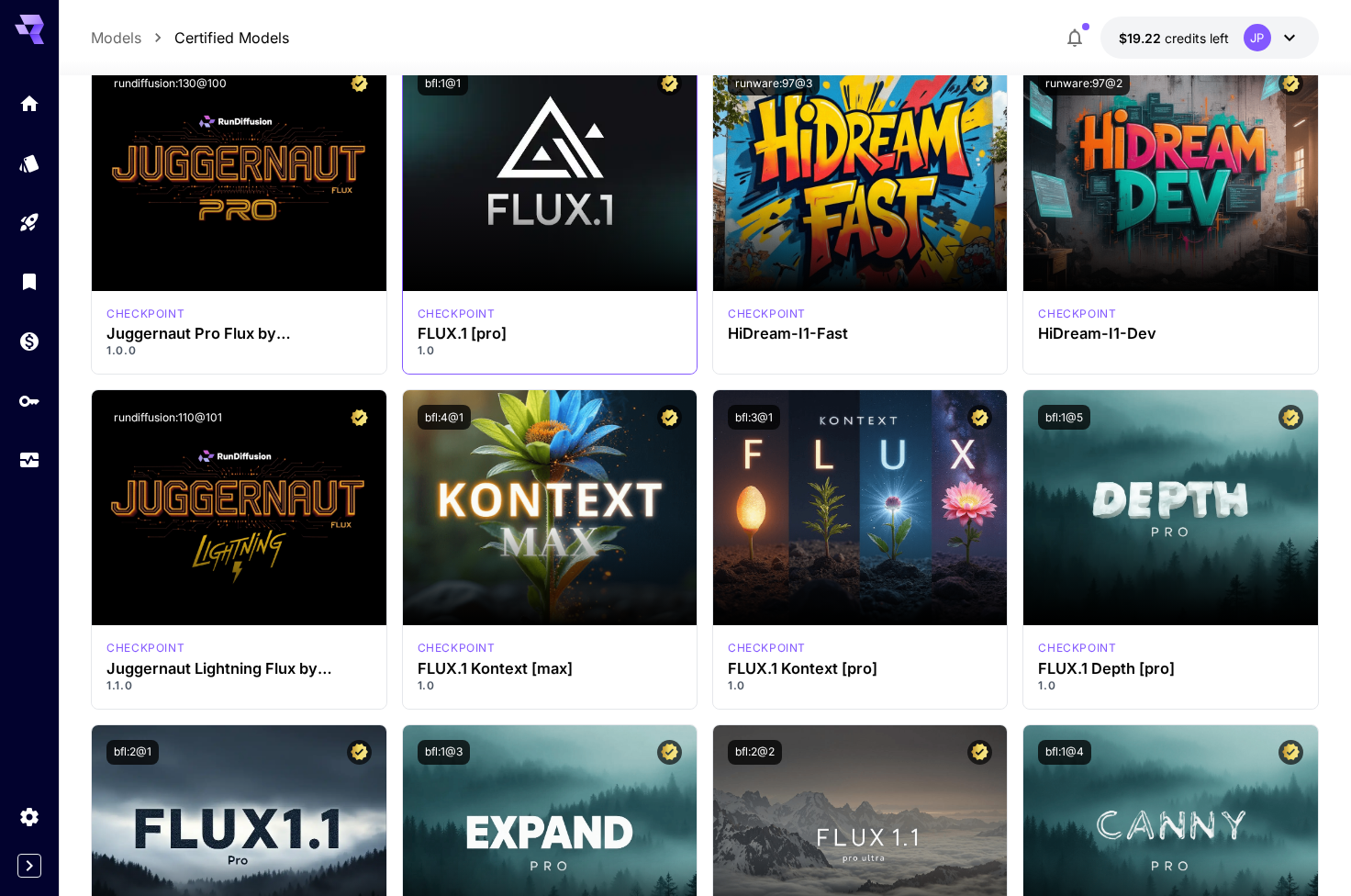
click at [508, 308] on div "checkpoint" at bounding box center [549, 314] width 264 height 17
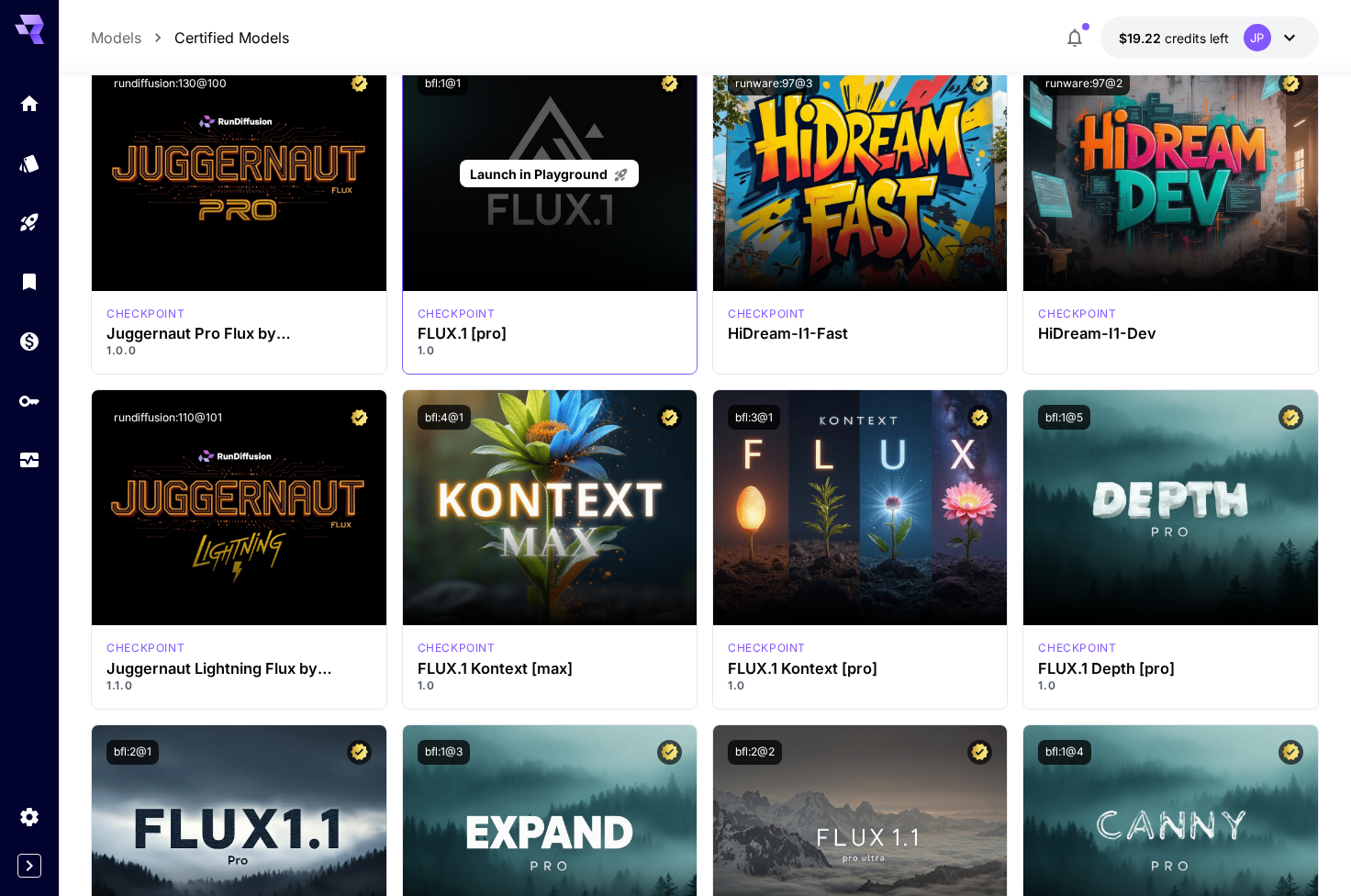
click at [532, 186] on div "Launch in Playground" at bounding box center [549, 173] width 179 height 29
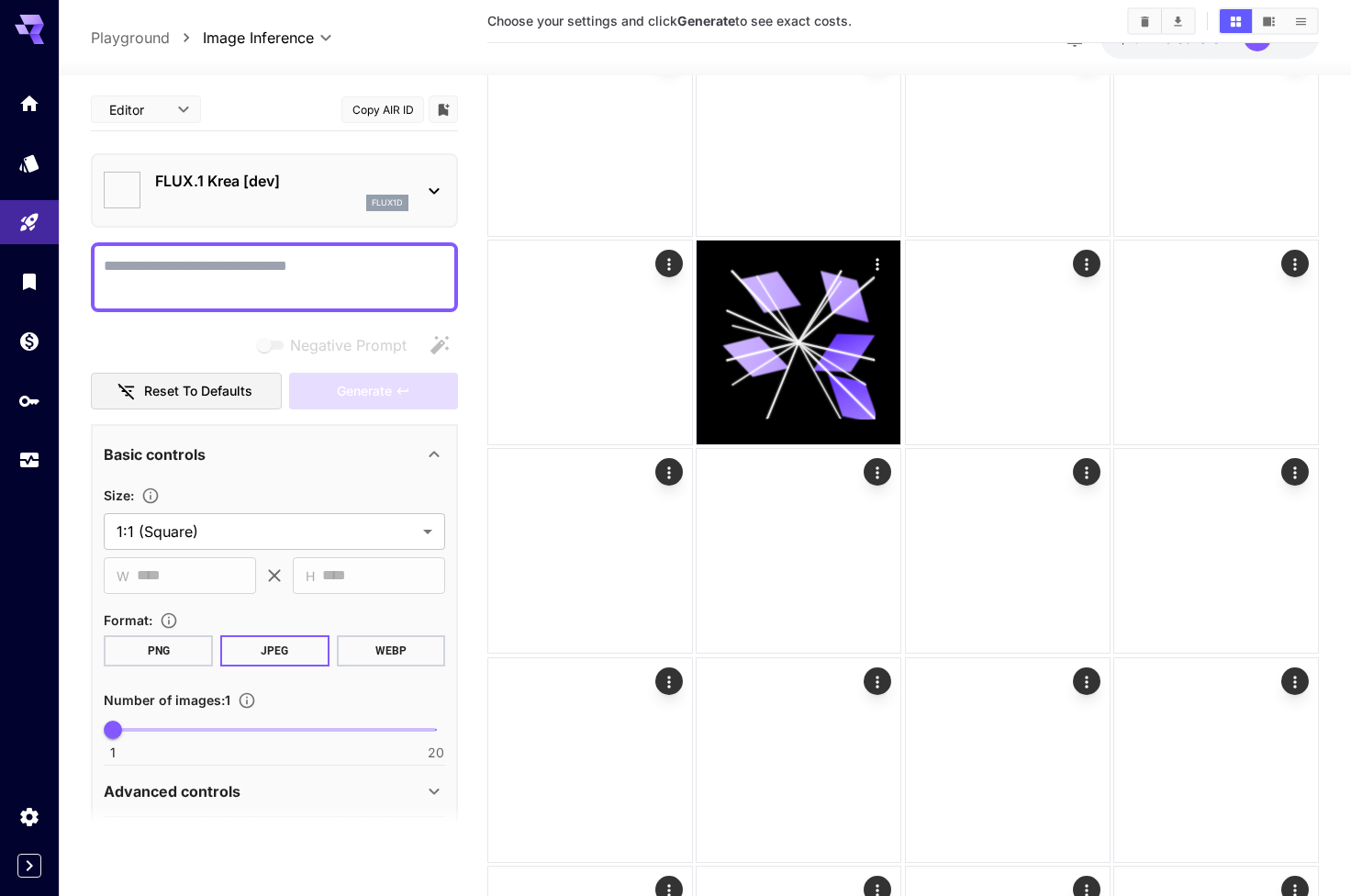
type input "**"
type input "***"
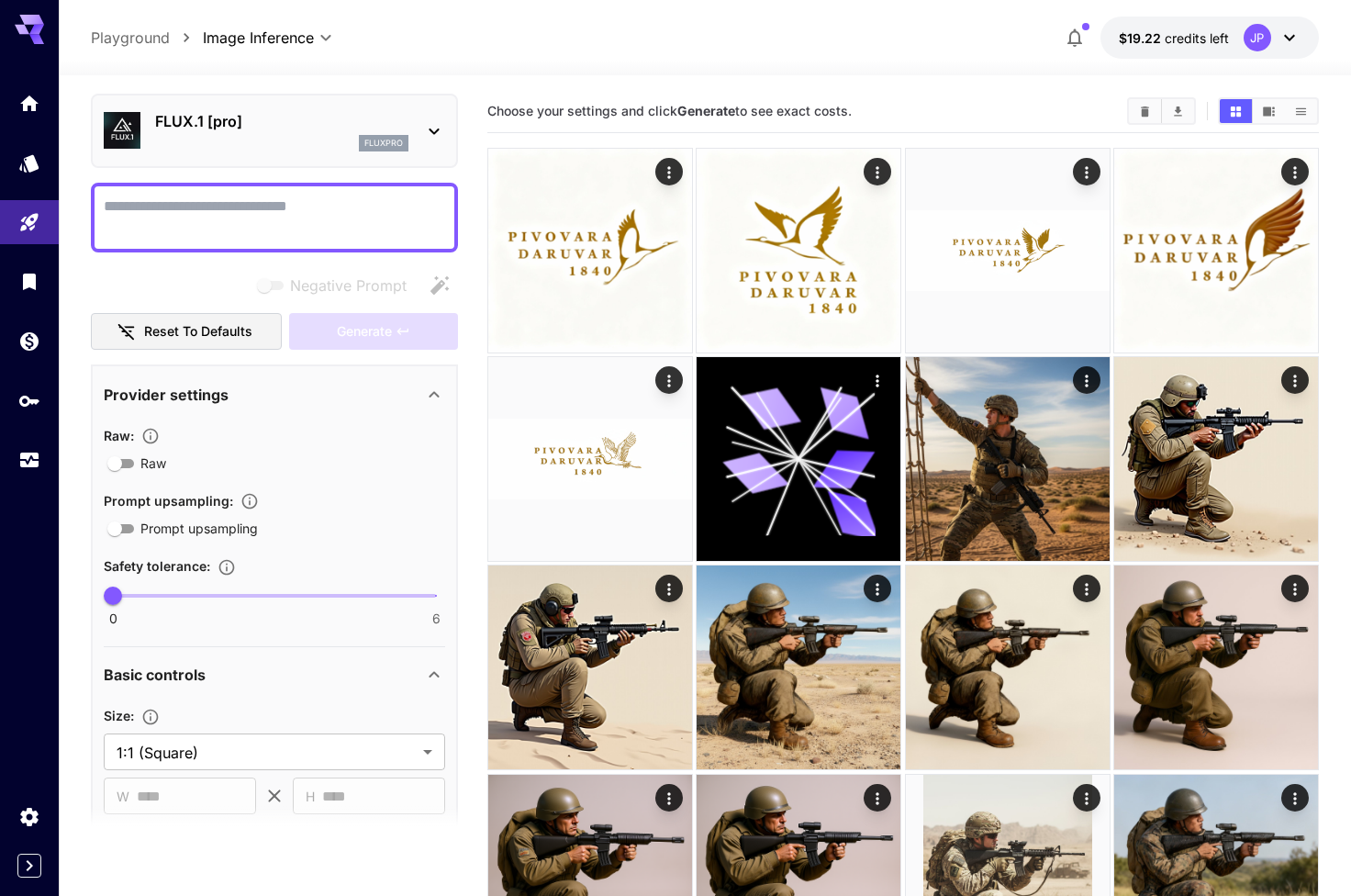
click at [277, 130] on p "FLUX.1 [pro]" at bounding box center [281, 122] width 253 height 22
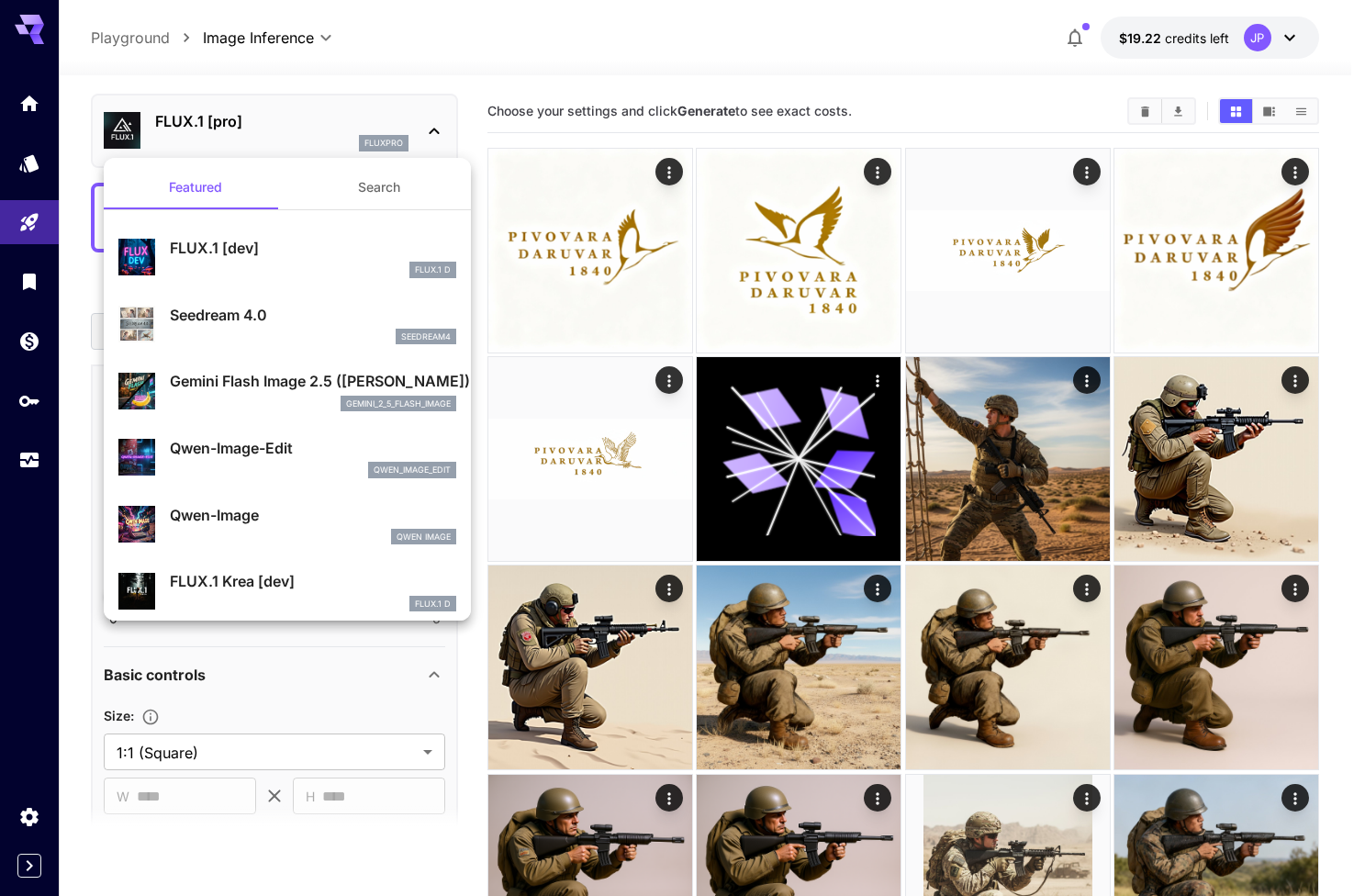
click at [245, 248] on p "FLUX.1 [dev]" at bounding box center [313, 248] width 287 height 22
type input "**"
type input "***"
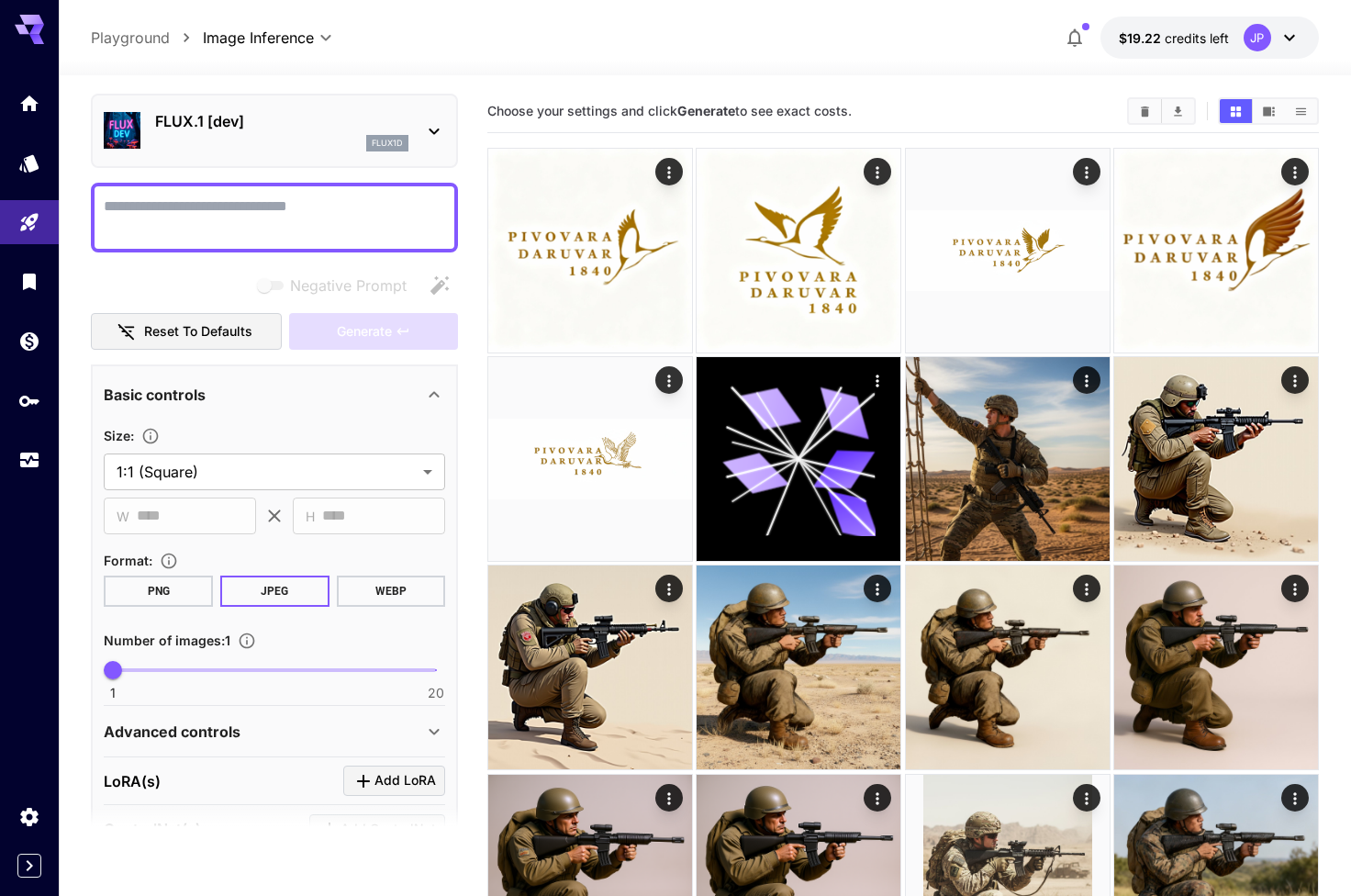
click at [407, 117] on p "FLUX.1 [dev]" at bounding box center [281, 122] width 253 height 22
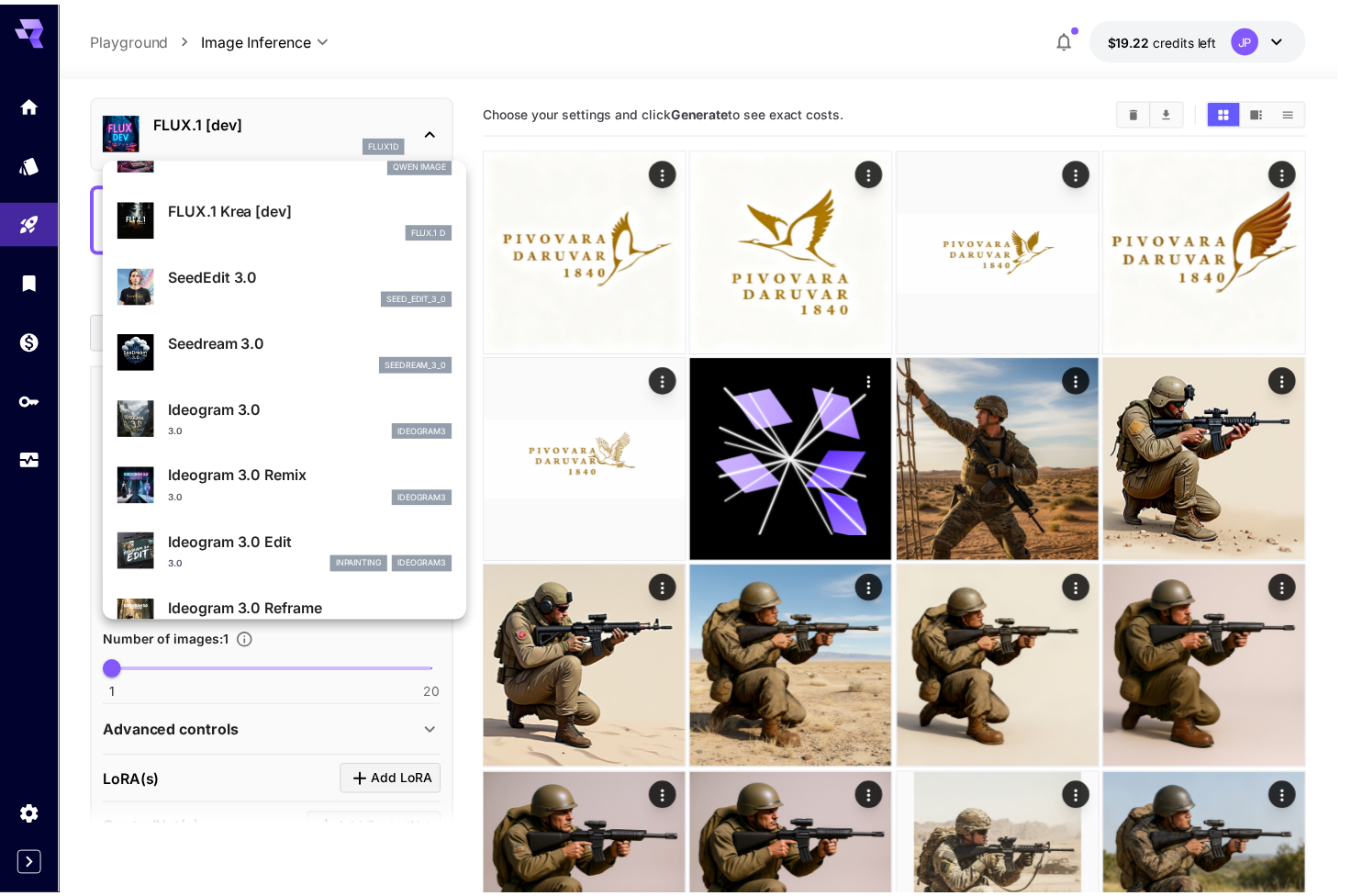
scroll to position [371, 0]
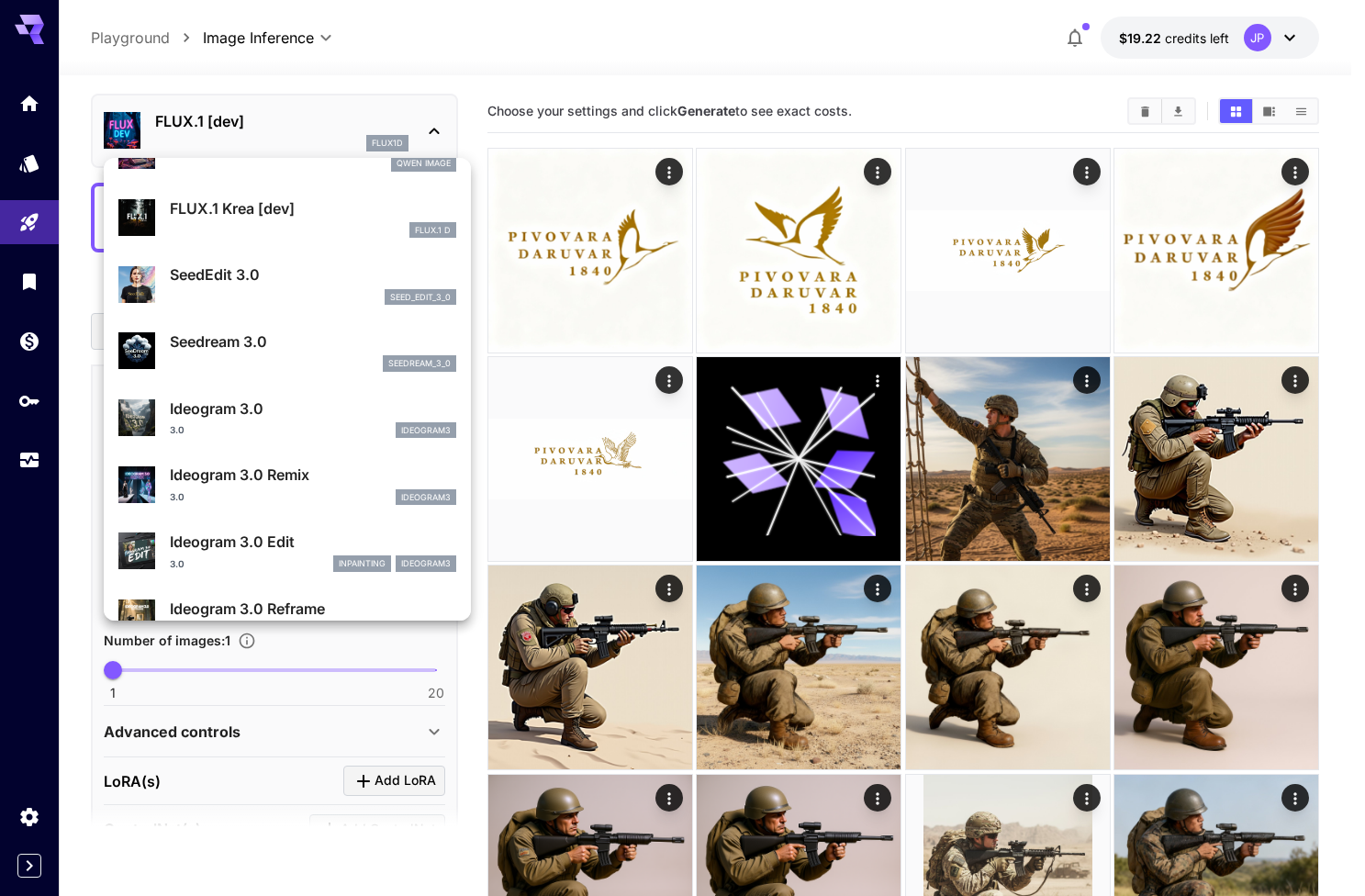
click at [279, 225] on div "FLUX.1 D" at bounding box center [313, 230] width 287 height 17
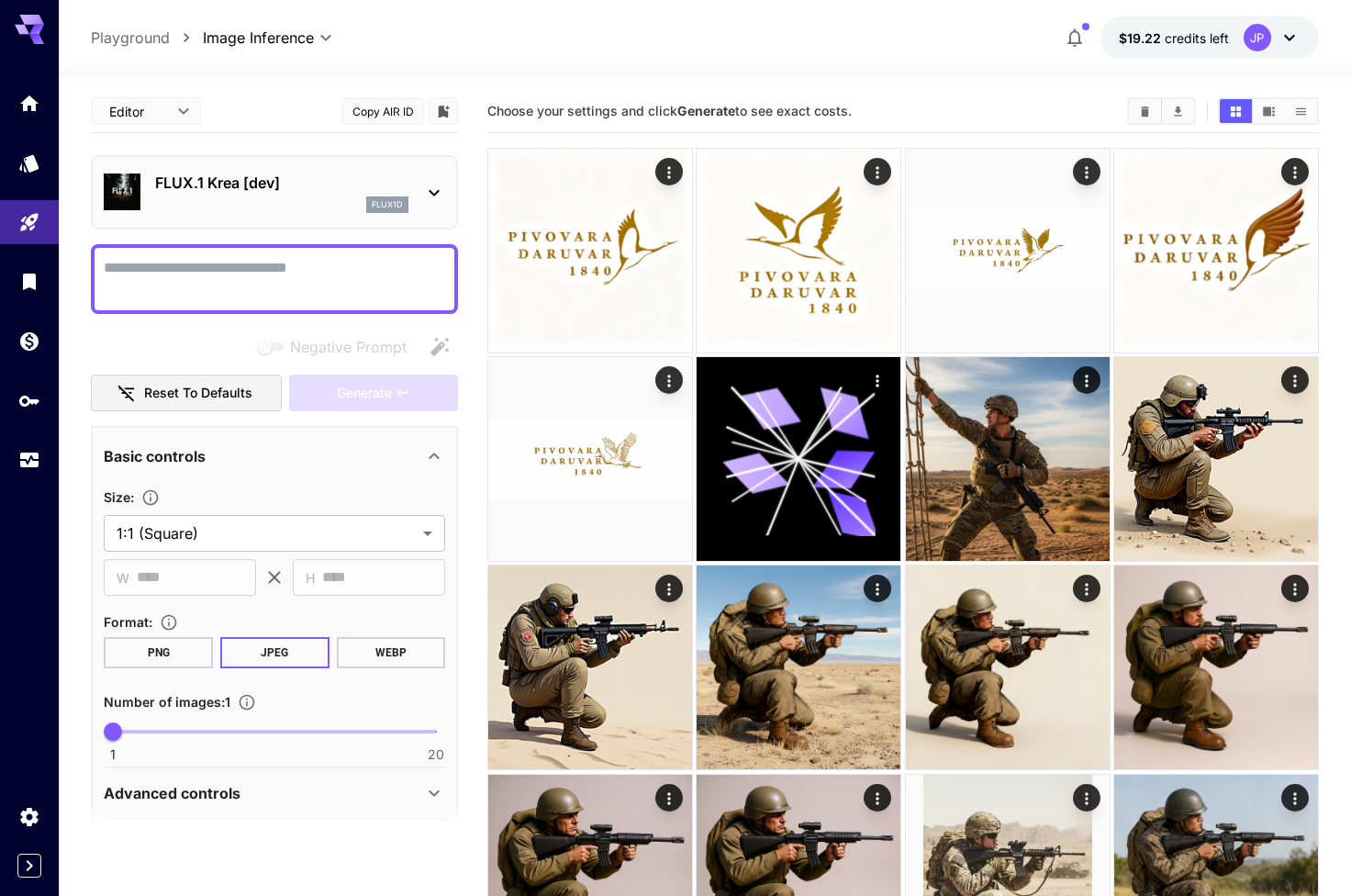
click at [288, 171] on div "FLUX.1 Krea [dev] flux1d" at bounding box center [275, 192] width 341 height 56
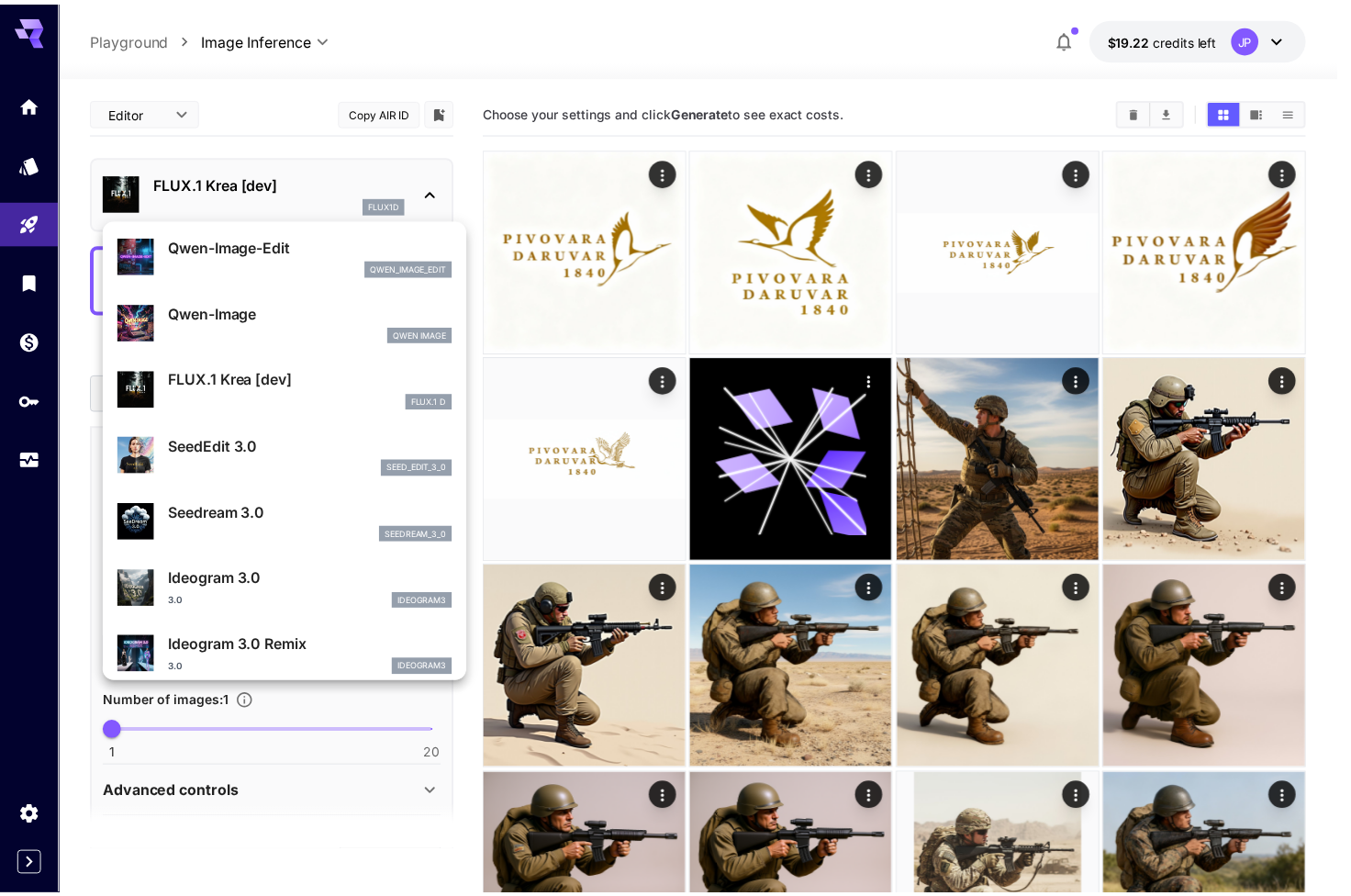
scroll to position [267, 0]
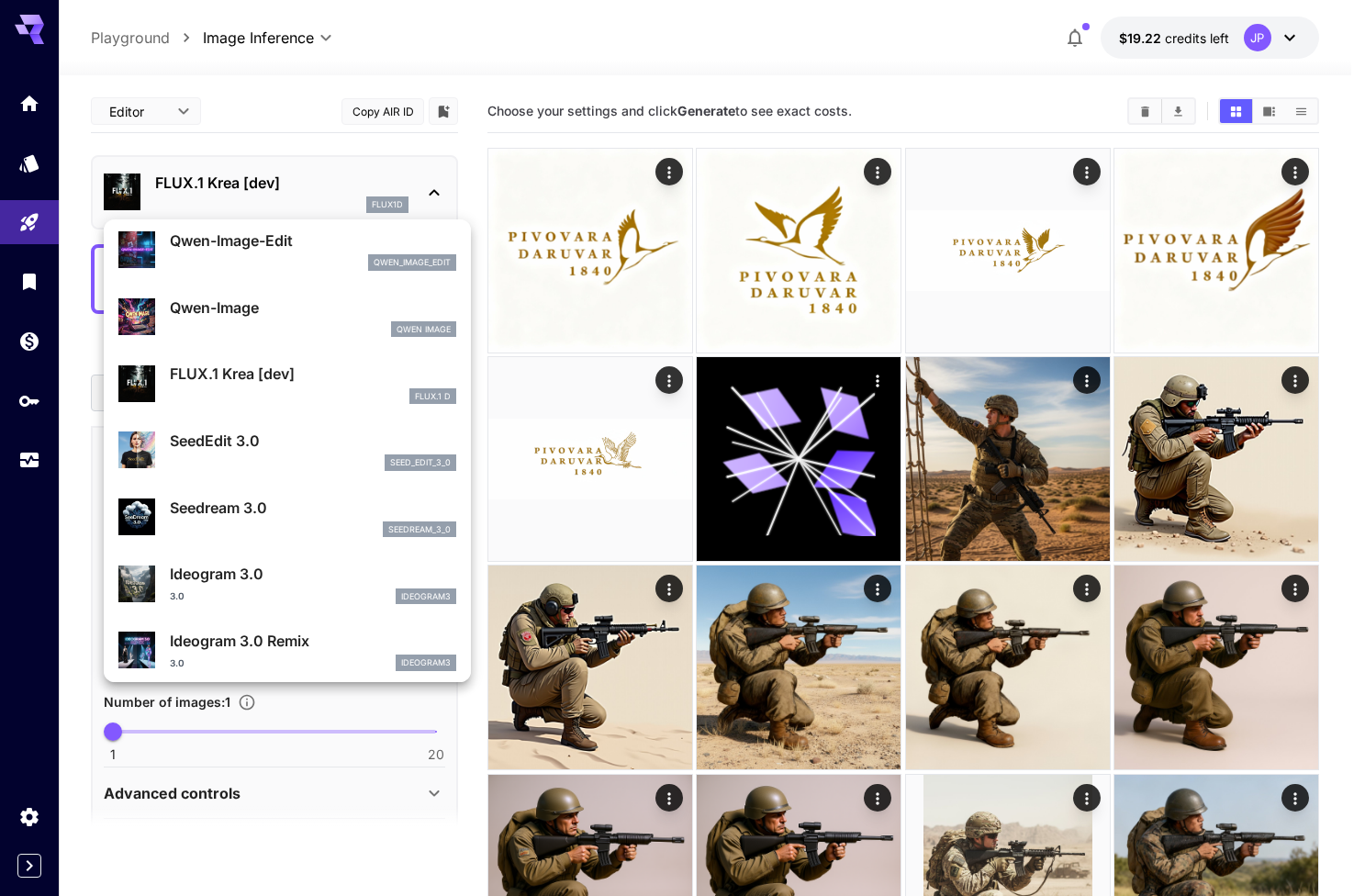
click at [276, 330] on div "Qwen Image" at bounding box center [313, 329] width 287 height 17
type input "**"
type input "***"
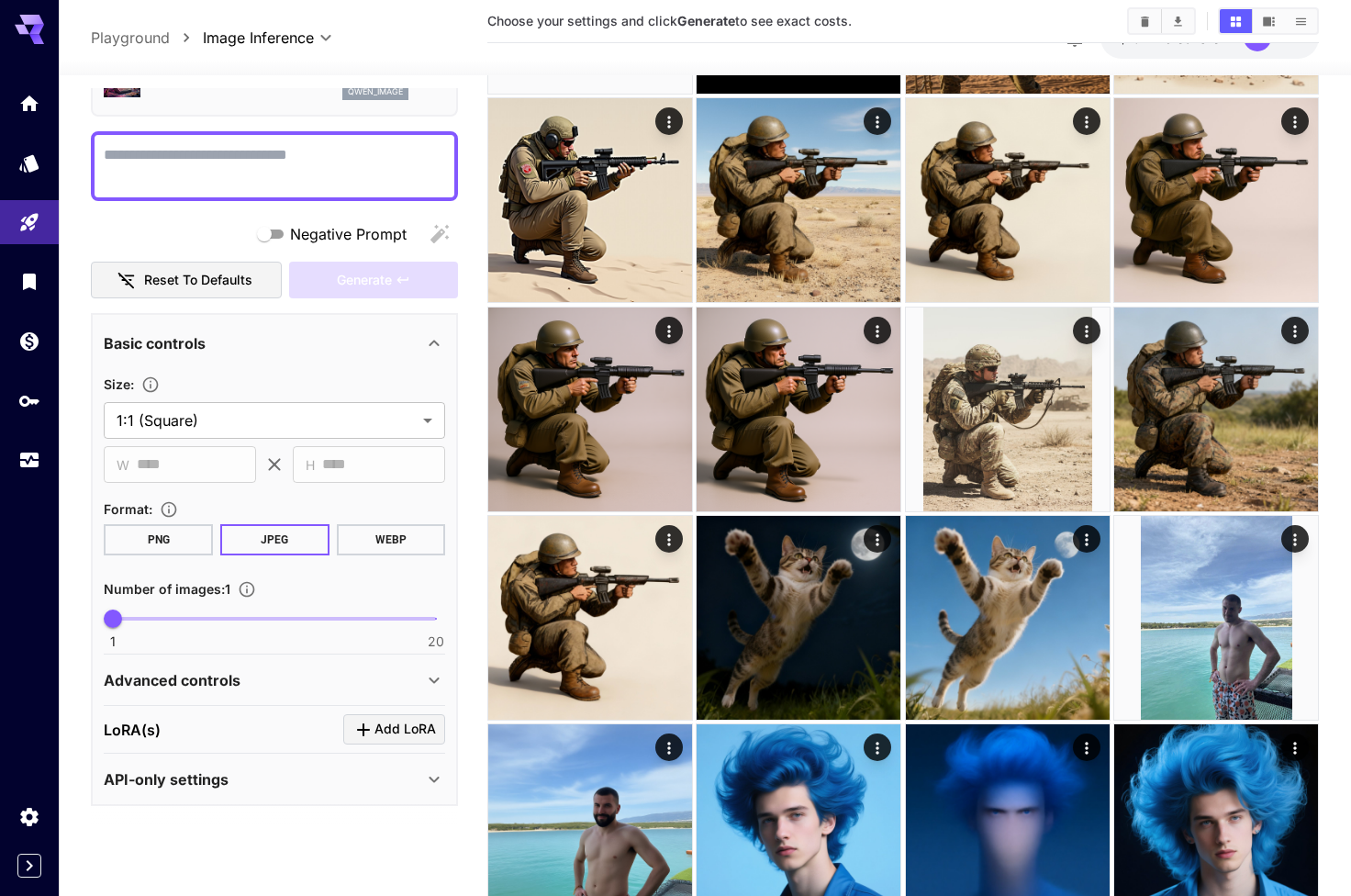
scroll to position [490, 0]
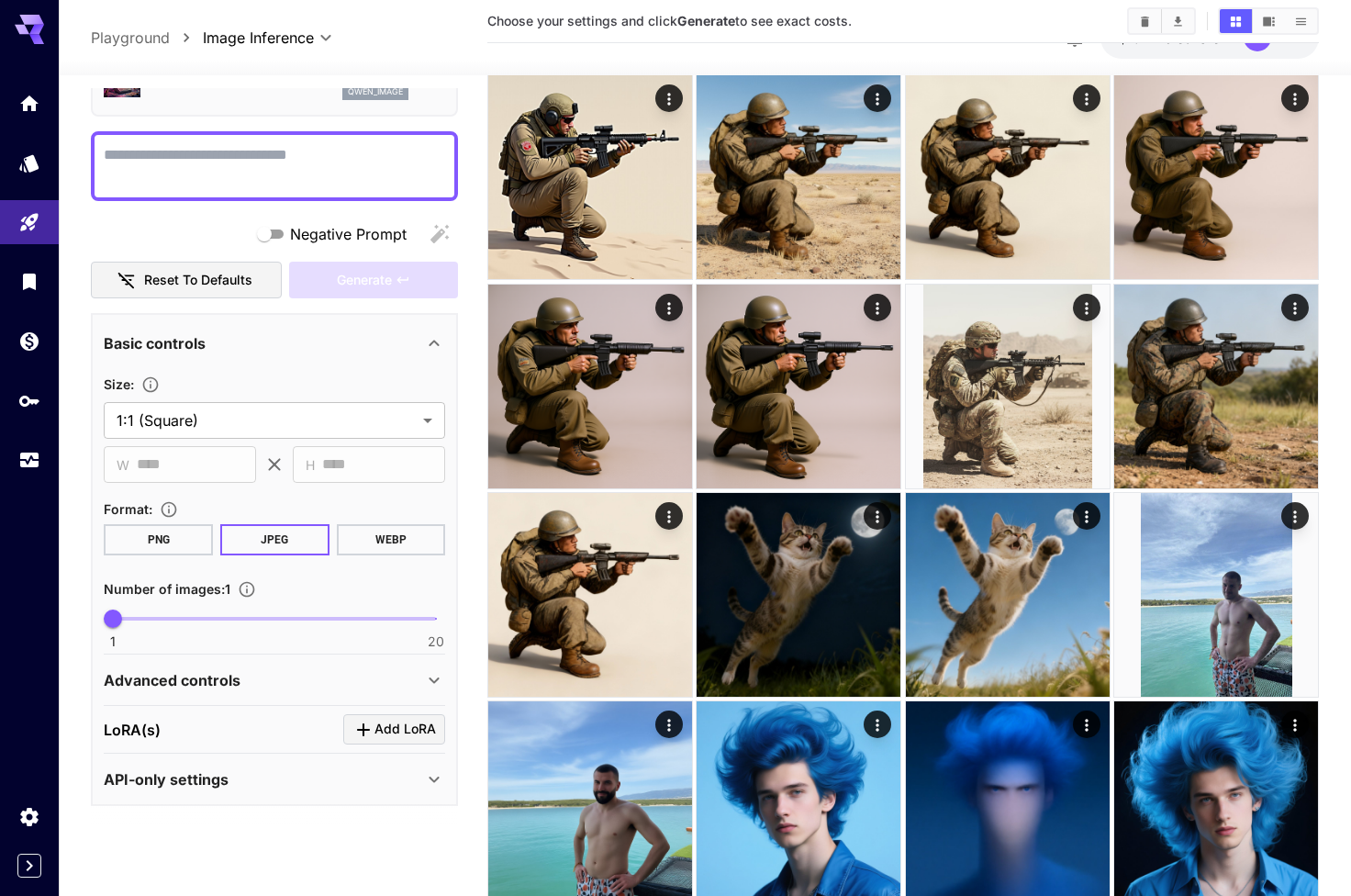
click at [343, 691] on div "Advanced controls" at bounding box center [275, 679] width 341 height 44
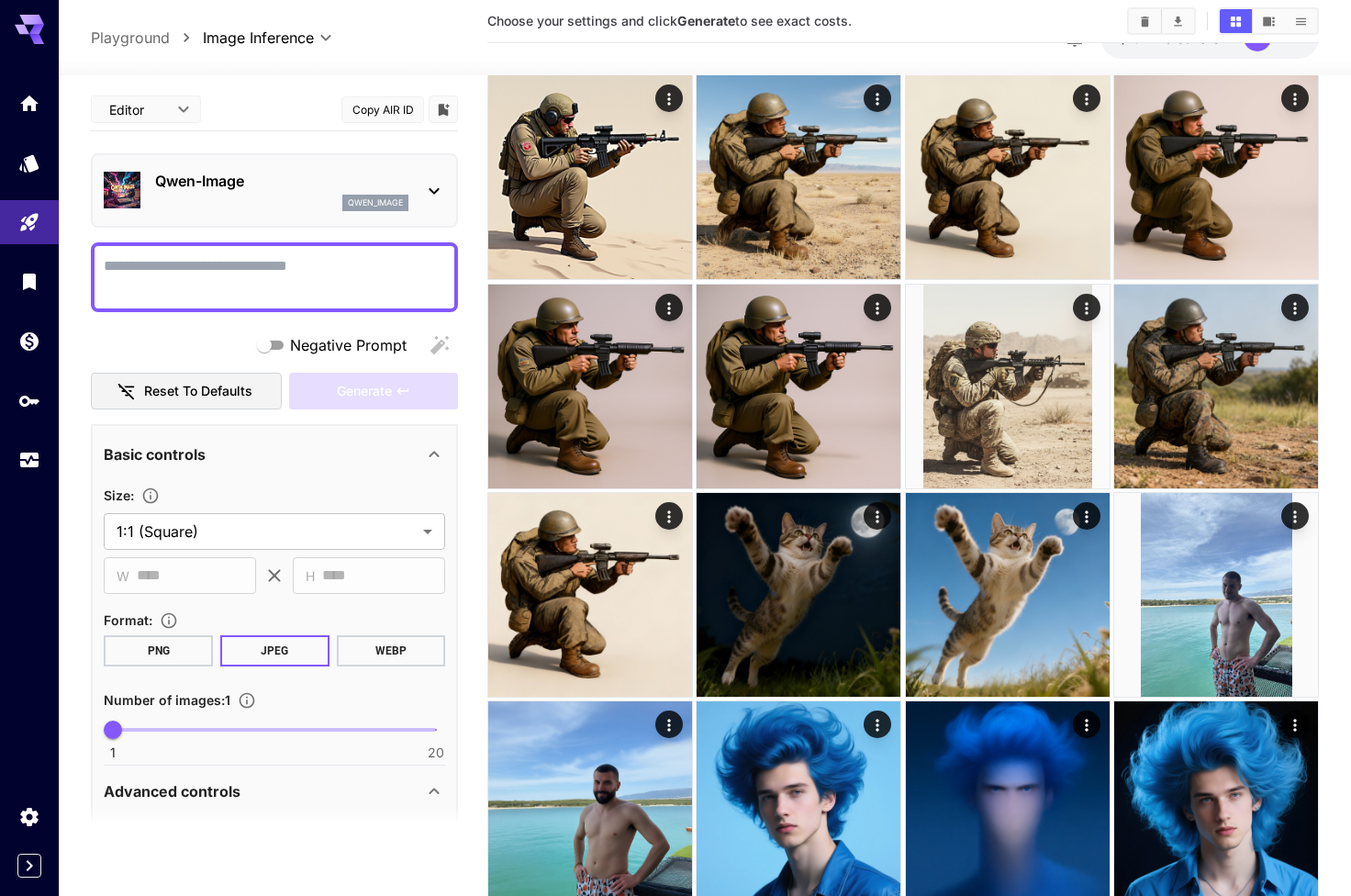
scroll to position [0, 0]
click at [307, 191] on p "Qwen-Image" at bounding box center [281, 181] width 253 height 22
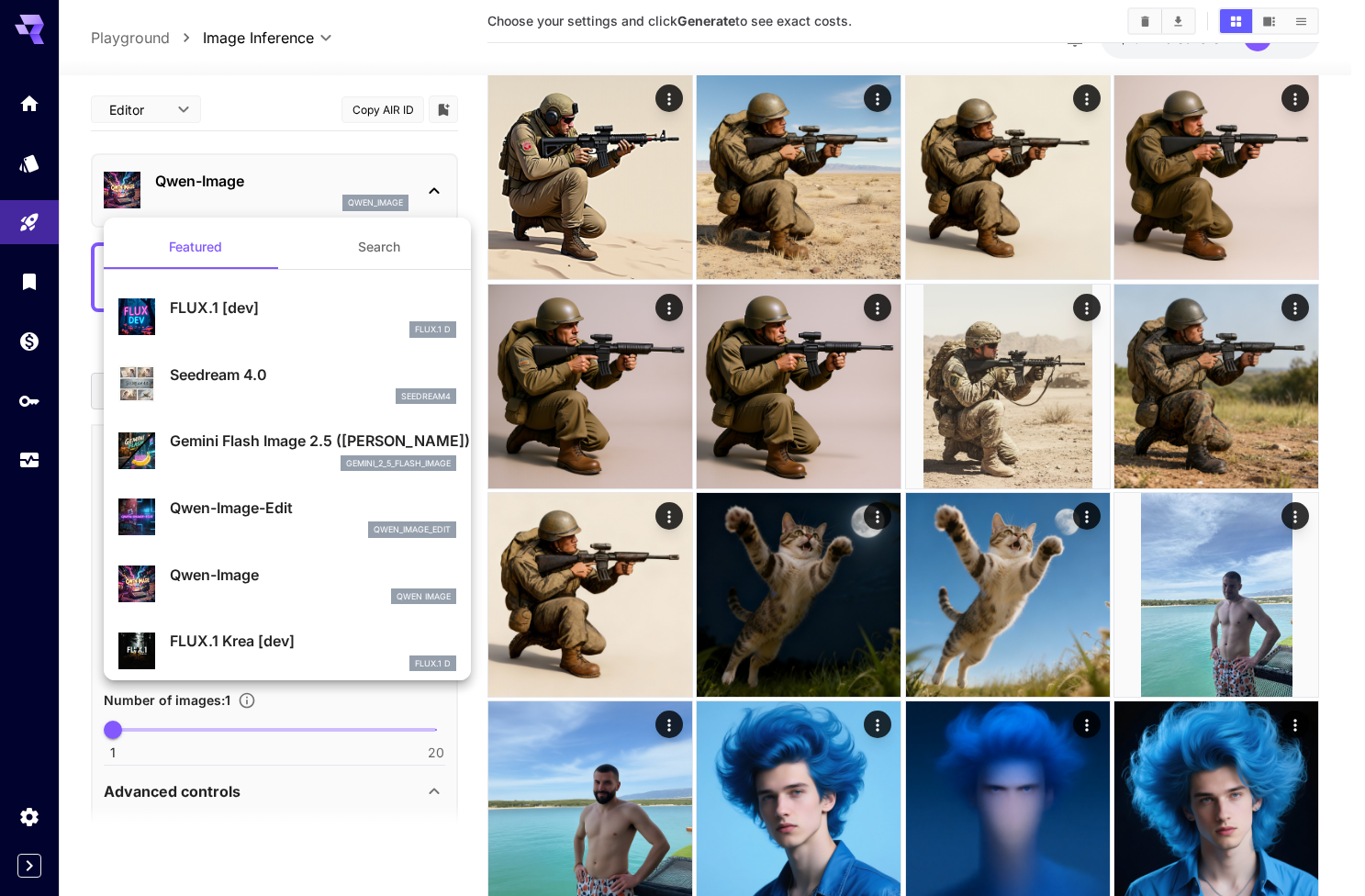
click at [266, 388] on div "seedream4" at bounding box center [313, 396] width 287 height 17
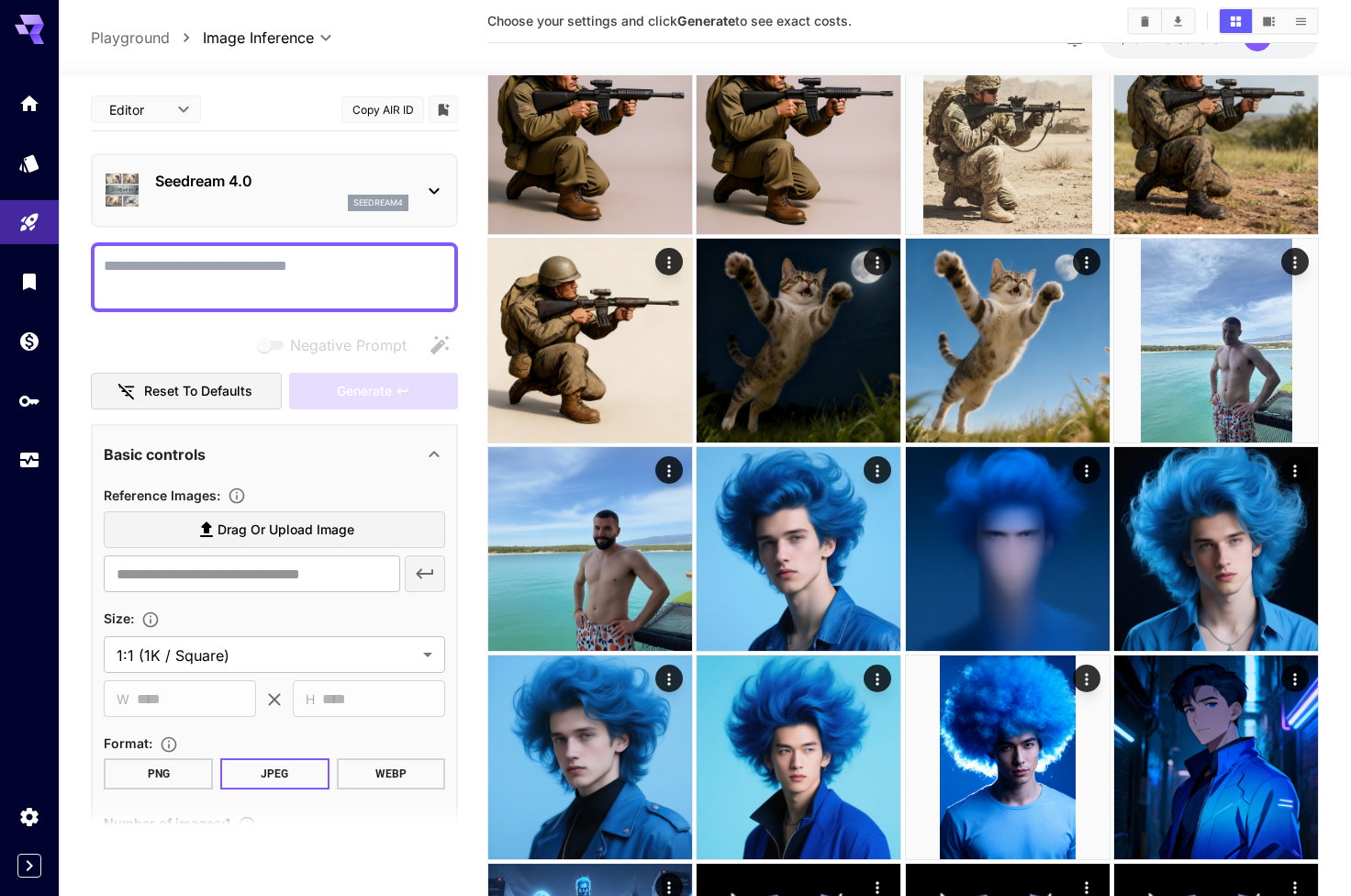
scroll to position [-1, 0]
click at [300, 221] on div "Seedream 4.0 seedream4" at bounding box center [275, 190] width 367 height 74
click at [257, 202] on div "seedream4" at bounding box center [281, 203] width 253 height 17
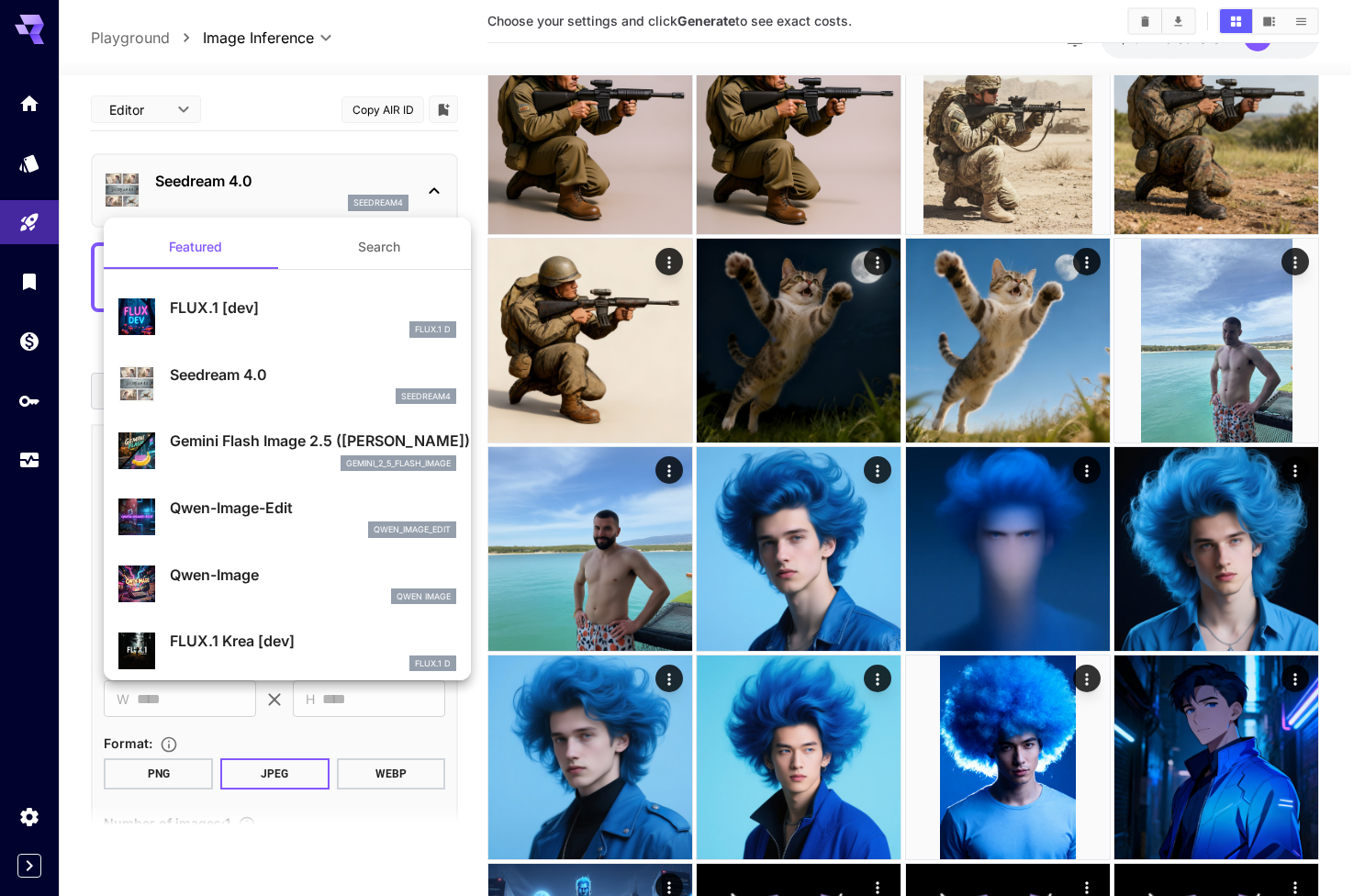
click at [257, 493] on div "Qwen-Image-Edit qwen_image_edit" at bounding box center [288, 517] width 338 height 56
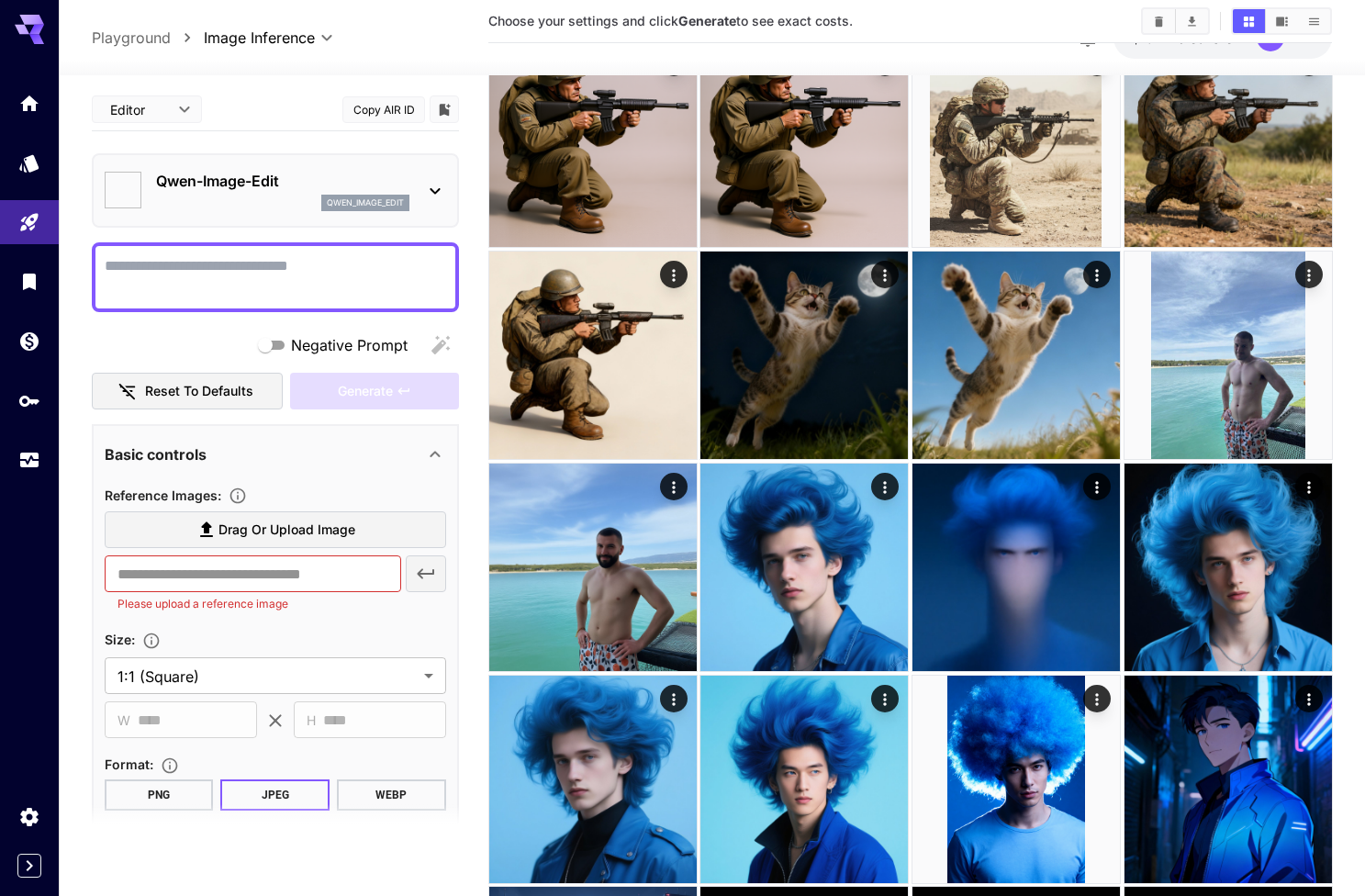
type input "**********"
type input "*****"
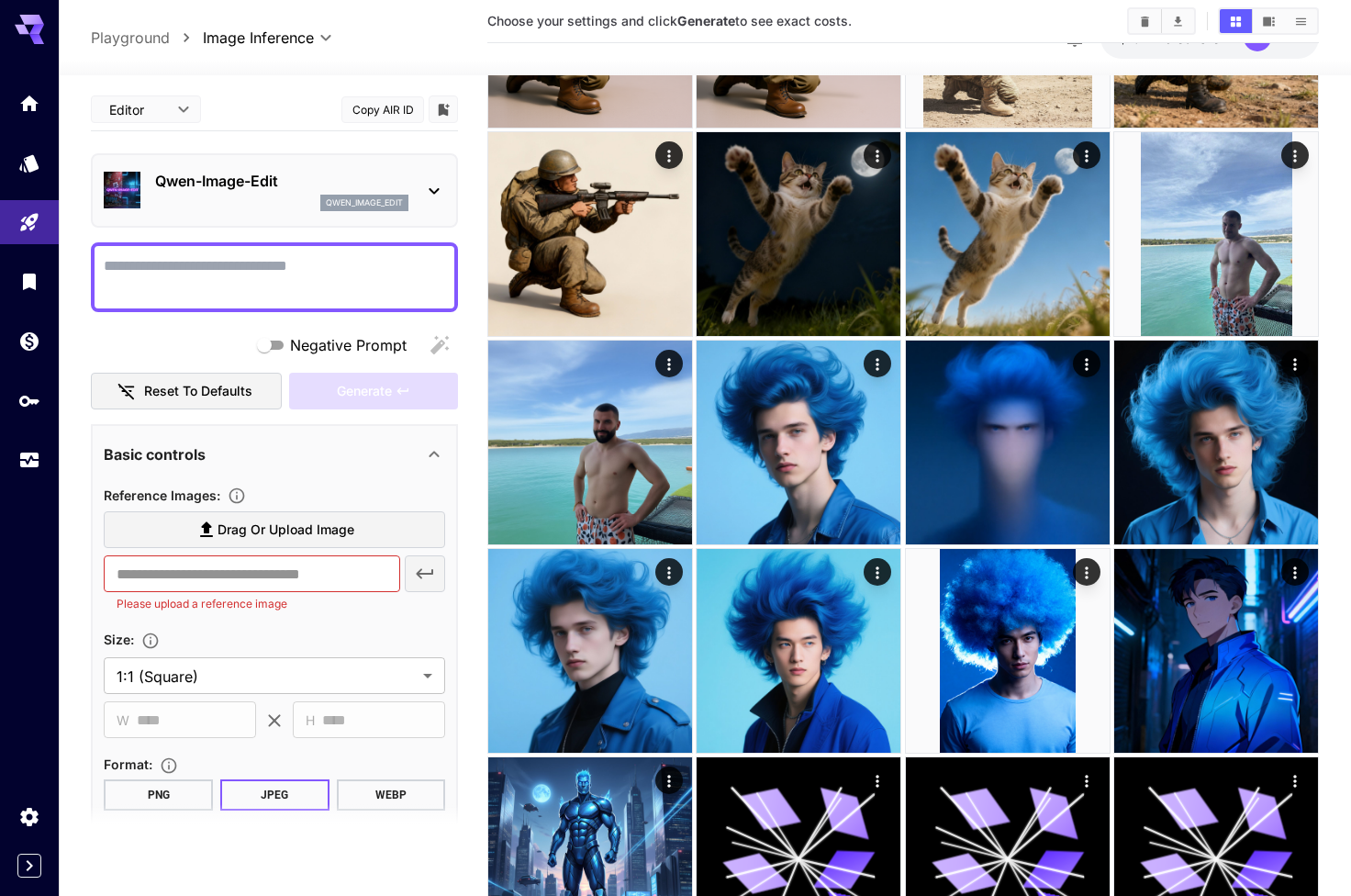
click at [339, 194] on div "Qwen-Image-Edit qwen_image_edit" at bounding box center [281, 190] width 253 height 42
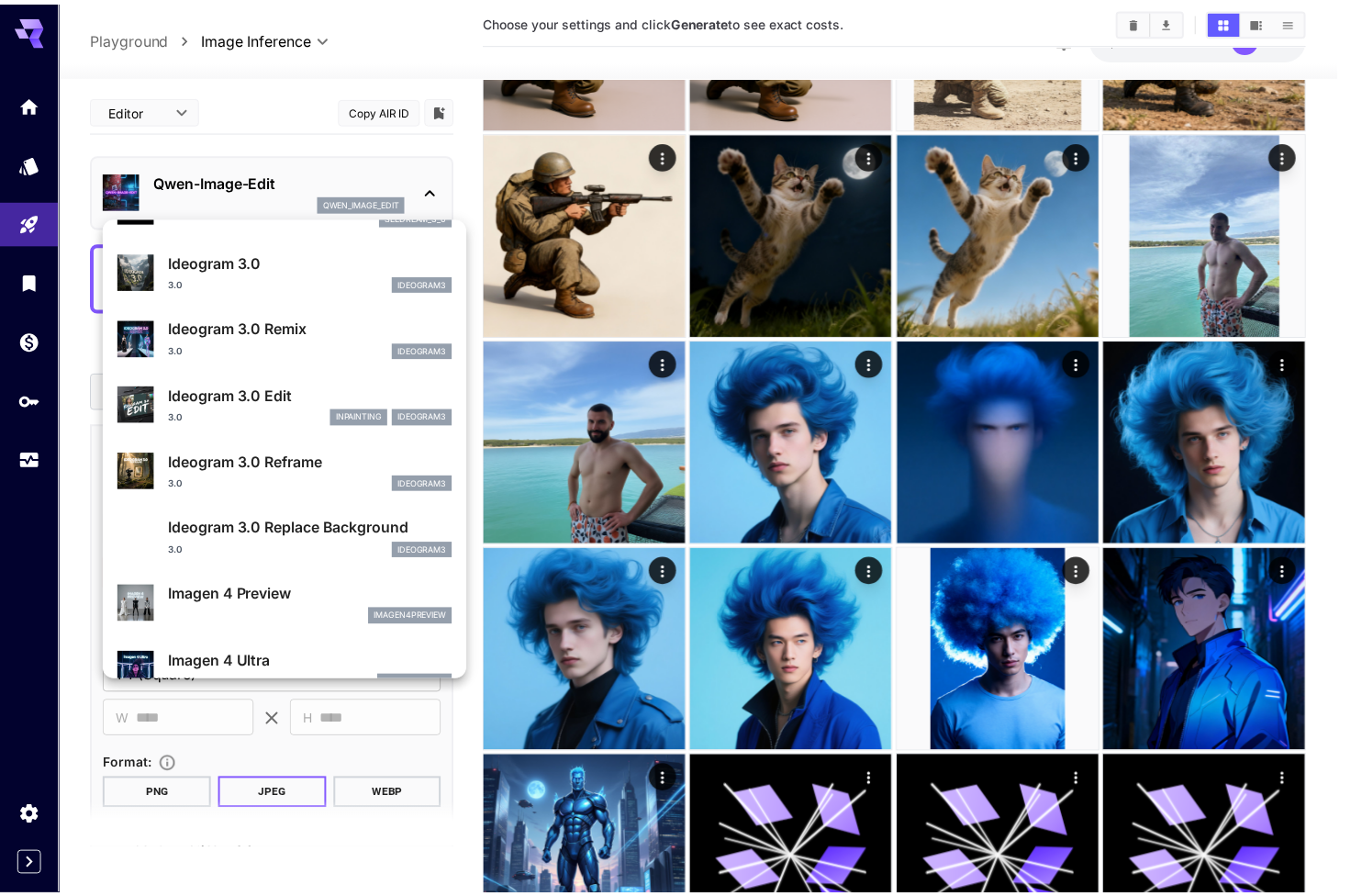
scroll to position [582, 0]
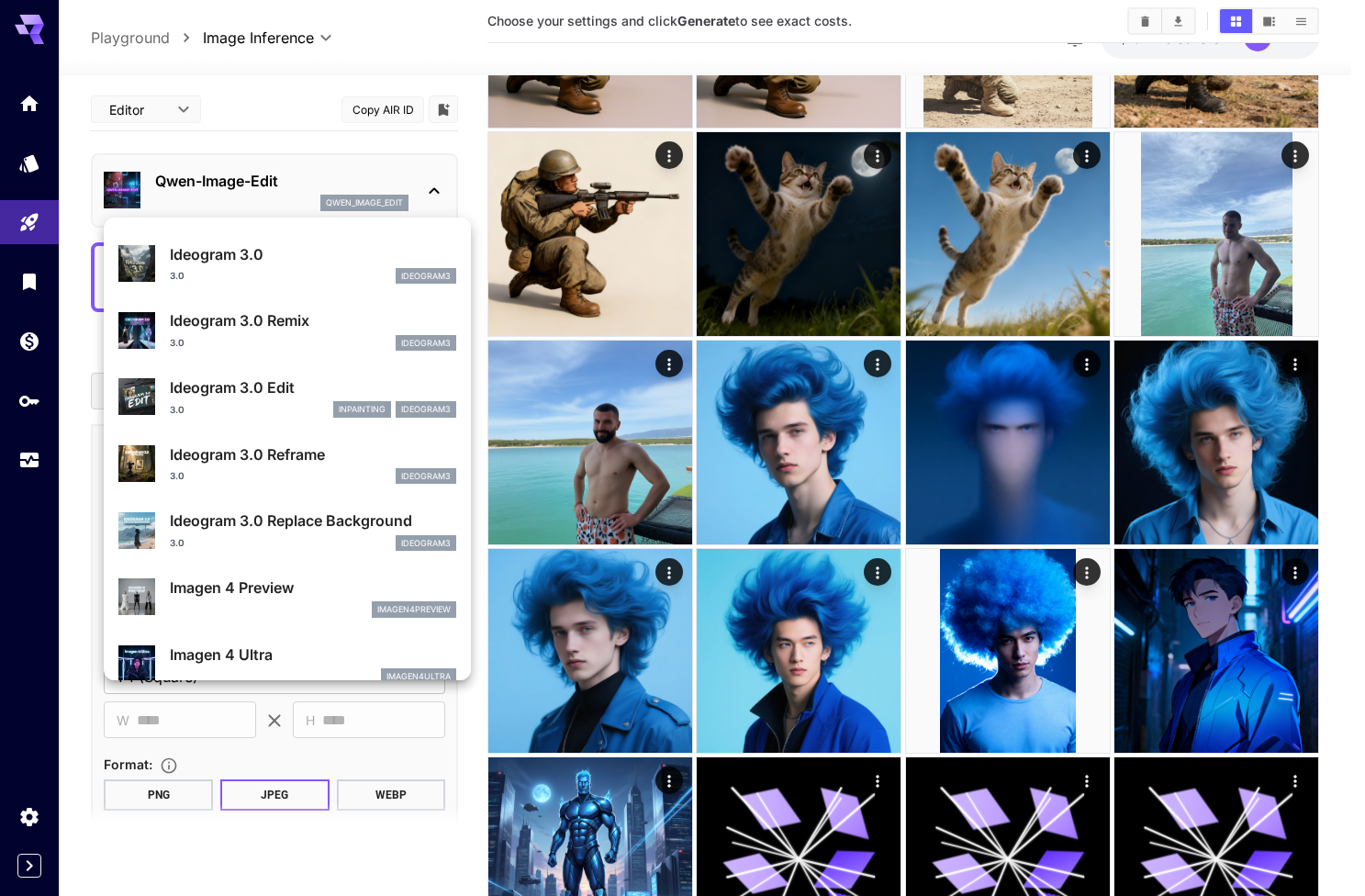
click at [273, 426] on li "Ideogram 3.0 Edit 3.0 inpainting ideogram3" at bounding box center [288, 397] width 367 height 67
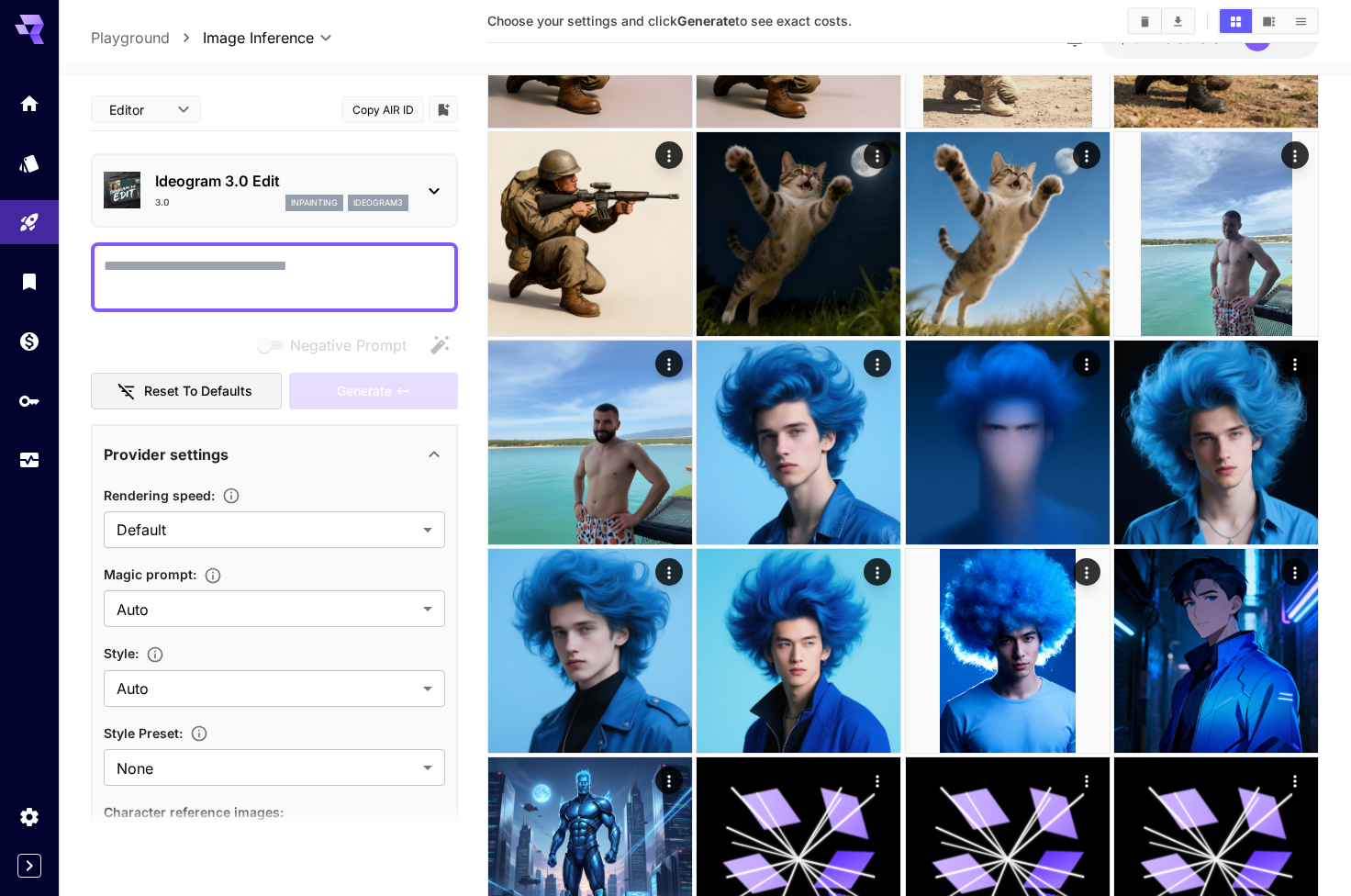
click at [241, 222] on div "Ideogram 3.0 Edit 3.0 inpainting ideogram3" at bounding box center [275, 190] width 367 height 74
click at [213, 198] on div "3.0 inpainting ideogram3" at bounding box center [281, 203] width 253 height 17
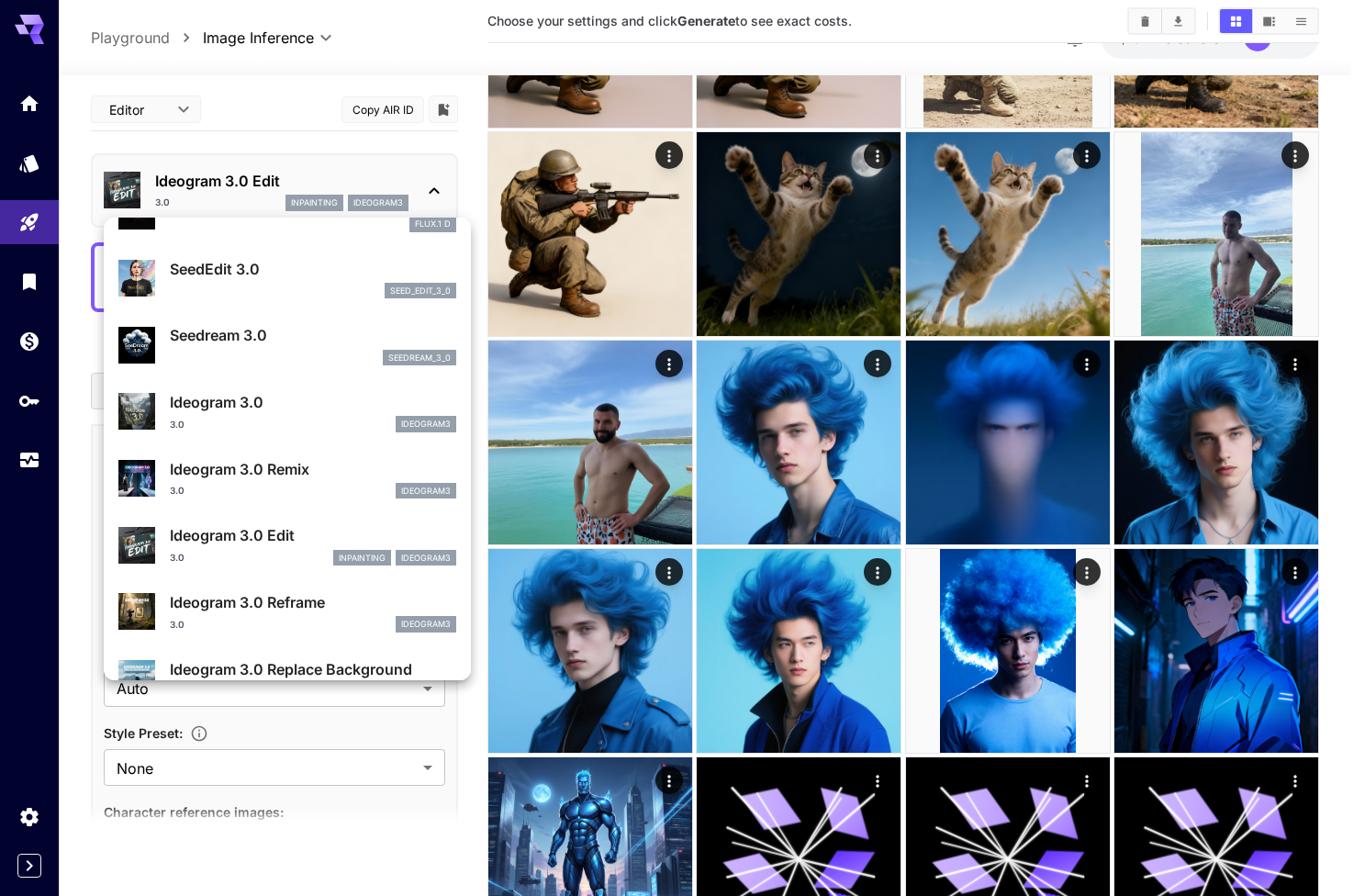
click at [301, 390] on p "Ideogram 3.0" at bounding box center [313, 402] width 287 height 22
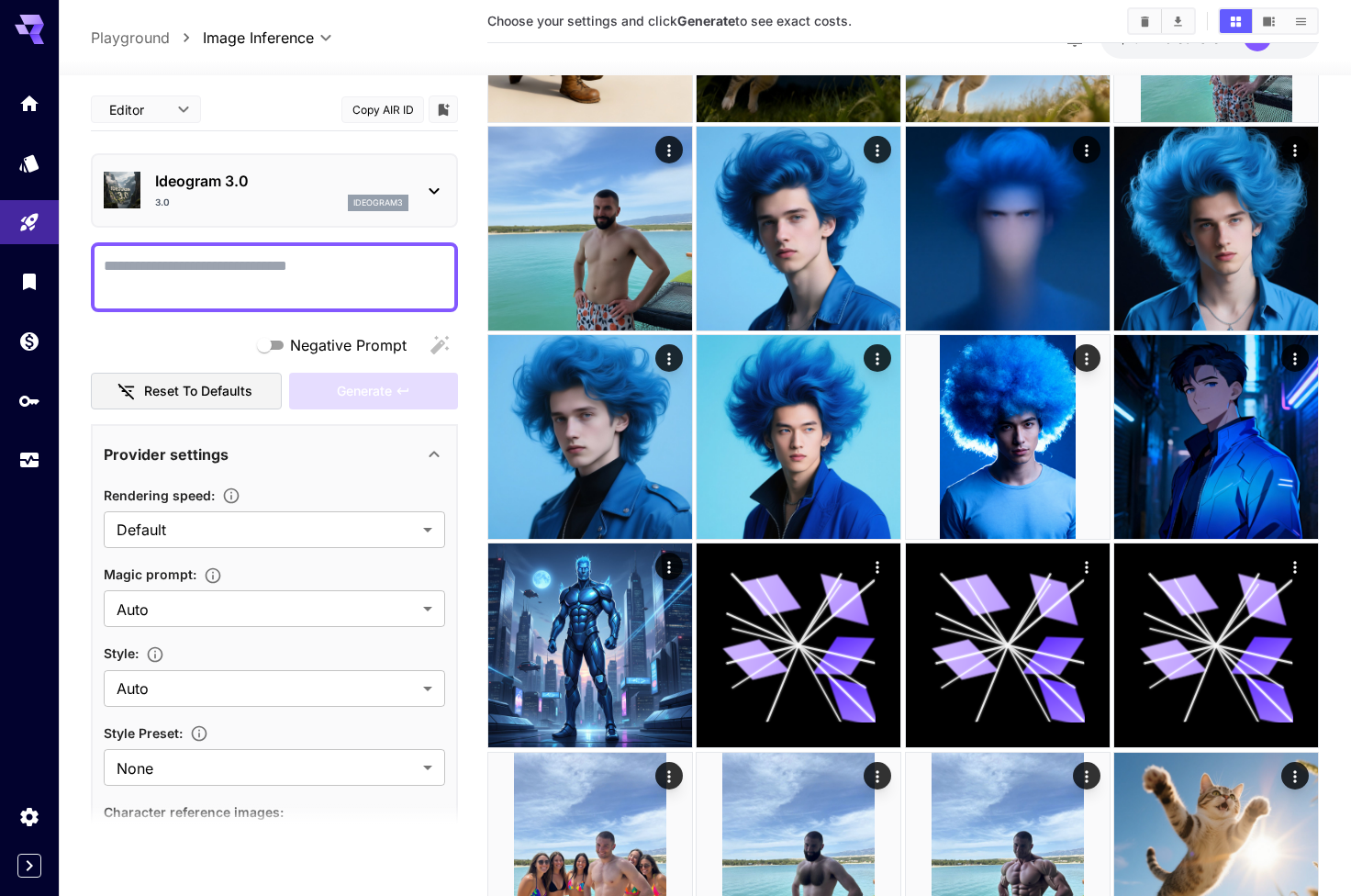
click at [304, 182] on p "Ideogram 3.0" at bounding box center [281, 181] width 253 height 22
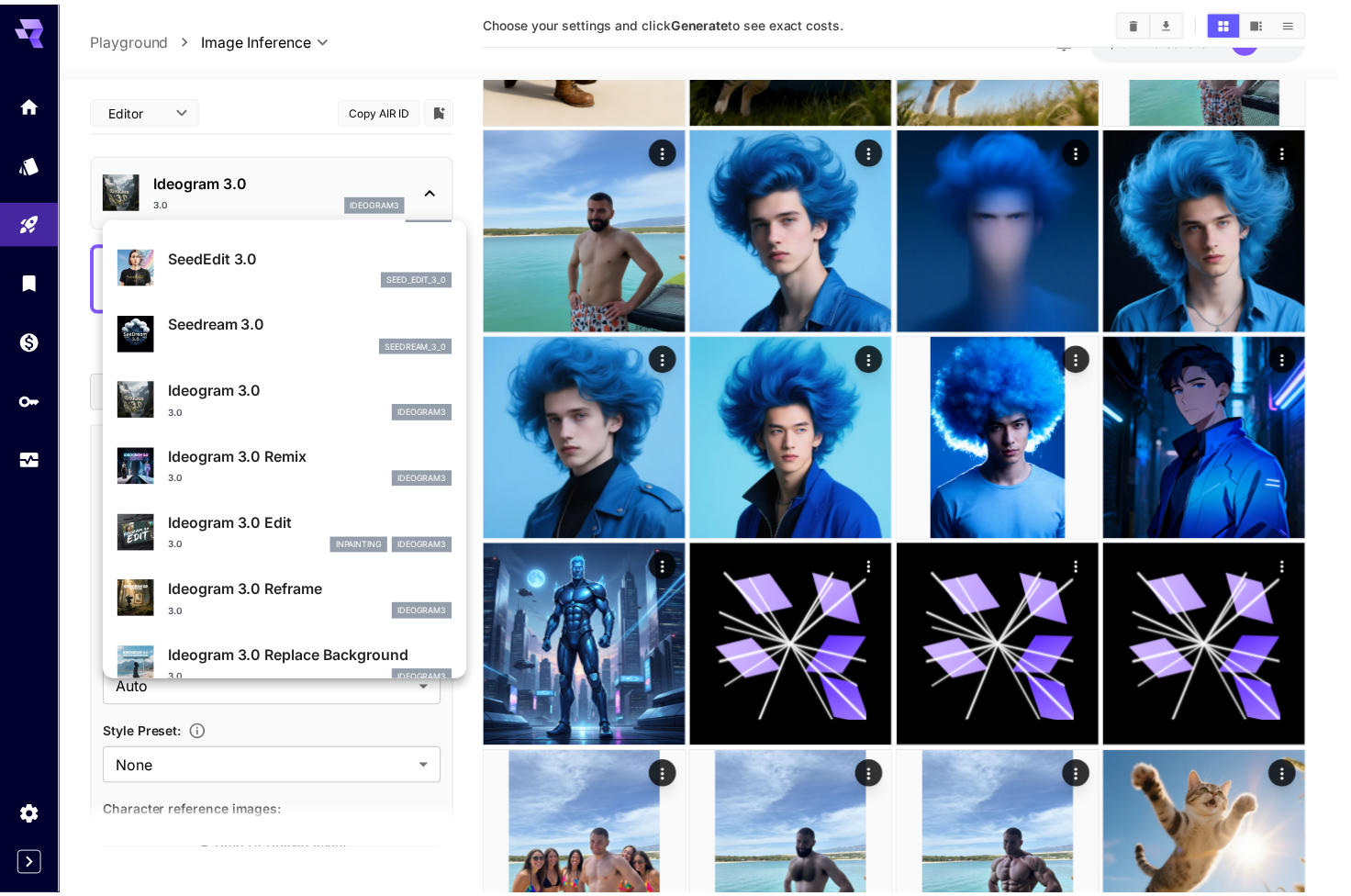
scroll to position [456, 0]
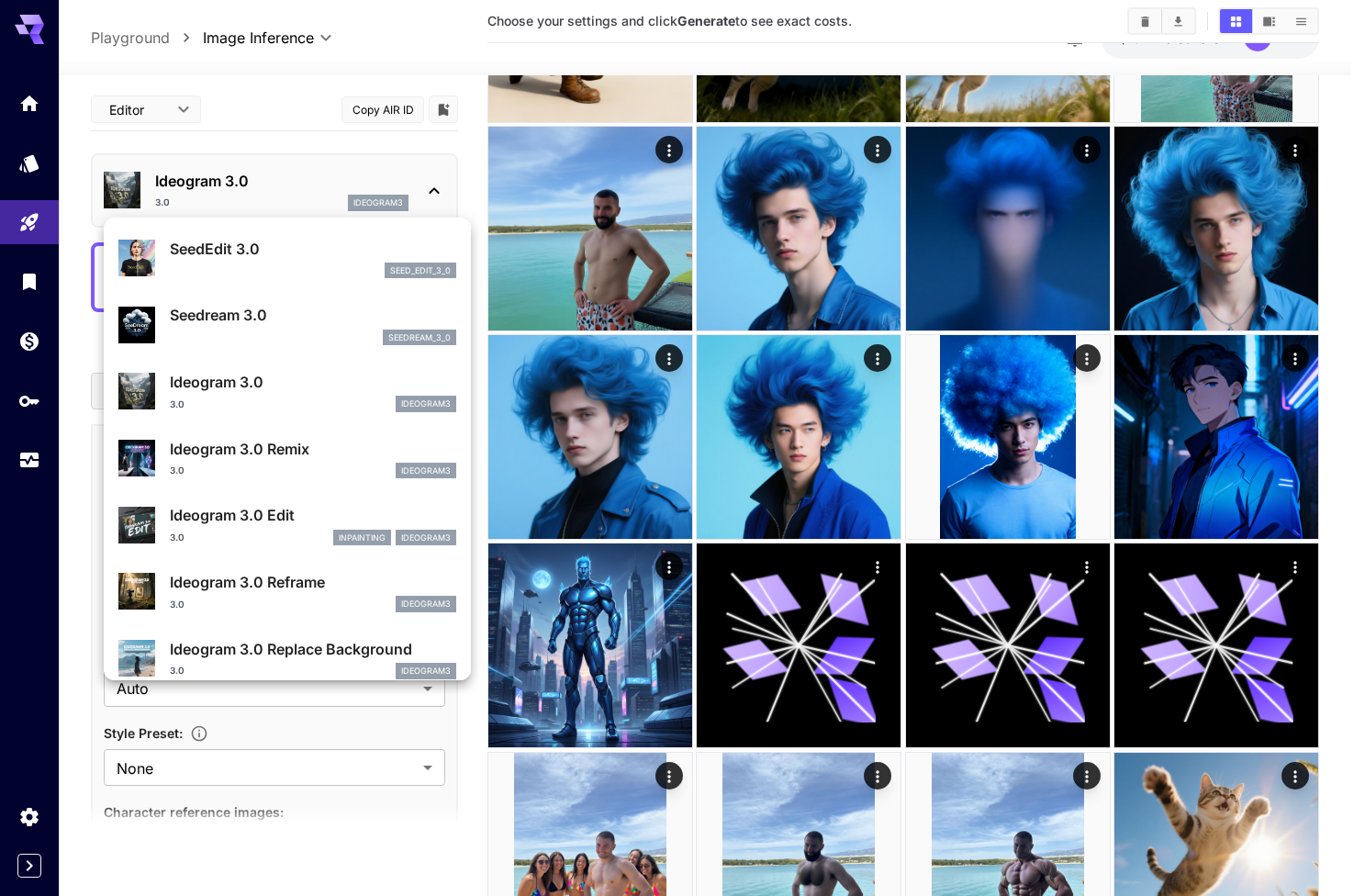
click at [290, 518] on p "Ideogram 3.0 Edit" at bounding box center [313, 515] width 287 height 22
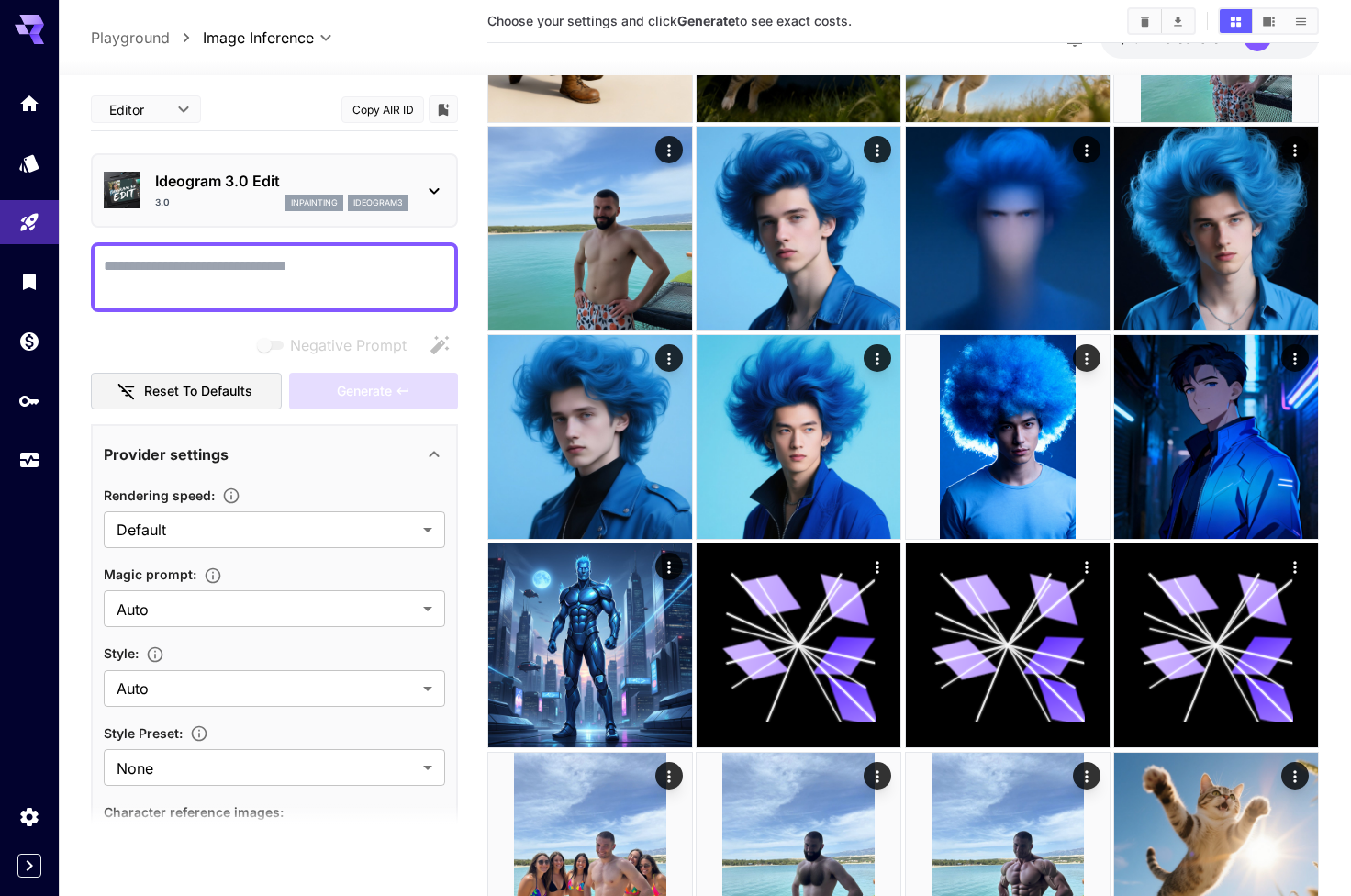
click at [300, 192] on div "Ideogram 3.0 Edit 3.0 inpainting ideogram3" at bounding box center [281, 190] width 253 height 42
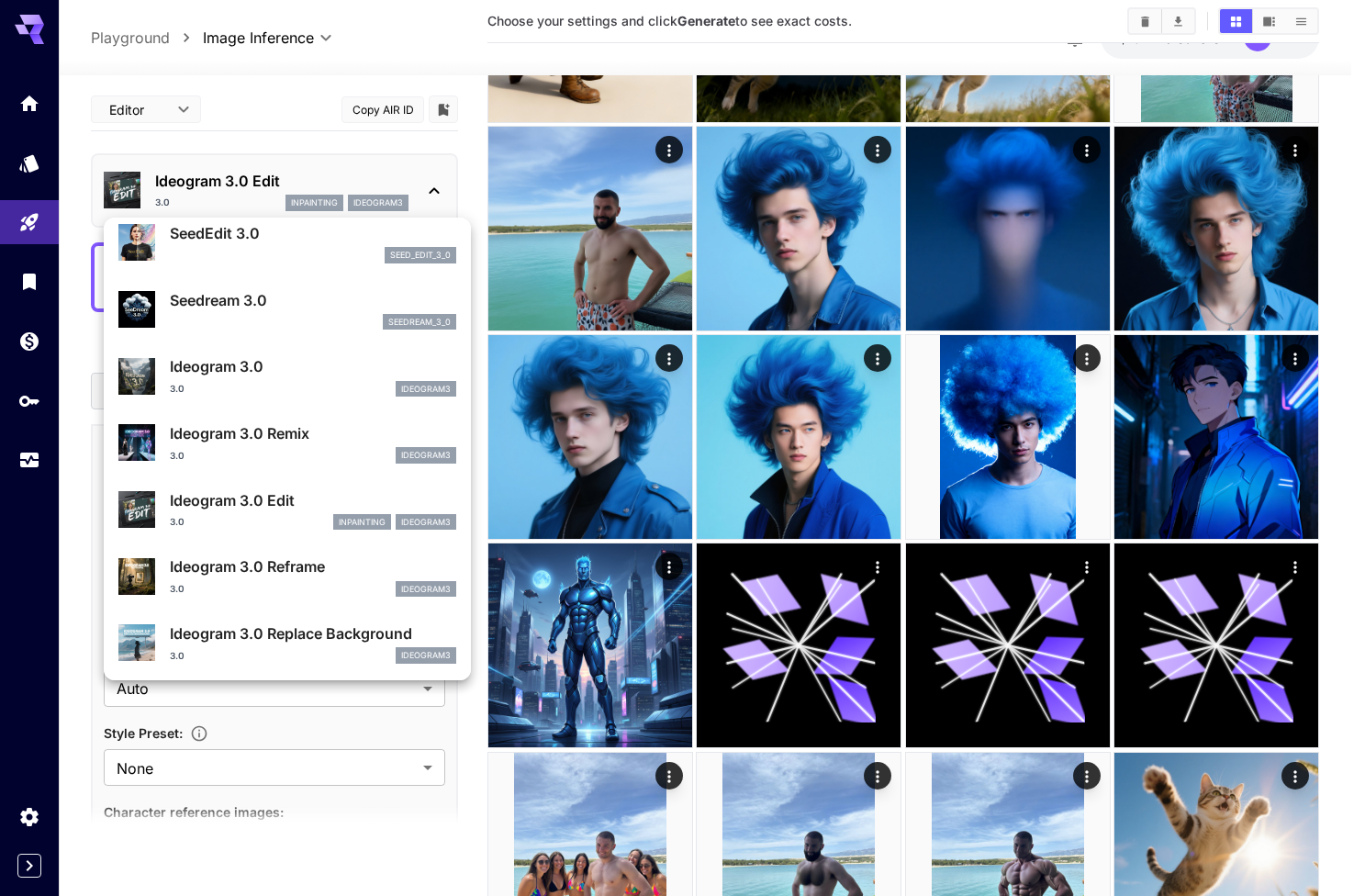
scroll to position [473, 0]
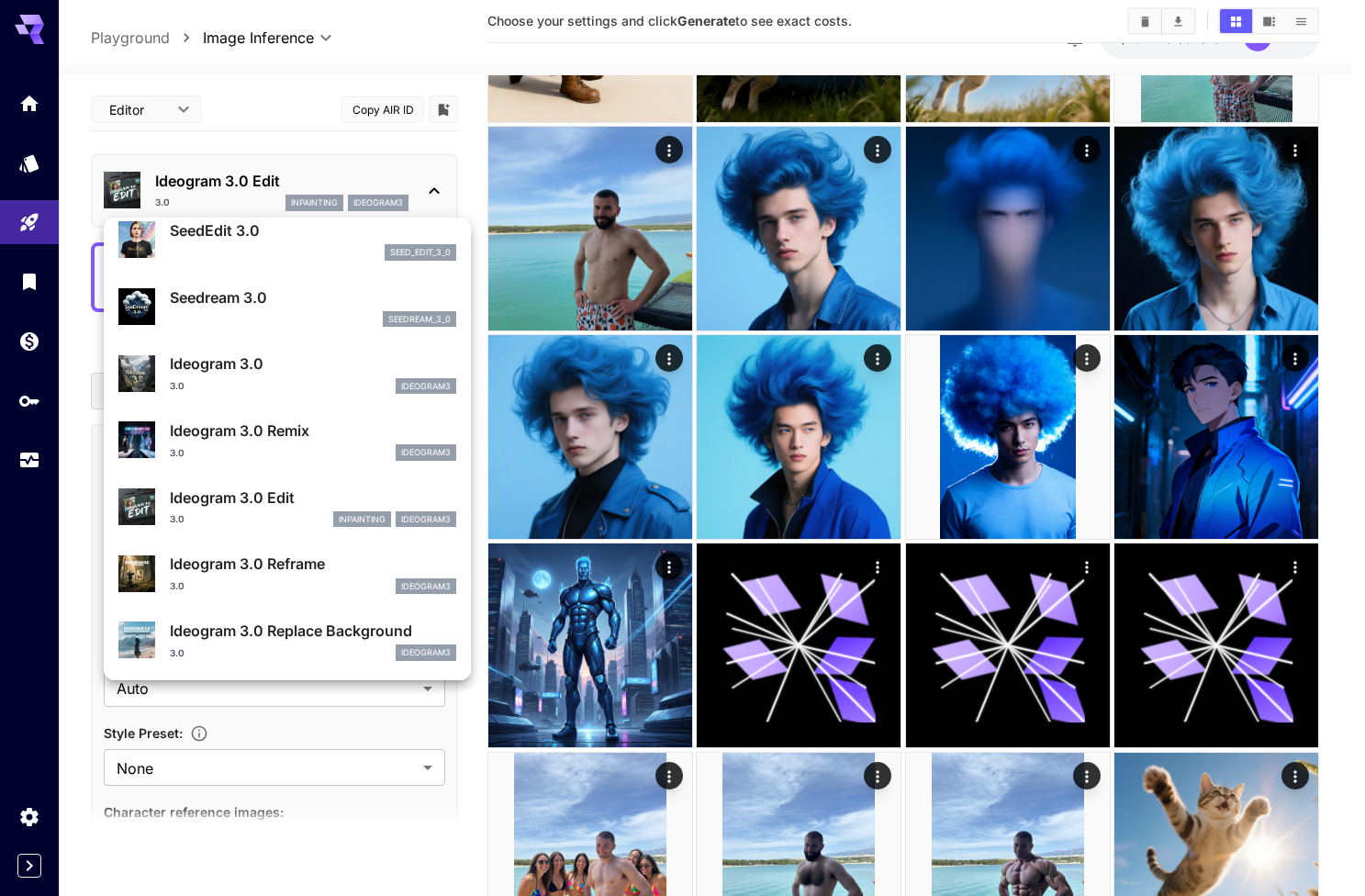
click at [291, 438] on p "Ideogram 3.0 Remix" at bounding box center [313, 430] width 287 height 22
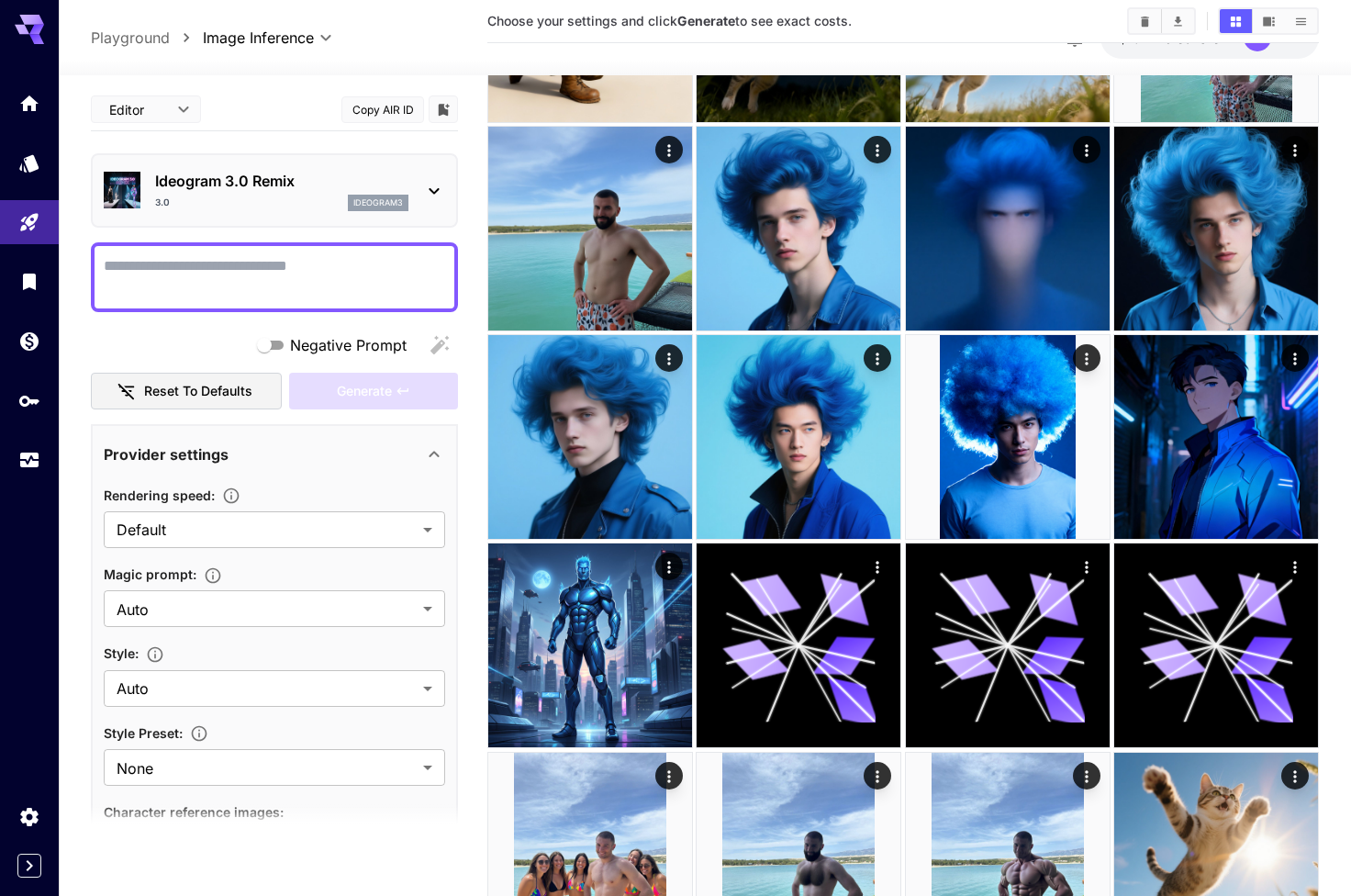
click at [266, 198] on div "3.0 ideogram3" at bounding box center [281, 203] width 253 height 17
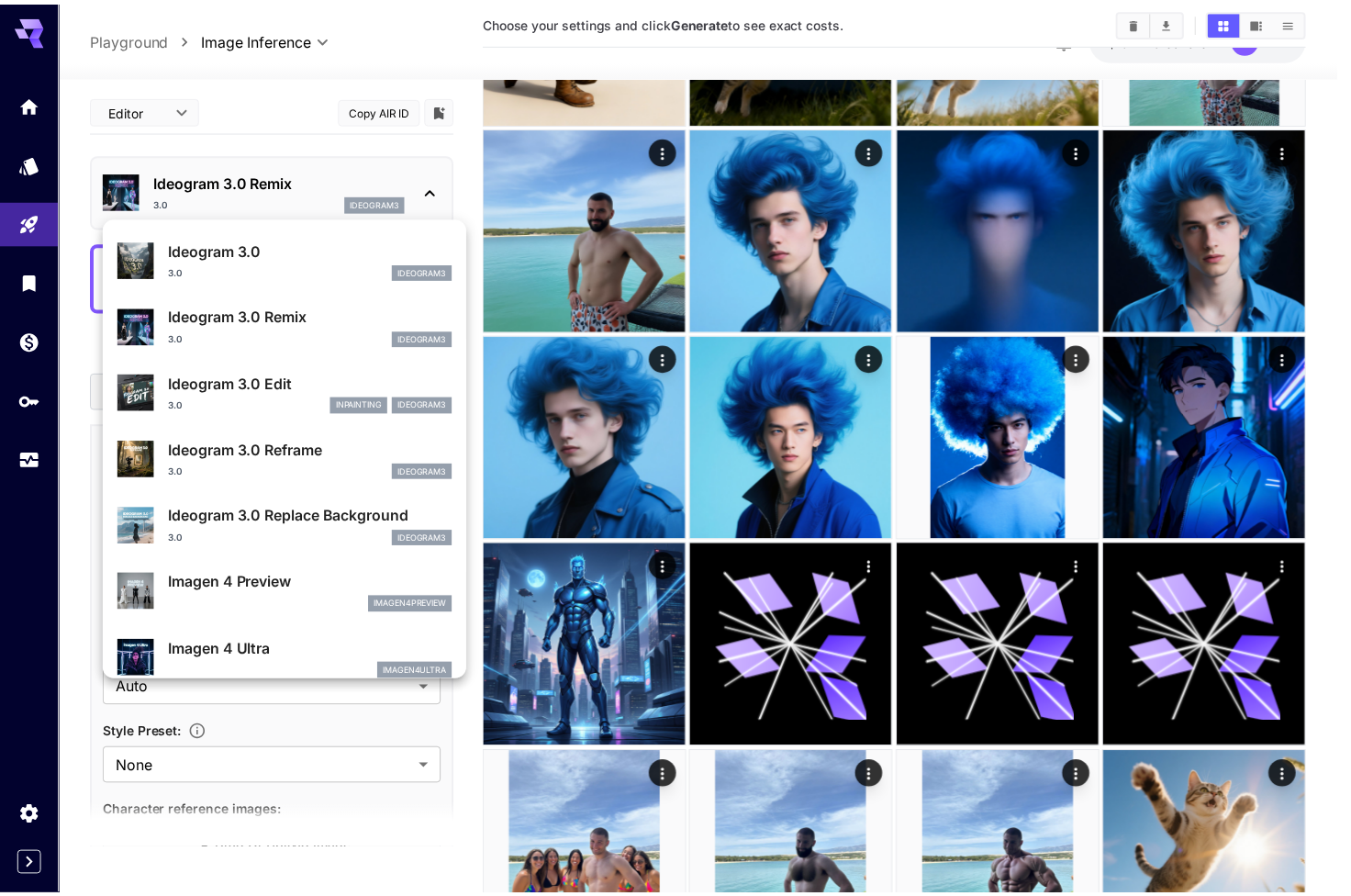
scroll to position [632, 0]
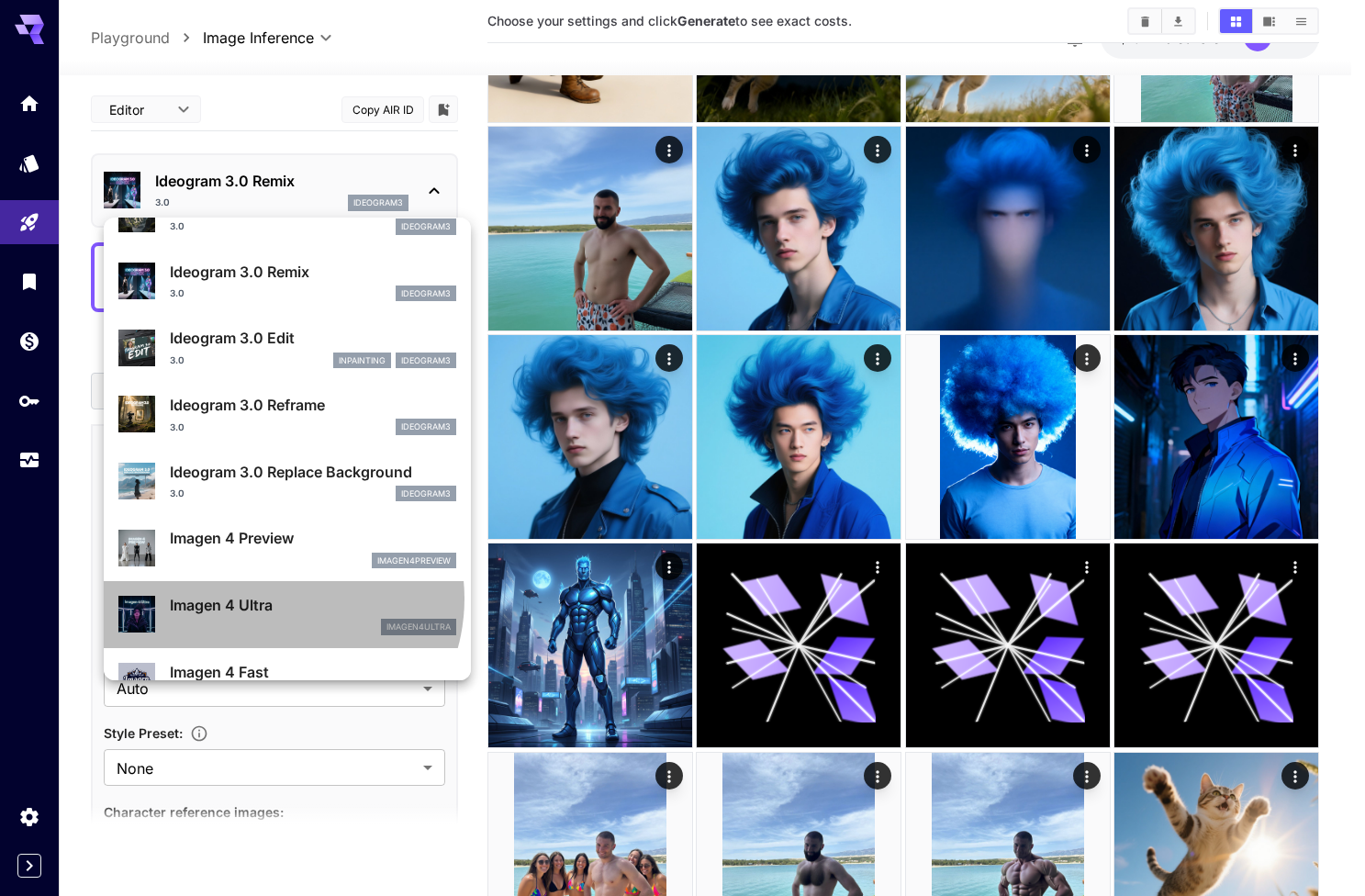
click at [277, 595] on p "Imagen 4 Ultra" at bounding box center [313, 605] width 287 height 22
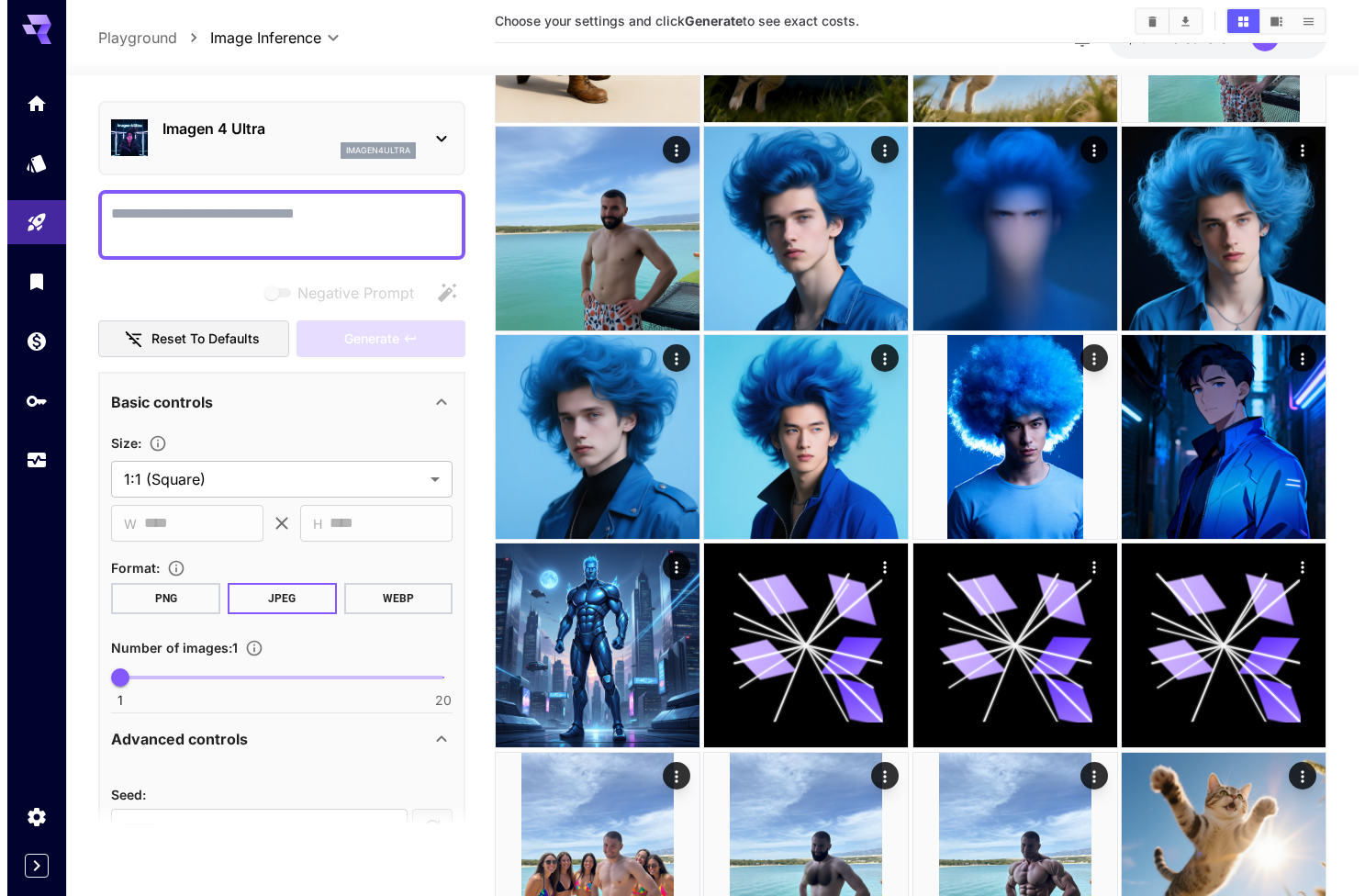
scroll to position [37, 0]
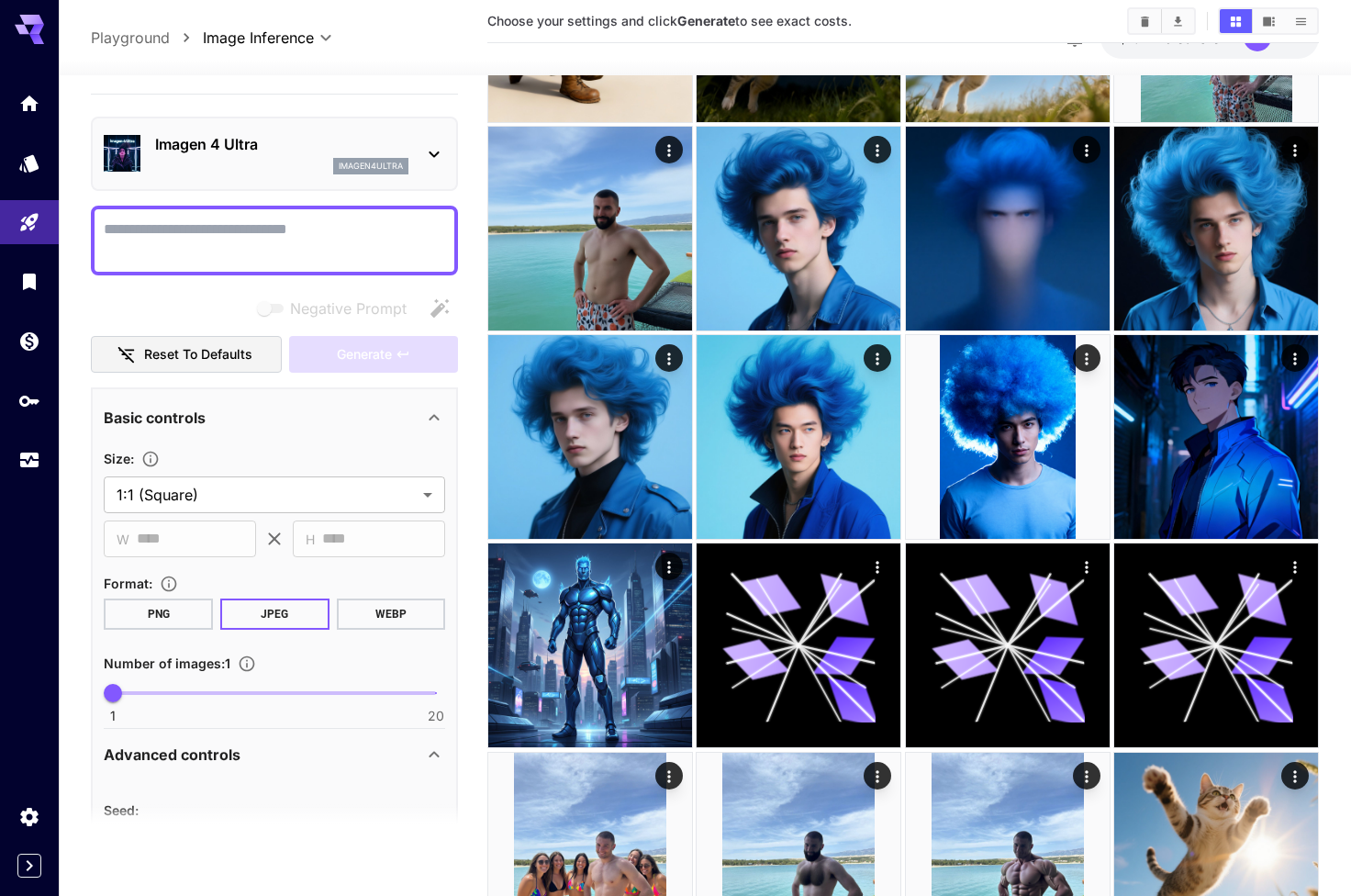
click at [301, 173] on div "imagen4ultra" at bounding box center [281, 166] width 253 height 17
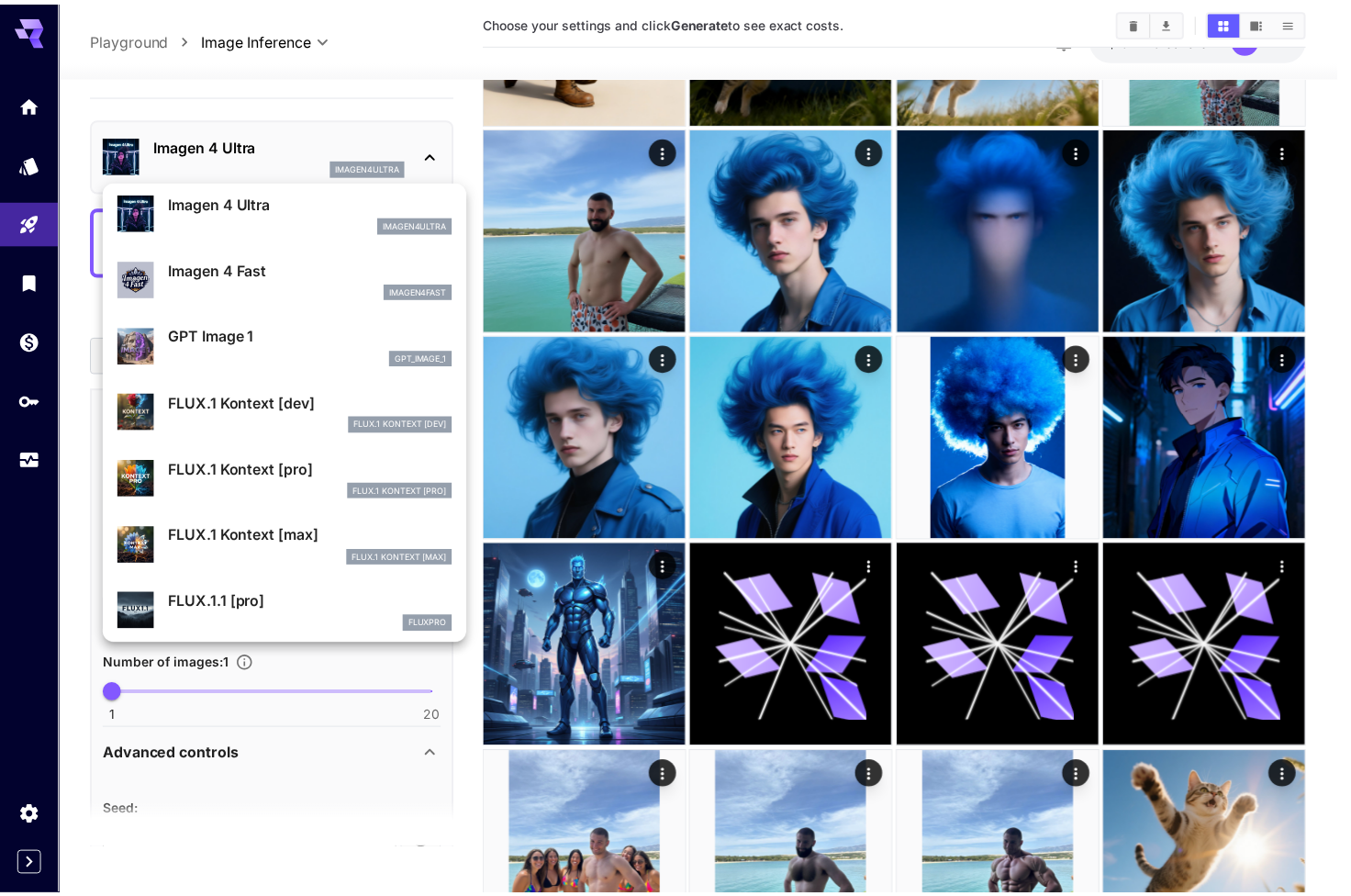
scroll to position [994, 0]
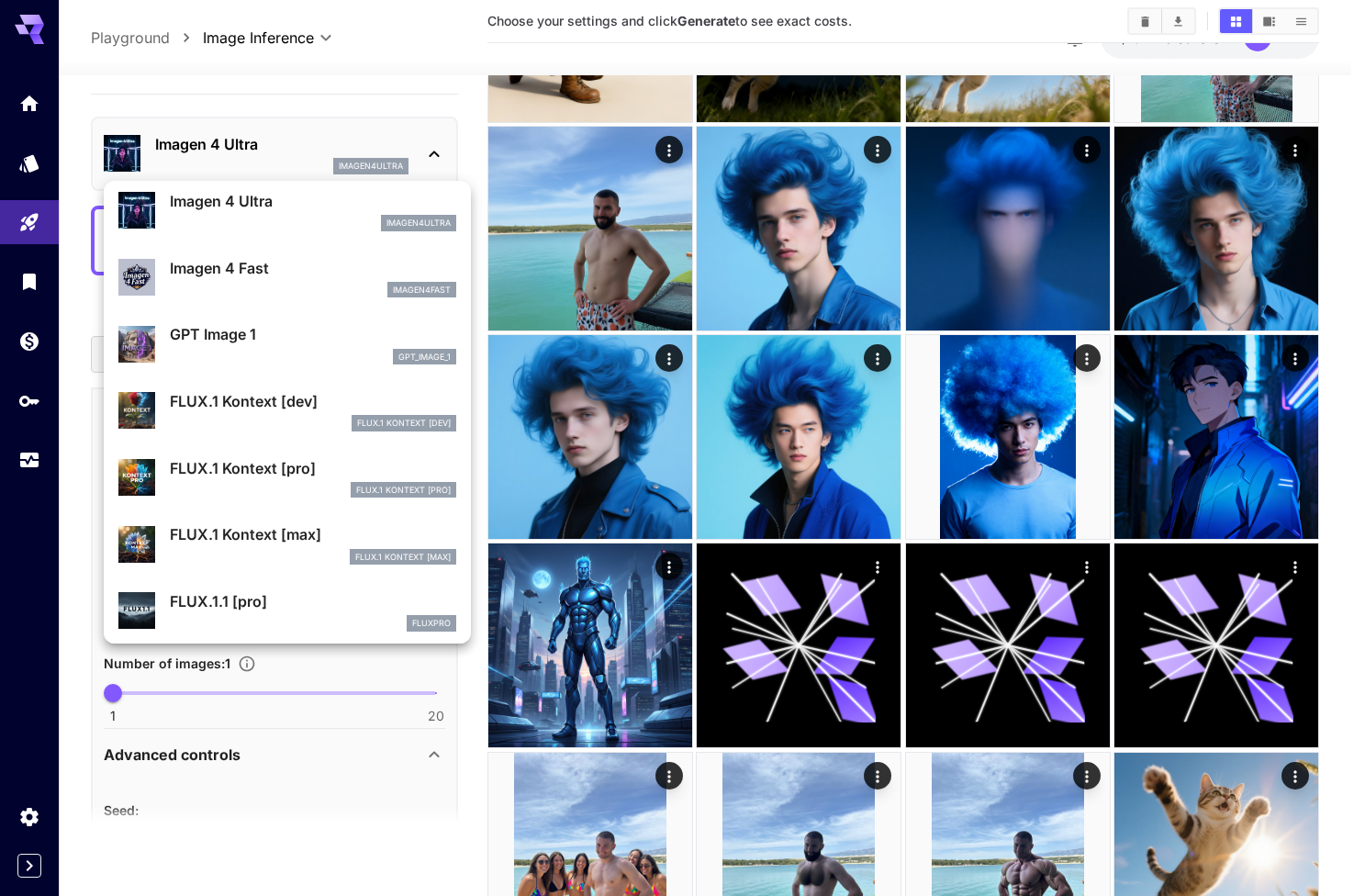
click at [281, 420] on div "FLUX.1 Kontext [dev]" at bounding box center [313, 423] width 287 height 17
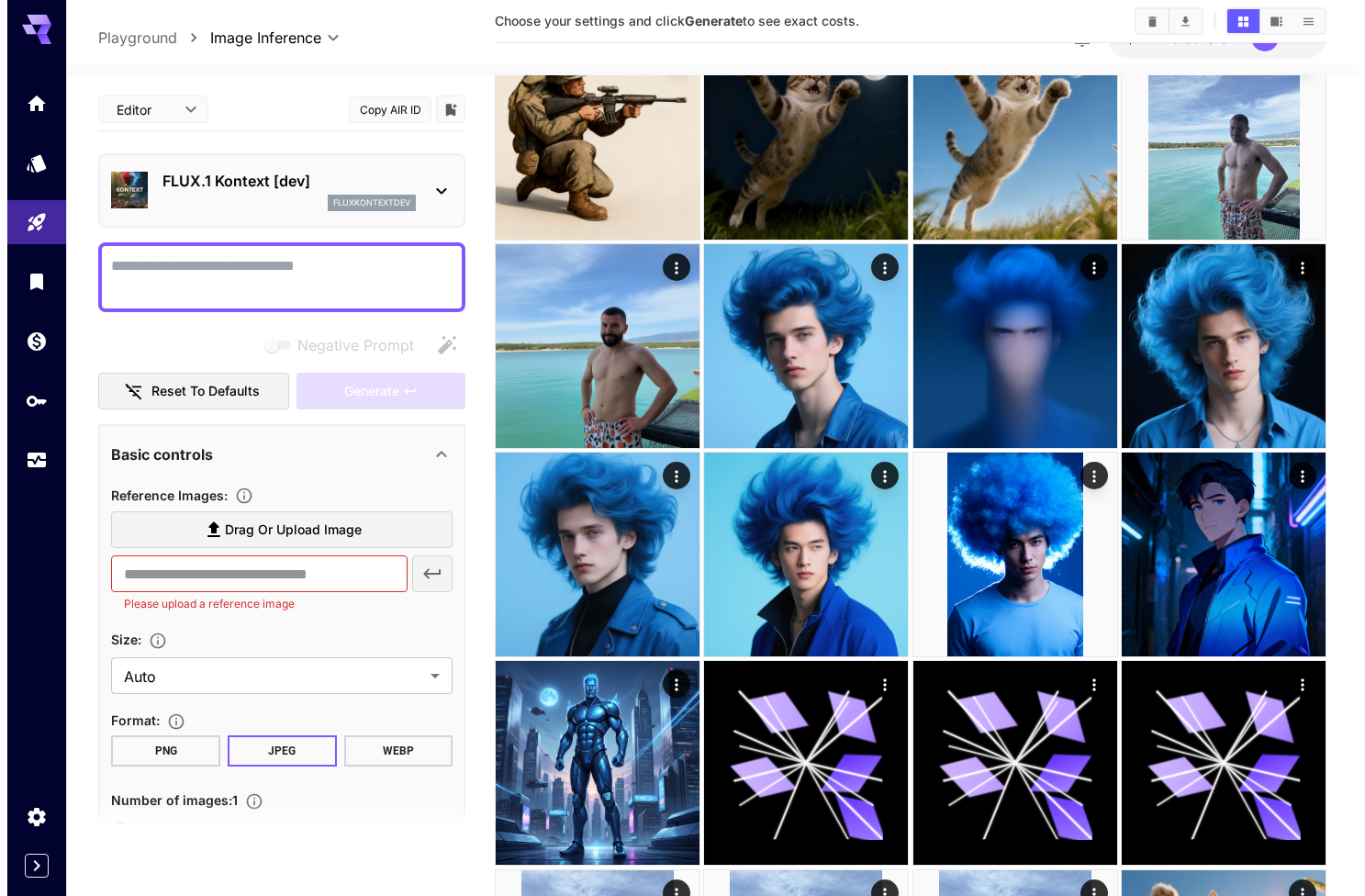
scroll to position [943, 0]
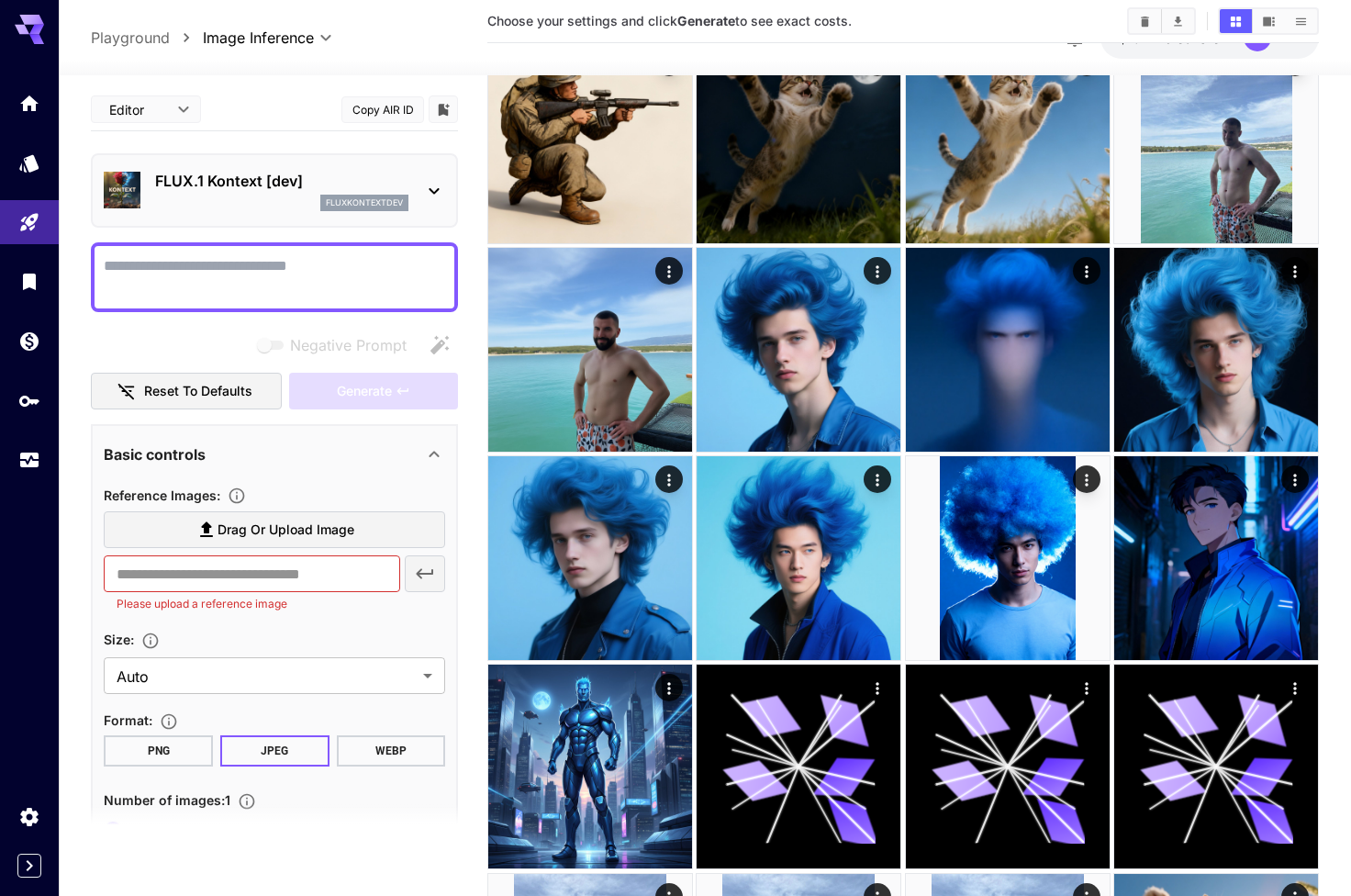
click at [370, 211] on div "FLUX.1 Kontext [dev] fluxkontextdev" at bounding box center [275, 190] width 341 height 56
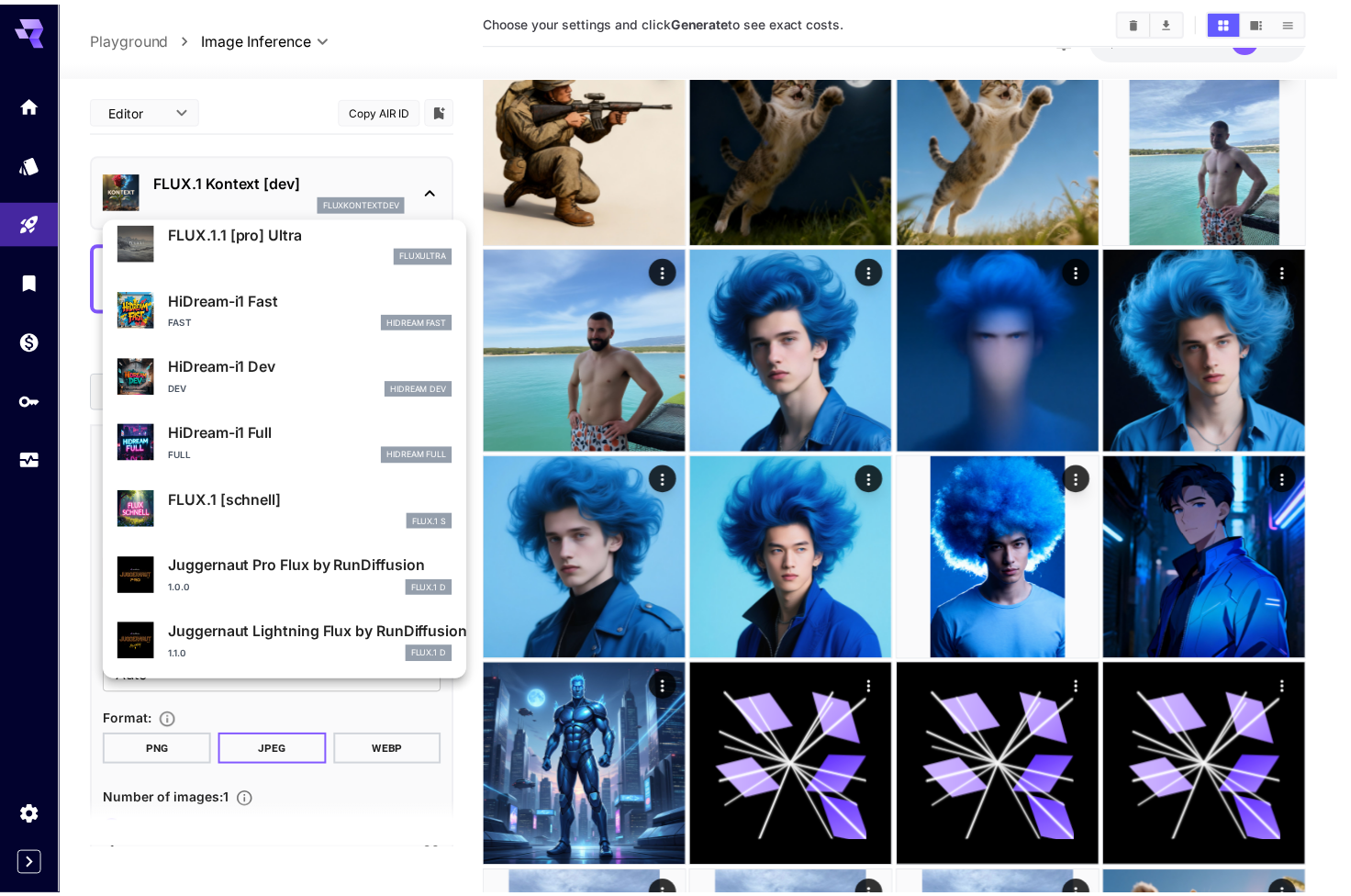
scroll to position [1462, 0]
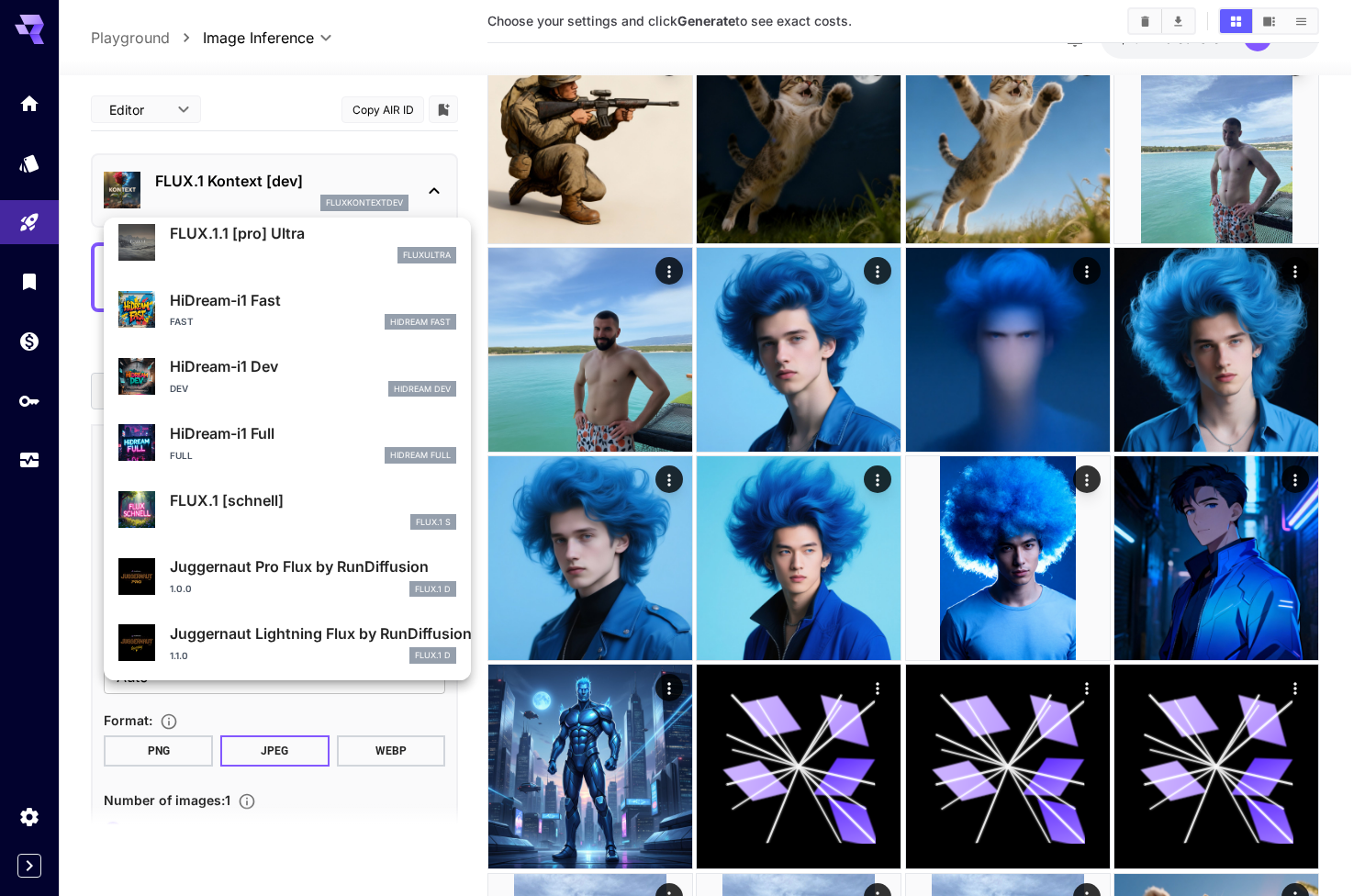
click at [277, 516] on div "FLUX.1 S" at bounding box center [313, 522] width 287 height 17
type input "**********"
type input "*"
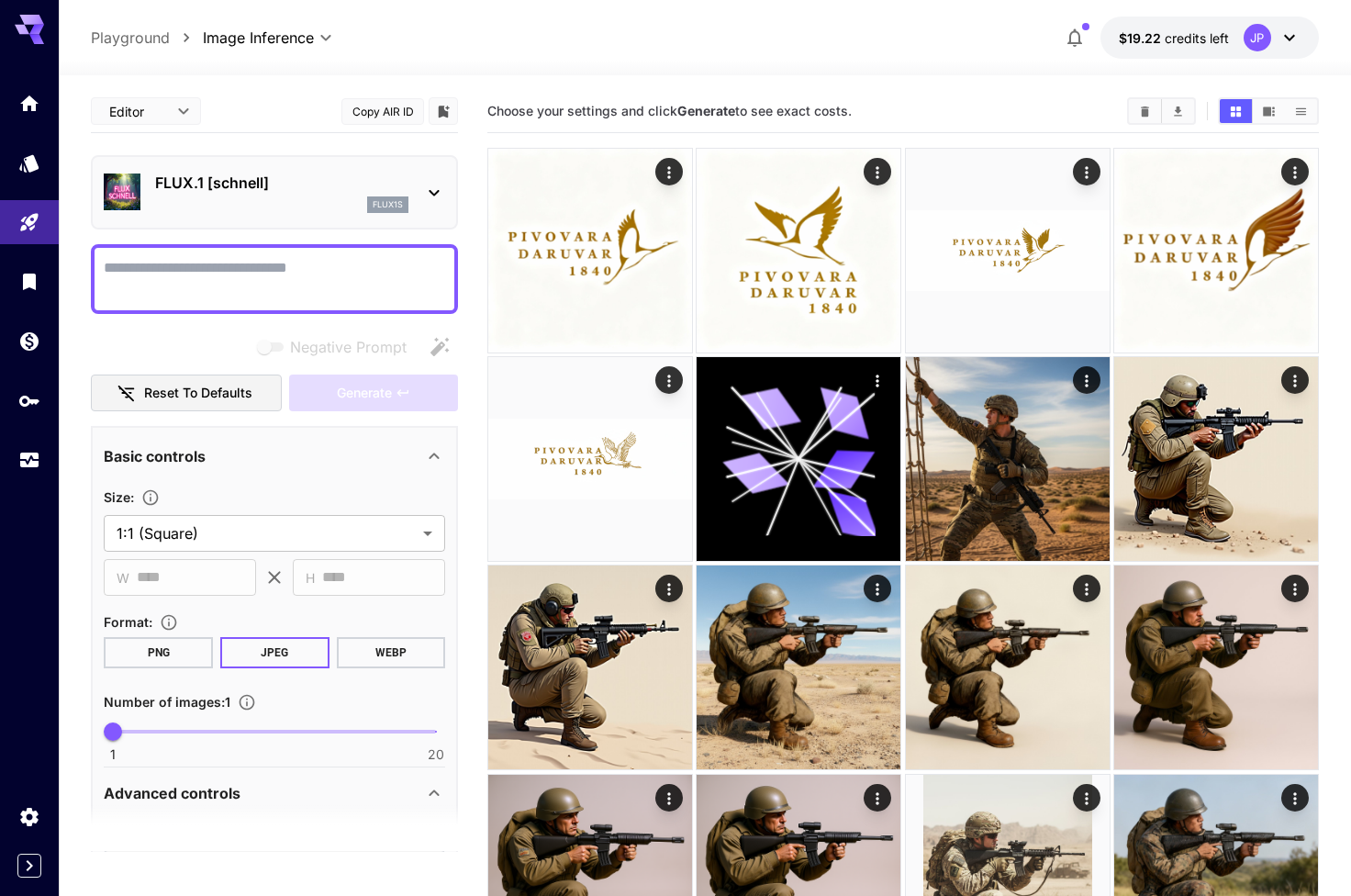
click at [226, 186] on p "FLUX.1 [schnell]" at bounding box center [281, 183] width 253 height 22
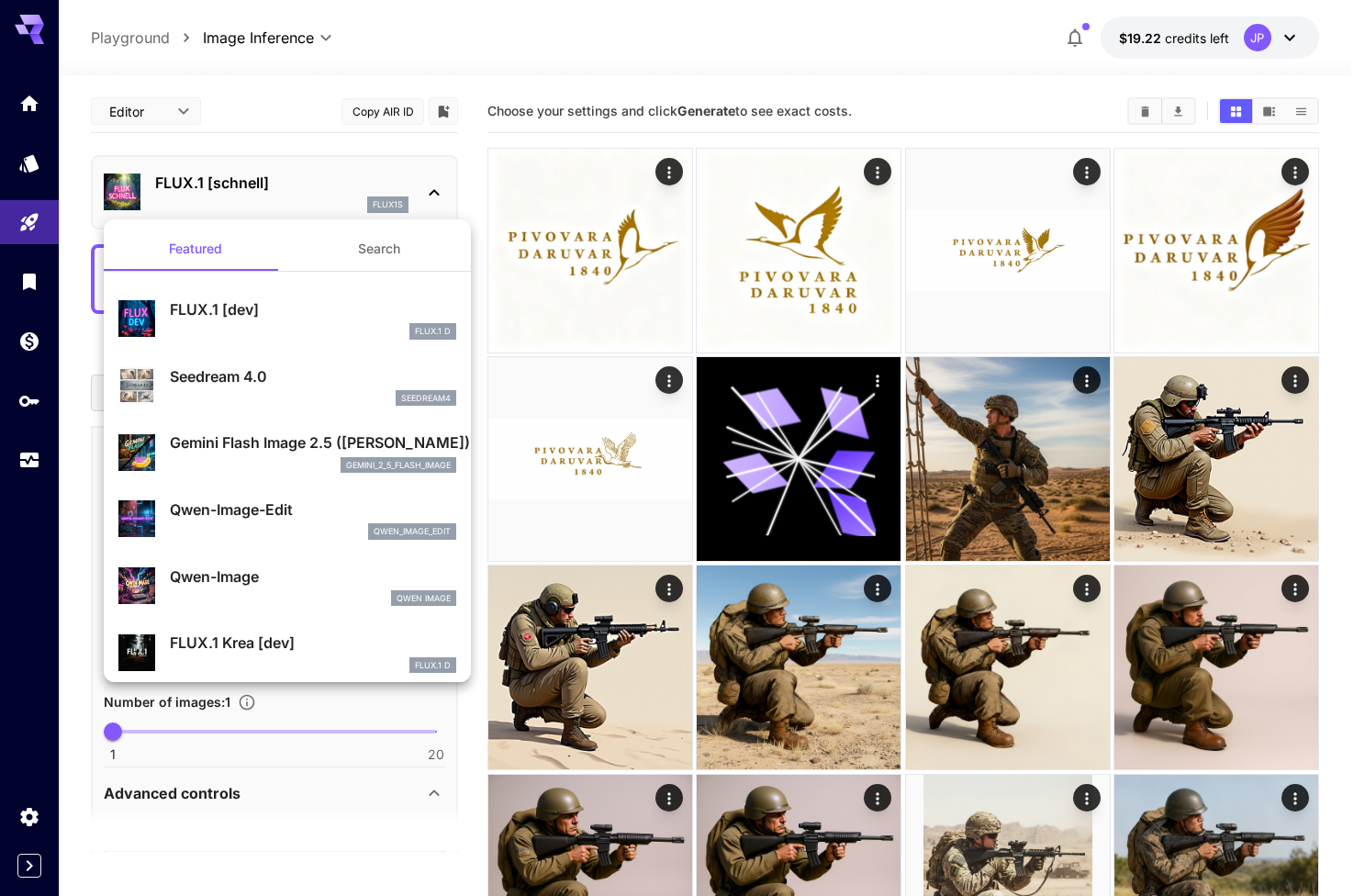
click at [314, 186] on div at bounding box center [682, 448] width 1365 height 896
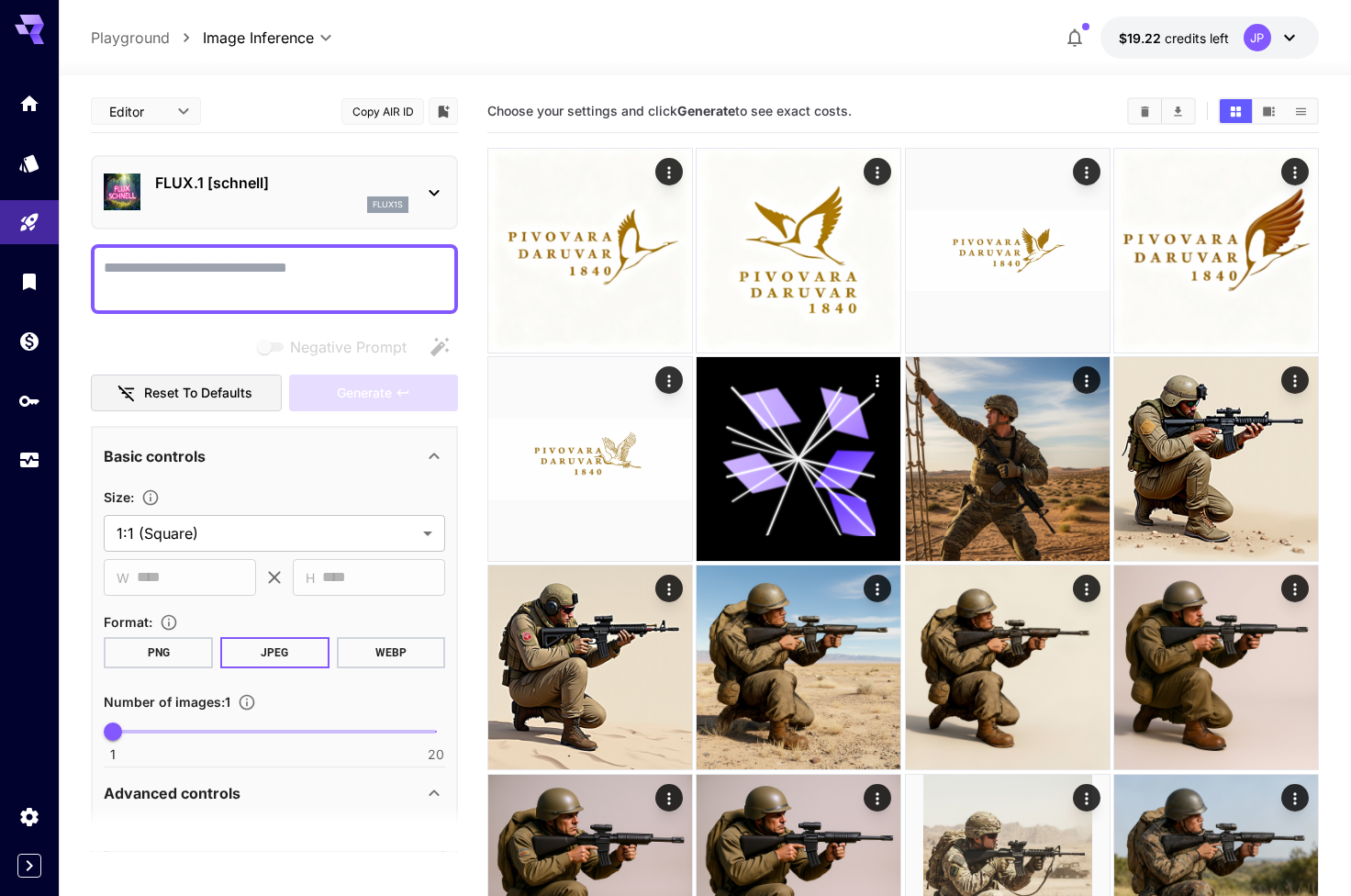
click at [238, 281] on textarea "Negative Prompt" at bounding box center [275, 278] width 341 height 44
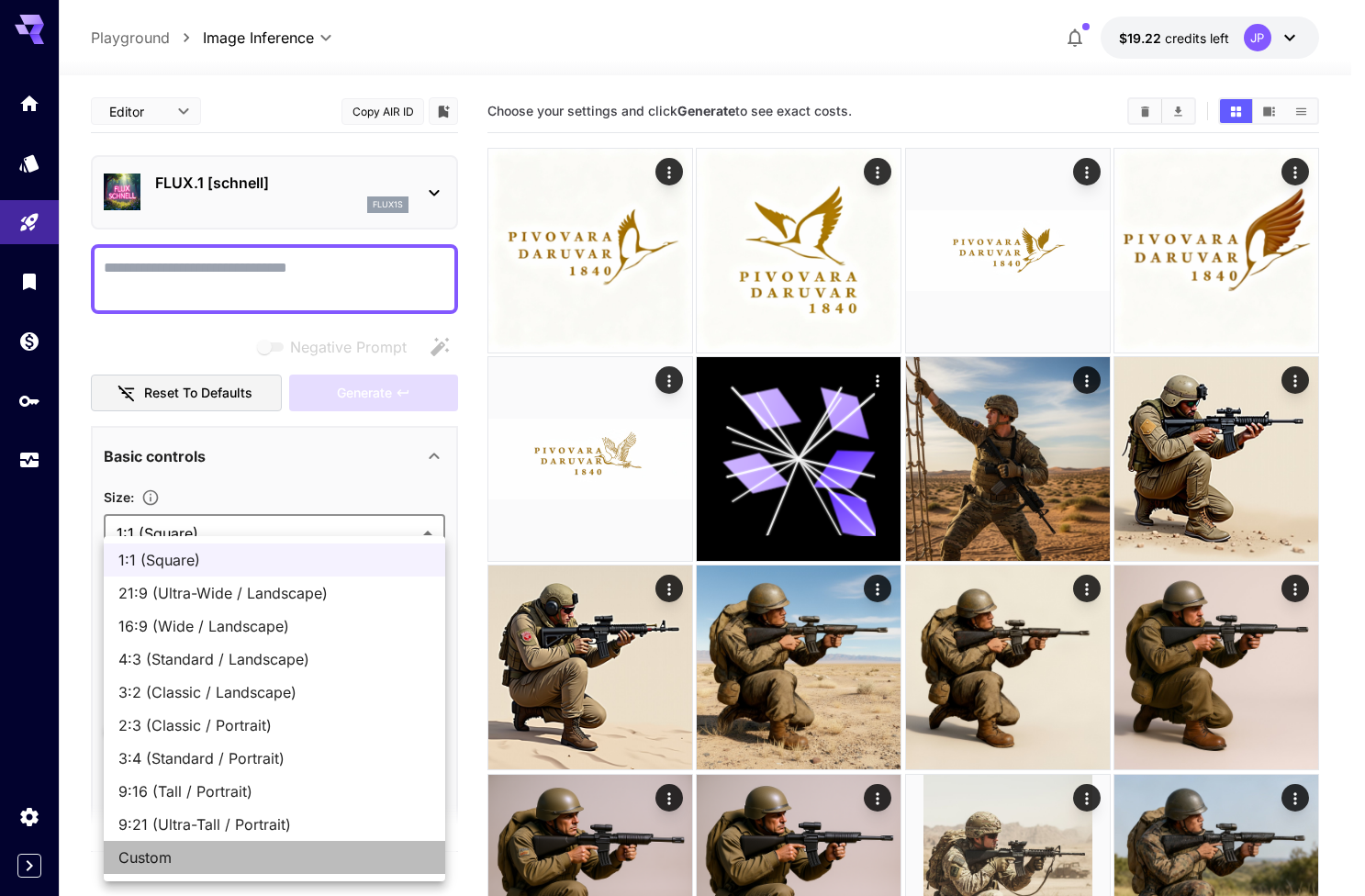
click at [205, 858] on span "Custom" at bounding box center [275, 857] width 312 height 22
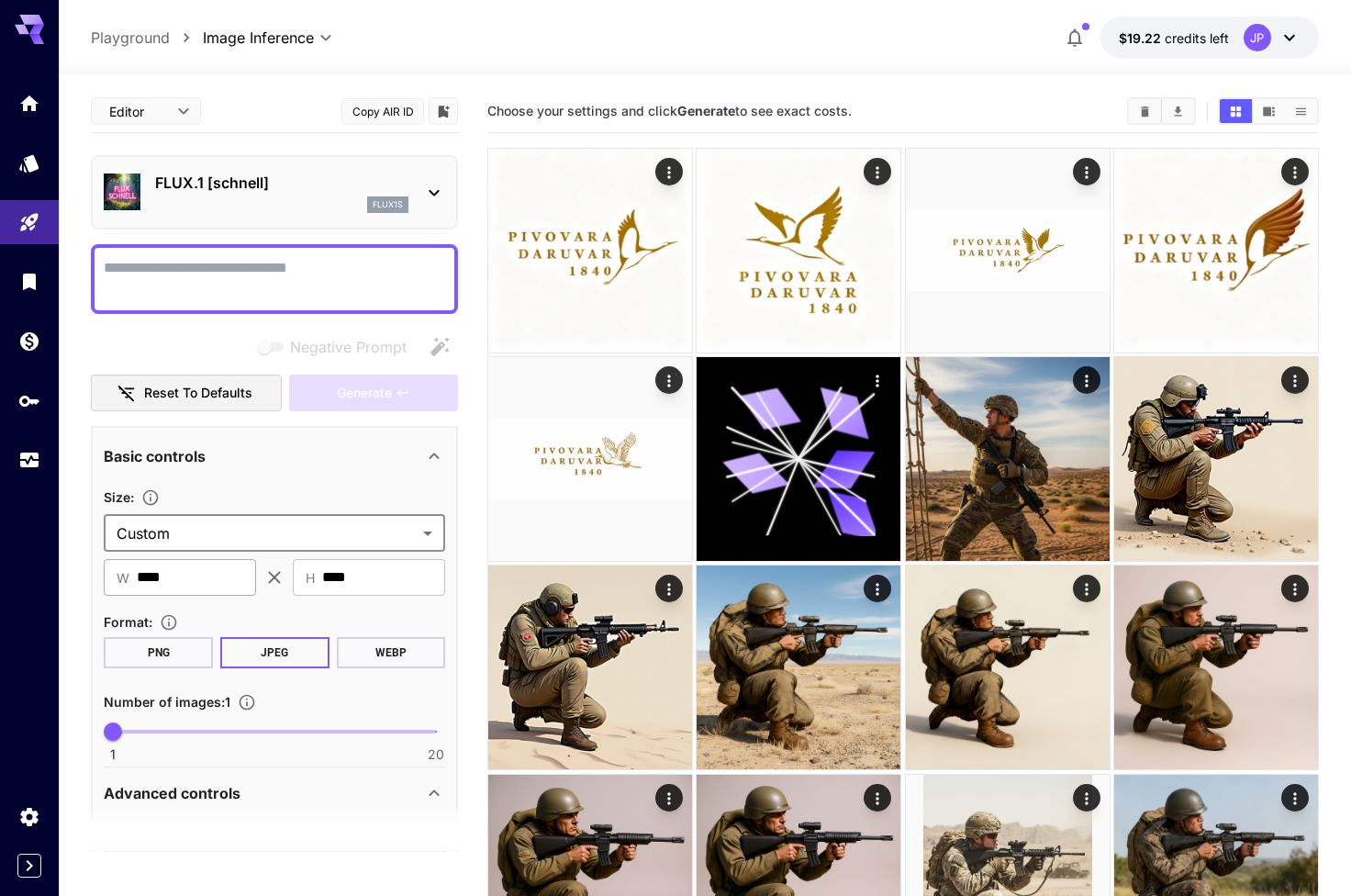
click at [248, 589] on input "****" at bounding box center [196, 577] width 120 height 37
click at [251, 553] on section "Size : Custom ****** ​ ​ W **** ​ ​ H **** ​" at bounding box center [275, 540] width 341 height 110
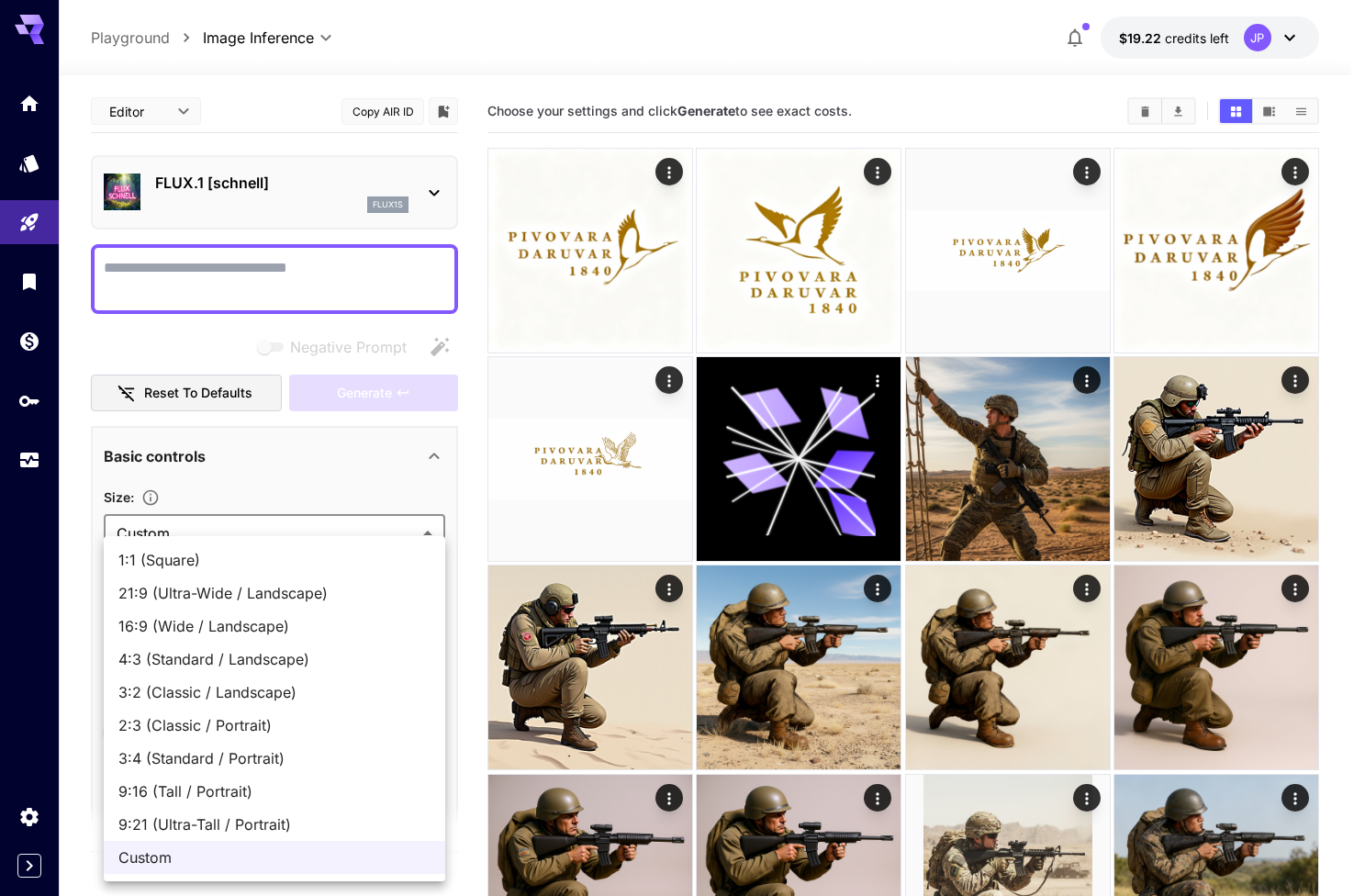
click at [205, 570] on li "1:1 (Square)" at bounding box center [275, 560] width 341 height 33
type input "**********"
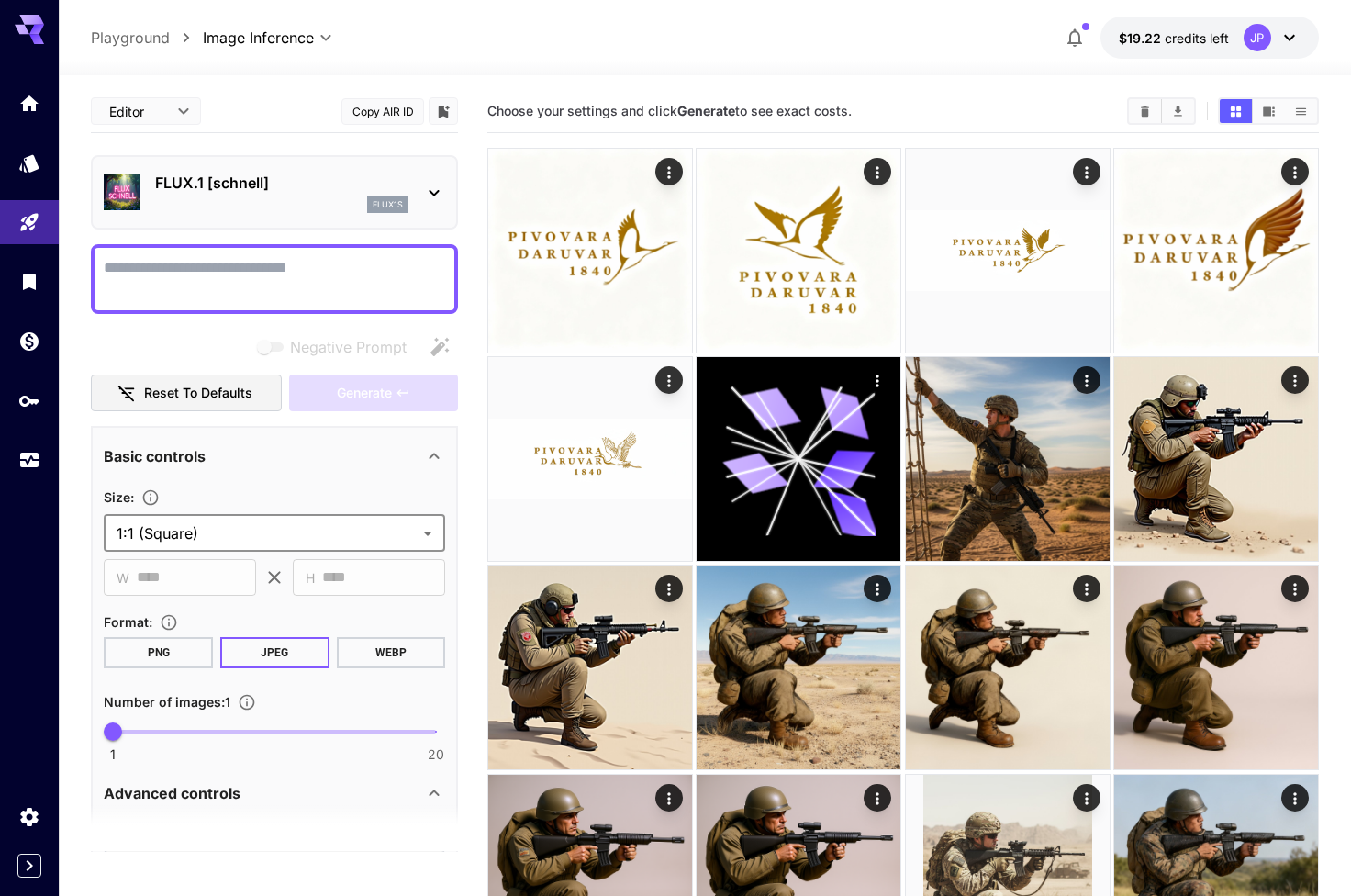
click at [169, 662] on button "PNG" at bounding box center [159, 653] width 109 height 32
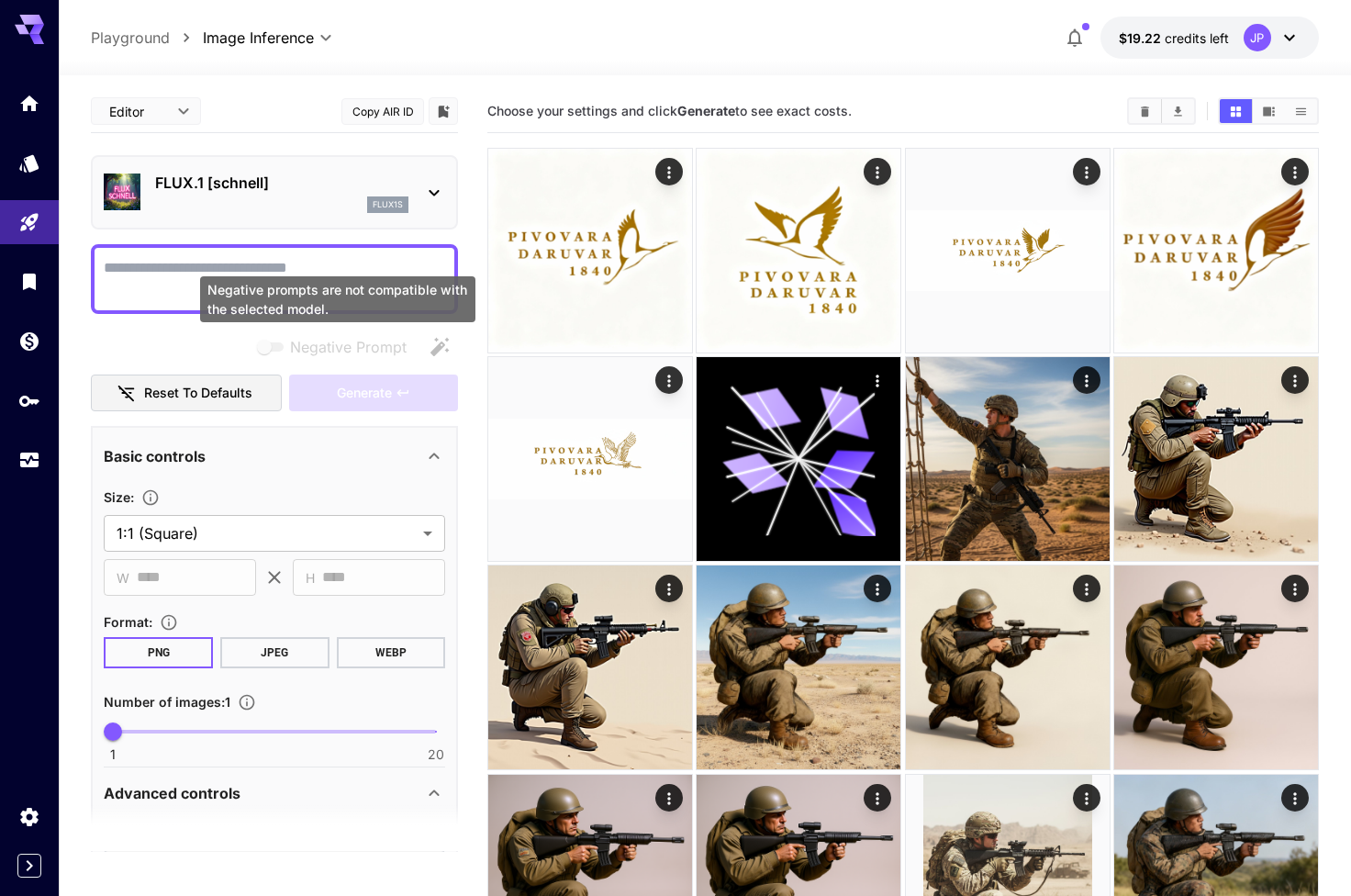
click at [292, 280] on div "Negative prompts are not compatible with the selected model." at bounding box center [338, 299] width 276 height 45
click at [201, 275] on div "Negative prompts are not compatible with the selected model." at bounding box center [338, 304] width 279 height 60
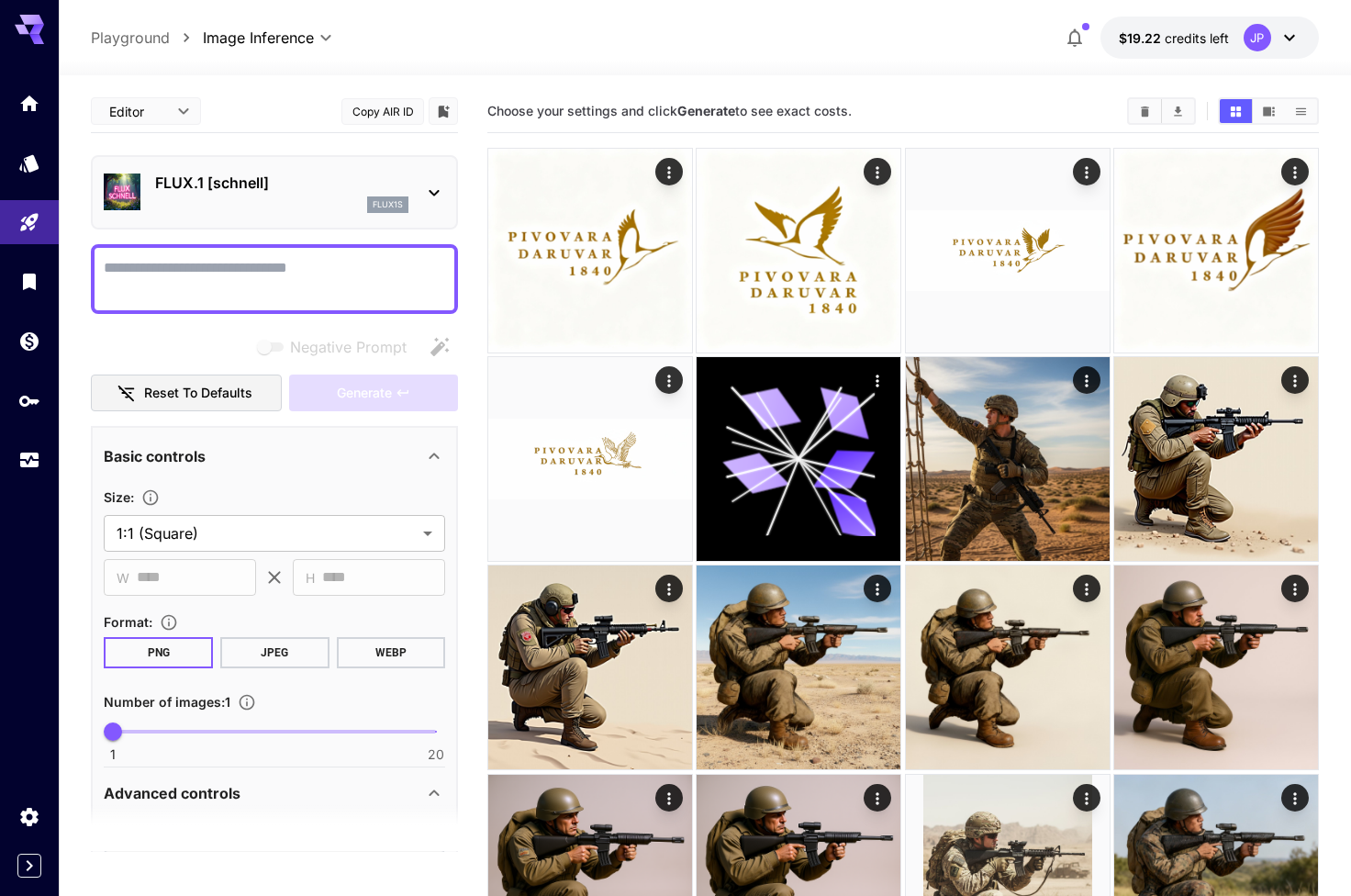
click at [175, 275] on textarea "Negative Prompt" at bounding box center [275, 278] width 341 height 44
type textarea "**********"
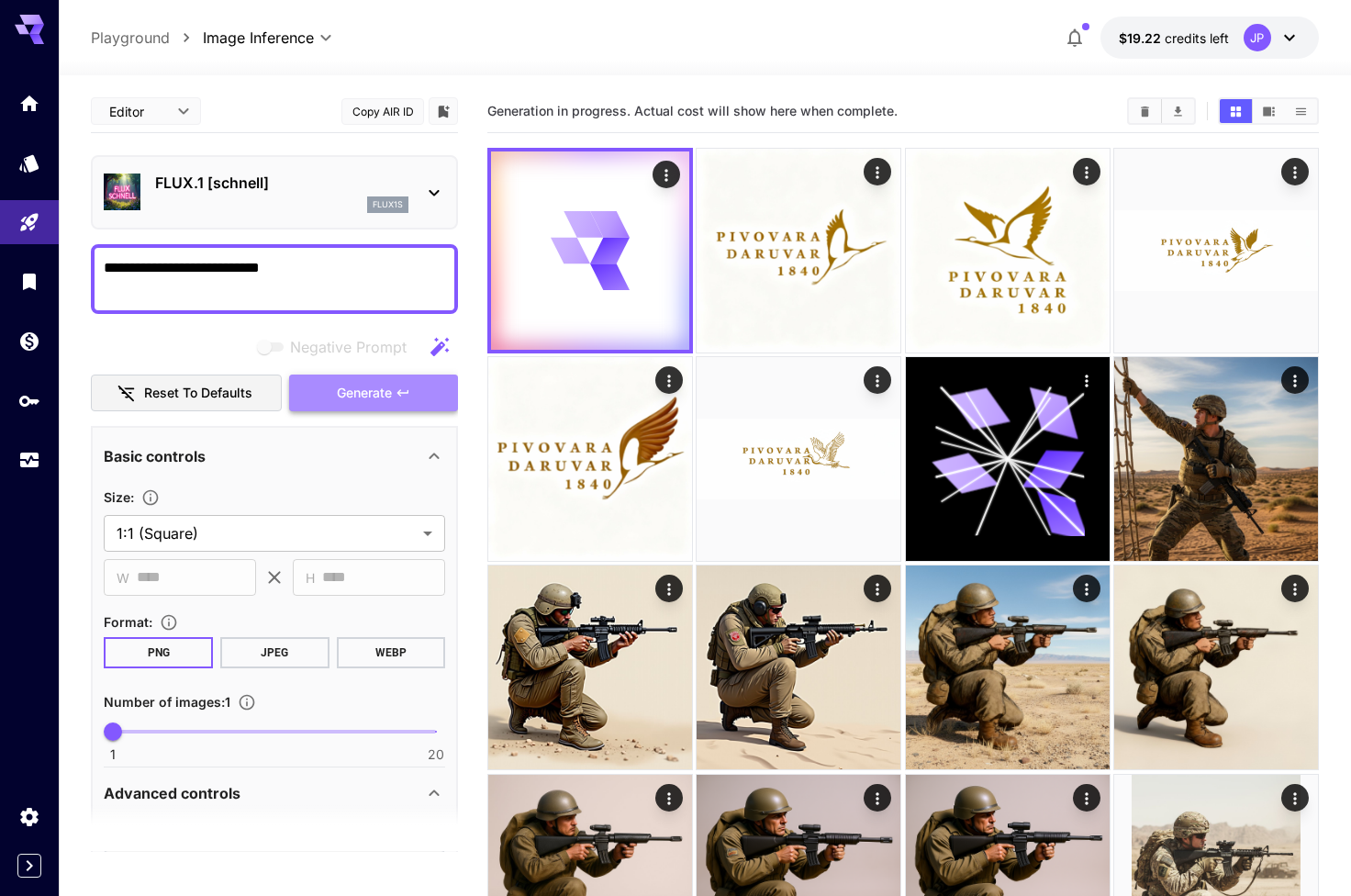
click at [356, 384] on span "Generate" at bounding box center [364, 393] width 55 height 23
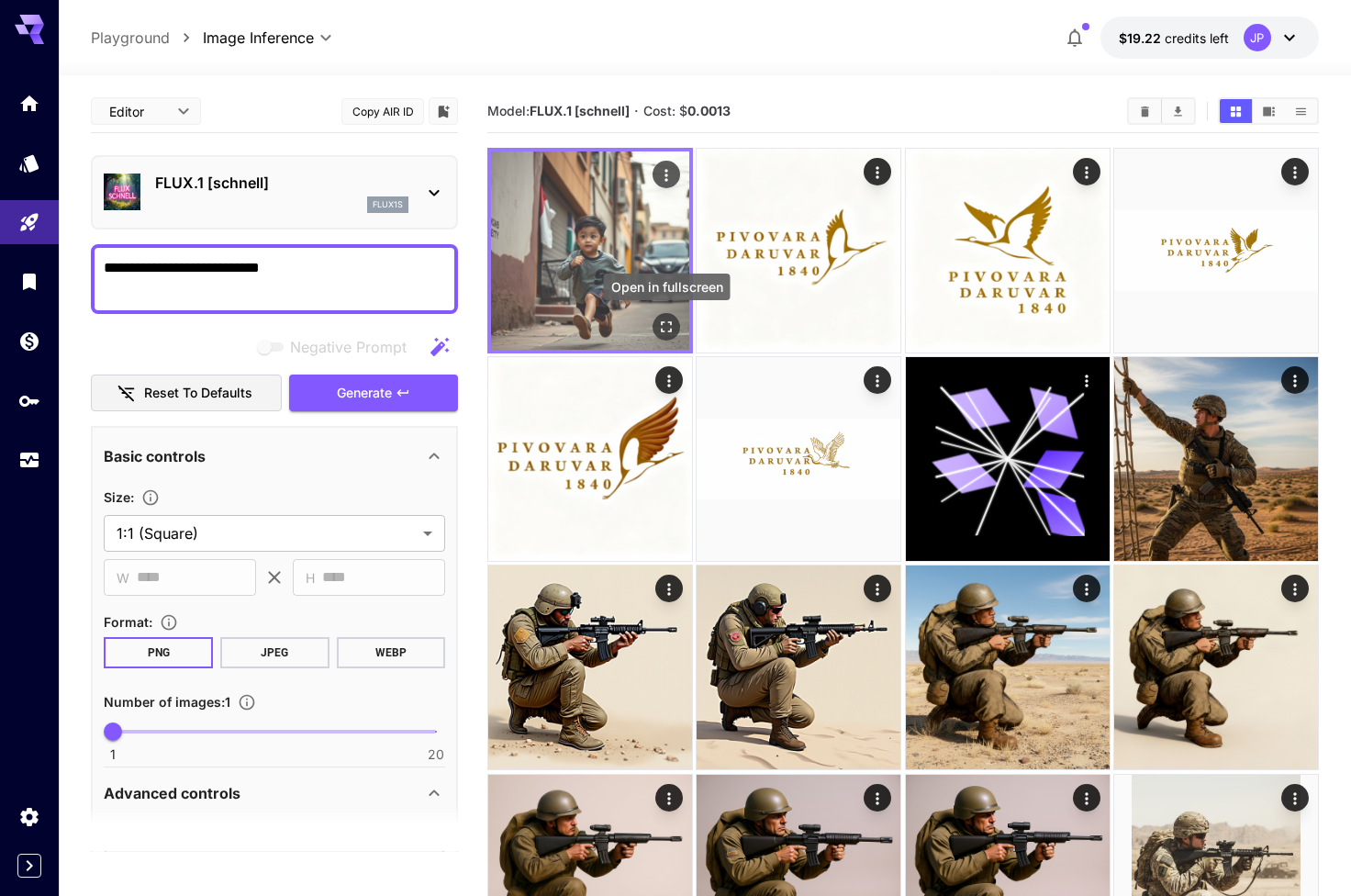
click at [655, 322] on button "Open in fullscreen" at bounding box center [666, 326] width 28 height 28
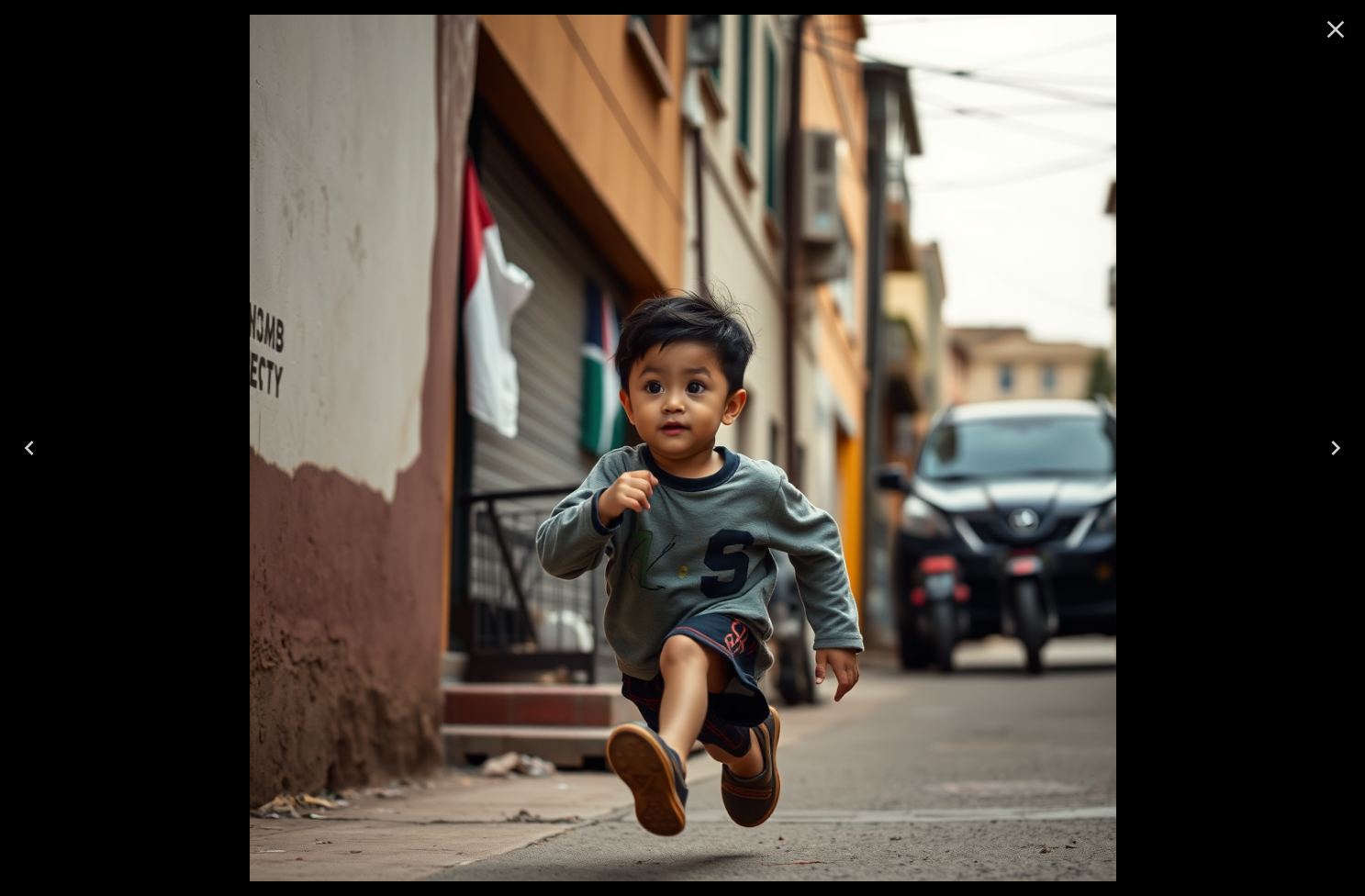
click at [1332, 27] on icon "Close" at bounding box center [1336, 30] width 30 height 30
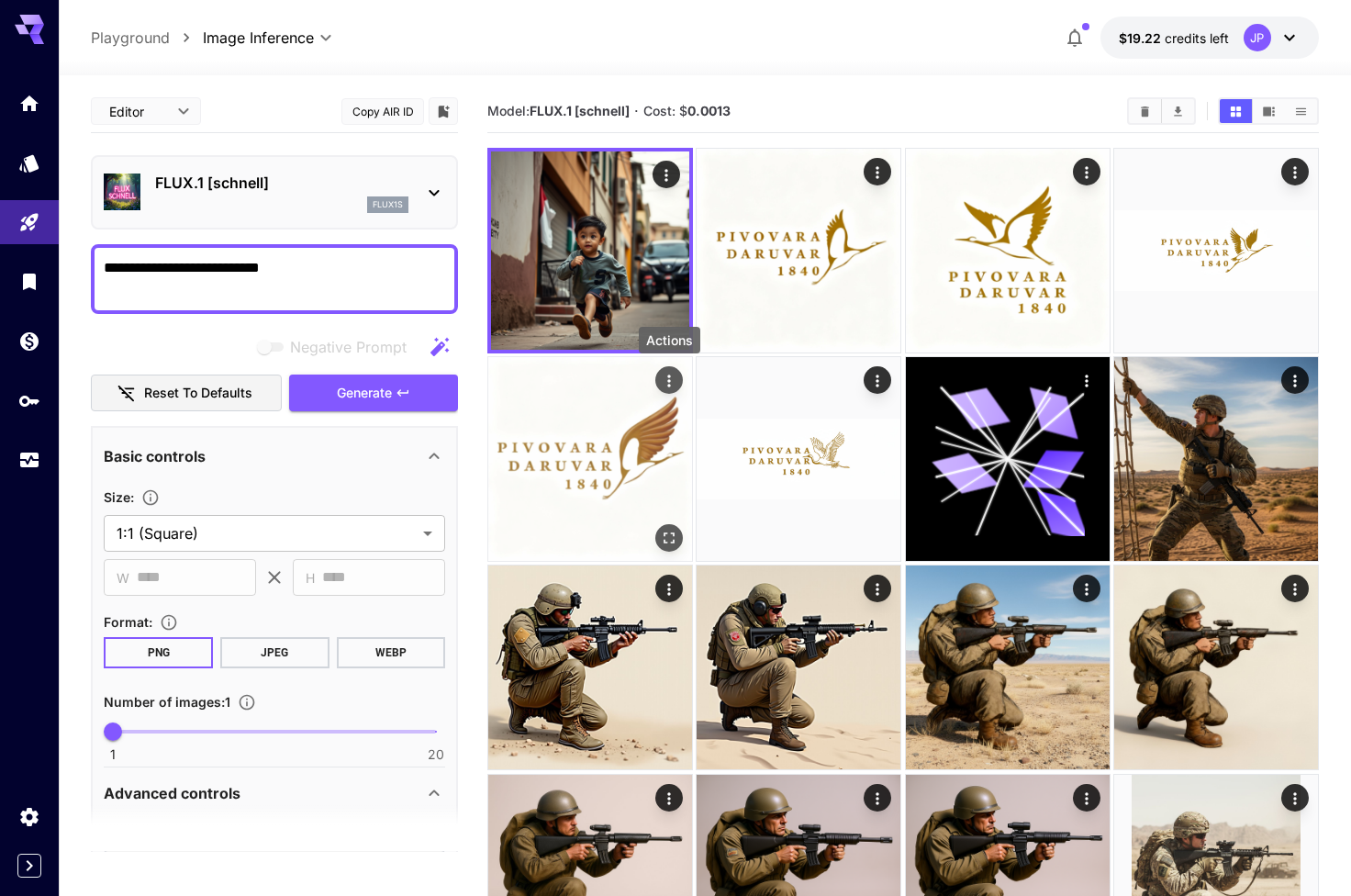
click at [668, 374] on icon "Actions" at bounding box center [669, 381] width 19 height 19
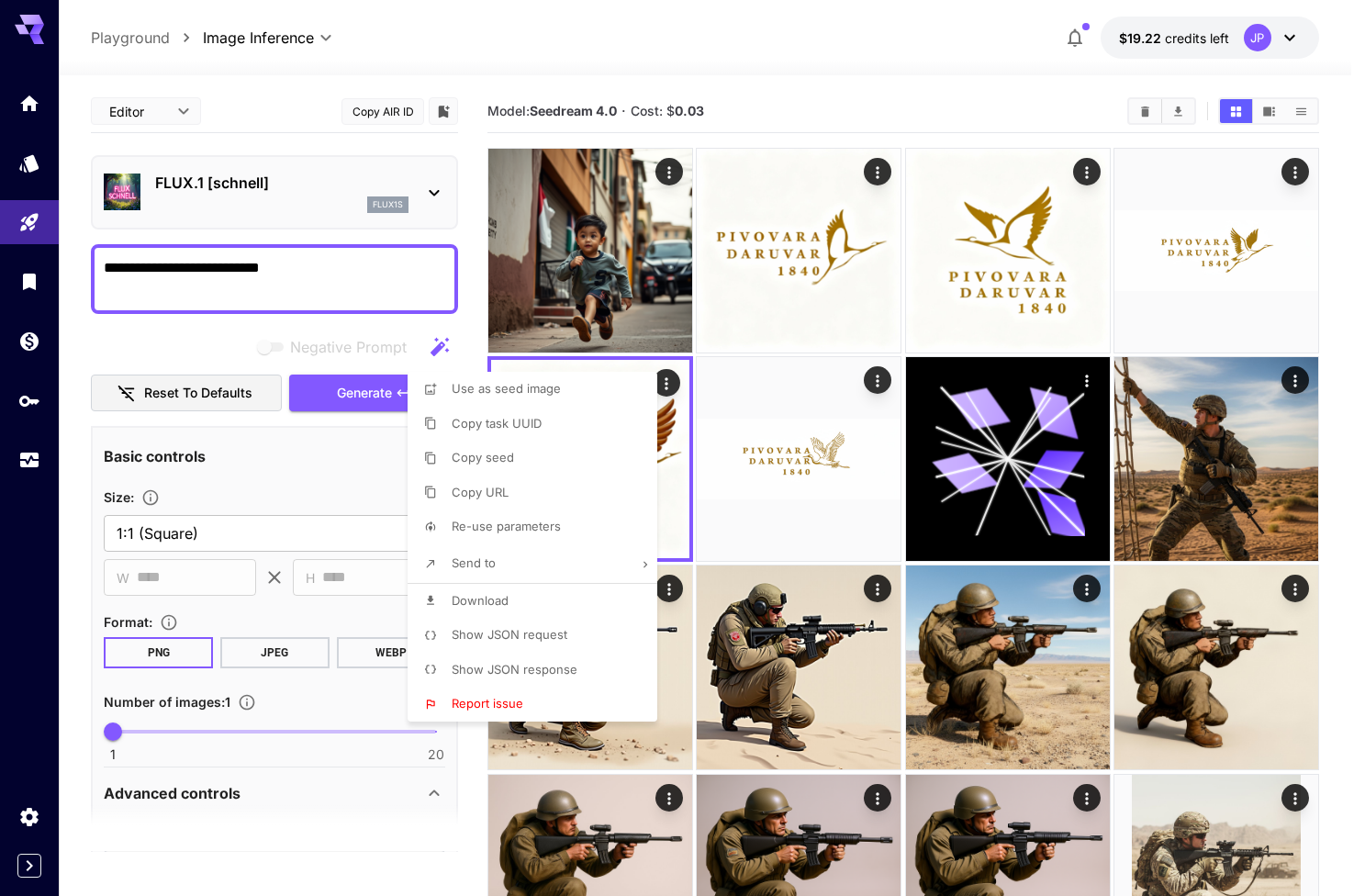
click at [650, 240] on div at bounding box center [682, 448] width 1365 height 896
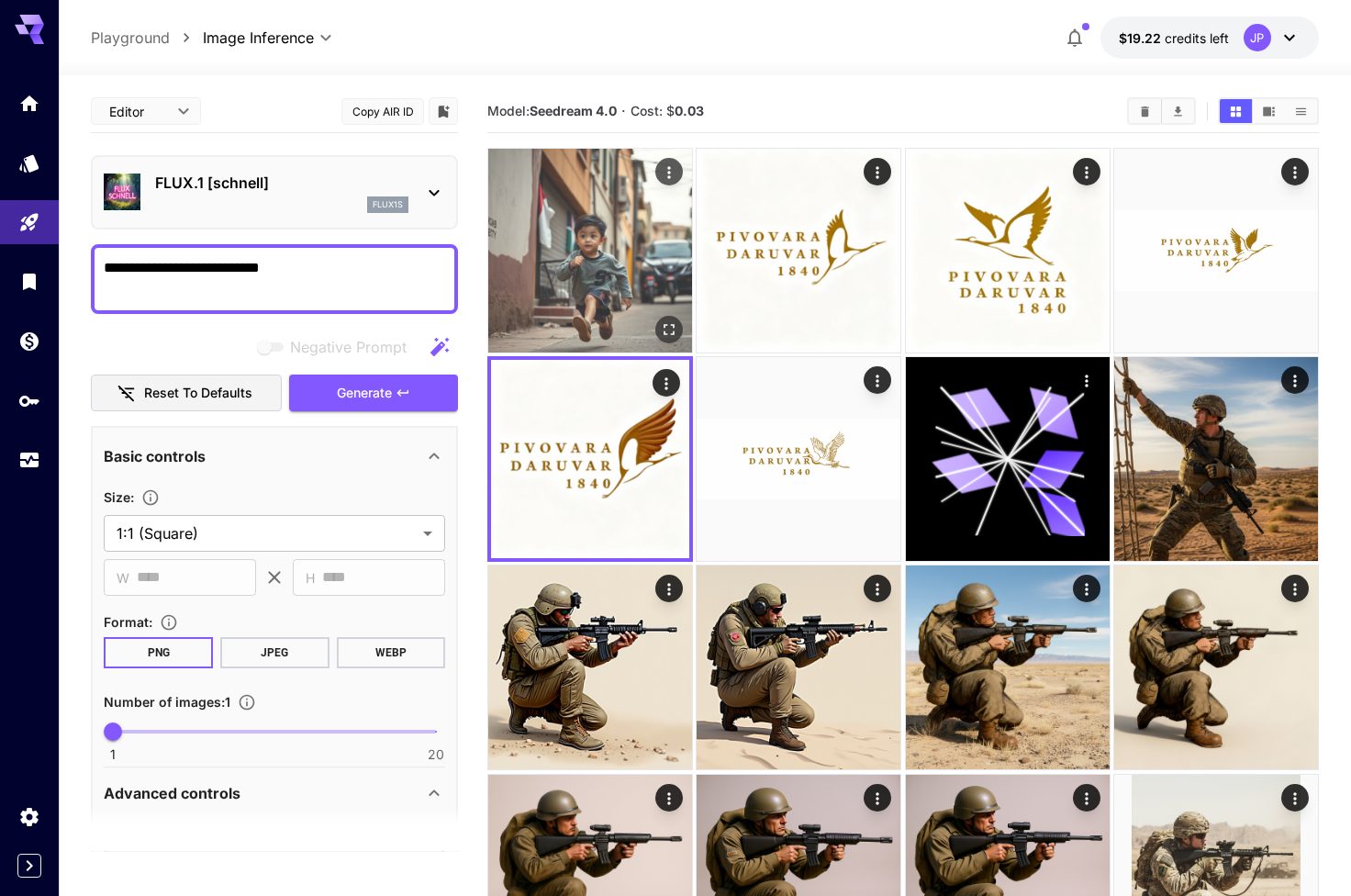
click at [654, 326] on img at bounding box center [590, 250] width 204 height 204
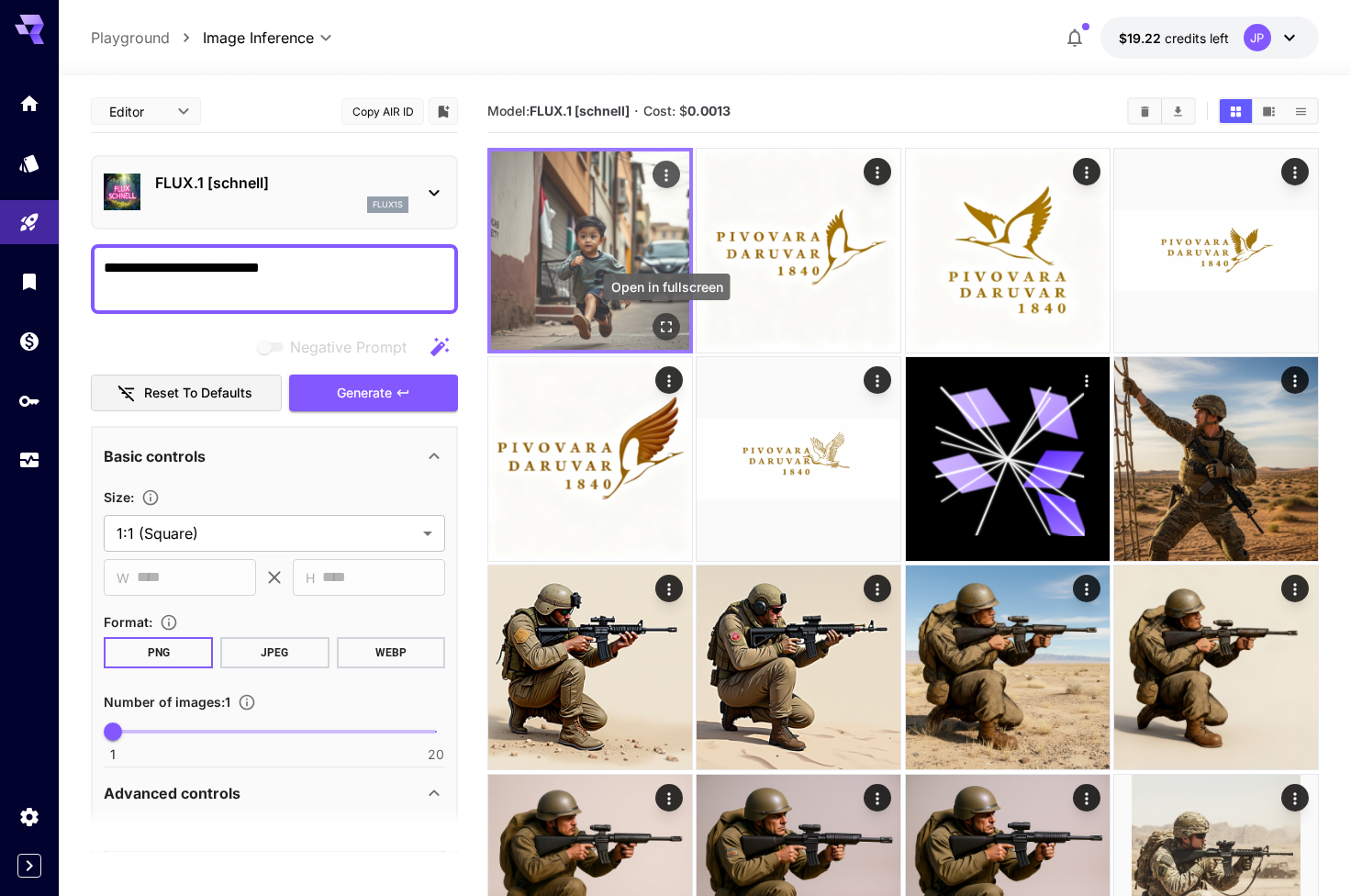
click at [663, 326] on icon "Open in fullscreen" at bounding box center [666, 326] width 19 height 19
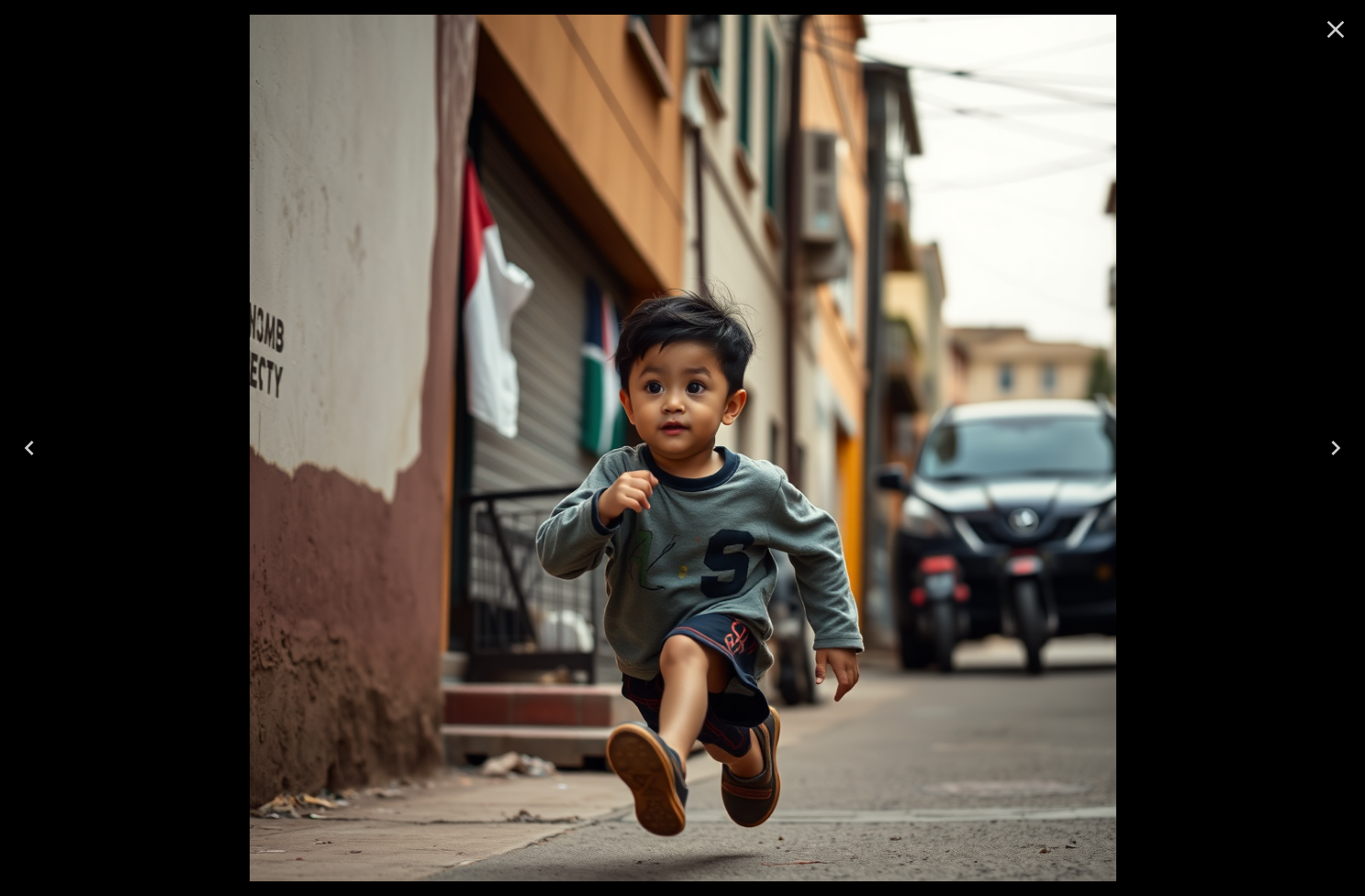
click at [1346, 32] on icon "Close" at bounding box center [1336, 30] width 30 height 30
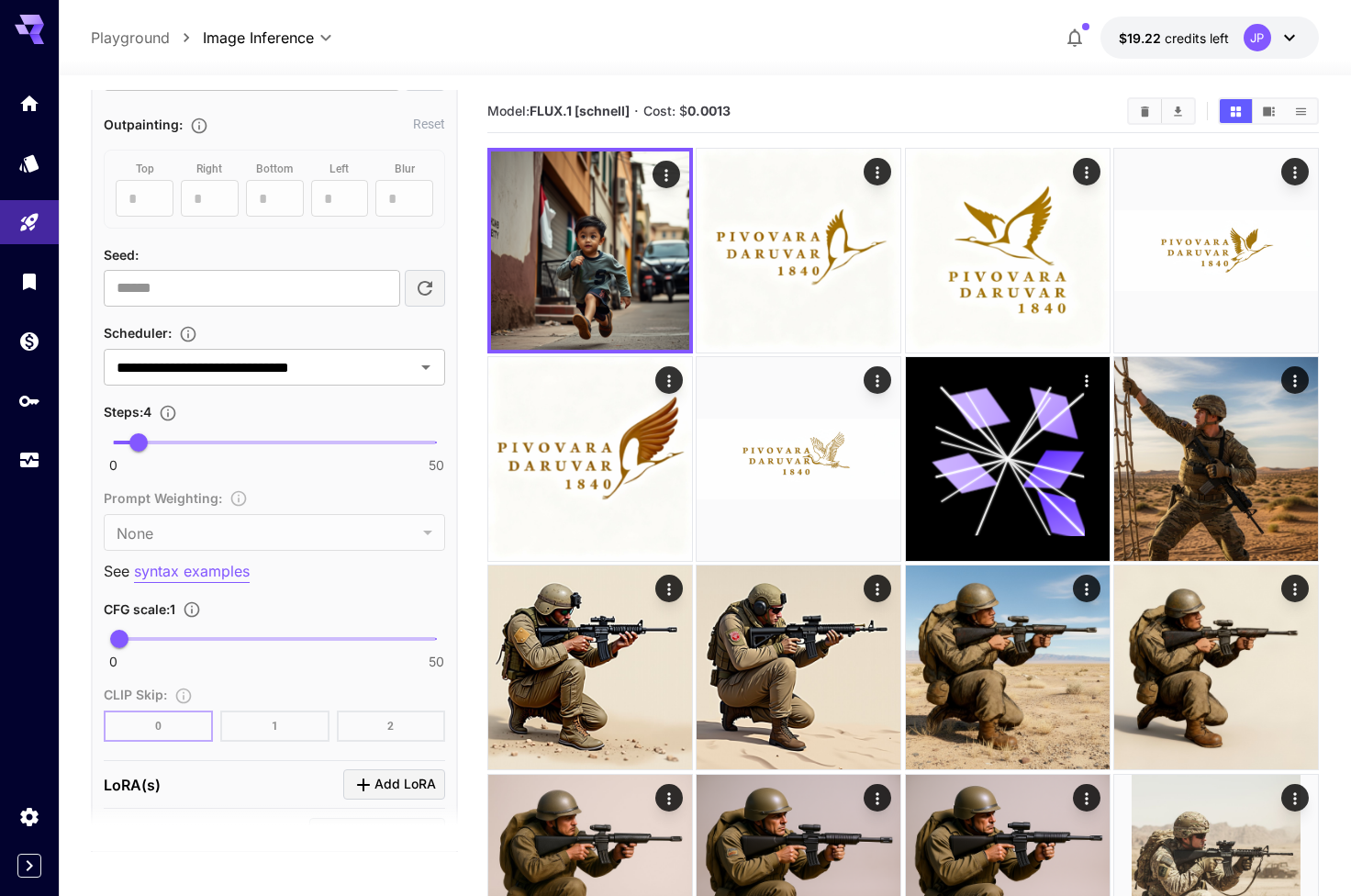
scroll to position [1018, 0]
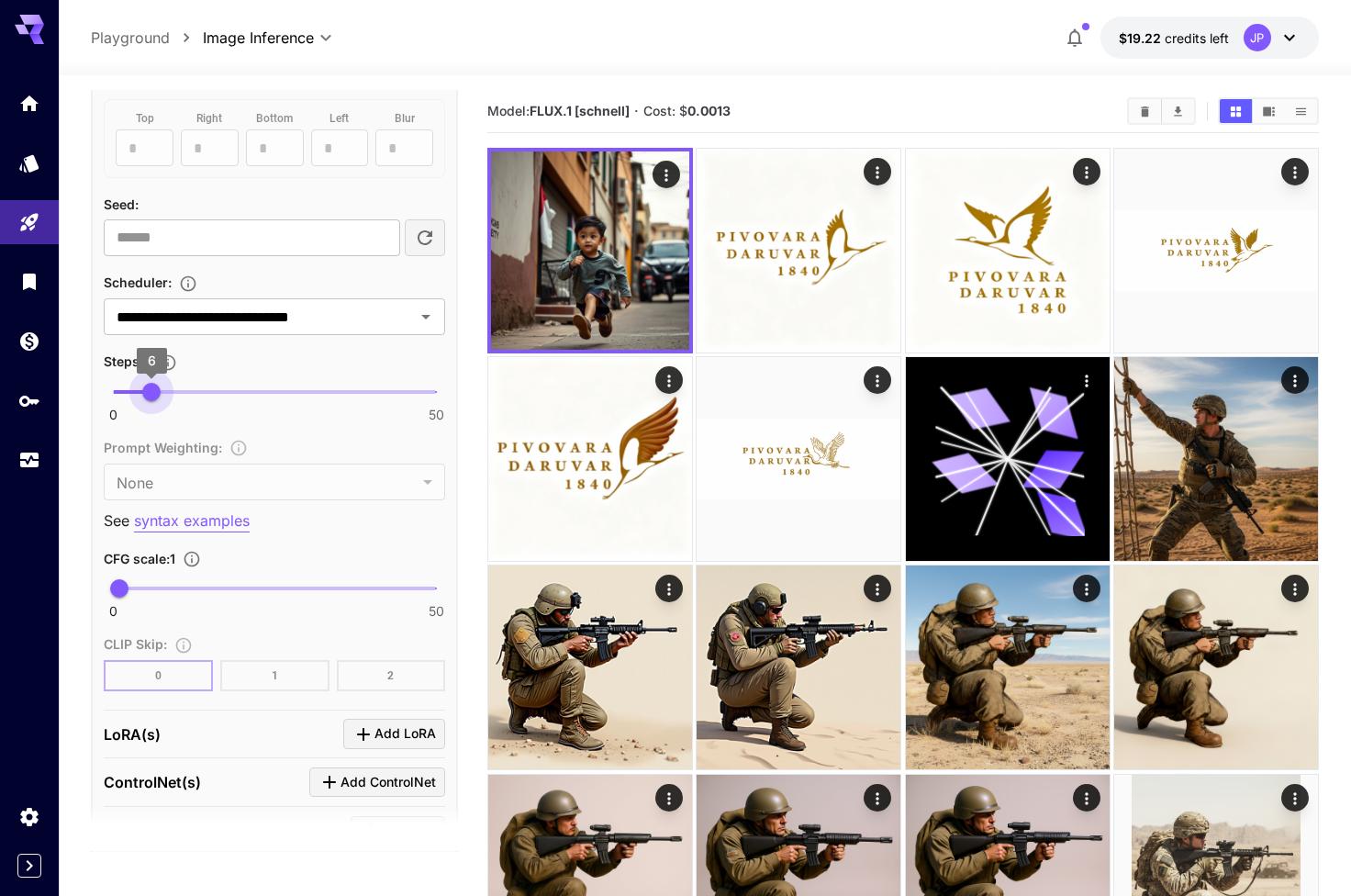
type input "**"
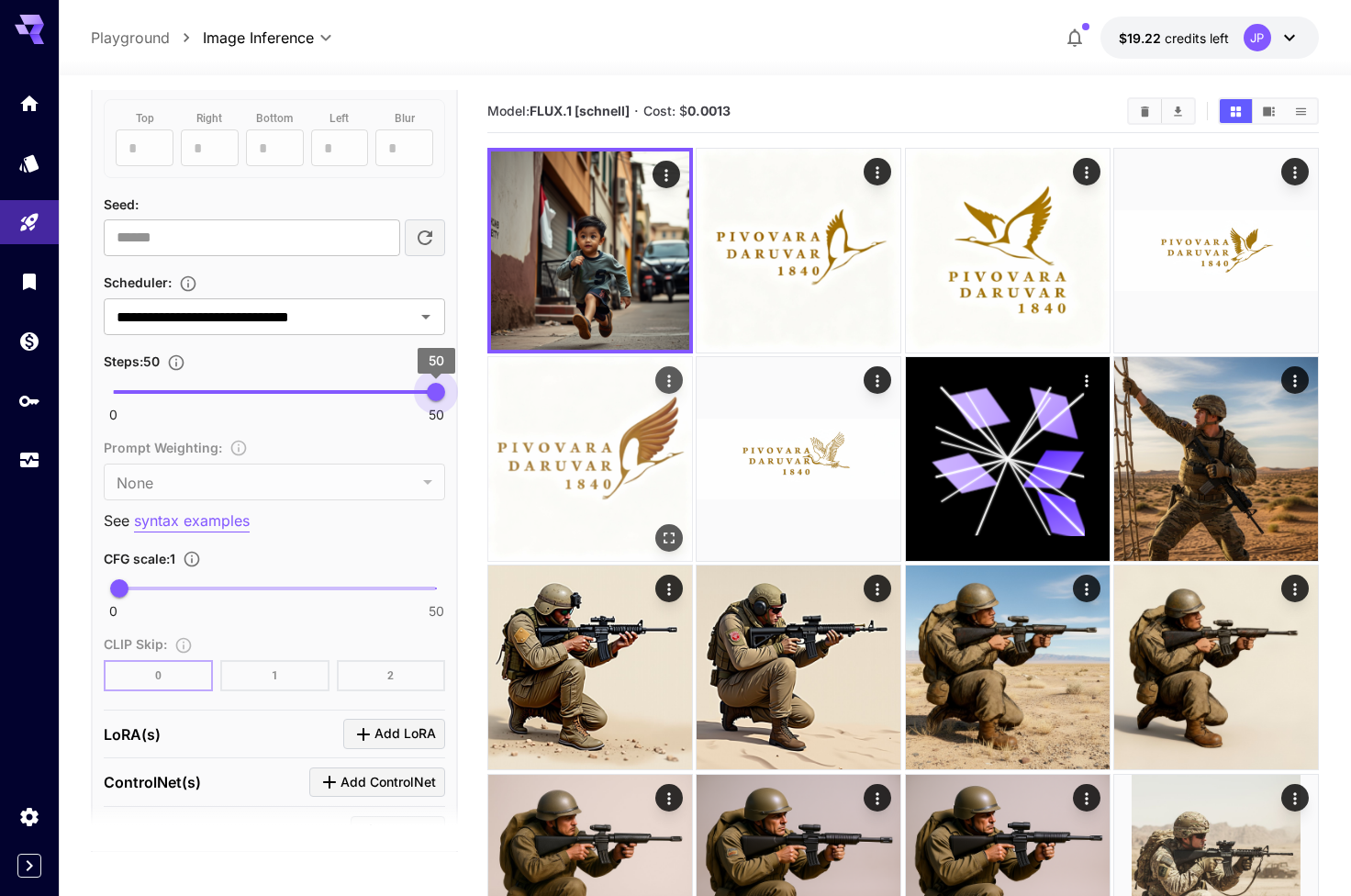
drag, startPoint x: 152, startPoint y: 390, endPoint x: 501, endPoint y: 392, distance: 349.0
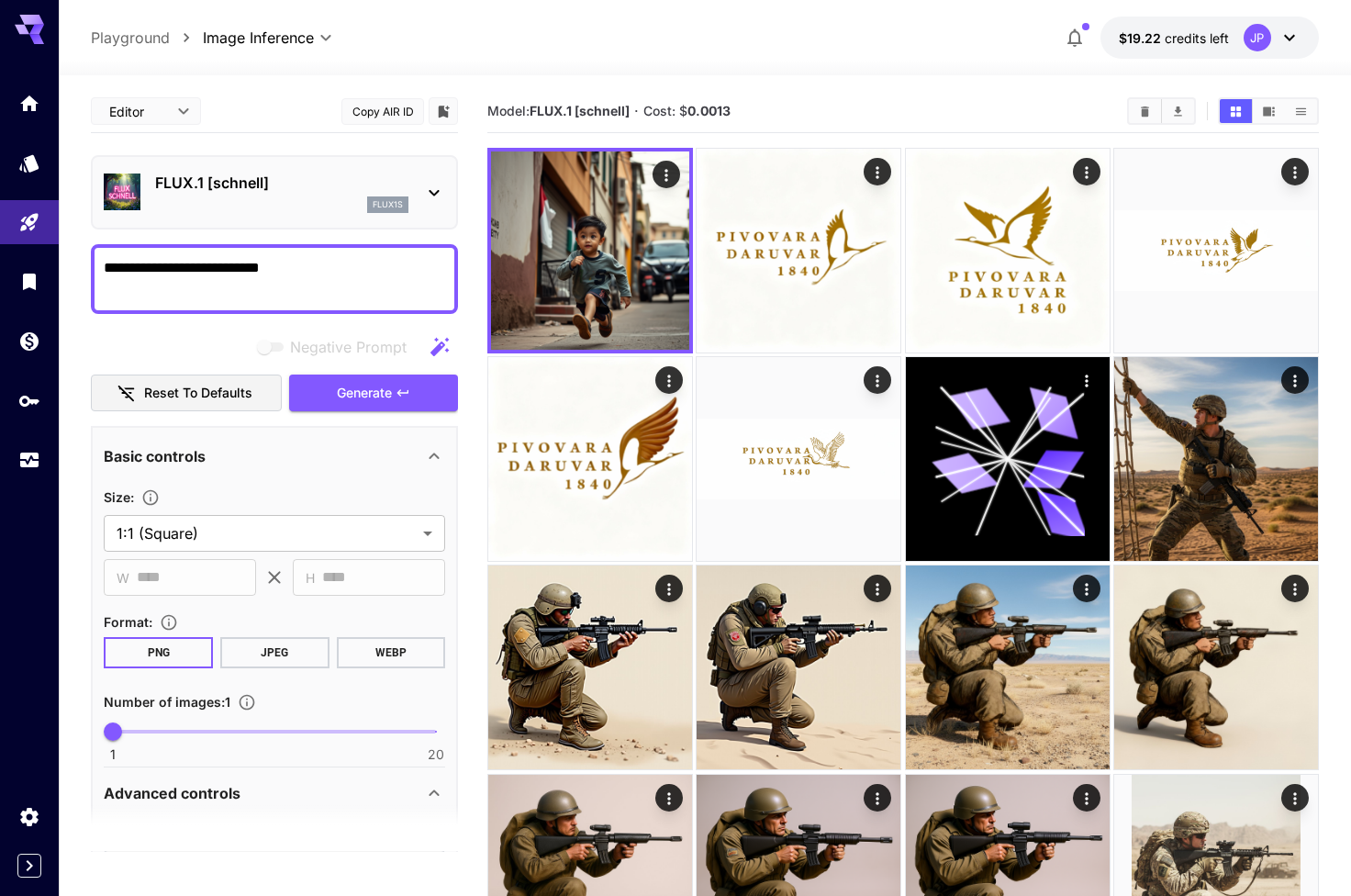
scroll to position [0, 0]
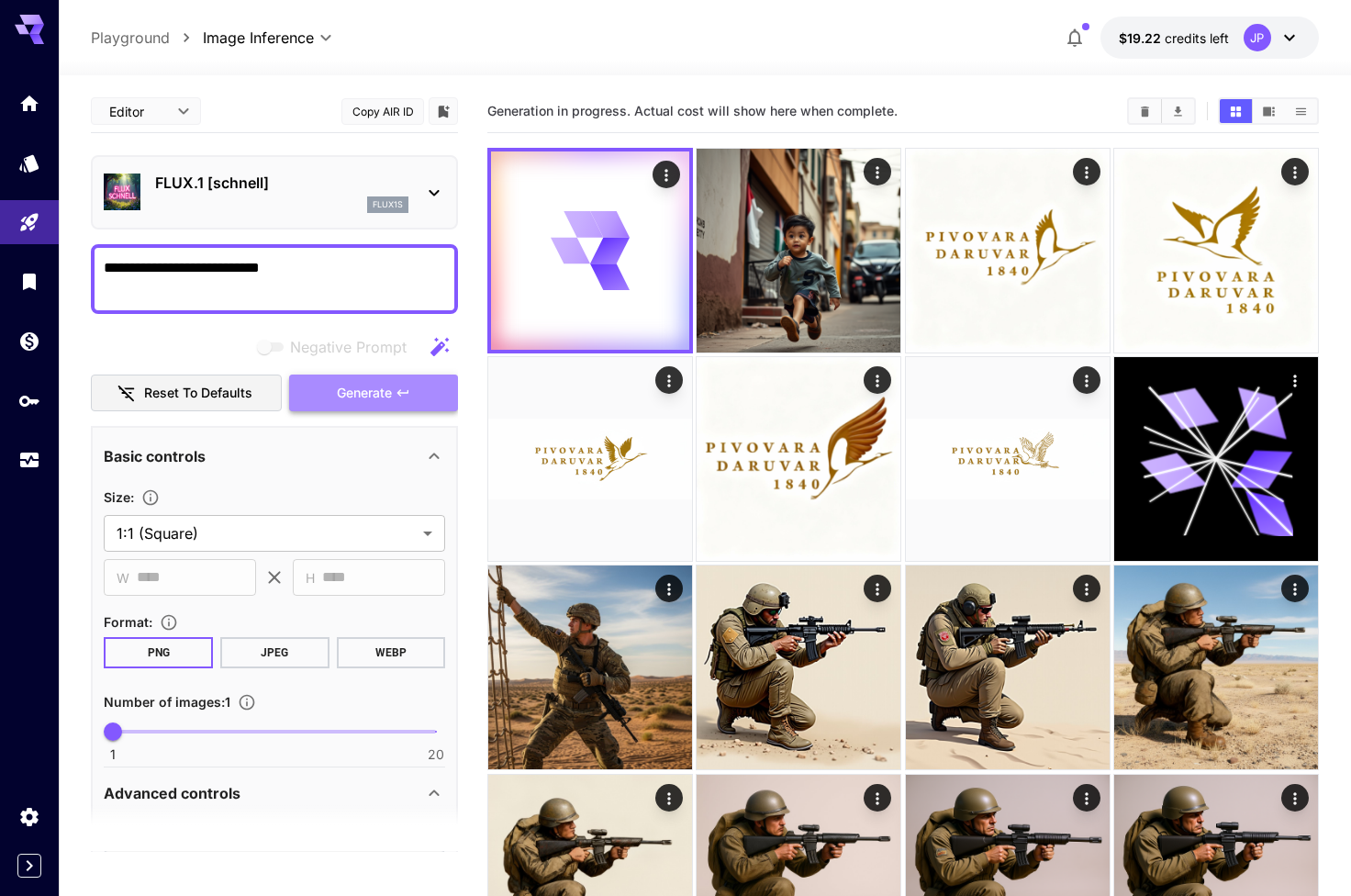
click at [353, 382] on span "Generate" at bounding box center [364, 393] width 55 height 23
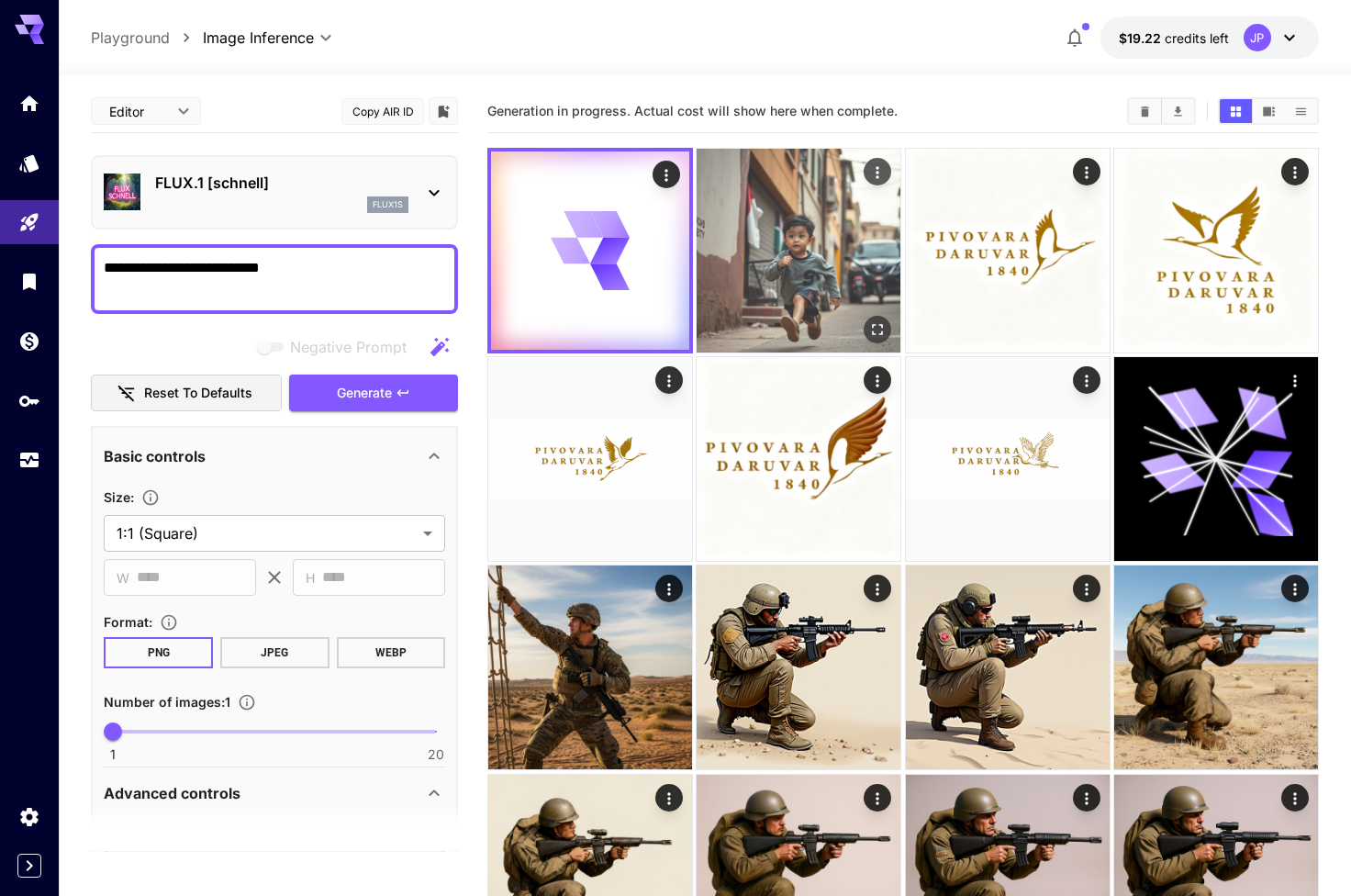
click at [777, 305] on img at bounding box center [799, 250] width 204 height 204
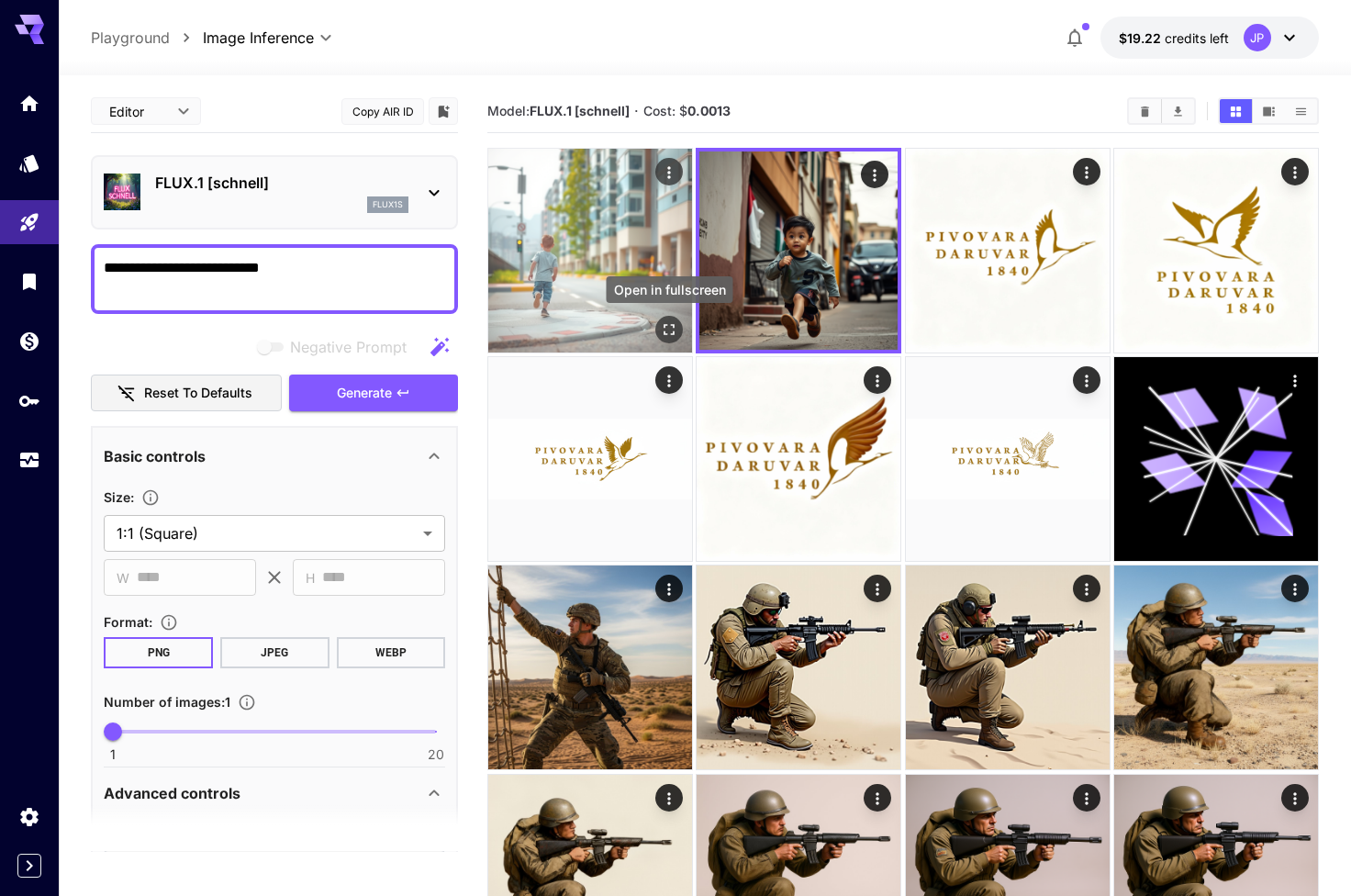
click at [665, 316] on button "Open in fullscreen" at bounding box center [669, 329] width 28 height 28
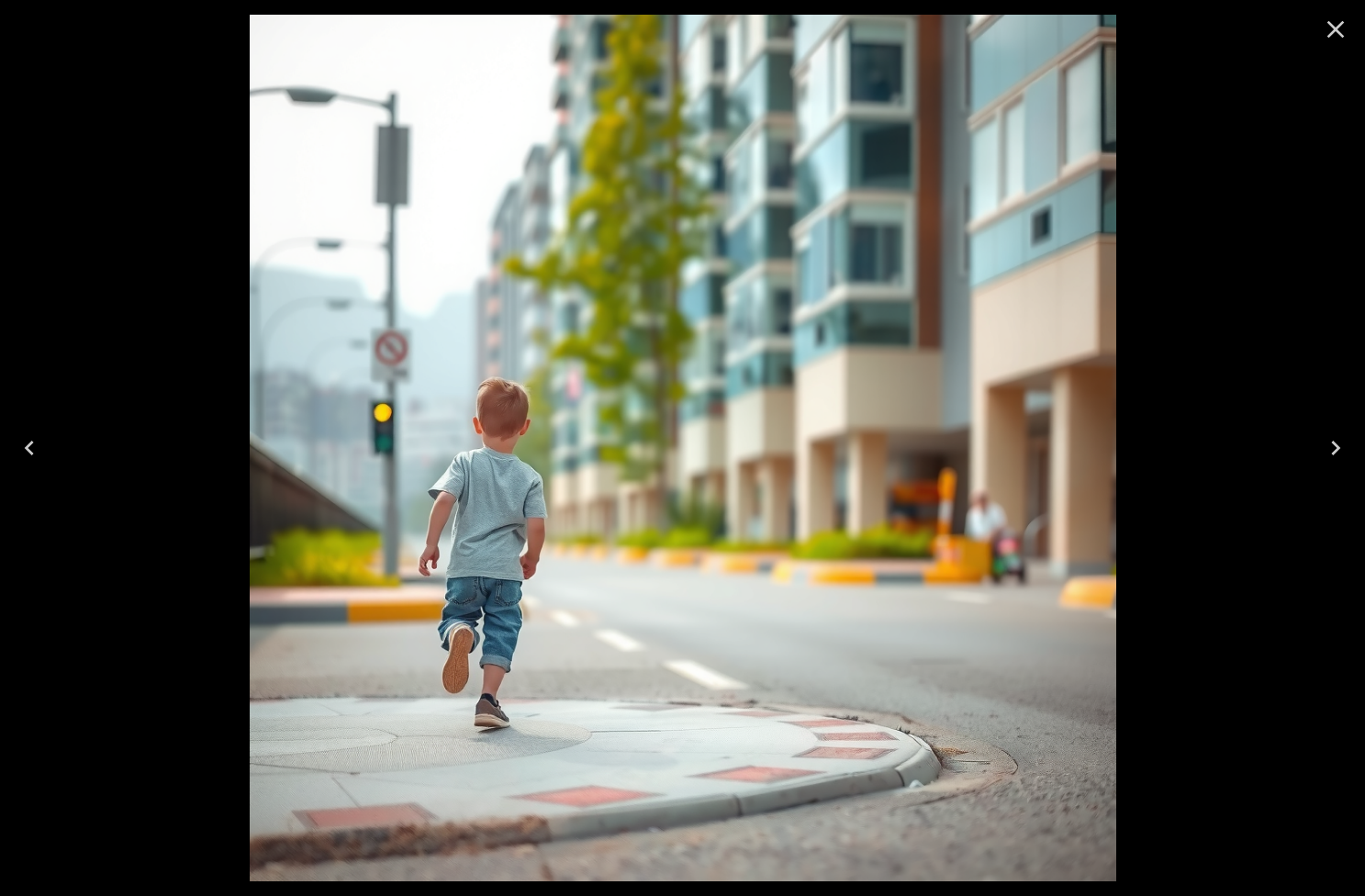
click at [1347, 36] on icon "Close" at bounding box center [1336, 30] width 30 height 30
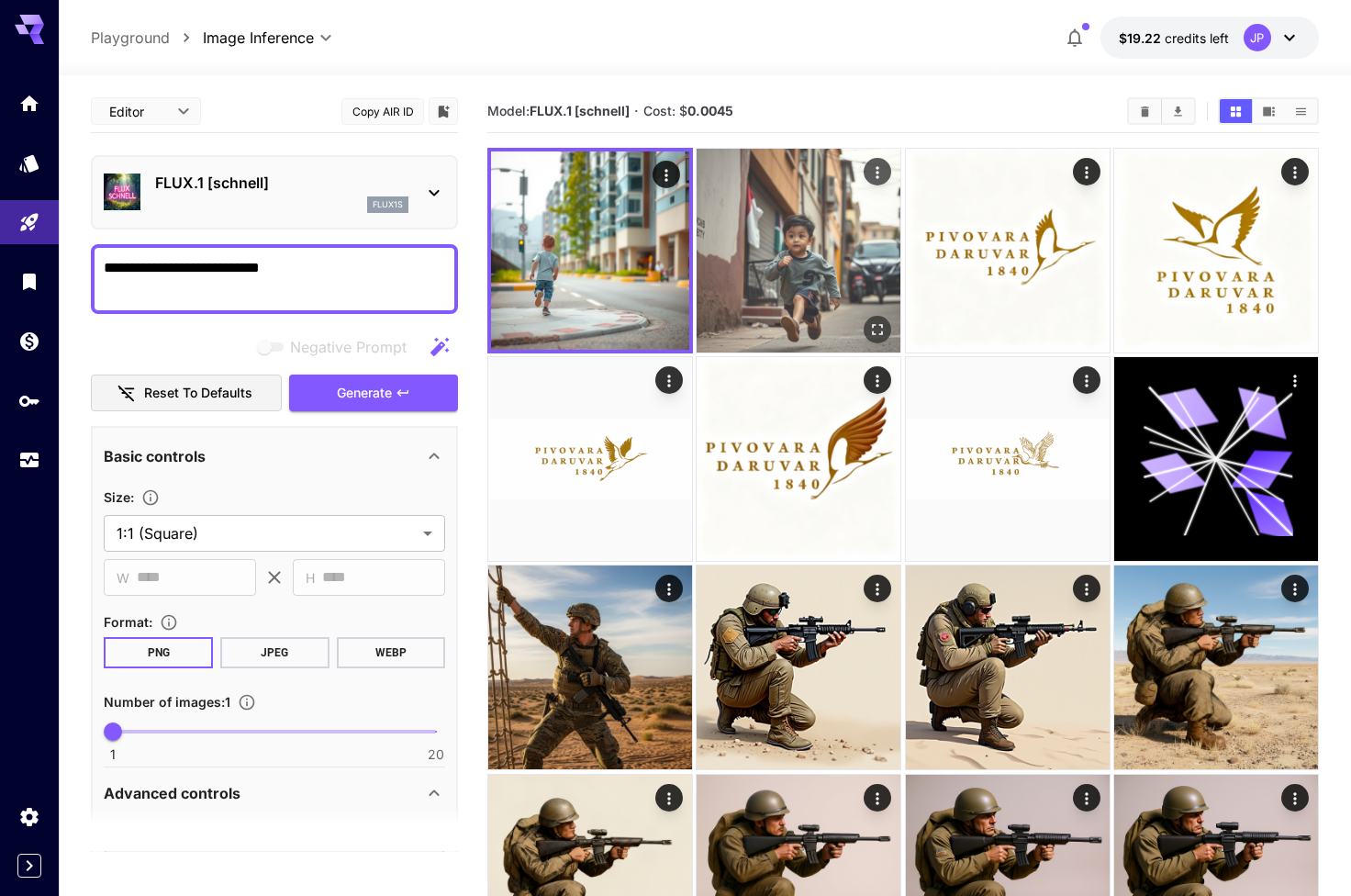
click at [715, 225] on img at bounding box center [799, 250] width 204 height 204
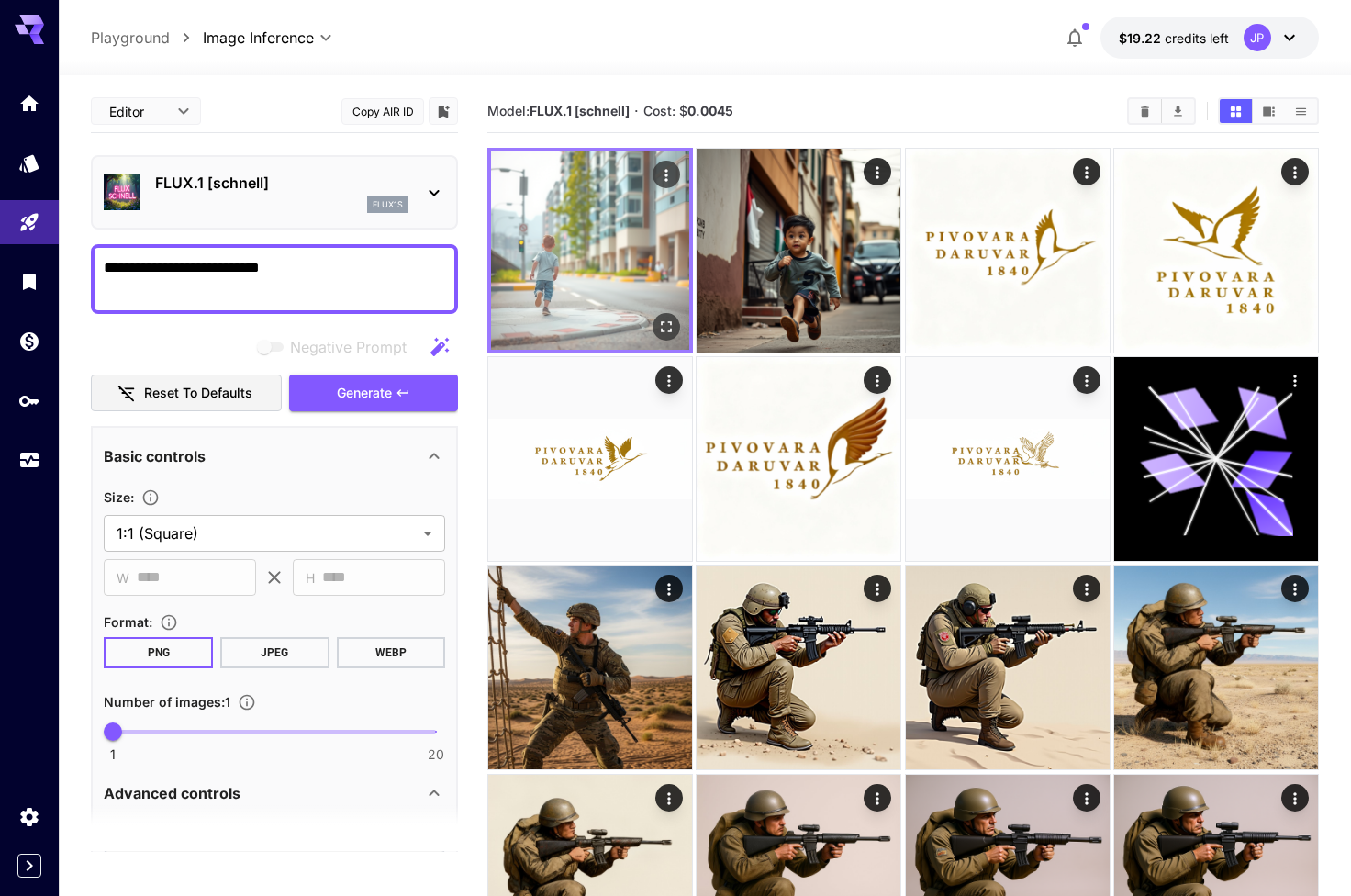
click at [605, 221] on img at bounding box center [590, 250] width 199 height 198
click at [672, 328] on icon "Open in fullscreen" at bounding box center [666, 326] width 11 height 11
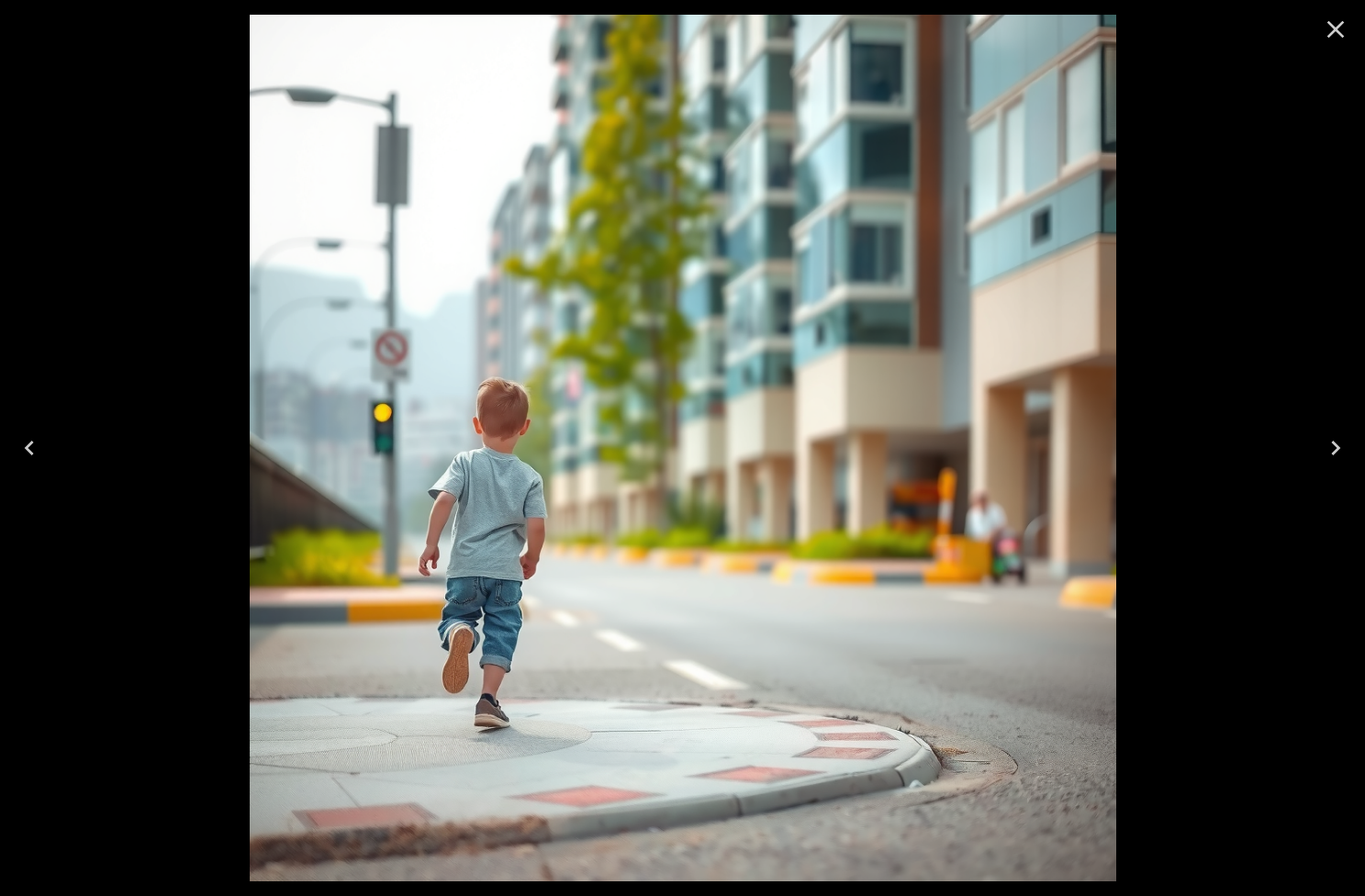
click at [1332, 38] on icon "Close" at bounding box center [1336, 30] width 30 height 30
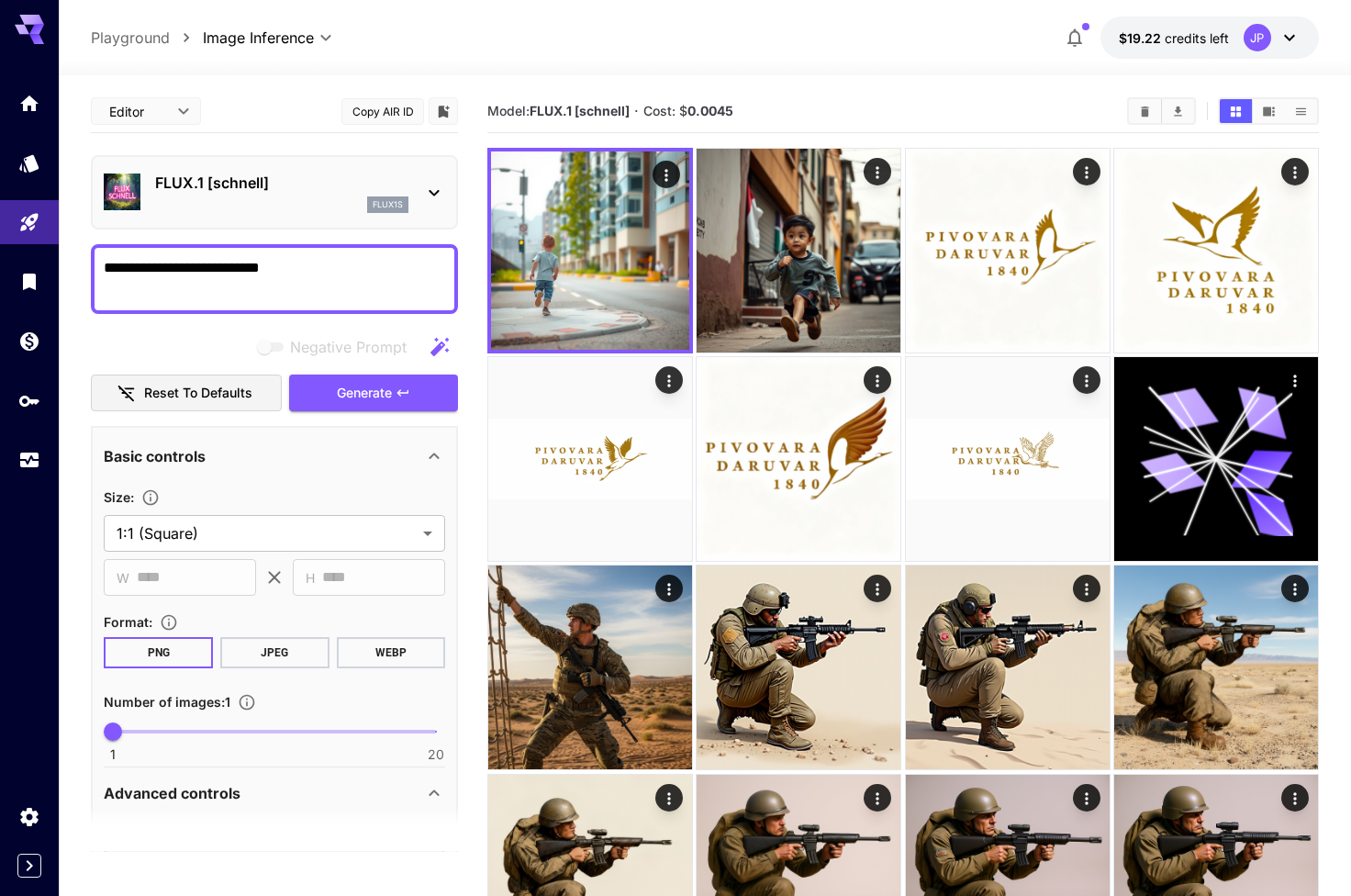
click at [444, 173] on div "FLUX.1 [schnell] flux1s" at bounding box center [275, 192] width 341 height 56
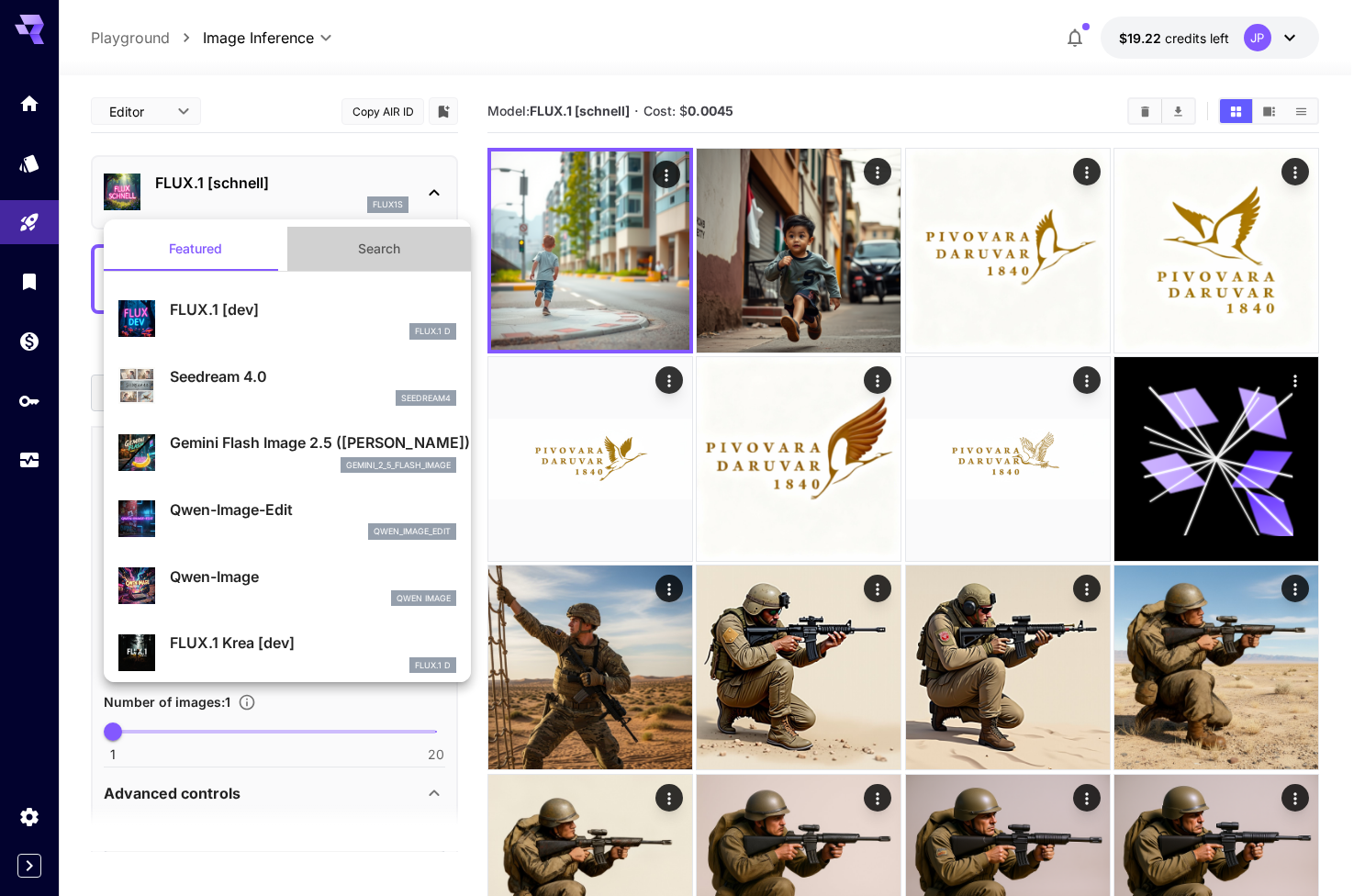
click at [386, 247] on button "Search" at bounding box center [380, 248] width 184 height 44
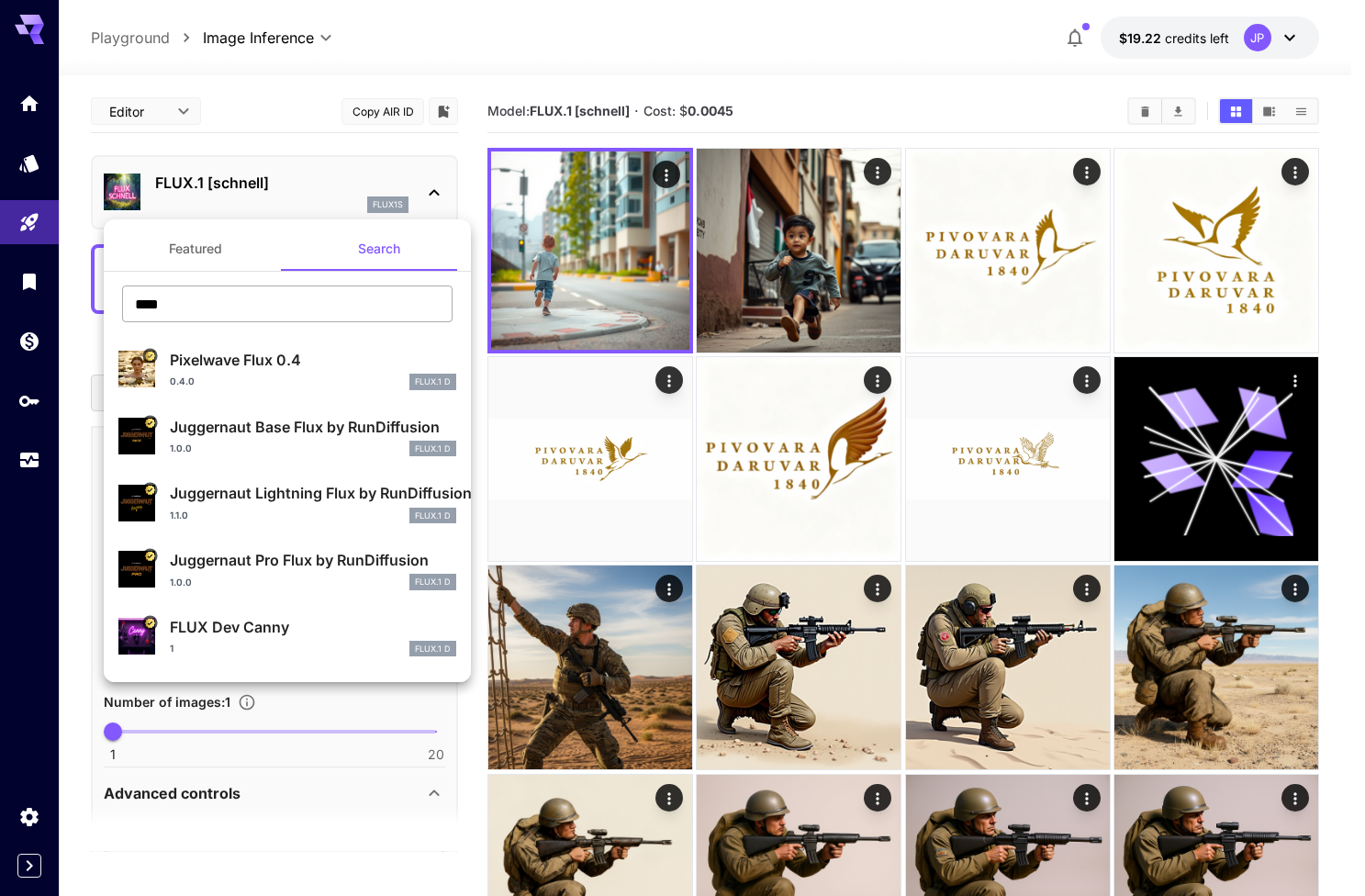
click at [293, 293] on input "****" at bounding box center [288, 304] width 330 height 37
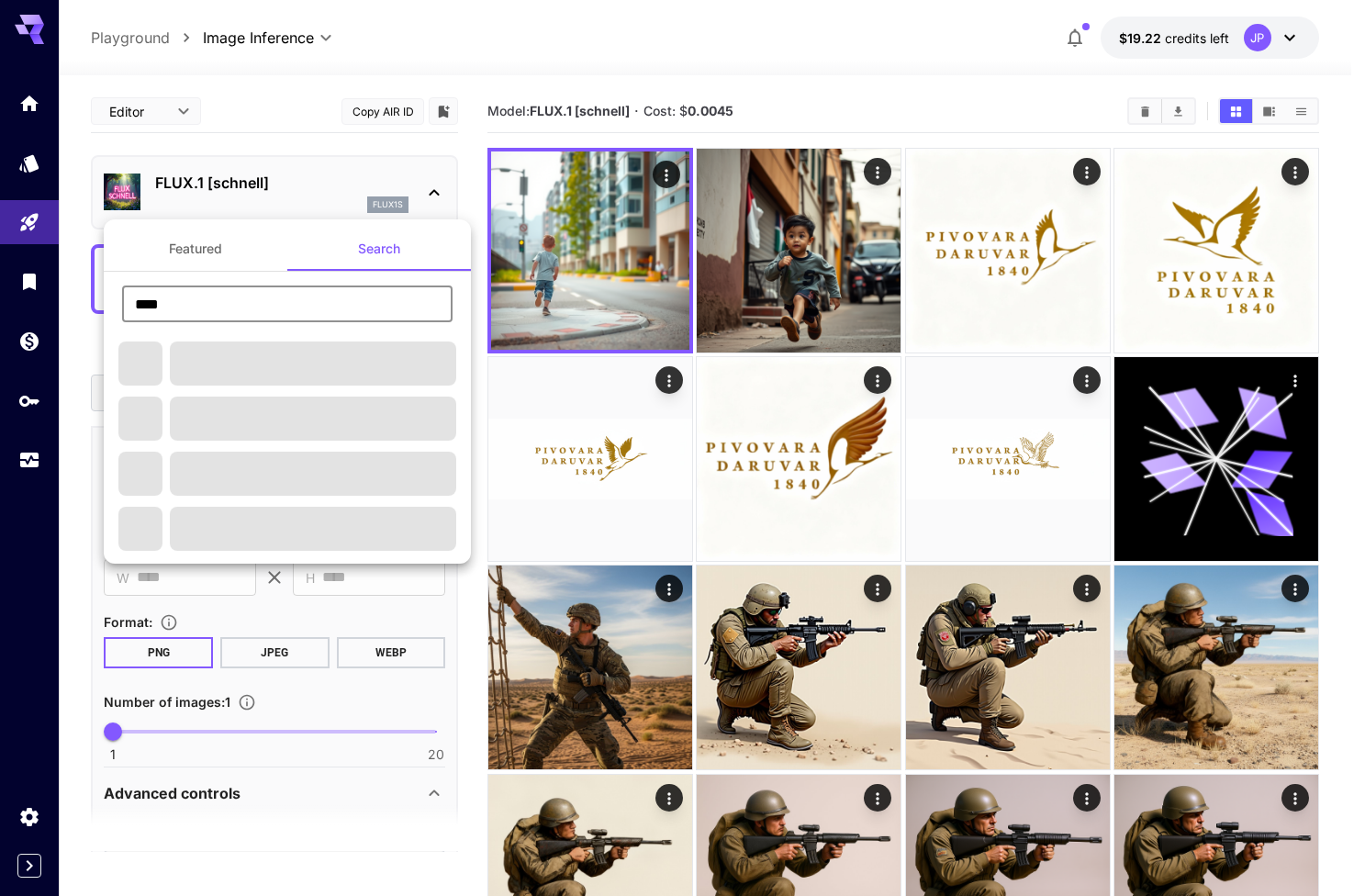
type input "****"
click at [215, 223] on ul "Featured Search **** ​" at bounding box center [288, 390] width 367 height 344
click at [199, 123] on div at bounding box center [682, 448] width 1365 height 896
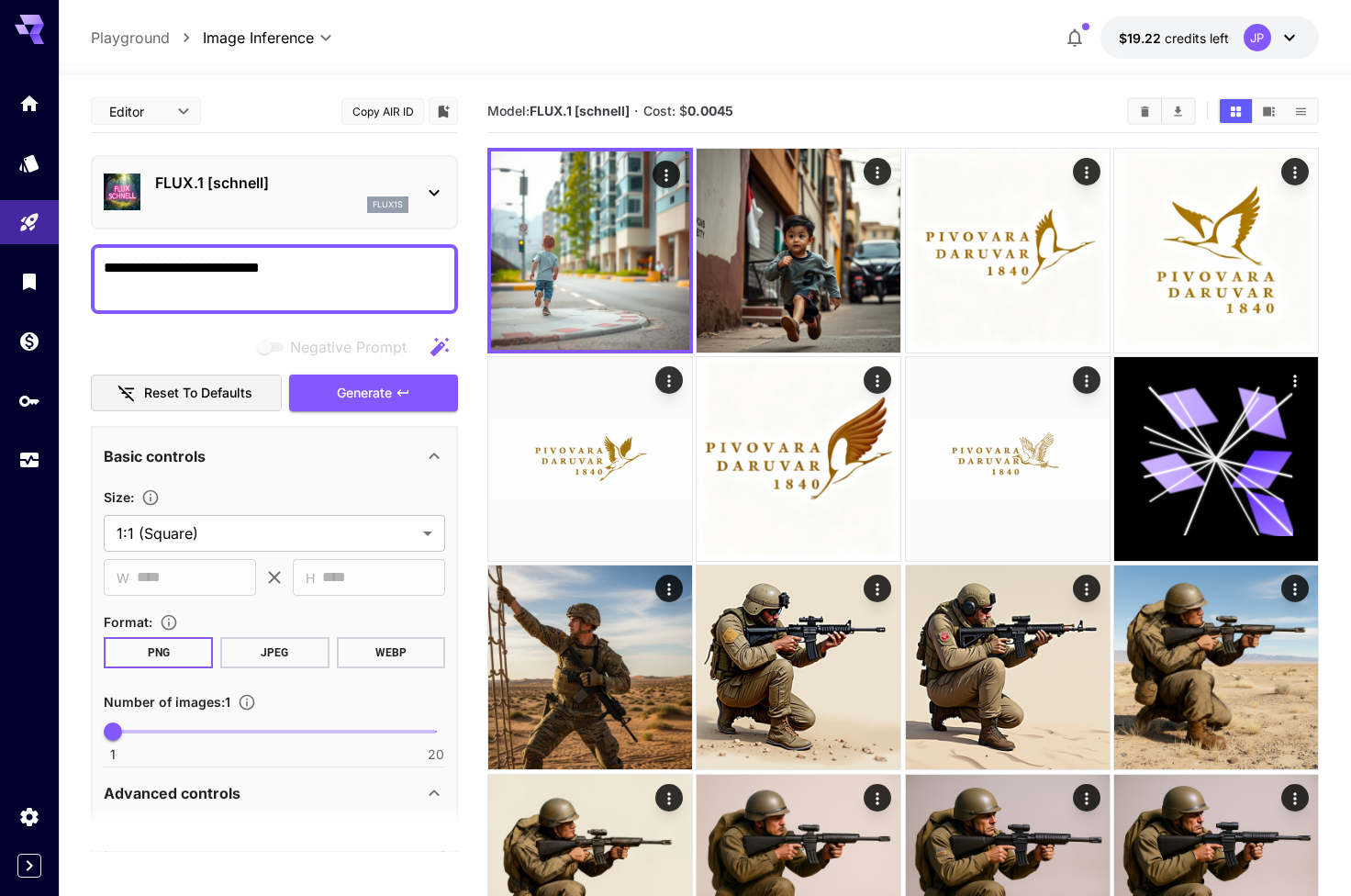
click at [219, 171] on div "FLUX.1 [schnell] flux1s" at bounding box center [275, 192] width 341 height 56
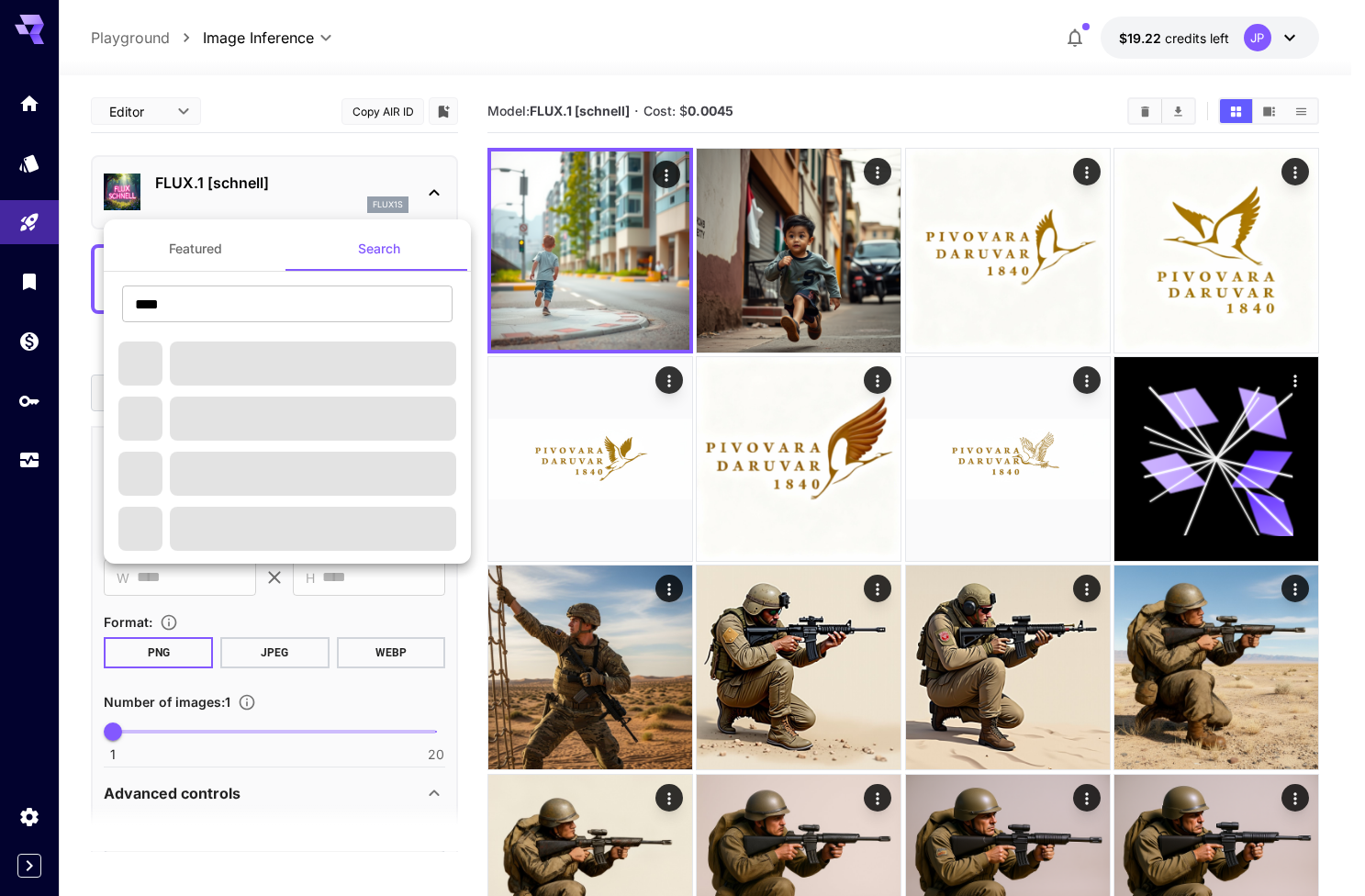
click at [23, 148] on div at bounding box center [682, 448] width 1365 height 896
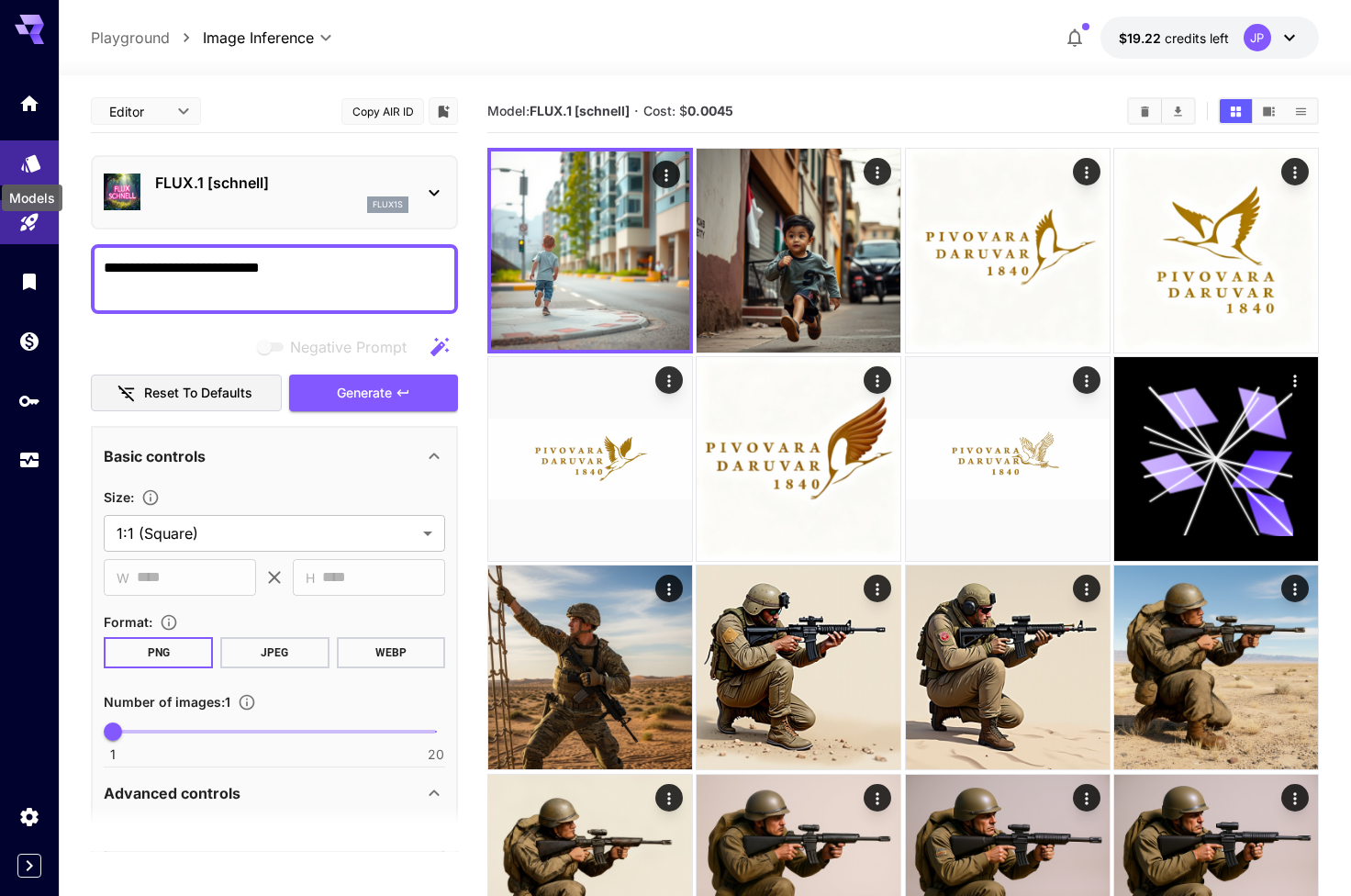
click at [27, 161] on icon "Models" at bounding box center [32, 157] width 22 height 22
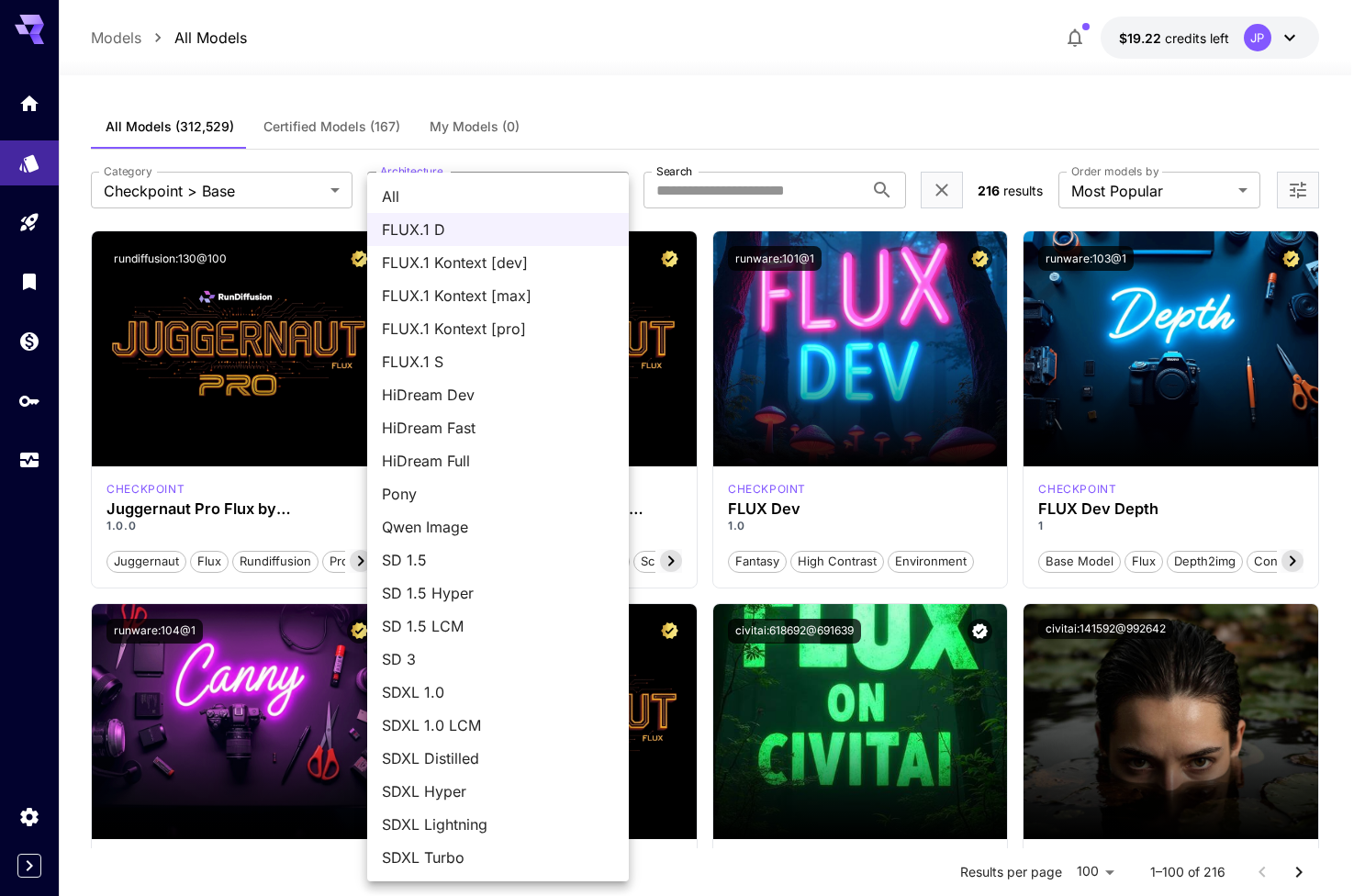
click at [485, 462] on span "HiDream Full" at bounding box center [498, 461] width 232 height 22
type input "**********"
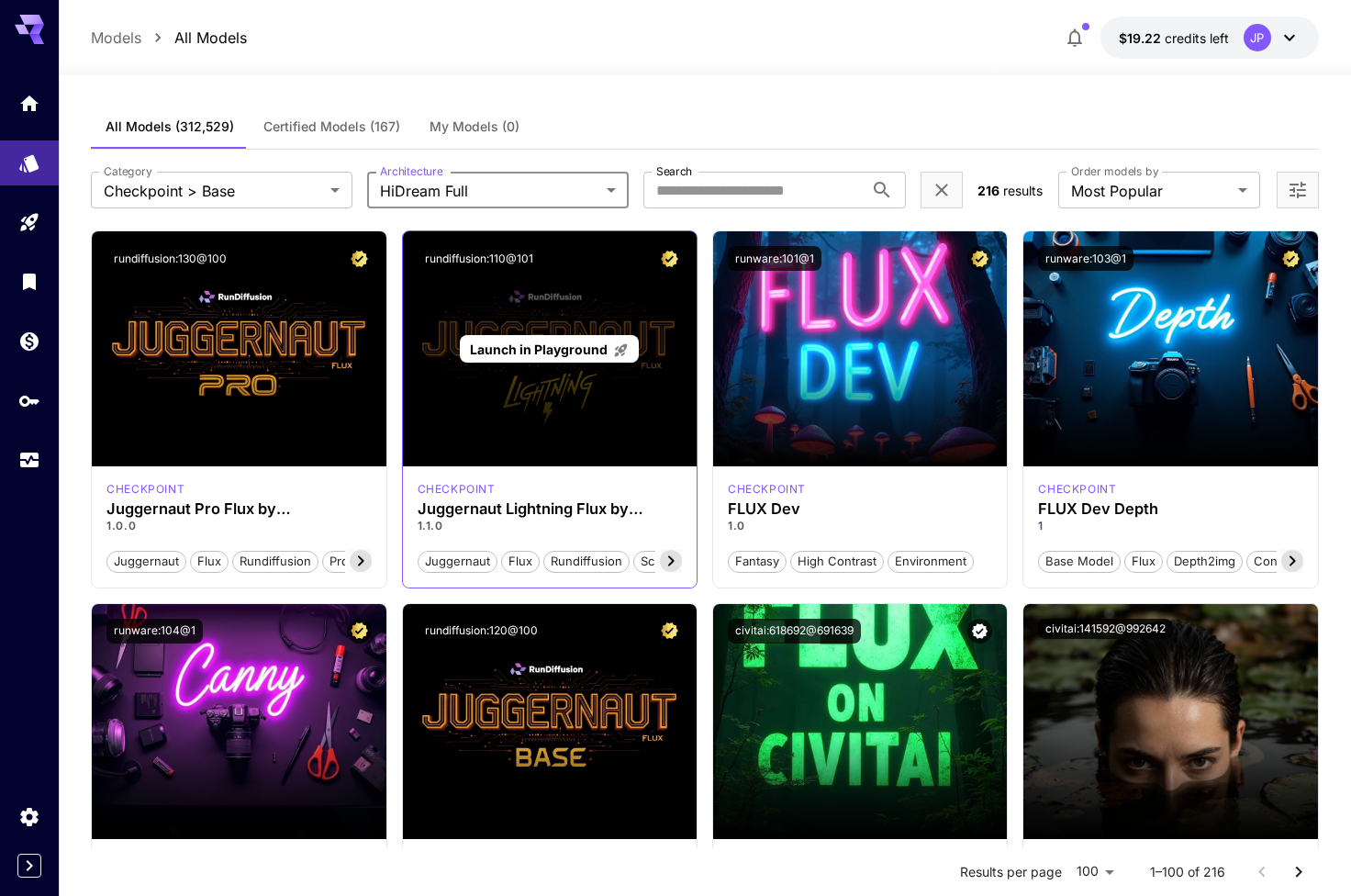
click at [485, 462] on div "Launch in Playground" at bounding box center [549, 348] width 294 height 235
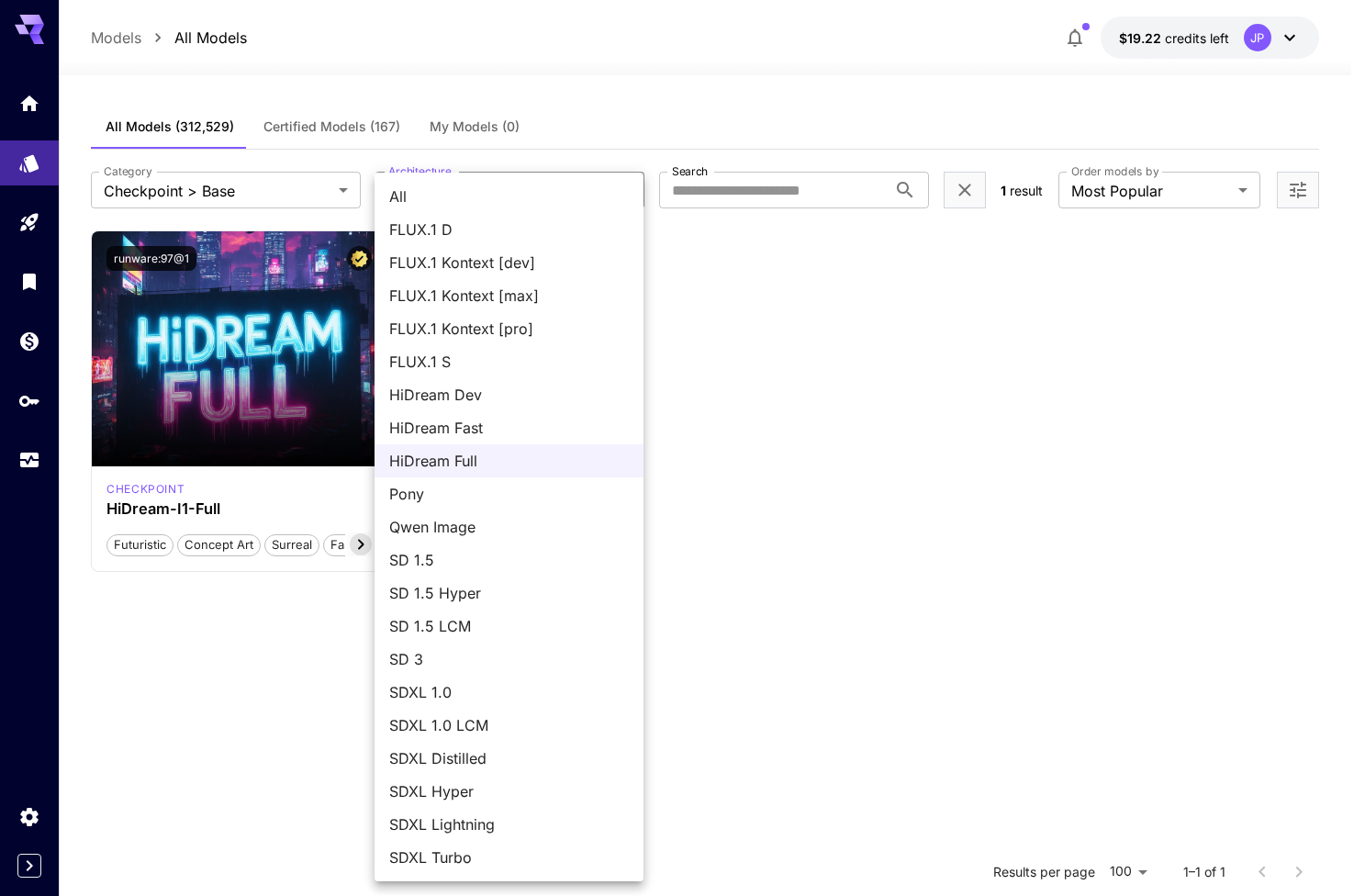
click at [487, 183] on body "**********" at bounding box center [682, 614] width 1365 height 1229
click at [294, 344] on div at bounding box center [682, 448] width 1365 height 896
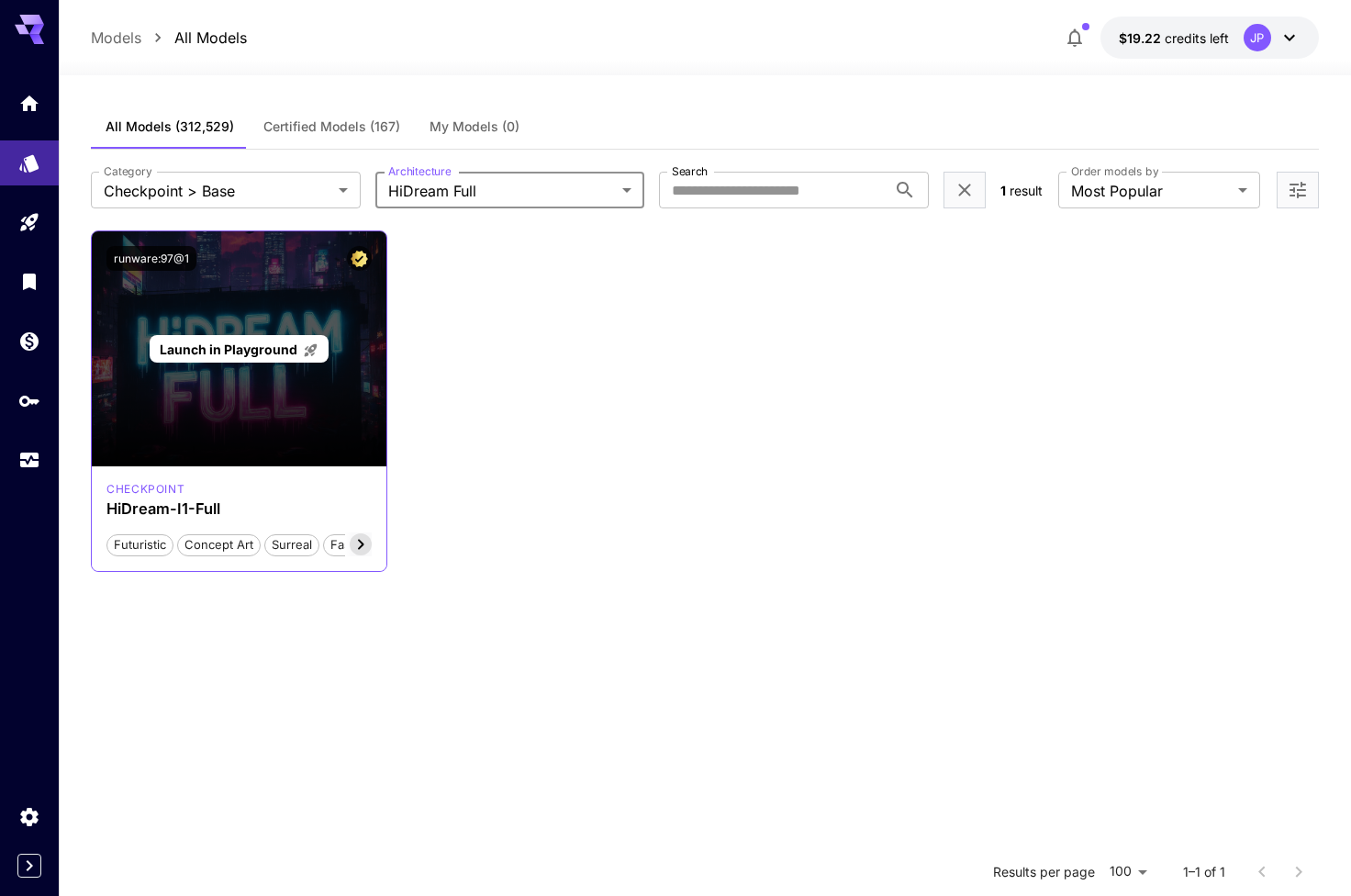
click at [251, 418] on div "Launch in Playground" at bounding box center [238, 348] width 294 height 235
click at [255, 358] on p "Launch in Playground" at bounding box center [238, 349] width 159 height 19
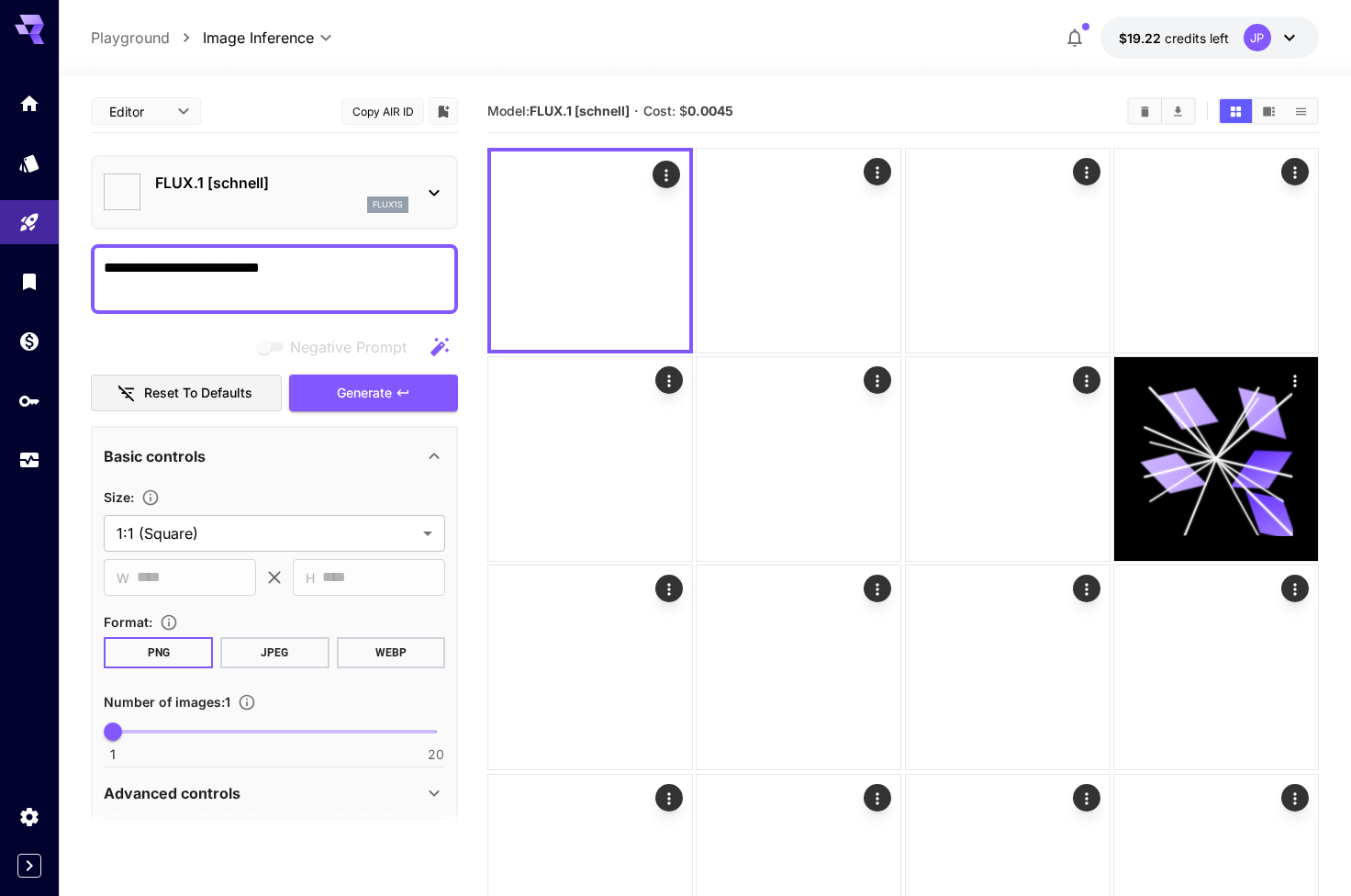
type input "******"
type input "***"
type input "**"
type input "***"
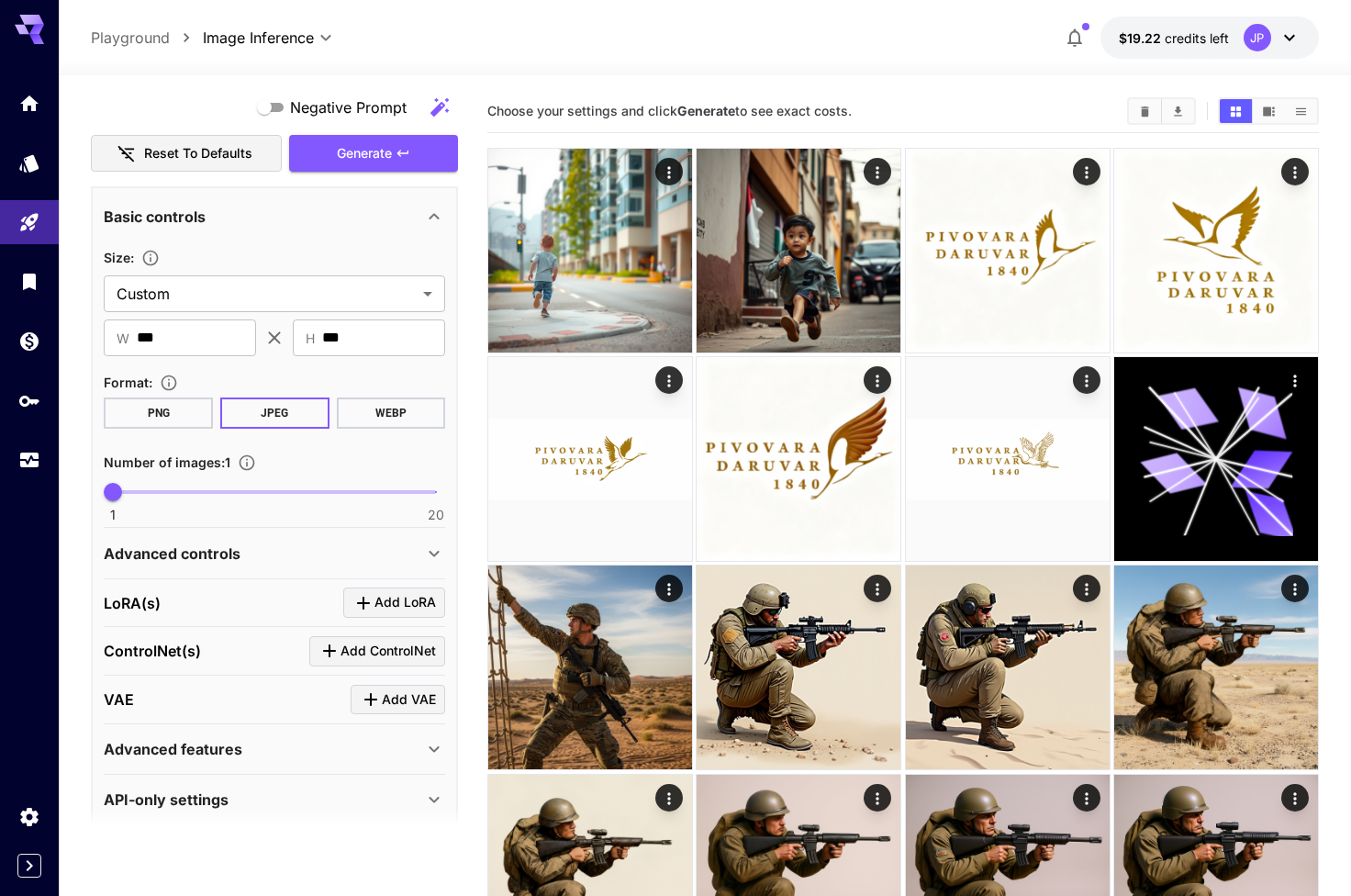
click at [243, 550] on div "Advanced controls" at bounding box center [264, 554] width 319 height 22
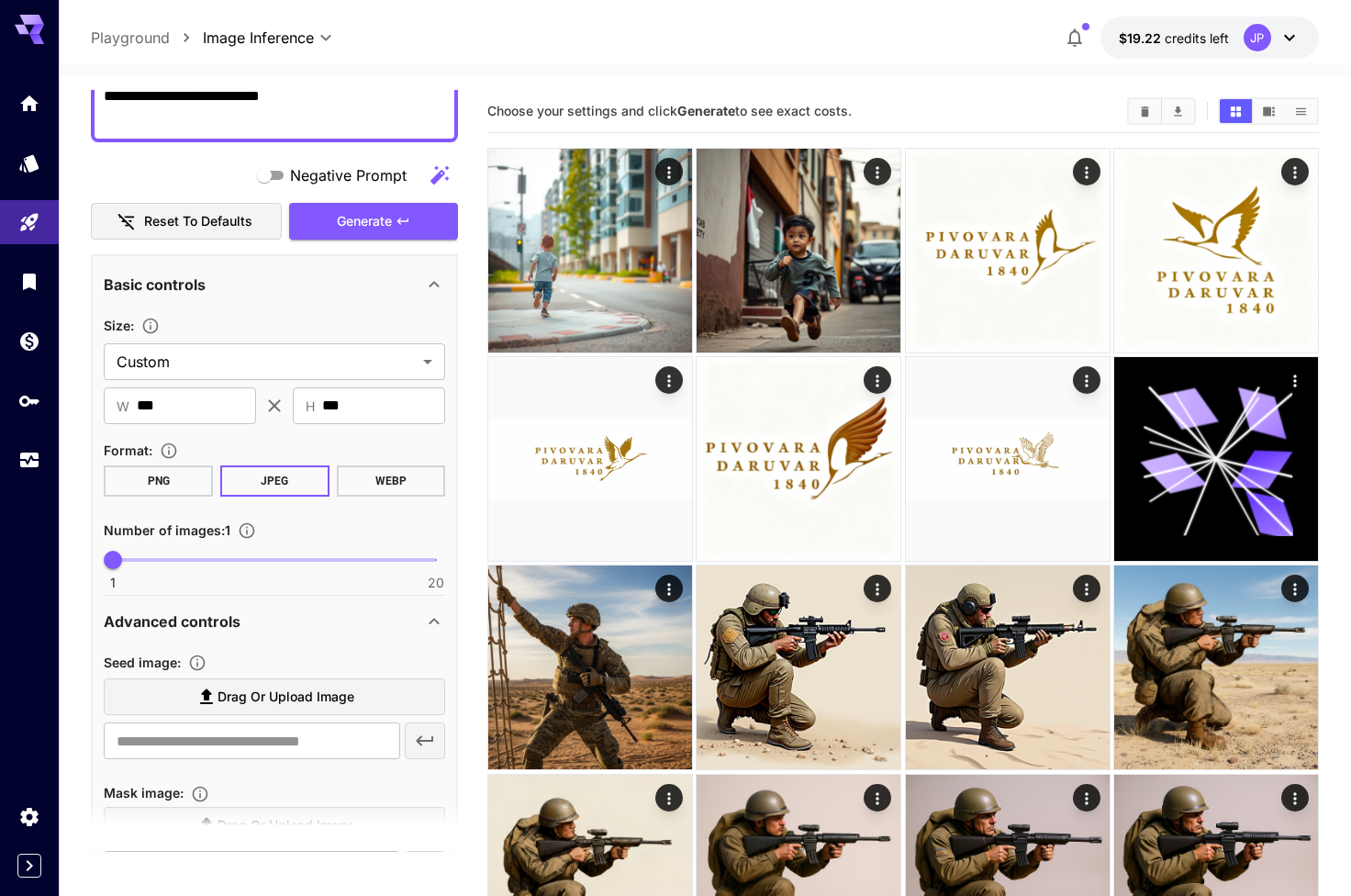
scroll to position [175, 0]
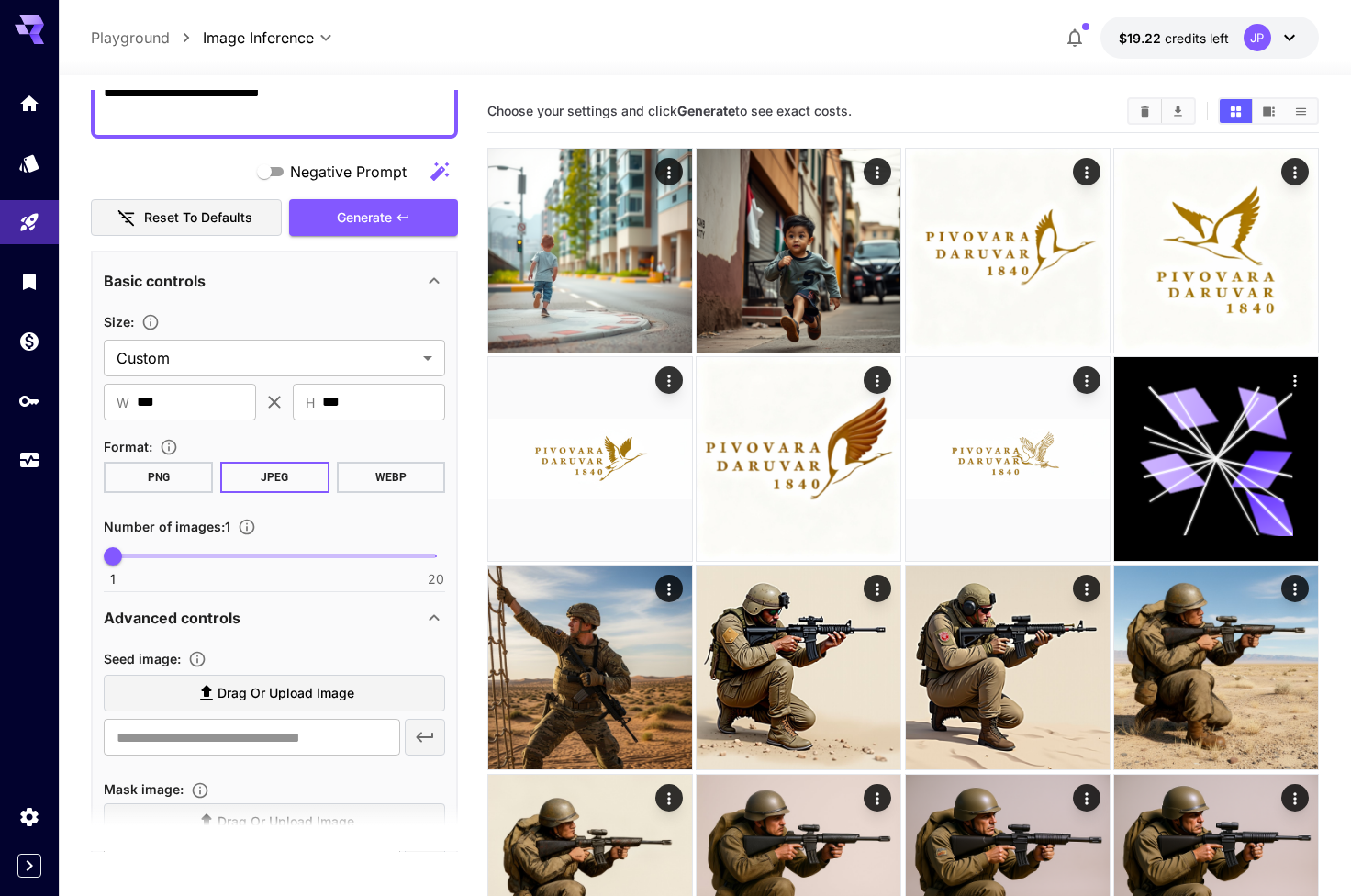
click at [160, 487] on button "PNG" at bounding box center [159, 478] width 109 height 32
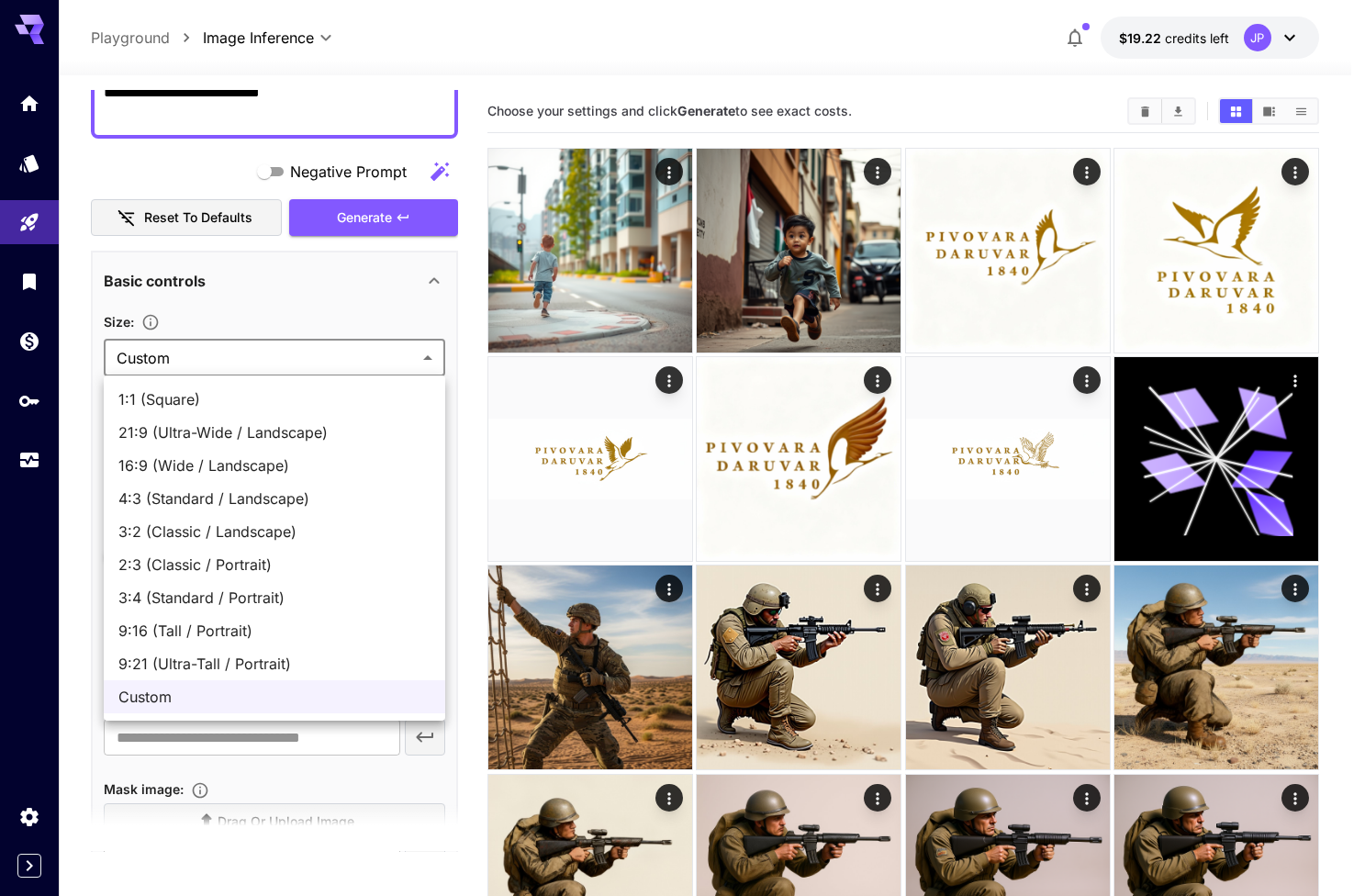
click at [244, 335] on div at bounding box center [682, 448] width 1365 height 896
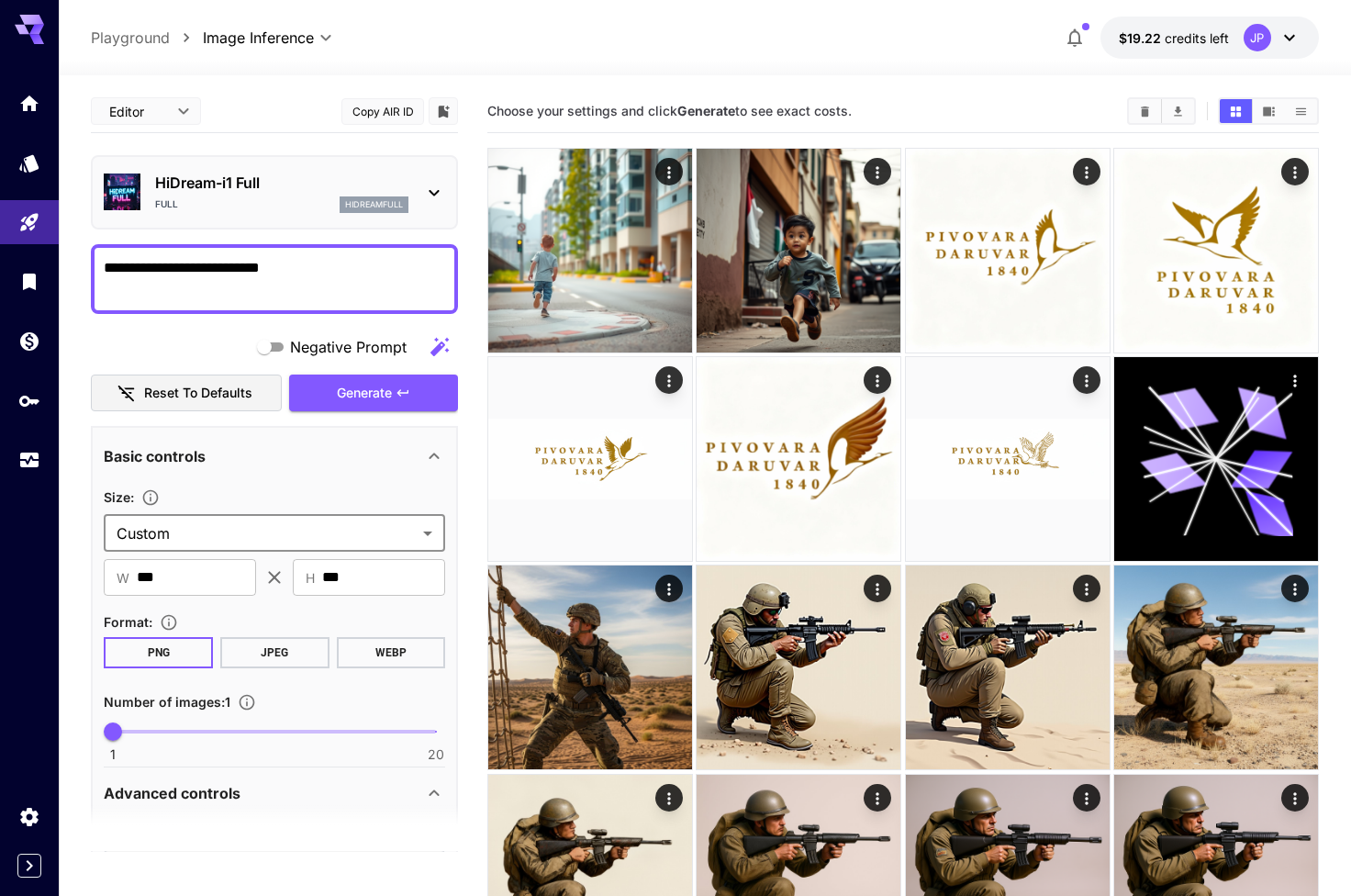
scroll to position [0, 0]
click at [271, 211] on div "Full hidreamfull" at bounding box center [281, 205] width 253 height 17
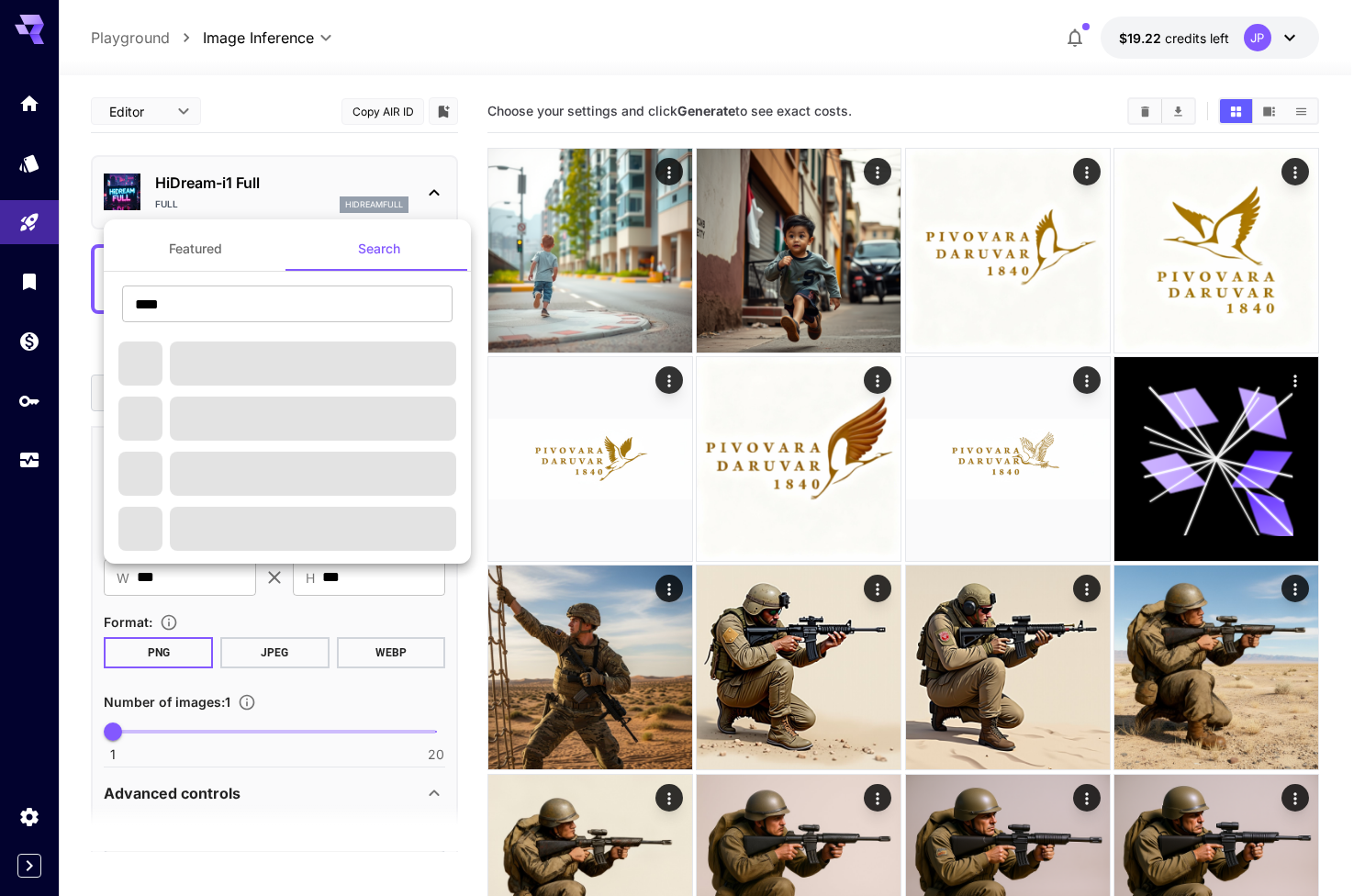
click at [222, 250] on button "Featured" at bounding box center [196, 248] width 184 height 44
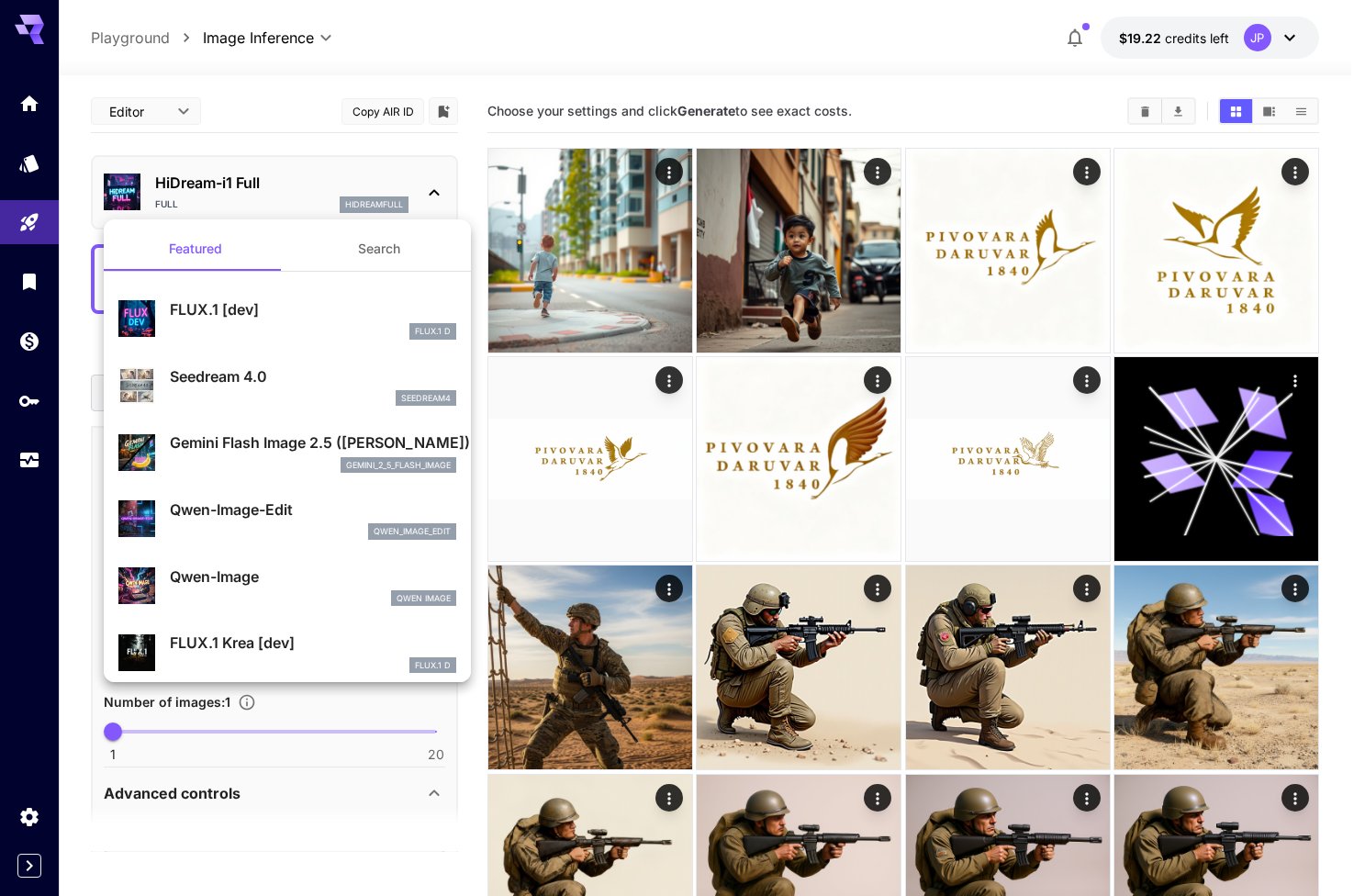
click at [147, 110] on div at bounding box center [682, 448] width 1365 height 896
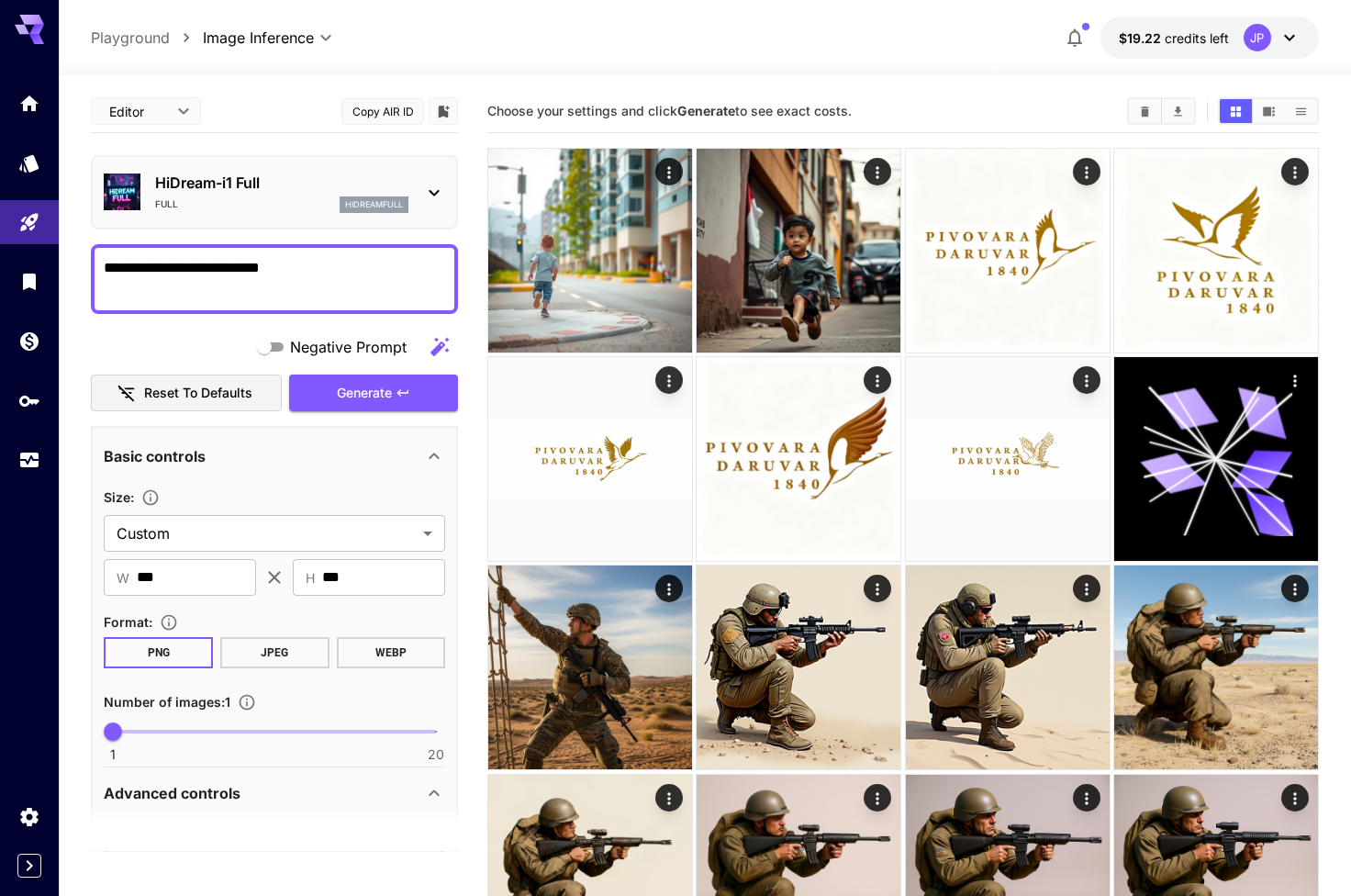
click at [271, 251] on div "**********" at bounding box center [275, 278] width 367 height 70
click at [301, 217] on div "HiDream-i1 Full Full hidreamfull" at bounding box center [275, 192] width 341 height 56
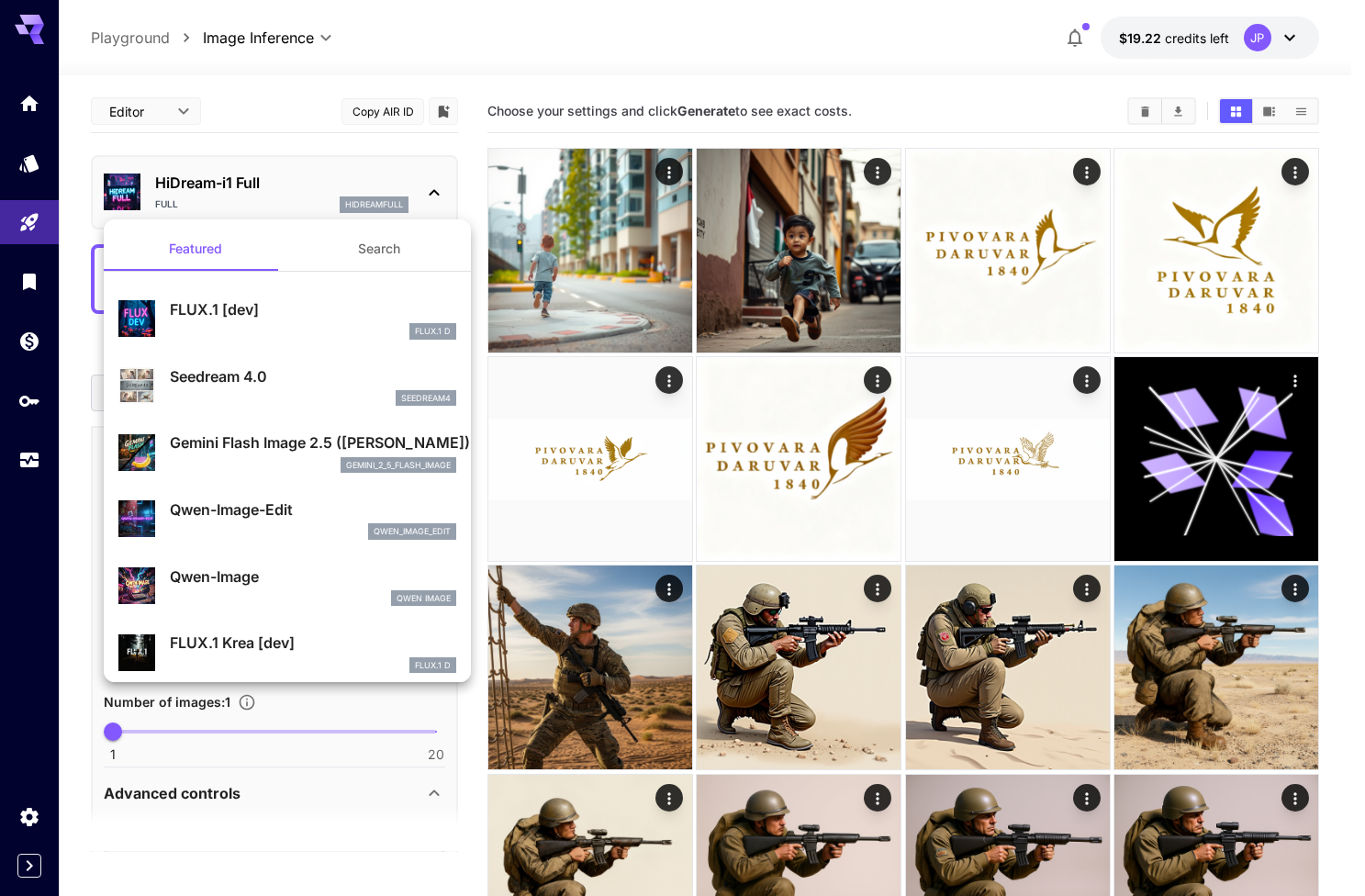
click at [359, 262] on button "Search" at bounding box center [380, 248] width 184 height 44
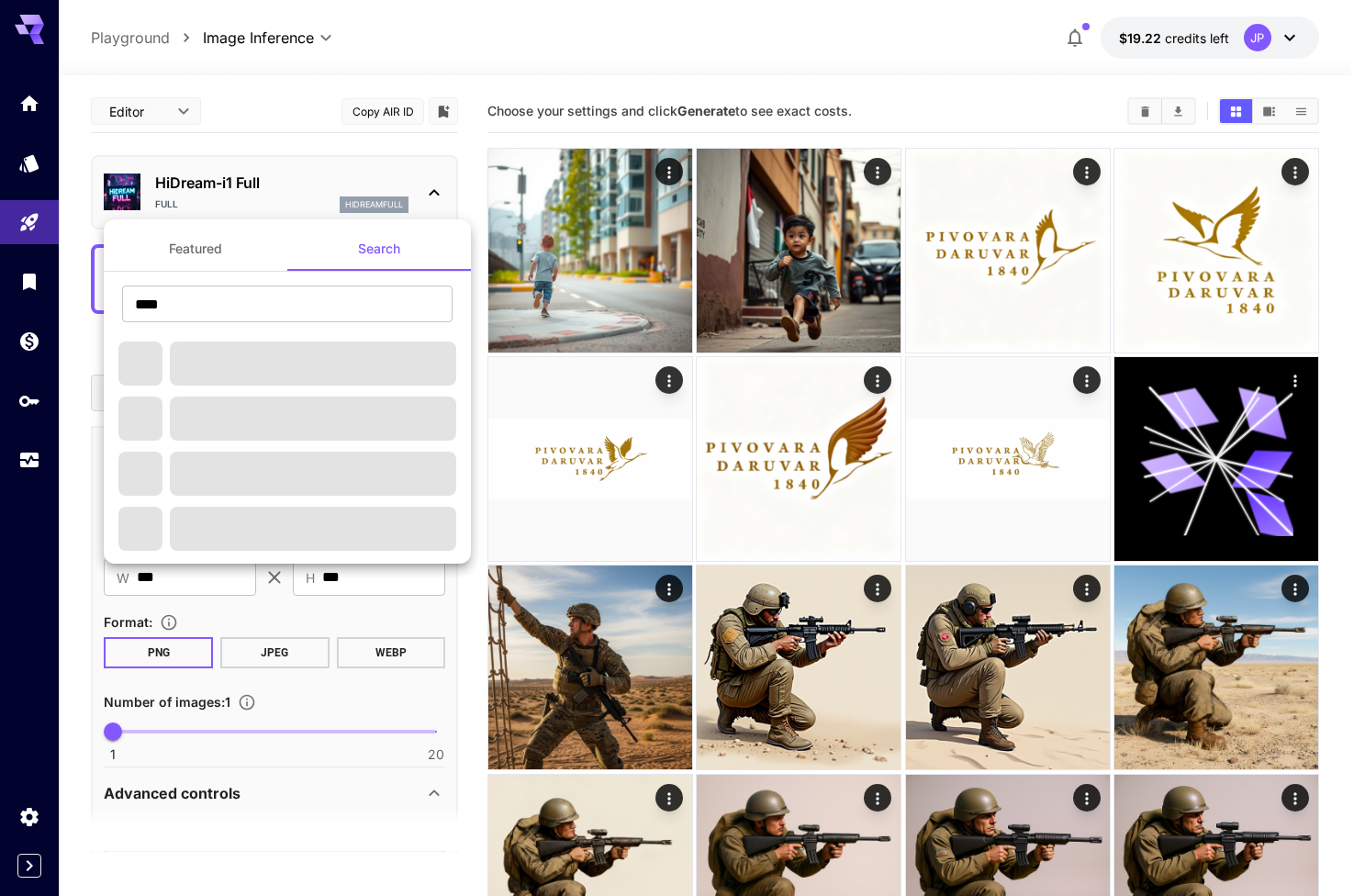
click at [29, 176] on div at bounding box center [682, 448] width 1365 height 896
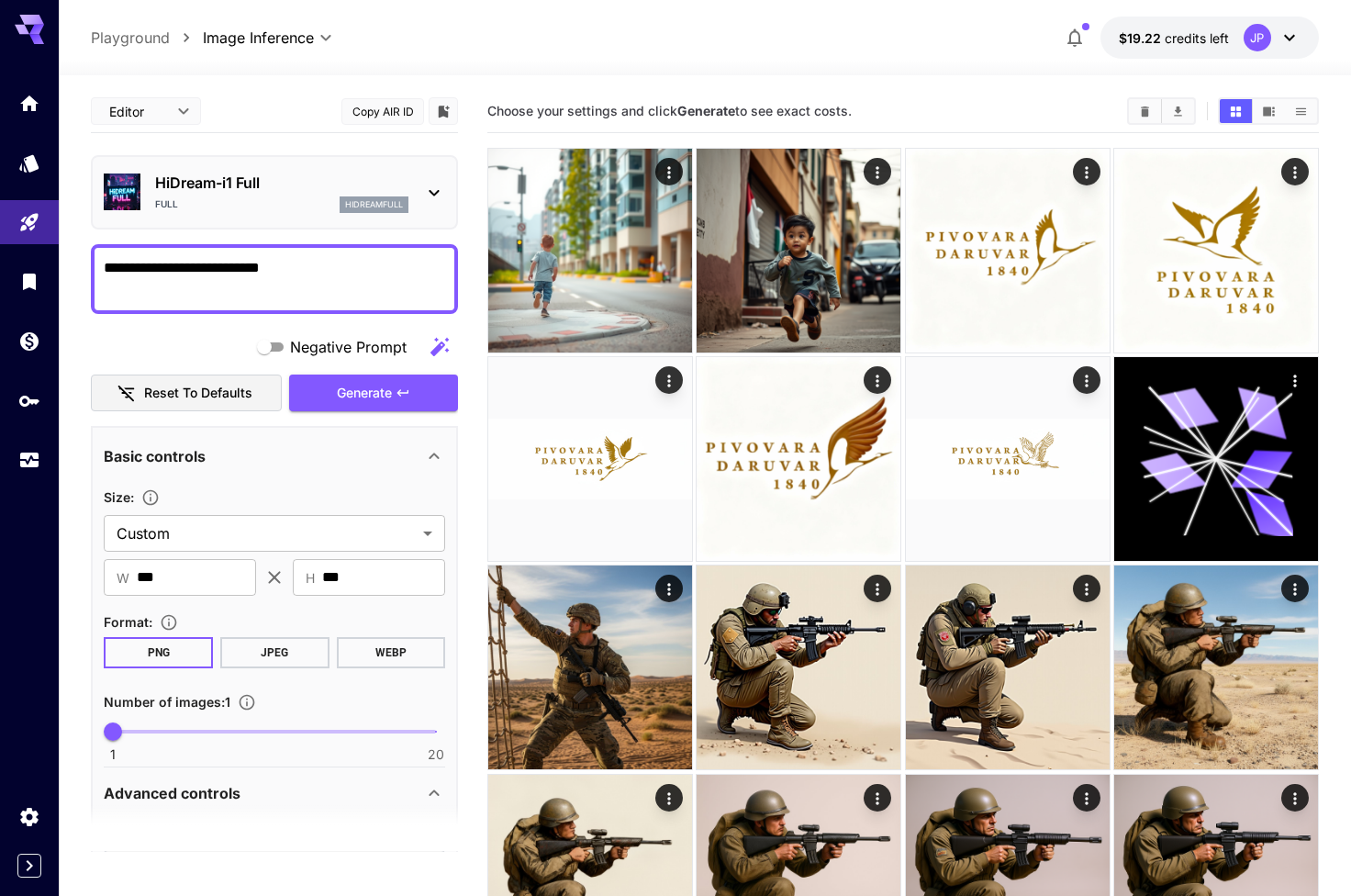
click at [29, 176] on link at bounding box center [29, 162] width 58 height 45
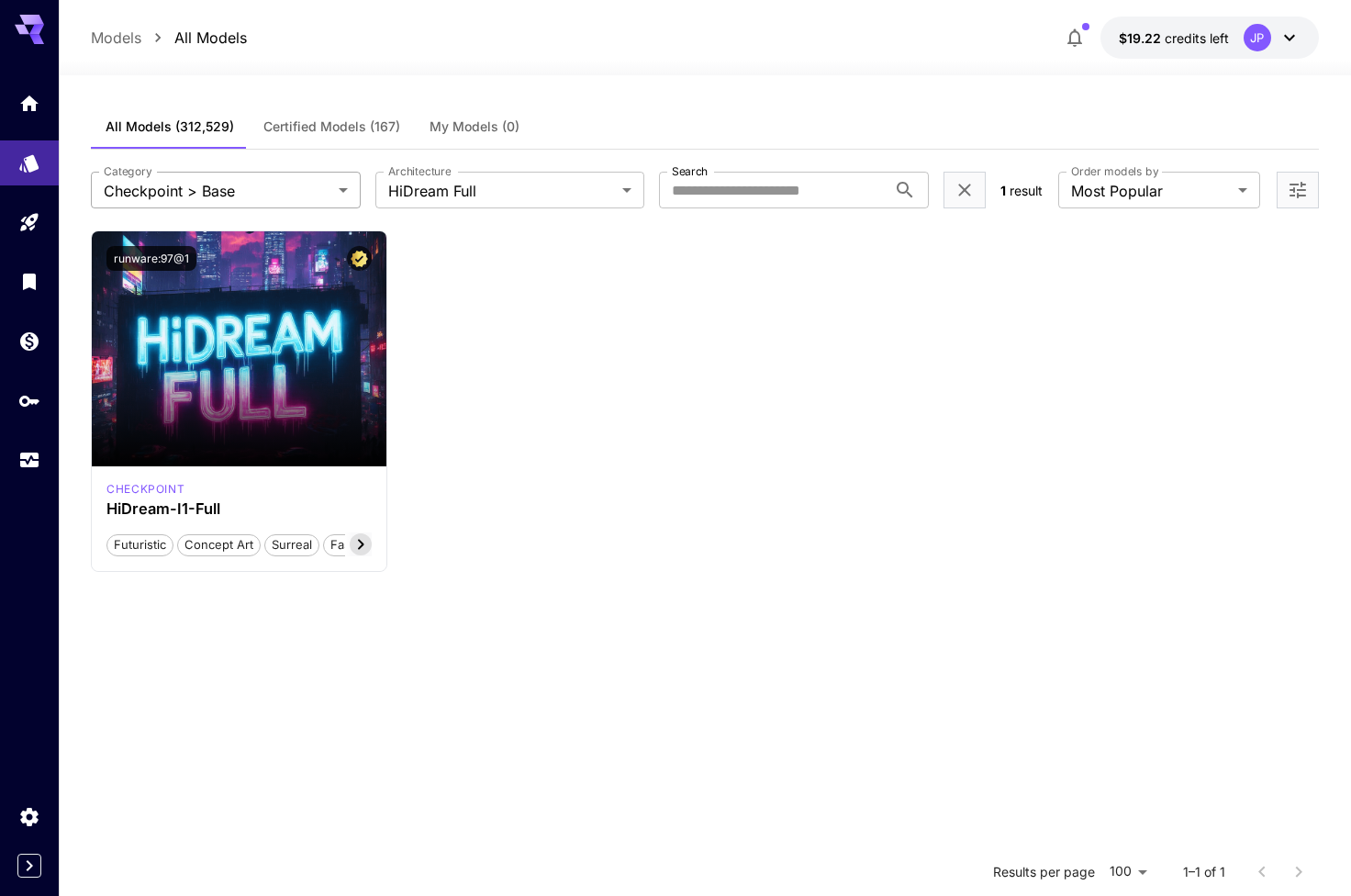
click at [303, 187] on body "**********" at bounding box center [676, 614] width 1351 height 1229
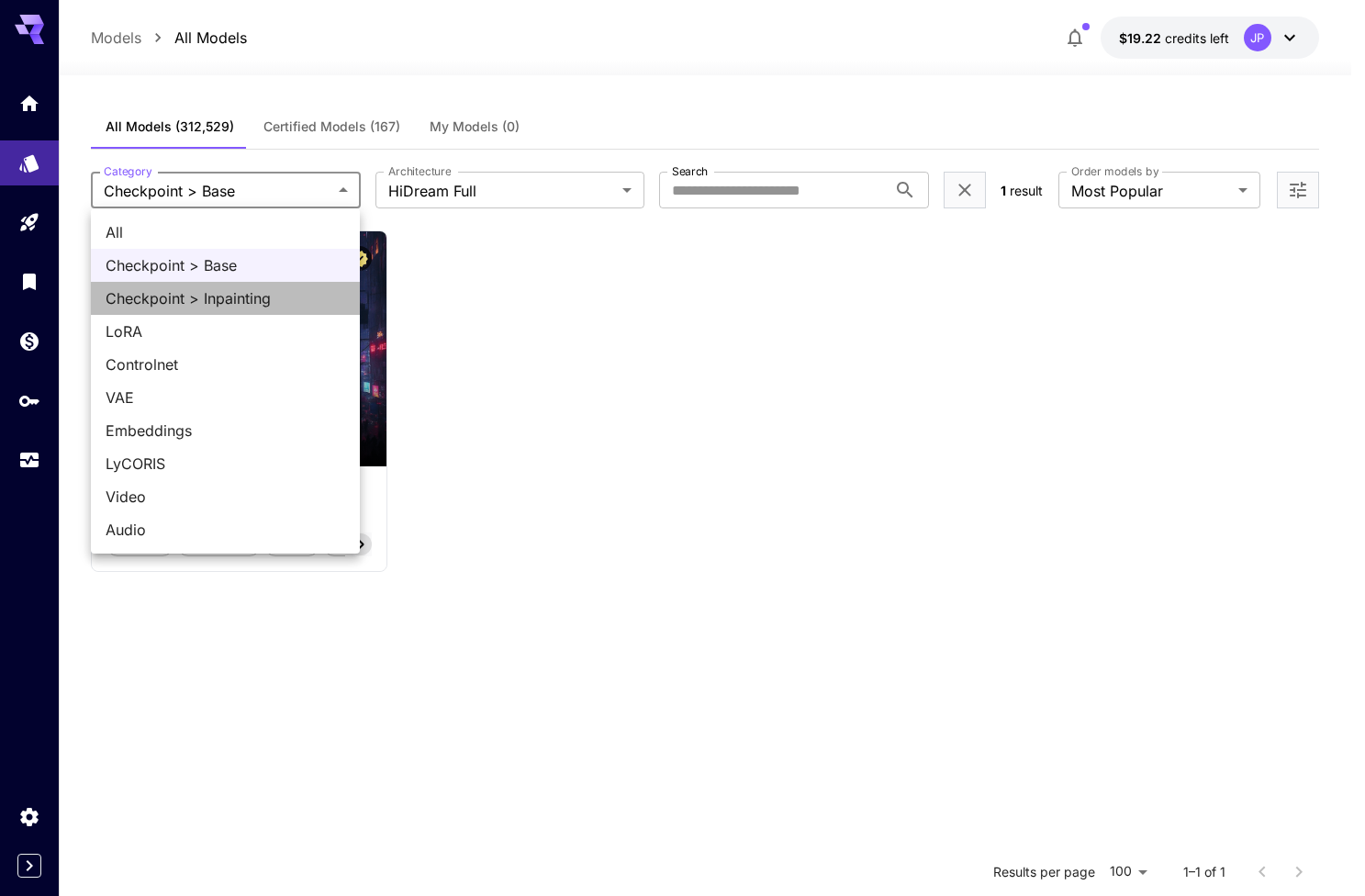
click at [242, 309] on li "Checkpoint > Inpainting" at bounding box center [225, 299] width 269 height 33
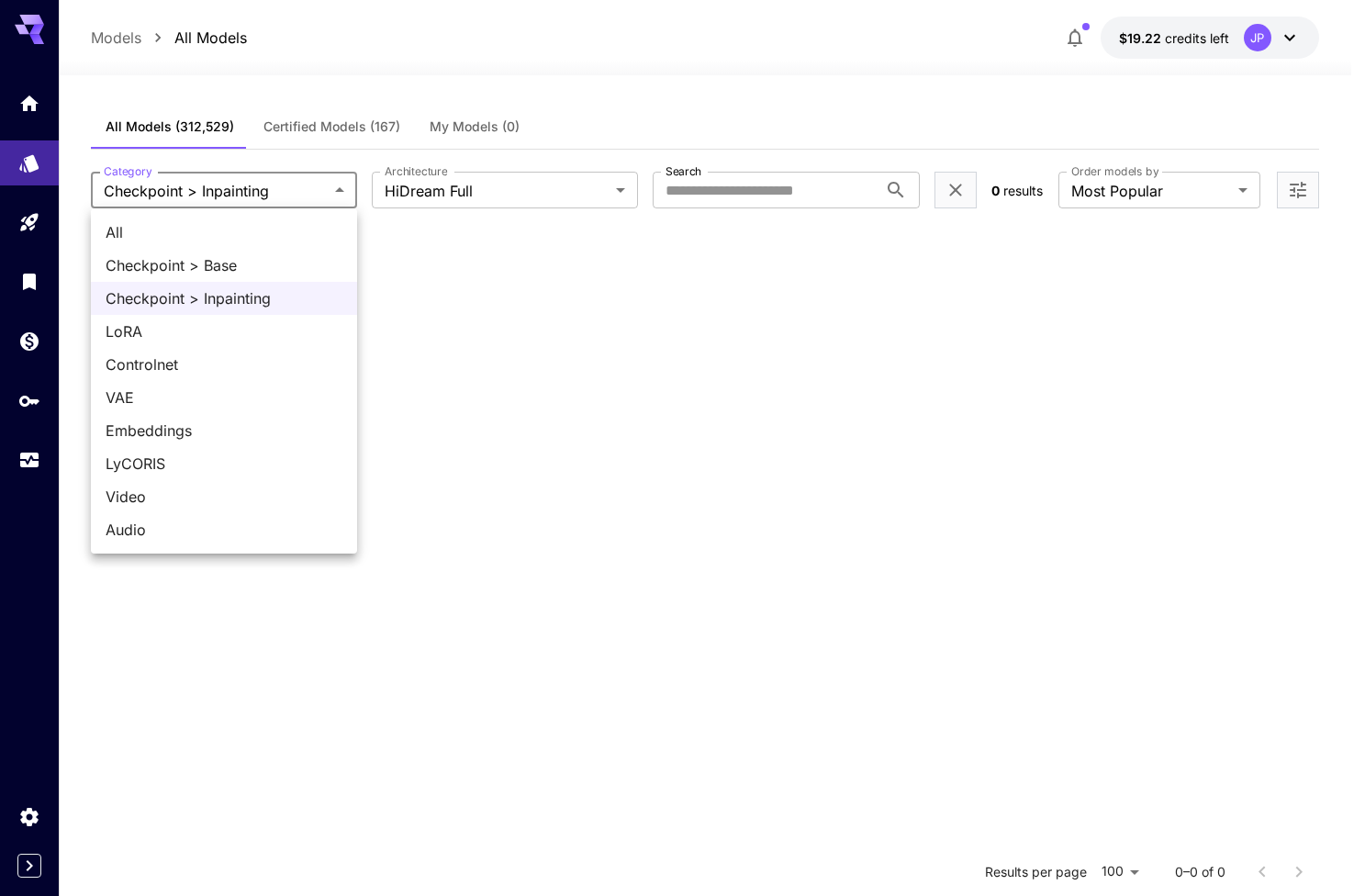
click at [303, 195] on body "**********" at bounding box center [682, 614] width 1365 height 1229
click at [230, 262] on span "Checkpoint > Base" at bounding box center [224, 265] width 237 height 22
type input "**********"
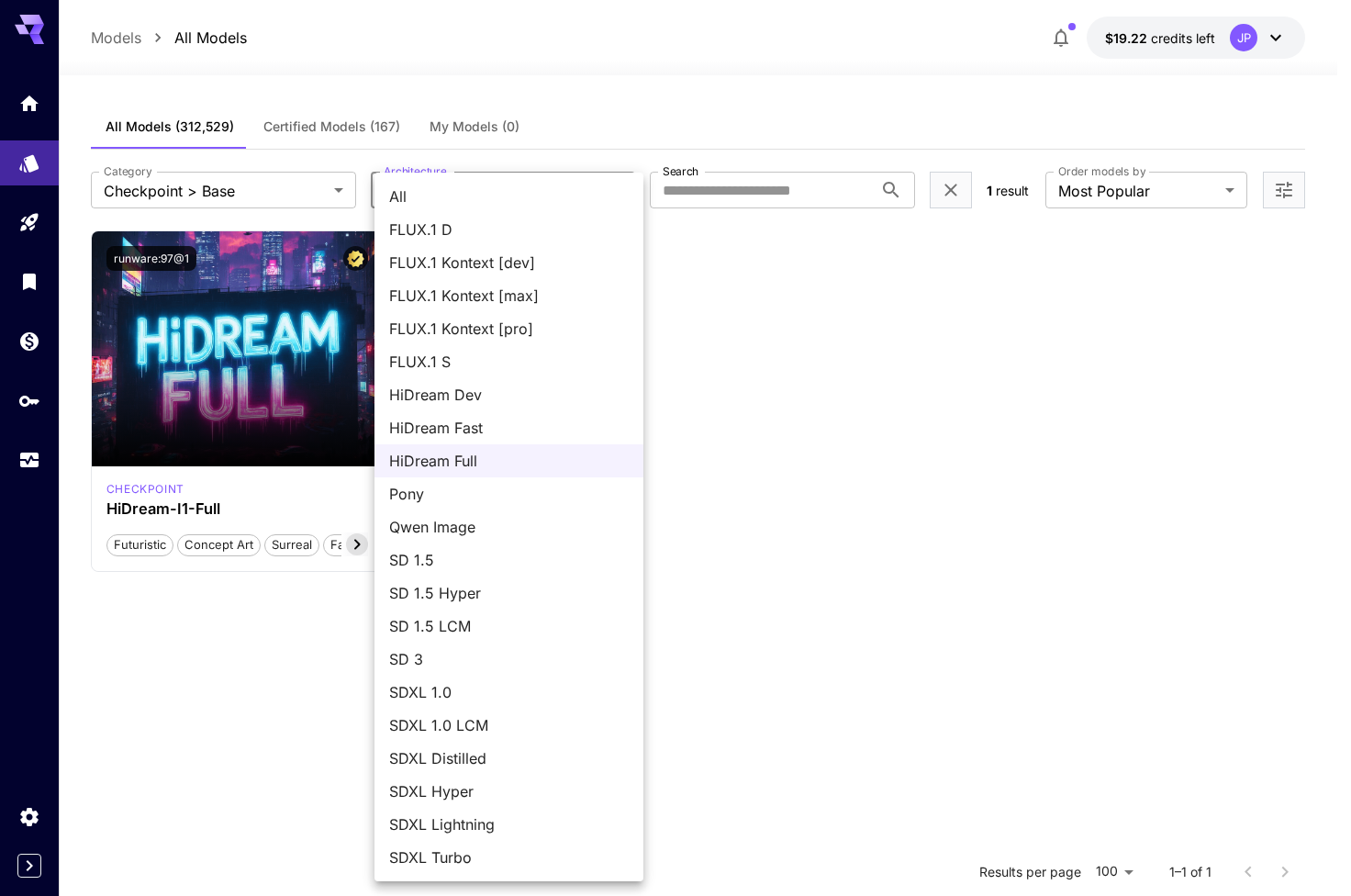
click at [587, 194] on body "**********" at bounding box center [676, 614] width 1351 height 1229
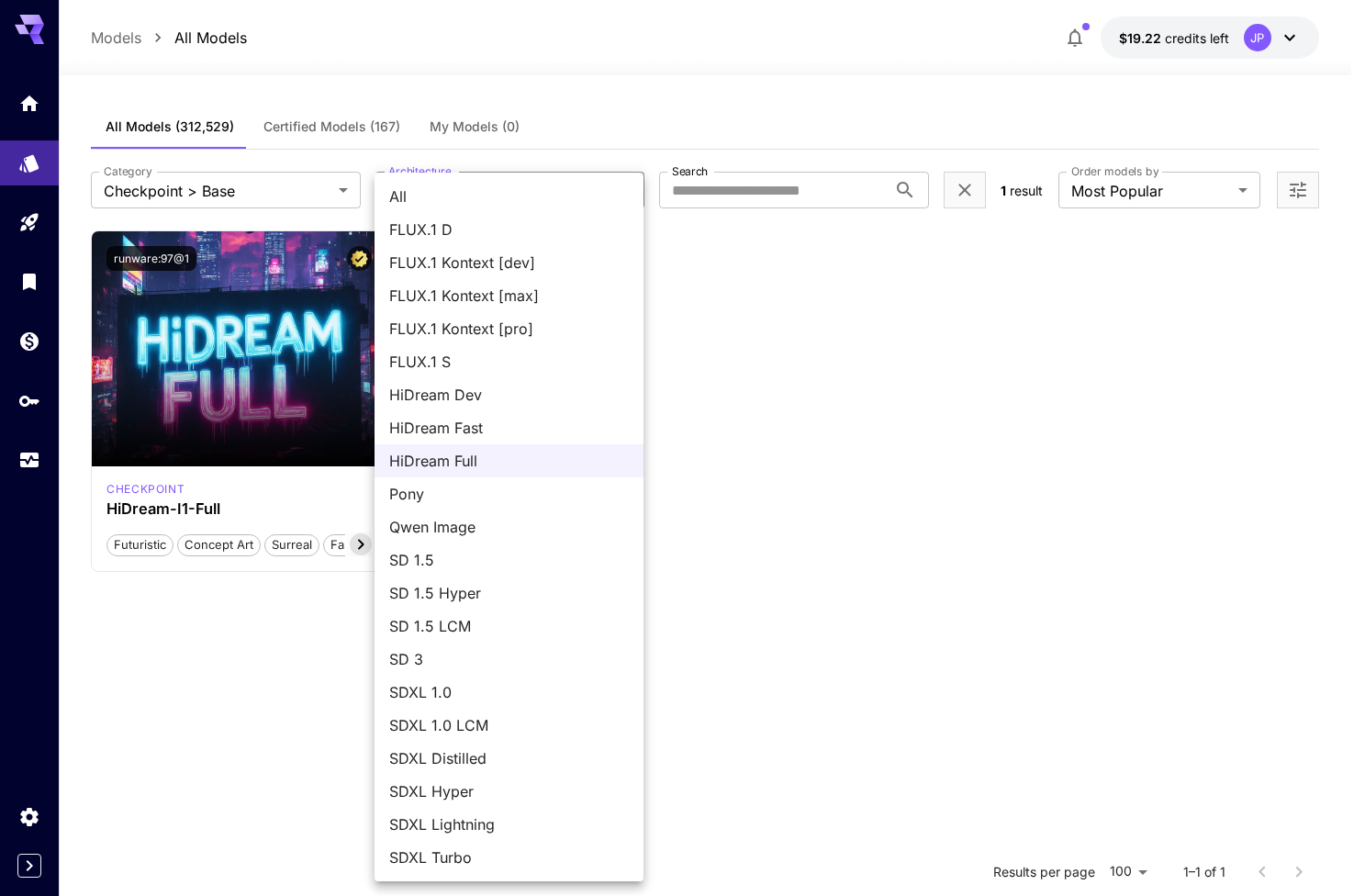
click at [460, 852] on span "SDXL Turbo" at bounding box center [509, 857] width 239 height 22
type input "*********"
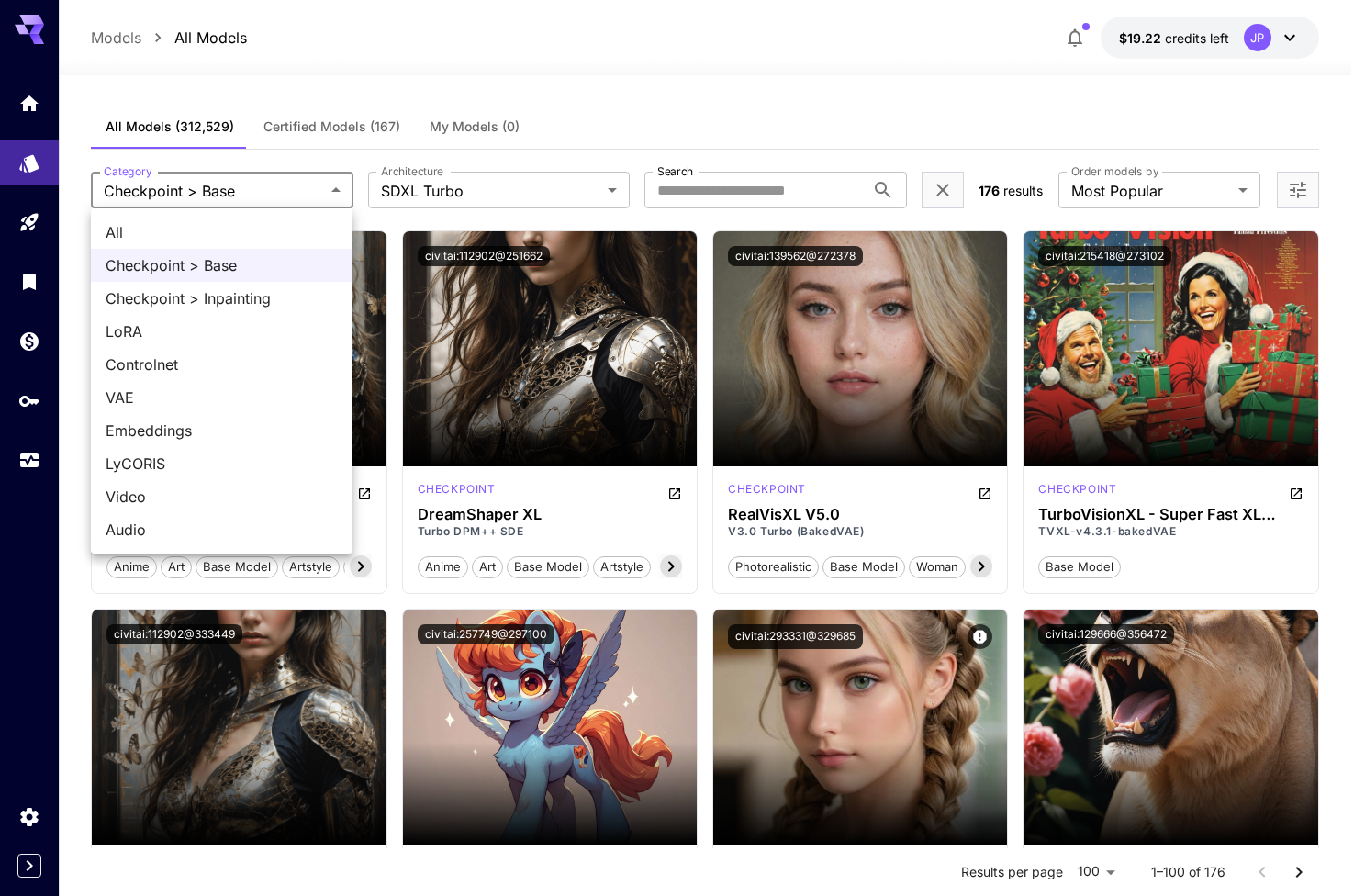
click at [263, 305] on span "Checkpoint > Inpainting" at bounding box center [222, 299] width 232 height 22
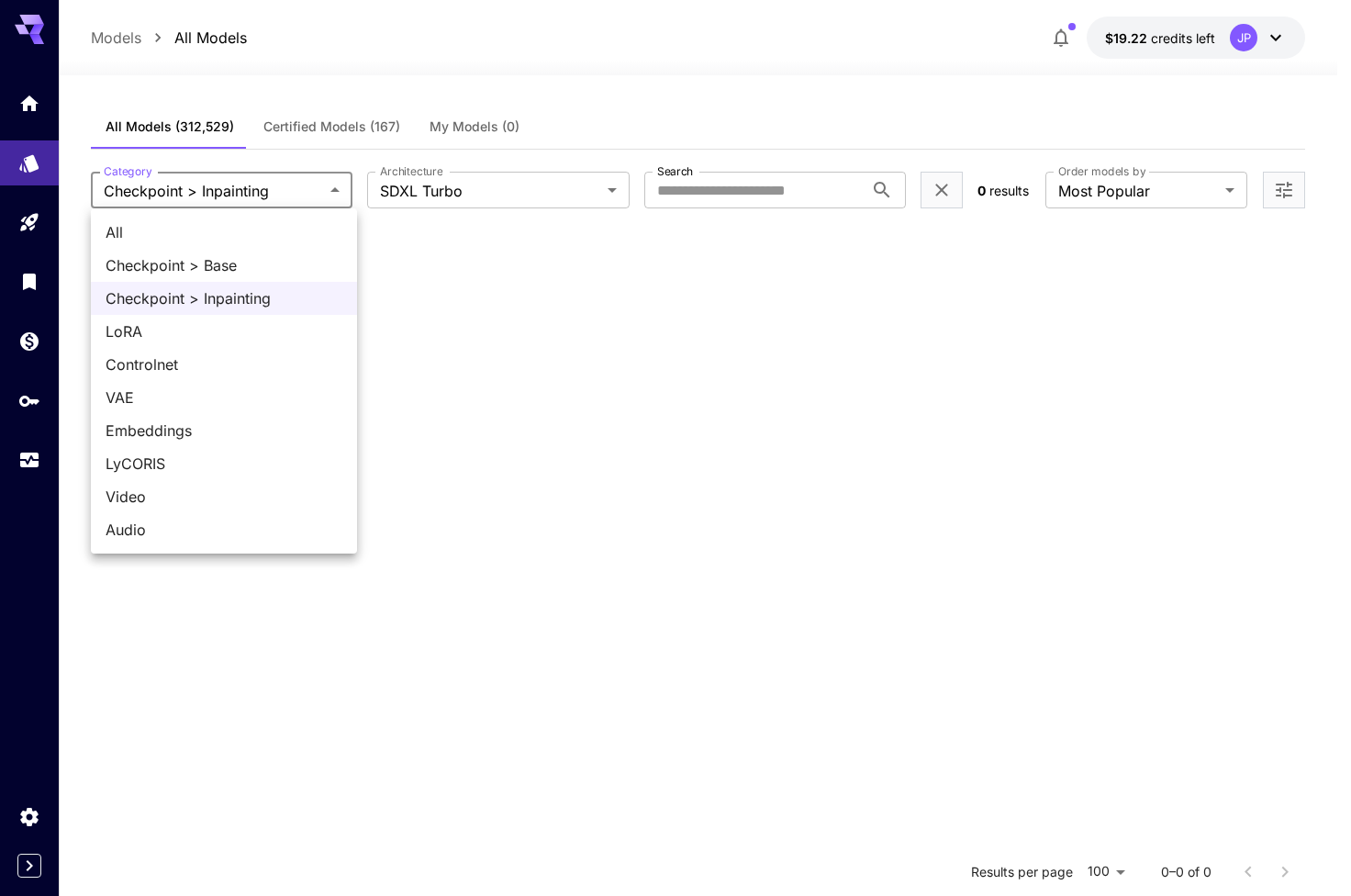
click at [264, 189] on body "**********" at bounding box center [676, 614] width 1351 height 1229
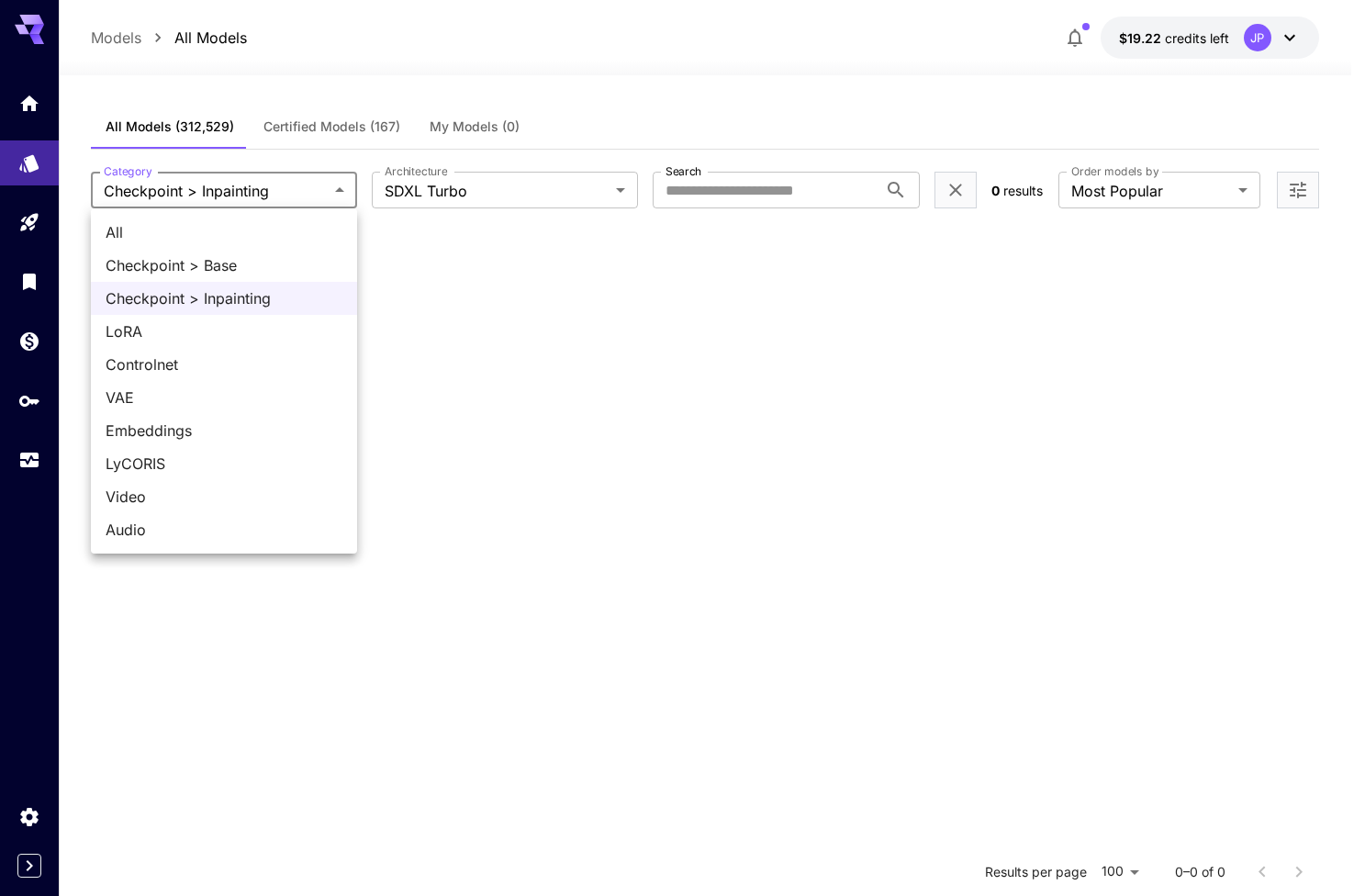
click at [187, 229] on span "All" at bounding box center [224, 232] width 237 height 22
type input "***"
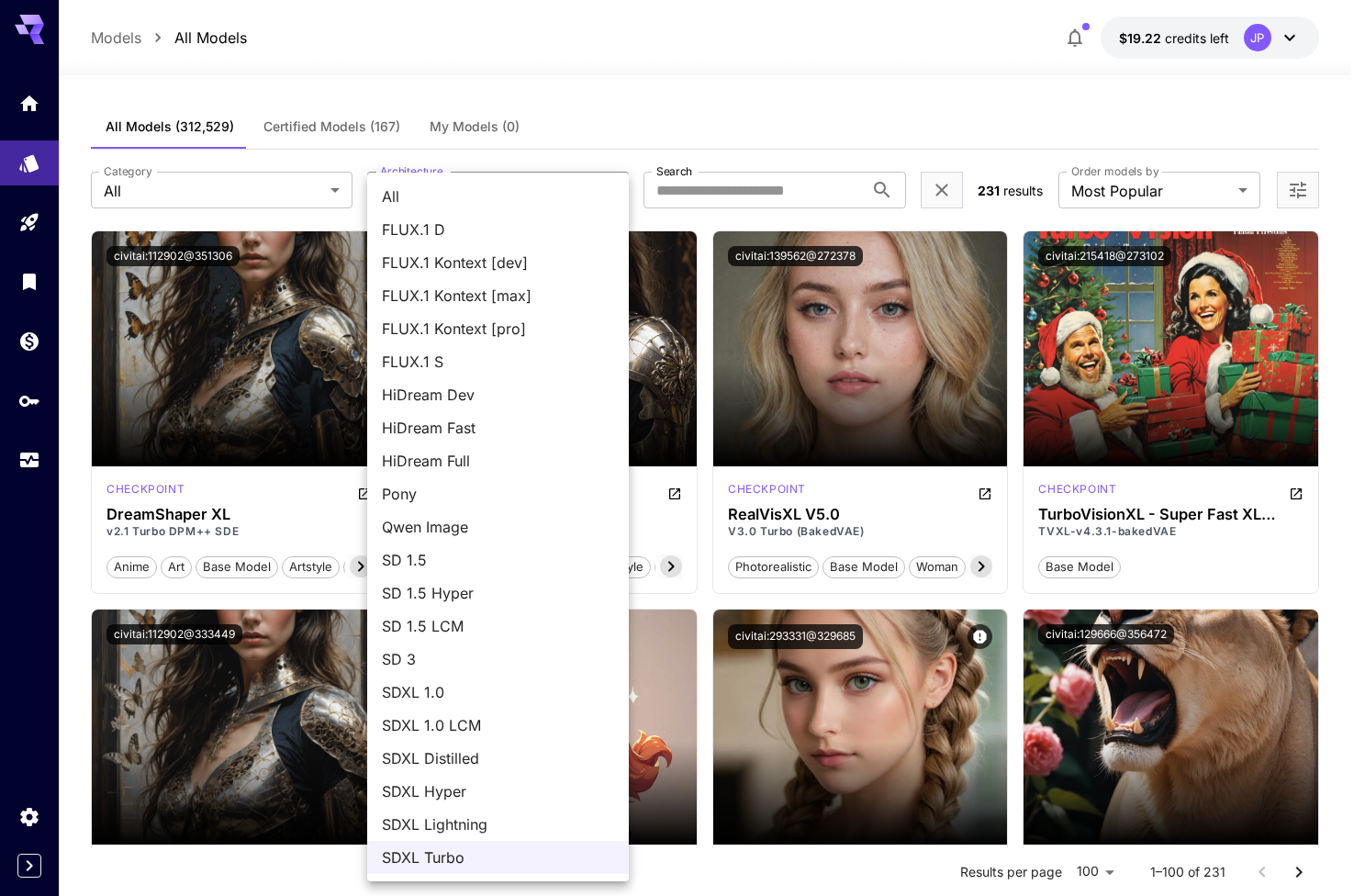
click at [469, 468] on span "HiDream Full" at bounding box center [498, 461] width 232 height 22
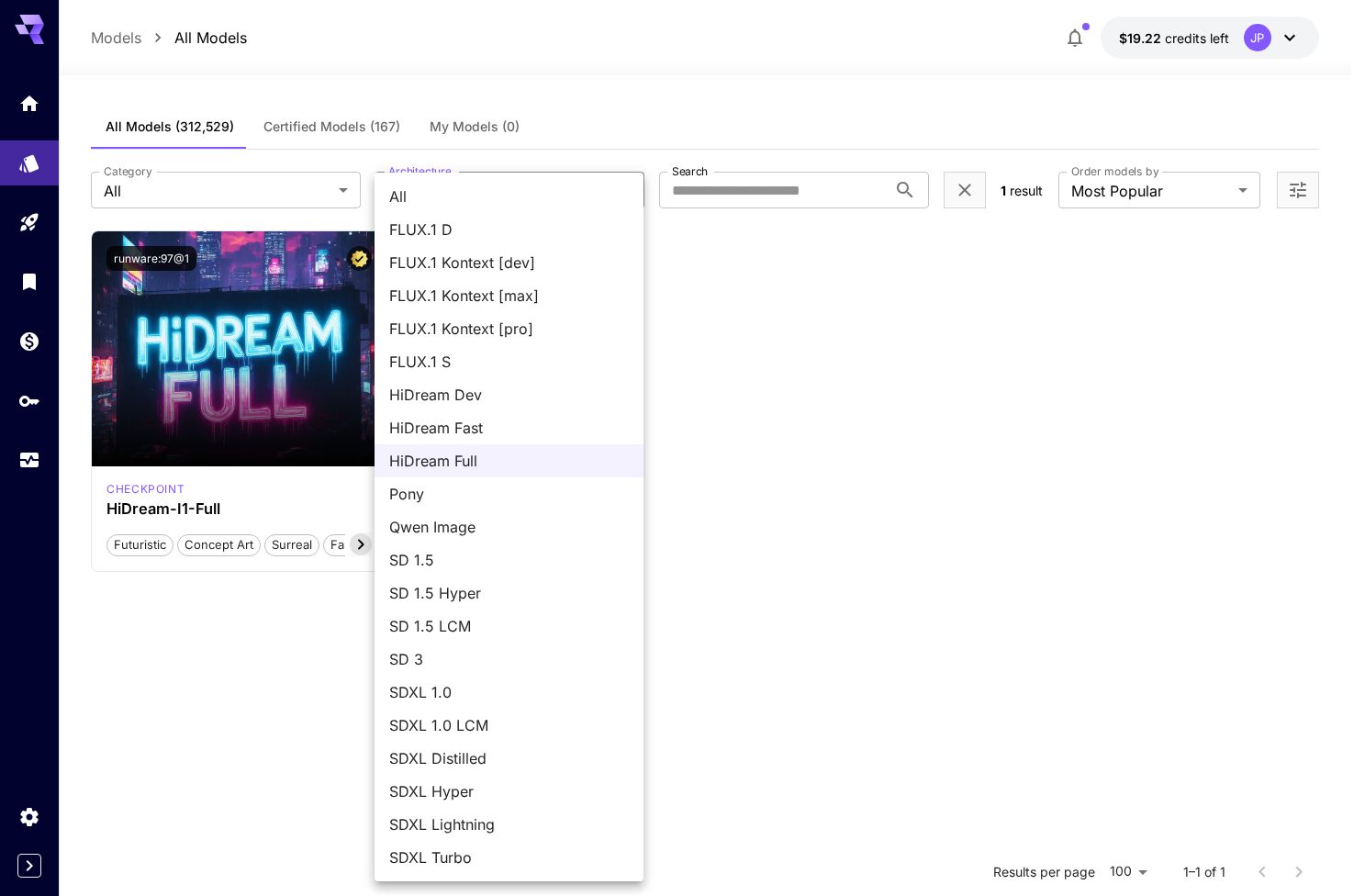
click at [547, 179] on body "**********" at bounding box center [682, 614] width 1365 height 1229
click at [494, 420] on span "HiDream Fast" at bounding box center [509, 428] width 239 height 22
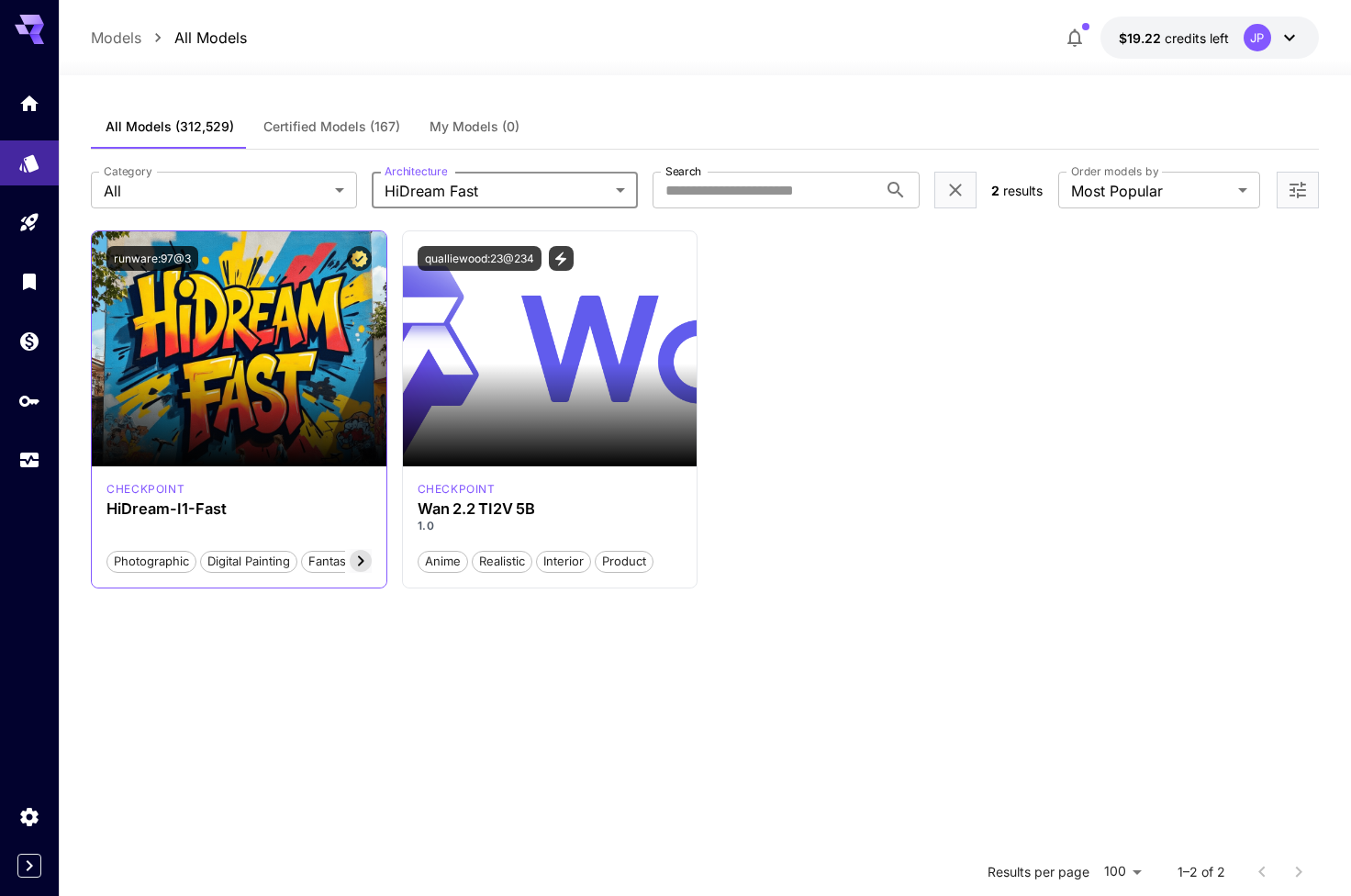
click at [251, 470] on div "checkpoint HiDream-I1-Fast Photographic Digital Painting Fantasy Sci-Fi" at bounding box center [238, 527] width 294 height 122
click at [190, 512] on h3 "HiDream-I1-Fast" at bounding box center [238, 508] width 264 height 18
click at [565, 180] on body "**********" at bounding box center [676, 614] width 1351 height 1229
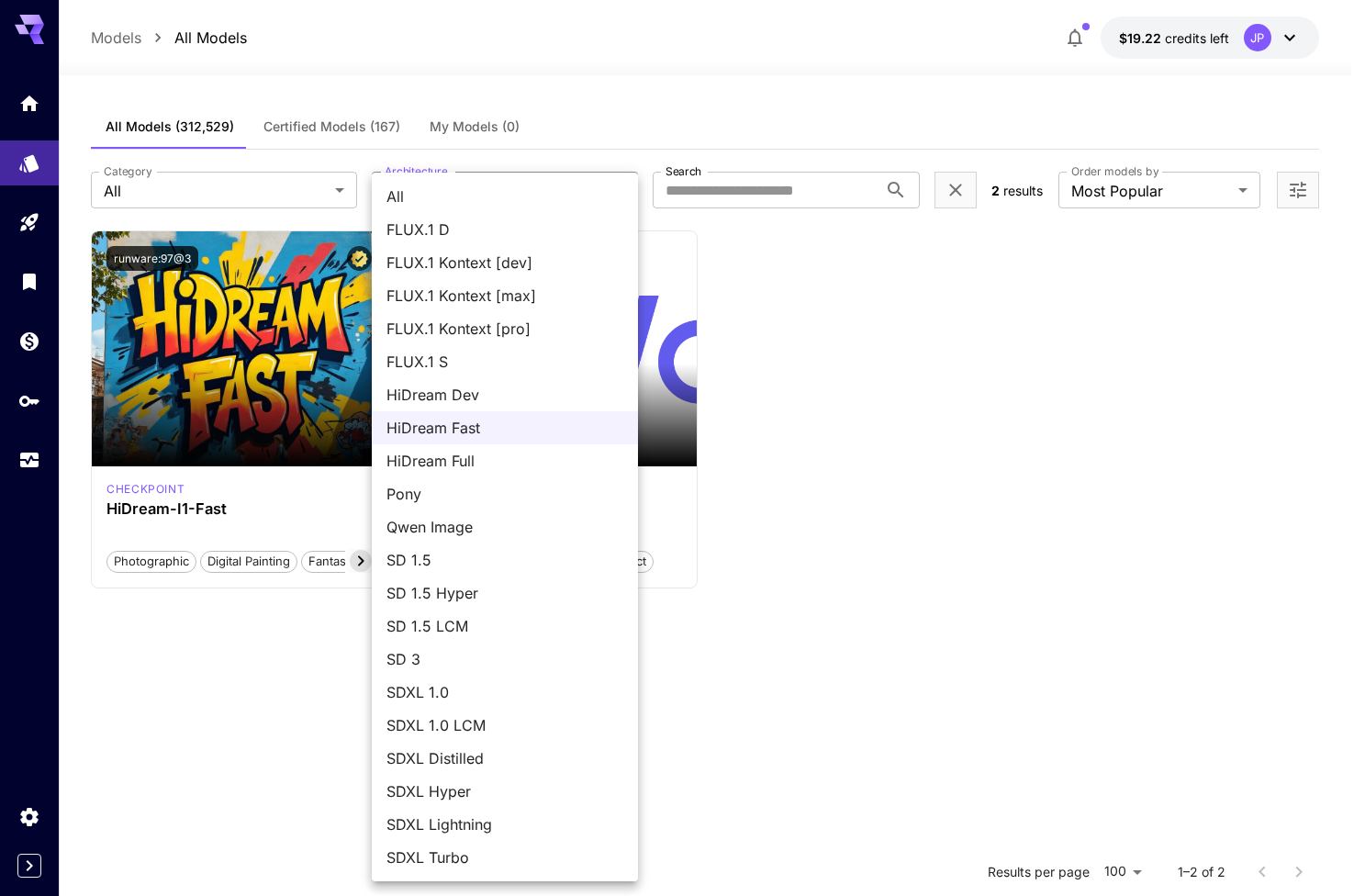
click at [471, 389] on span "HiDream Dev" at bounding box center [505, 395] width 237 height 22
type input "**********"
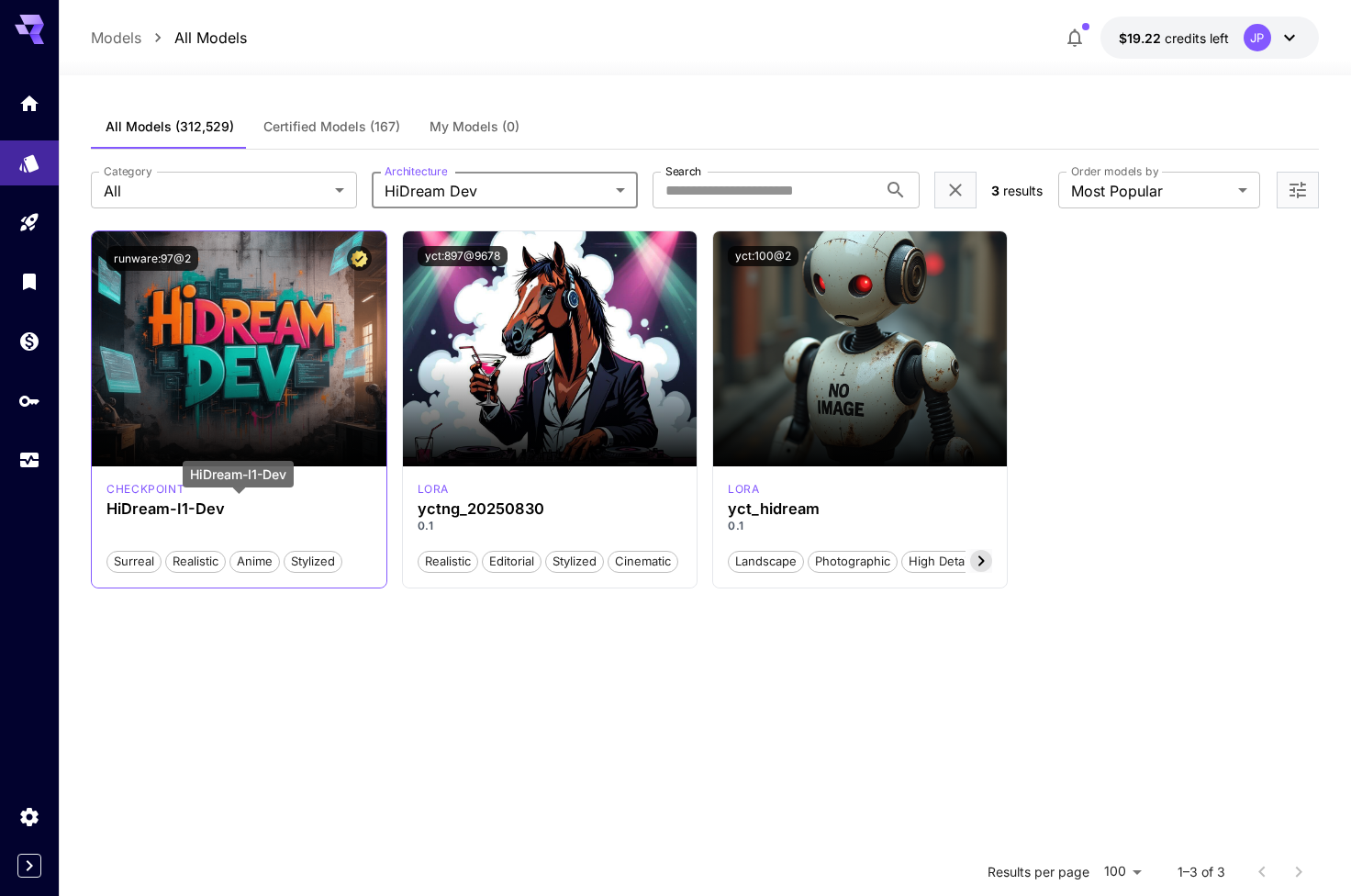
click at [213, 516] on h3 "HiDream-I1-Dev" at bounding box center [238, 508] width 264 height 18
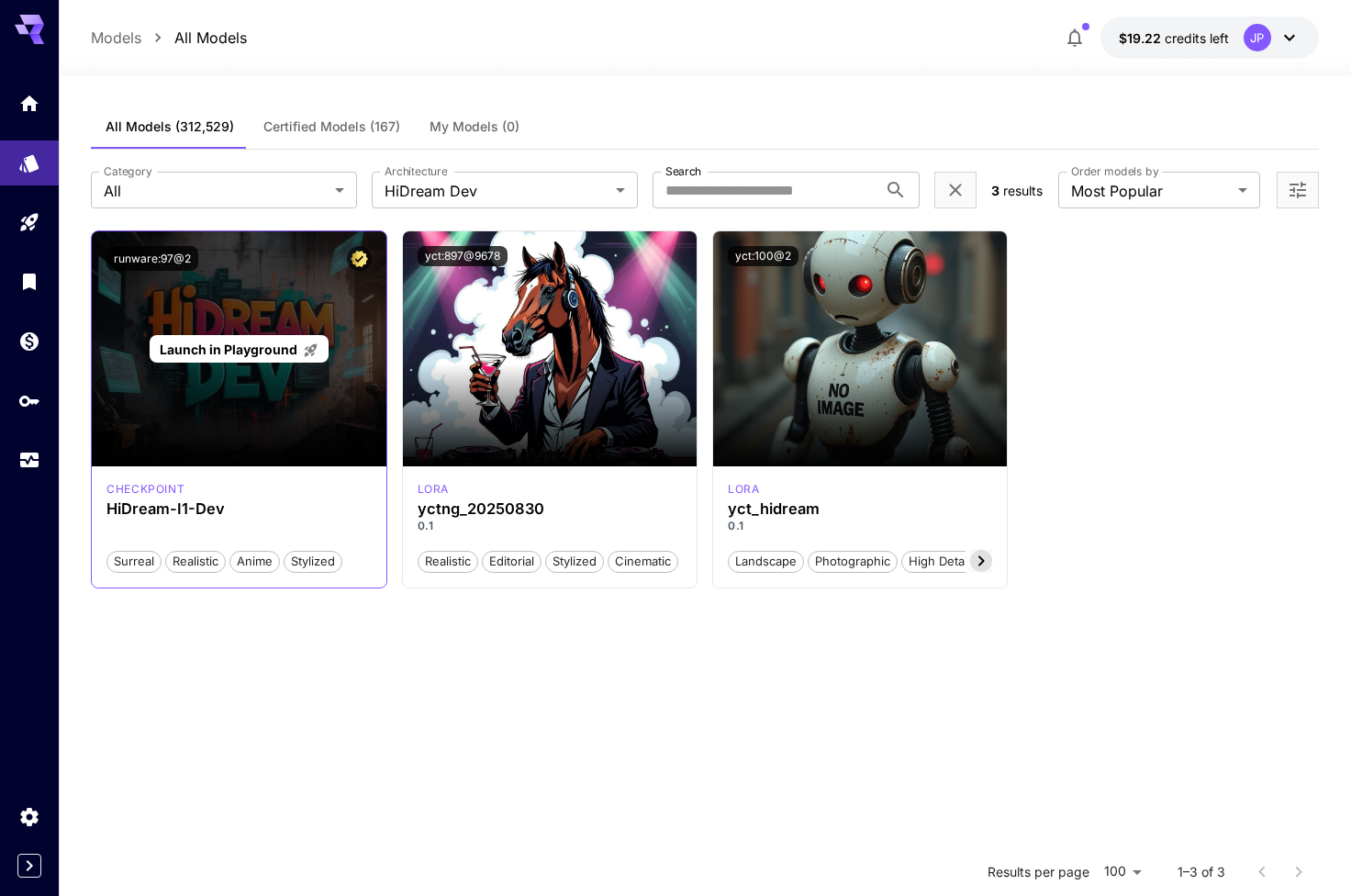
click at [250, 328] on div "Launch in Playground" at bounding box center [238, 348] width 294 height 235
click at [247, 339] on p "Launch in Playground" at bounding box center [238, 349] width 159 height 19
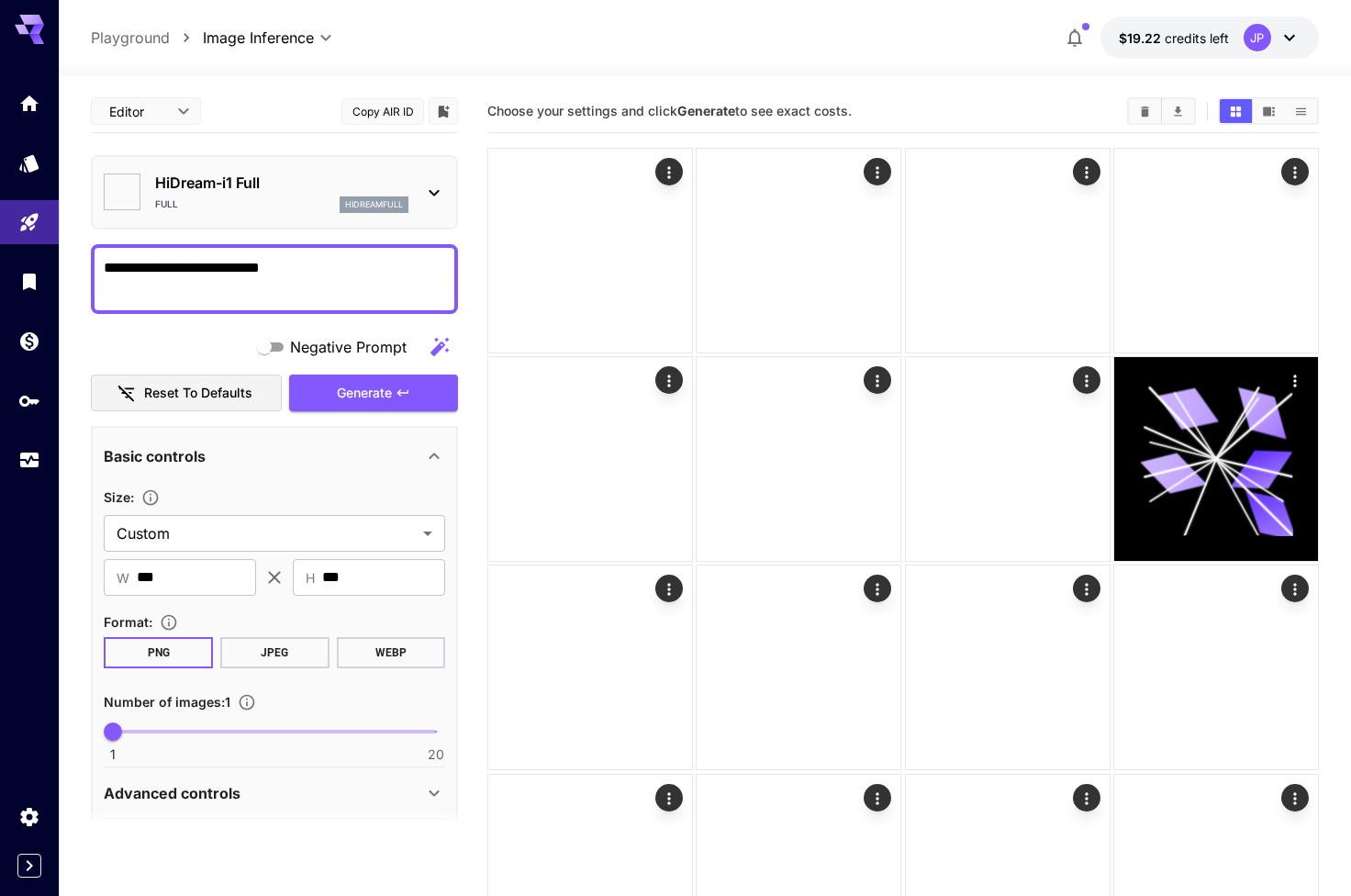
type input "*******"
type input "**"
type input "*"
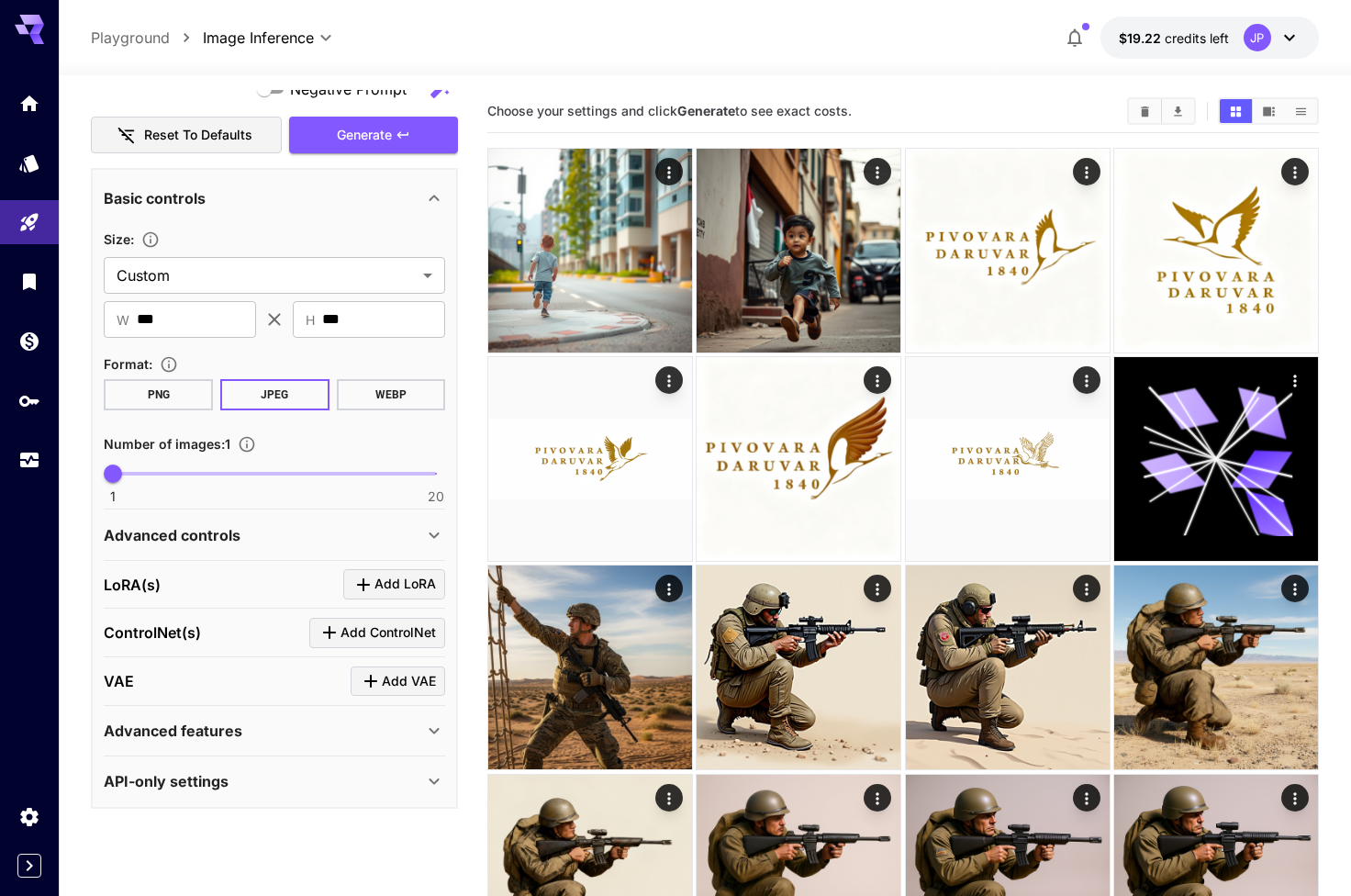
click at [304, 524] on div "Advanced controls" at bounding box center [264, 535] width 319 height 22
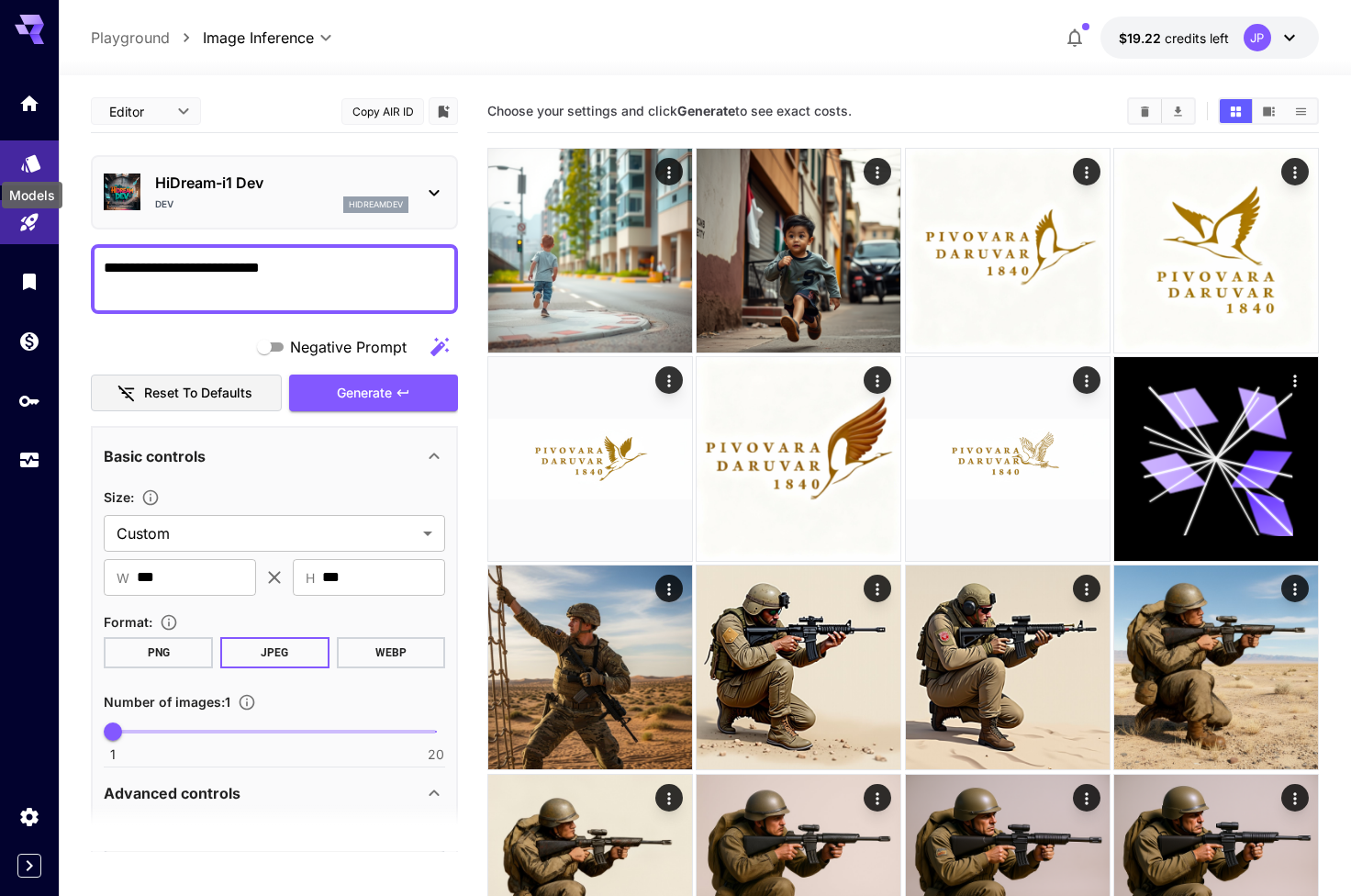
click at [30, 167] on icon "Models" at bounding box center [32, 158] width 22 height 22
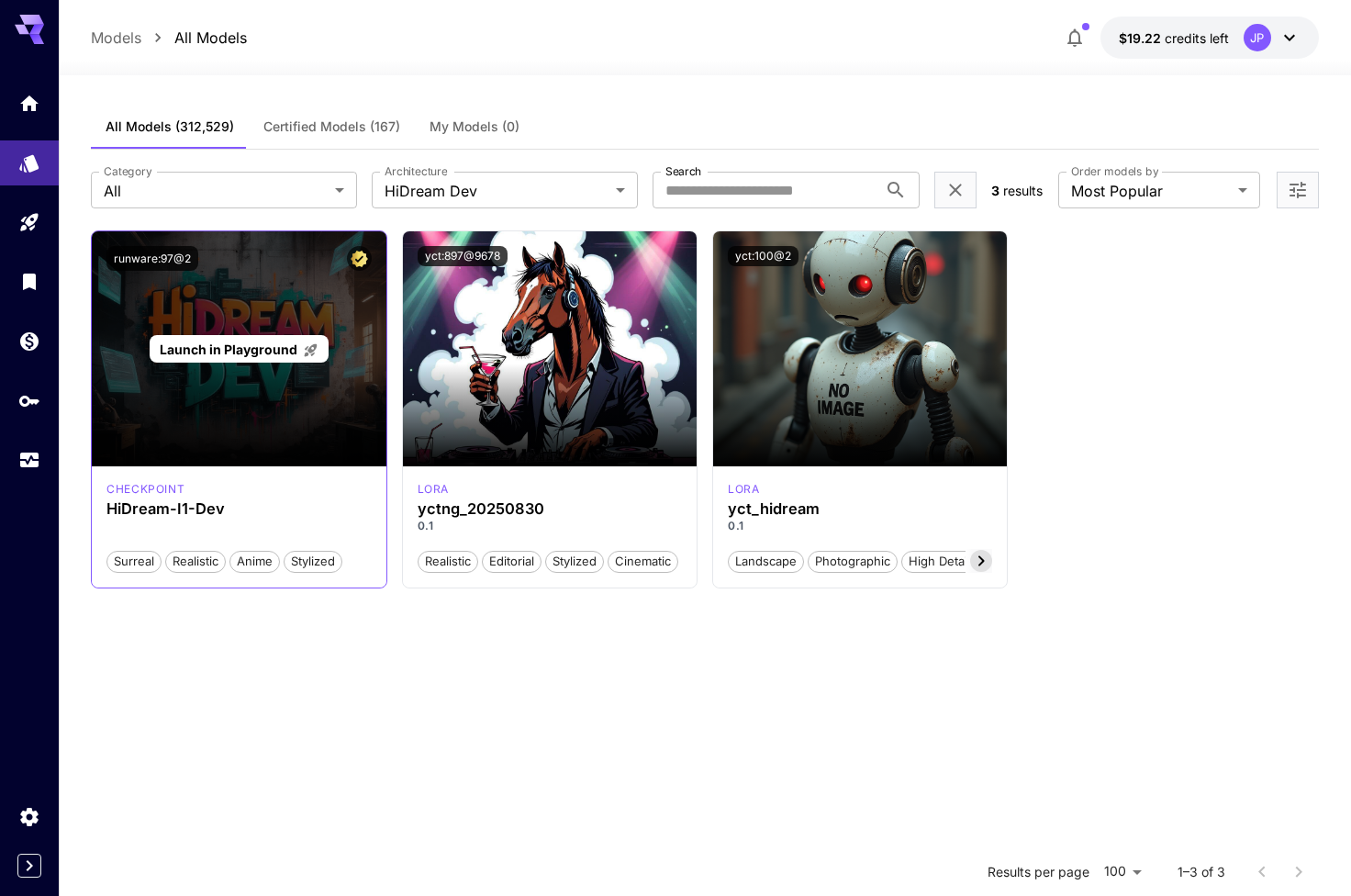
click at [252, 357] on p "Launch in Playground" at bounding box center [238, 349] width 159 height 19
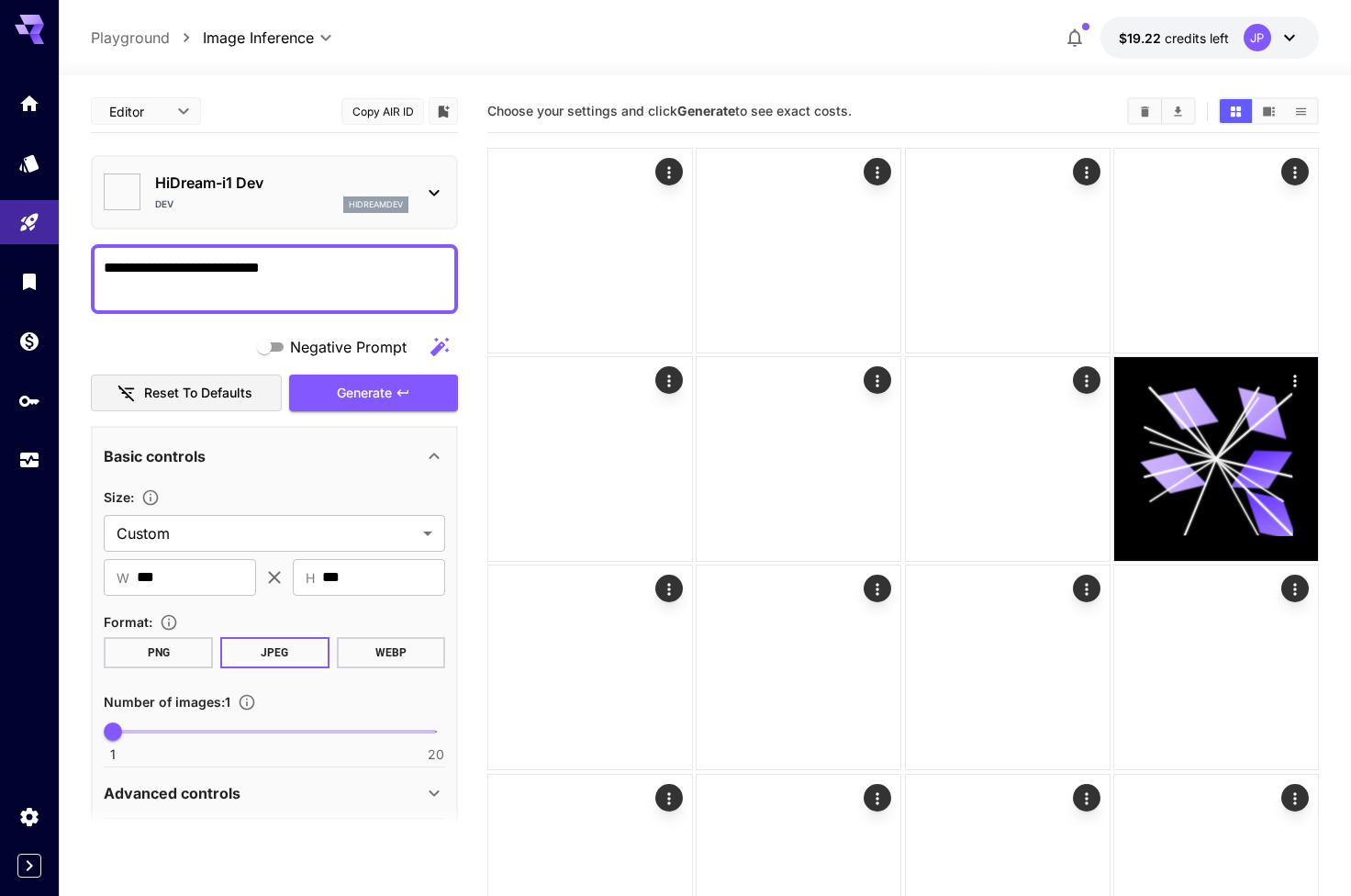
type input "*******"
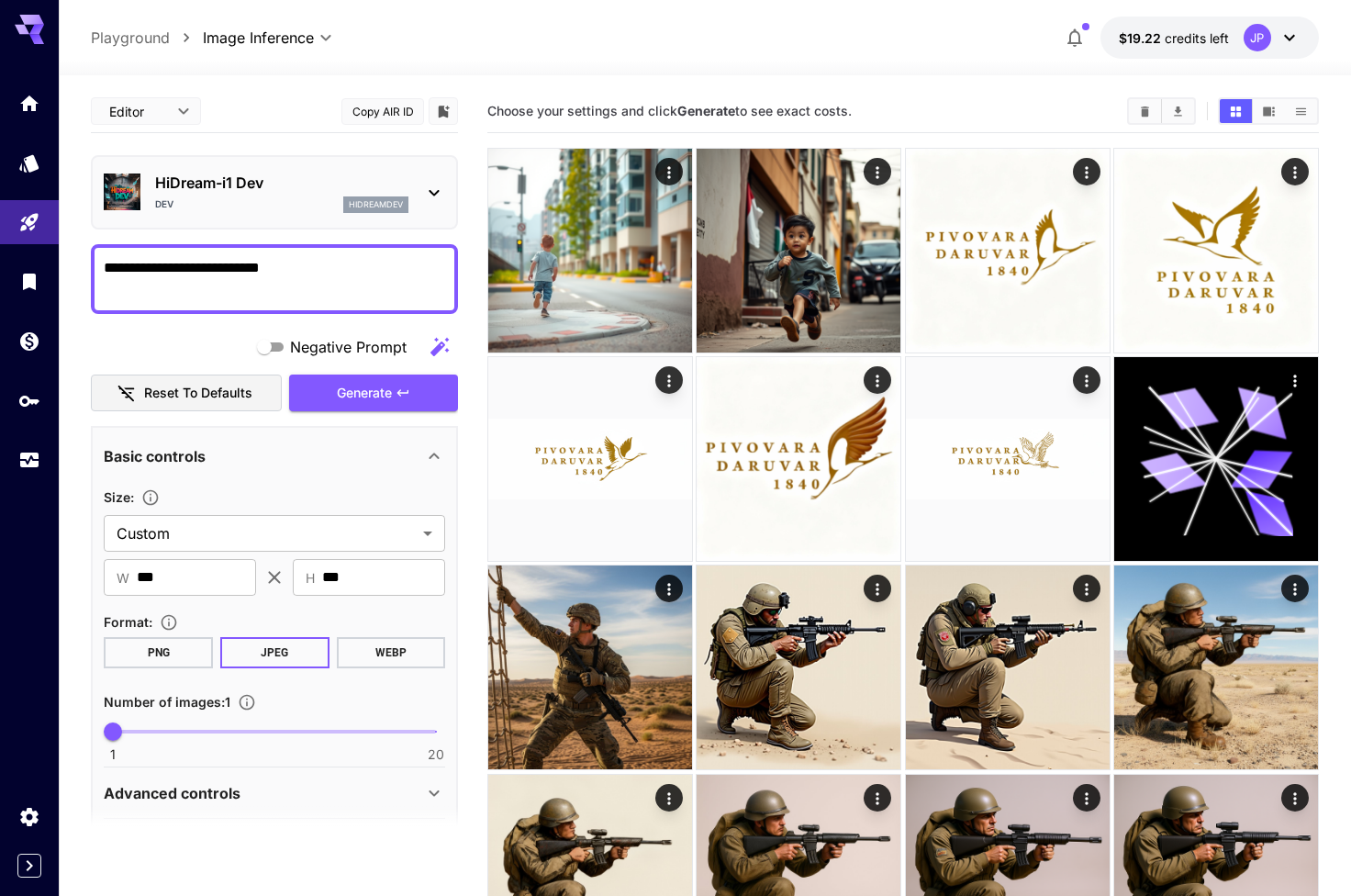
click at [317, 204] on div "[PERSON_NAME]" at bounding box center [281, 205] width 253 height 17
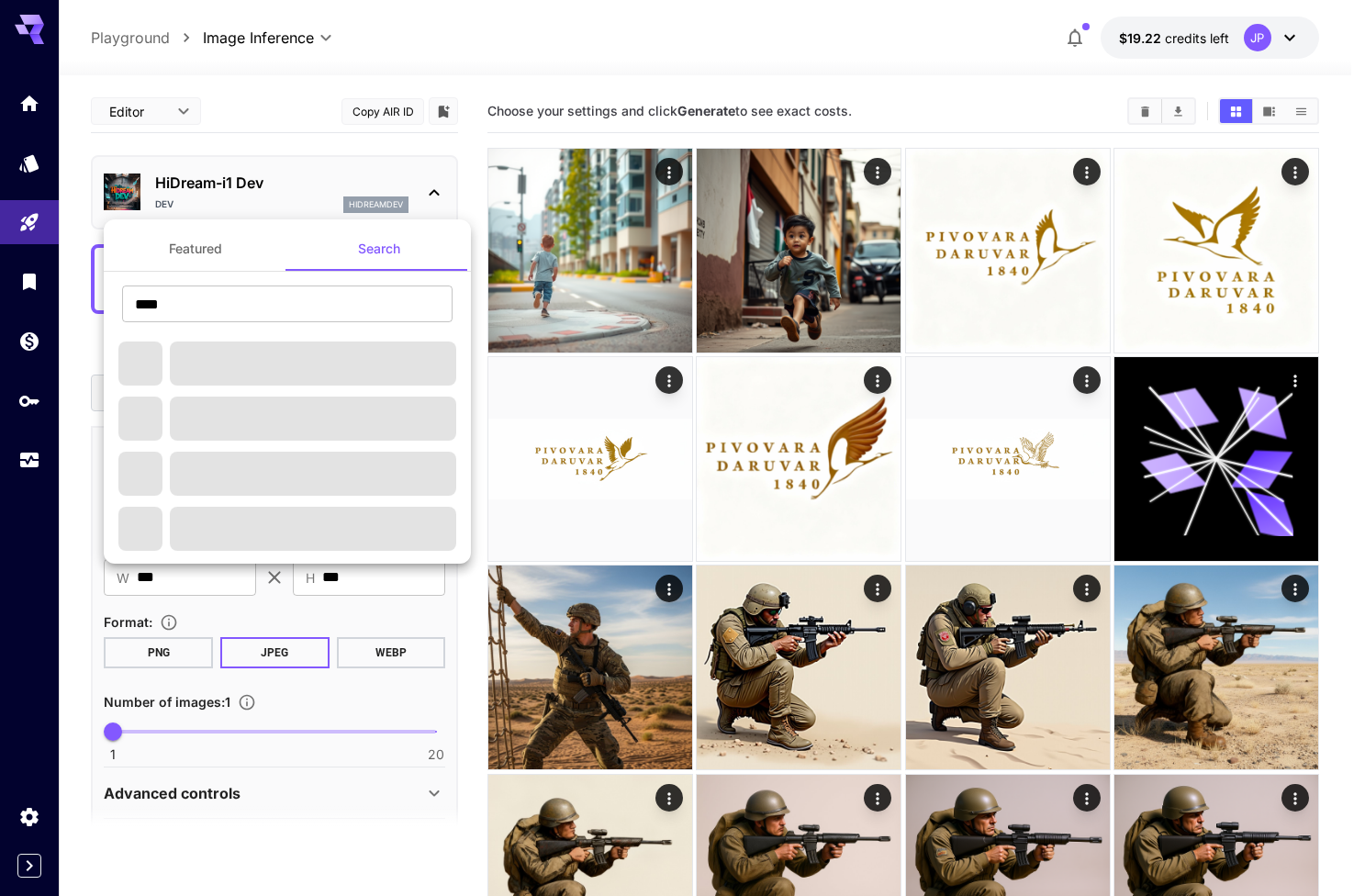
click at [187, 266] on button "Featured" at bounding box center [196, 248] width 184 height 44
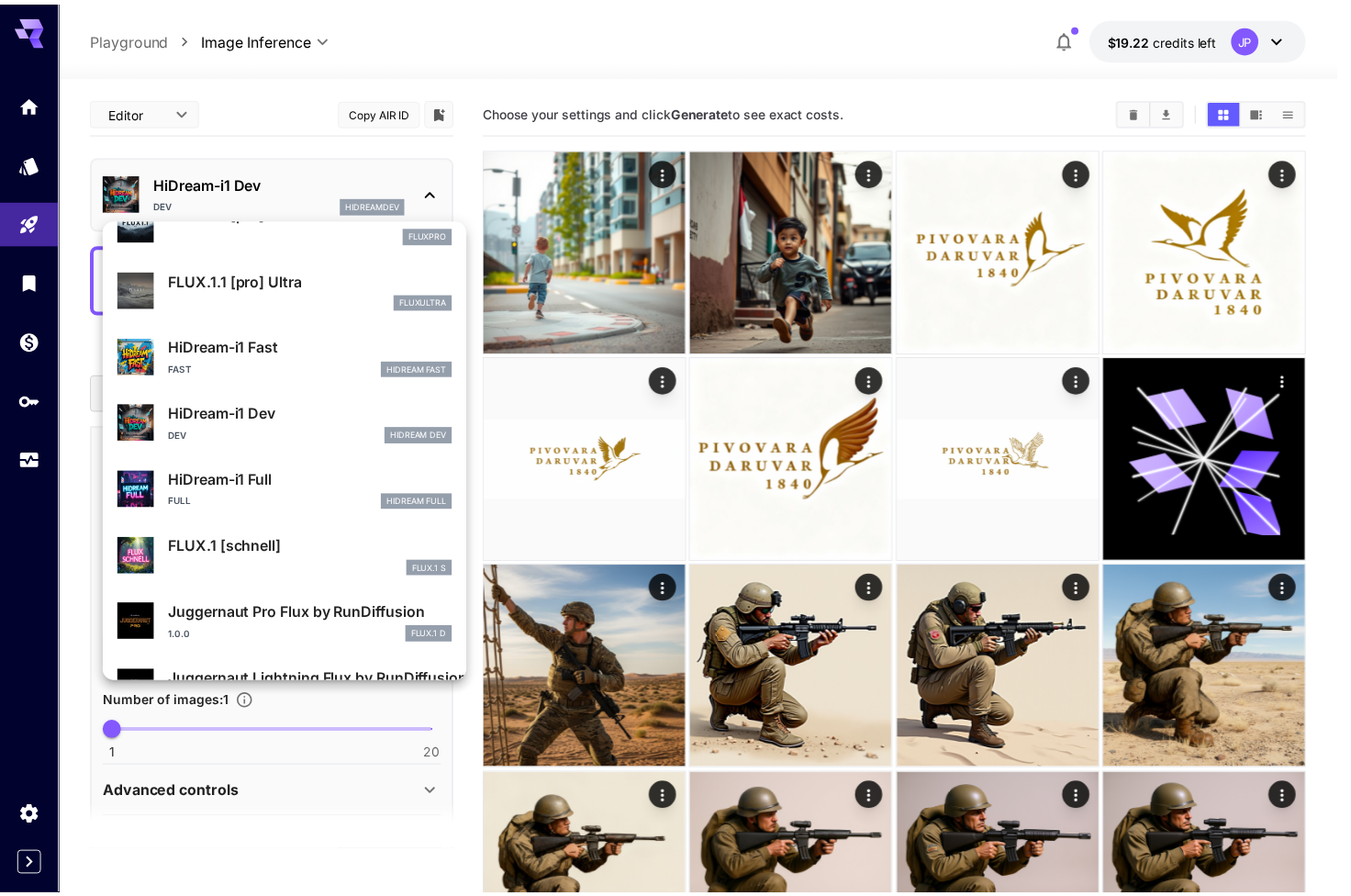
scroll to position [1438, 0]
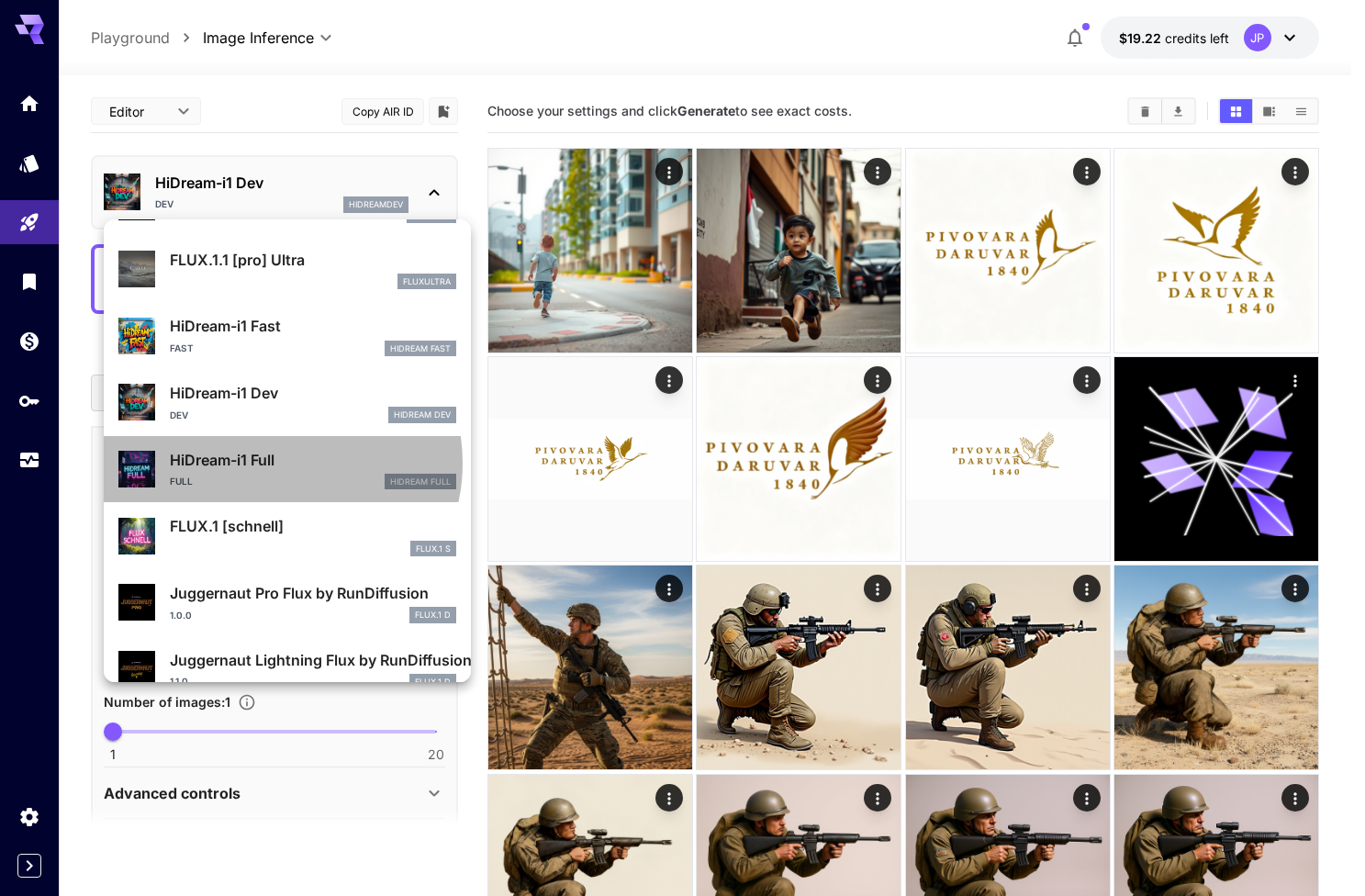
click at [278, 461] on p "HiDream-i1 Full" at bounding box center [313, 460] width 287 height 22
type input "**"
type input "***"
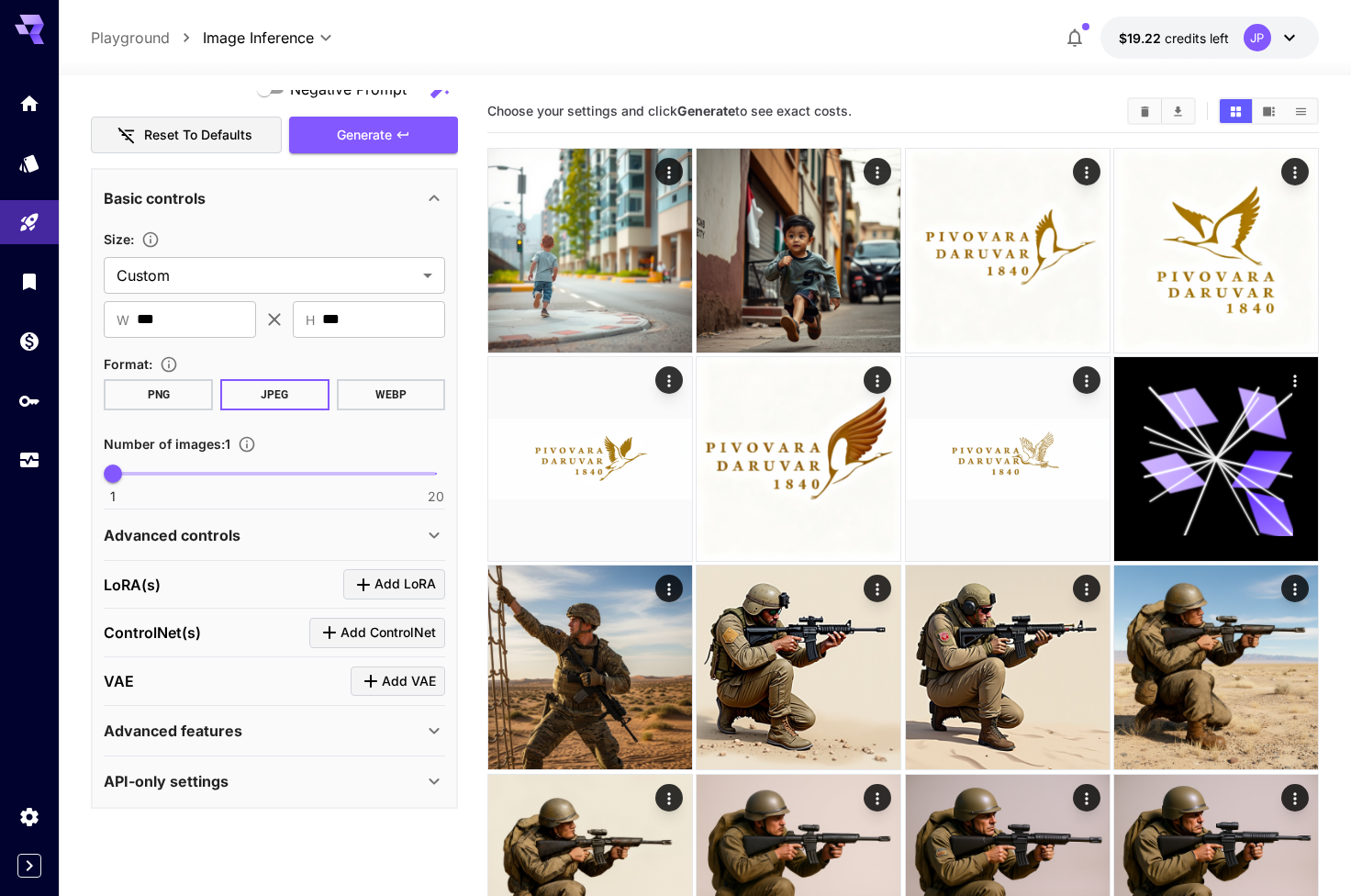
click at [277, 550] on div "Advanced controls" at bounding box center [275, 534] width 341 height 44
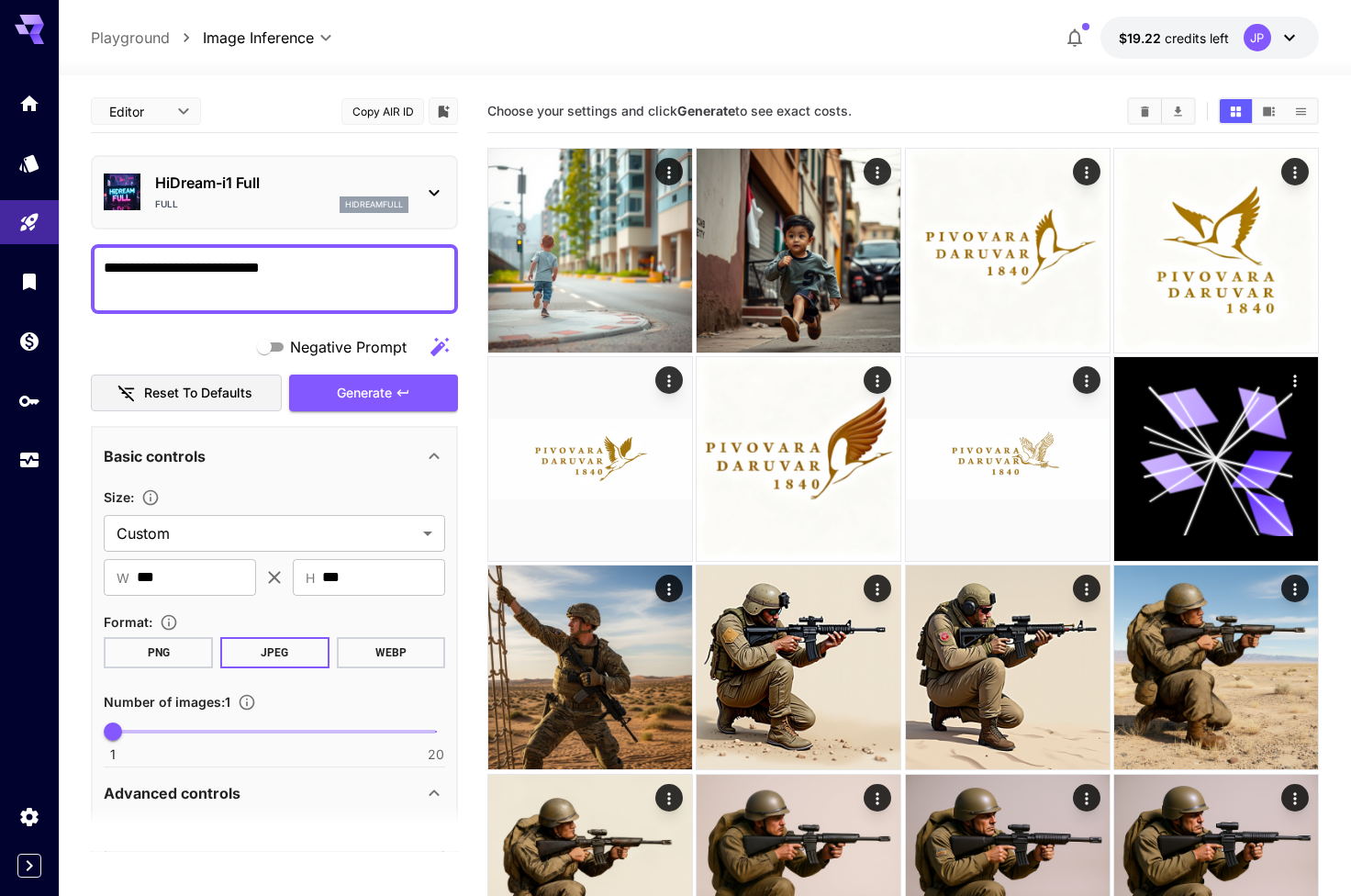
click at [215, 179] on p "HiDream-i1 Full" at bounding box center [281, 183] width 253 height 22
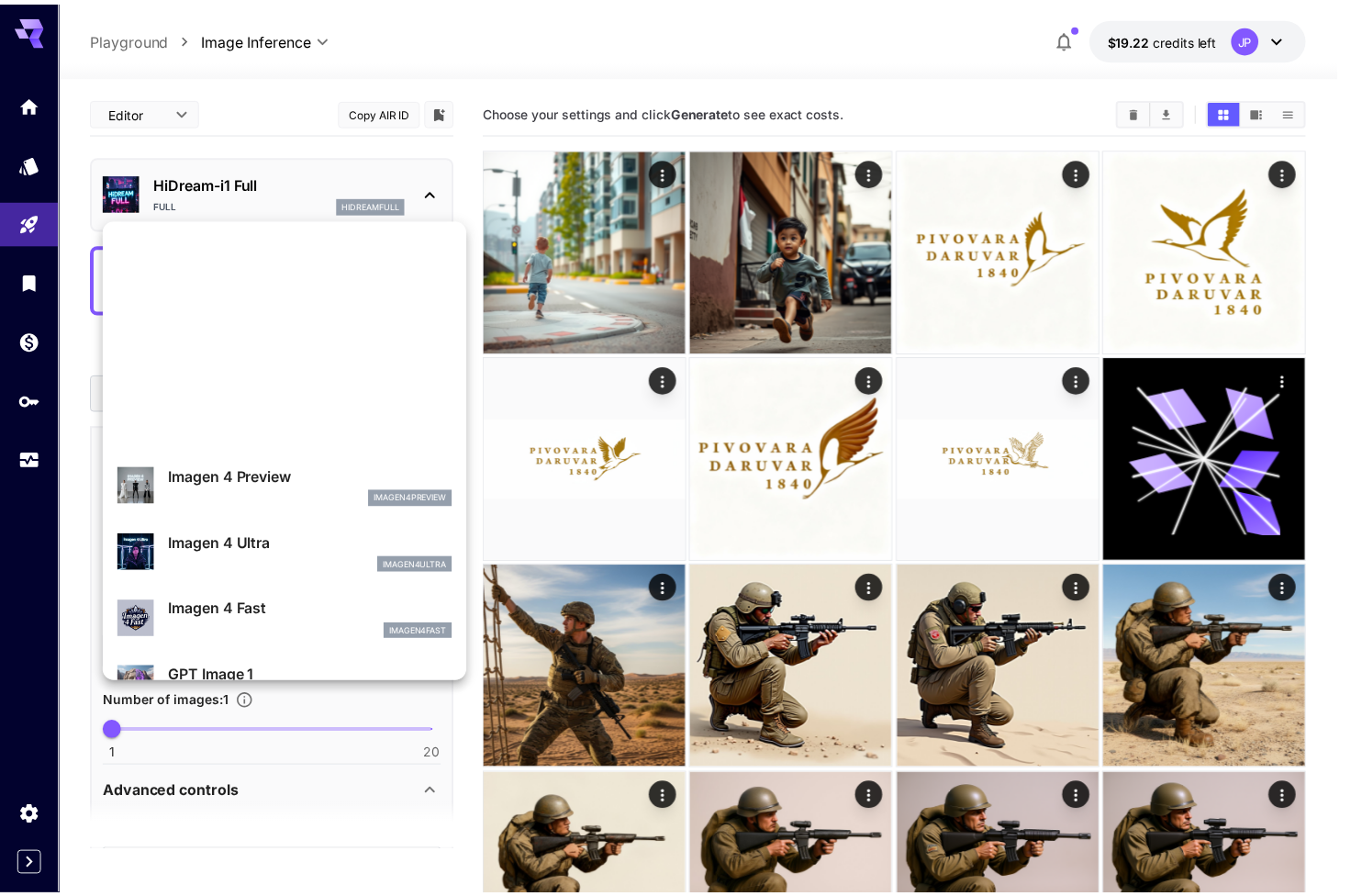
scroll to position [450, 0]
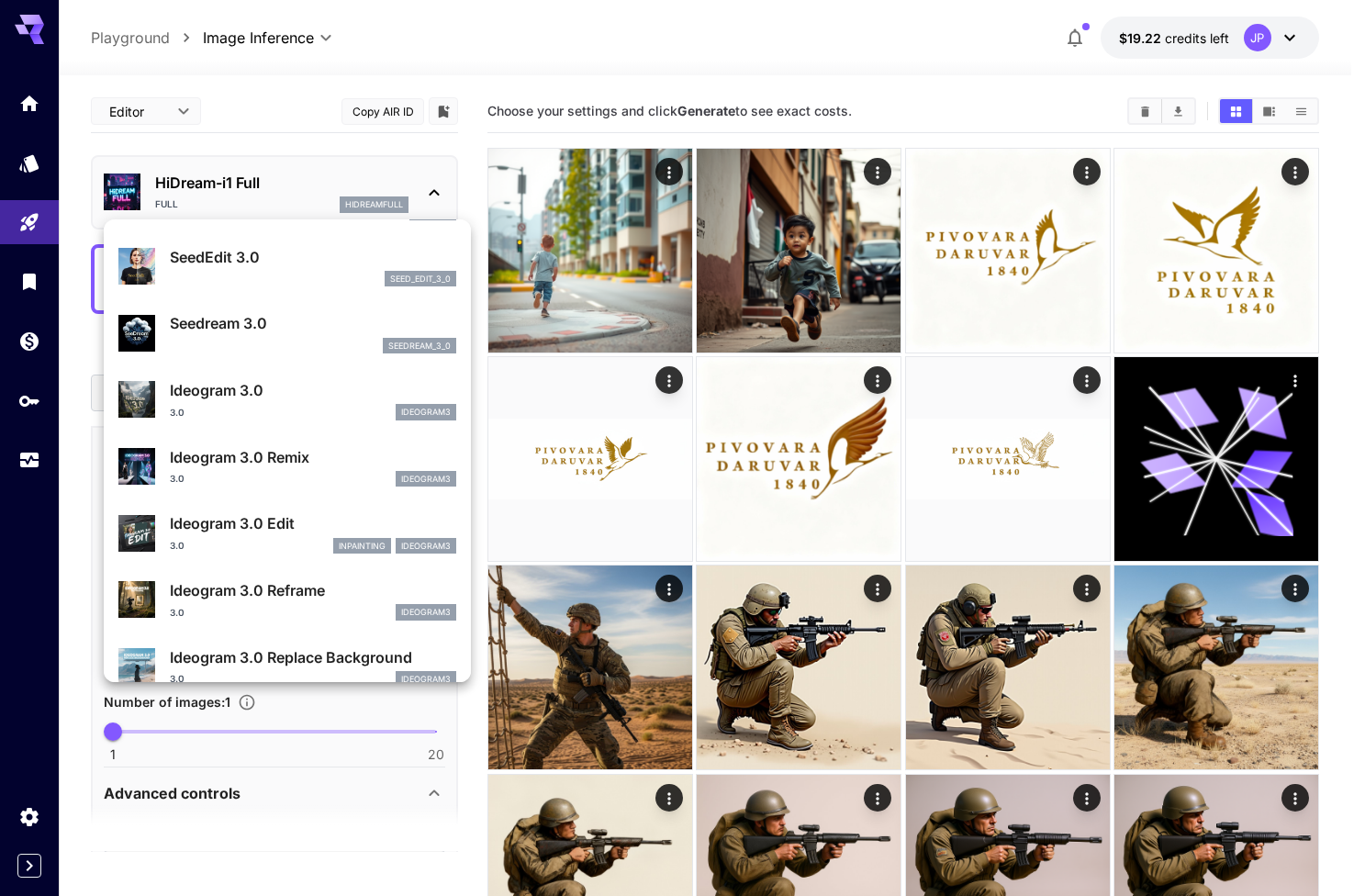
click at [25, 180] on div at bounding box center [682, 448] width 1365 height 896
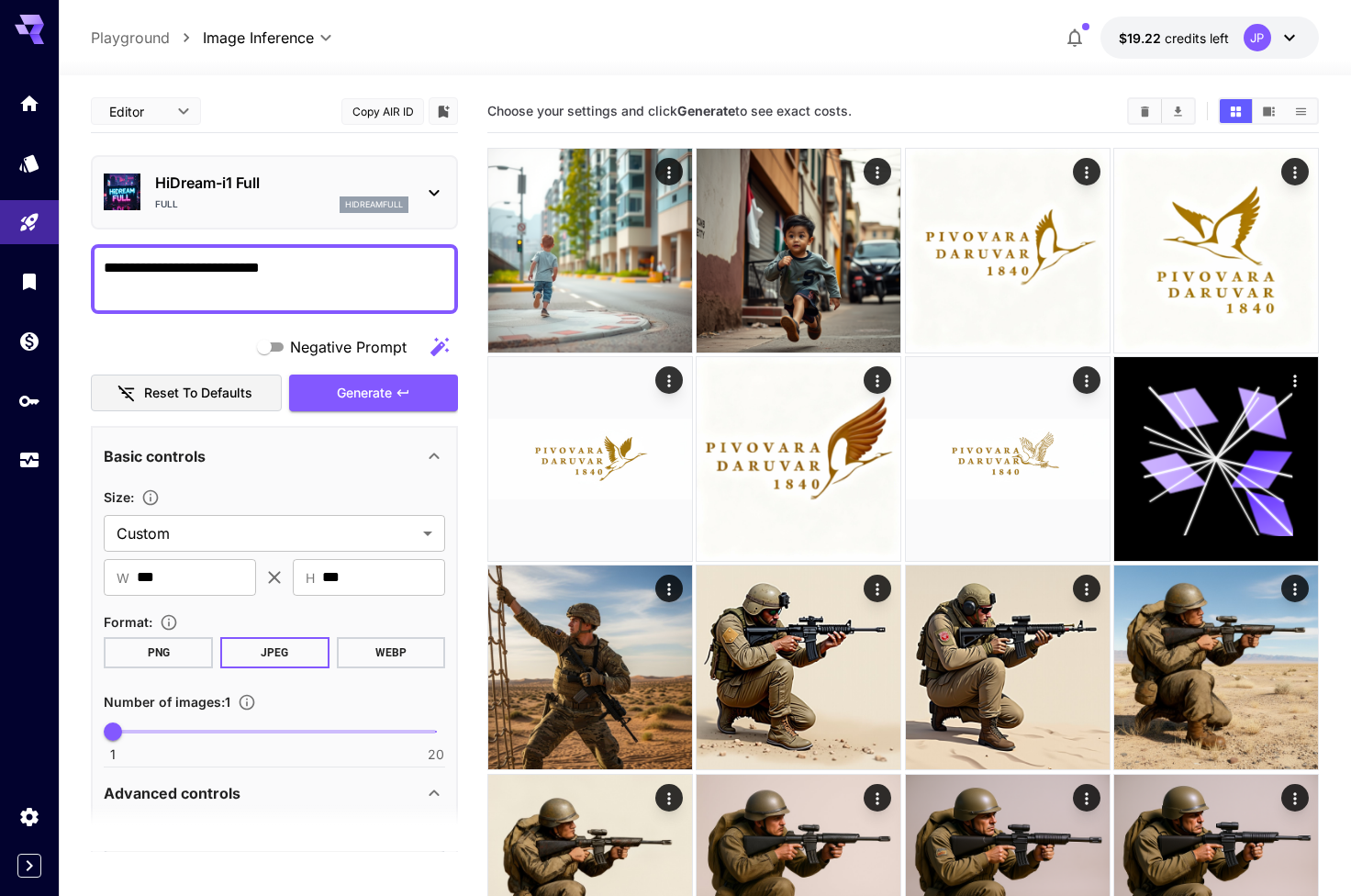
click at [32, 168] on div "Featured Search FLUX.1 Krea [dev] FLUX.1 D SeedEdit 3.0 seed_edit_3_0 Seedream …" at bounding box center [184, 275] width 367 height 551
click at [32, 163] on icon "Models" at bounding box center [31, 157] width 19 height 18
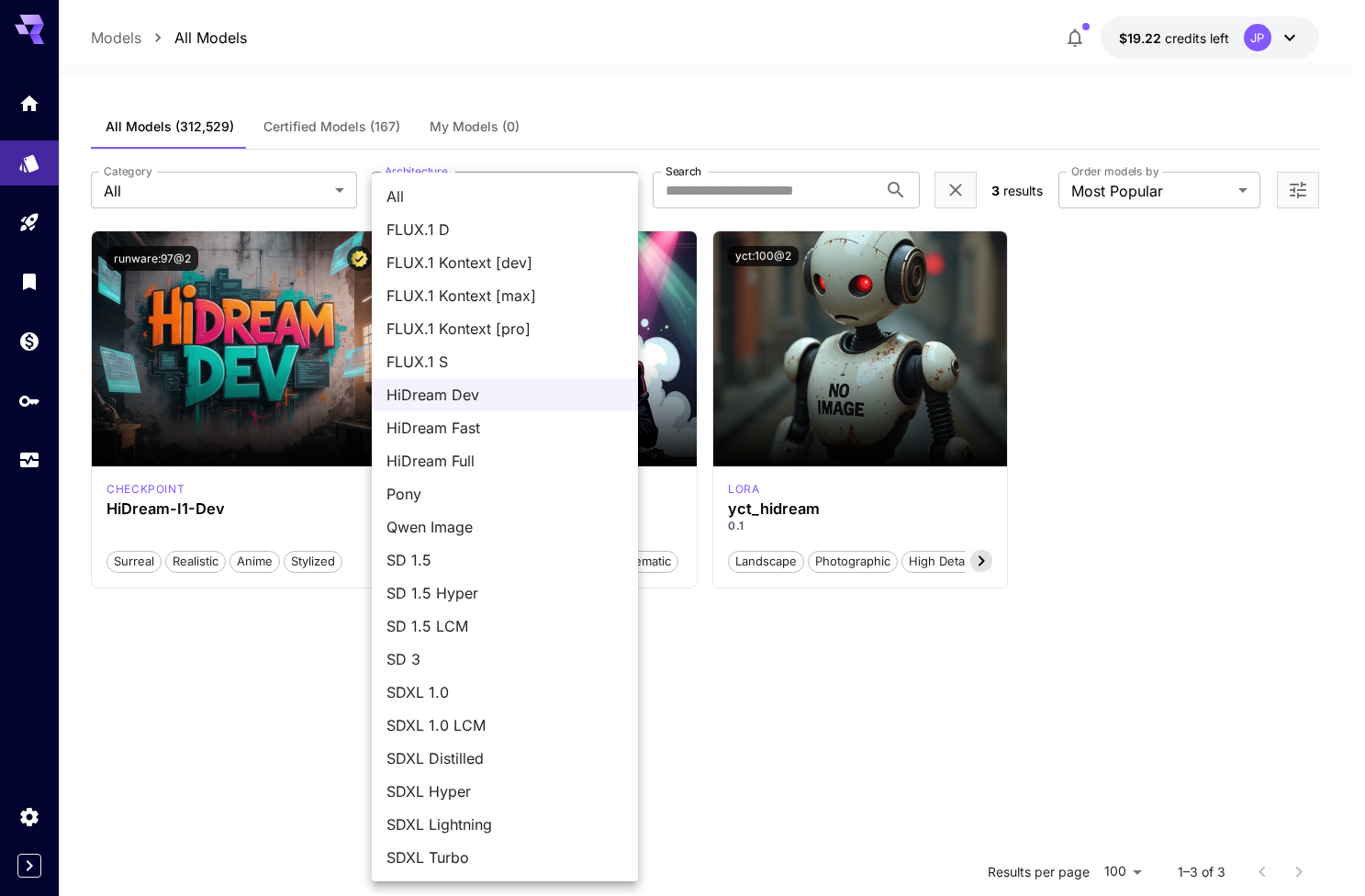
click at [503, 189] on body "**********" at bounding box center [682, 614] width 1365 height 1229
click at [502, 220] on span "FLUX.1 D" at bounding box center [505, 229] width 237 height 22
type input "******"
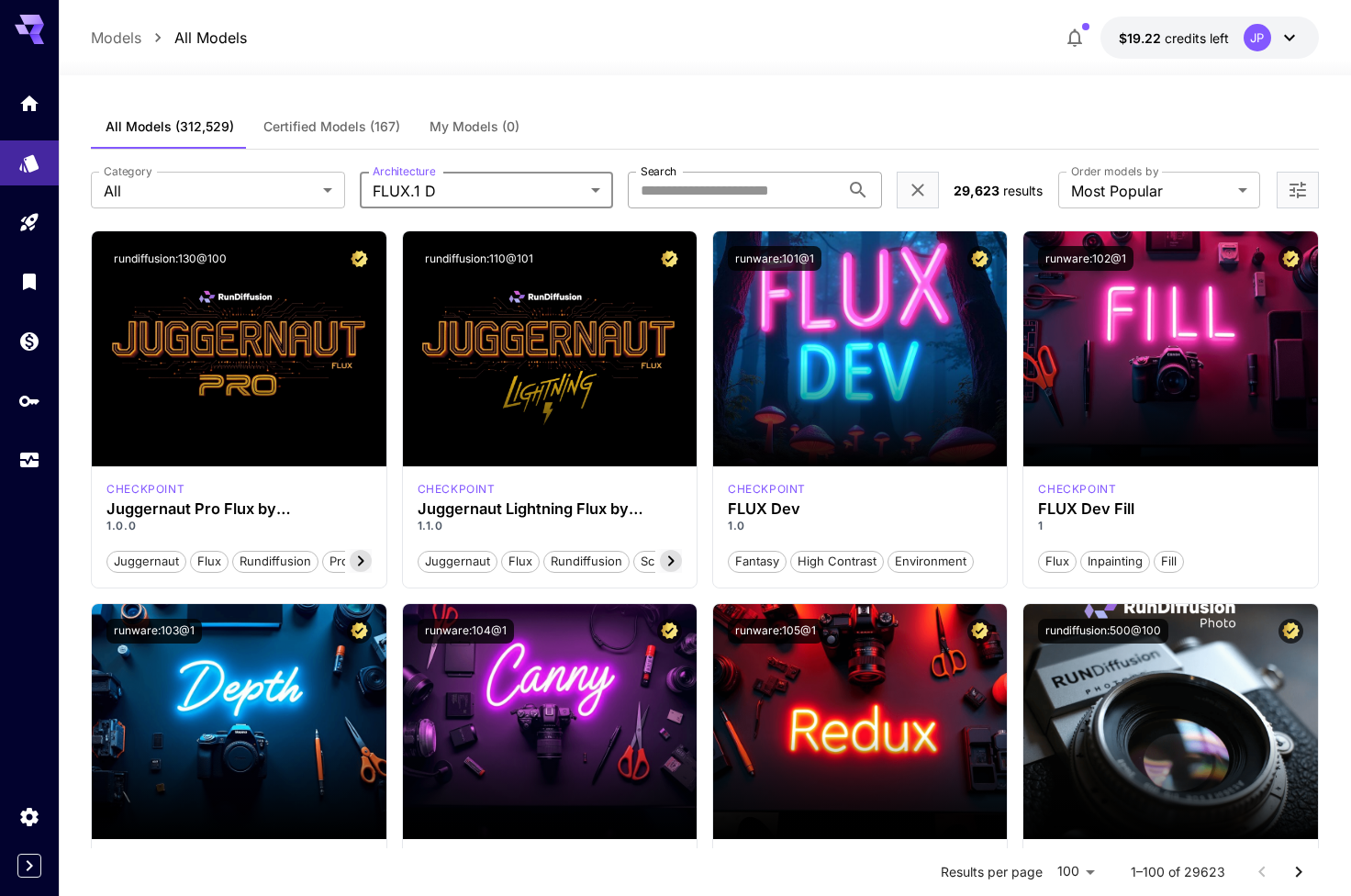
click at [699, 193] on input "Search" at bounding box center [734, 190] width 212 height 37
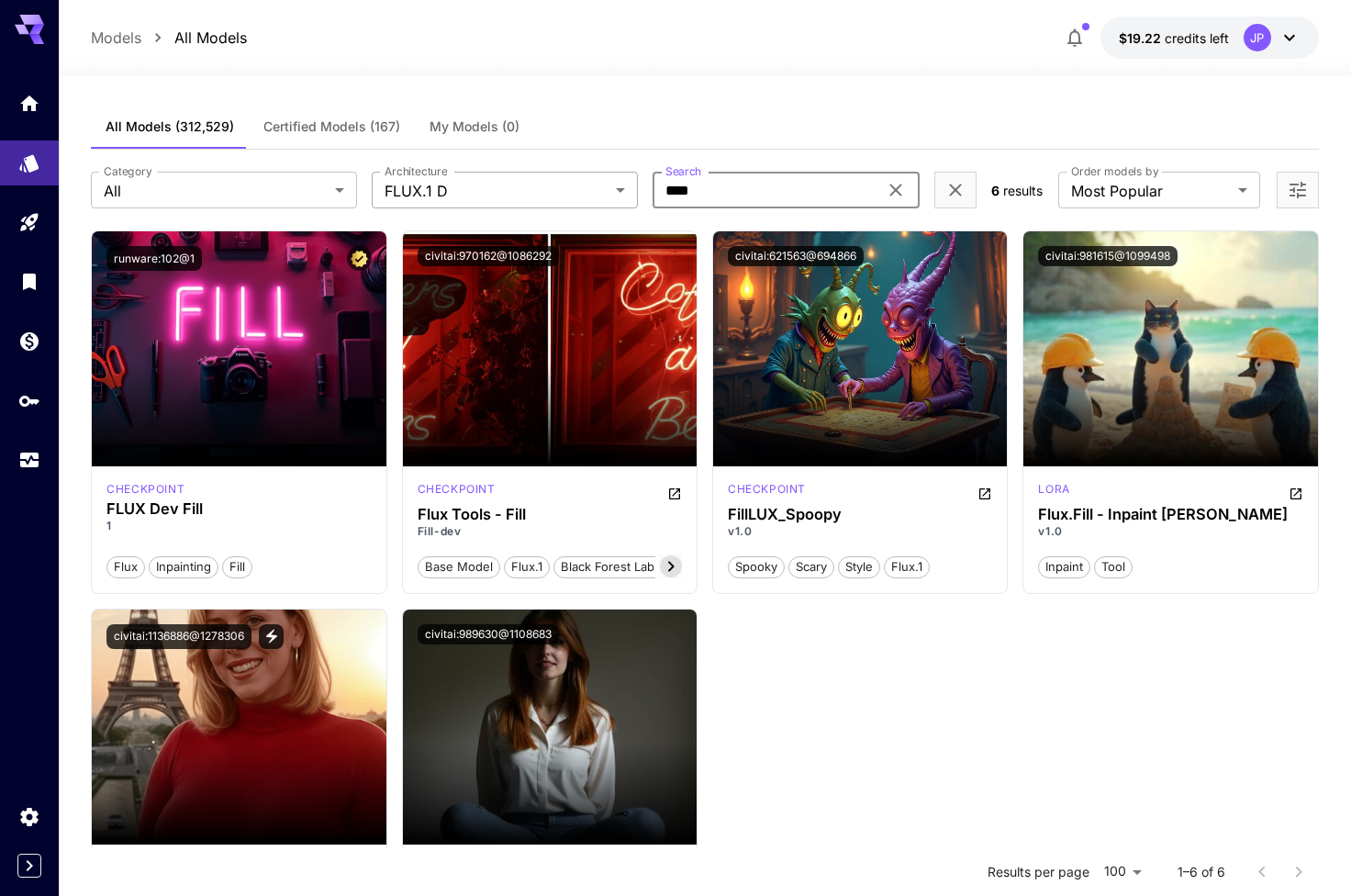
type input "****"
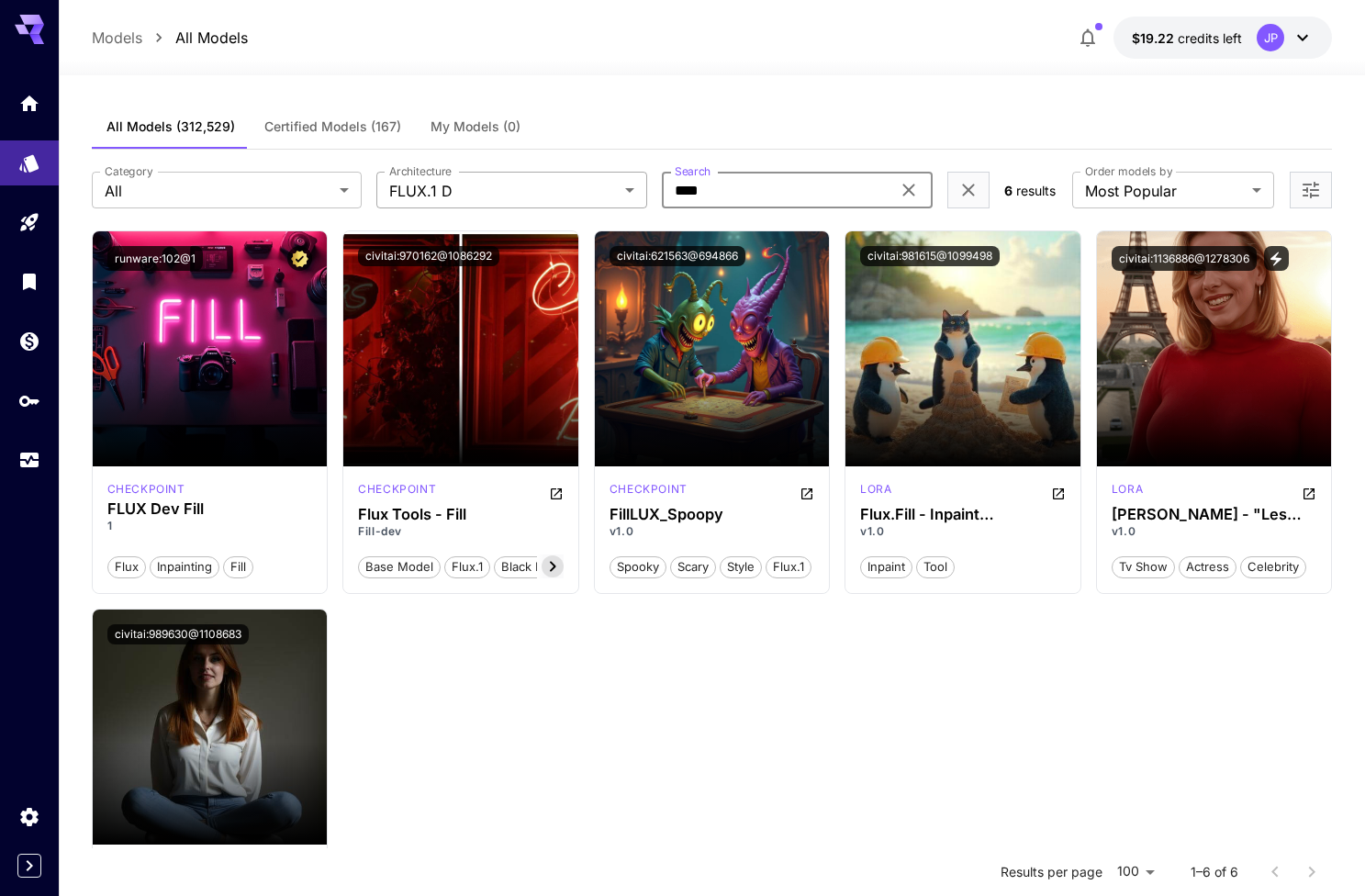
click at [544, 181] on body "**********" at bounding box center [682, 614] width 1365 height 1229
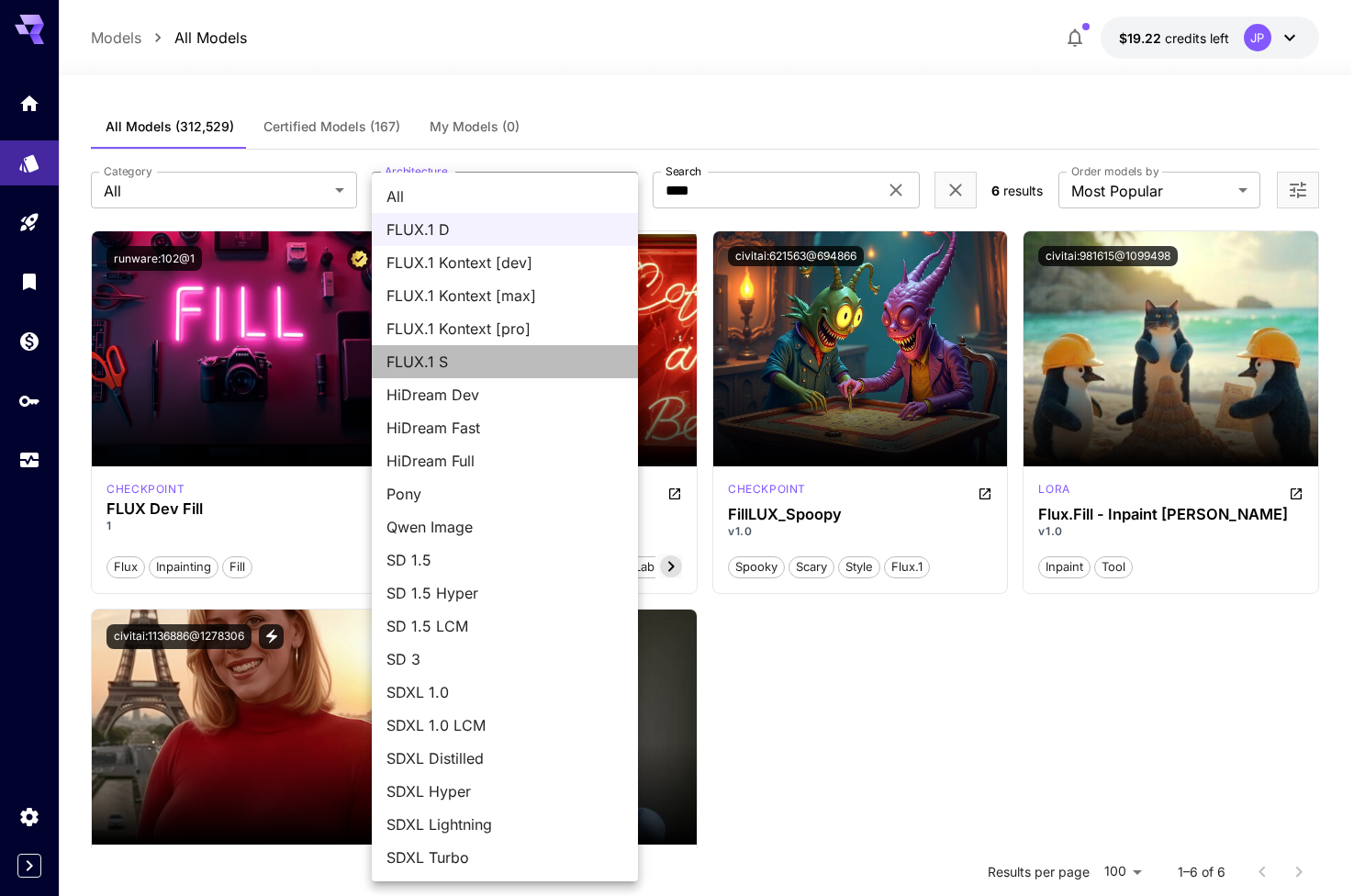
click at [506, 370] on span "FLUX.1 S" at bounding box center [505, 362] width 237 height 22
type input "******"
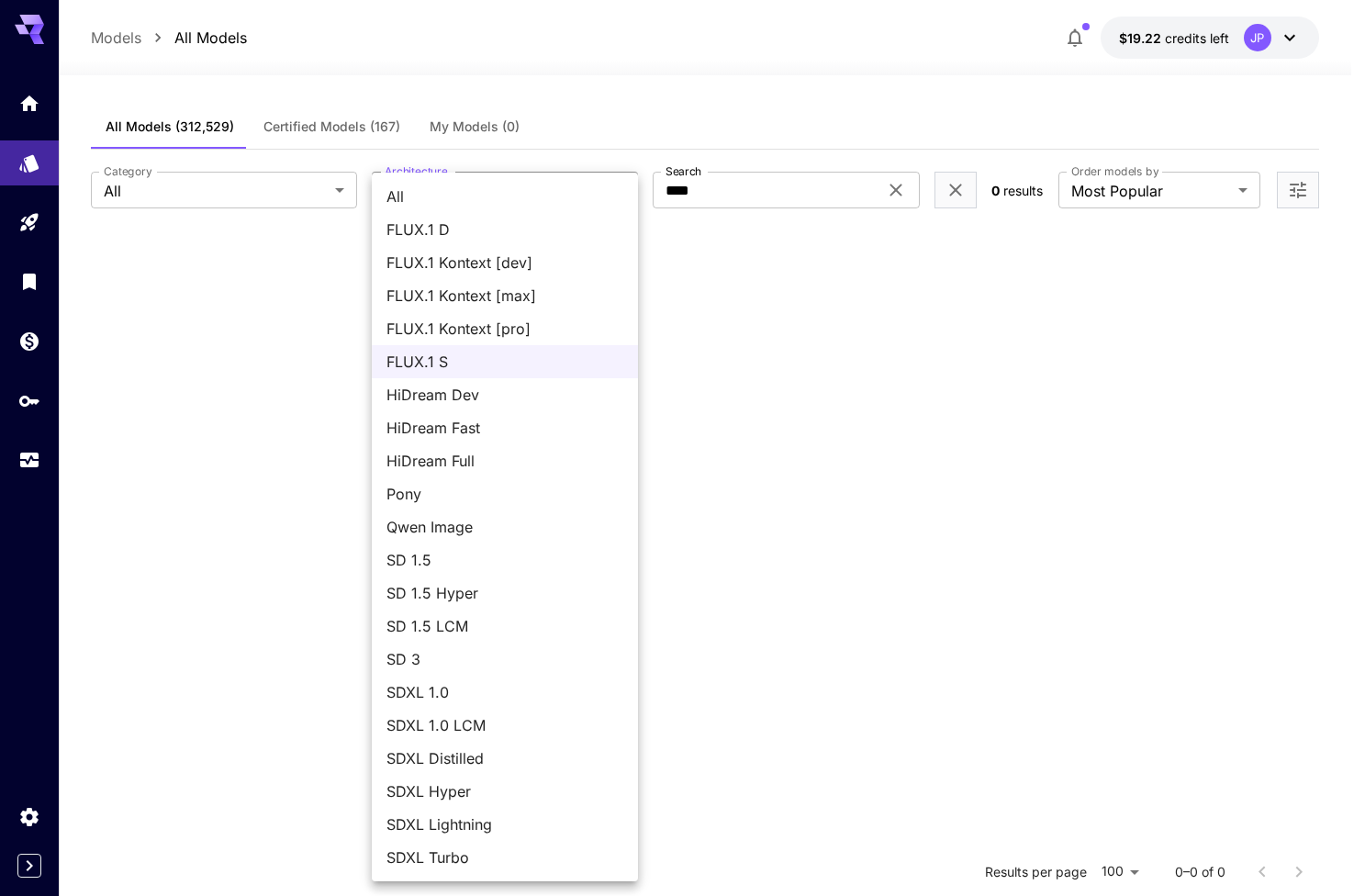
click at [495, 188] on body "**********" at bounding box center [682, 614] width 1365 height 1229
click at [459, 233] on span "FLUX.1 D" at bounding box center [505, 229] width 237 height 22
type input "******"
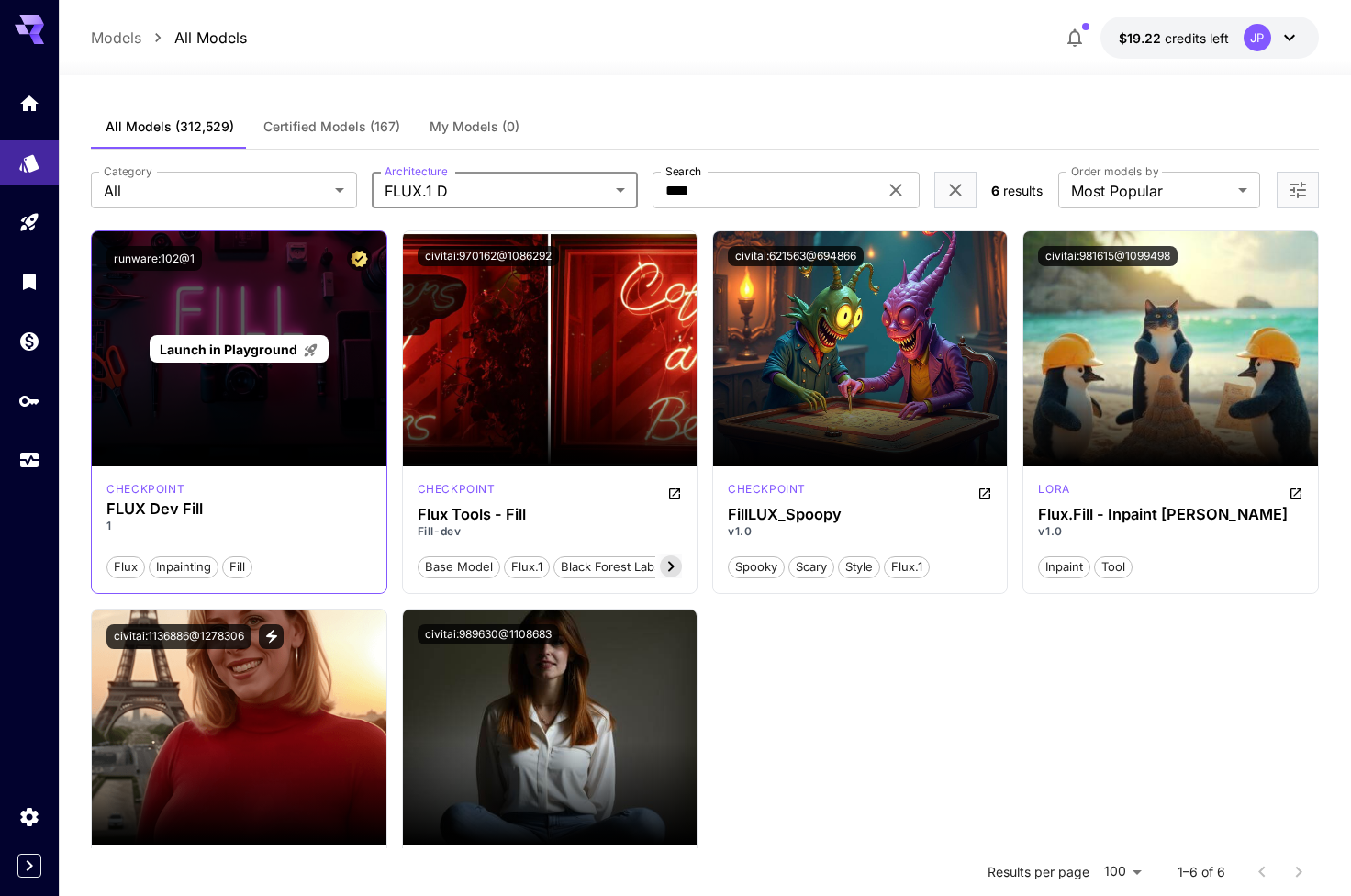
click at [227, 359] on div "Launch in Playground" at bounding box center [238, 349] width 179 height 29
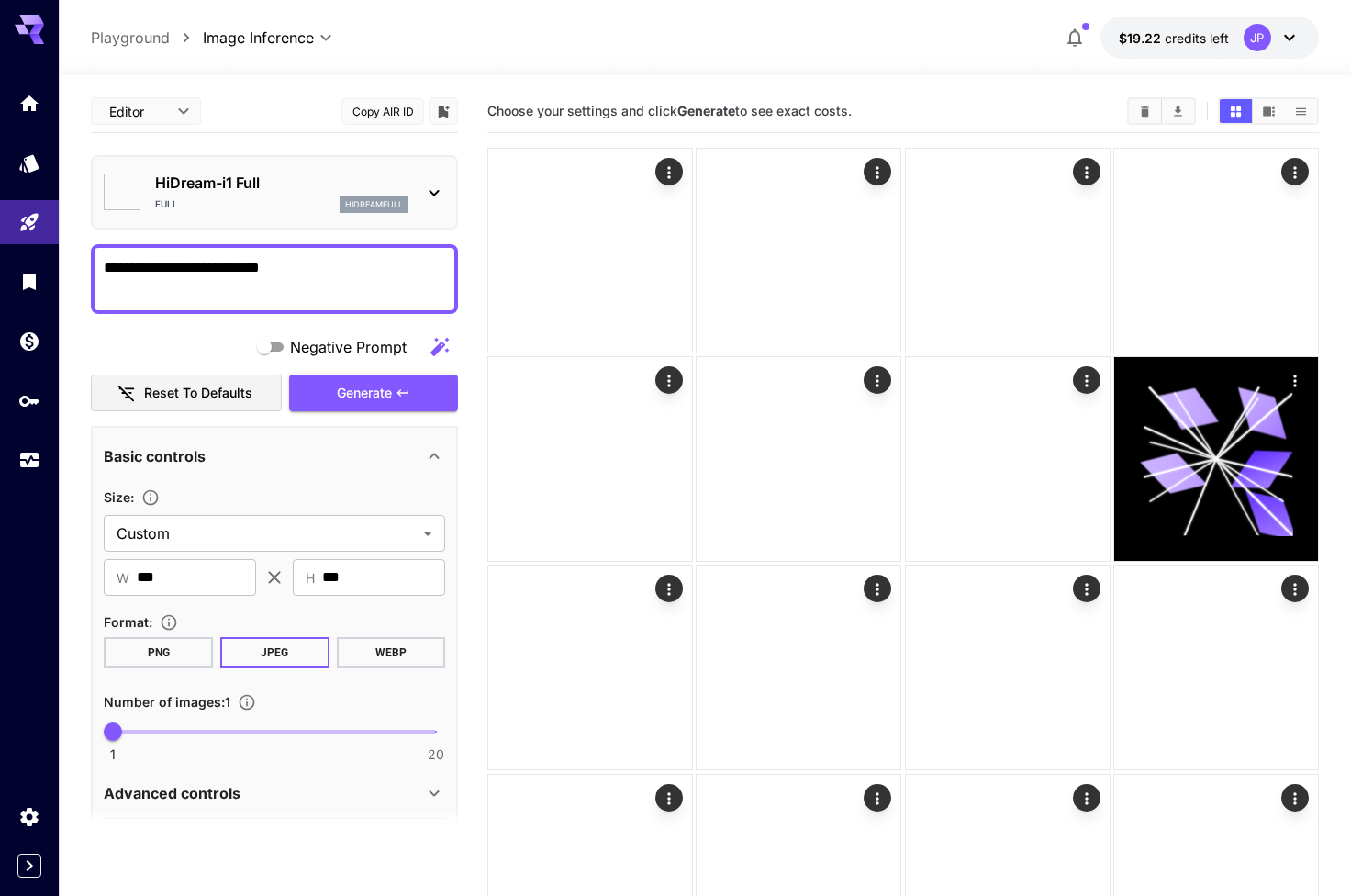
type input "**********"
type input "****"
type input "*******"
type input "**"
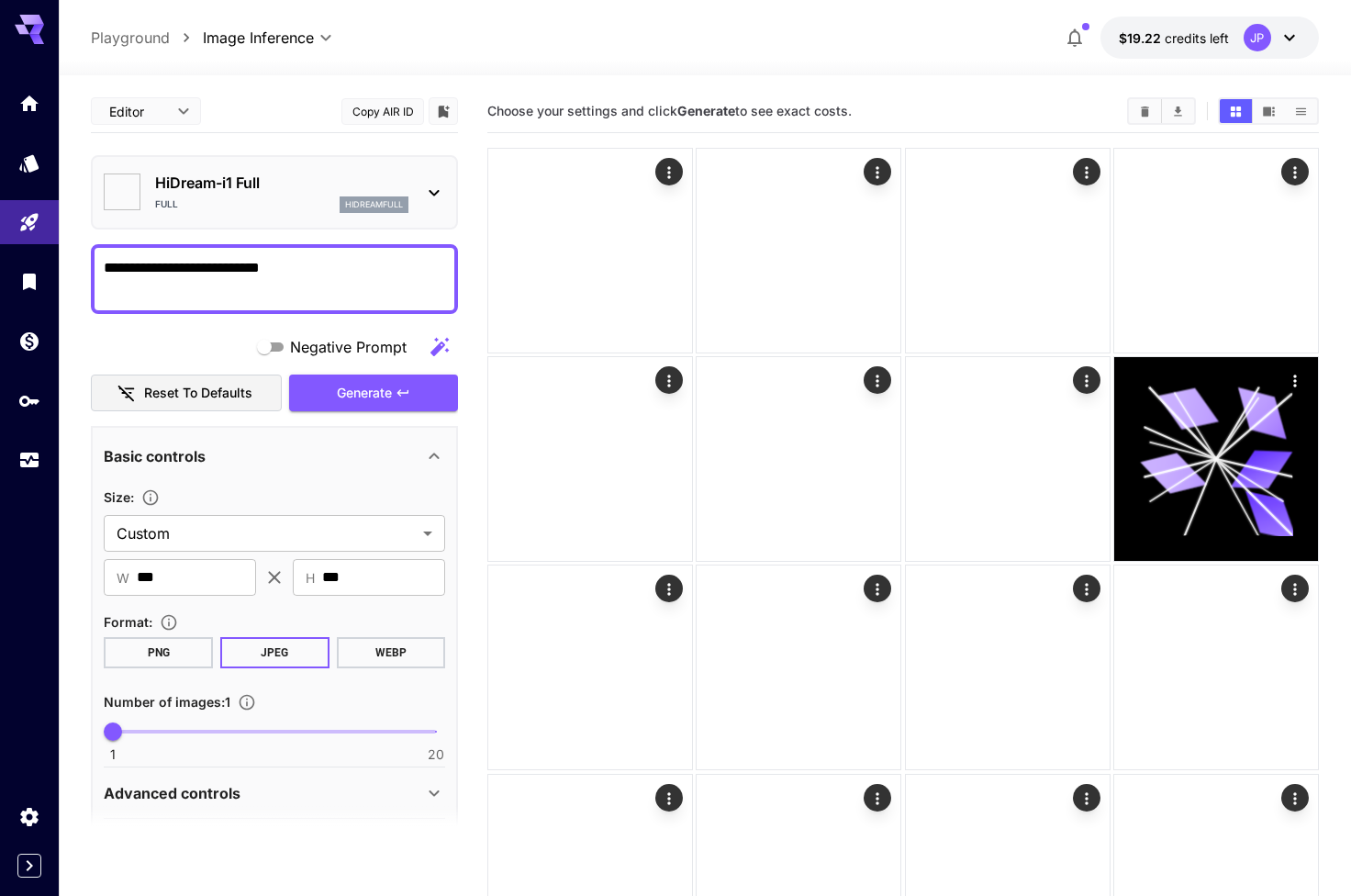
type input "*"
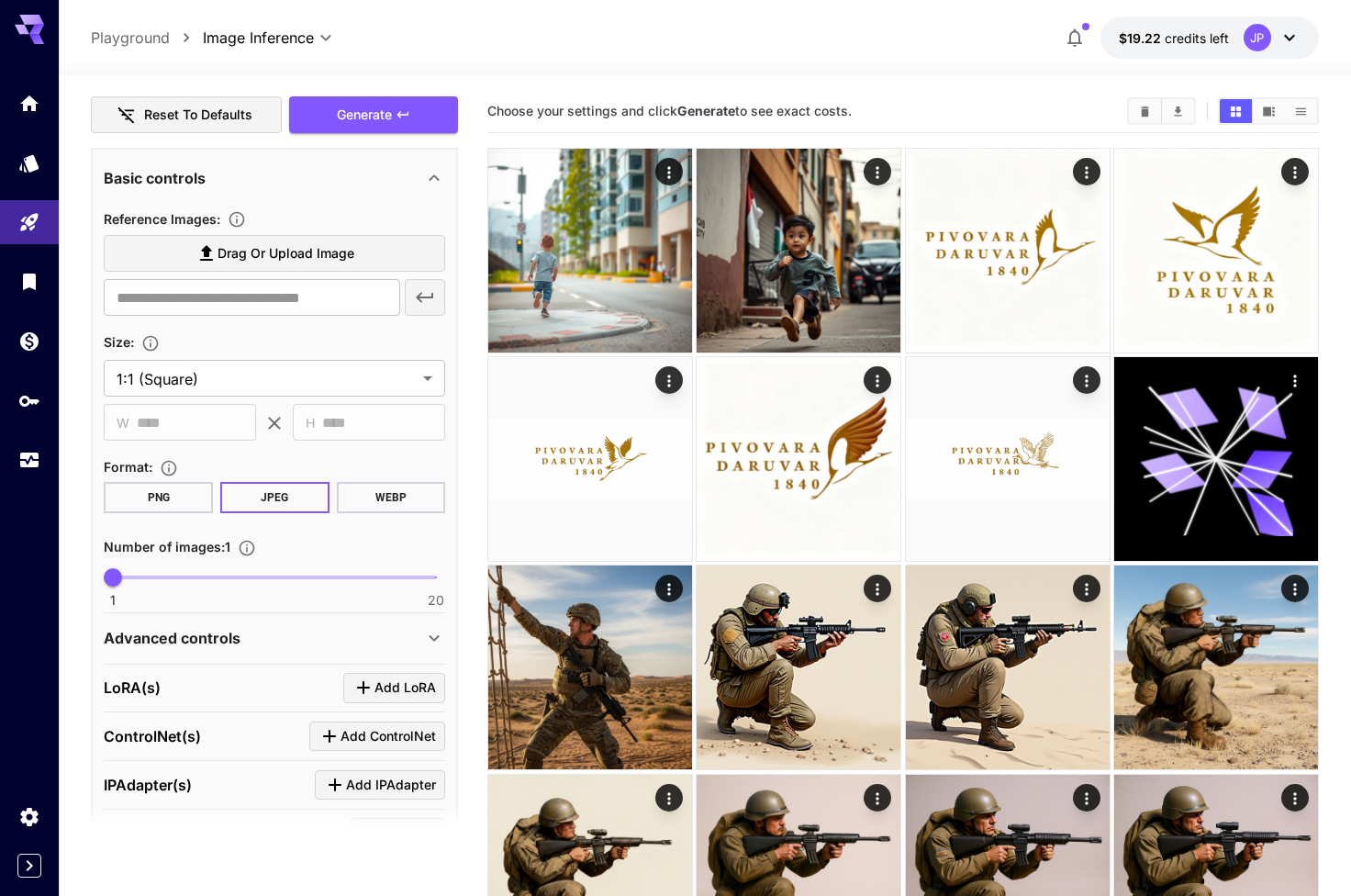
scroll to position [275, 0]
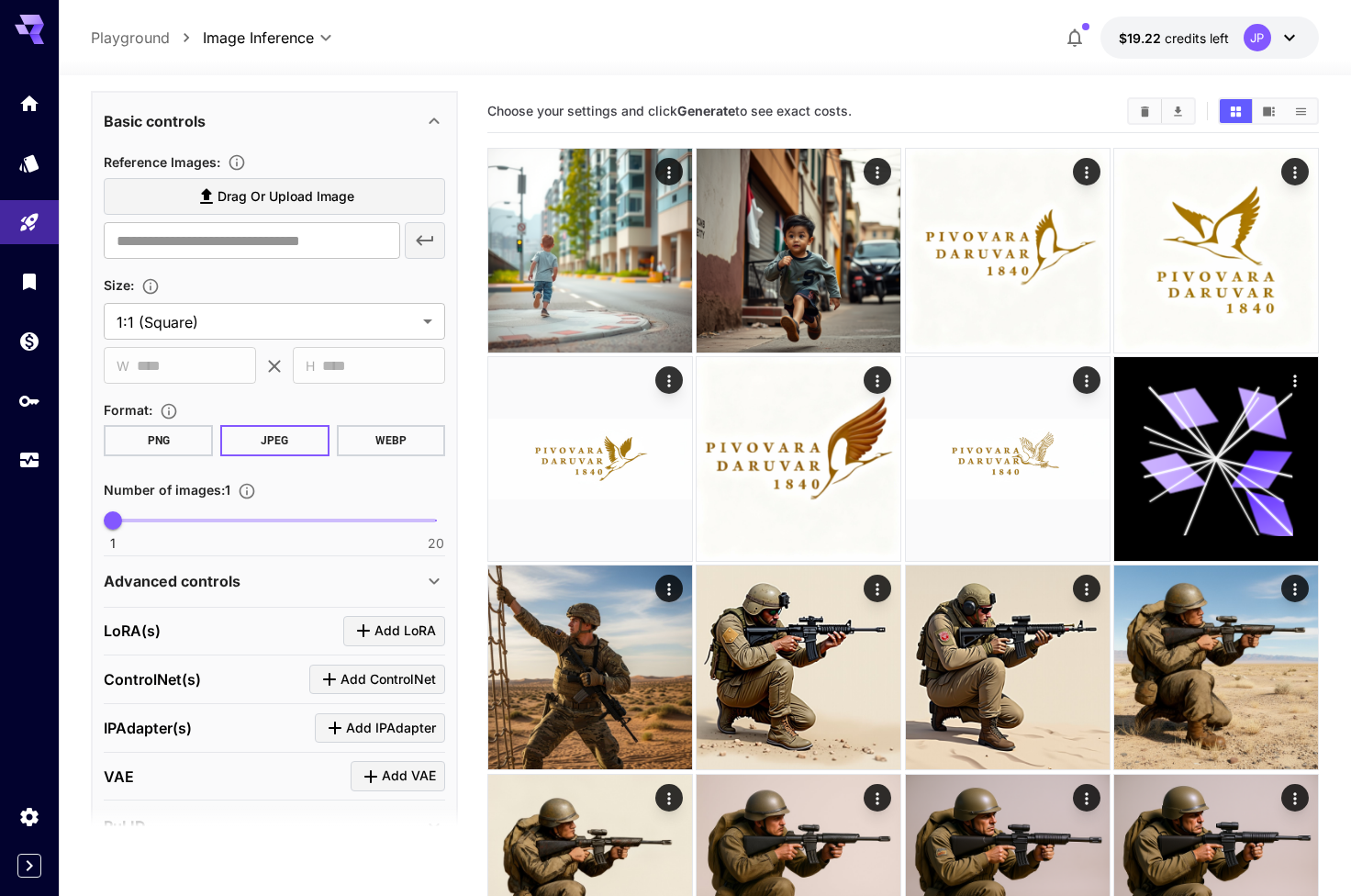
click at [389, 598] on div "Advanced controls" at bounding box center [275, 580] width 341 height 44
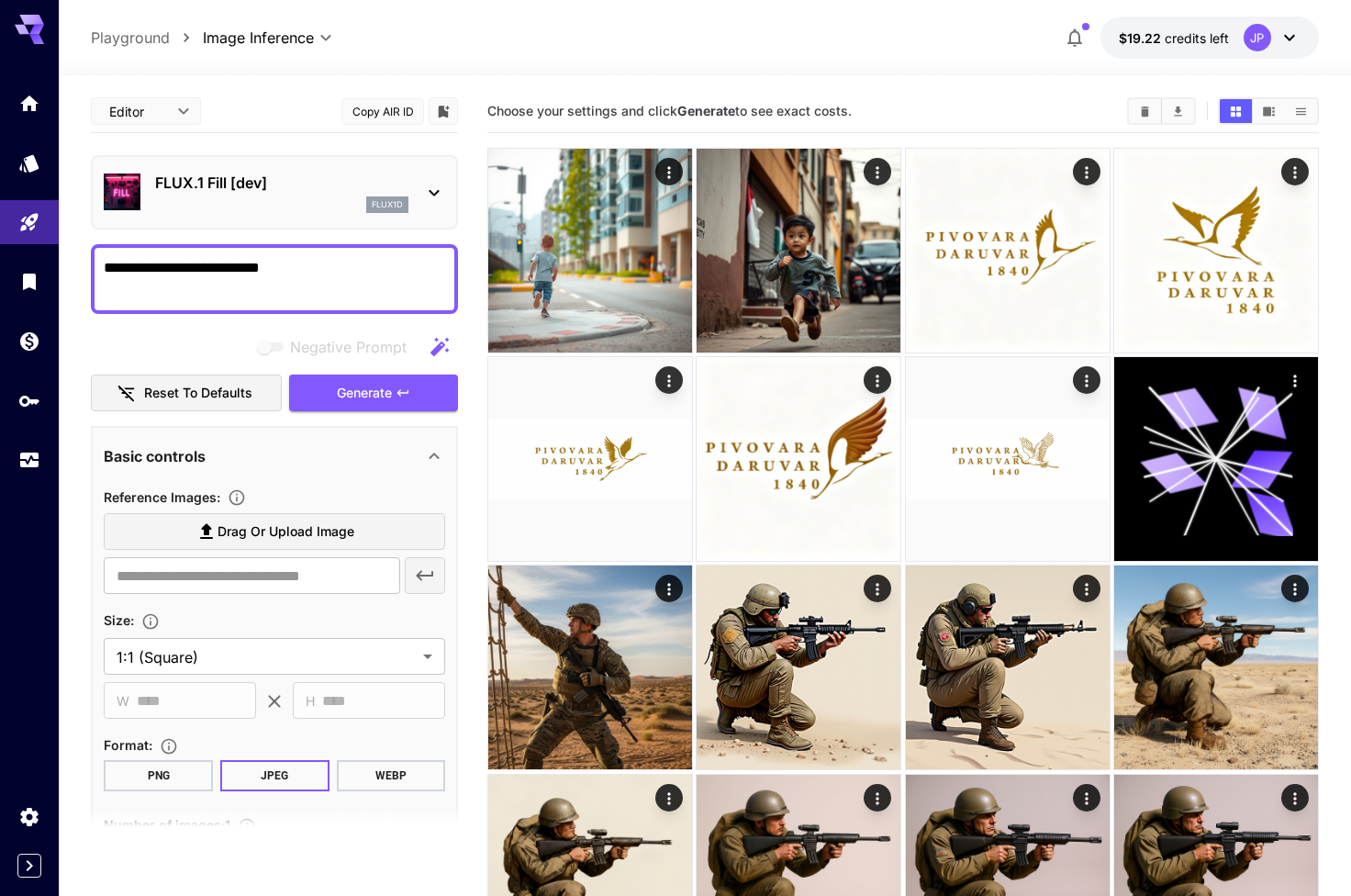
scroll to position [0, 0]
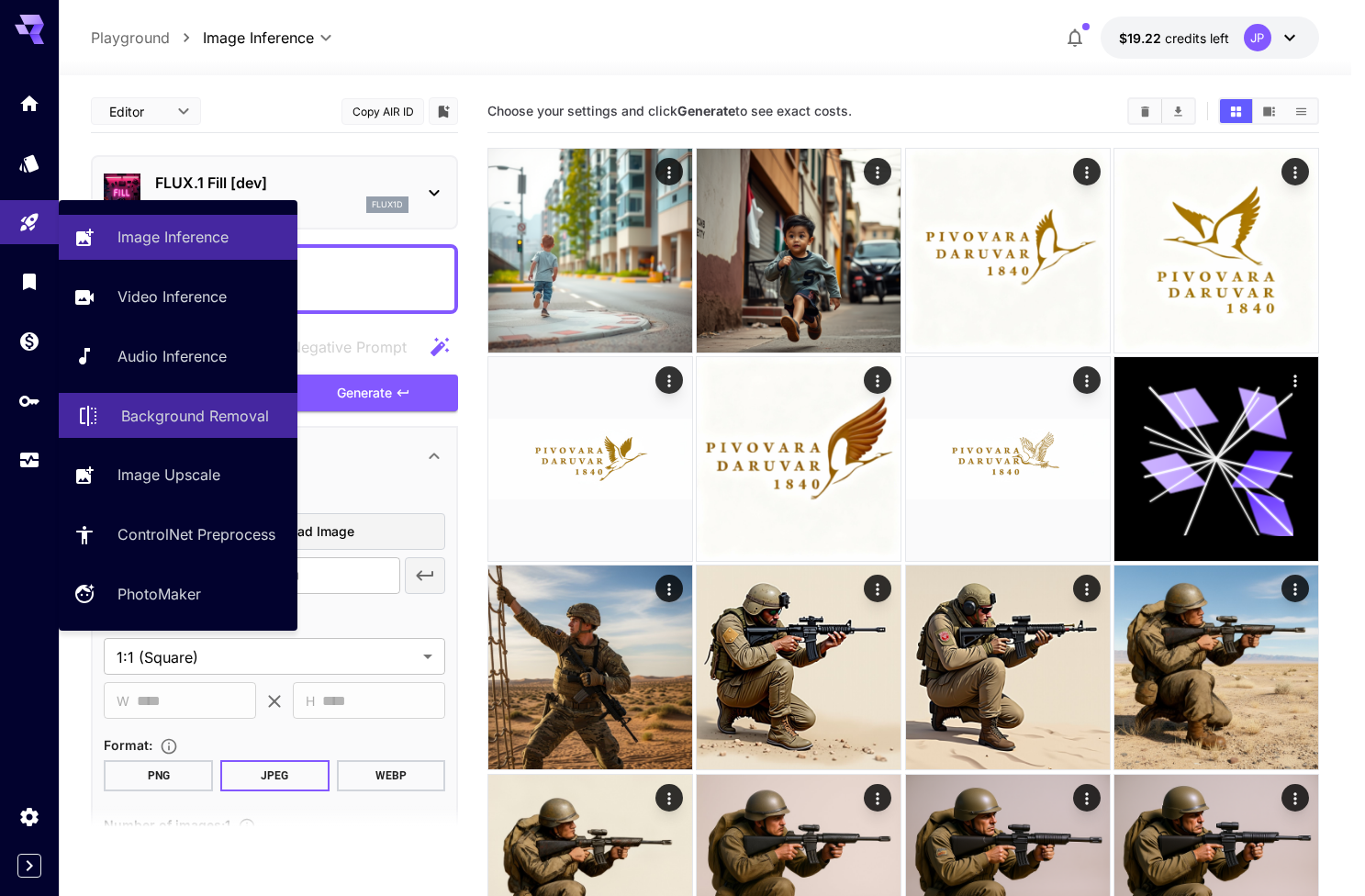
click at [187, 396] on link "Background Removal" at bounding box center [177, 415] width 238 height 45
type input "**********"
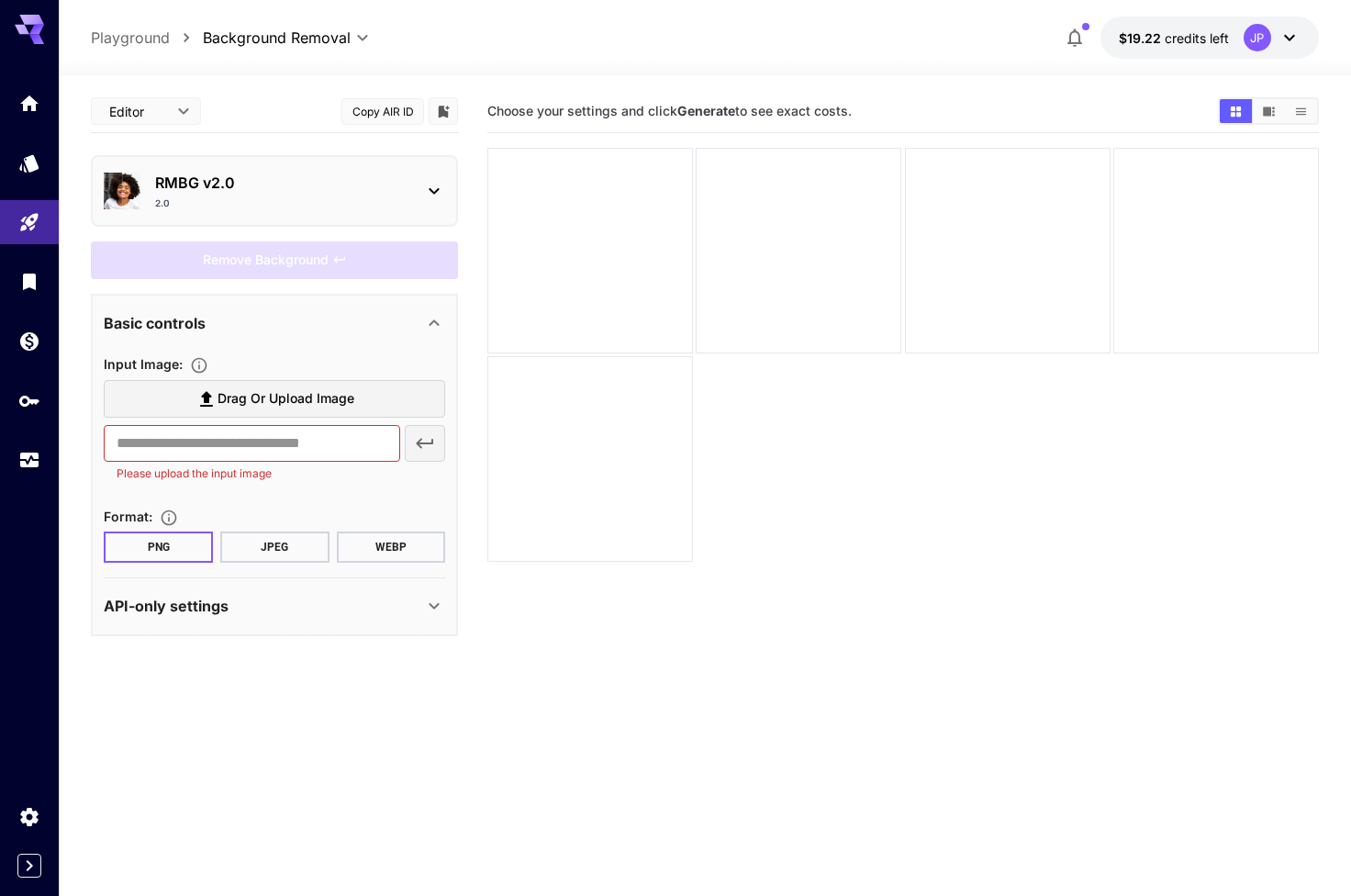
click at [308, 166] on div "RMBG v2.0 2.0" at bounding box center [275, 190] width 341 height 53
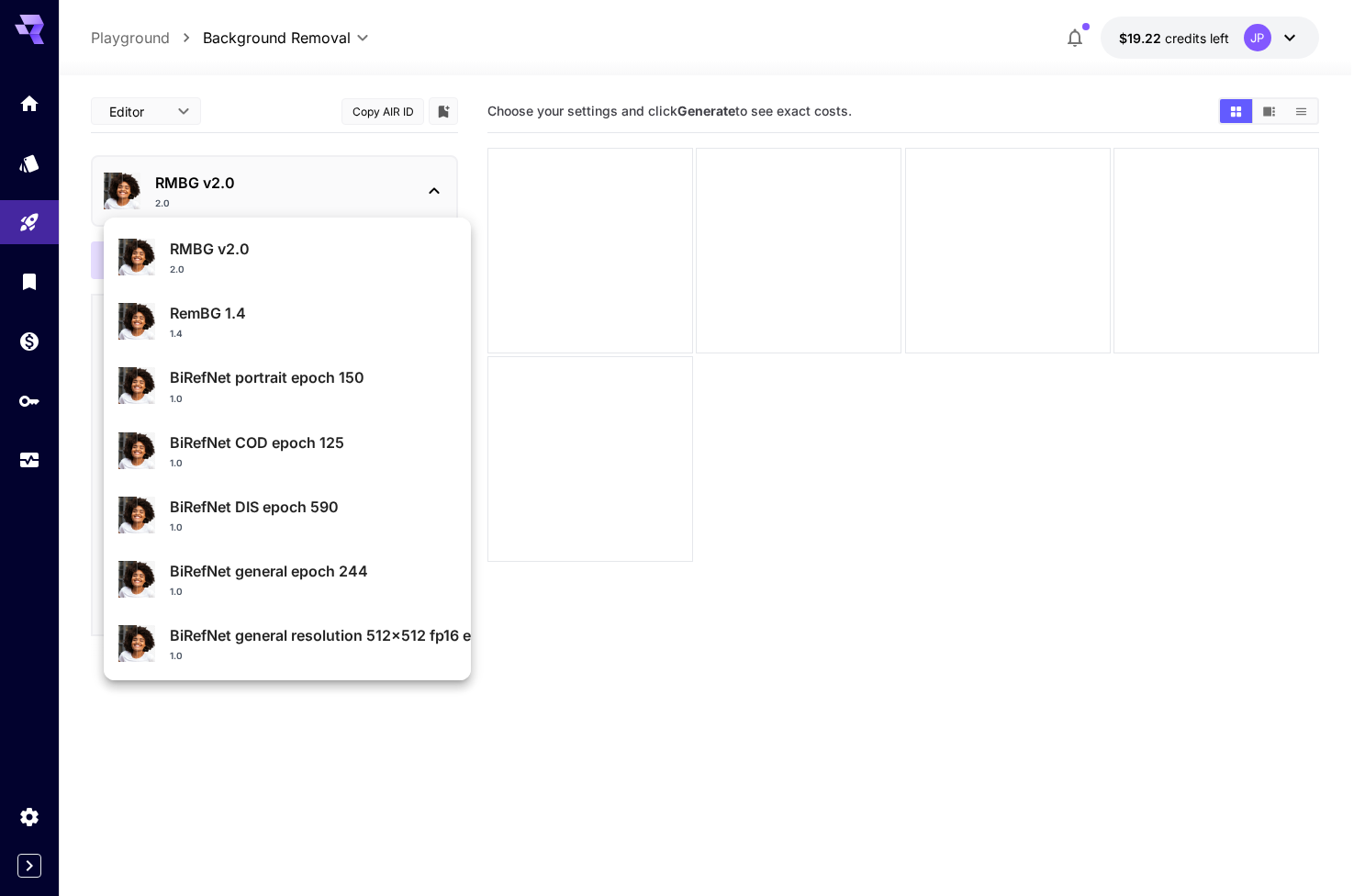
click at [148, 33] on div at bounding box center [682, 448] width 1365 height 896
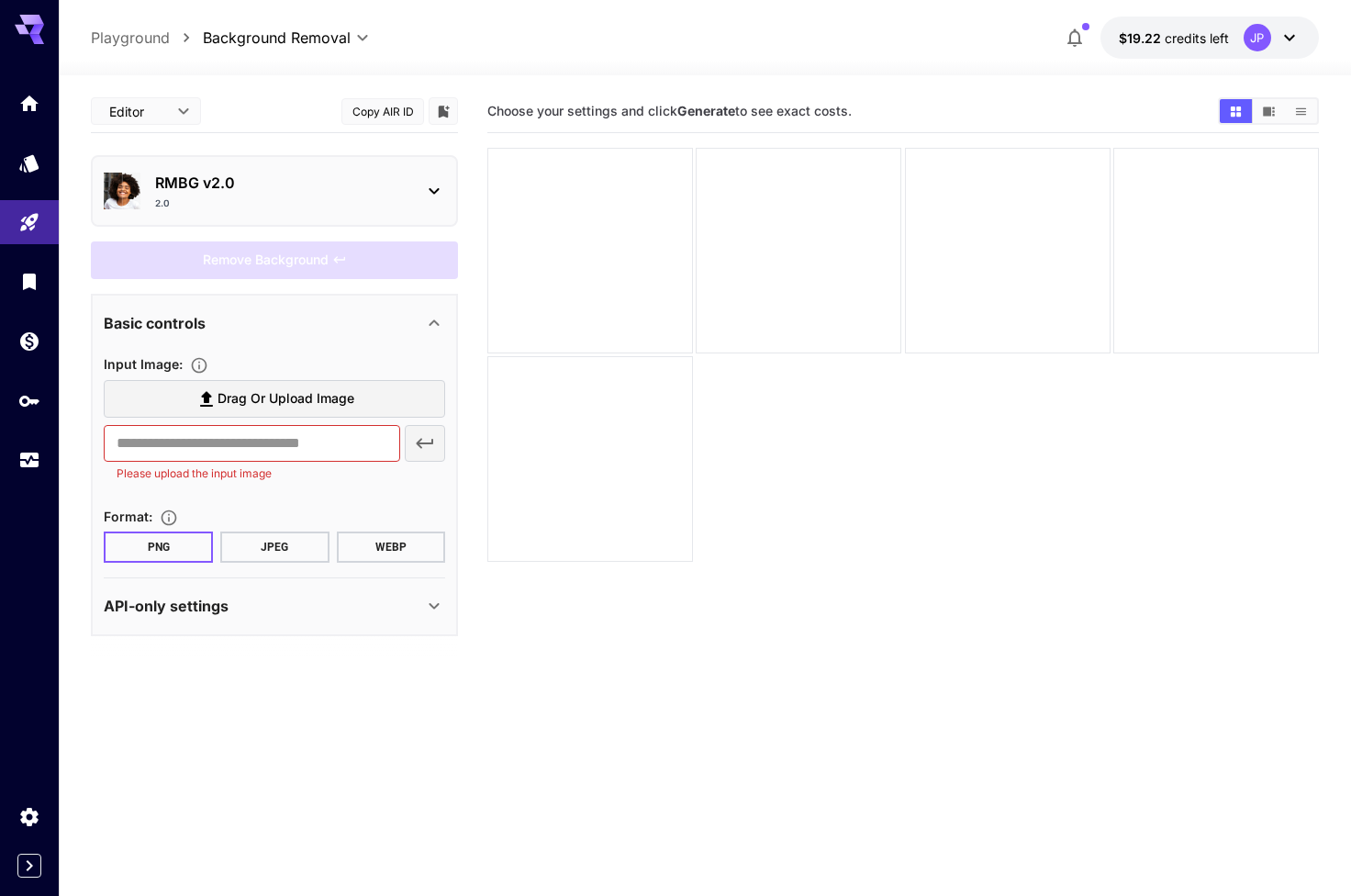
click at [27, 35] on icon at bounding box center [30, 30] width 30 height 30
click at [31, 107] on icon "Home" at bounding box center [32, 98] width 22 height 22
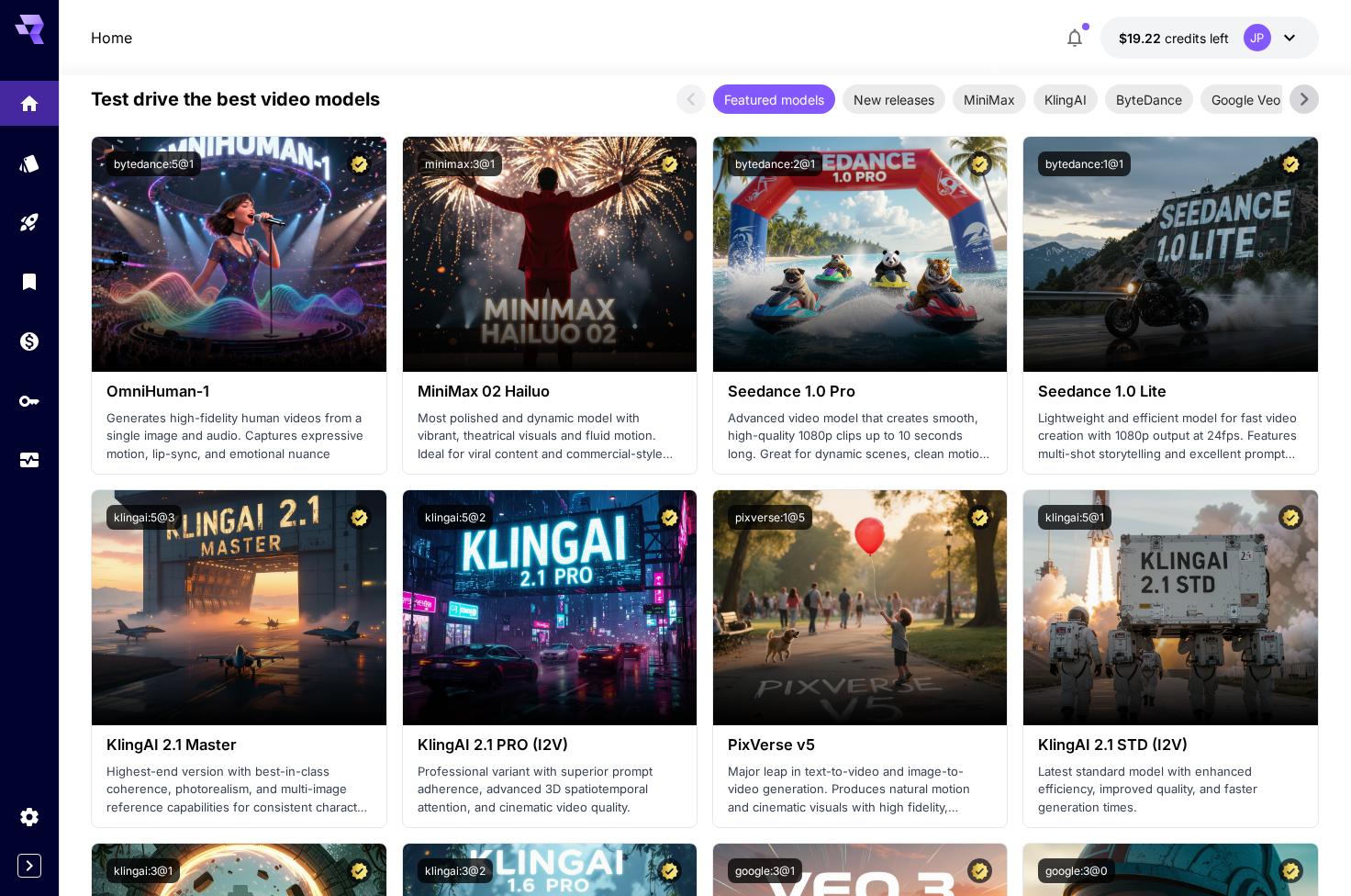
scroll to position [385, 0]
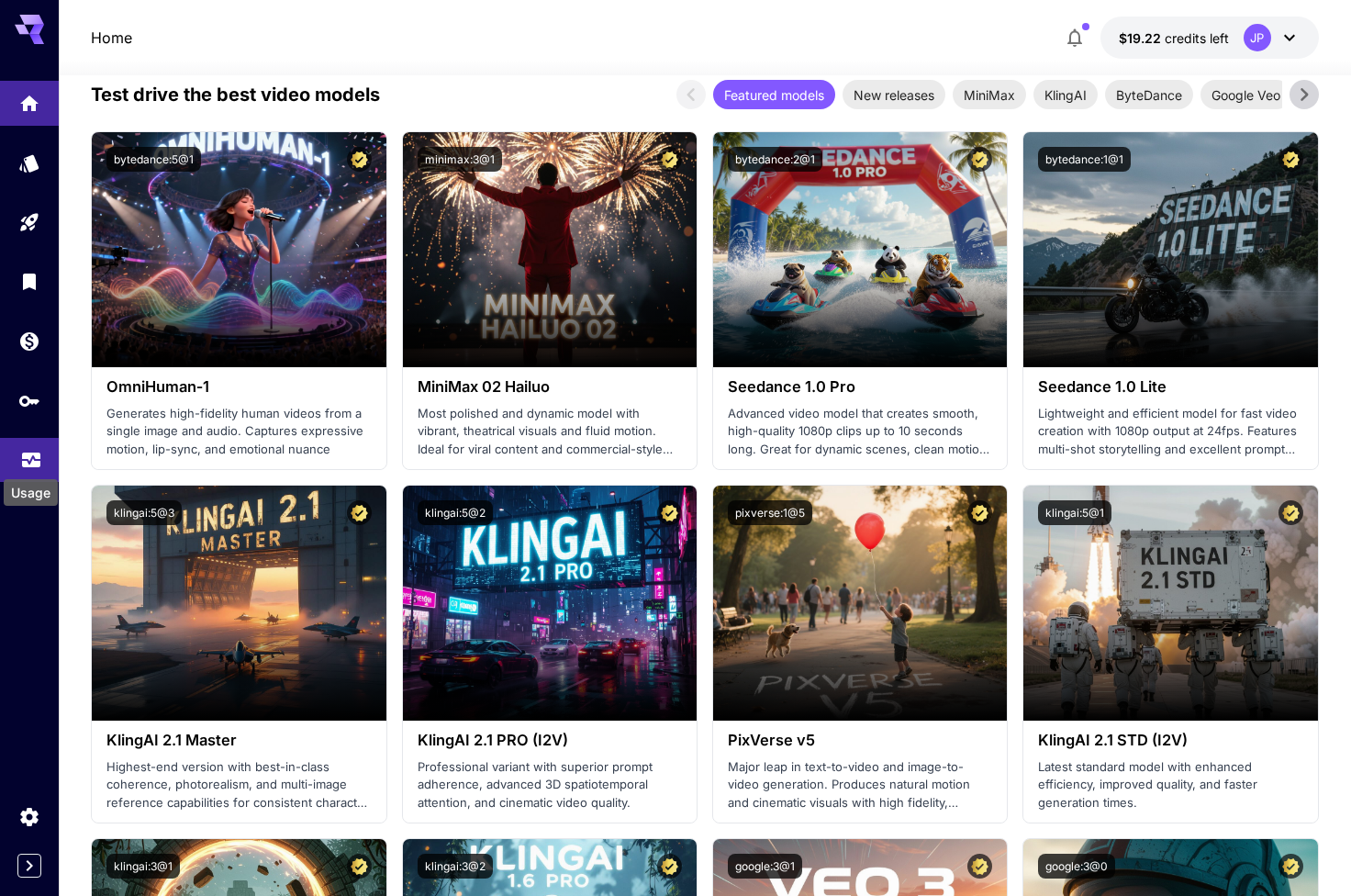
click at [39, 448] on icon "Usage" at bounding box center [32, 454] width 22 height 22
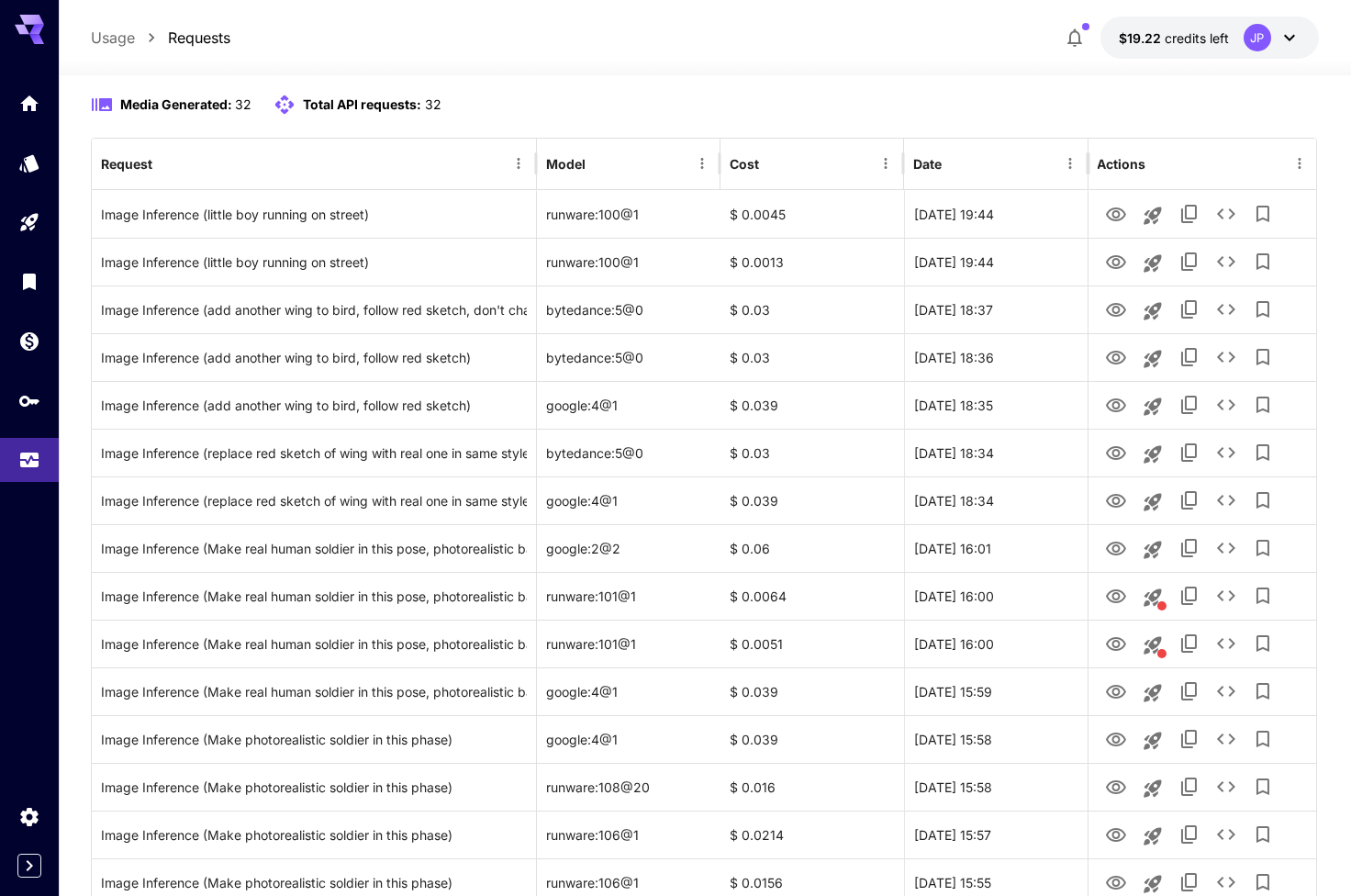
scroll to position [172, 0]
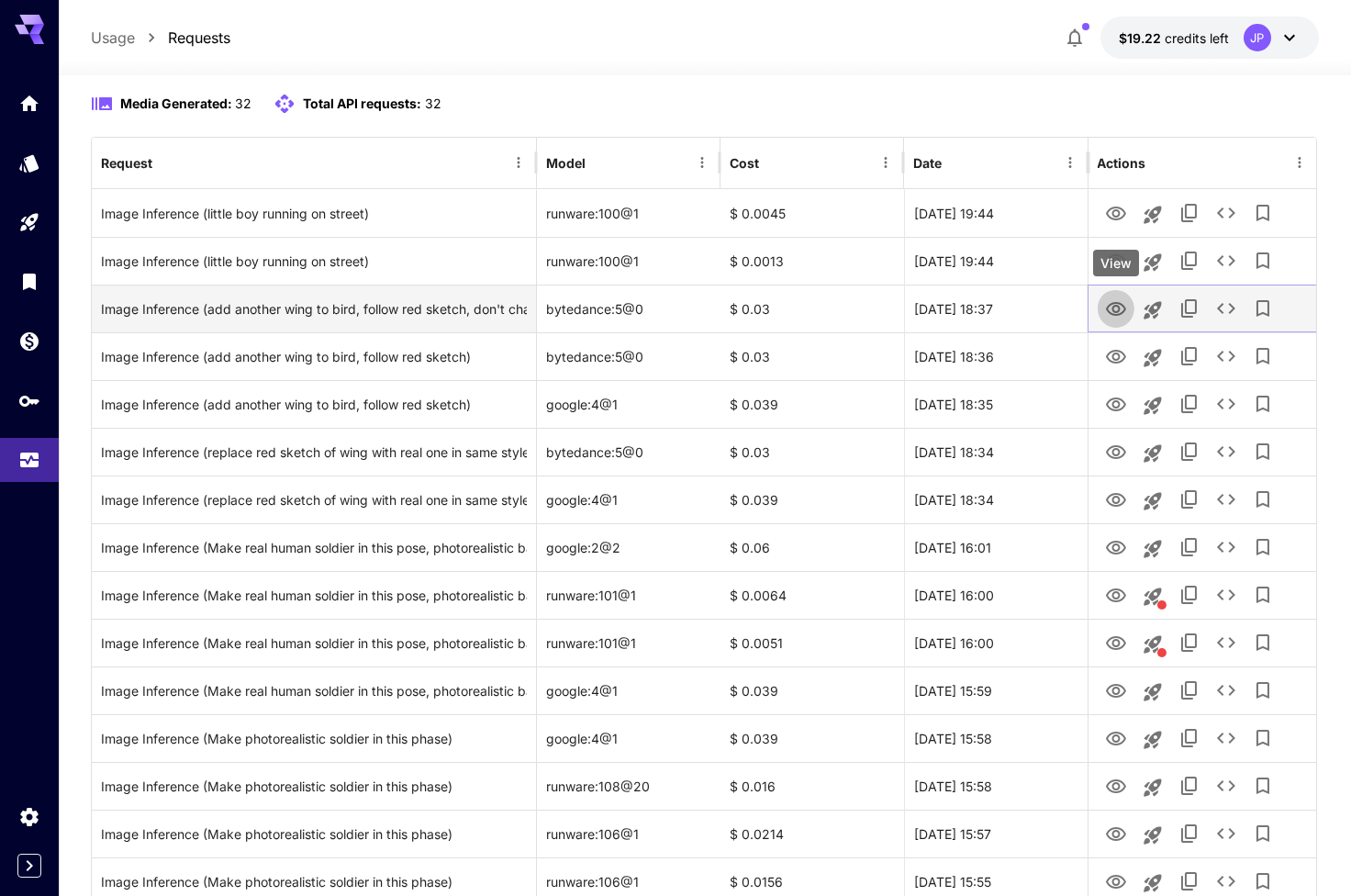
click at [1129, 301] on button "View" at bounding box center [1115, 308] width 37 height 38
click at [1122, 304] on icon "View" at bounding box center [1115, 308] width 20 height 14
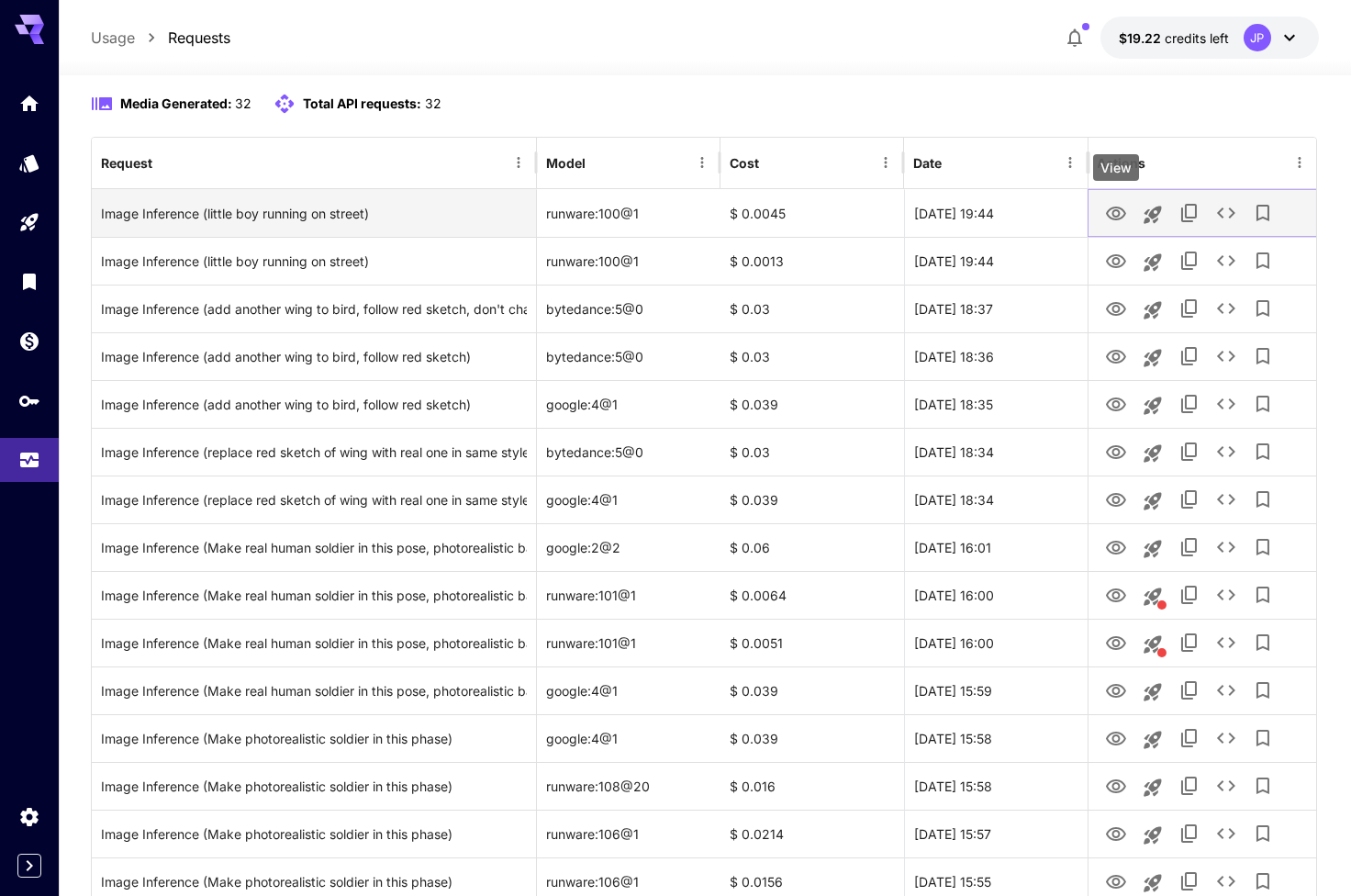
click at [1112, 207] on icon "View" at bounding box center [1115, 213] width 20 height 14
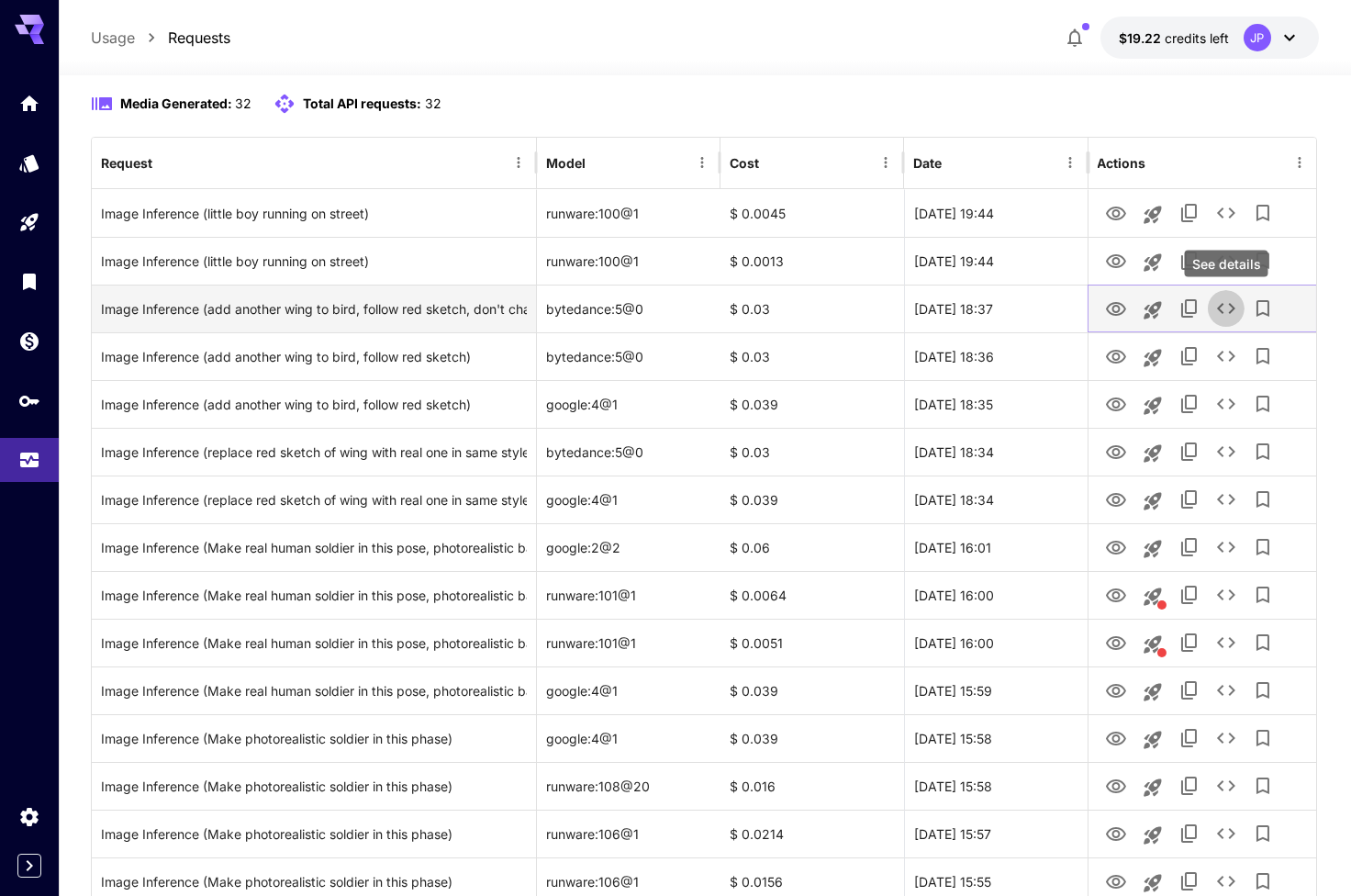
click at [1219, 305] on icon "See details" at bounding box center [1226, 308] width 19 height 11
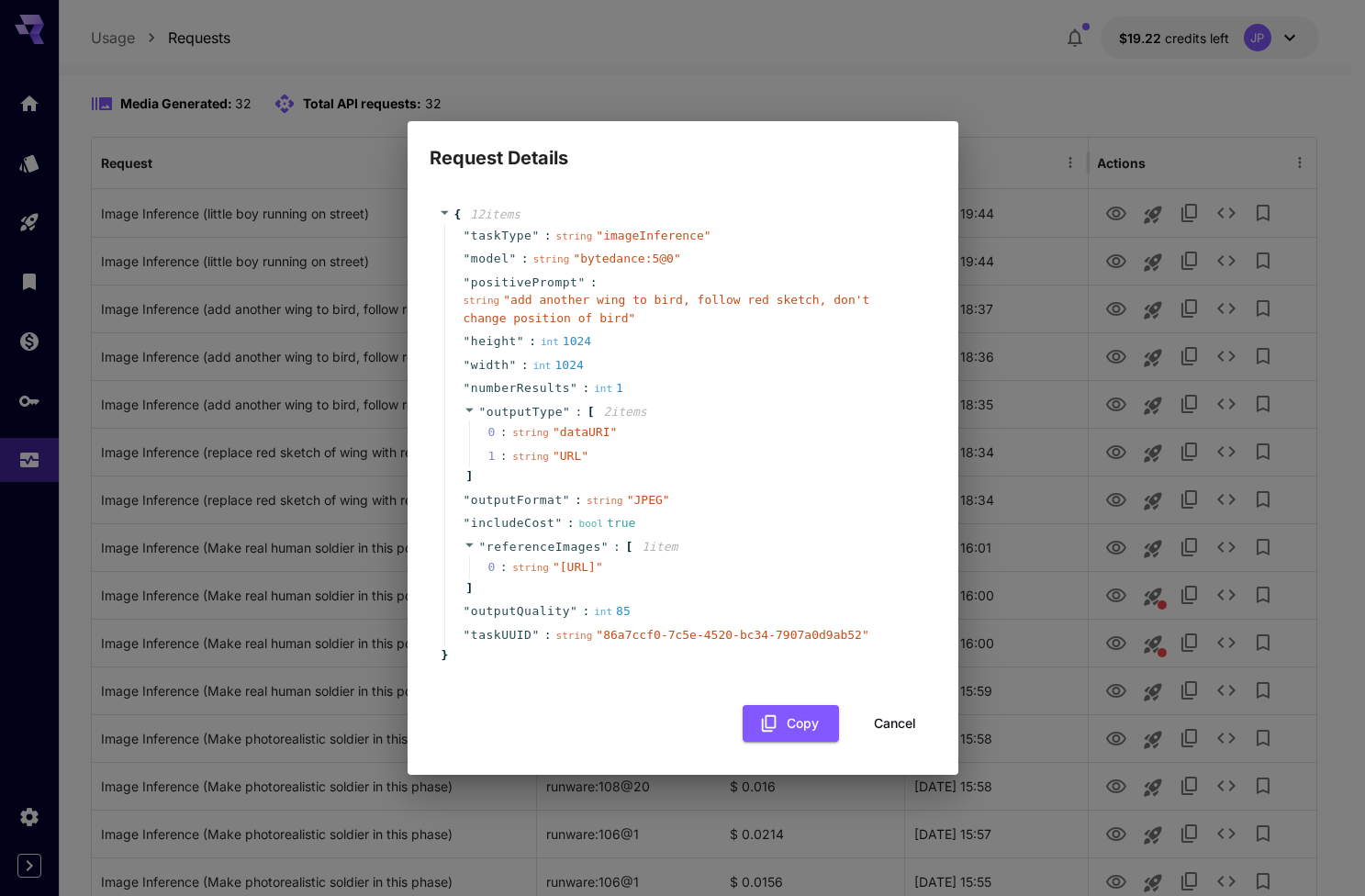
click at [527, 423] on div "string " dataURI "" at bounding box center [564, 432] width 105 height 19
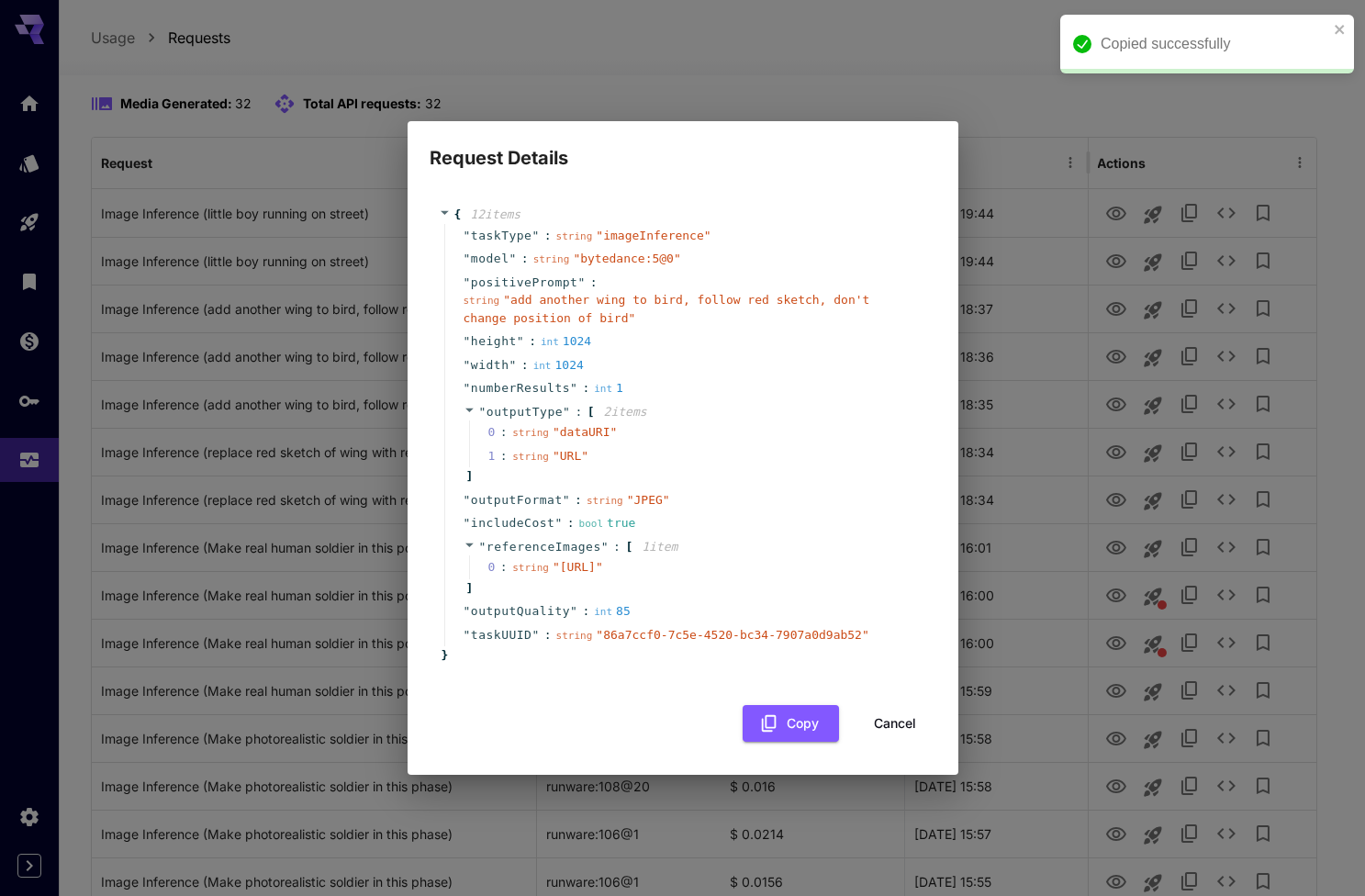
click at [810, 95] on div "Request Details { 12 item s " taskType " : string " imageInference " " model " …" at bounding box center [682, 448] width 1365 height 896
click at [893, 728] on button "Cancel" at bounding box center [895, 723] width 83 height 38
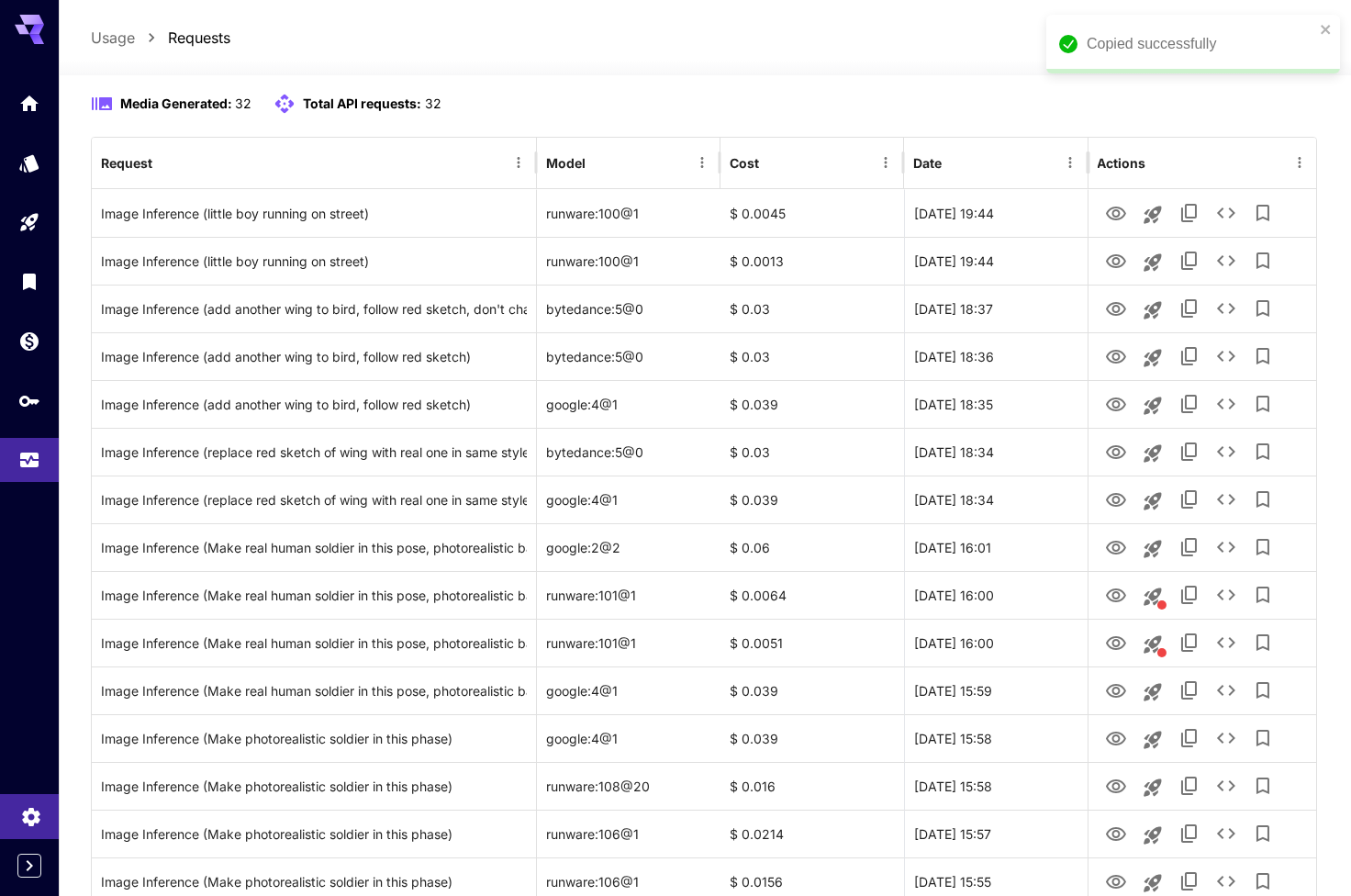
click at [29, 818] on icon "Settings" at bounding box center [31, 814] width 18 height 19
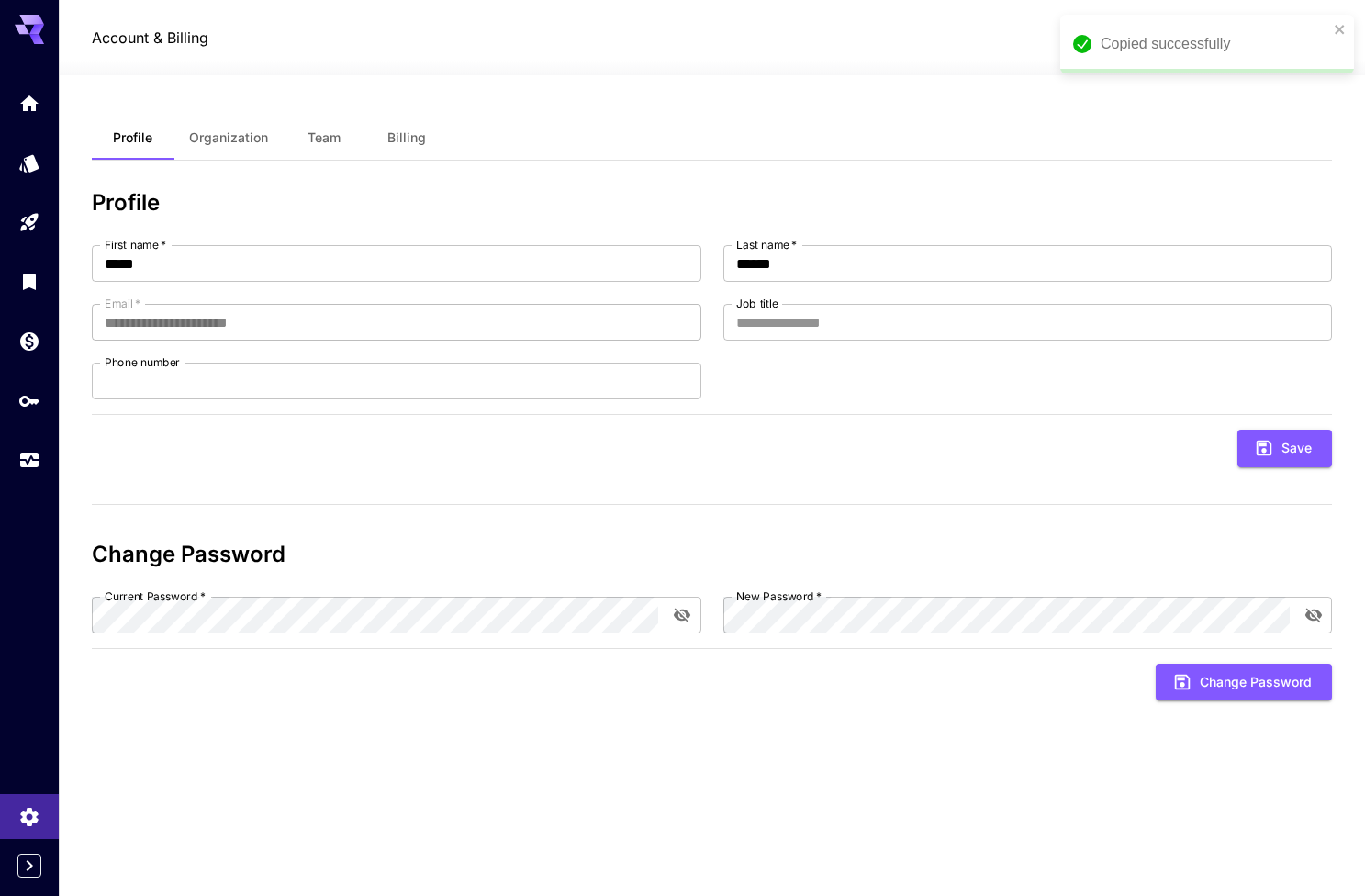
click at [218, 146] on button "Organization" at bounding box center [228, 137] width 109 height 44
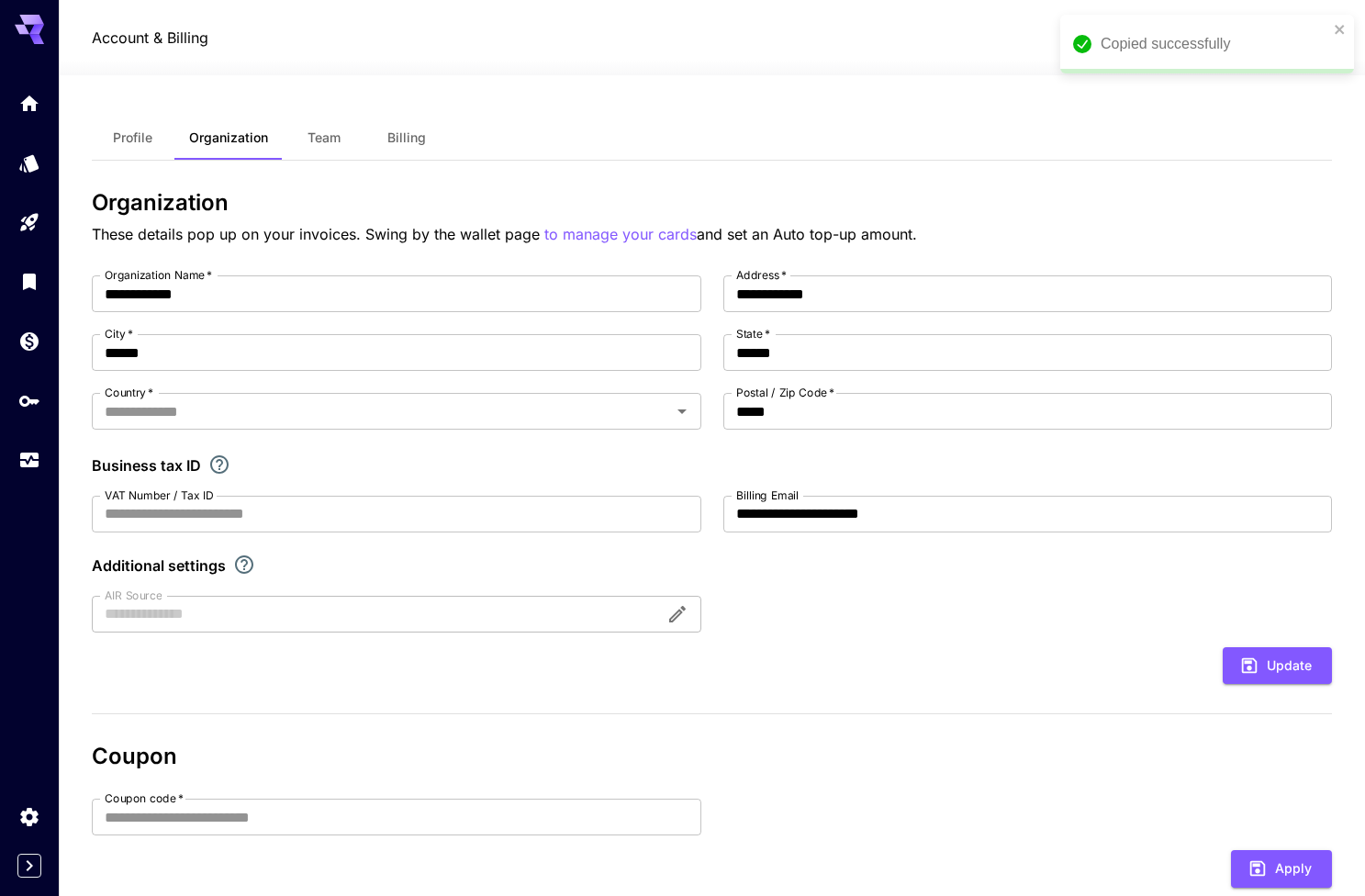
type input "*******"
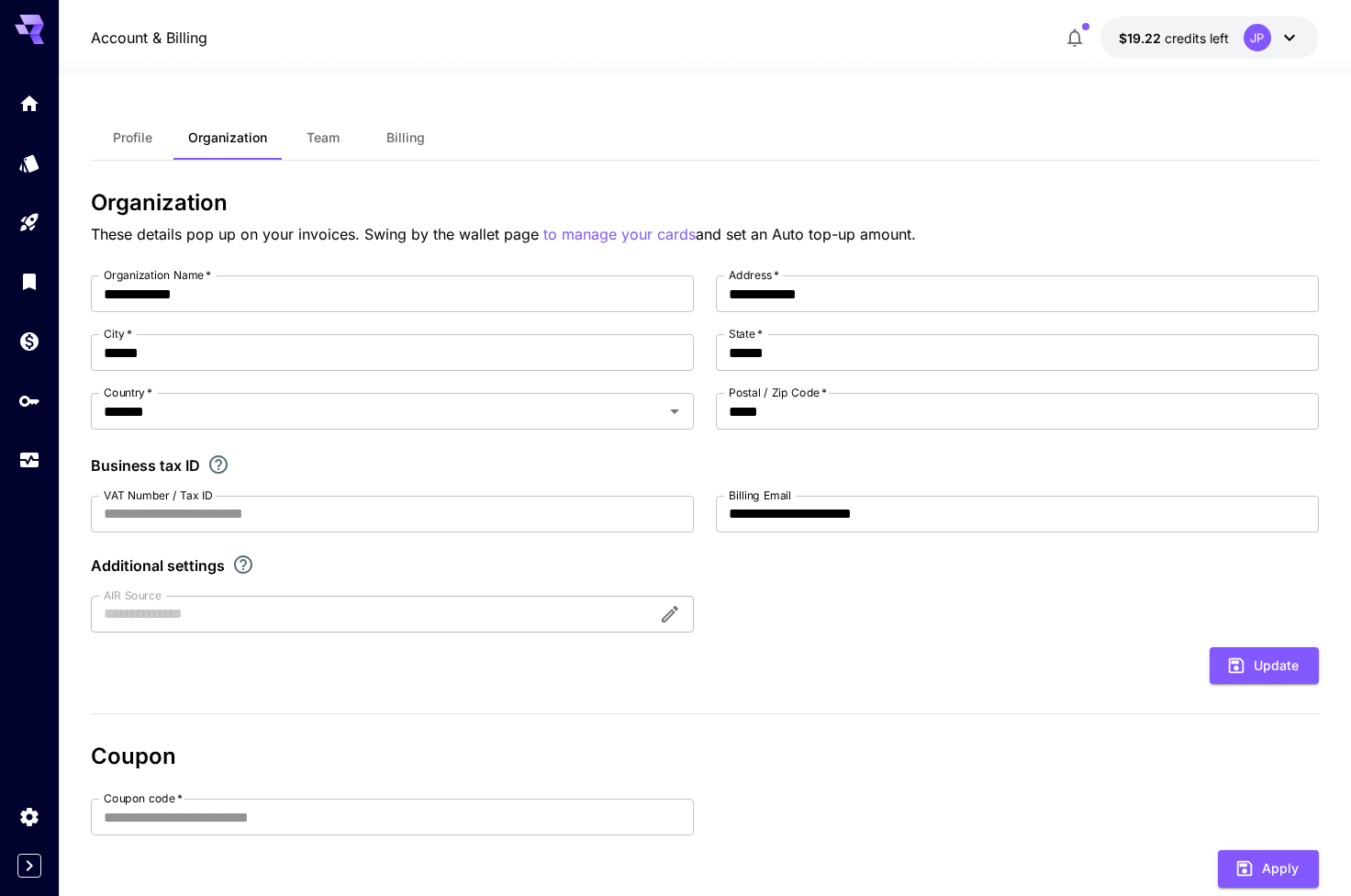
click at [39, 27] on icon at bounding box center [37, 30] width 15 height 10
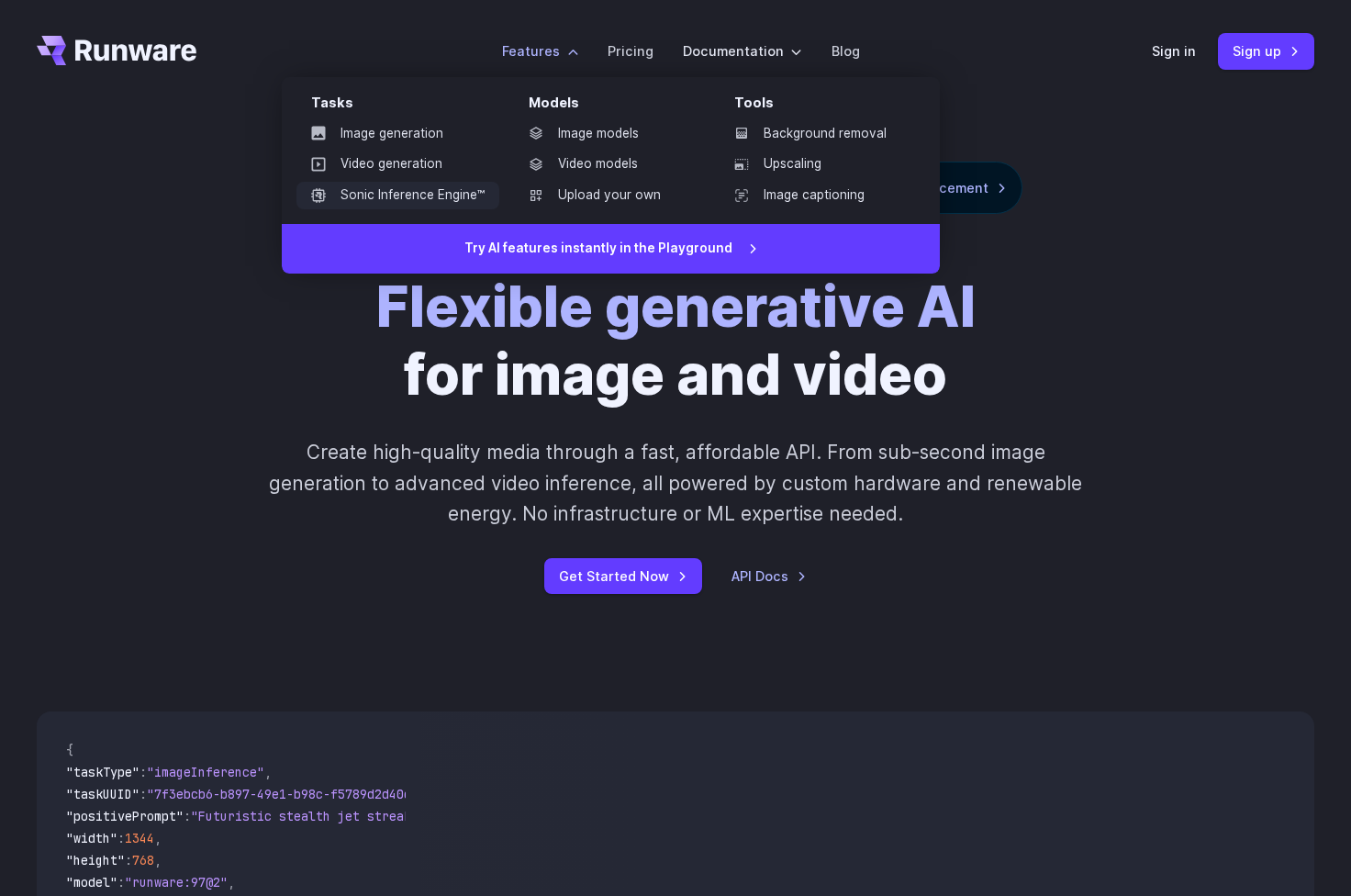
click at [451, 203] on link "Sonic Inference Engine™" at bounding box center [398, 196] width 203 height 28
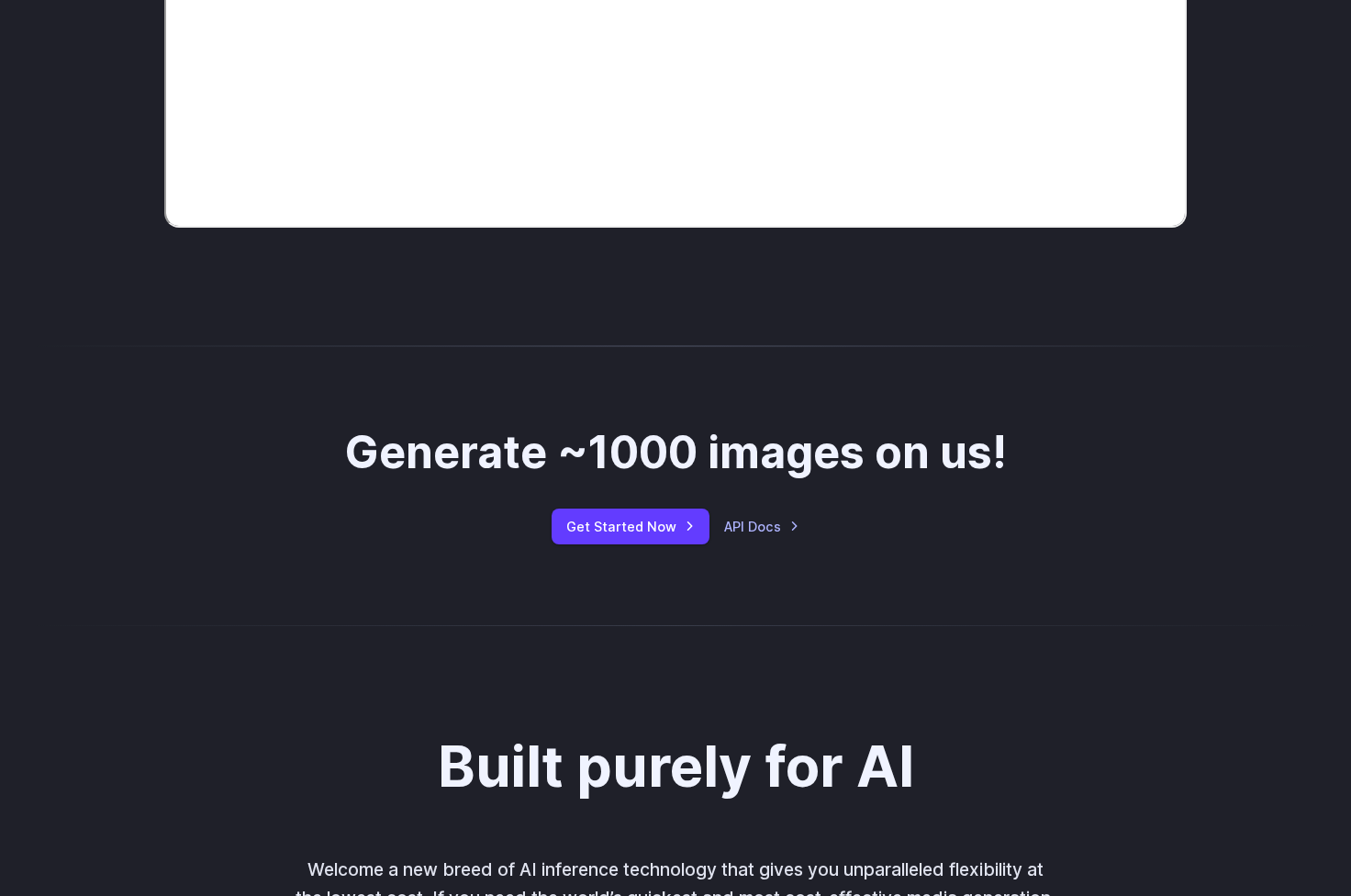
scroll to position [806, 0]
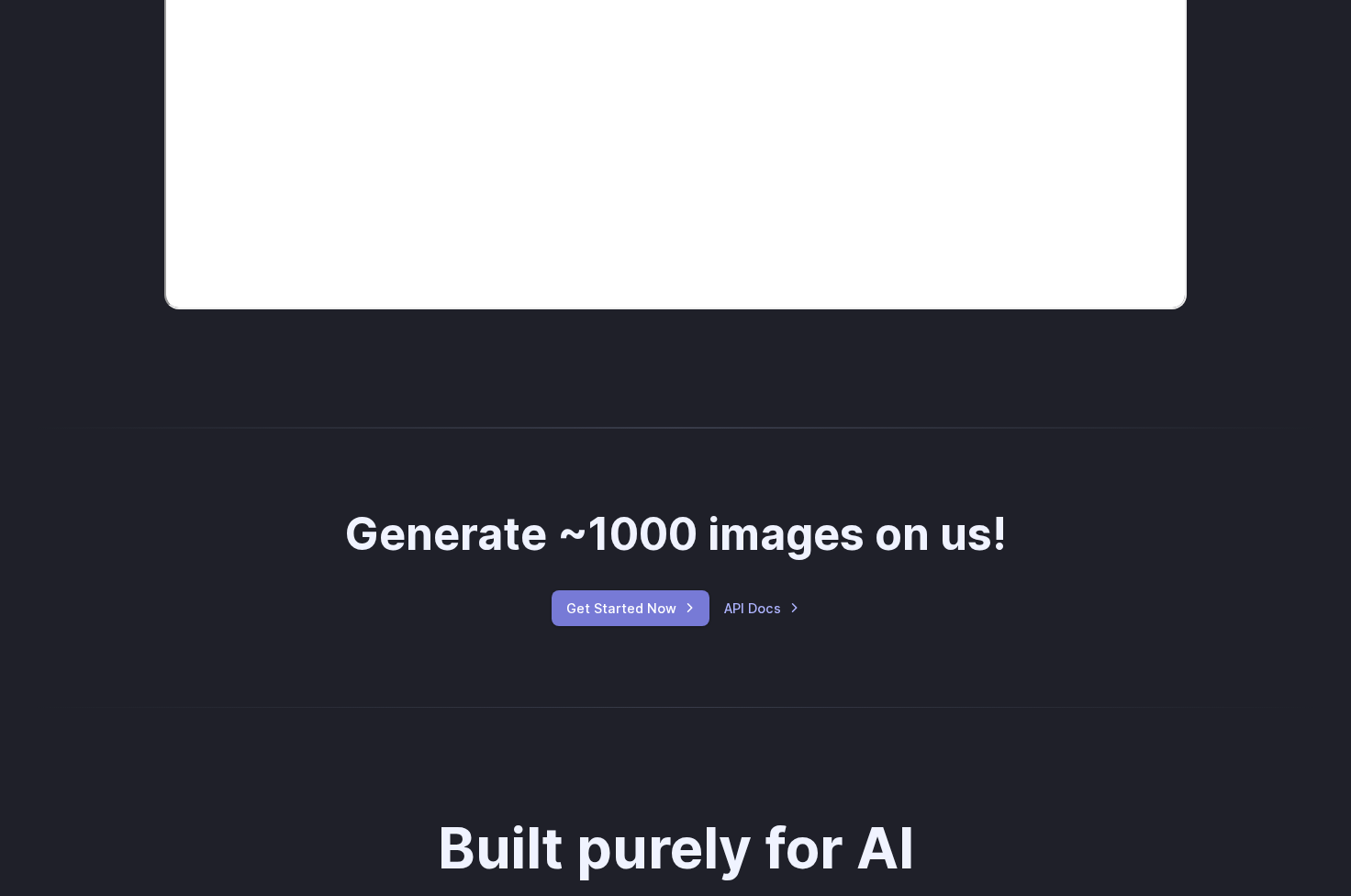
click at [697, 614] on link "Get Started Now" at bounding box center [631, 608] width 158 height 36
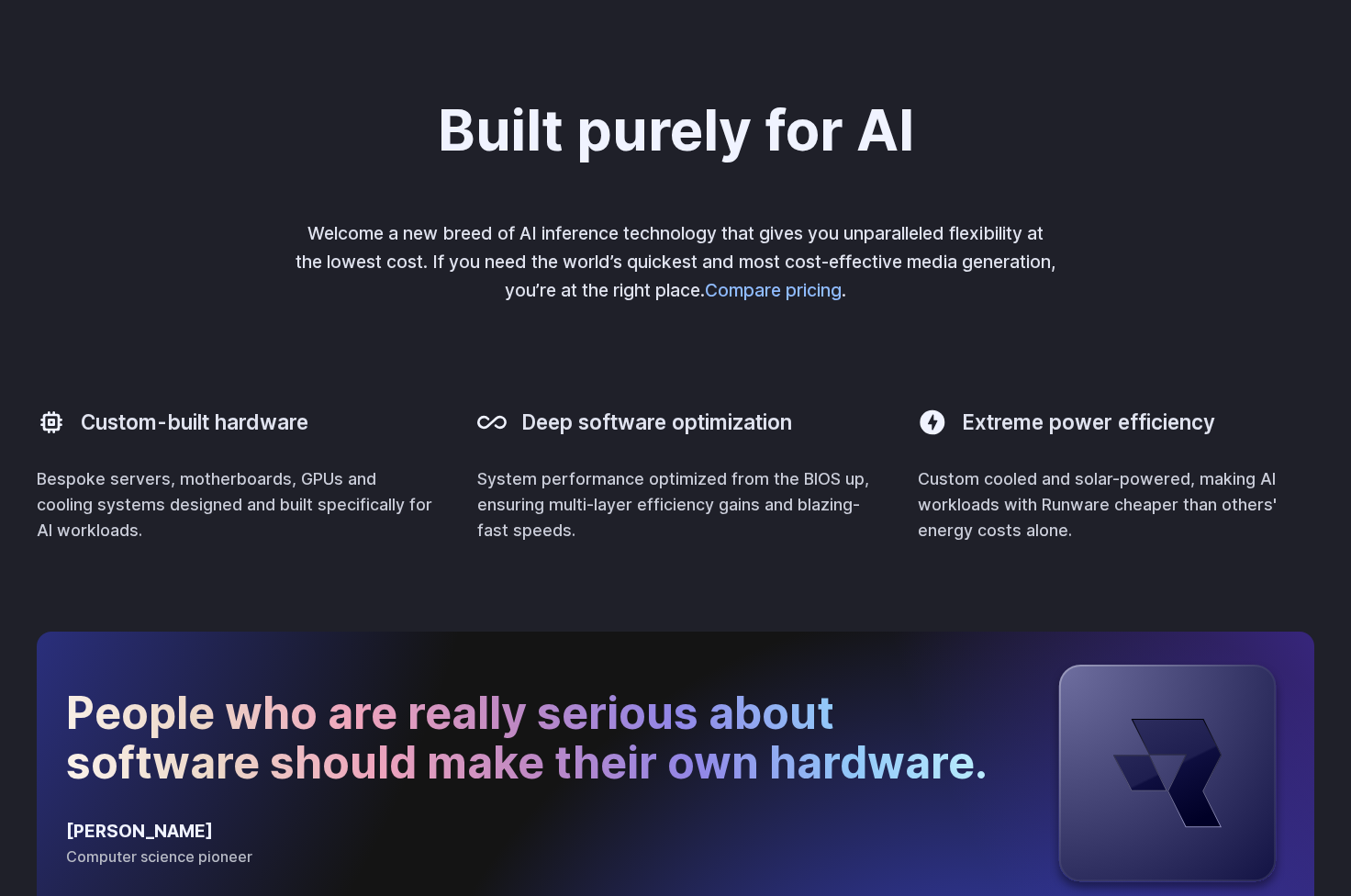
scroll to position [1511, 0]
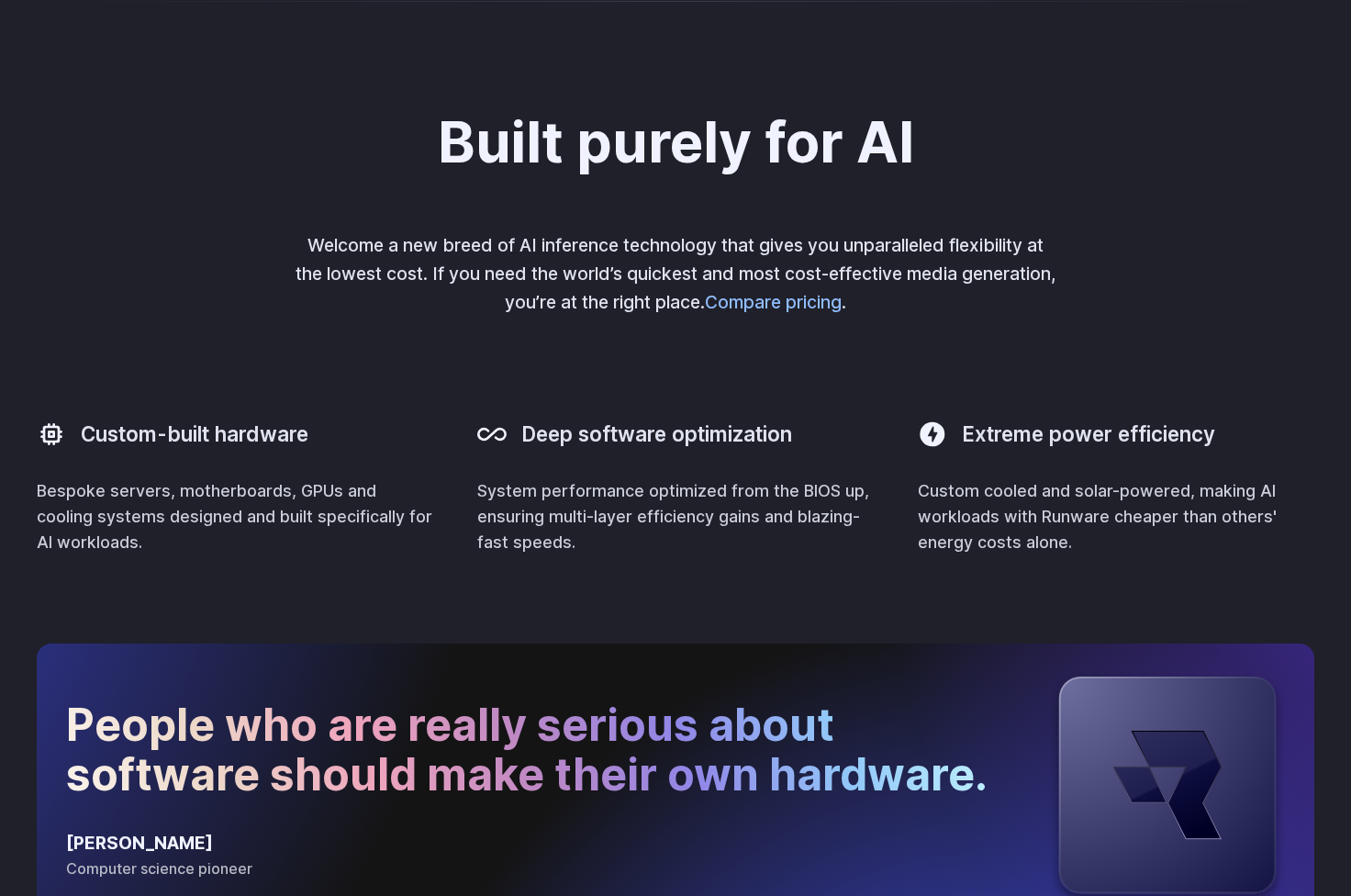
click at [792, 300] on link "Compare pricing" at bounding box center [773, 302] width 136 height 22
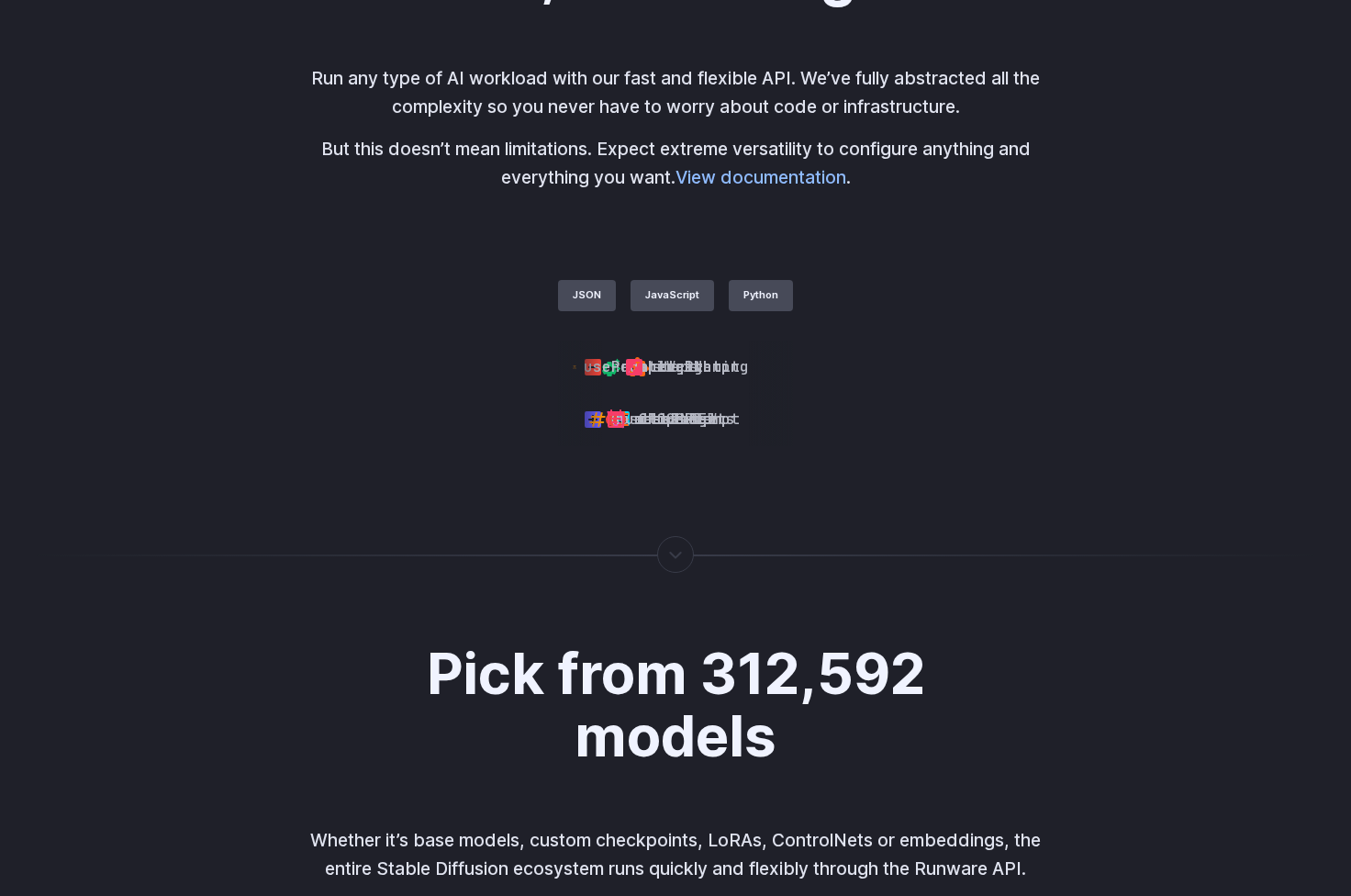
scroll to position [4471, 0]
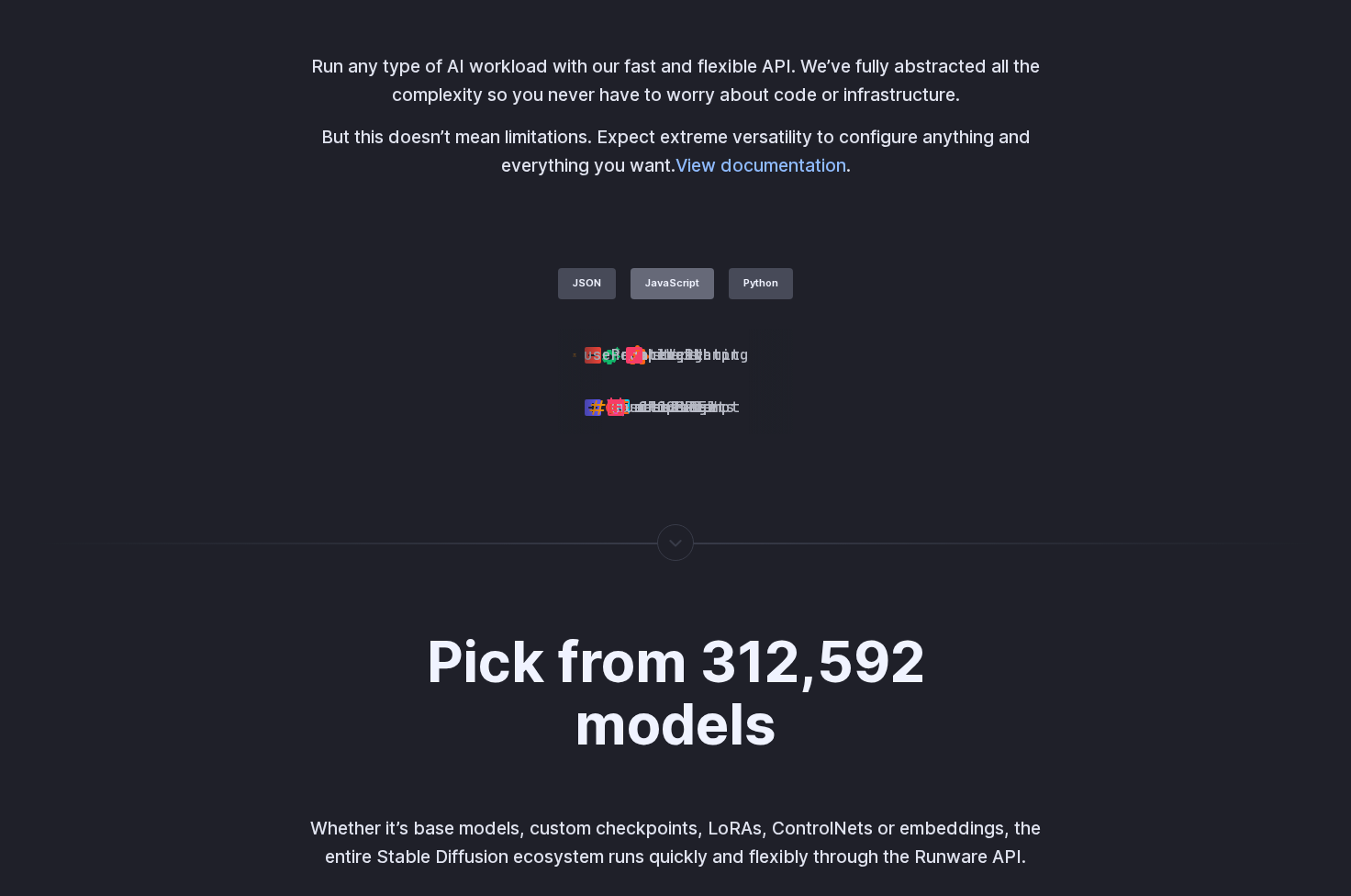
click at [671, 268] on label "JavaScript" at bounding box center [673, 284] width 84 height 32
click at [581, 276] on label "JSON" at bounding box center [587, 284] width 58 height 32
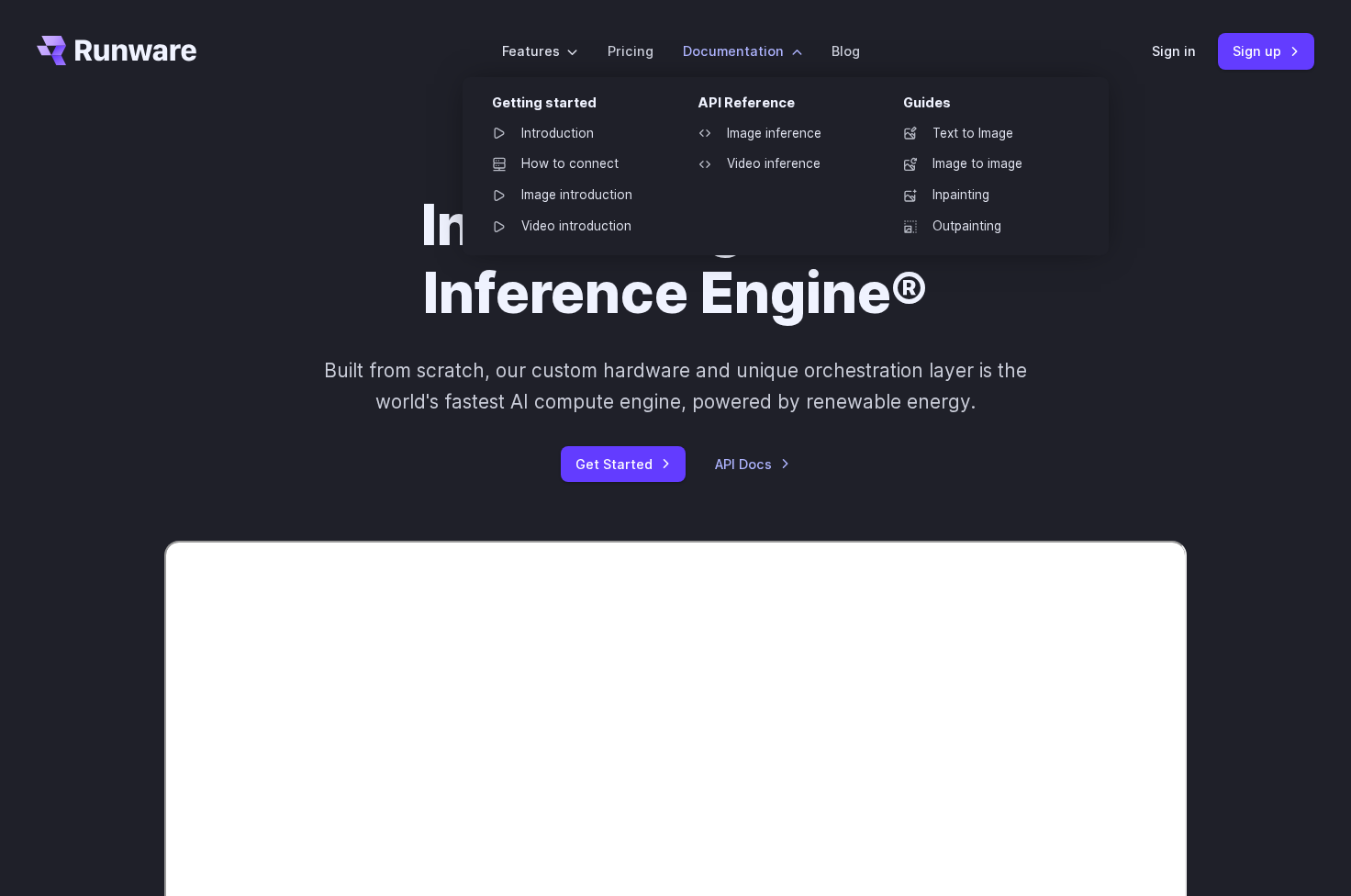
scroll to position [0, 0]
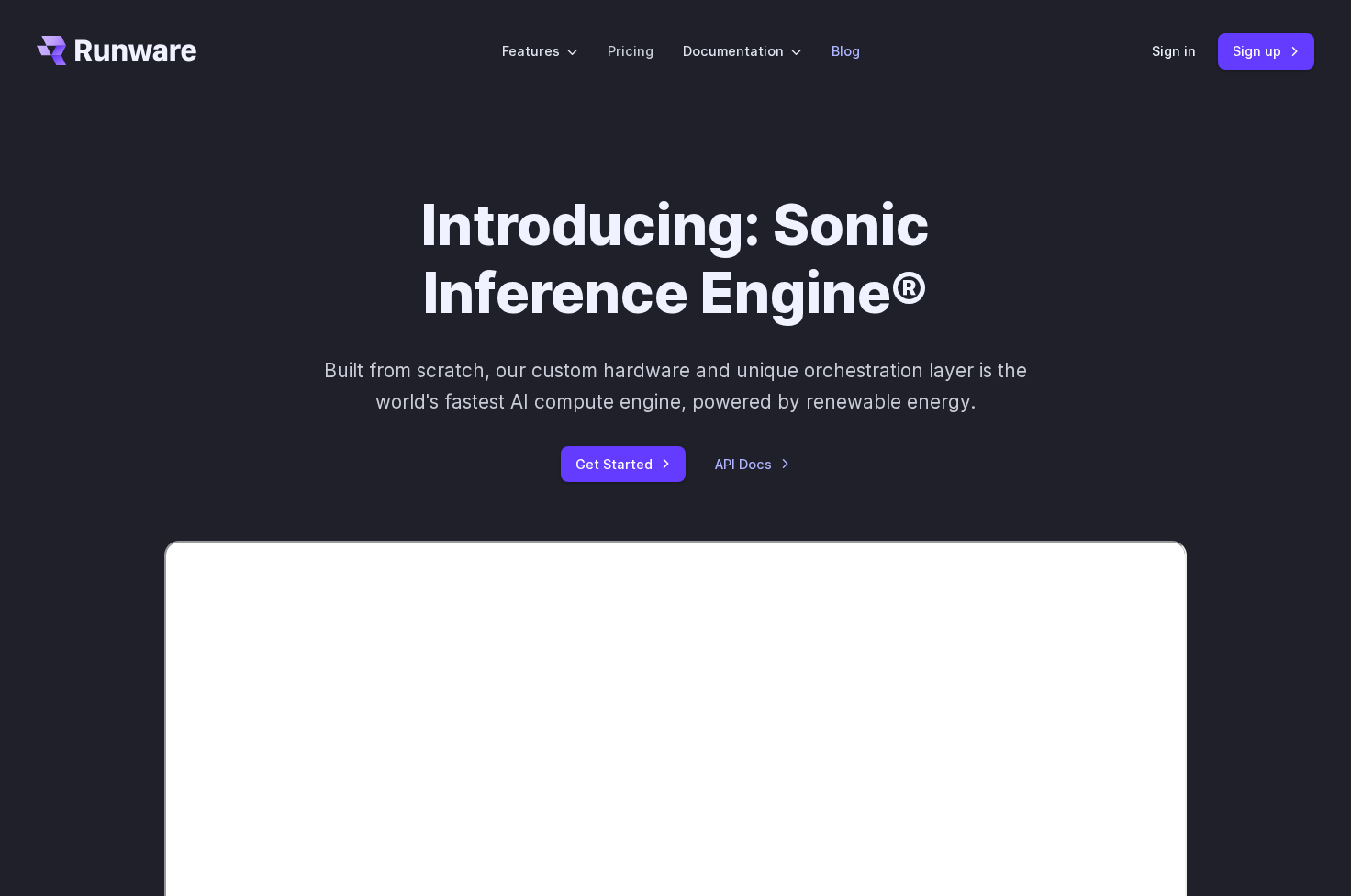
click at [837, 50] on link "Blog" at bounding box center [845, 51] width 29 height 21
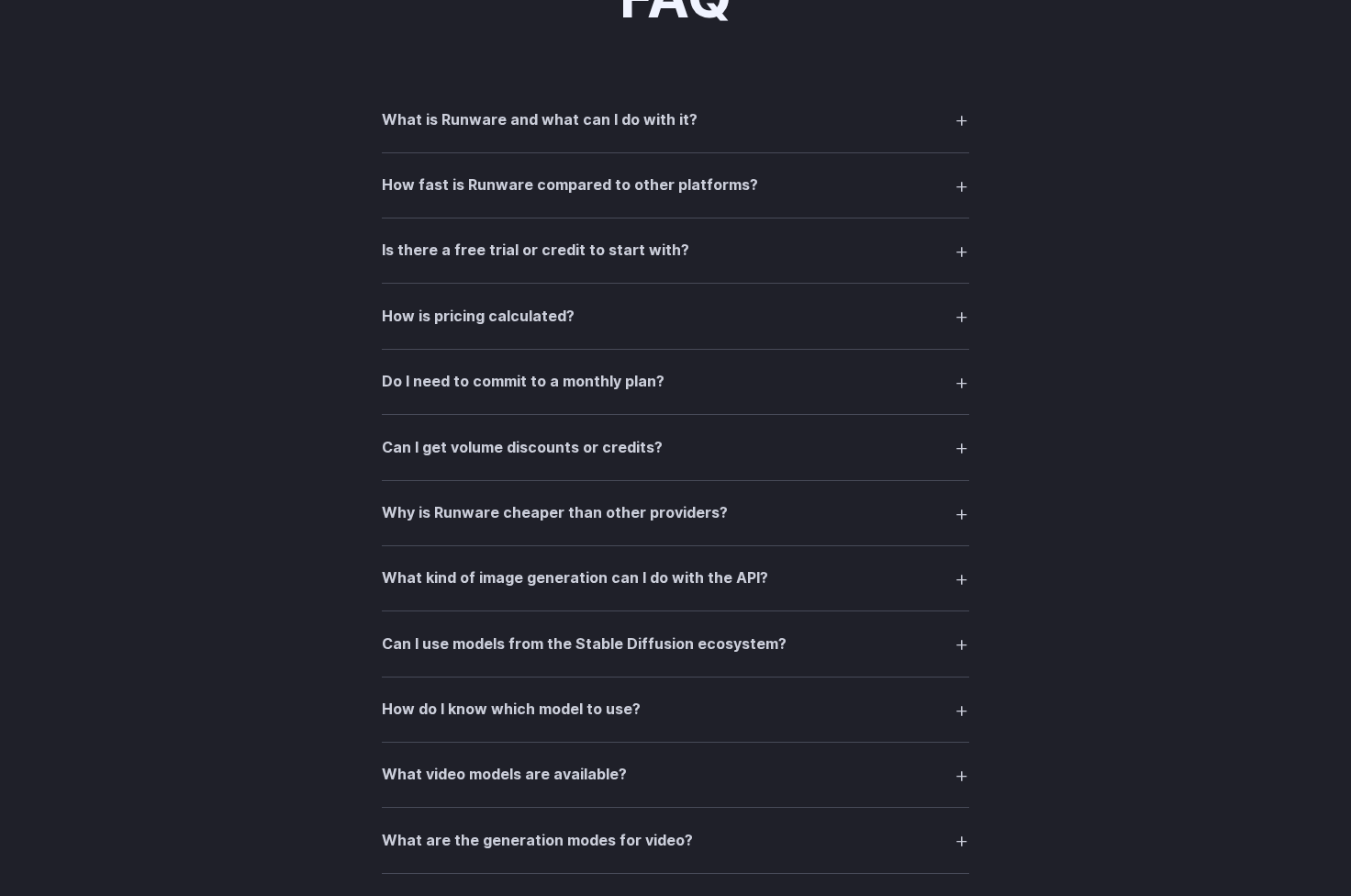
scroll to position [2521, 0]
click at [624, 127] on h3 "What is Runware and what can I do with it?" at bounding box center [540, 122] width 315 height 24
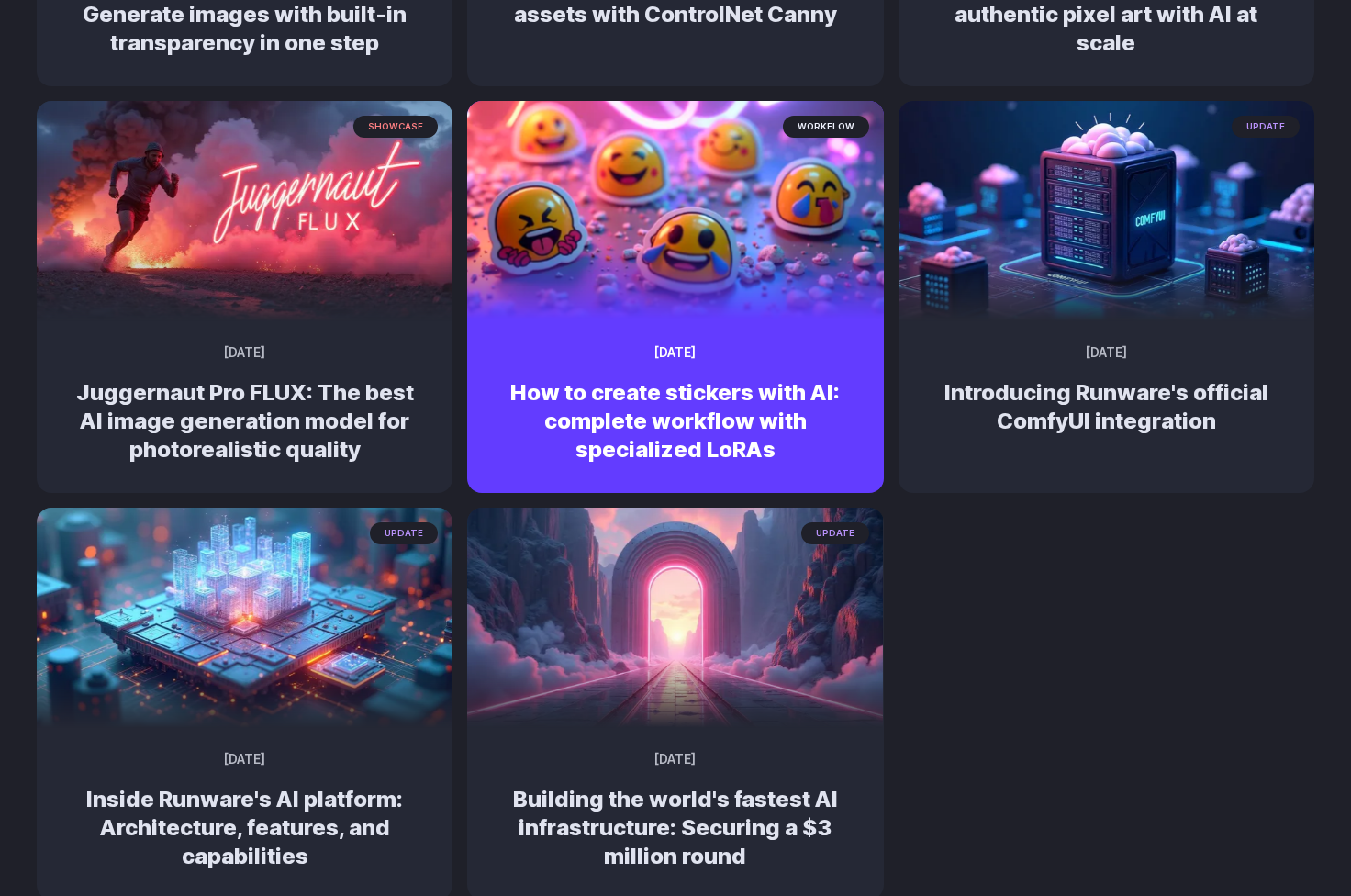
scroll to position [966, 0]
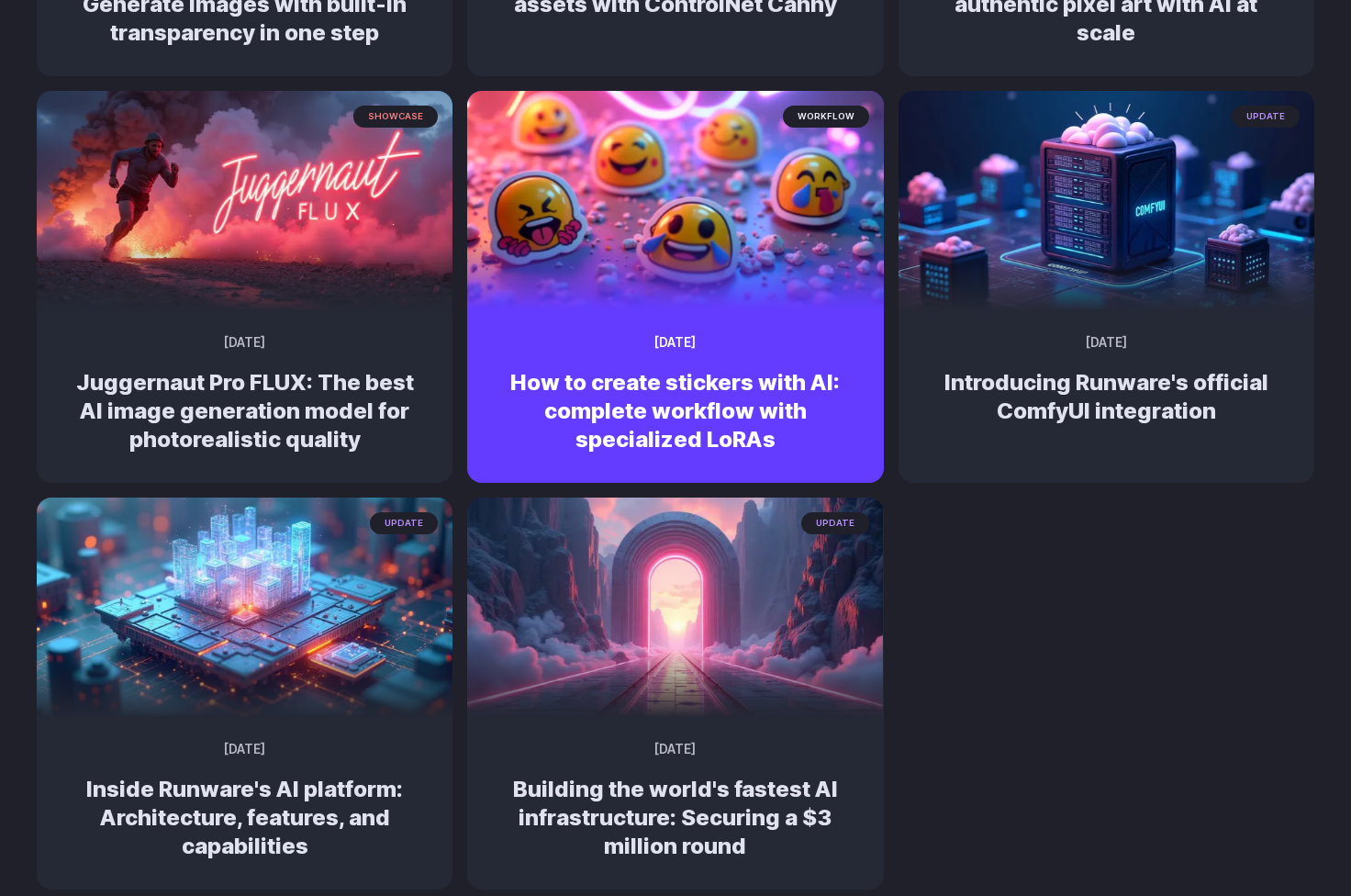
click at [692, 380] on h2 "How to create stickers with AI: complete workflow with specialized LoRAs" at bounding box center [675, 411] width 357 height 86
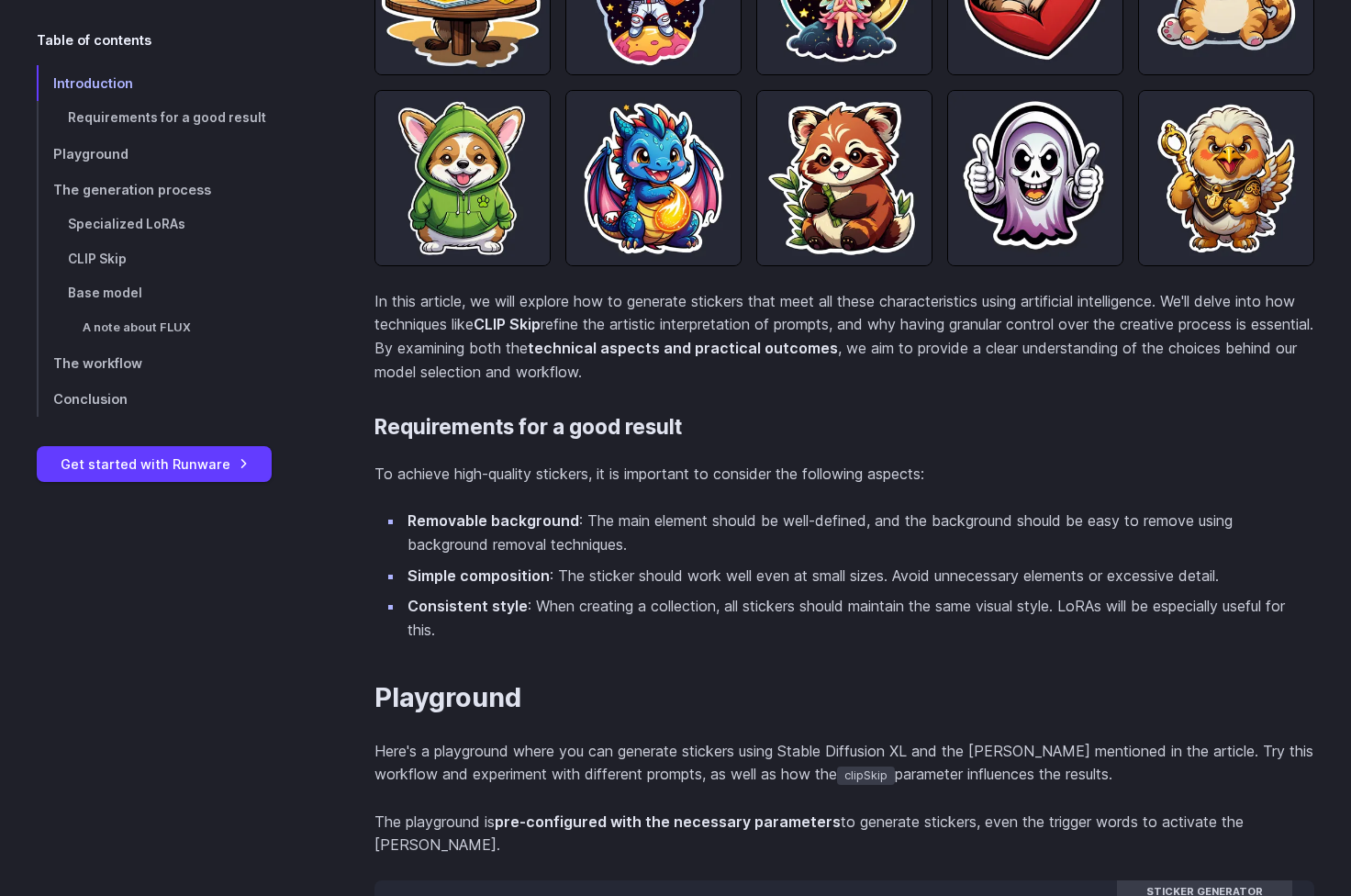
scroll to position [1132, 0]
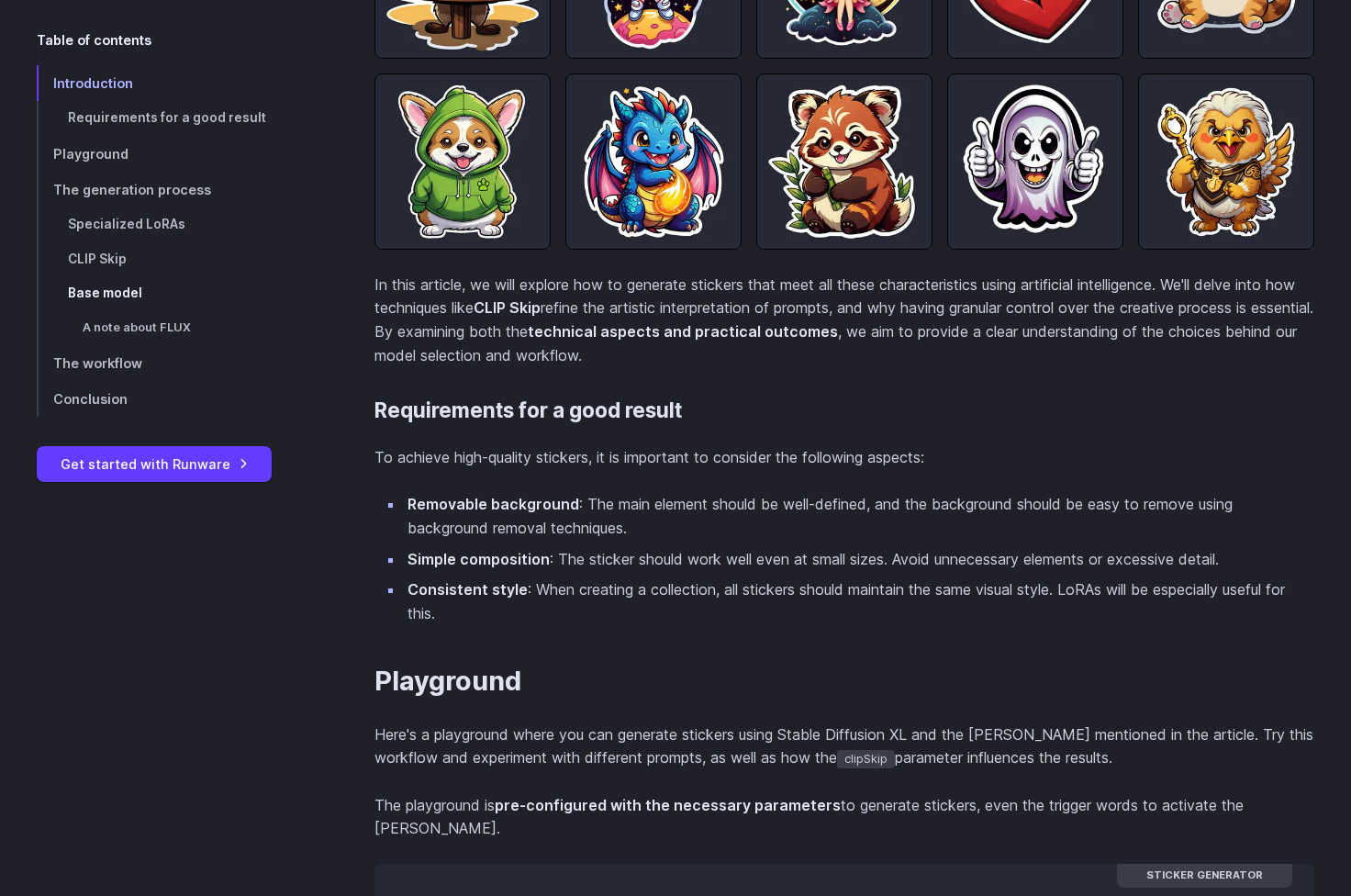
click at [148, 303] on link "Base model" at bounding box center [176, 294] width 279 height 35
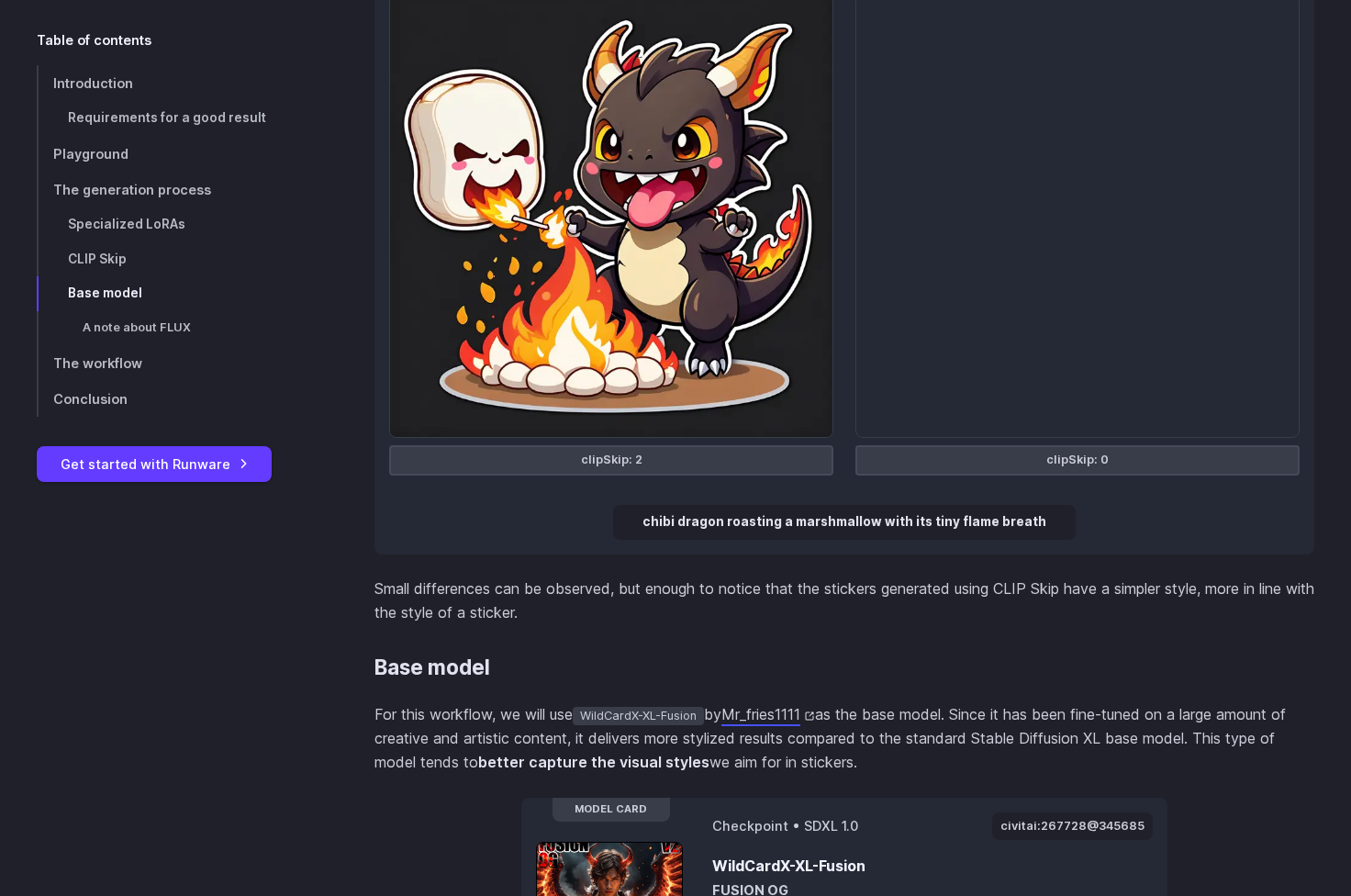
scroll to position [4755, 0]
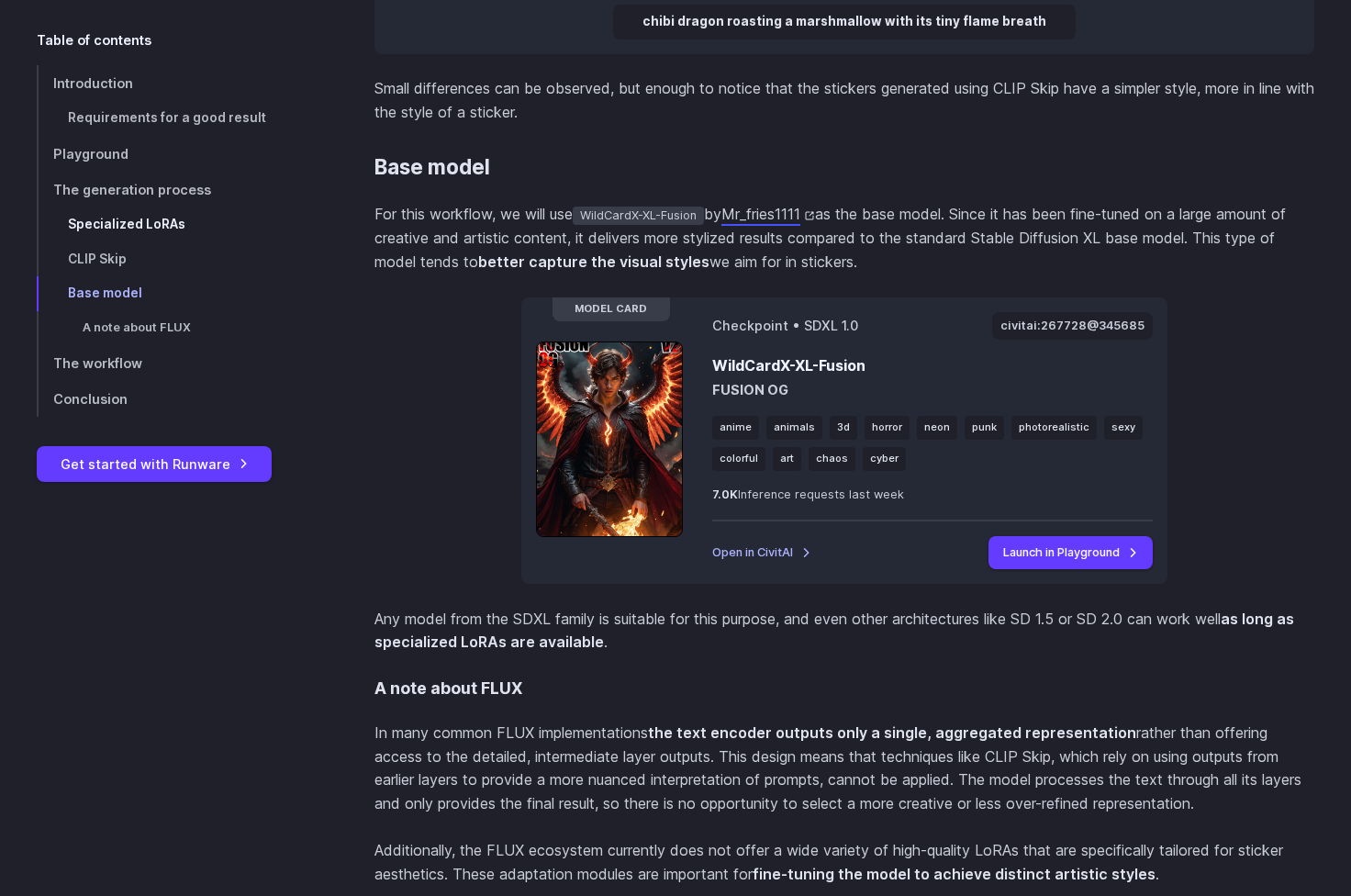
click at [122, 210] on link "Specialized LoRAs" at bounding box center [176, 225] width 279 height 35
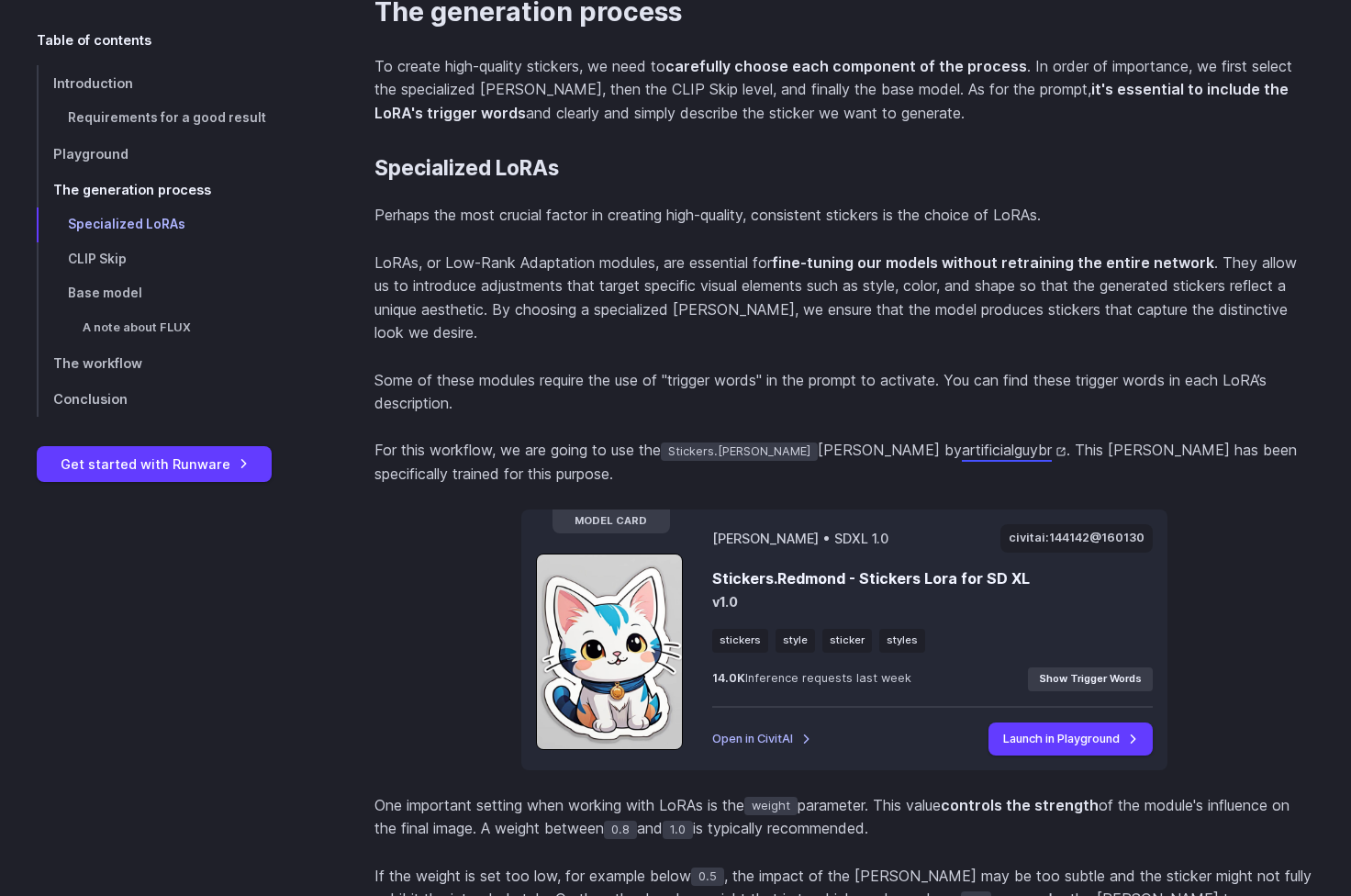
click at [122, 191] on span "The generation process" at bounding box center [132, 189] width 158 height 16
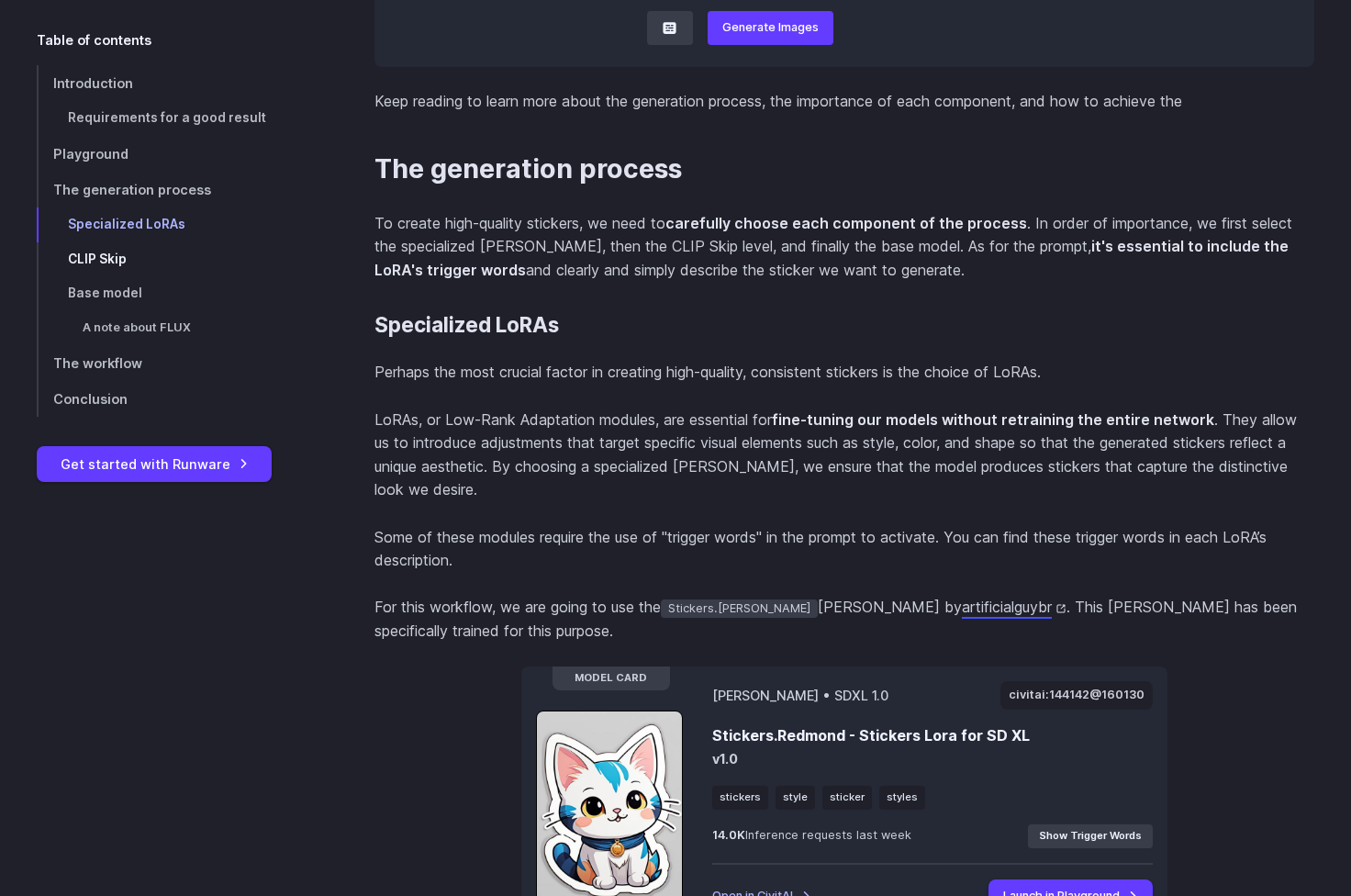
click at [131, 247] on link "CLIP Skip" at bounding box center [176, 260] width 279 height 35
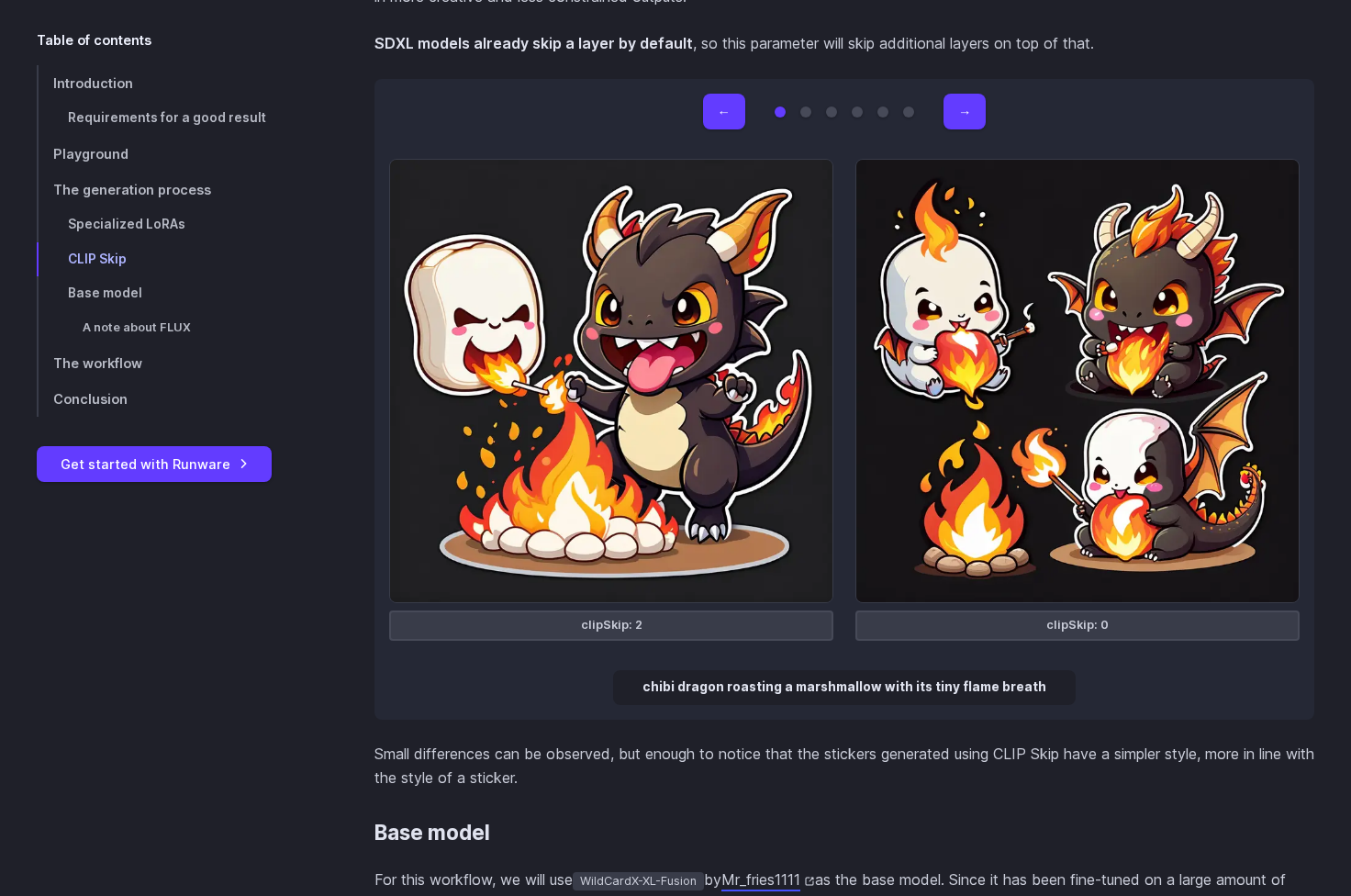
scroll to position [4094, 0]
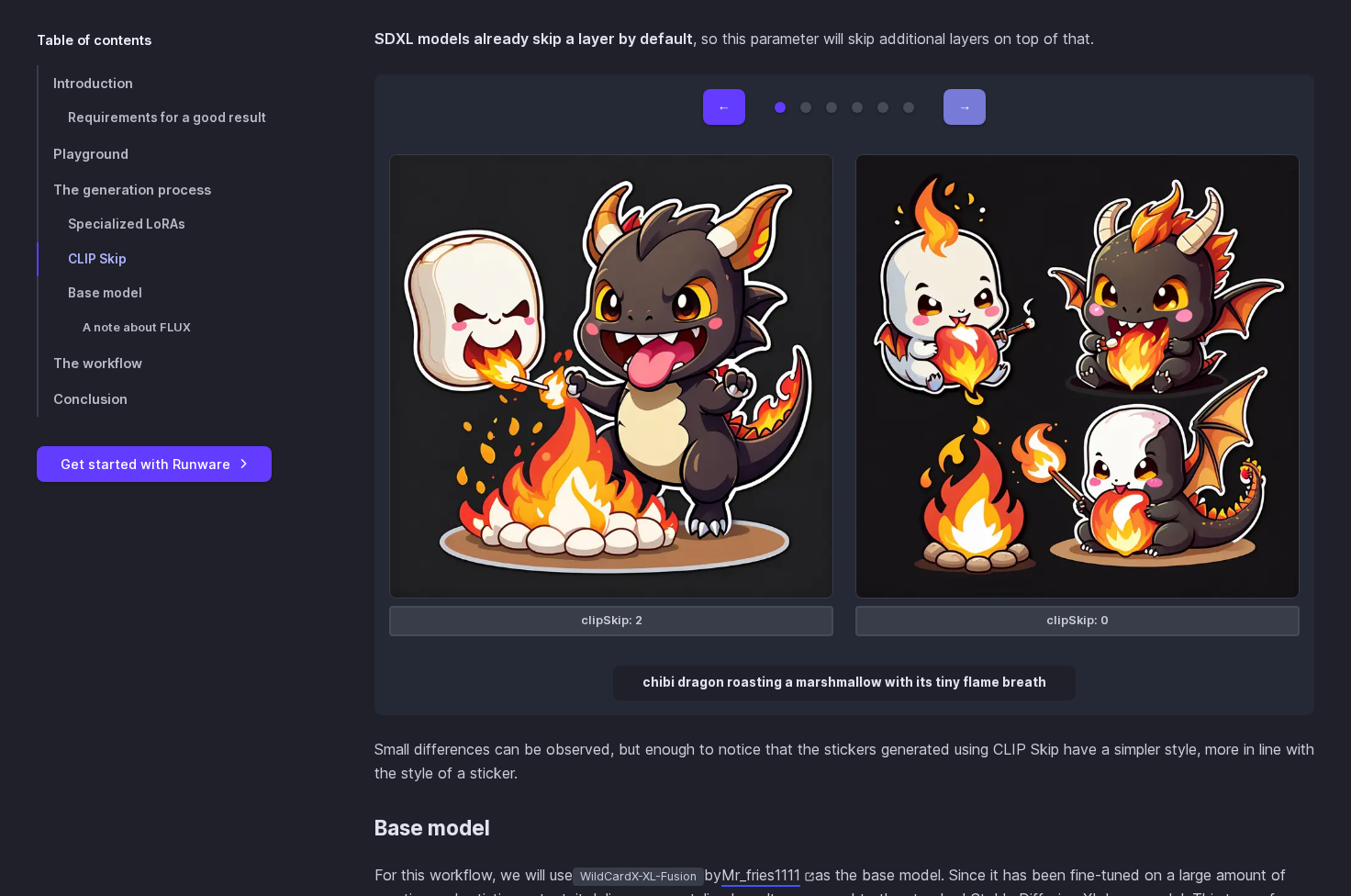
click at [980, 89] on button "→" at bounding box center [965, 107] width 43 height 36
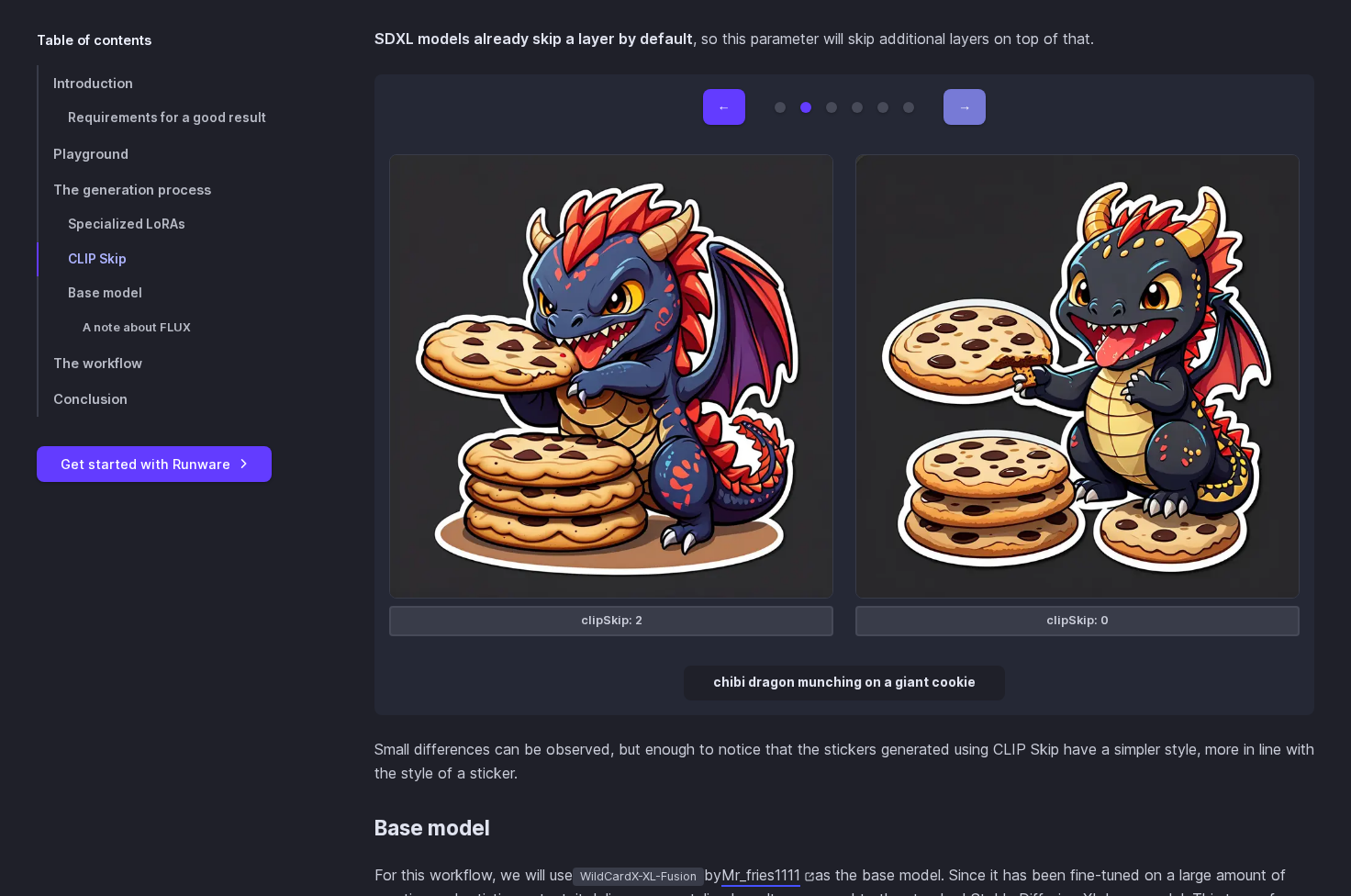
click at [979, 89] on button "→" at bounding box center [965, 107] width 43 height 36
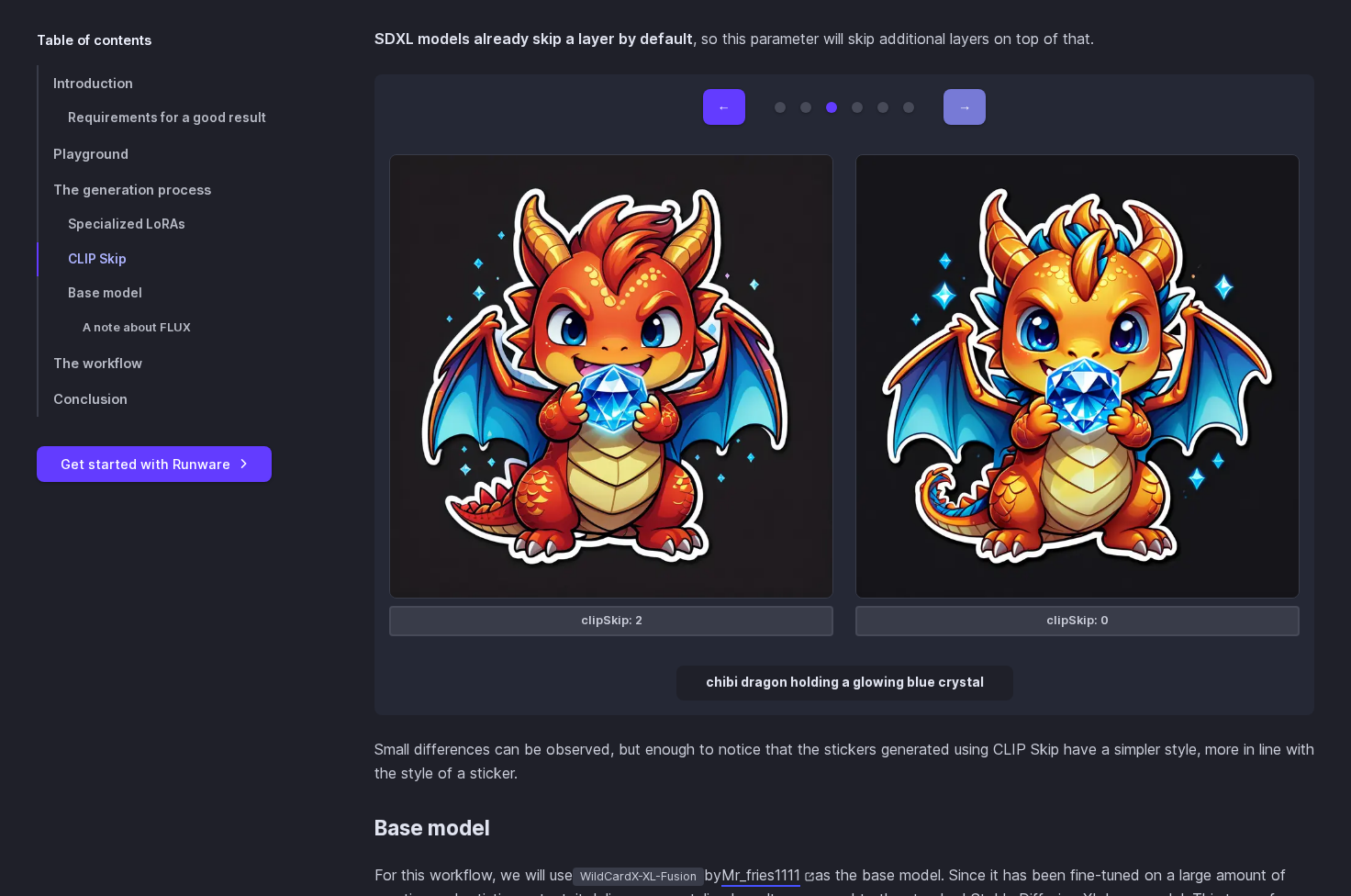
click at [979, 89] on button "→" at bounding box center [965, 107] width 43 height 36
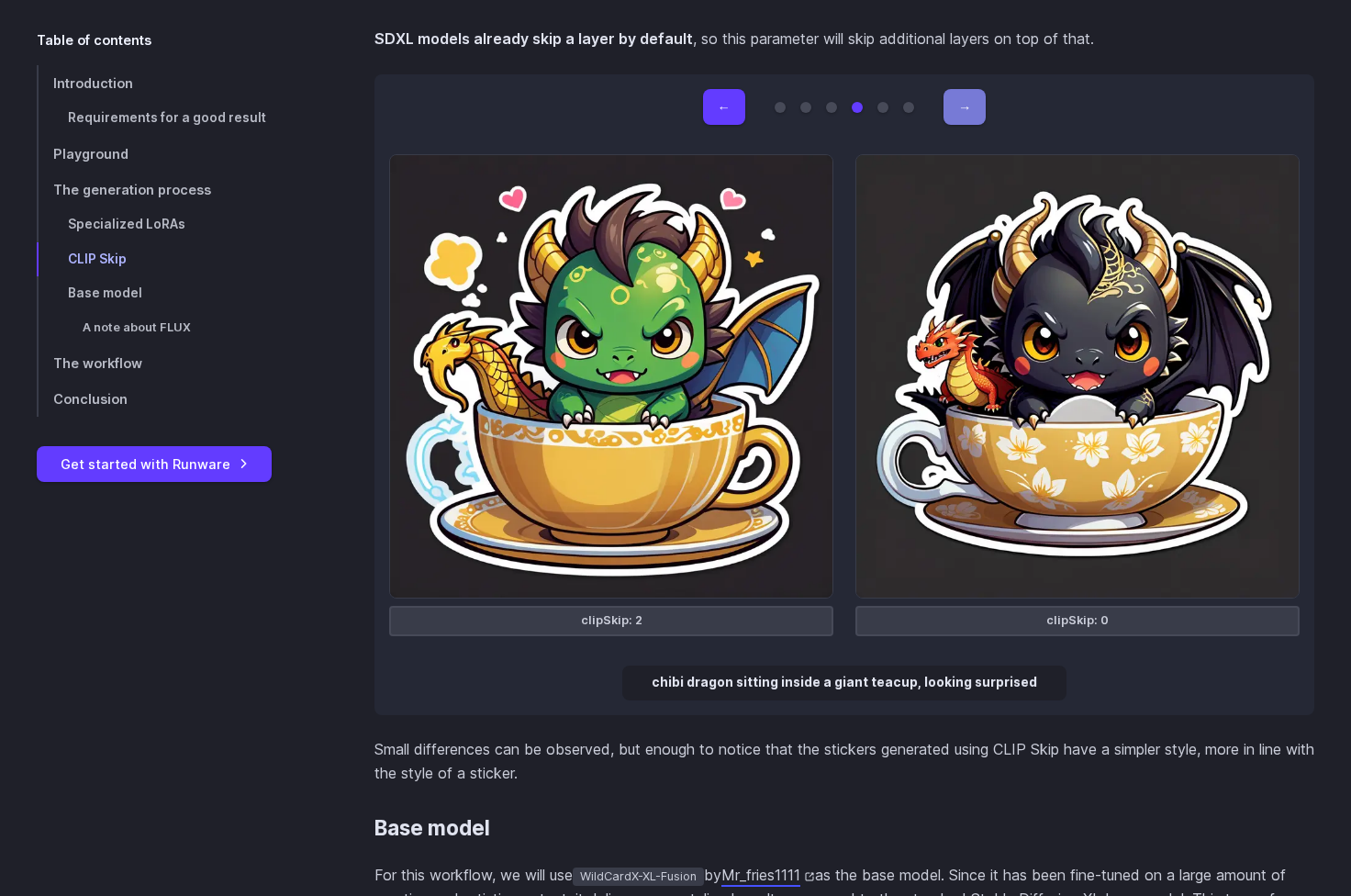
click at [979, 89] on button "→" at bounding box center [965, 107] width 43 height 36
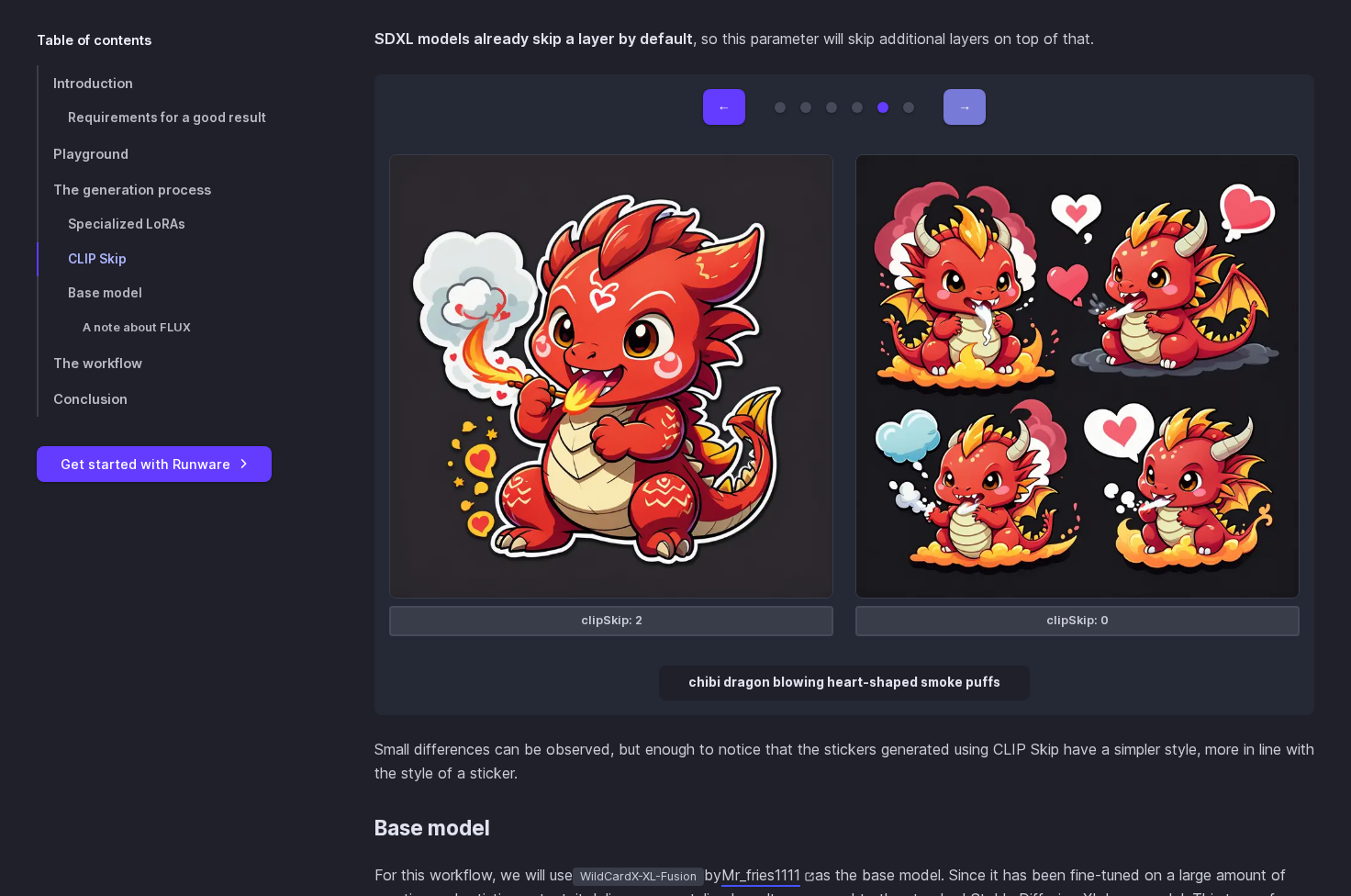
click at [979, 89] on button "→" at bounding box center [965, 107] width 43 height 36
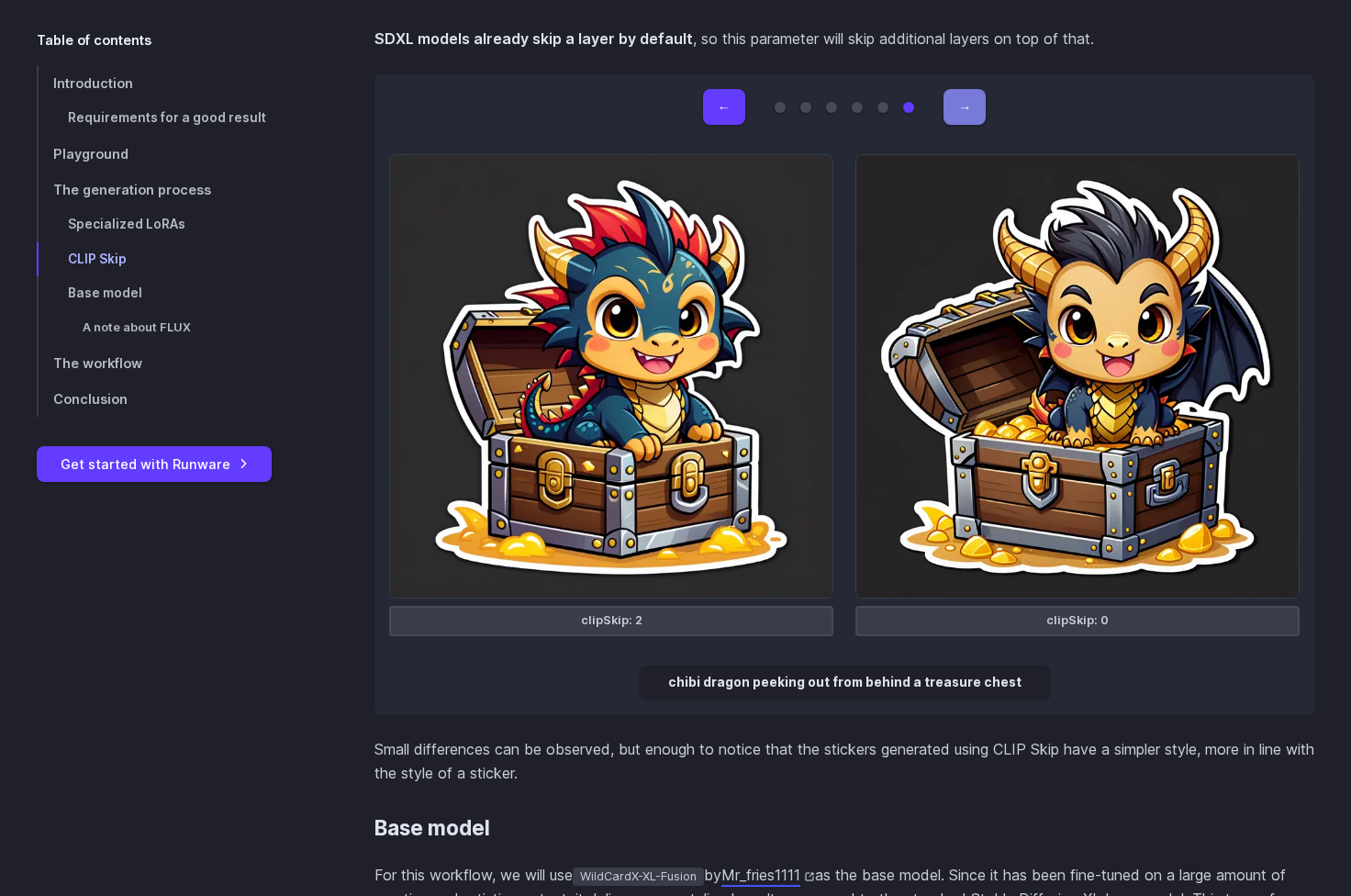
click at [979, 89] on button "→" at bounding box center [965, 107] width 43 height 36
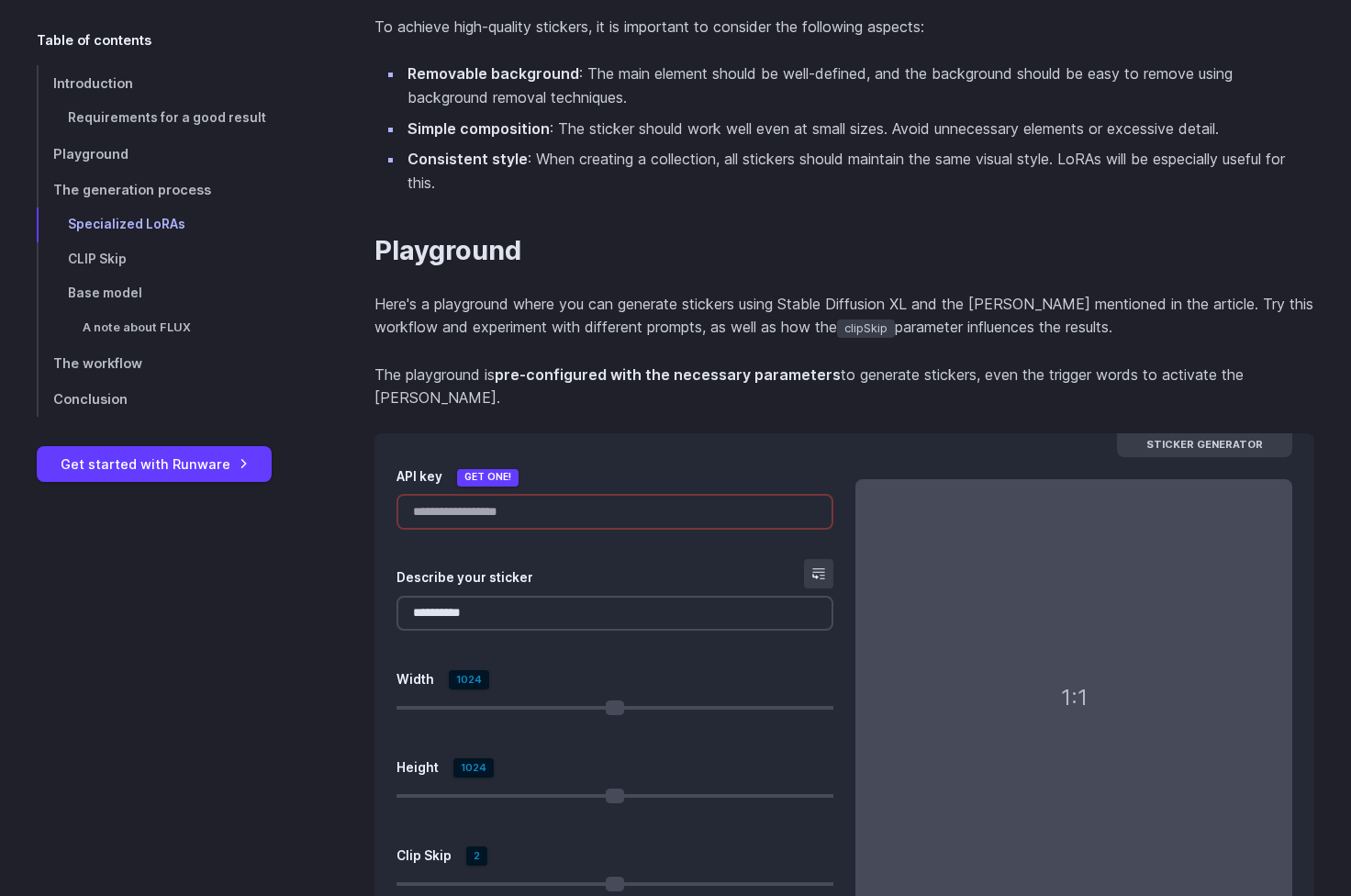
scroll to position [1347, 0]
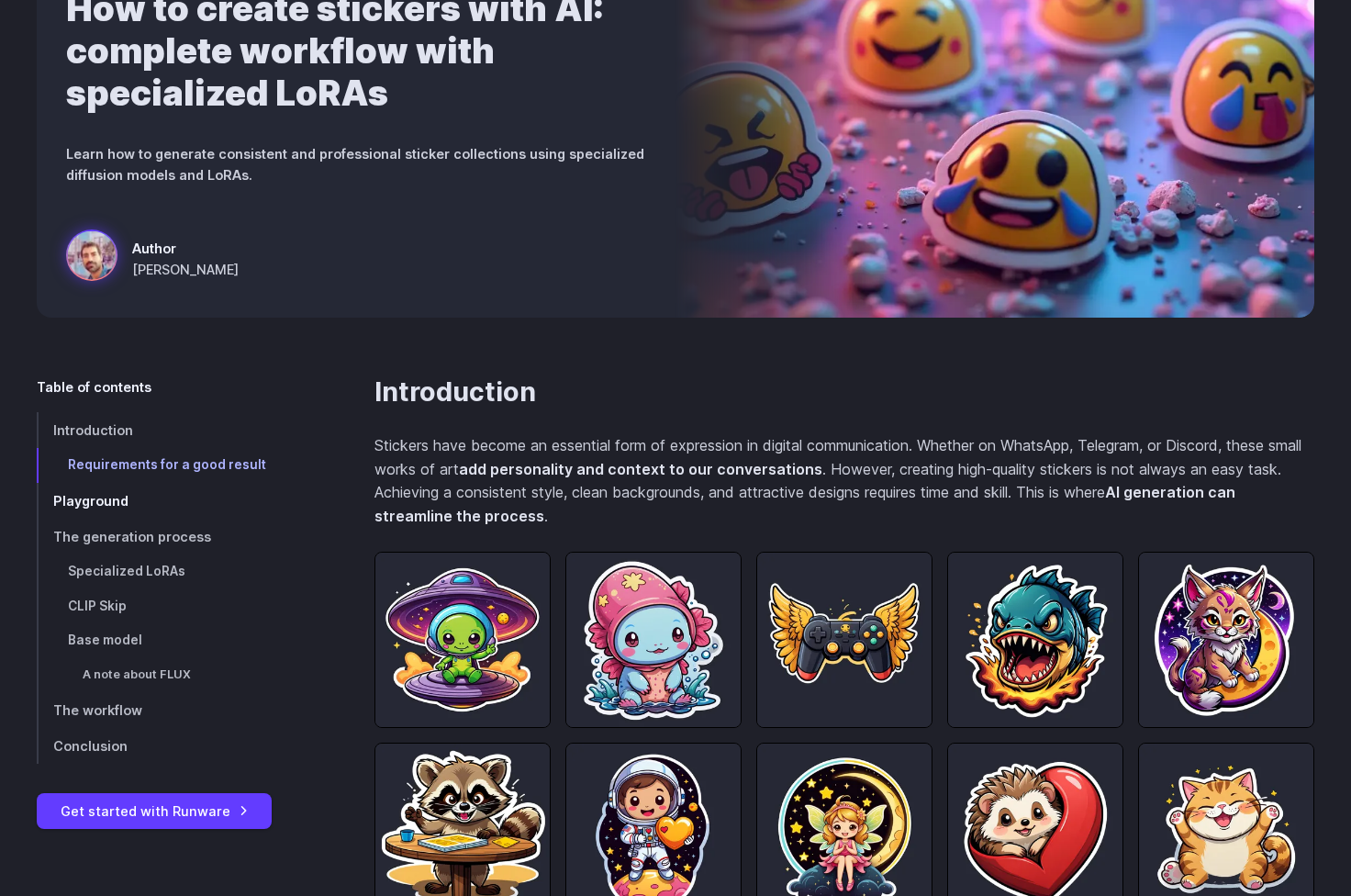
click at [128, 502] on link "Playground" at bounding box center [176, 500] width 279 height 36
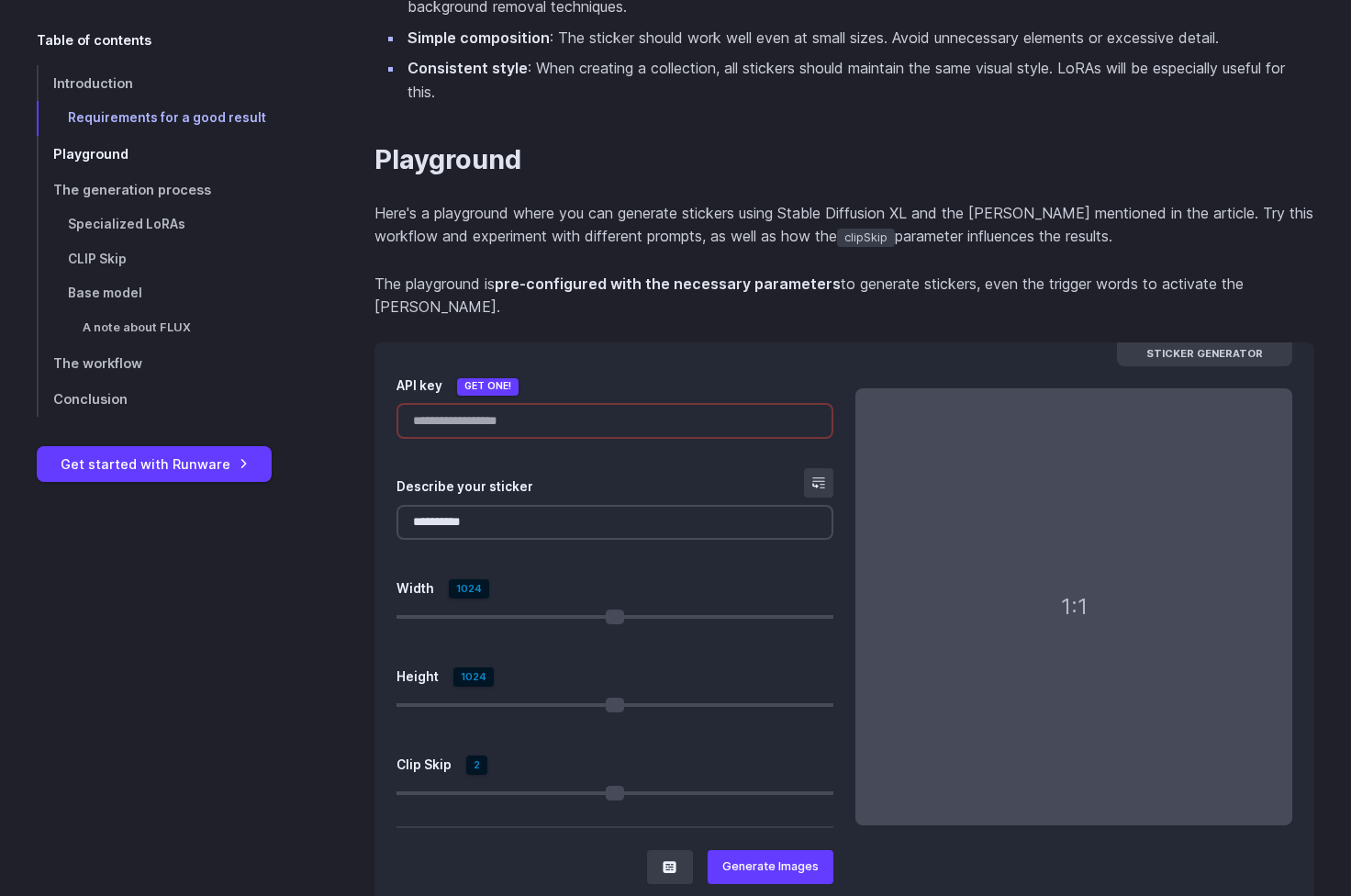
scroll to position [1670, 0]
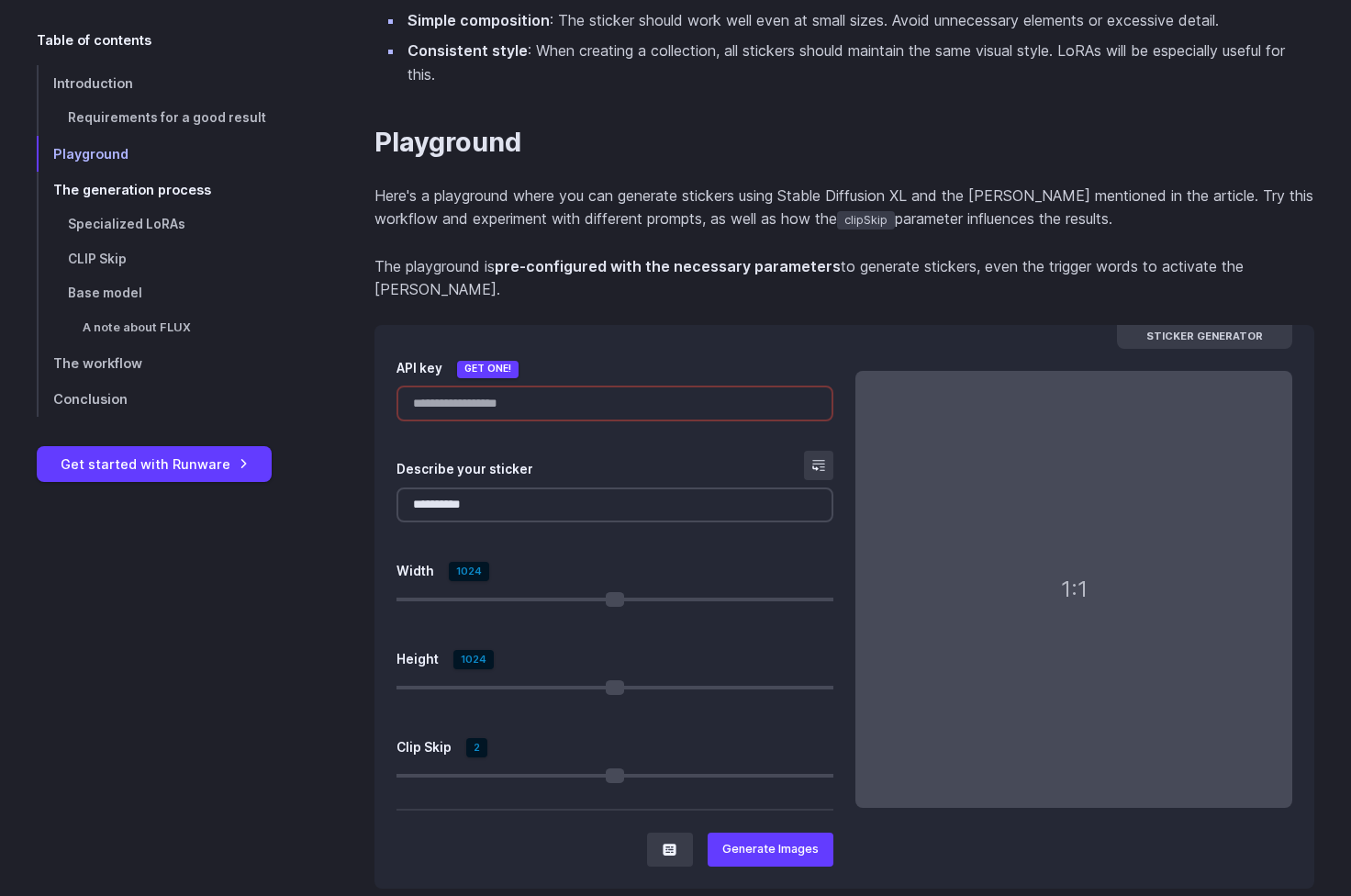
click at [118, 197] on link "The generation process" at bounding box center [176, 189] width 279 height 36
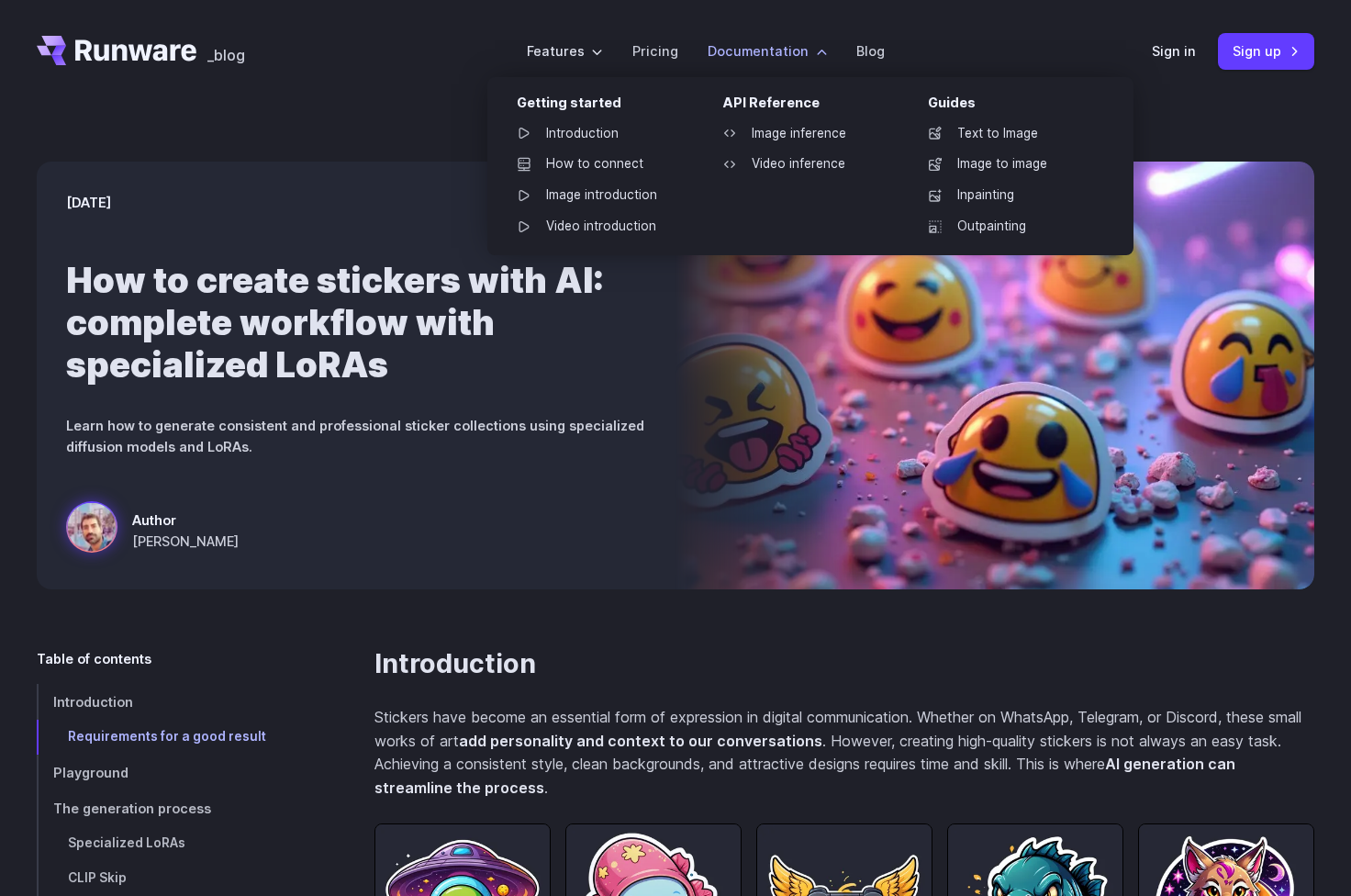
click at [760, 44] on label "Documentation" at bounding box center [767, 51] width 120 height 21
click at [766, 123] on link "Image inference" at bounding box center [804, 134] width 191 height 28
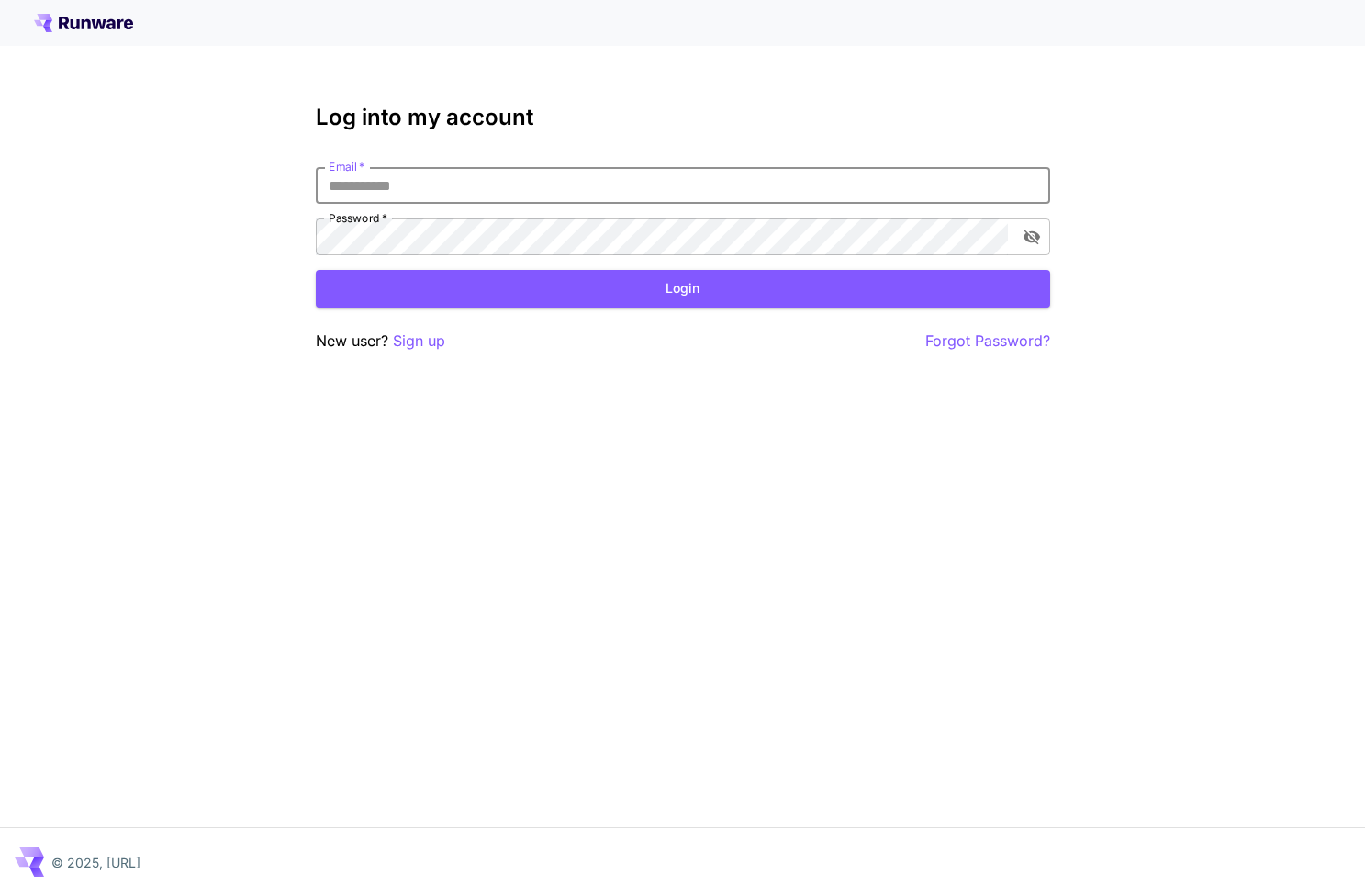
type input "**********"
click at [682, 288] on button "Login" at bounding box center [682, 288] width 734 height 38
